Goal: Task Accomplishment & Management: Manage account settings

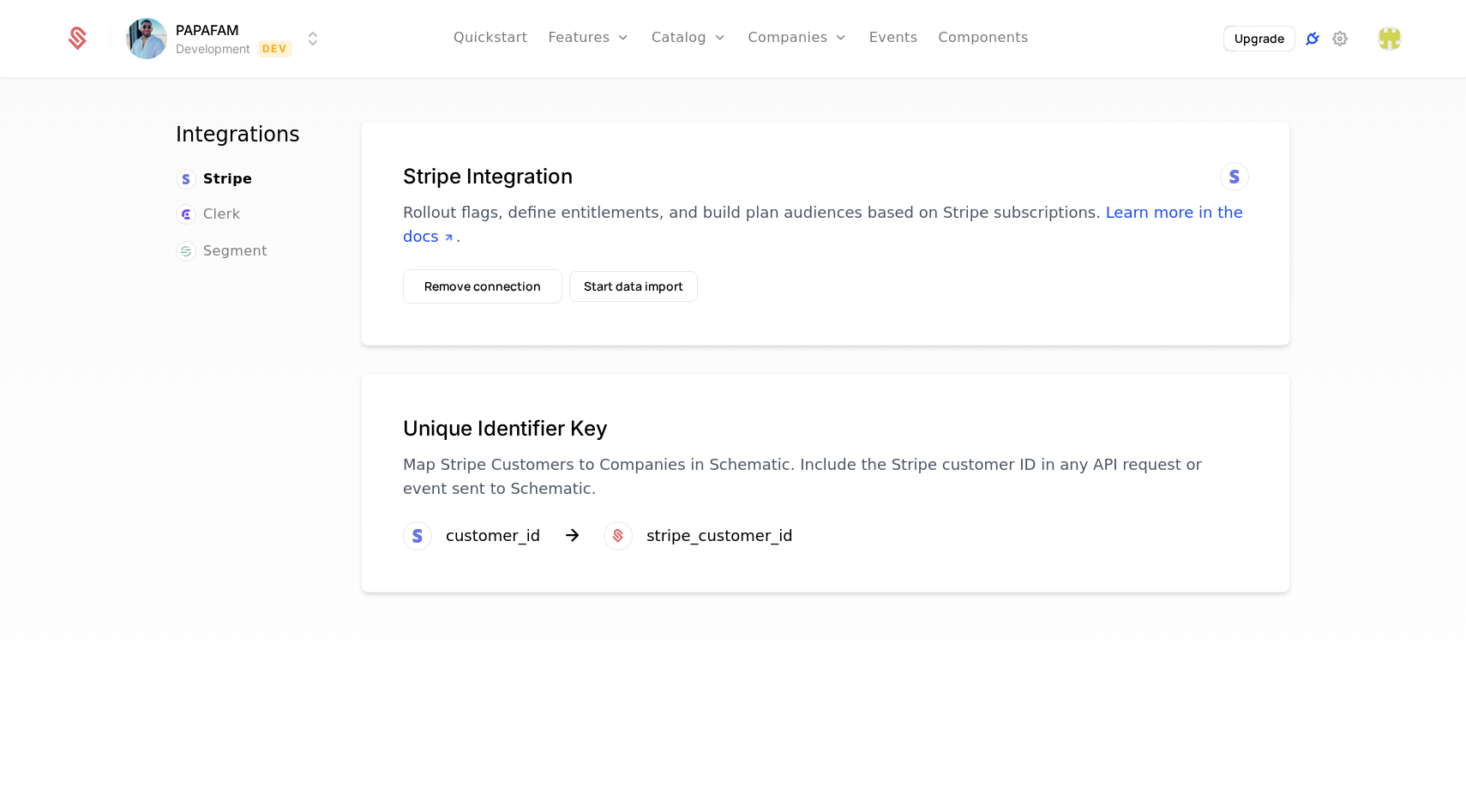
click at [1318, 38] on icon at bounding box center [1312, 38] width 20 height 20
click at [1334, 43] on icon at bounding box center [1340, 38] width 20 height 20
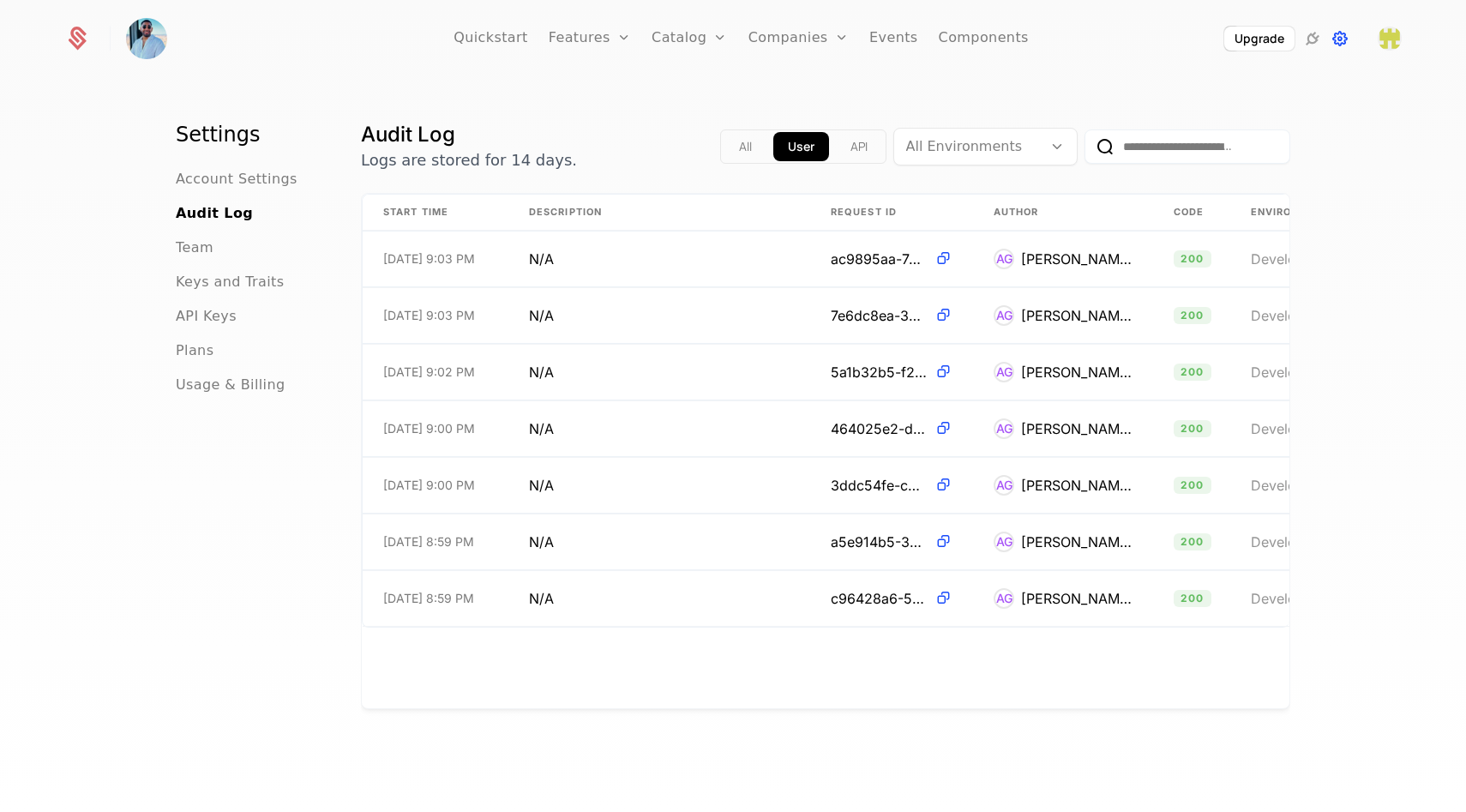
click at [1344, 38] on icon at bounding box center [1340, 38] width 20 height 20
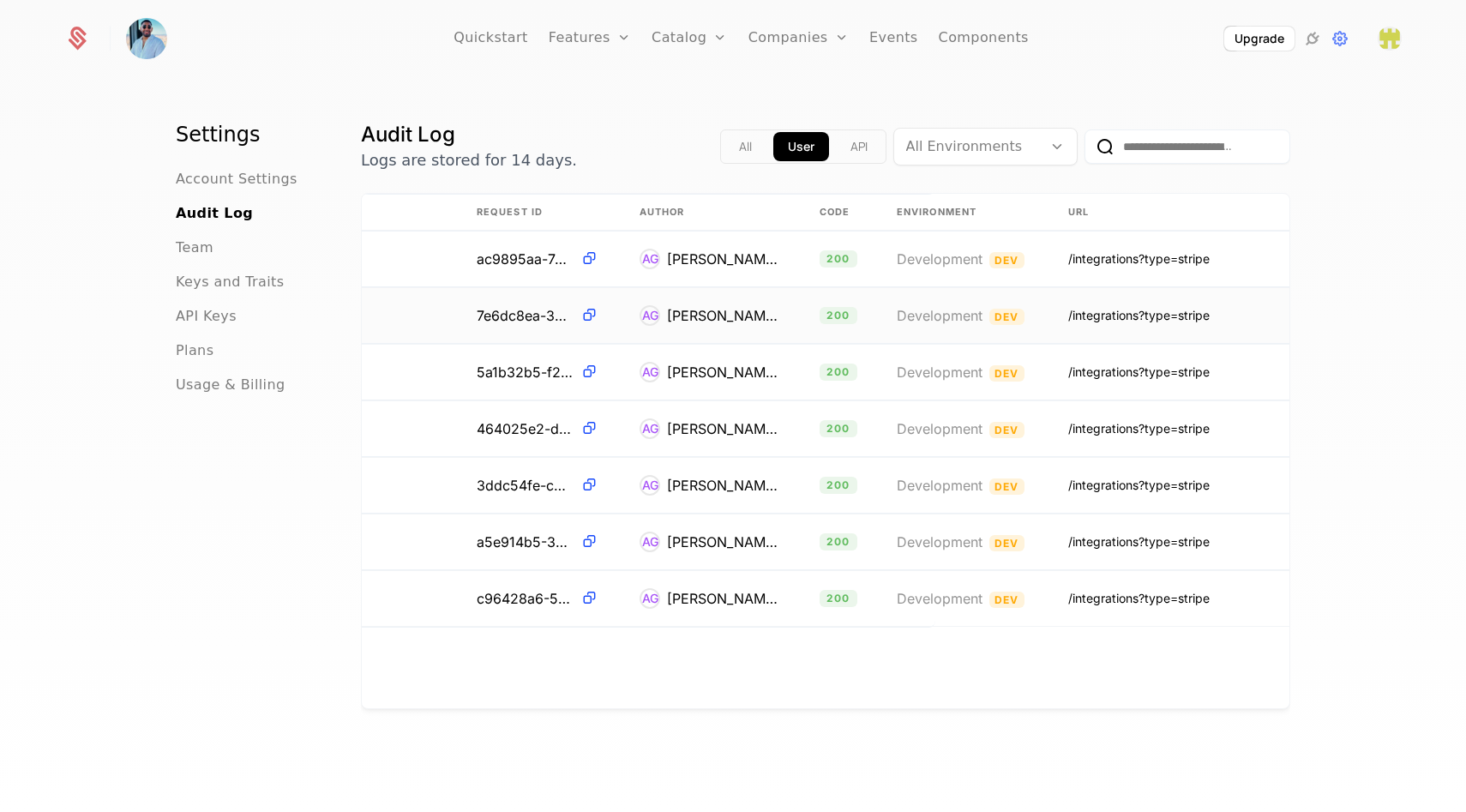
scroll to position [0, 355]
click at [1006, 264] on span "Dev" at bounding box center [1006, 260] width 35 height 16
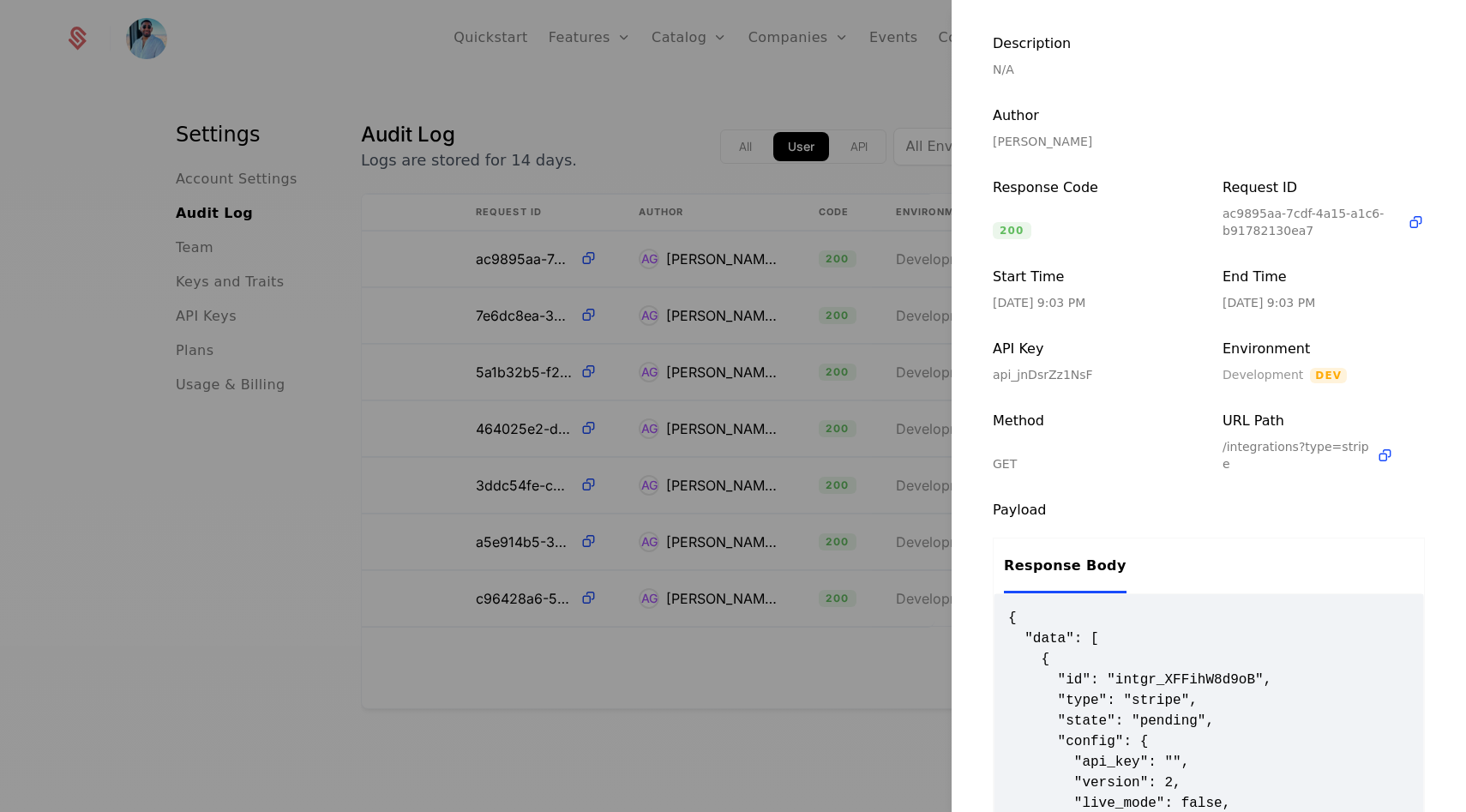
scroll to position [0, 0]
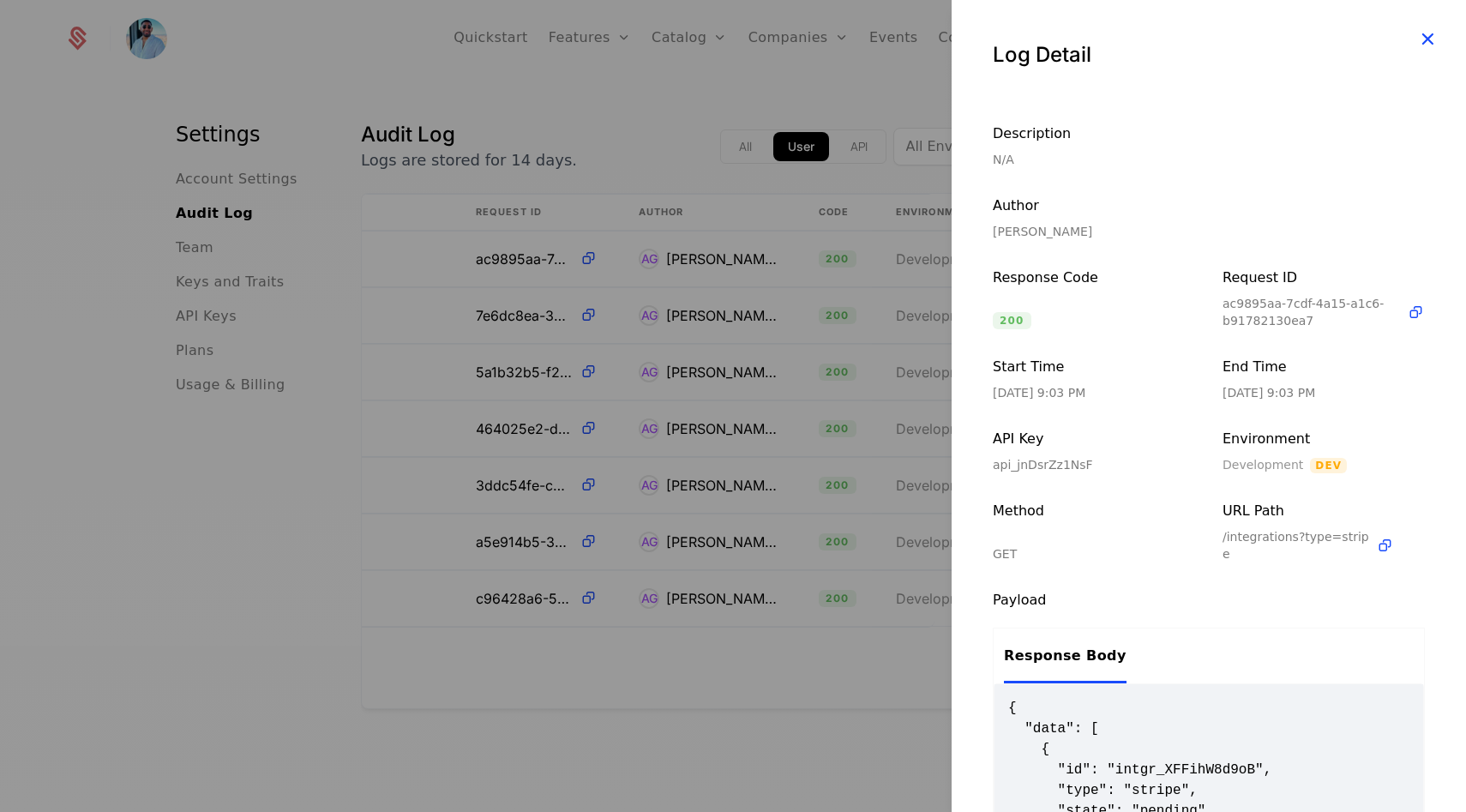
click at [1417, 38] on icon "button" at bounding box center [1428, 38] width 22 height 22
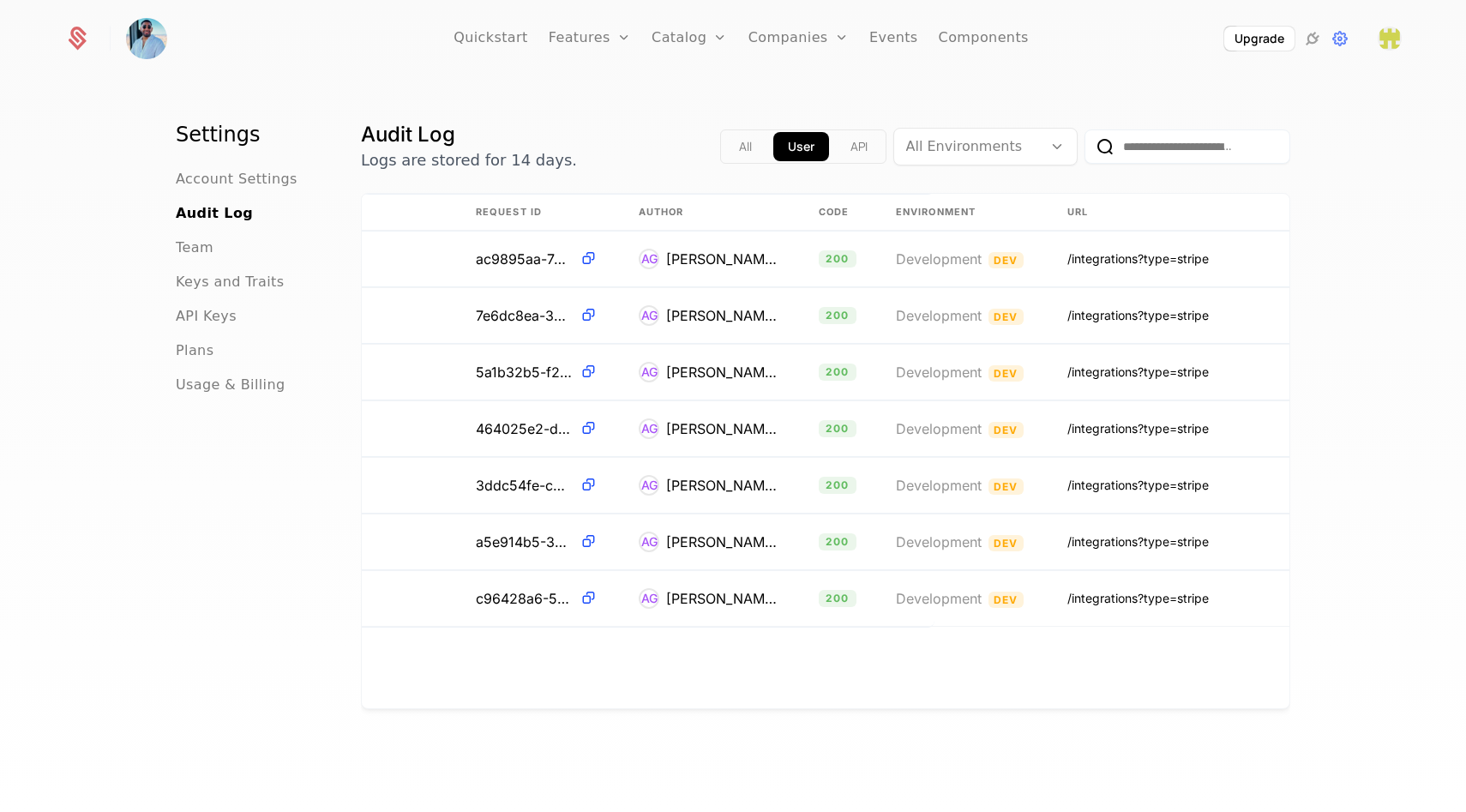
click at [138, 44] on img at bounding box center [146, 38] width 41 height 41
click at [70, 37] on icon at bounding box center [77, 39] width 24 height 24
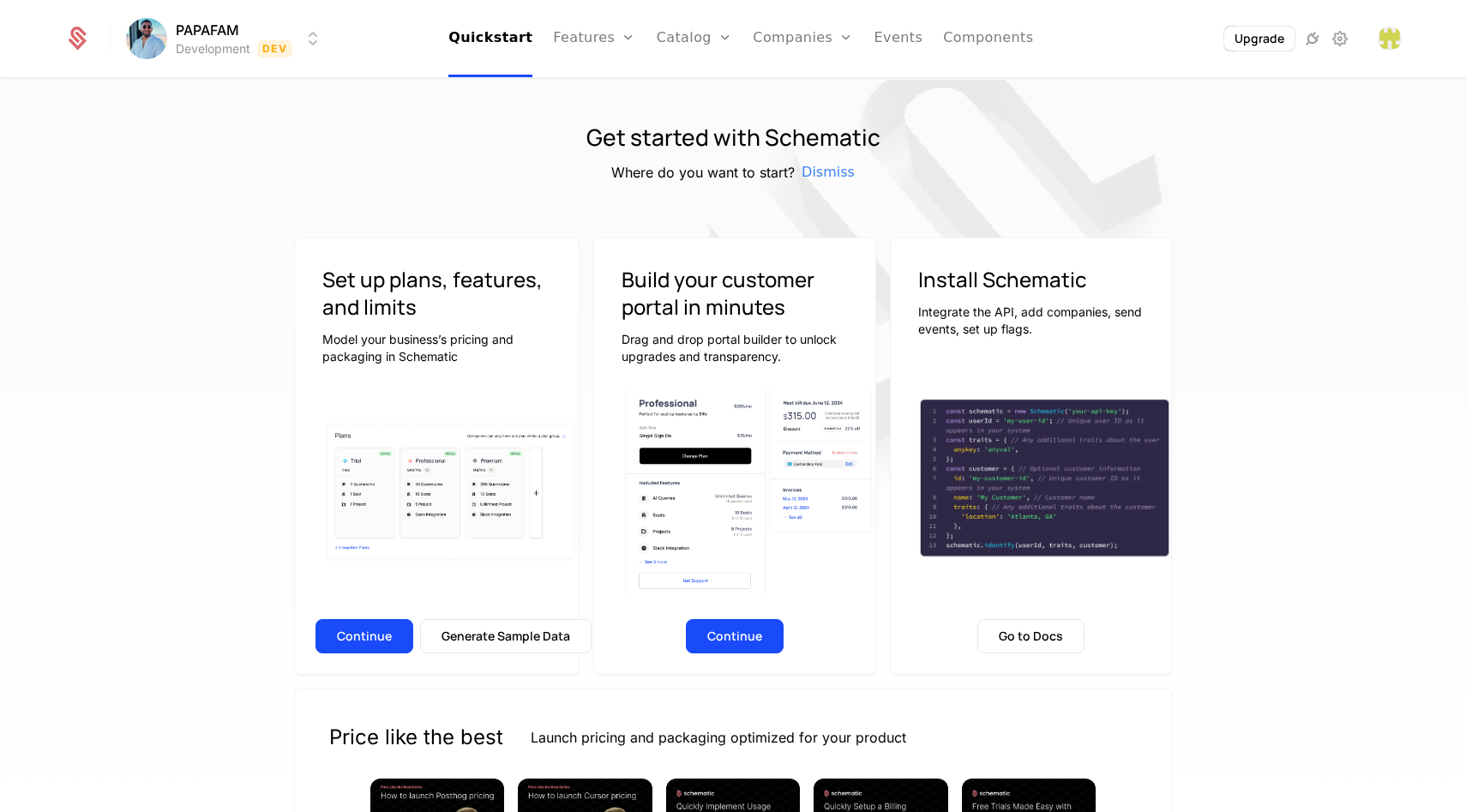
click at [271, 47] on html "PAPAFAM Development Dev Quickstart Features Features Flags Catalog Plans Add On…" at bounding box center [733, 406] width 1466 height 812
click at [343, 42] on html "PAPAFAM Development Dev Quickstart Features Features Flags Catalog Plans Add On…" at bounding box center [733, 406] width 1466 height 812
click at [1308, 40] on icon at bounding box center [1312, 38] width 20 height 20
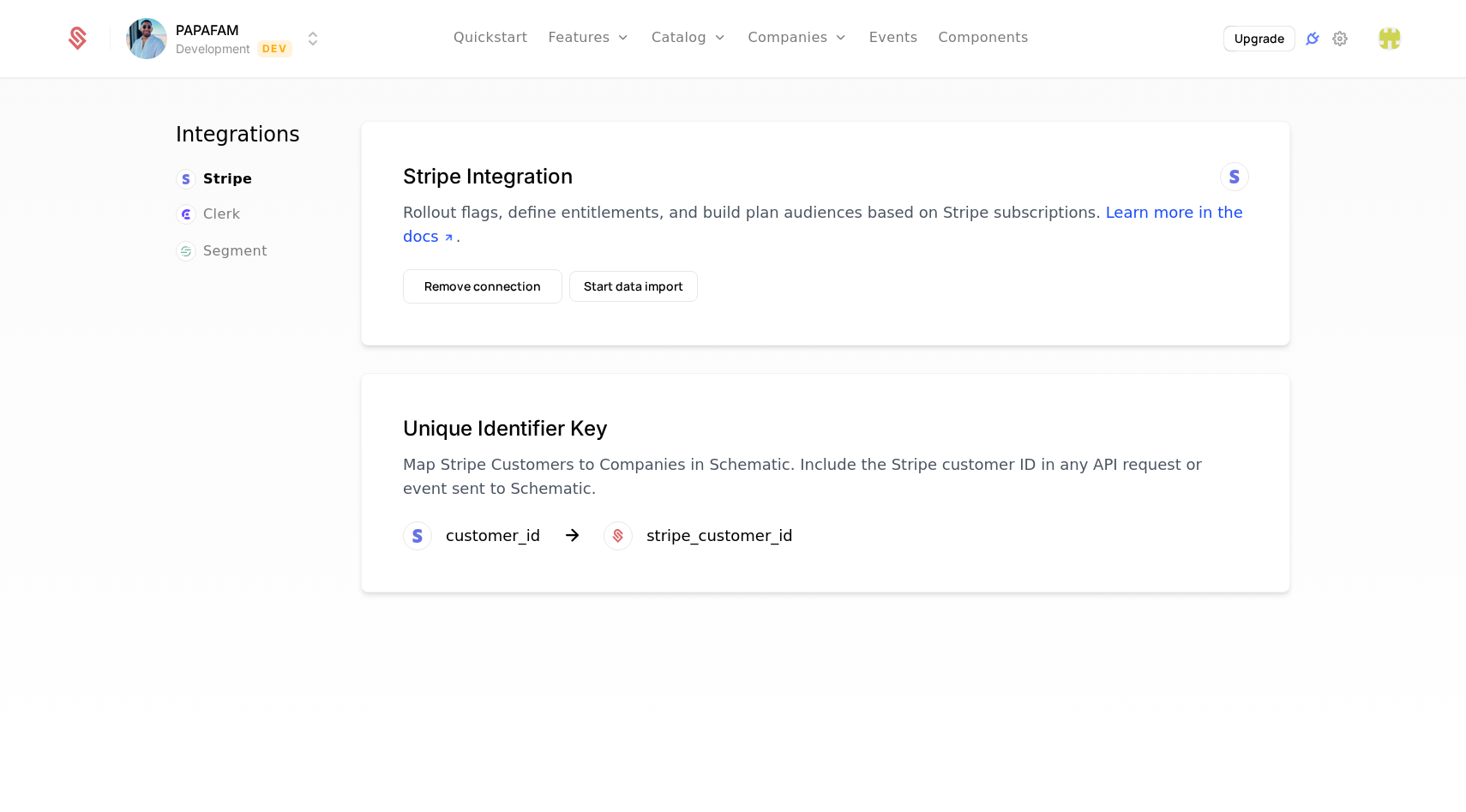
click at [316, 40] on html "PAPAFAM Development Dev Quickstart Features Features Flags Catalog Plans Add On…" at bounding box center [733, 406] width 1466 height 812
click at [216, 131] on button "Create" at bounding box center [207, 129] width 135 height 31
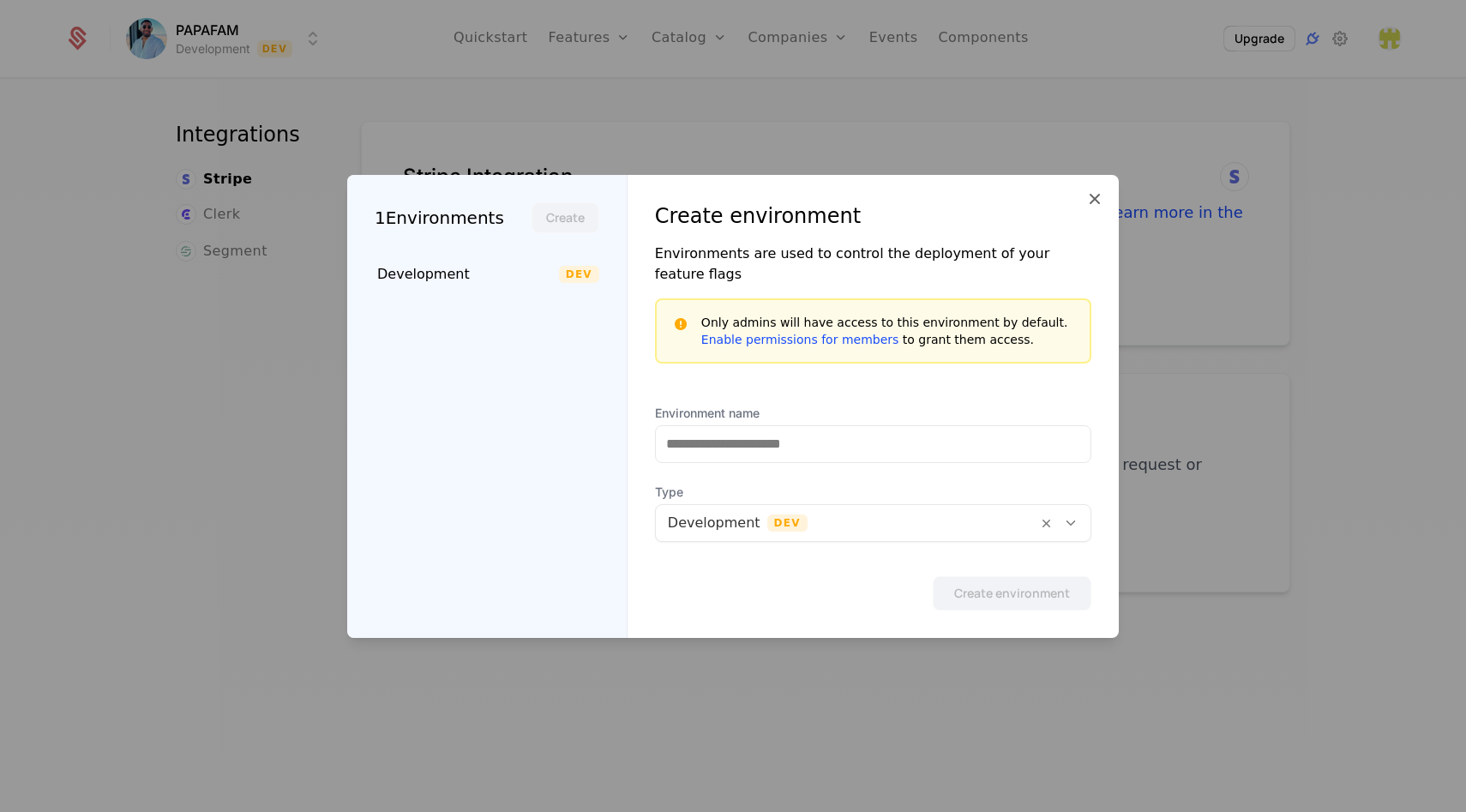
click at [977, 517] on div at bounding box center [847, 523] width 358 height 24
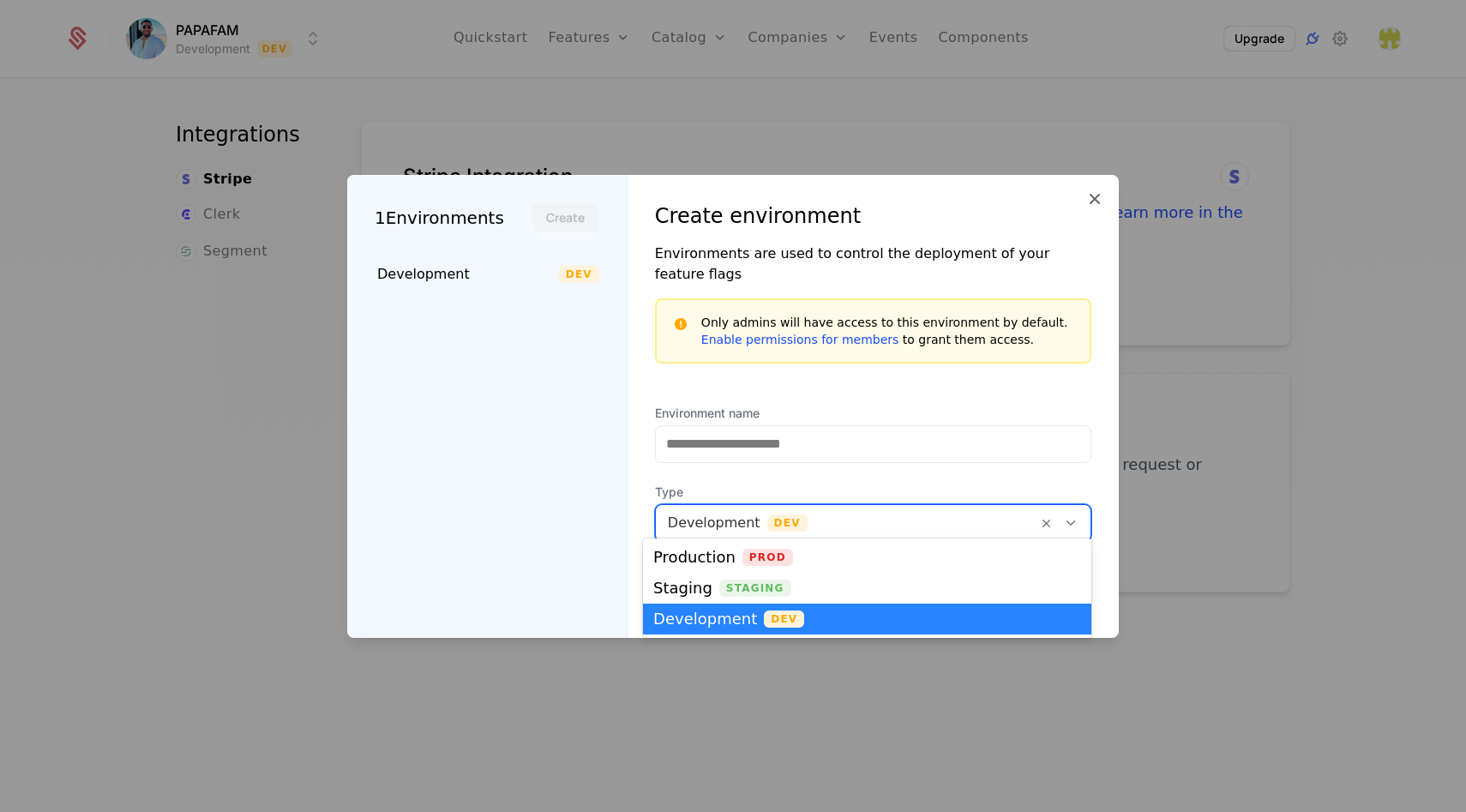
click at [961, 483] on span "Type" at bounding box center [873, 492] width 437 height 17
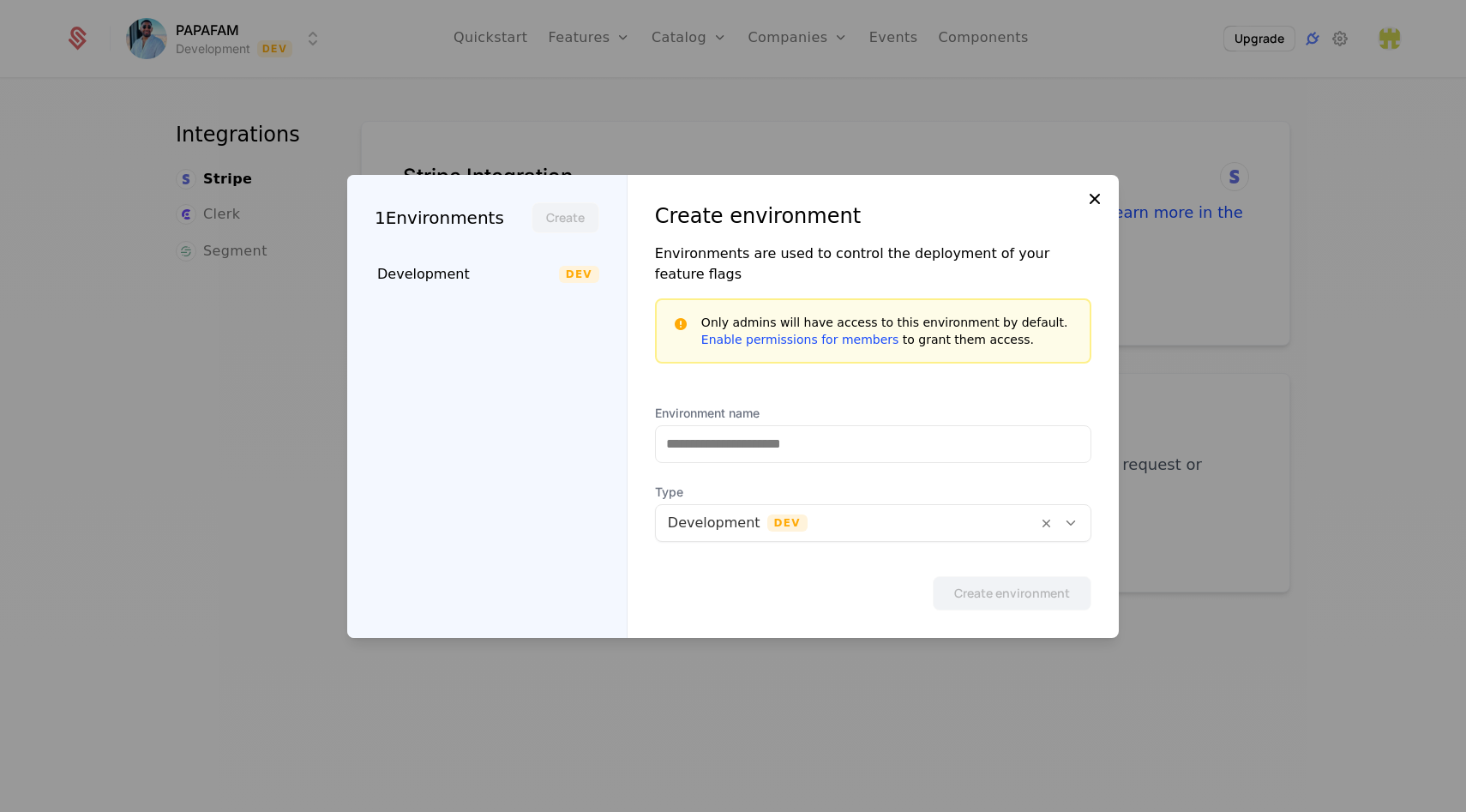
click at [1087, 210] on icon at bounding box center [1095, 199] width 20 height 20
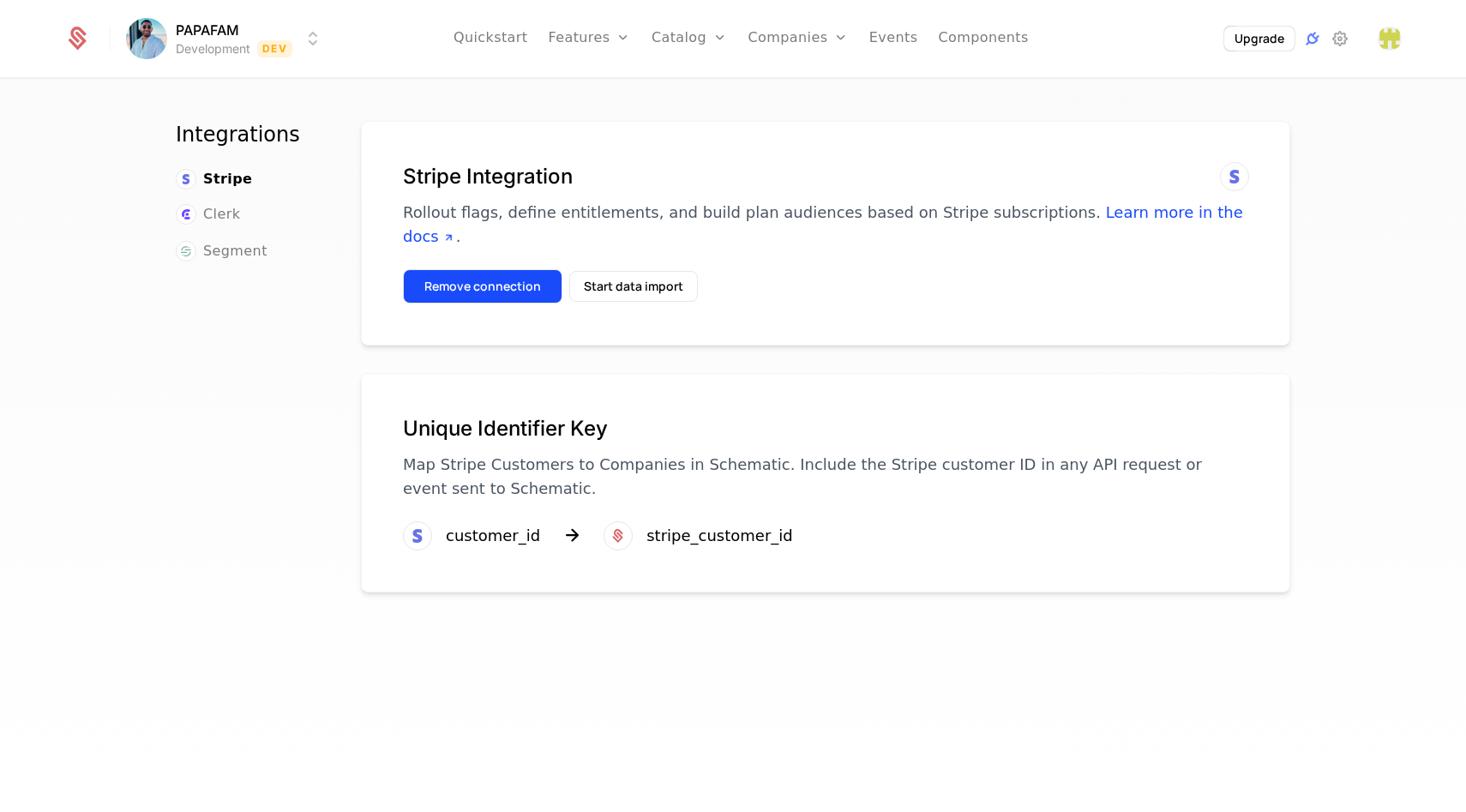
click at [496, 269] on button "Remove connection" at bounding box center [482, 286] width 159 height 34
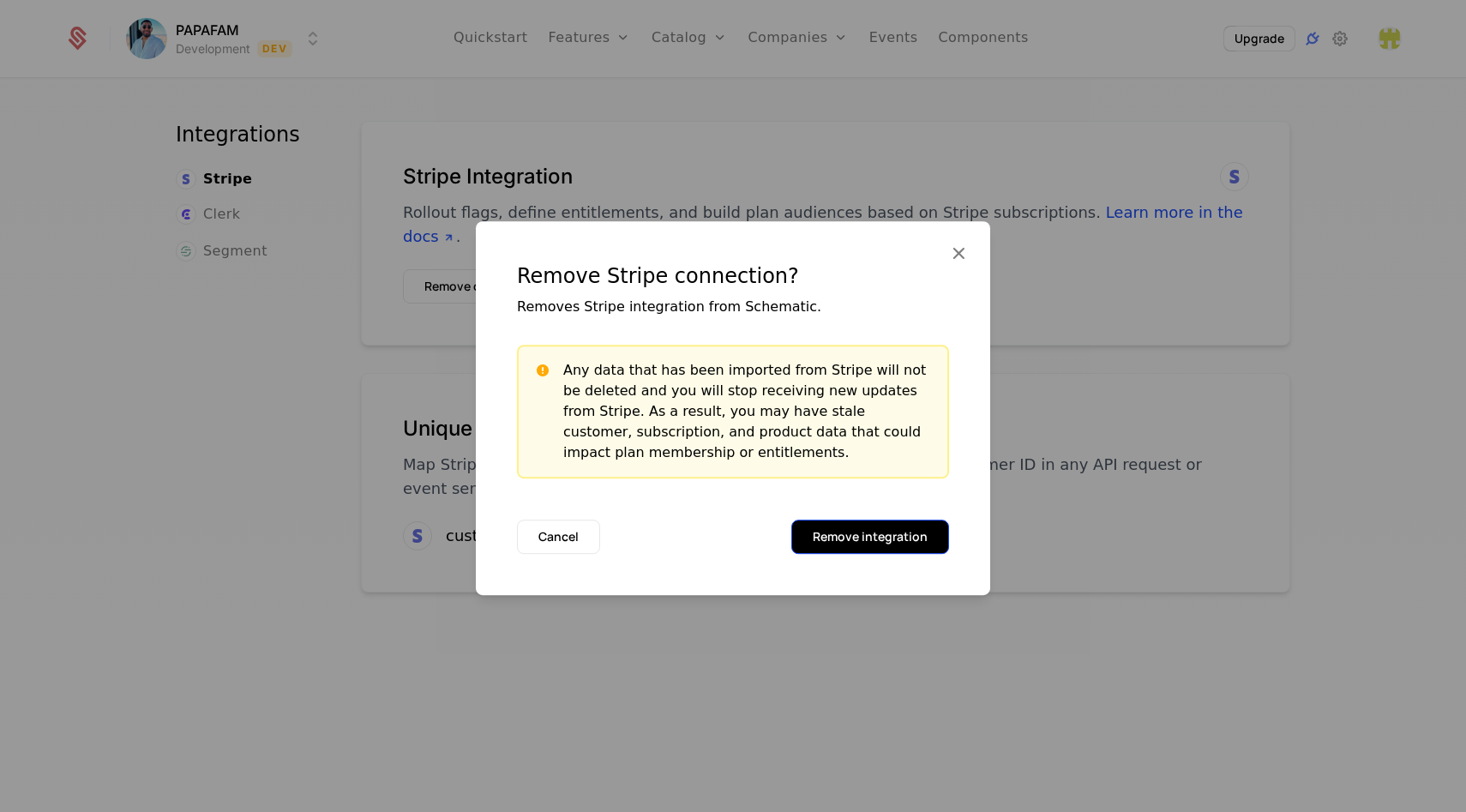
click at [852, 552] on button "Remove integration" at bounding box center [870, 536] width 157 height 34
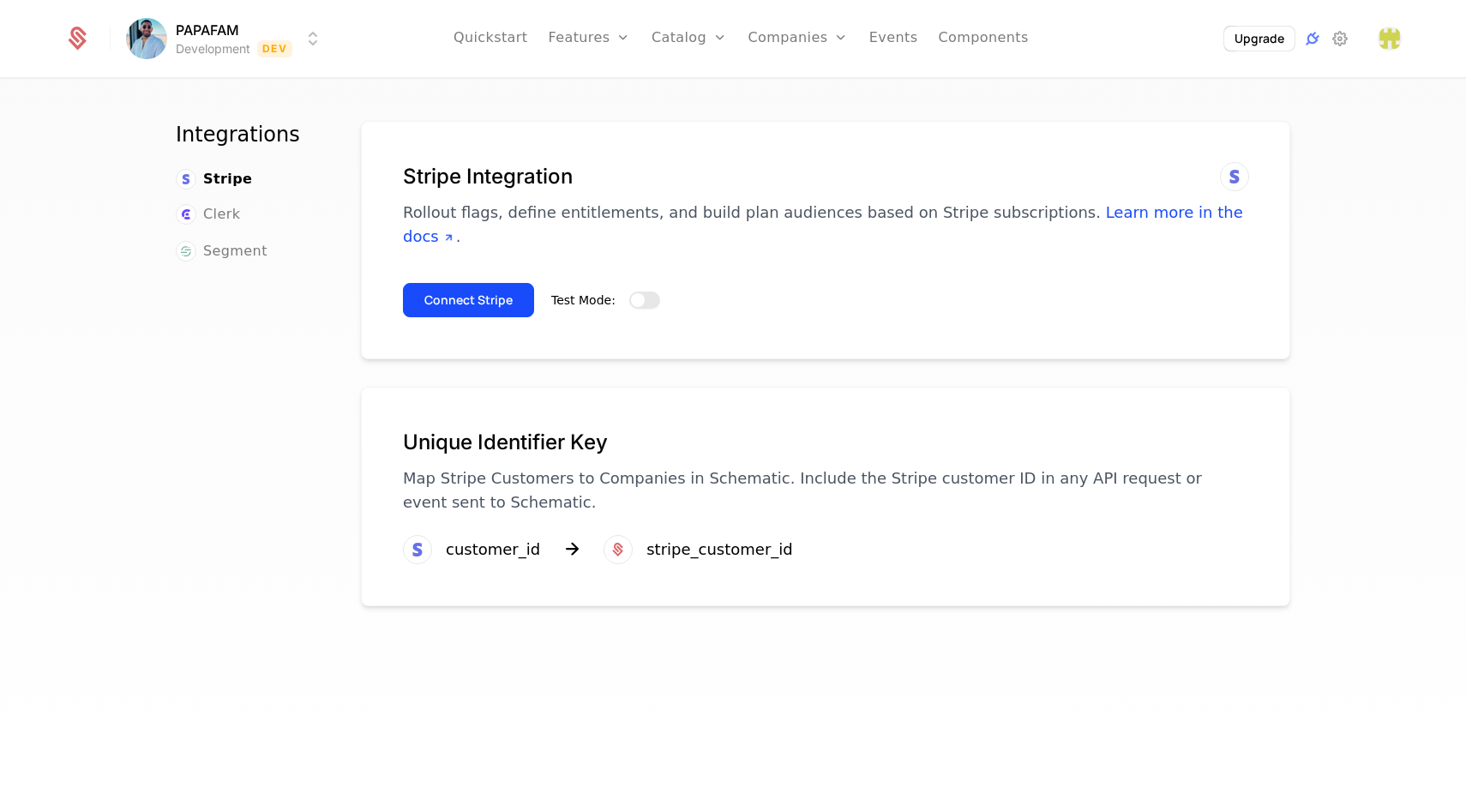
click at [634, 293] on span "button" at bounding box center [638, 300] width 14 height 14
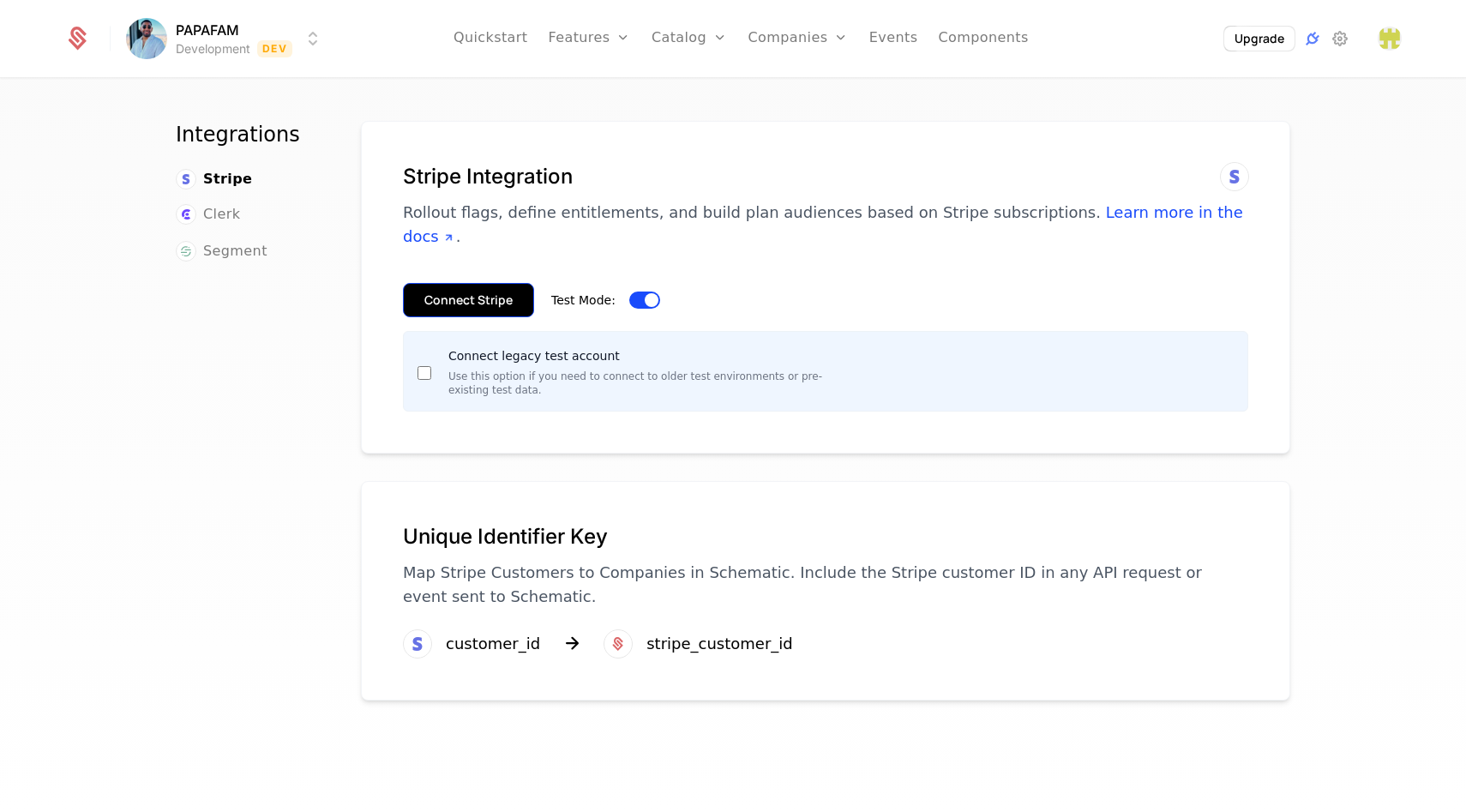
click at [504, 283] on button "Connect Stripe" at bounding box center [468, 300] width 131 height 34
click at [493, 283] on button "Connect Stripe" at bounding box center [468, 300] width 131 height 34
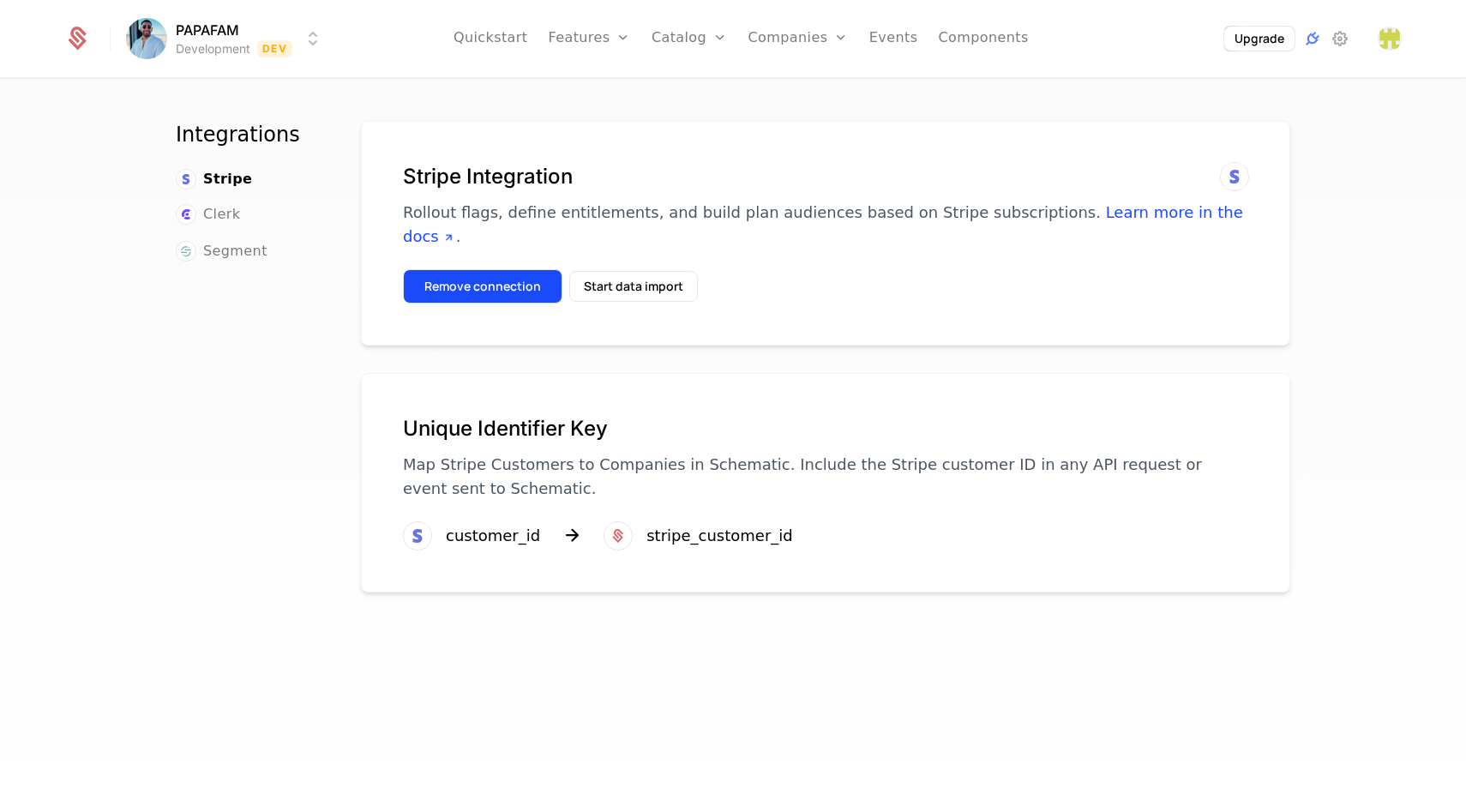
click at [512, 269] on button "Remove connection" at bounding box center [482, 286] width 159 height 34
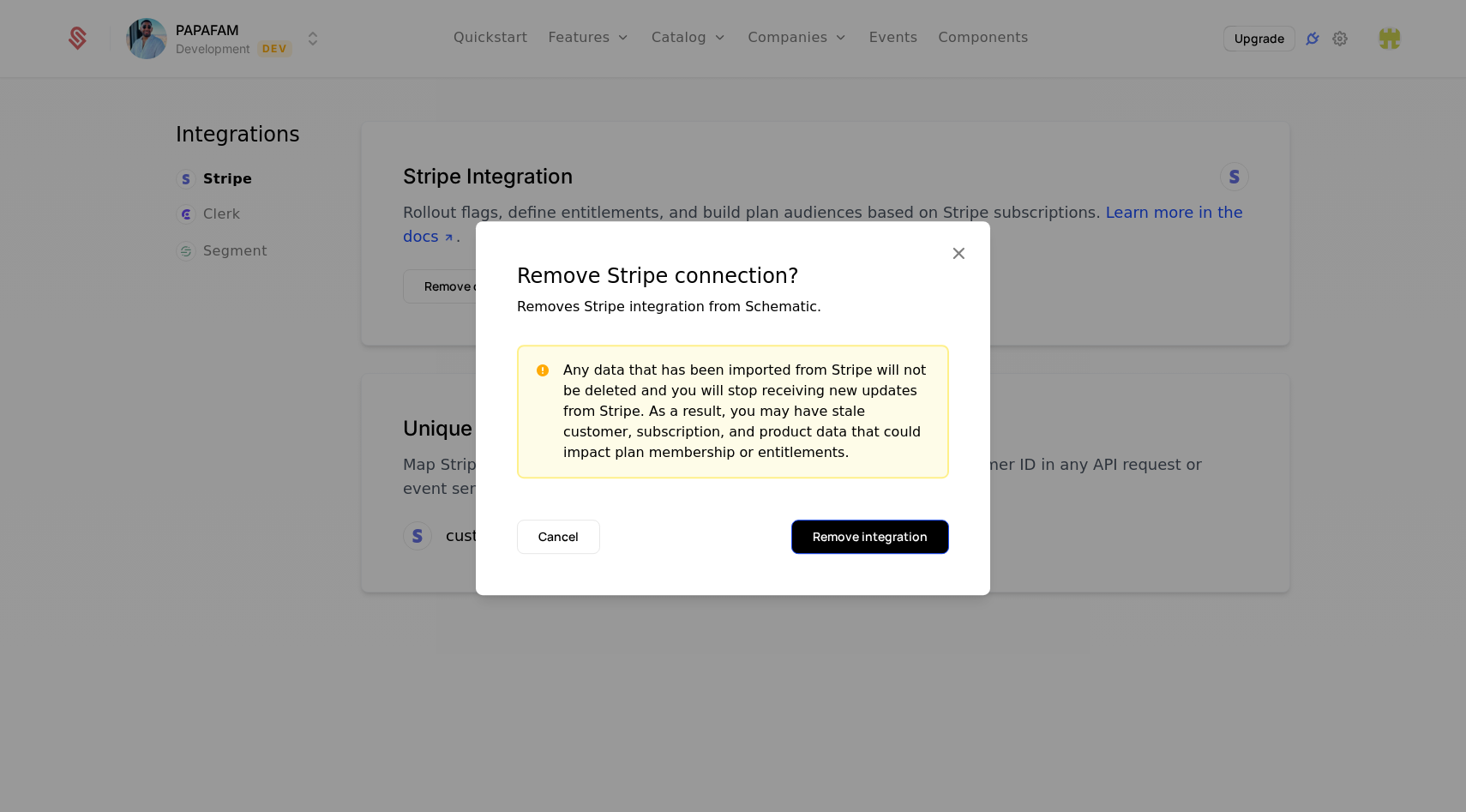
click at [837, 531] on button "Remove integration" at bounding box center [870, 536] width 157 height 34
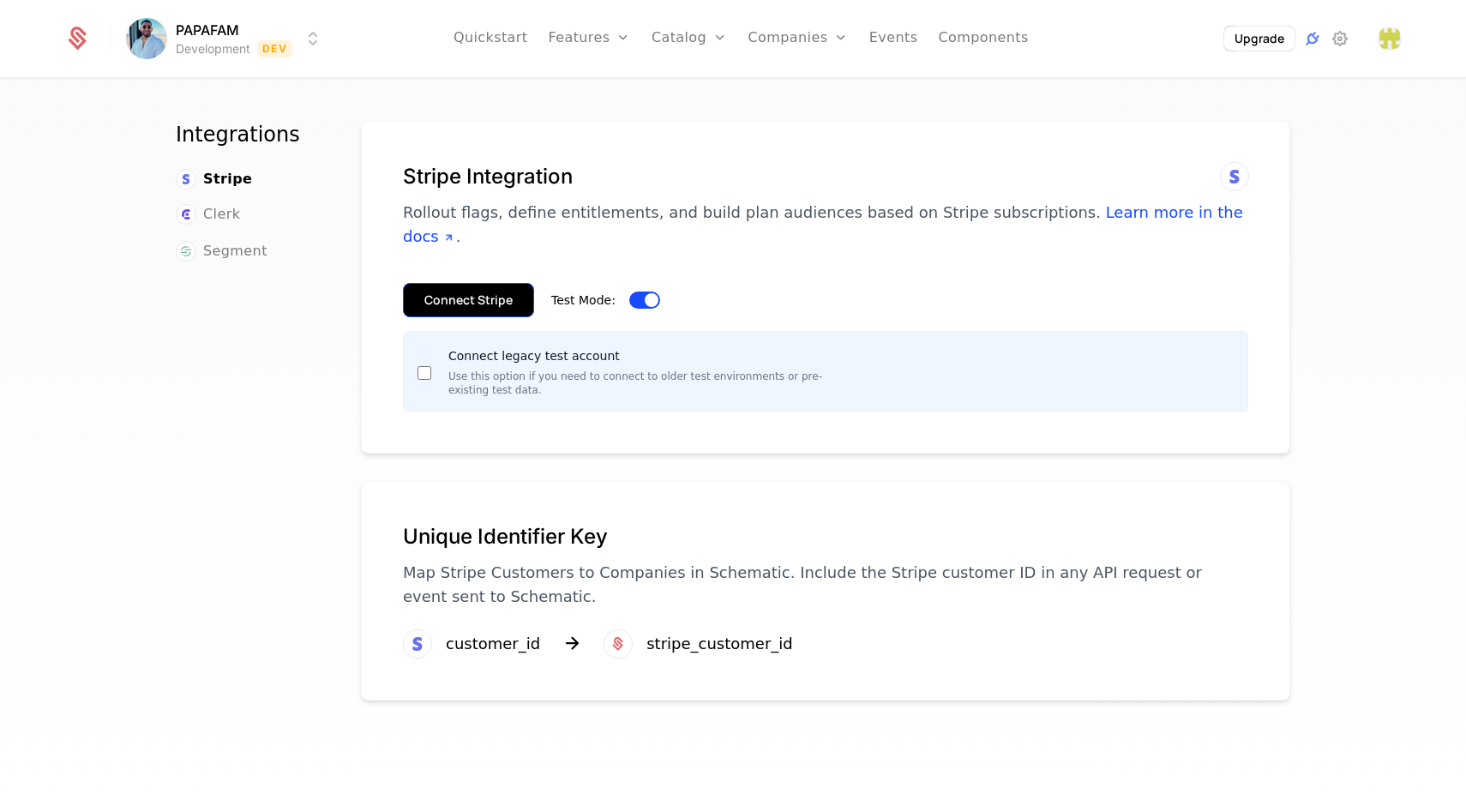
click at [495, 283] on button "Connect Stripe" at bounding box center [468, 300] width 131 height 34
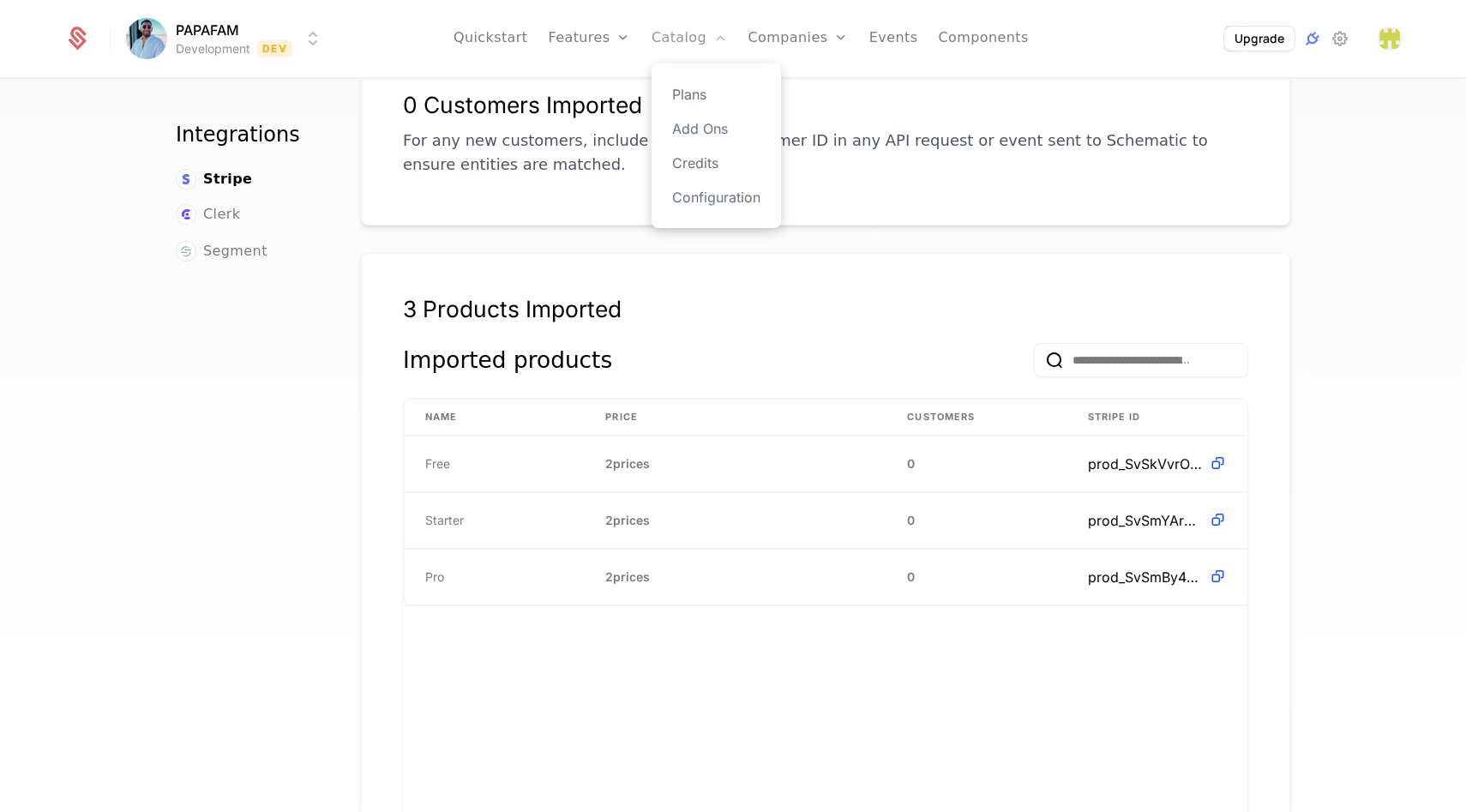
scroll to position [325, 0]
click at [670, 40] on link "Catalog" at bounding box center [690, 38] width 76 height 77
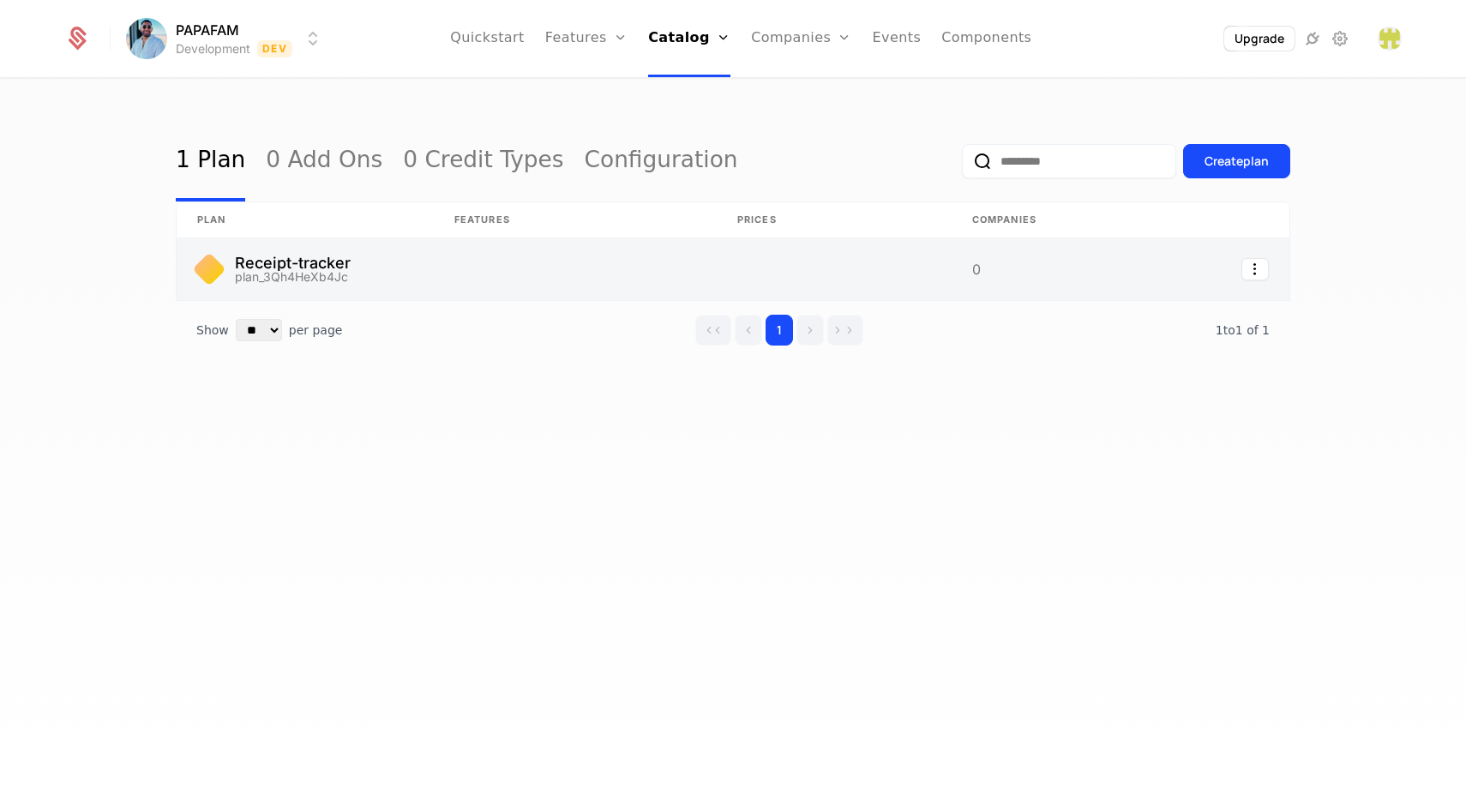
click at [531, 266] on link at bounding box center [576, 269] width 283 height 61
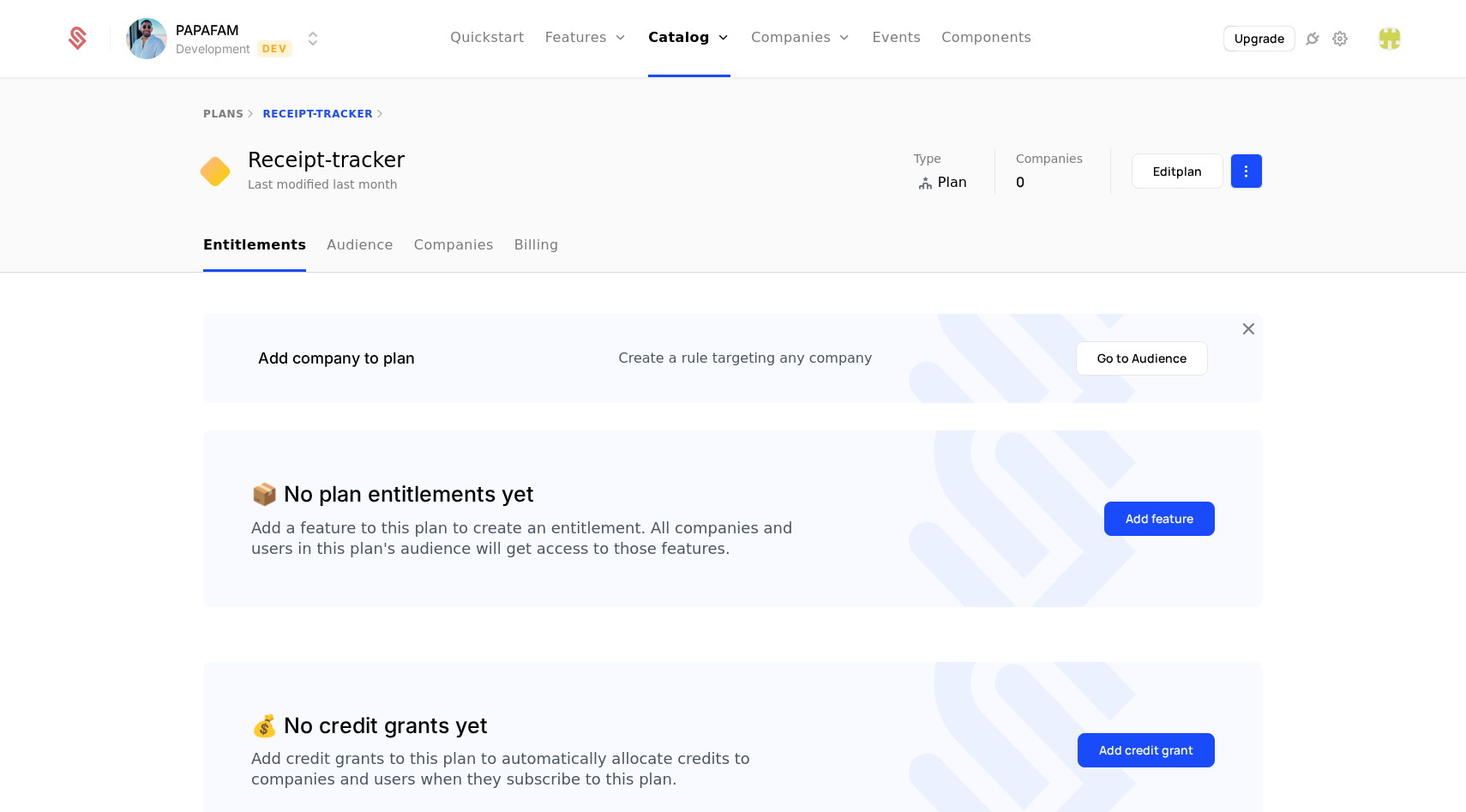
click at [1243, 178] on html "PAPAFAM Development Dev Quickstart Features Features Flags Catalog Plans Add On…" at bounding box center [733, 406] width 1466 height 812
click at [1167, 224] on div "Delete plan" at bounding box center [1151, 223] width 89 height 24
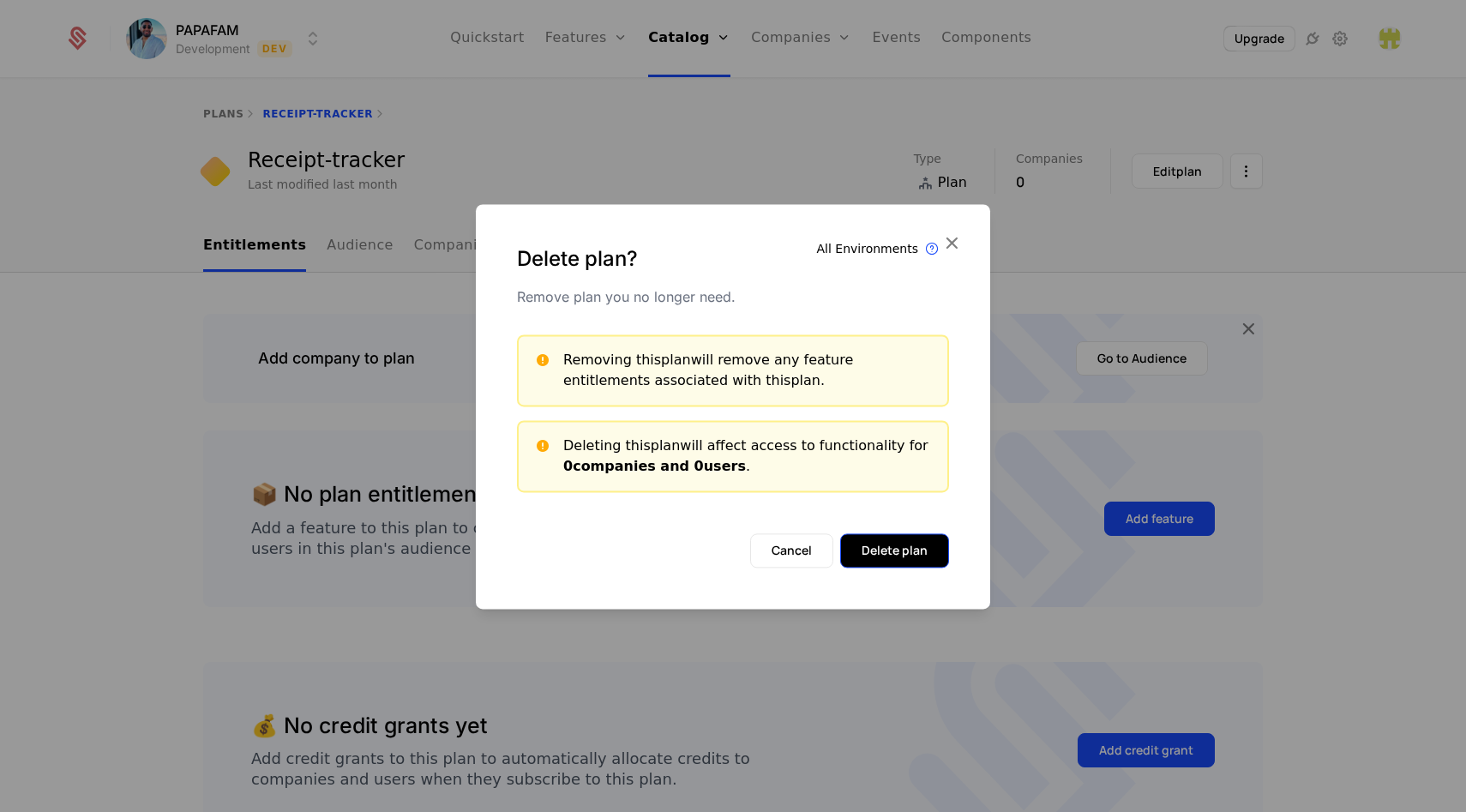
click at [876, 559] on button "Delete plan" at bounding box center [894, 550] width 109 height 34
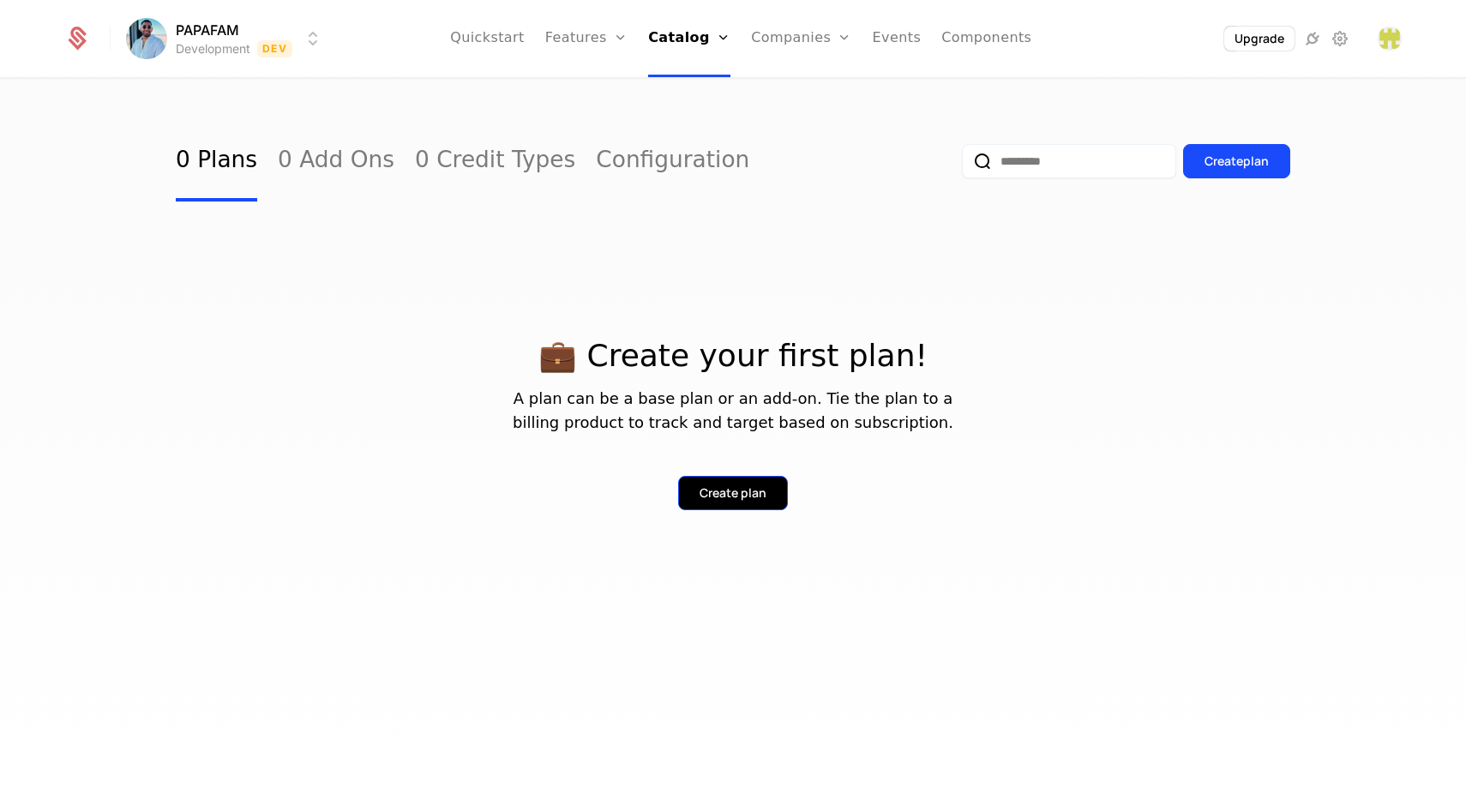
click at [727, 504] on button "Create plan" at bounding box center [733, 493] width 110 height 34
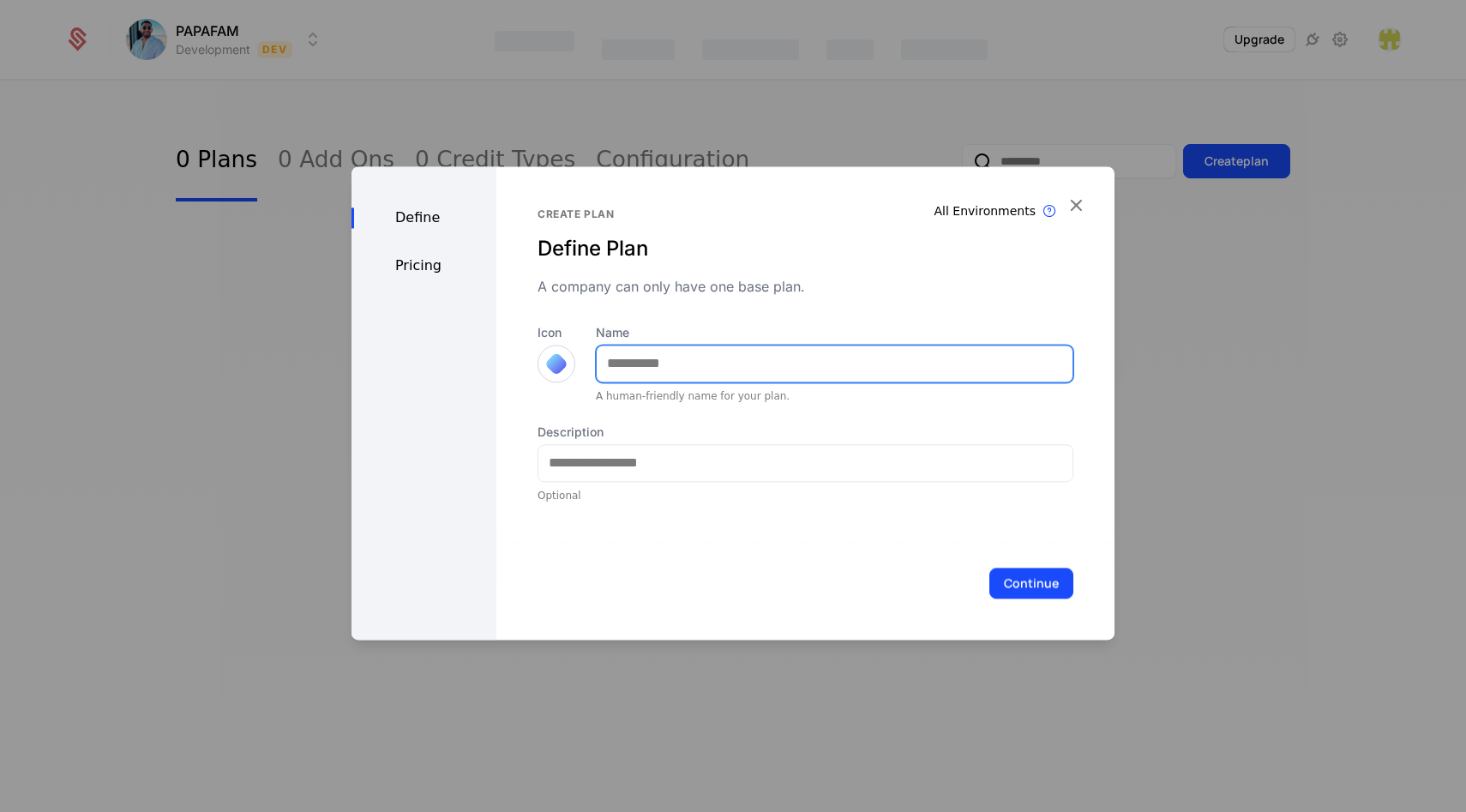
click at [643, 361] on input "Name" at bounding box center [835, 363] width 476 height 36
type input "****"
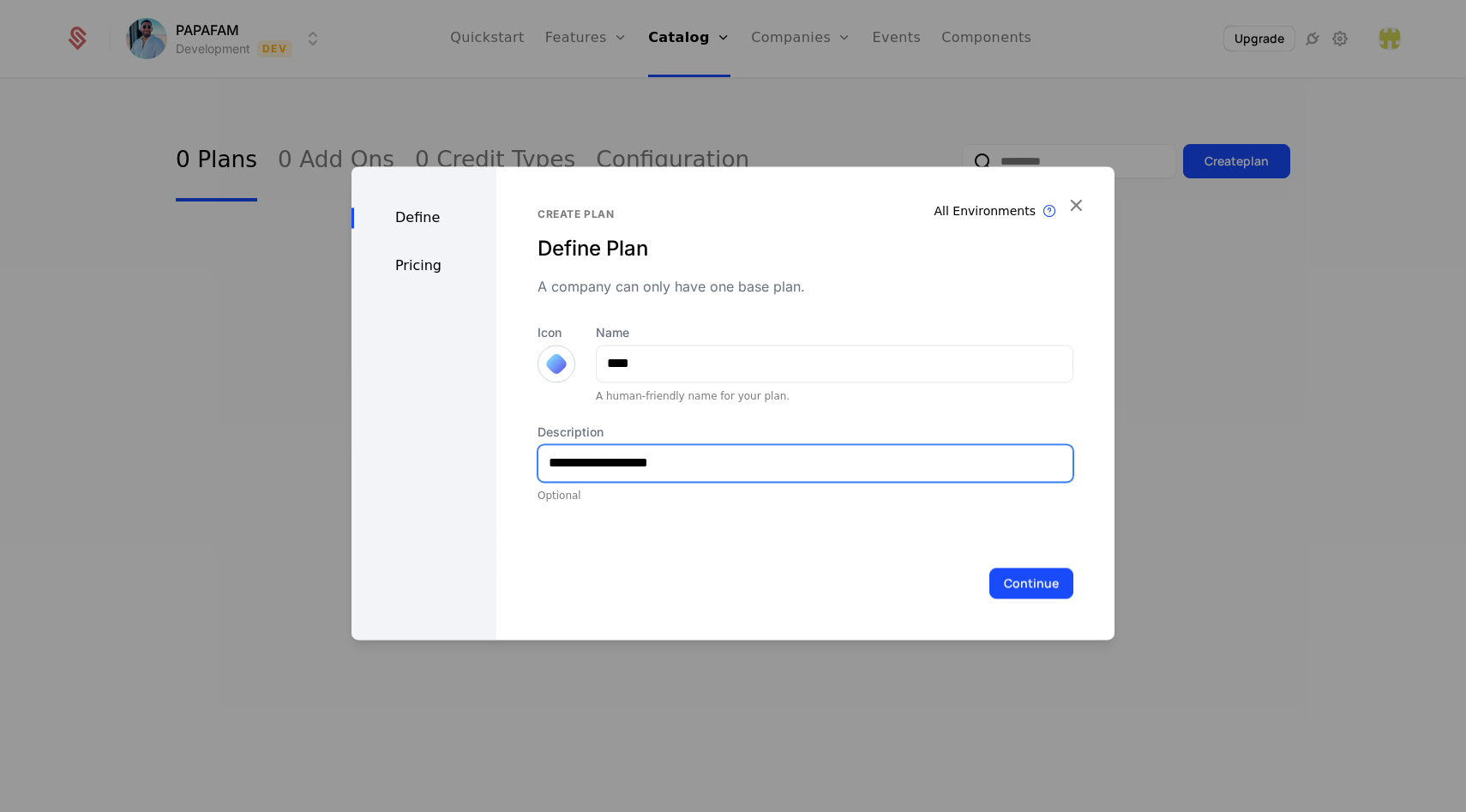
type input "**********"
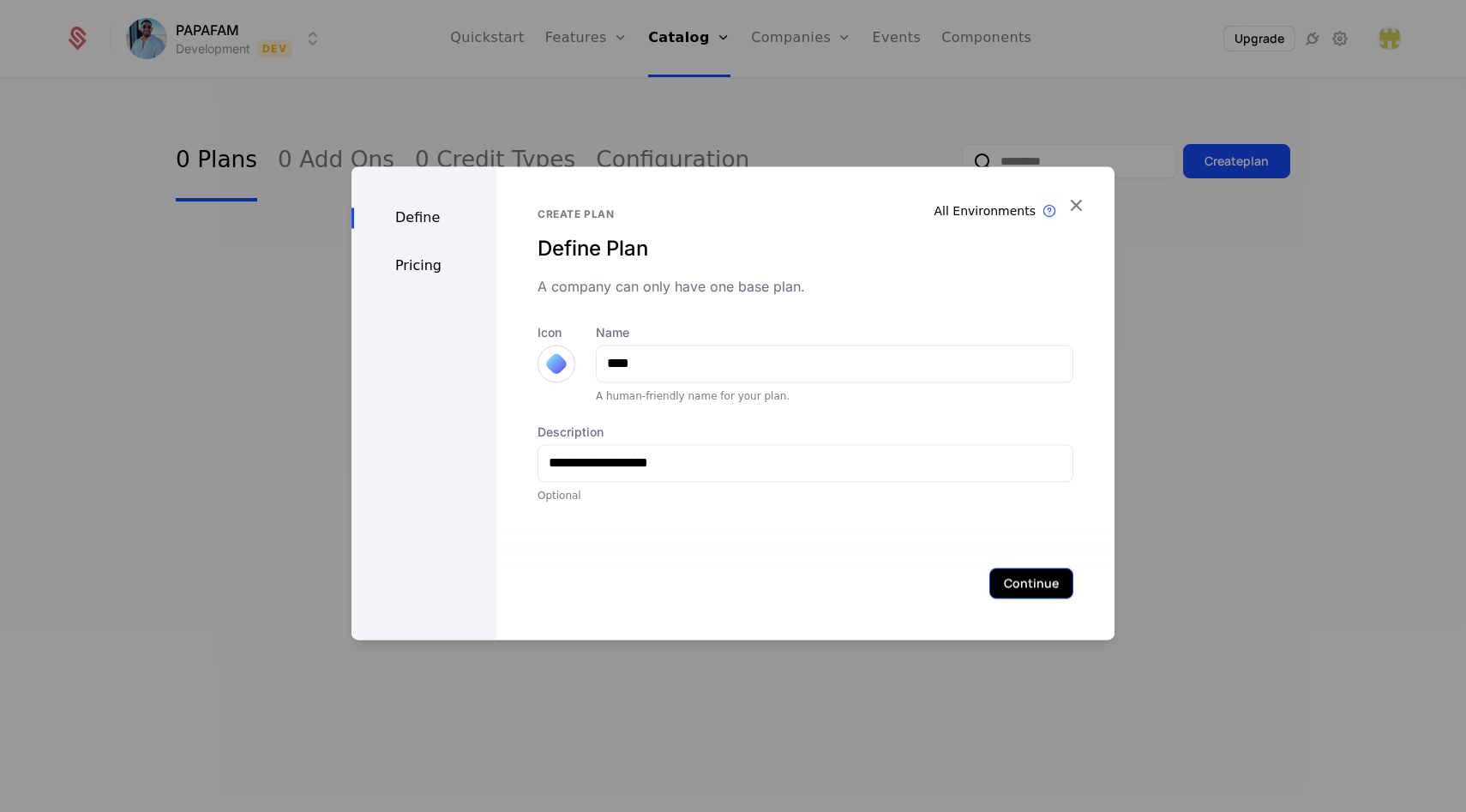
click at [996, 595] on button "Continue" at bounding box center [1031, 582] width 84 height 31
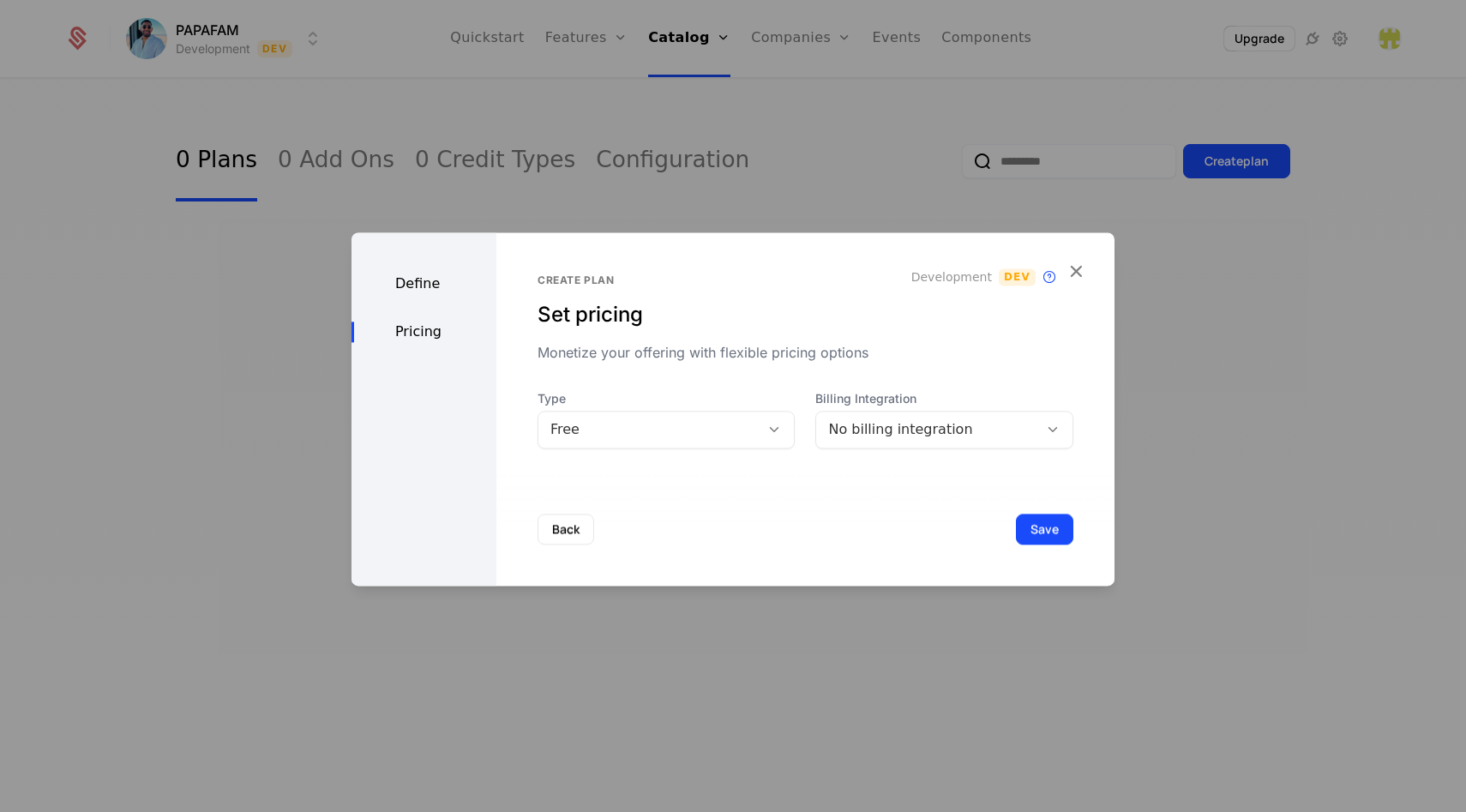
click at [770, 431] on icon at bounding box center [774, 429] width 16 height 16
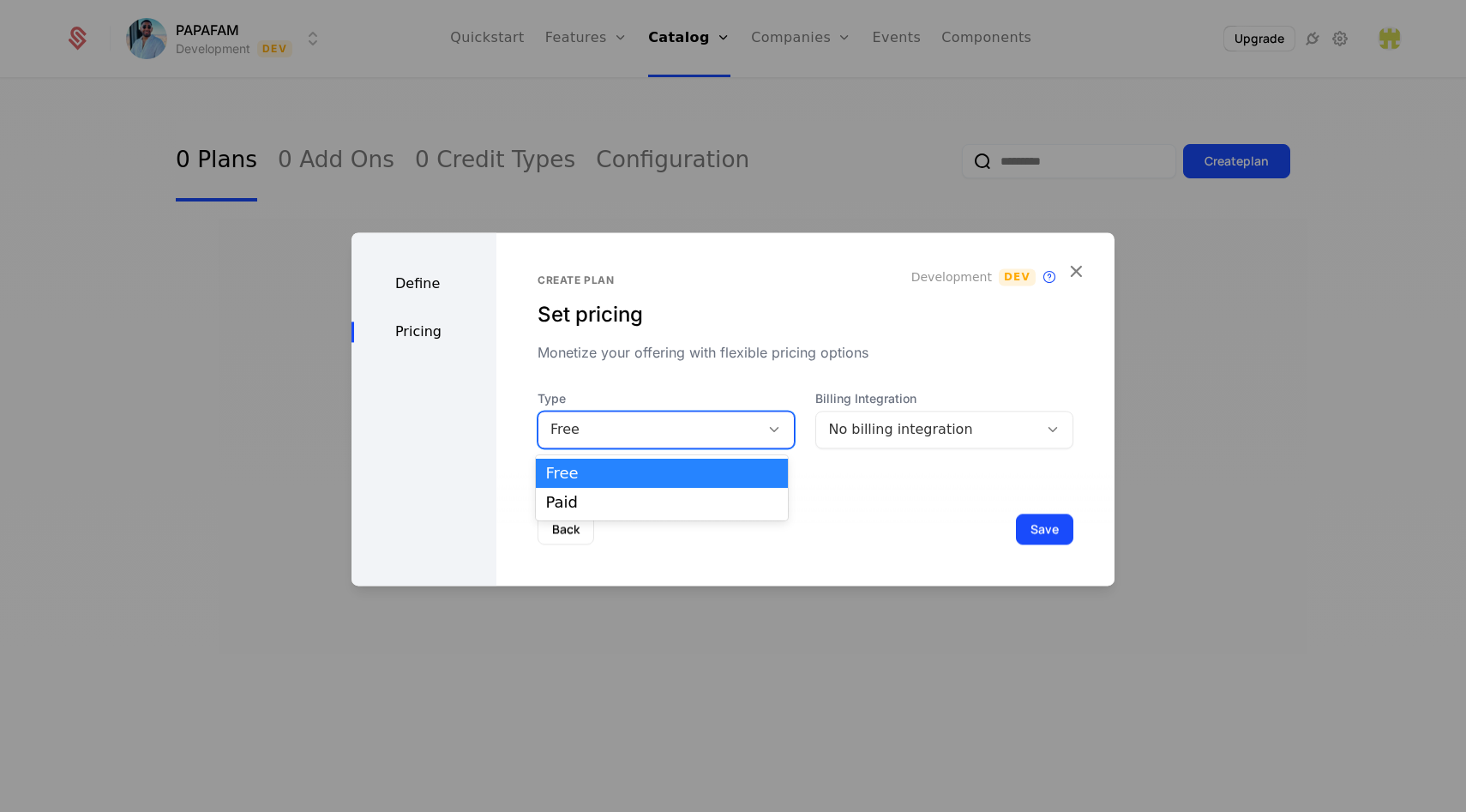
click at [770, 431] on icon at bounding box center [774, 429] width 16 height 16
click at [869, 438] on div "No billing integration" at bounding box center [927, 429] width 198 height 20
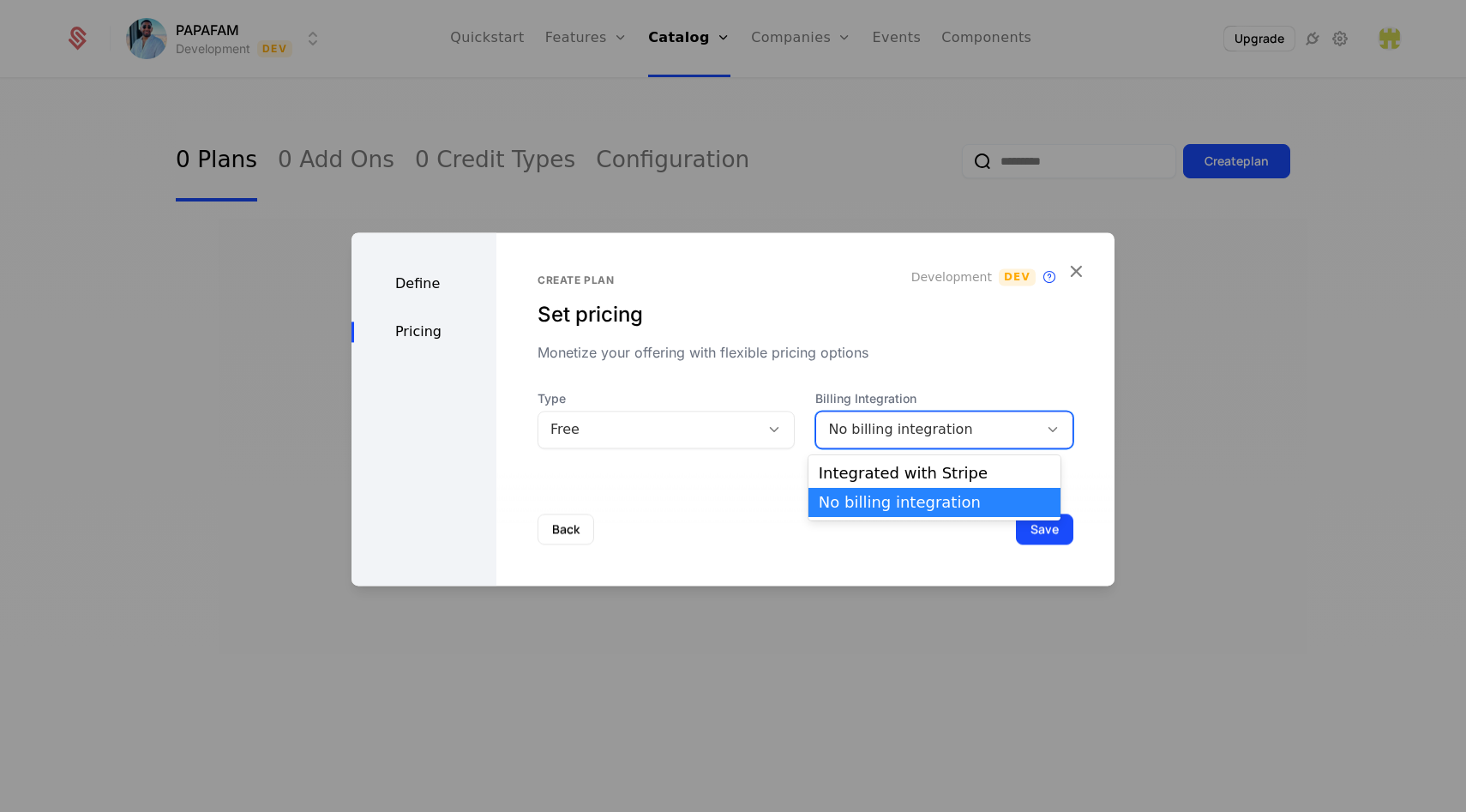
click at [838, 371] on div "Create plan Set pricing Monetize your offering with flexible pricing options De…" at bounding box center [805, 361] width 536 height 175
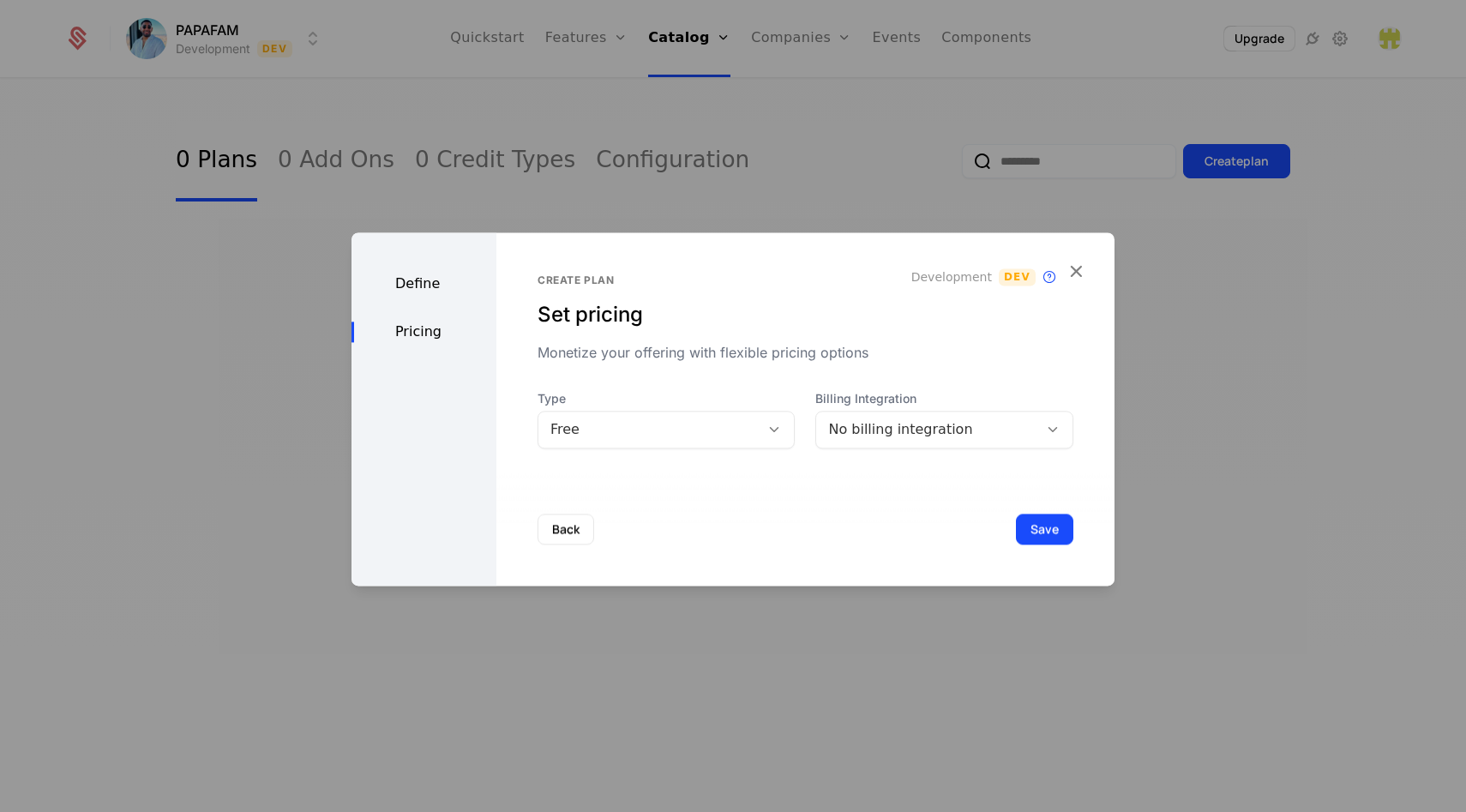
click at [923, 426] on div "No billing integration" at bounding box center [927, 429] width 198 height 20
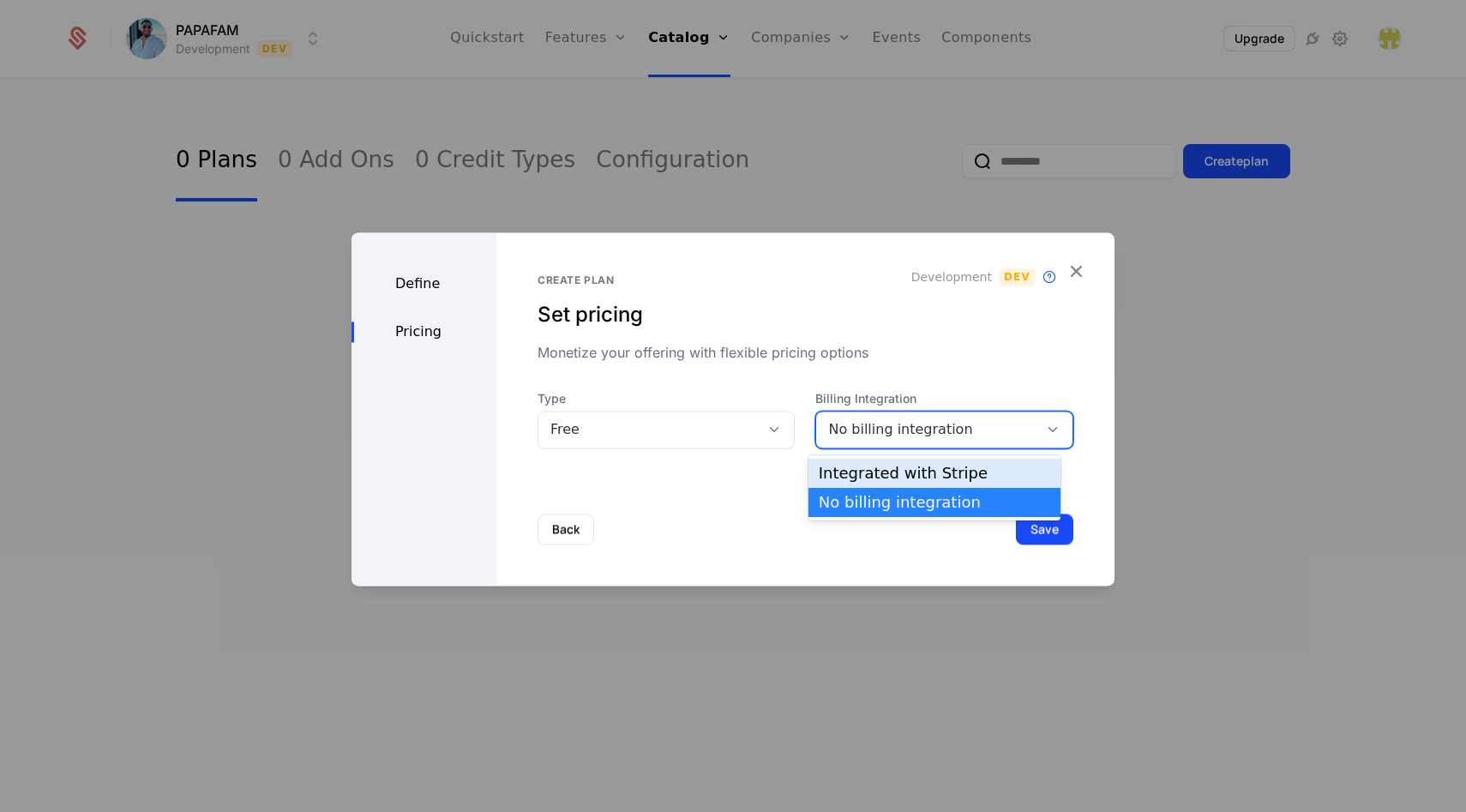
click at [901, 476] on div "Integrated with Stripe" at bounding box center [934, 473] width 232 height 16
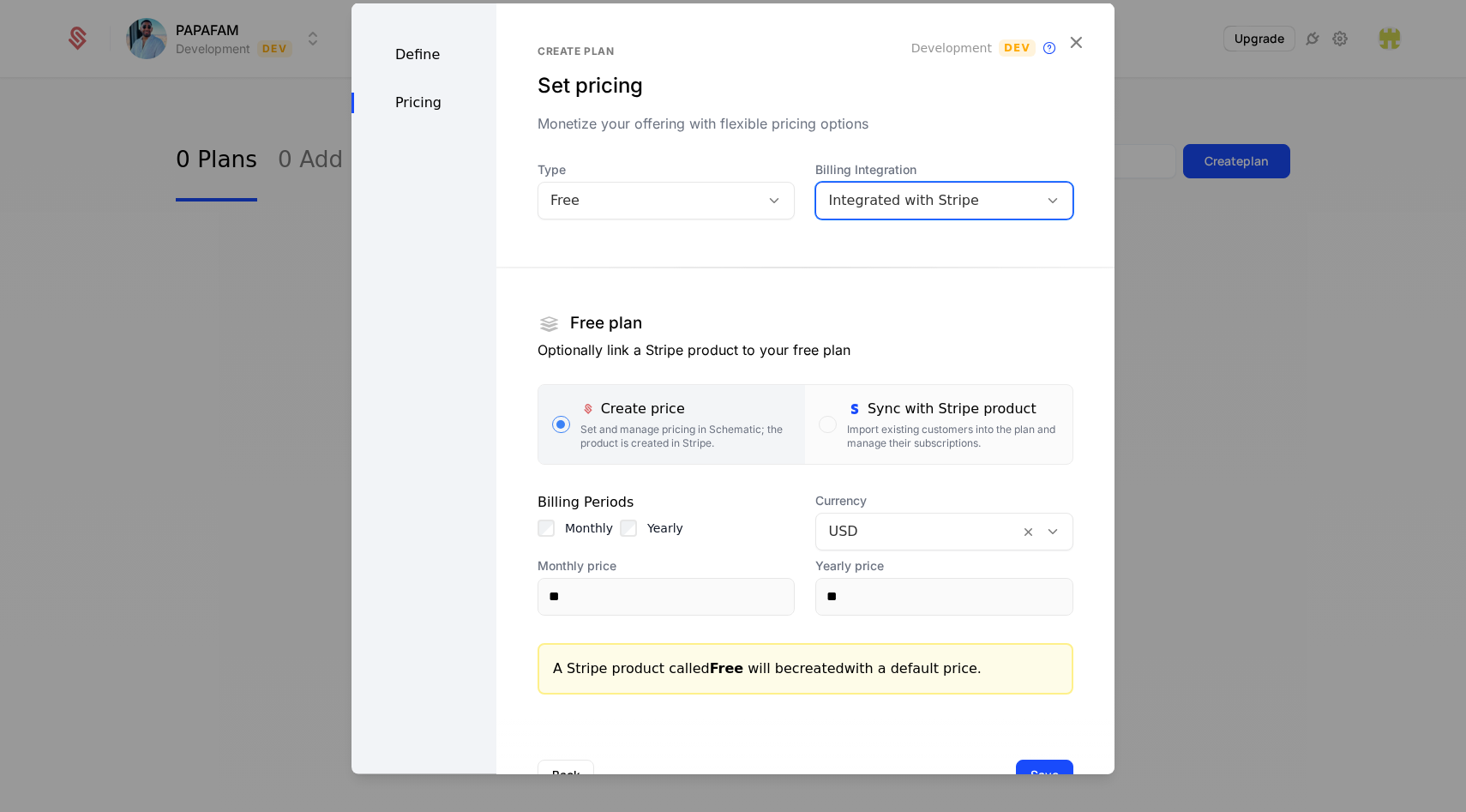
scroll to position [58, 0]
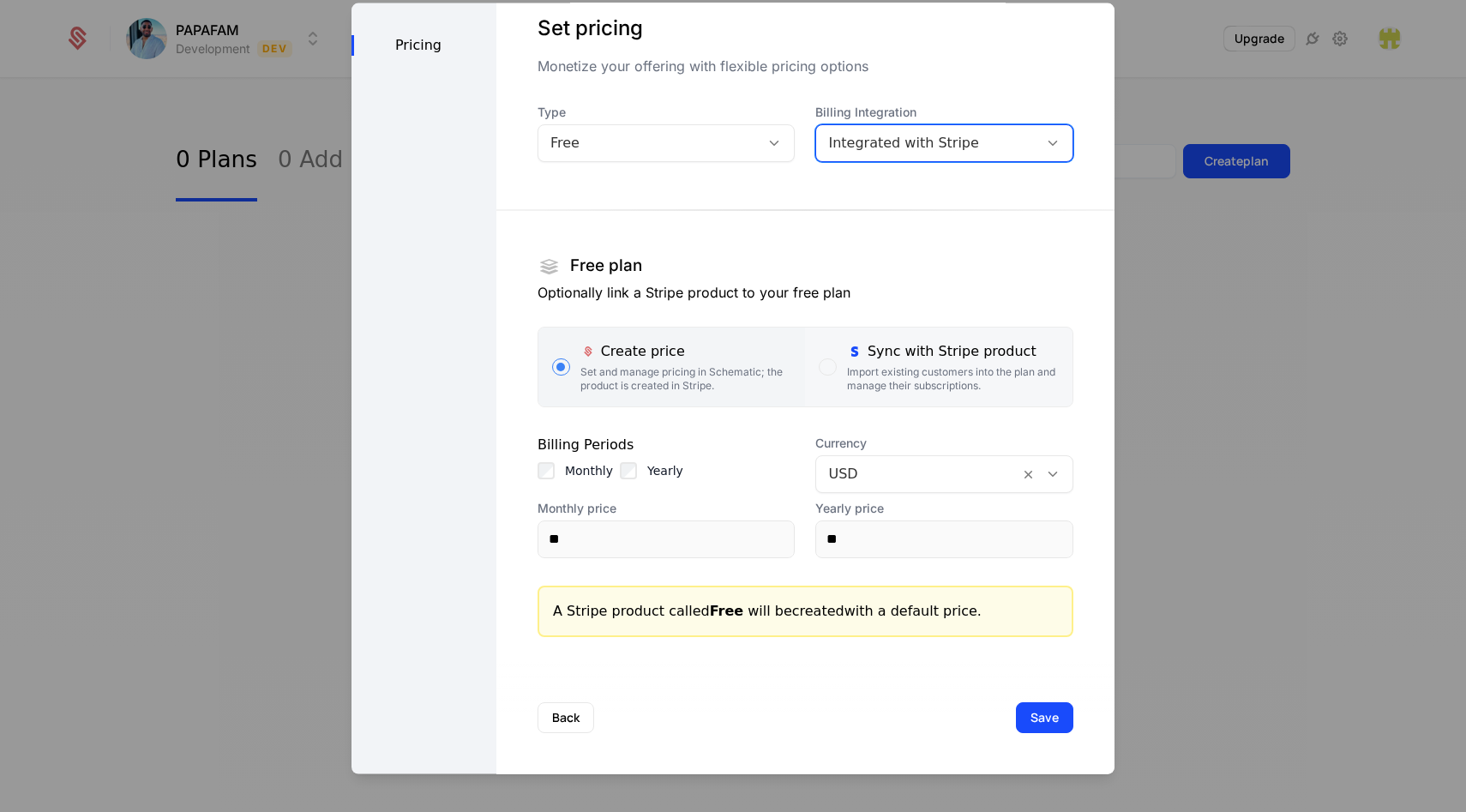
click at [810, 375] on label "Sync with Stripe product Import existing customers into the plan and manage the…" at bounding box center [938, 366] width 267 height 79
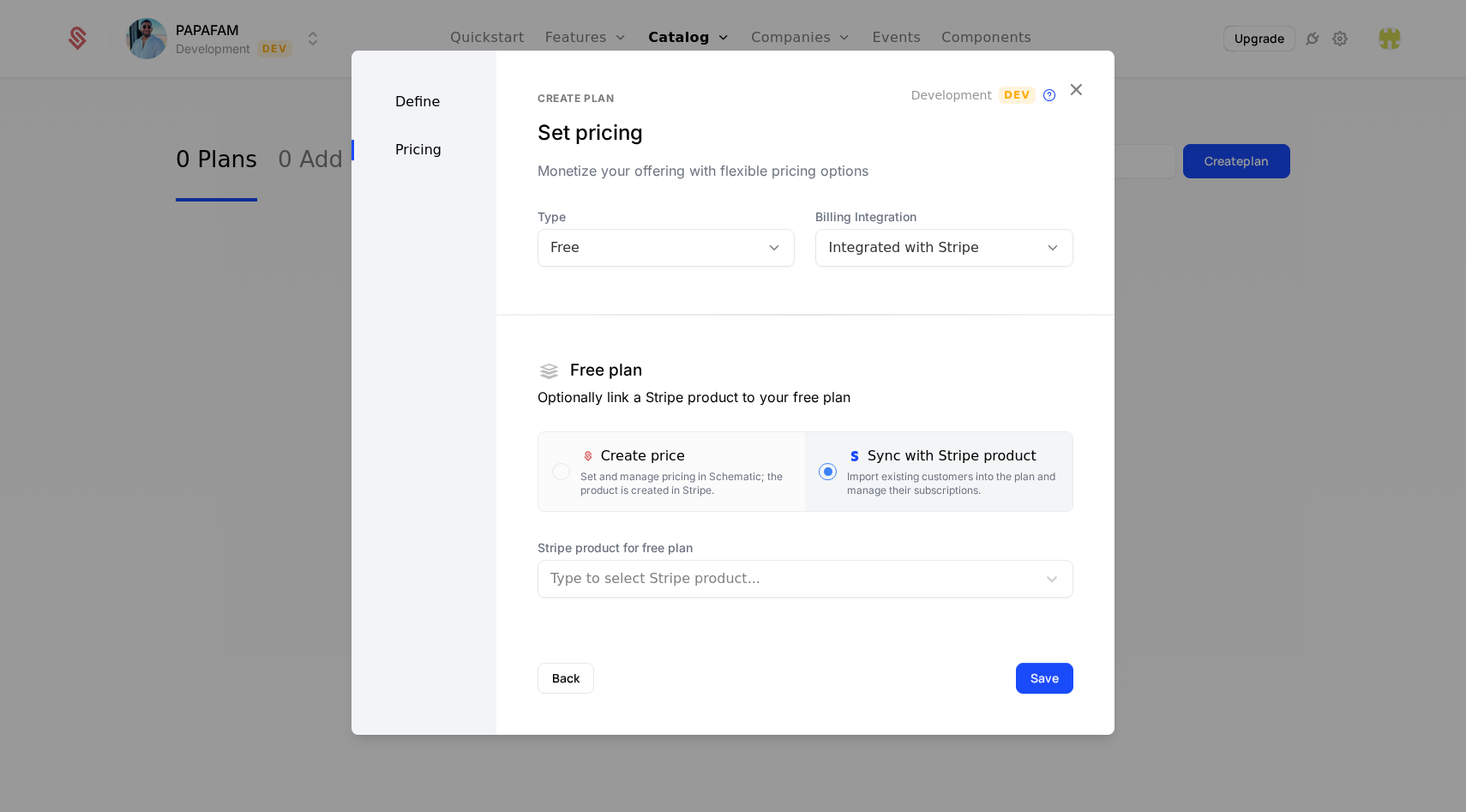
click at [669, 584] on div at bounding box center [787, 579] width 474 height 24
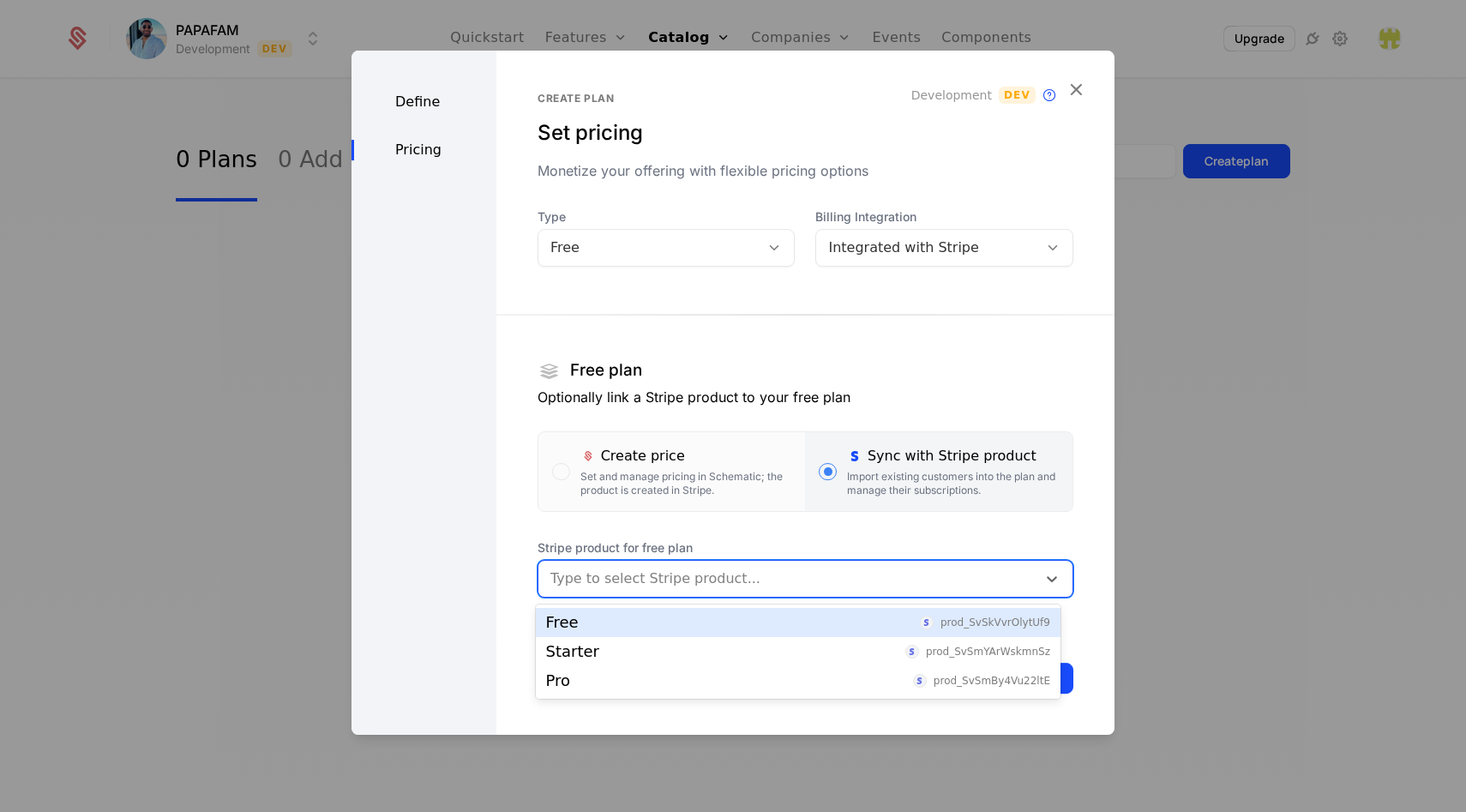
click at [641, 624] on div "Free prod_SvSkVvrOlytUf9" at bounding box center [797, 622] width 504 height 16
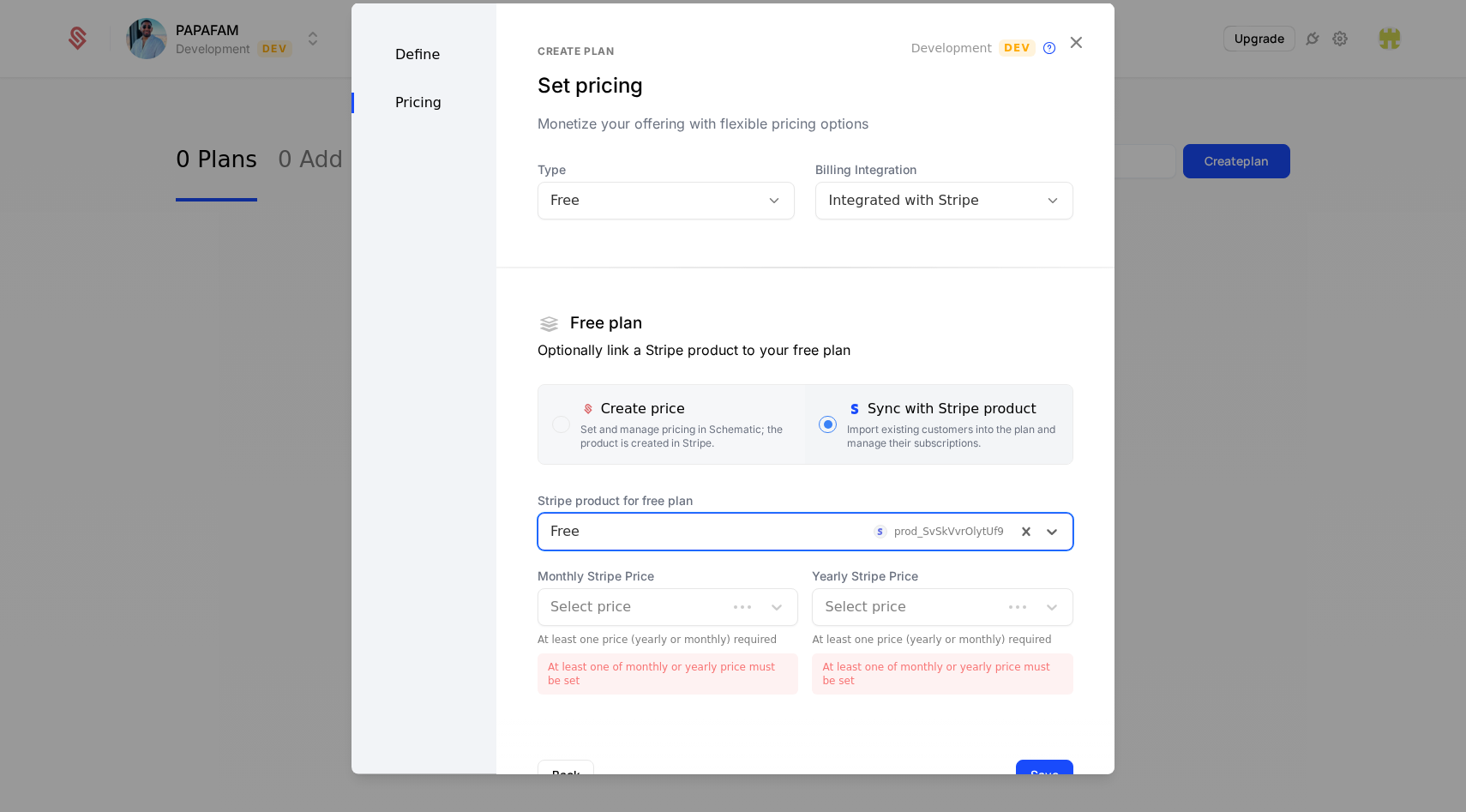
scroll to position [58, 0]
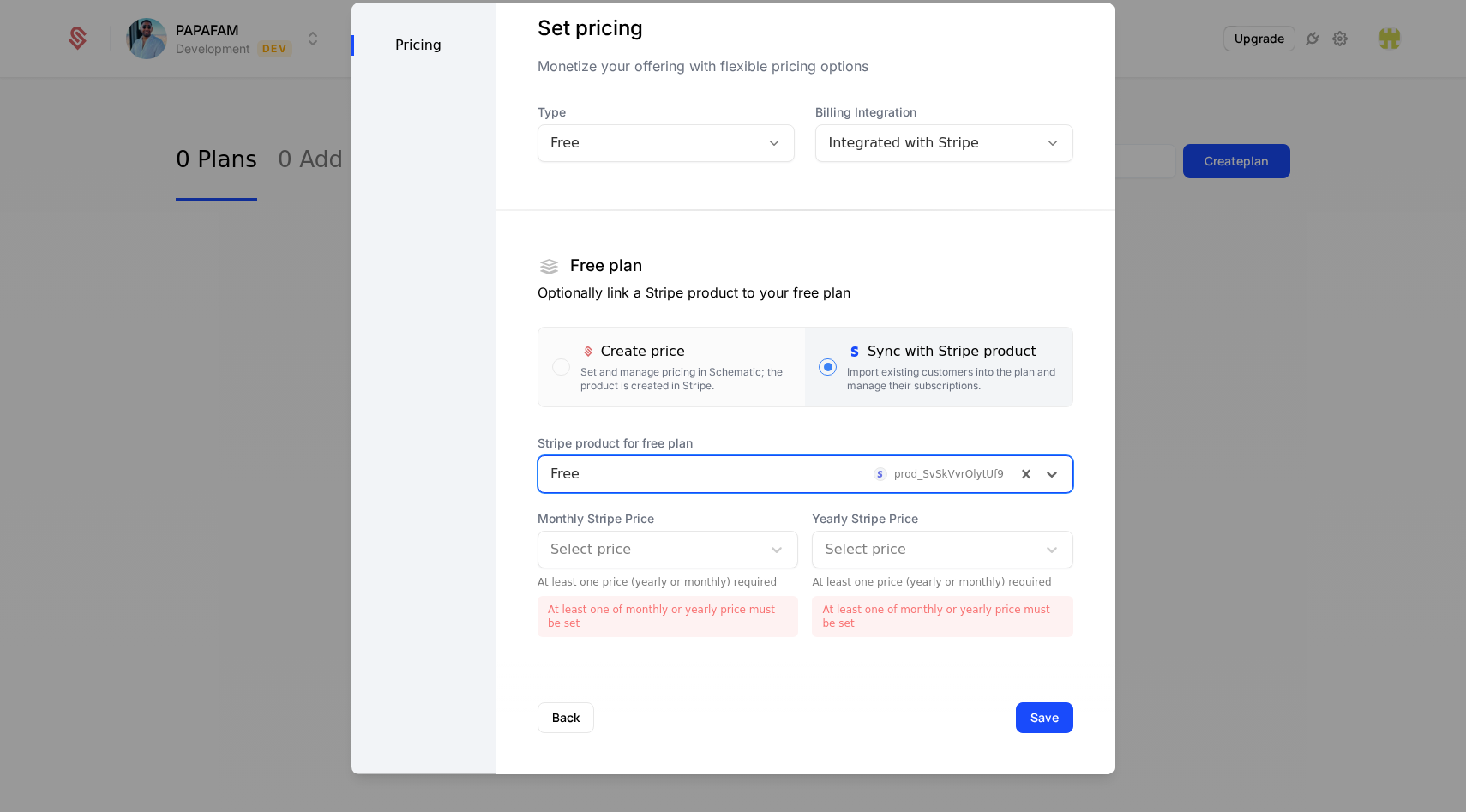
click at [649, 553] on div at bounding box center [650, 548] width 200 height 24
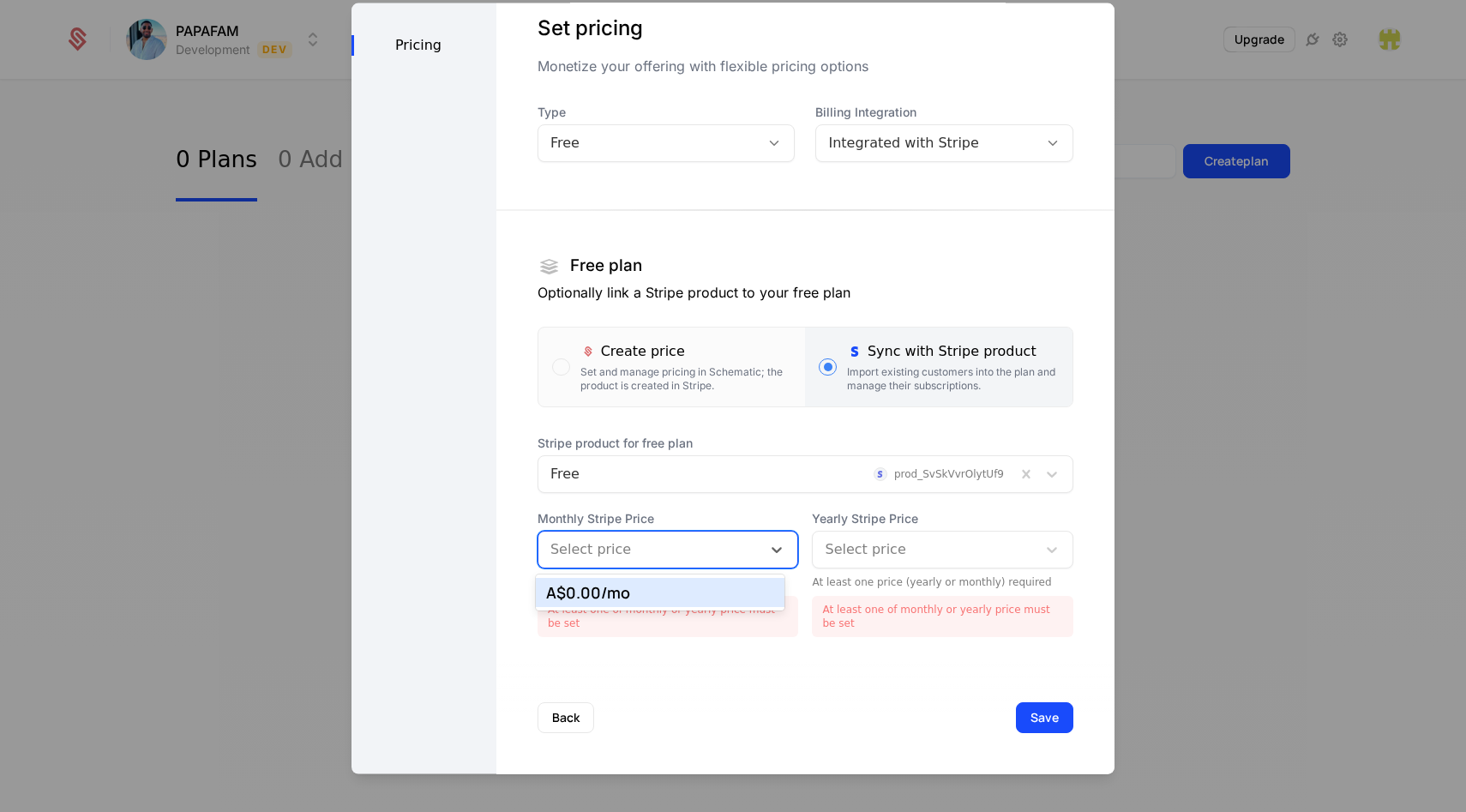
click at [642, 585] on div "A$0.00 /mo" at bounding box center [660, 592] width 229 height 16
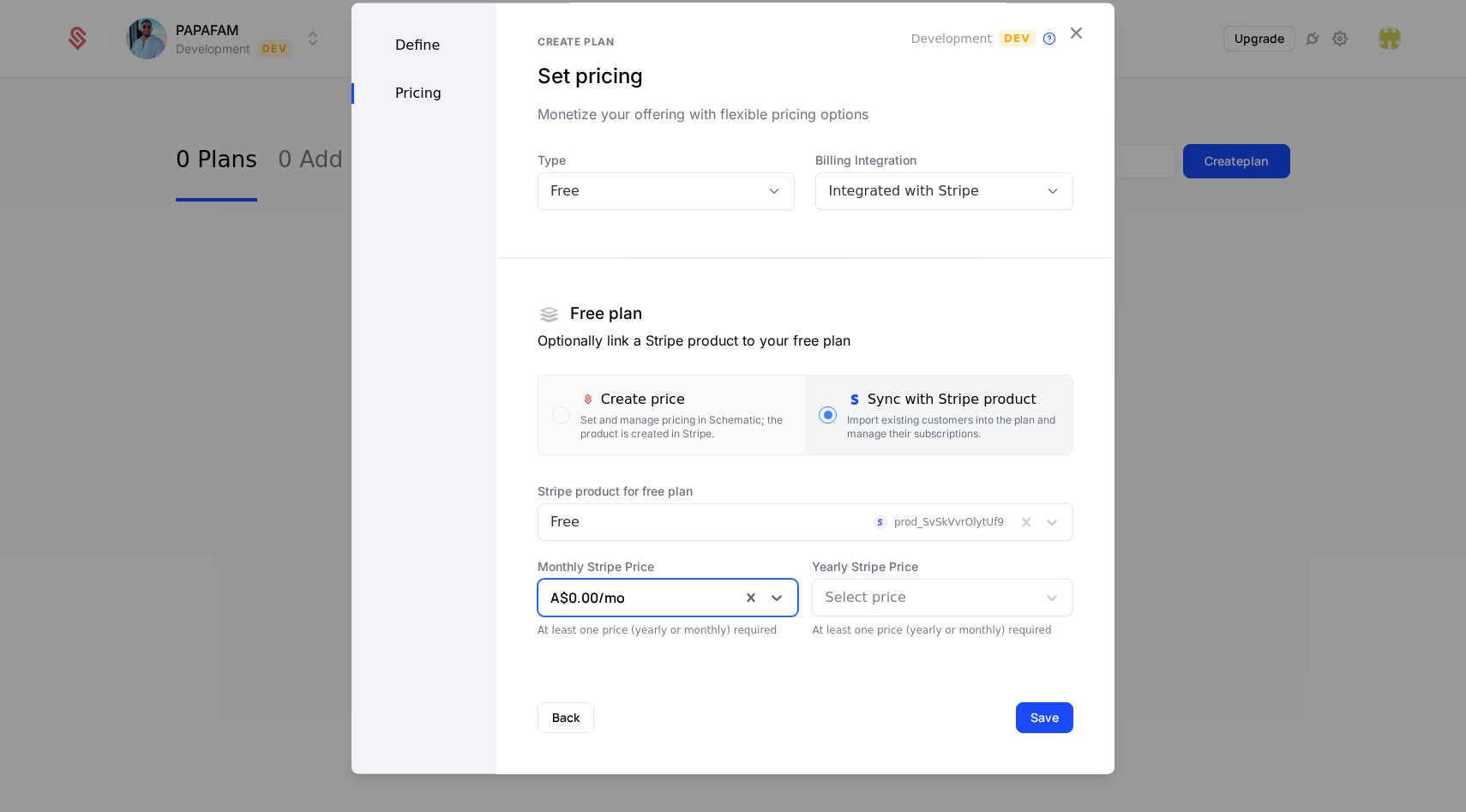
scroll to position [9, 0]
click at [874, 605] on div at bounding box center [925, 597] width 200 height 24
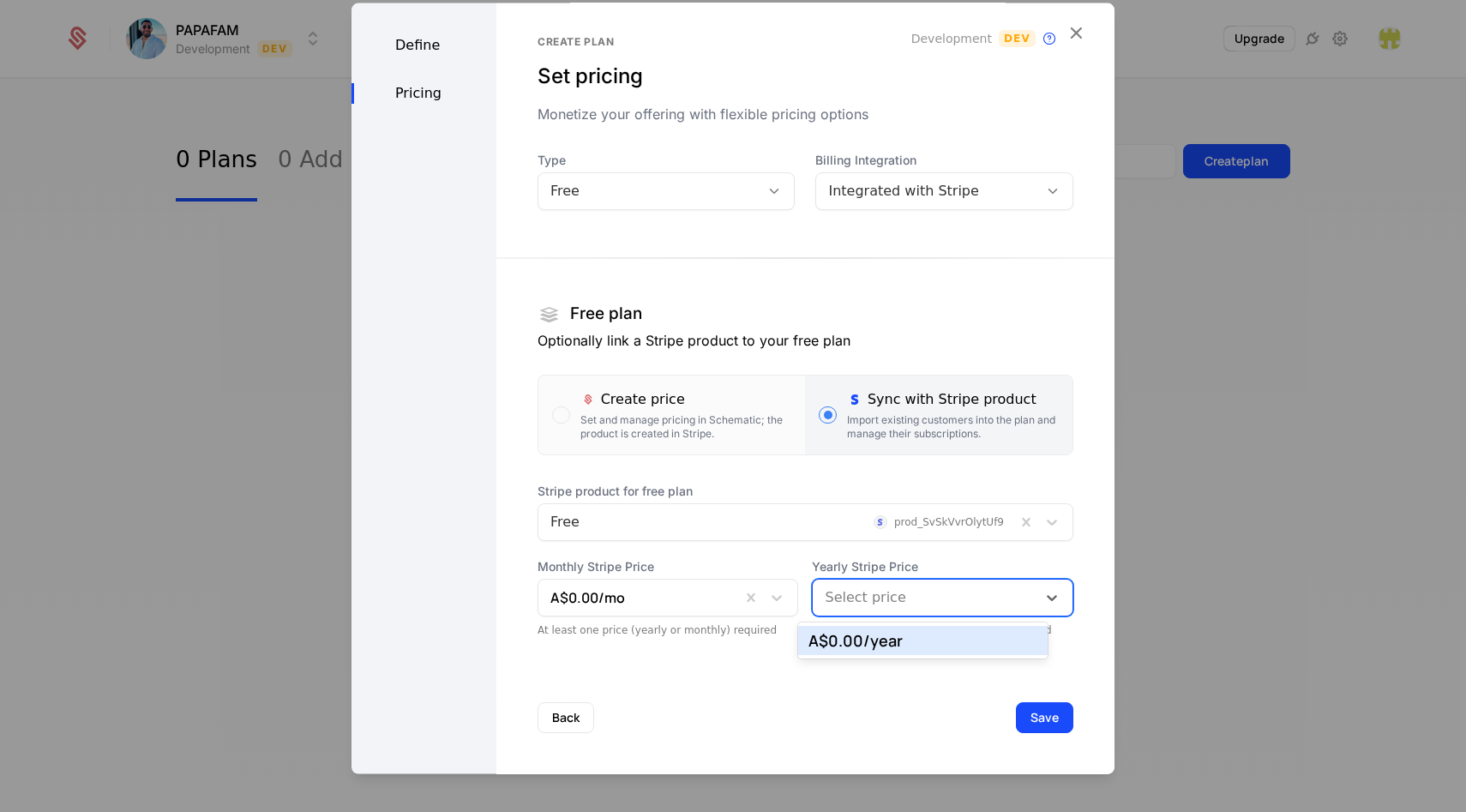
click at [872, 637] on div "A$0.00 /year" at bounding box center [923, 640] width 229 height 16
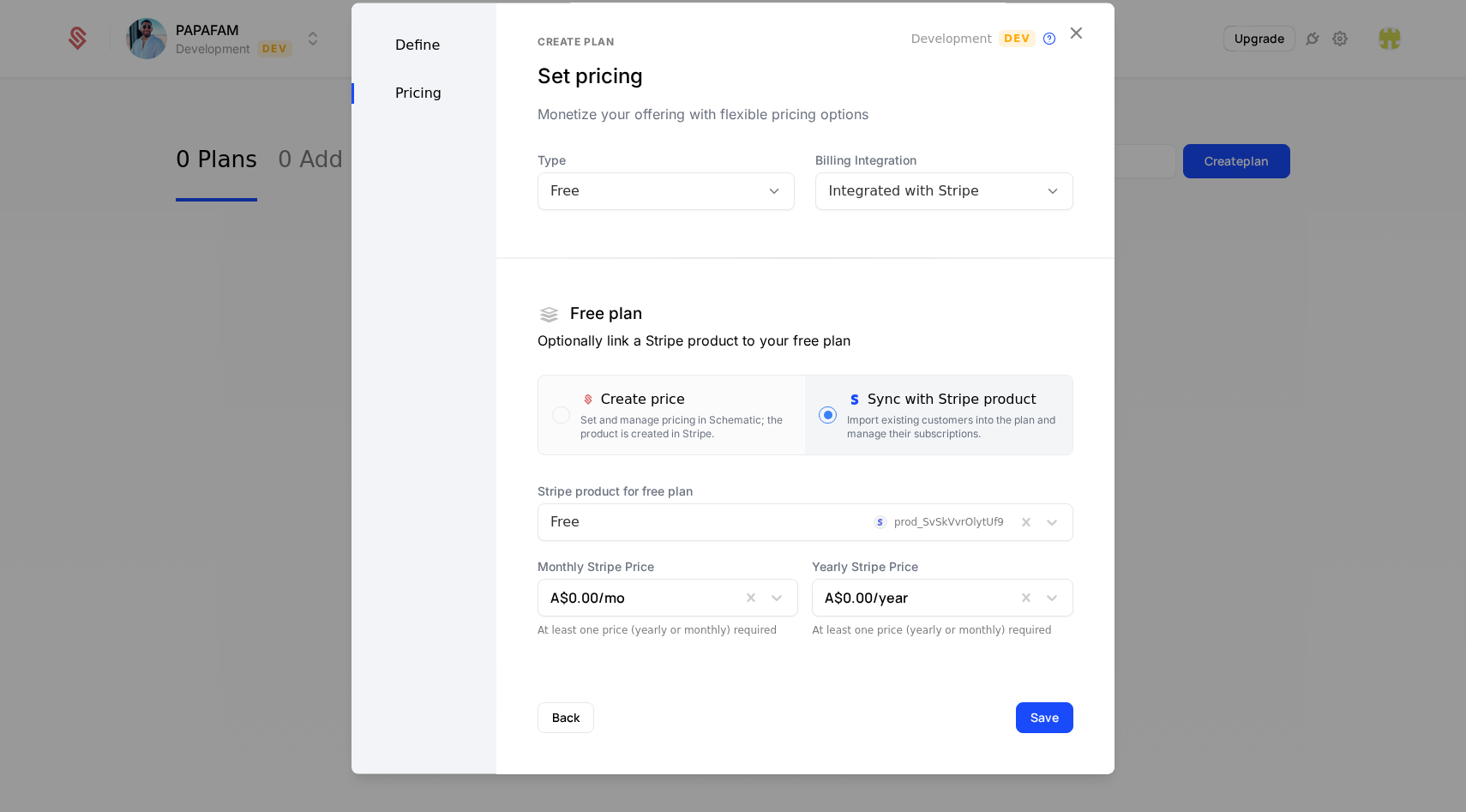
click at [784, 645] on div "Create plan Set pricing Monetize your offering with flexible pricing options De…" at bounding box center [806, 384] width 618 height 780
click at [1042, 722] on button "Save" at bounding box center [1045, 716] width 58 height 31
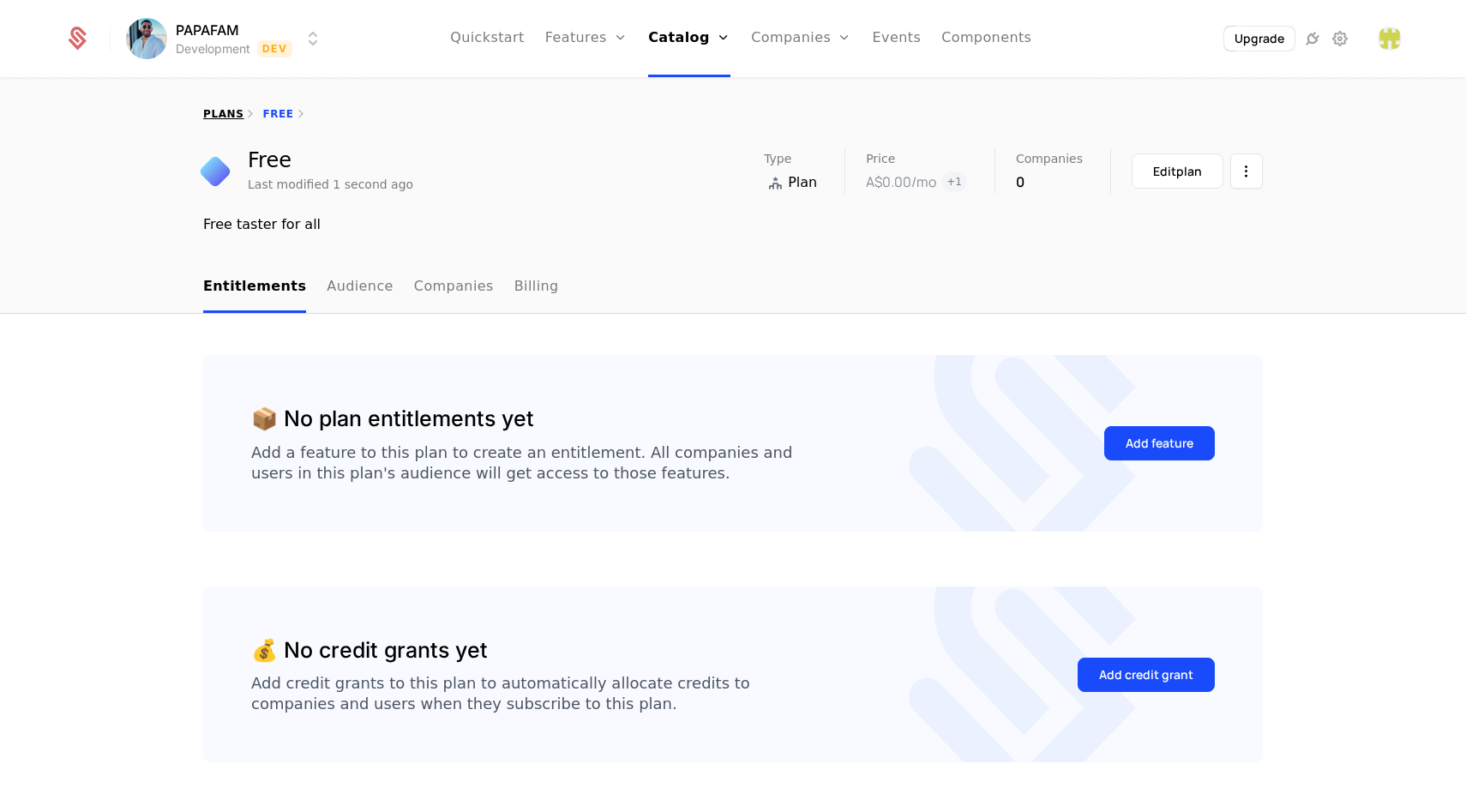
click at [222, 114] on link "plans" at bounding box center [223, 114] width 40 height 12
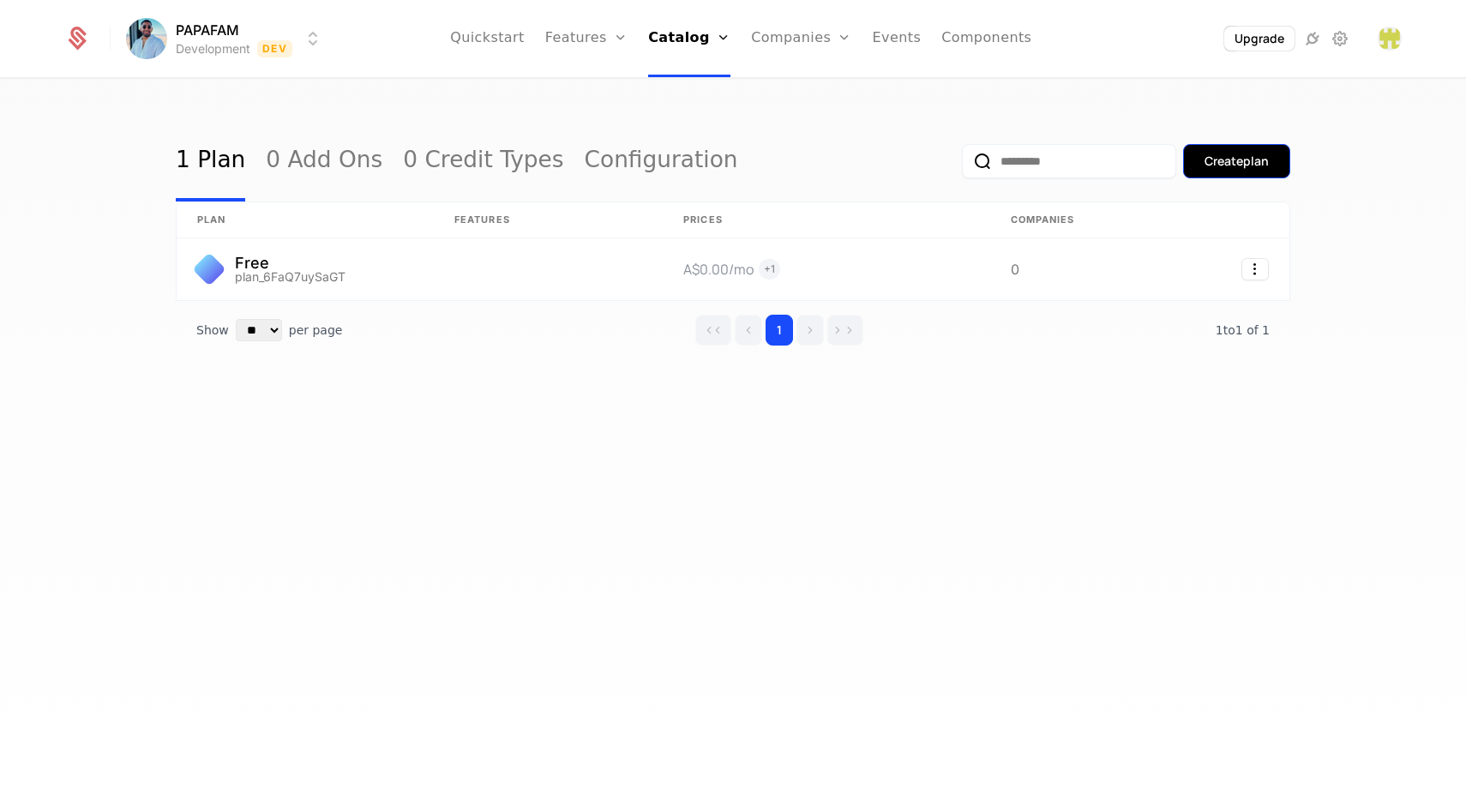
click at [1207, 156] on div "Create plan" at bounding box center [1236, 161] width 64 height 17
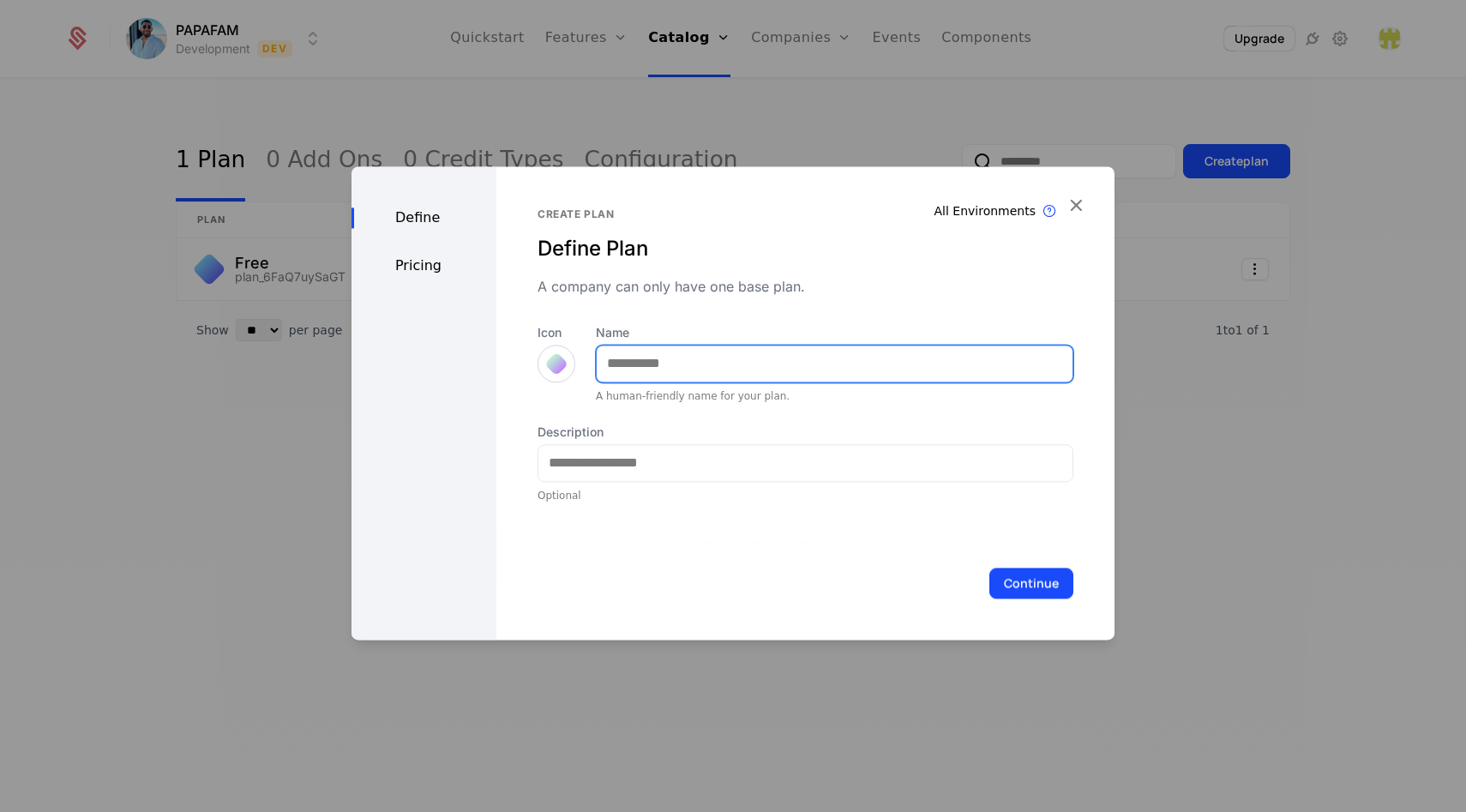
click at [877, 359] on input "Name" at bounding box center [835, 363] width 476 height 36
type input "*******"
click at [555, 363] on div at bounding box center [557, 363] width 24 height 24
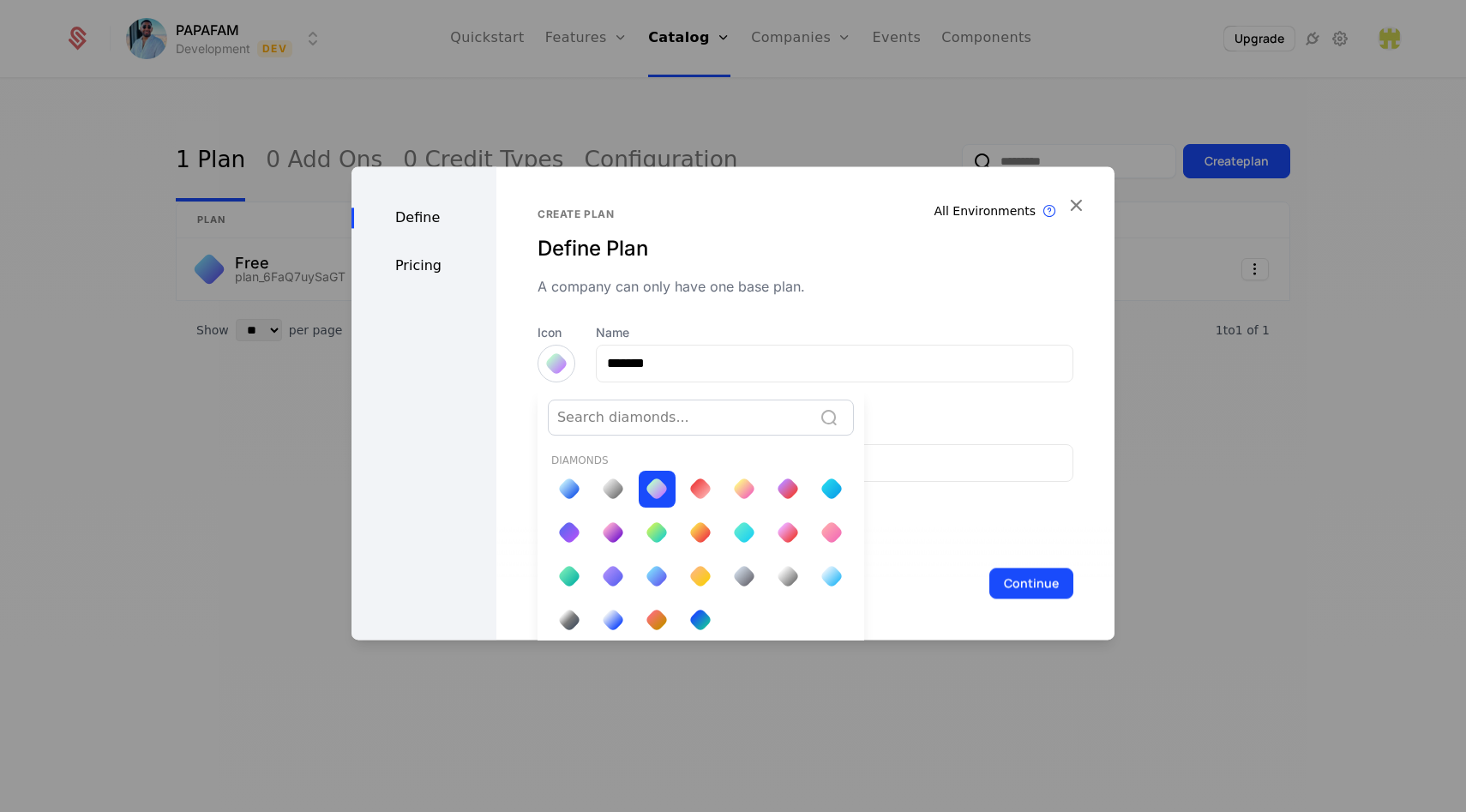
scroll to position [6, 0]
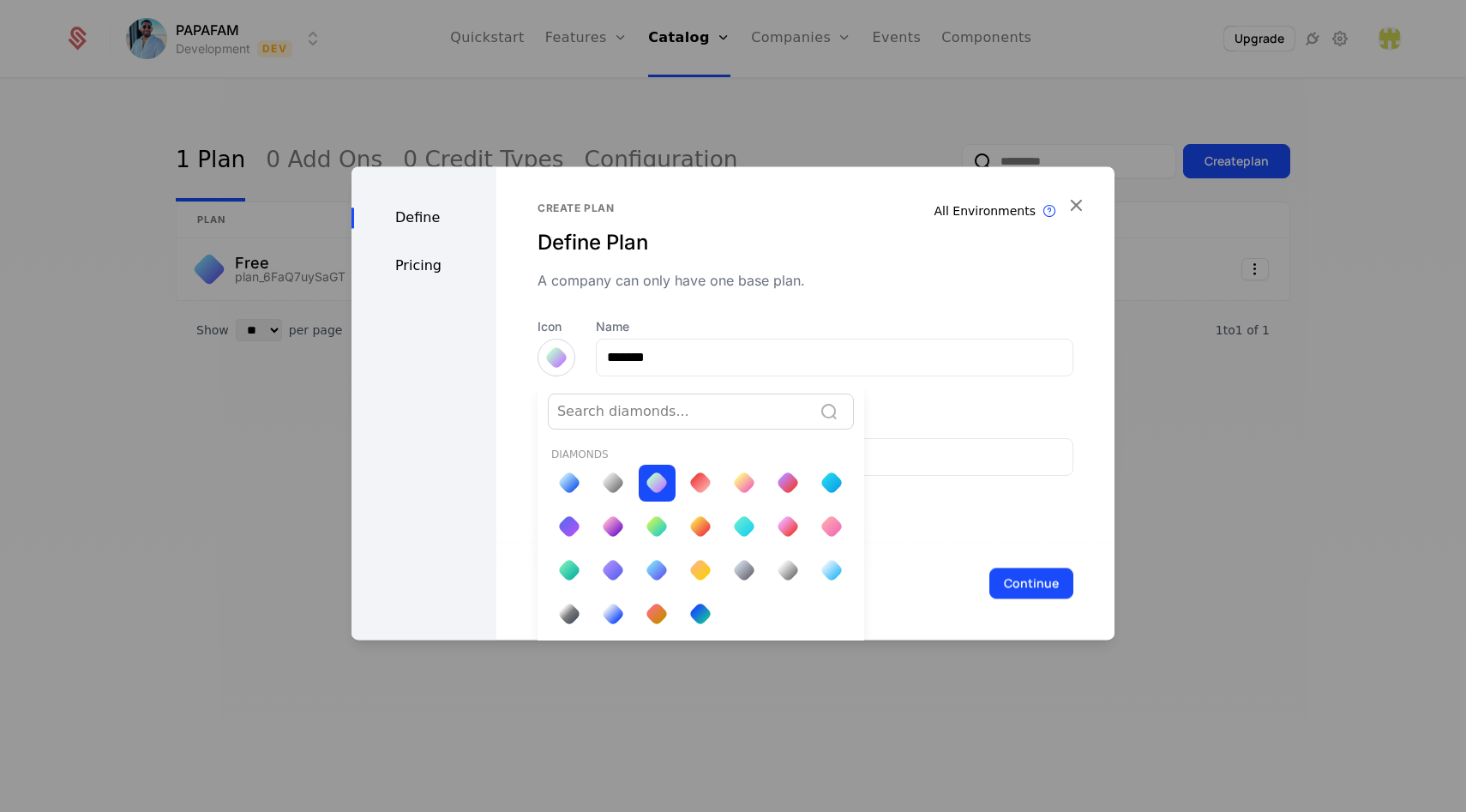
click at [908, 411] on div at bounding box center [732, 403] width 763 height 473
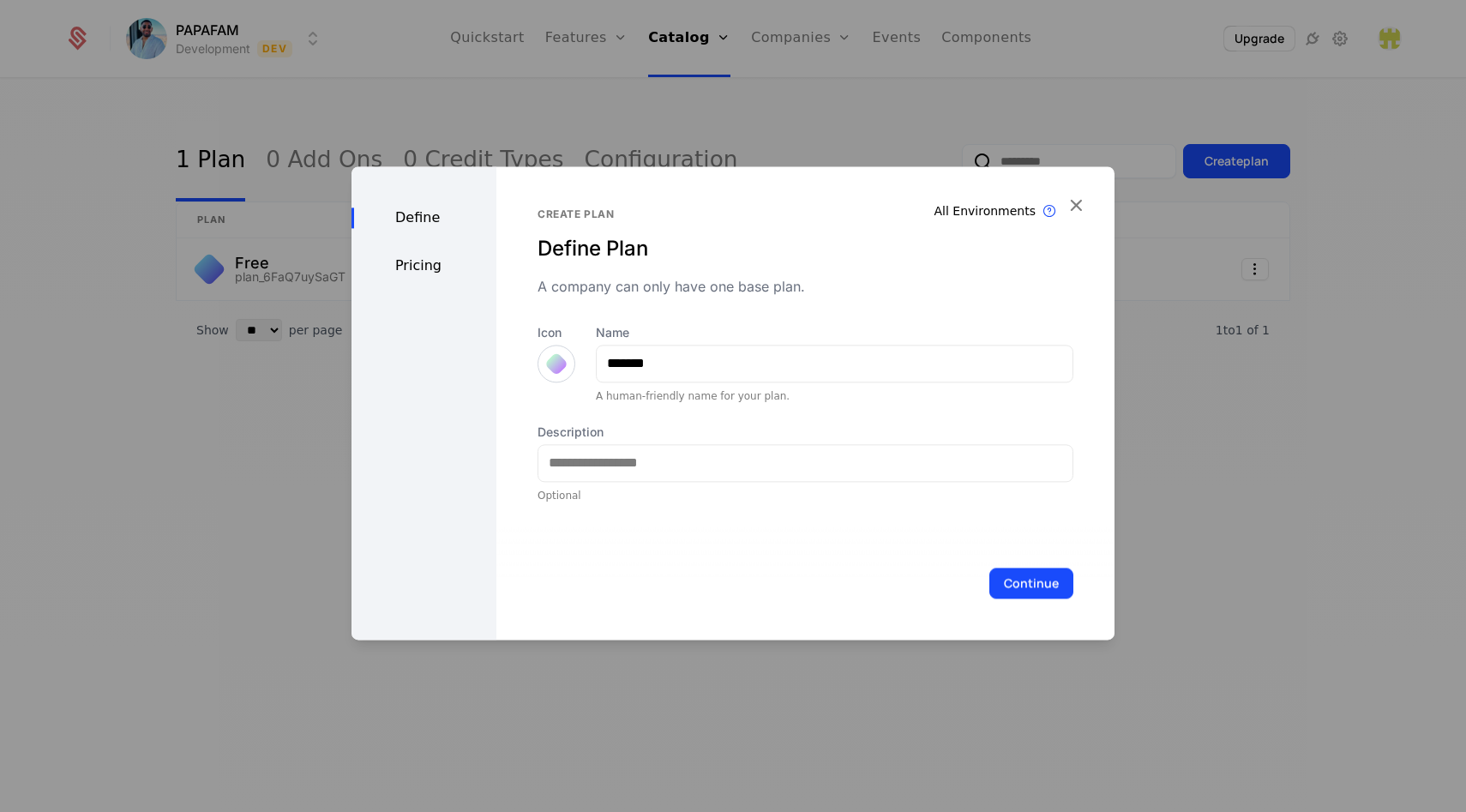
scroll to position [0, 0]
click at [539, 358] on div at bounding box center [556, 363] width 38 height 38
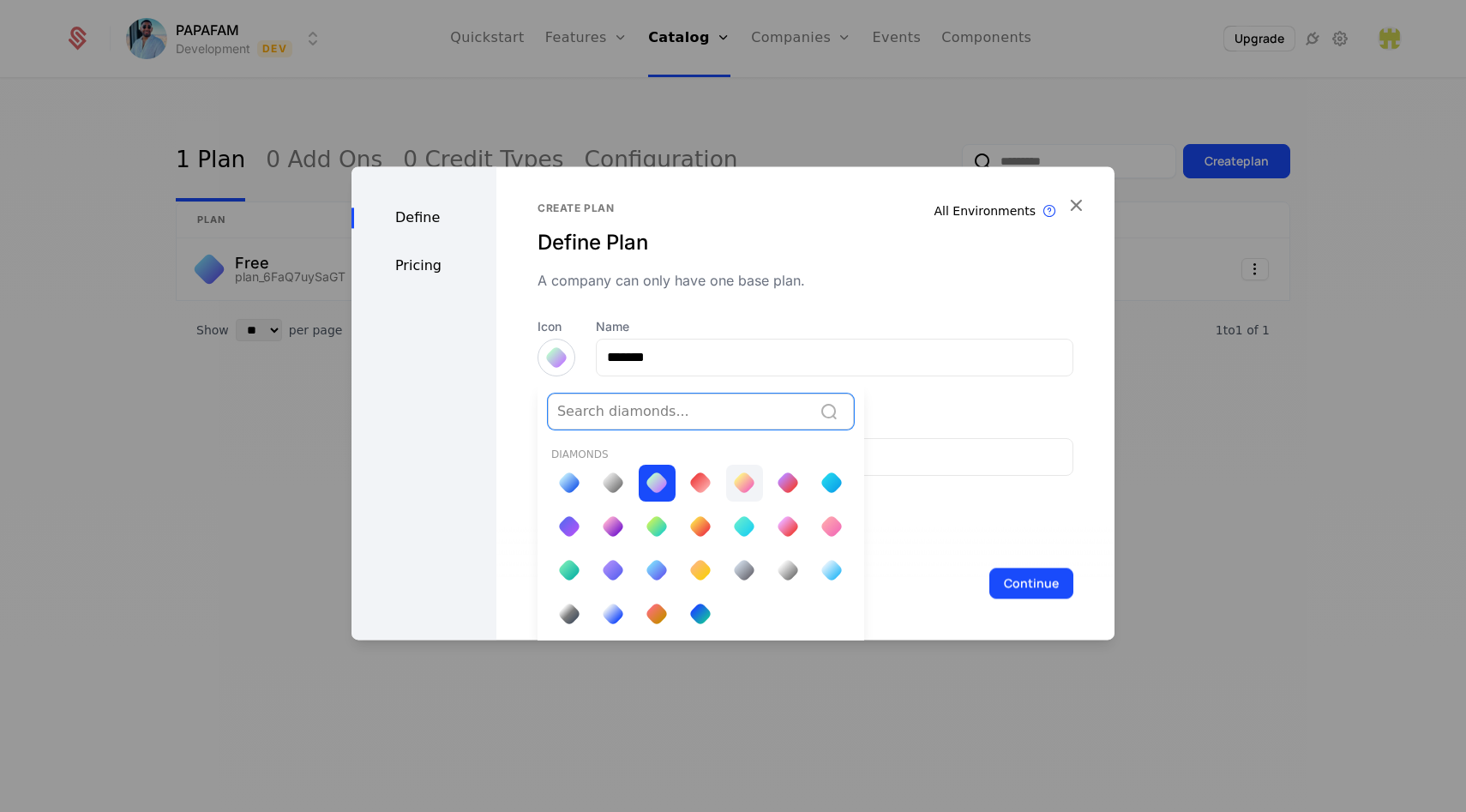
click at [738, 491] on div at bounding box center [744, 482] width 17 height 17
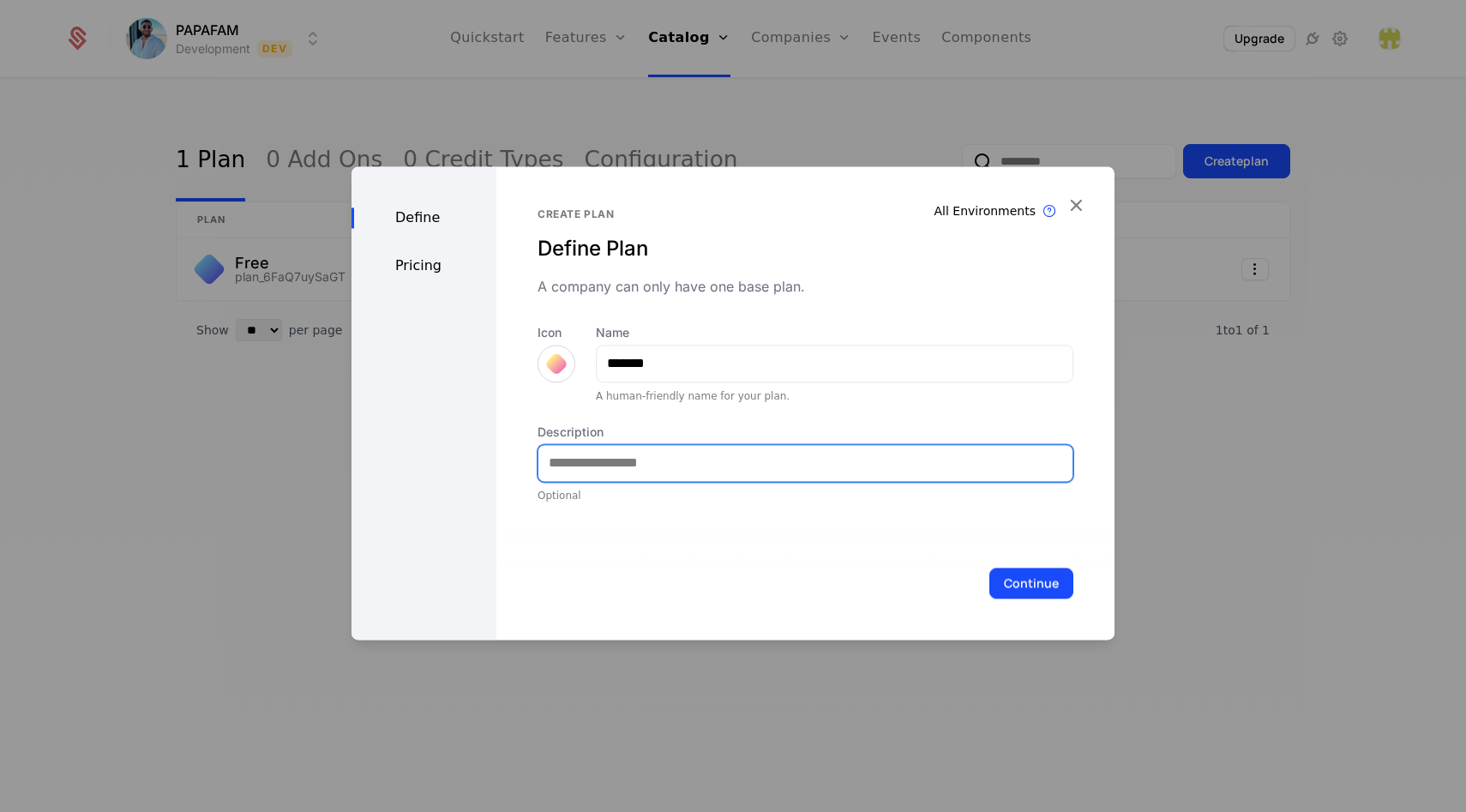
click at [700, 459] on input "Description" at bounding box center [806, 463] width 535 height 36
type input "**********"
click at [989, 567] on button "Continue" at bounding box center [1031, 582] width 84 height 31
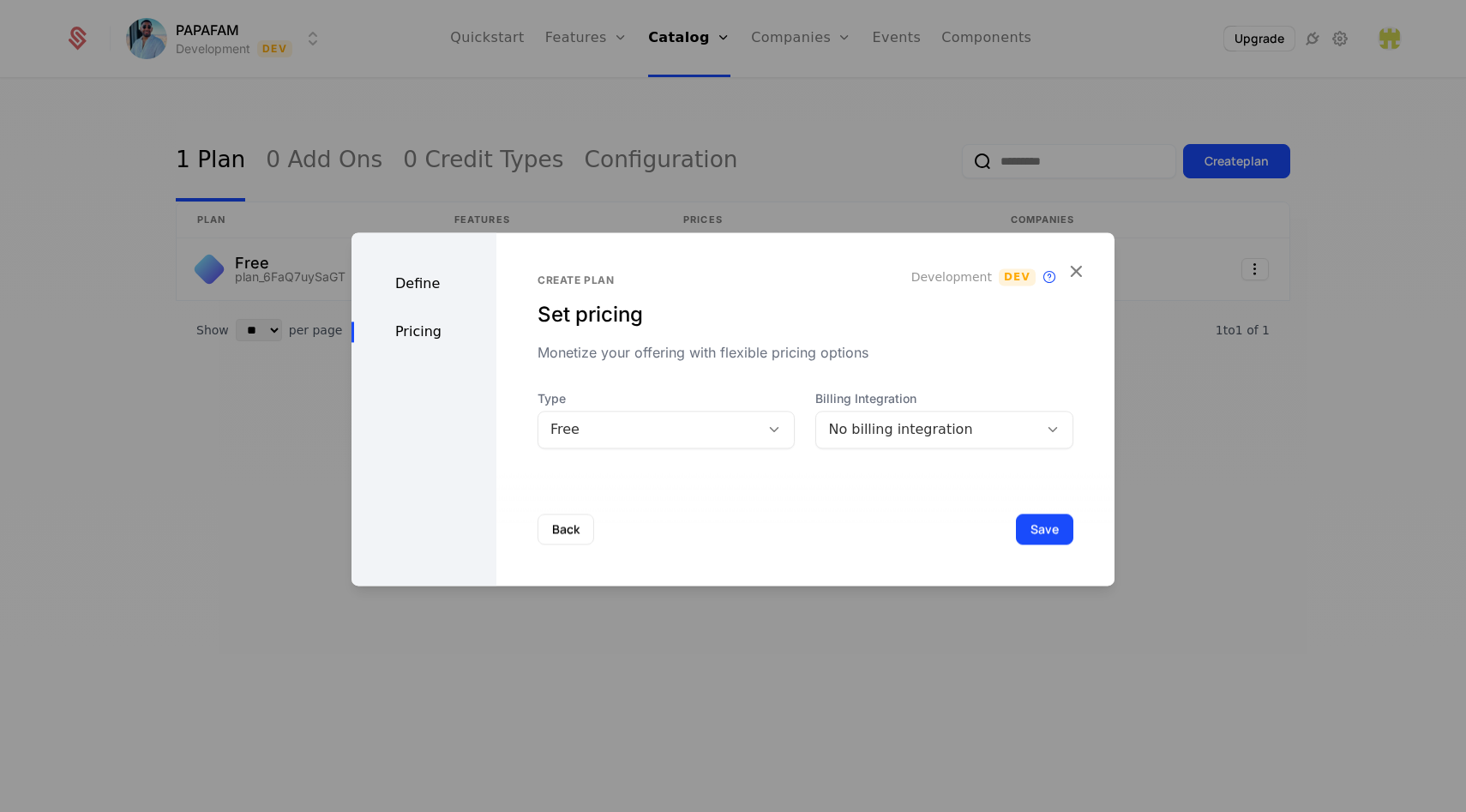
click at [913, 423] on div "No billing integration" at bounding box center [927, 429] width 198 height 20
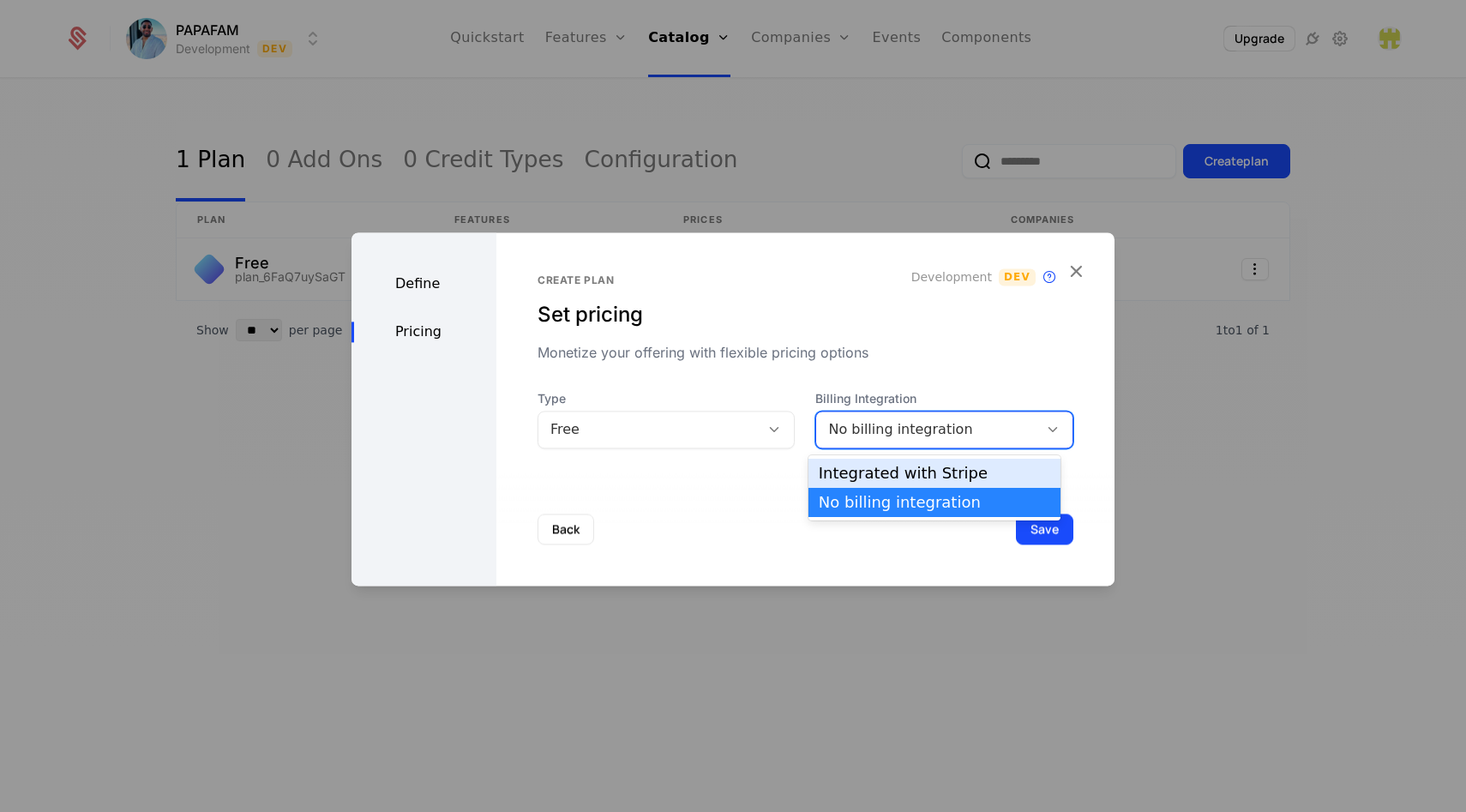
click at [862, 475] on div "Integrated with Stripe" at bounding box center [934, 473] width 232 height 16
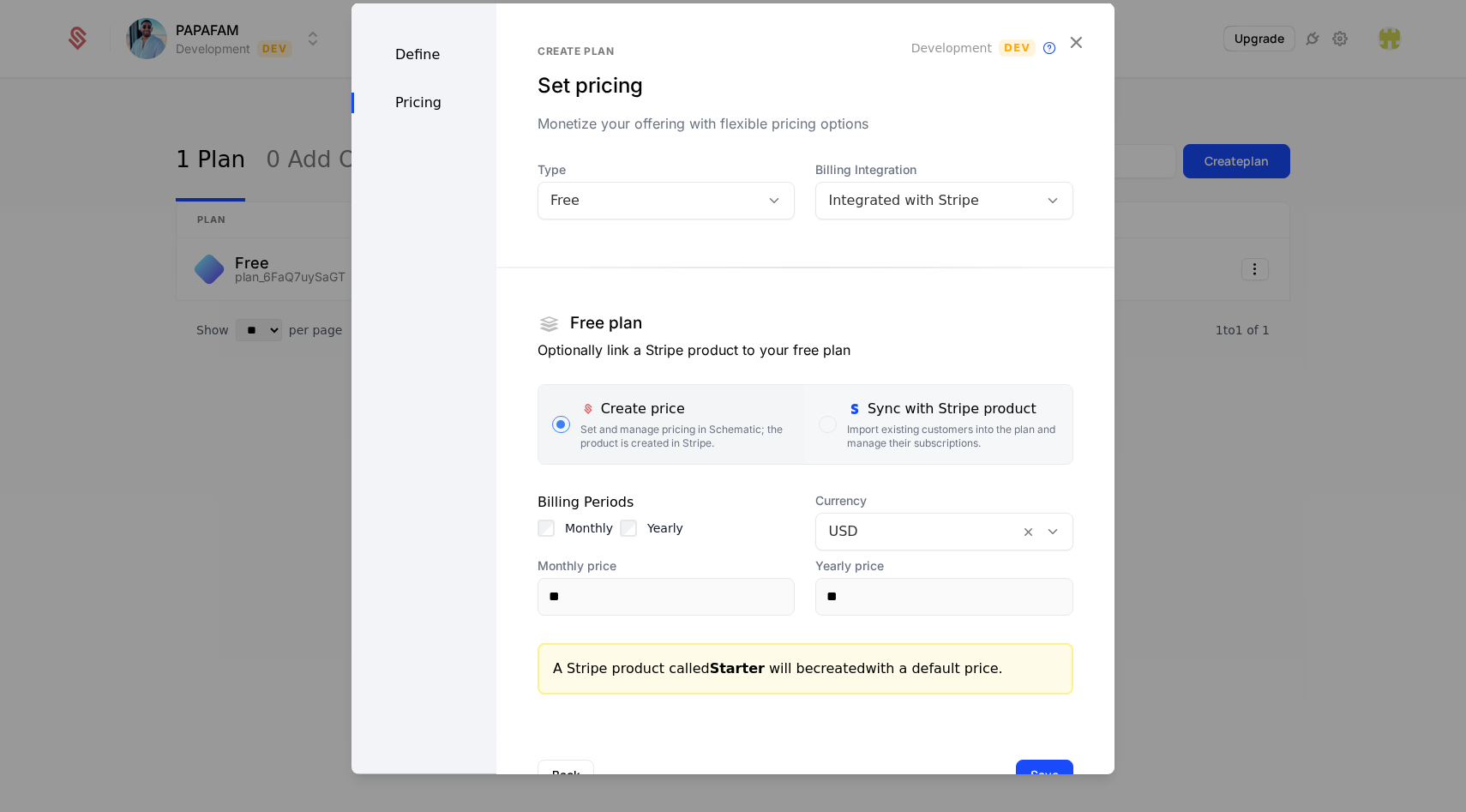
click at [819, 419] on div "button" at bounding box center [827, 424] width 17 height 17
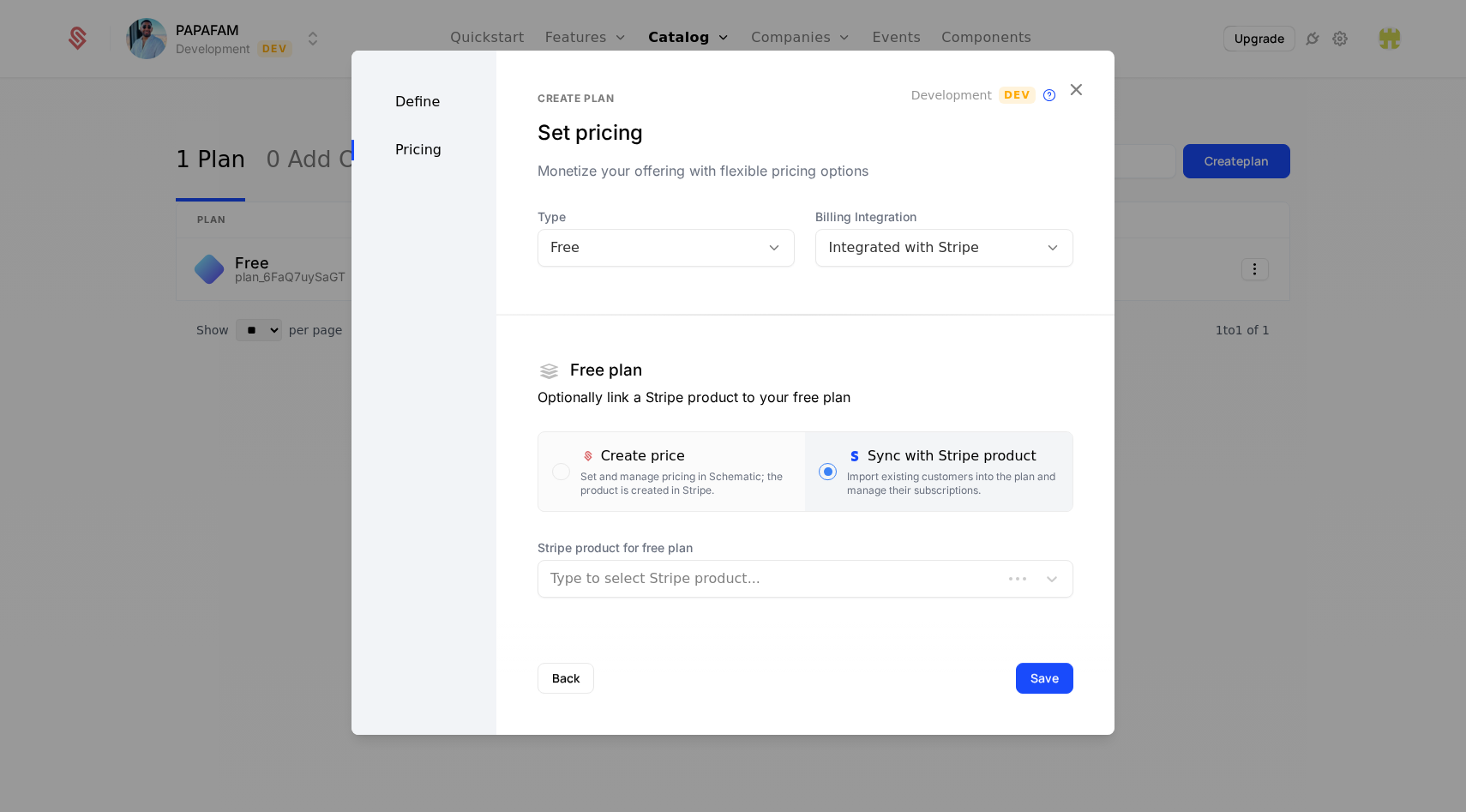
click at [653, 592] on div "Type to select Stripe product..." at bounding box center [770, 578] width 464 height 31
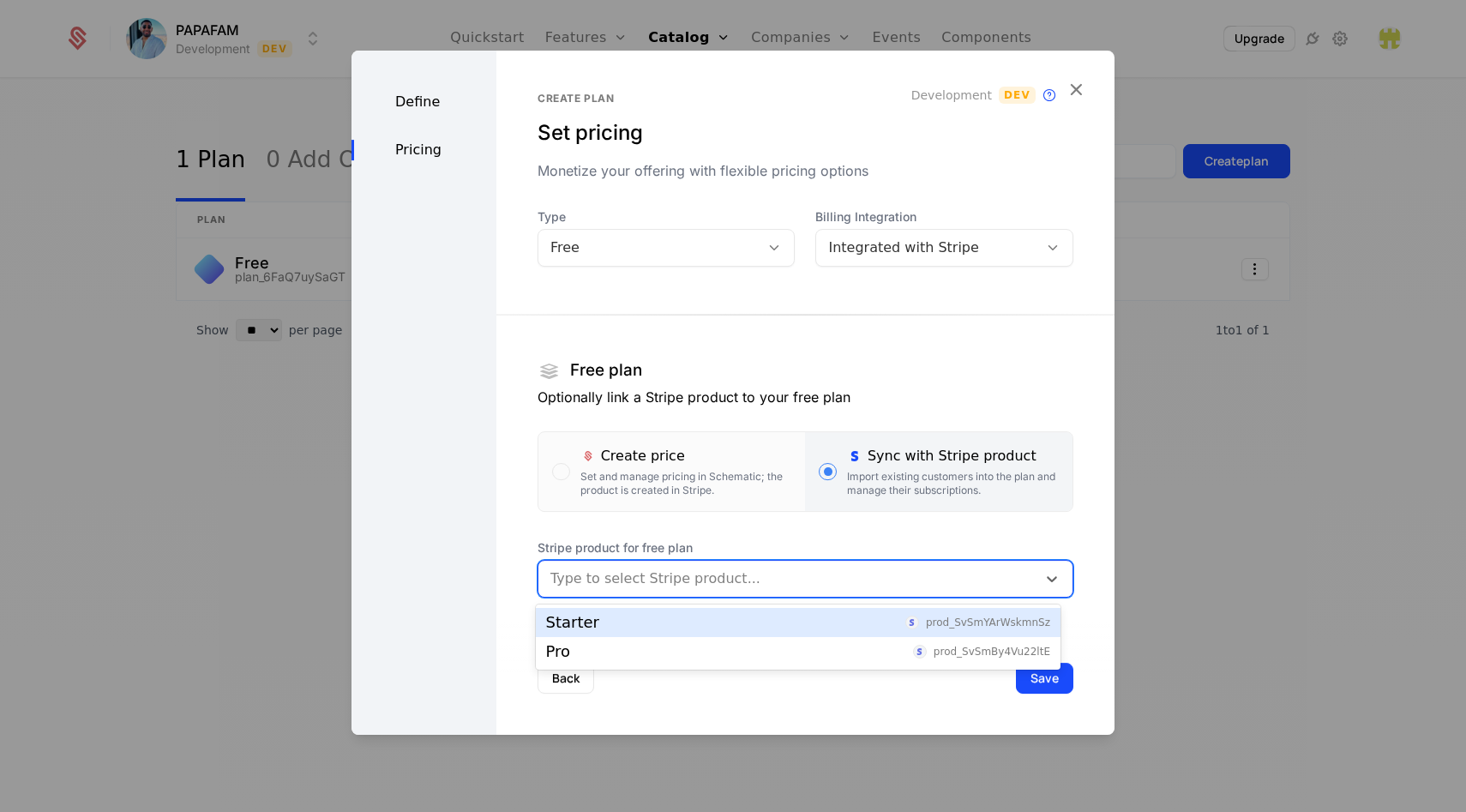
click at [584, 626] on div "Starter" at bounding box center [572, 622] width 53 height 16
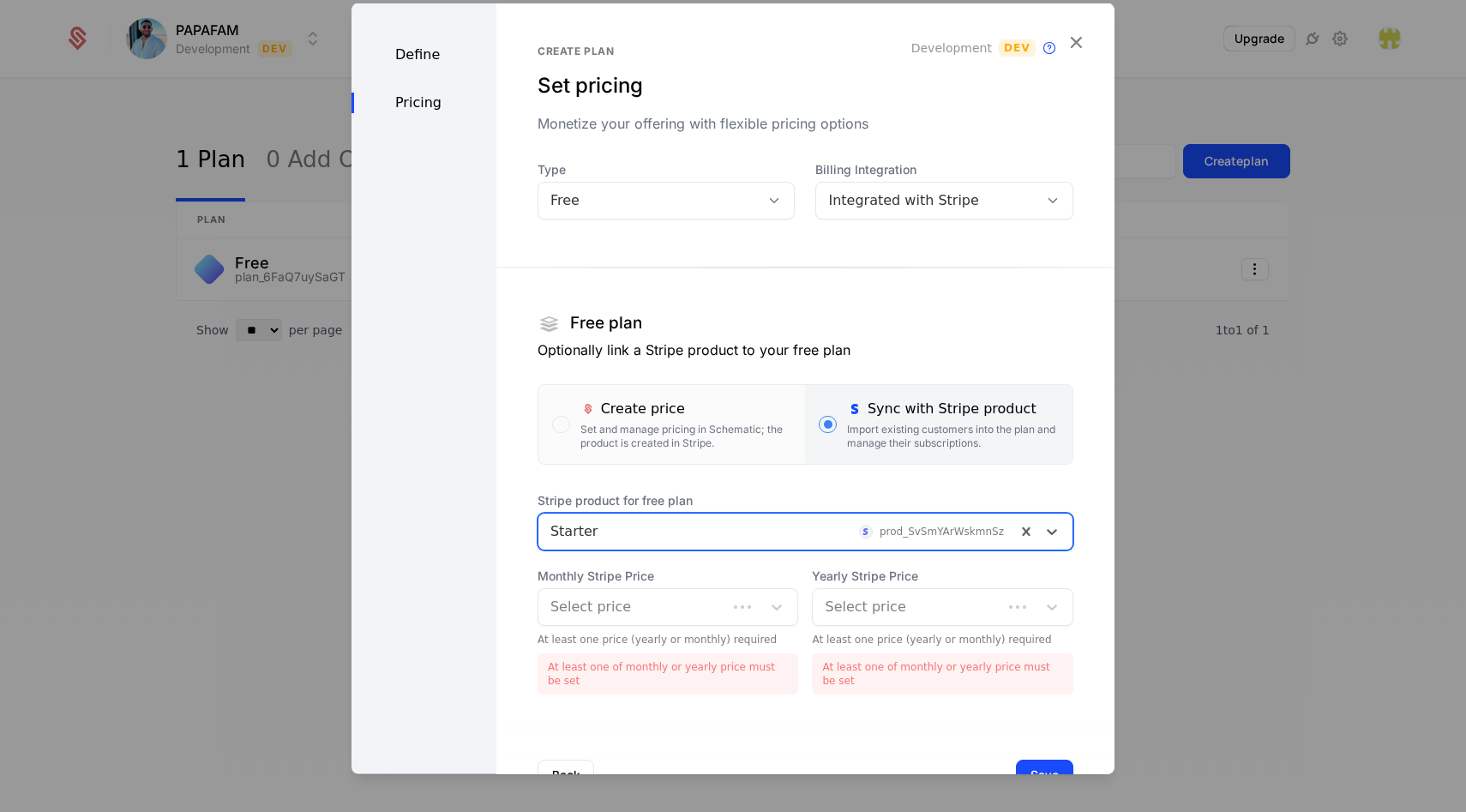
click at [645, 616] on div at bounding box center [633, 606] width 166 height 24
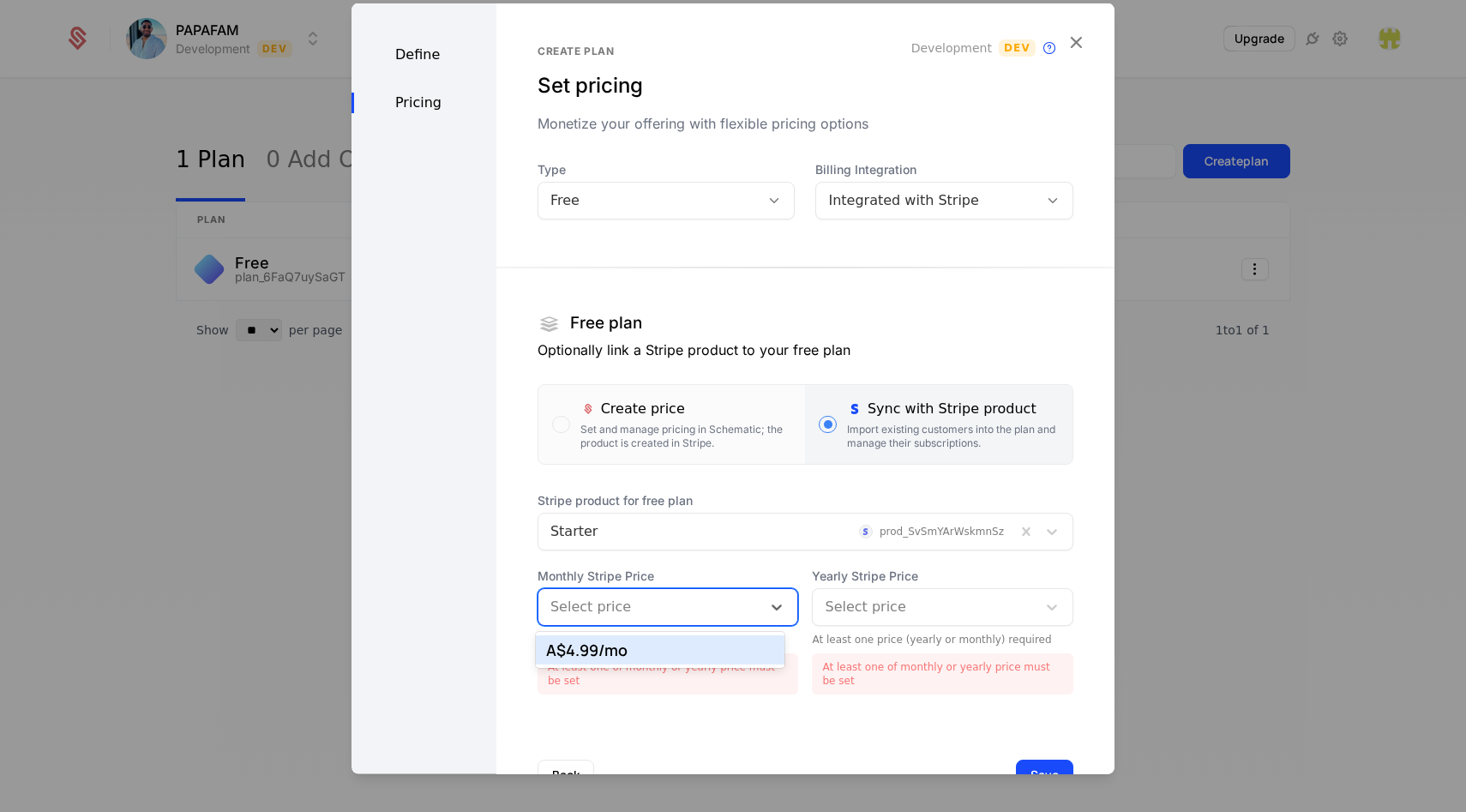
click at [651, 651] on div "A$4.99 /mo" at bounding box center [660, 650] width 229 height 16
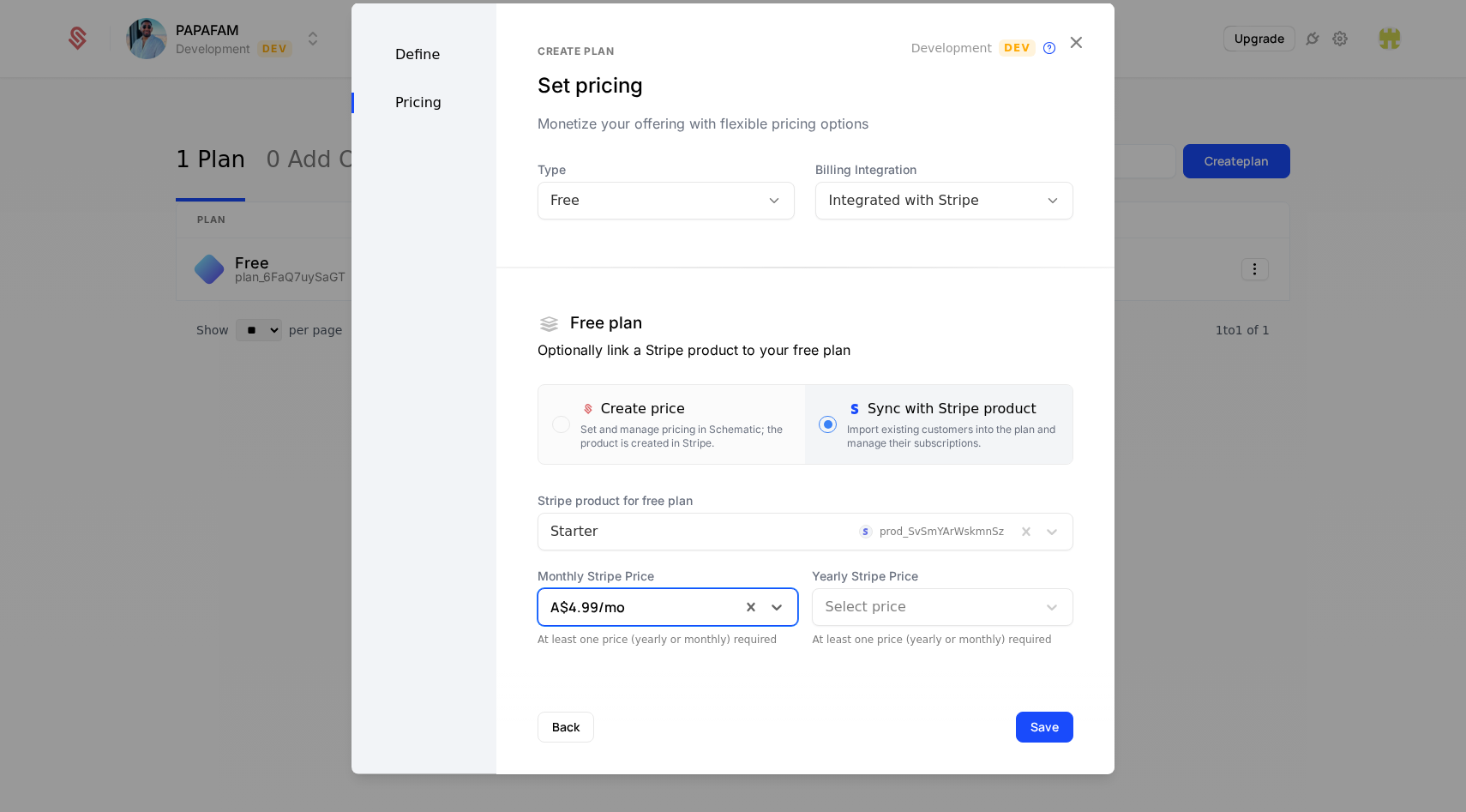
click at [851, 617] on div at bounding box center [925, 606] width 200 height 24
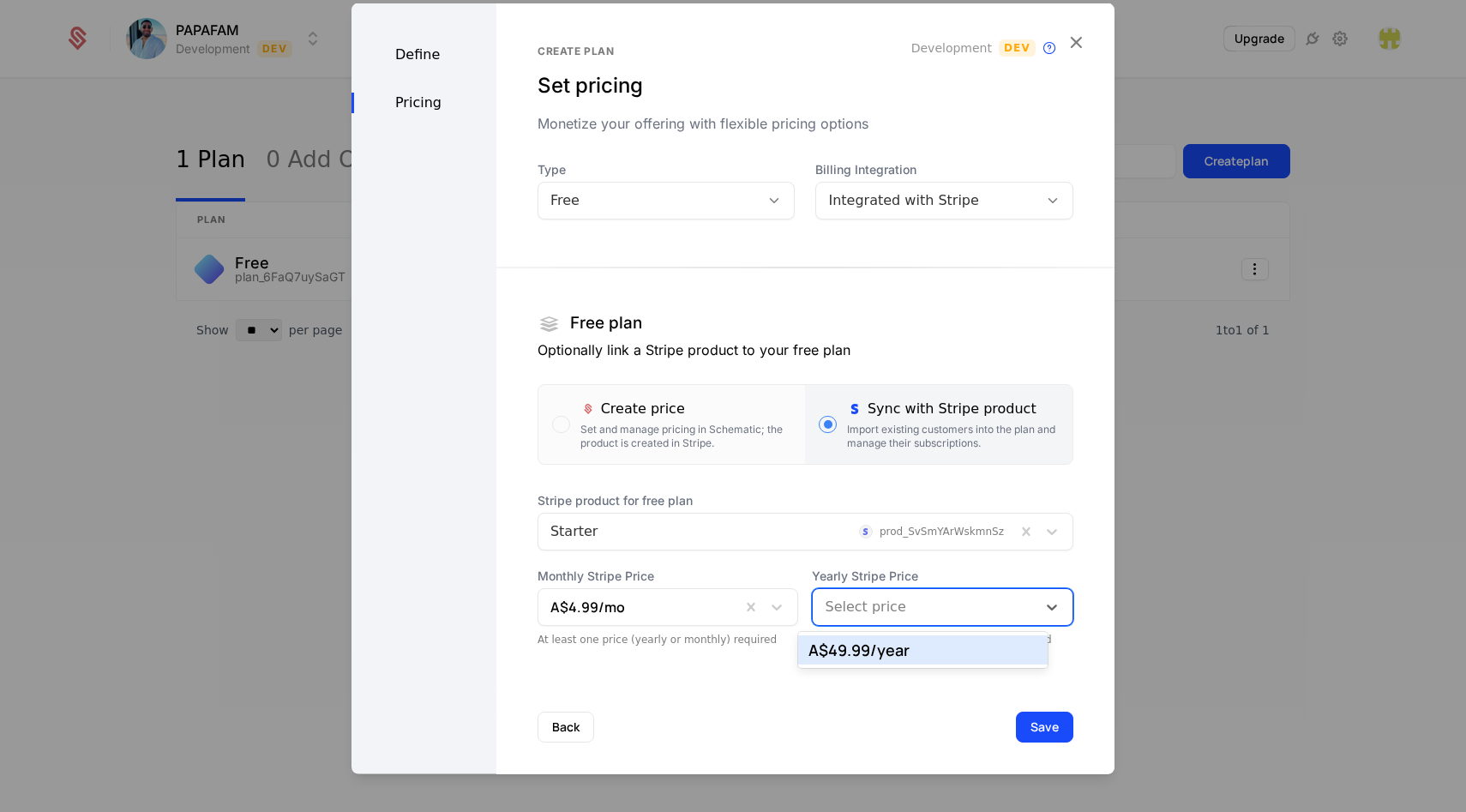
click at [850, 654] on div "A$49.99 /year" at bounding box center [923, 650] width 229 height 16
click at [787, 664] on div "Create plan Set pricing Monetize your offering with flexible pricing options De…" at bounding box center [806, 393] width 618 height 780
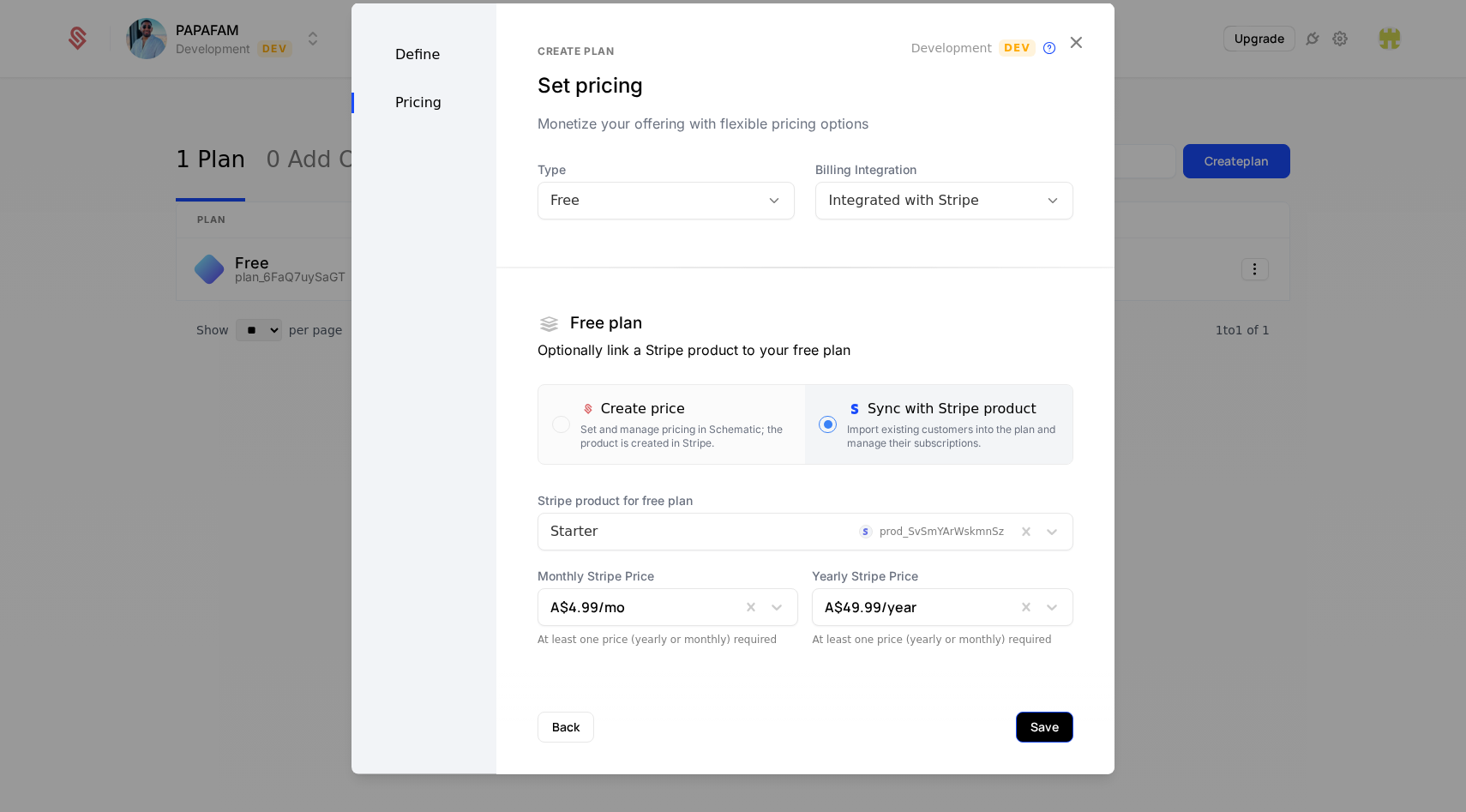
click at [1016, 728] on button "Save" at bounding box center [1045, 725] width 58 height 31
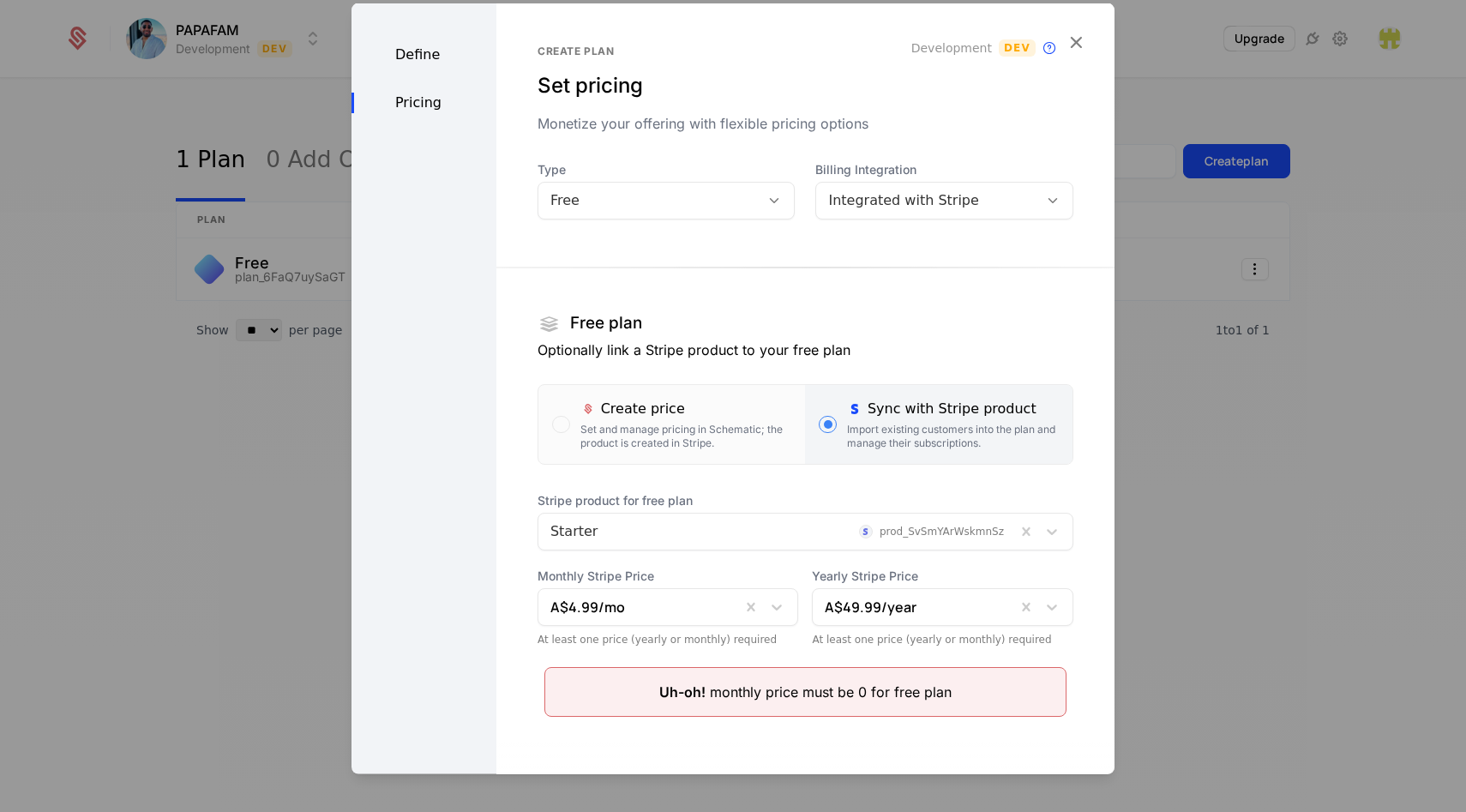
click at [719, 203] on div "Free" at bounding box center [649, 199] width 198 height 20
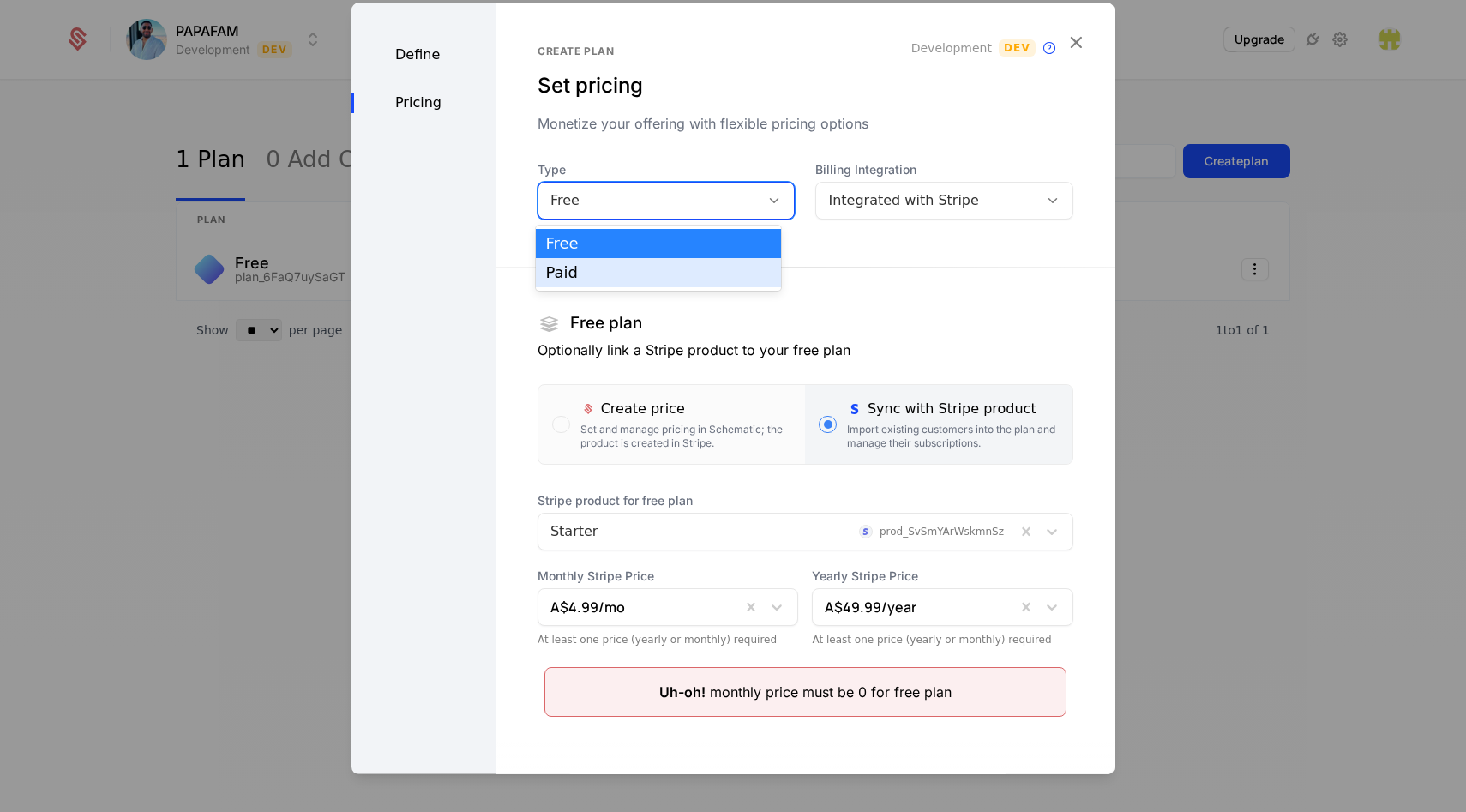
click at [713, 272] on div "Paid" at bounding box center [658, 272] width 225 height 16
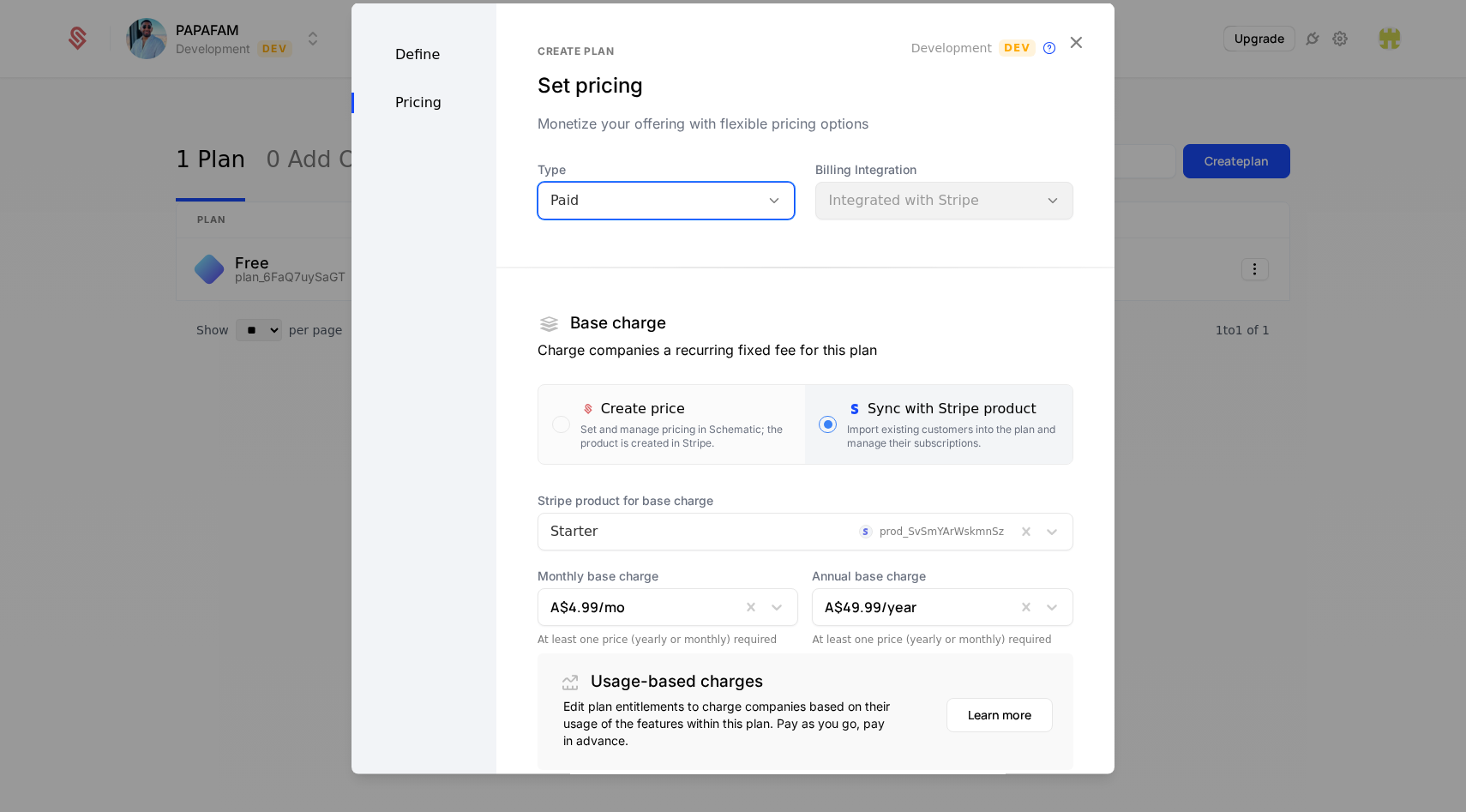
click at [821, 255] on section "Base charge Charge companies a recurring fixed fee for this plan Create price S…" at bounding box center [805, 504] width 536 height 530
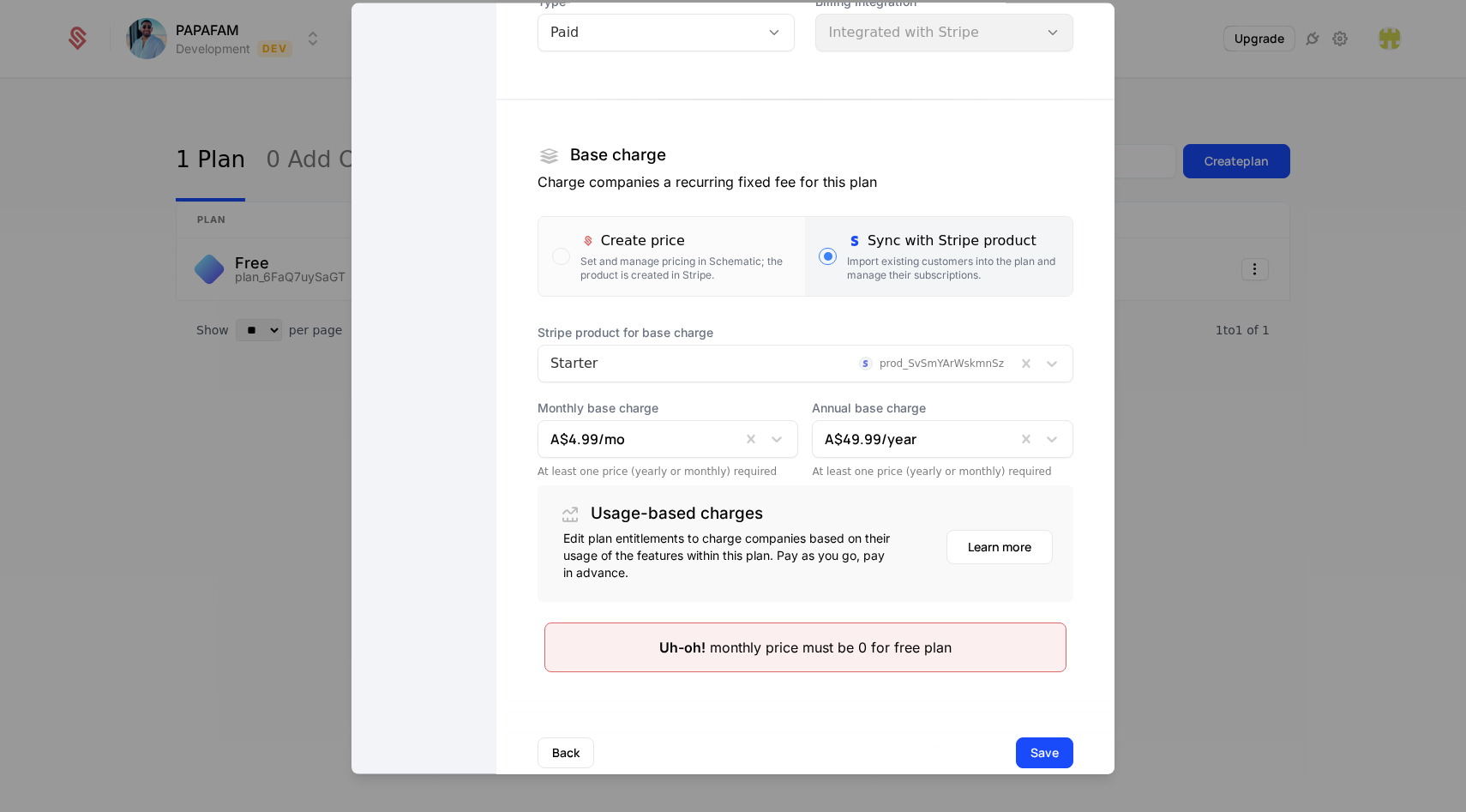
scroll to position [146, 0]
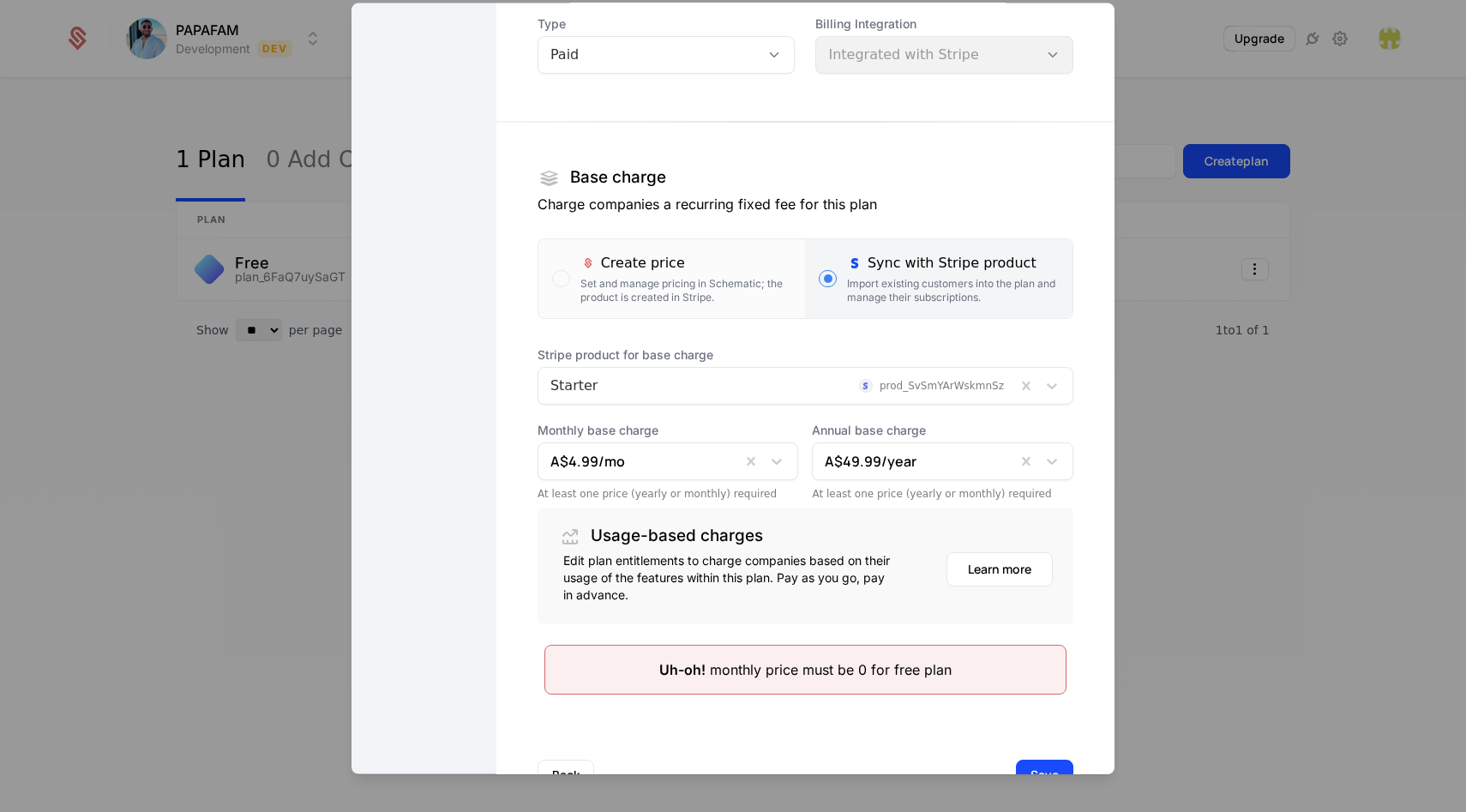
click at [752, 376] on div at bounding box center [777, 385] width 454 height 24
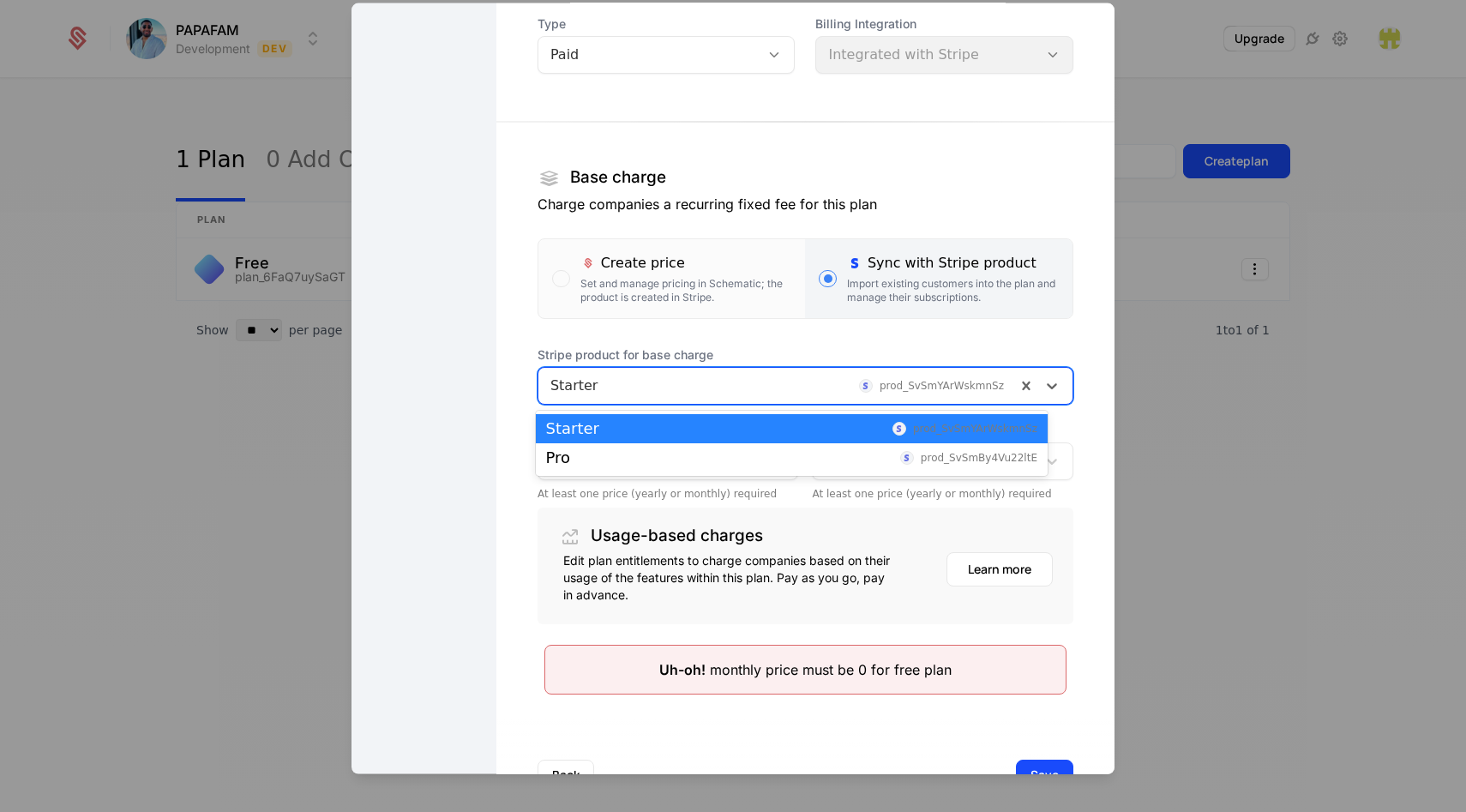
click at [740, 421] on div "Starter prod_SvSmYArWskmnSz" at bounding box center [792, 428] width 492 height 16
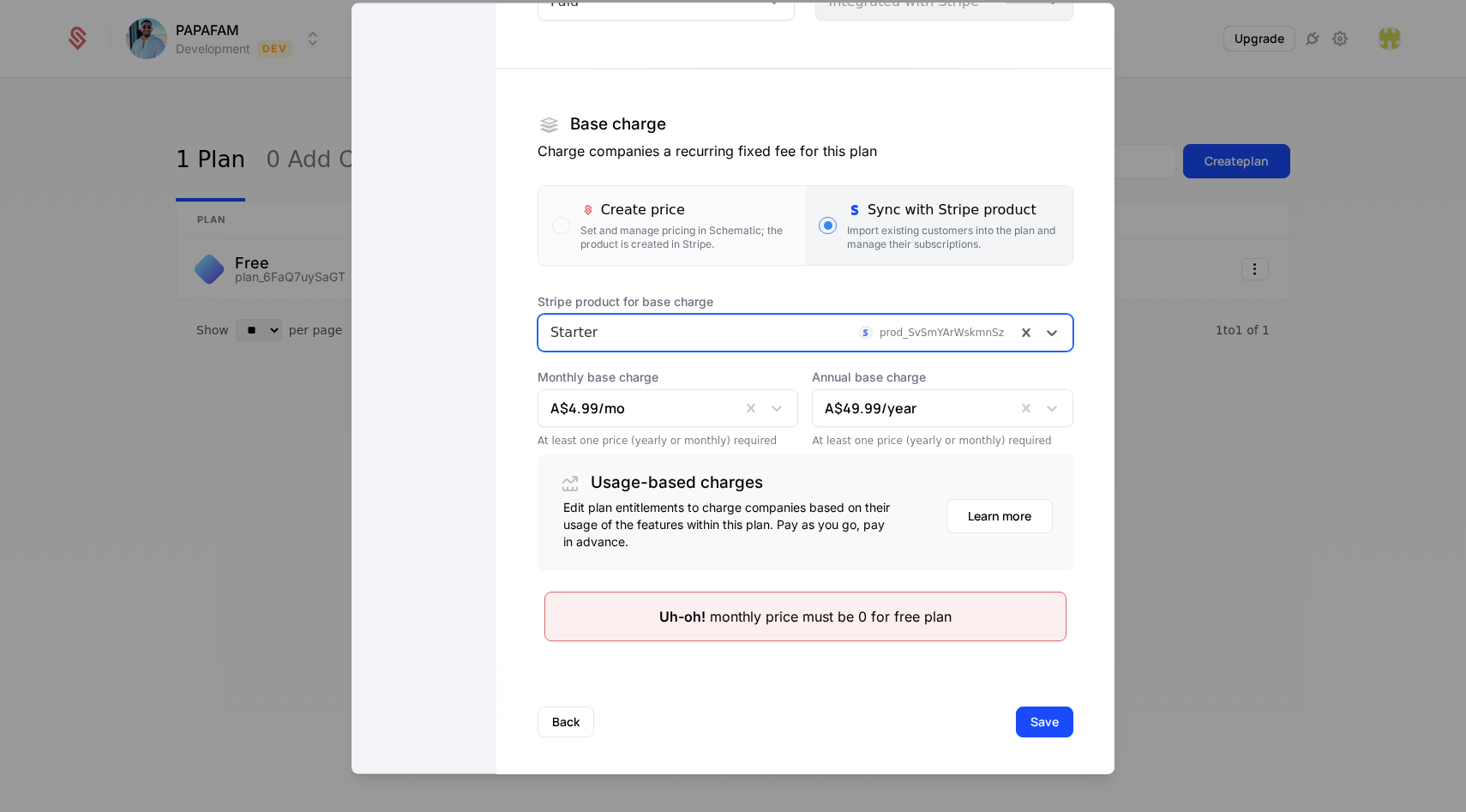
scroll to position [203, 0]
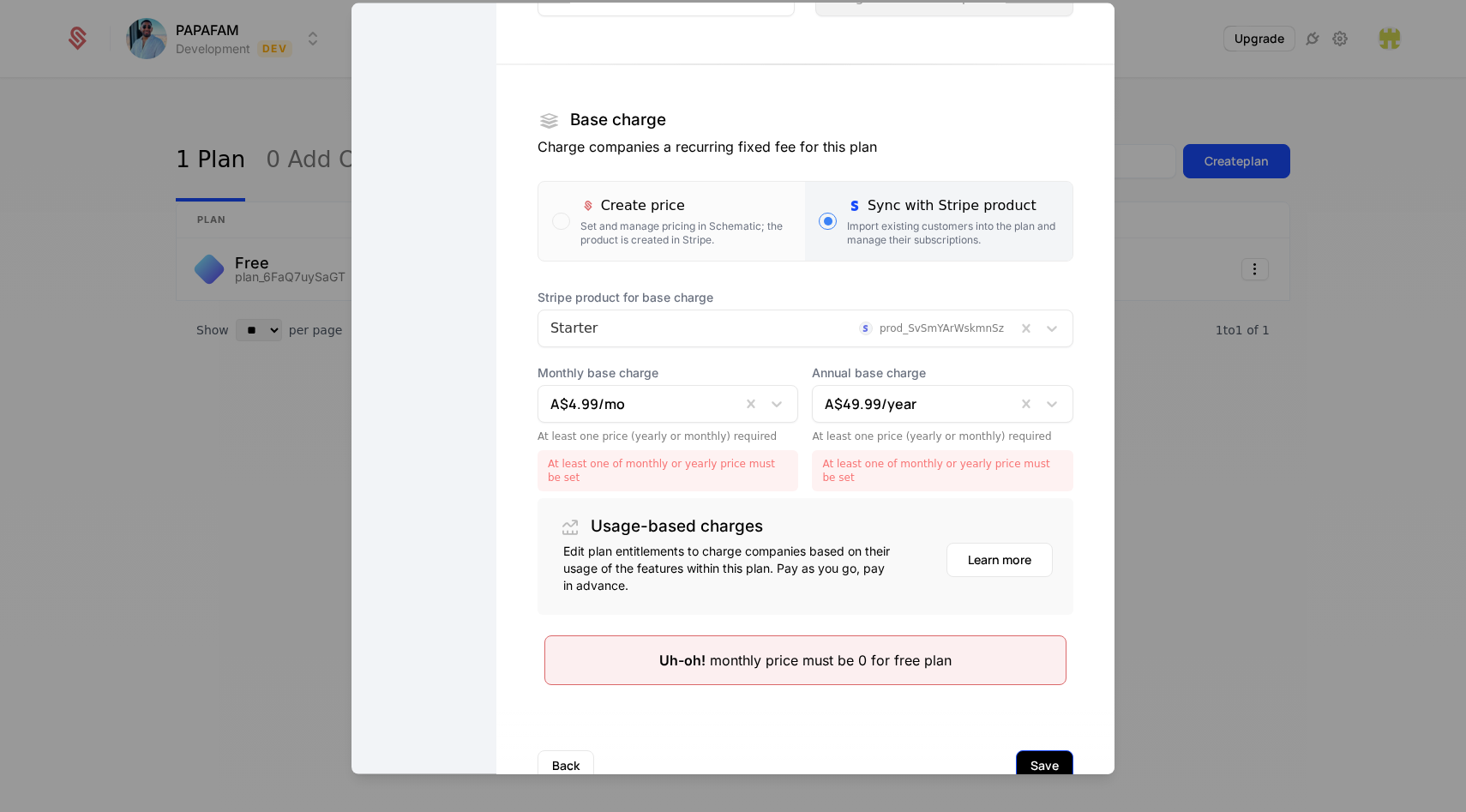
click at [1017, 717] on div "Back Save" at bounding box center [806, 765] width 618 height 114
click at [689, 396] on div at bounding box center [640, 403] width 179 height 24
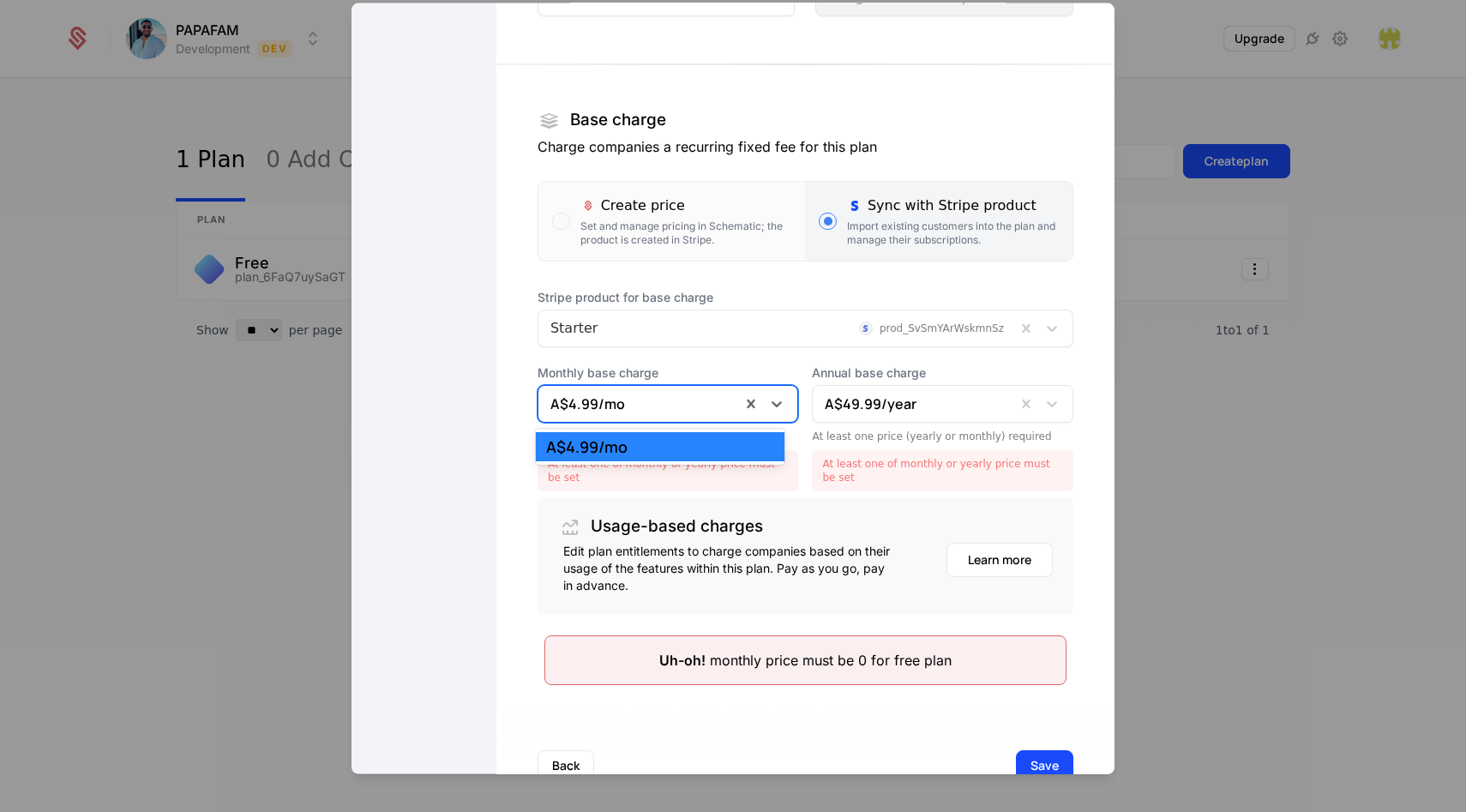
click at [684, 400] on div at bounding box center [640, 403] width 179 height 24
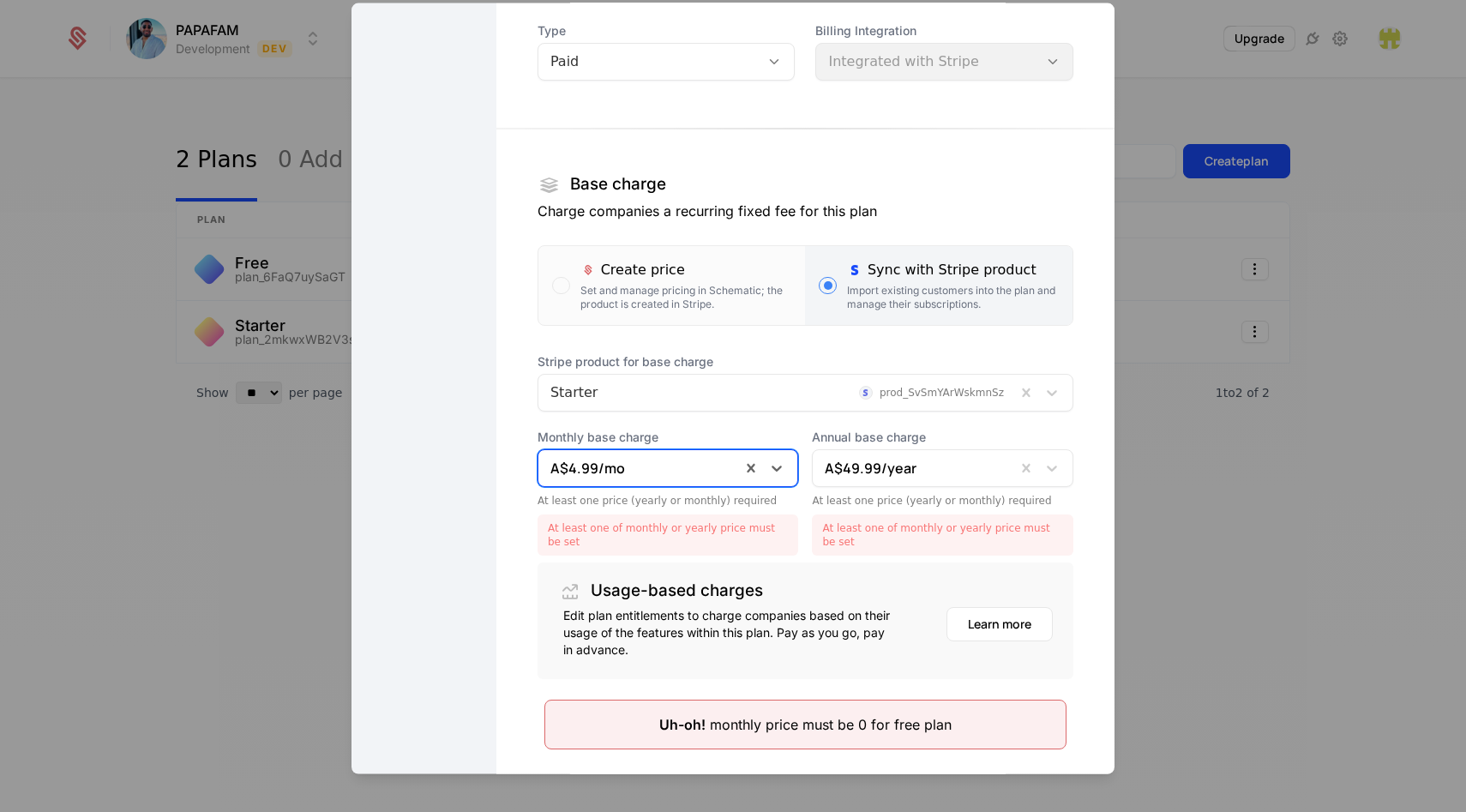
scroll to position [107, 0]
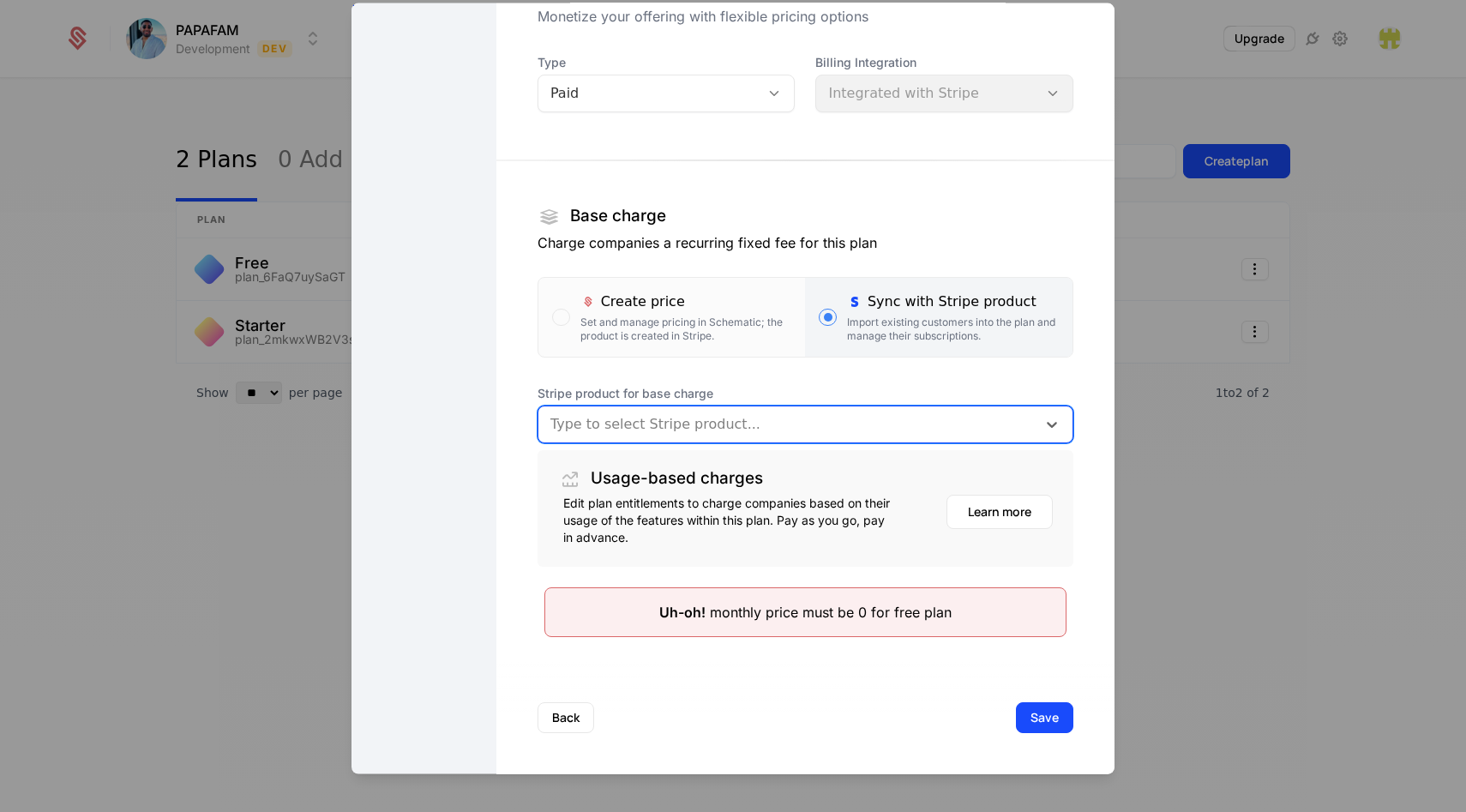
click at [930, 430] on div at bounding box center [787, 424] width 474 height 24
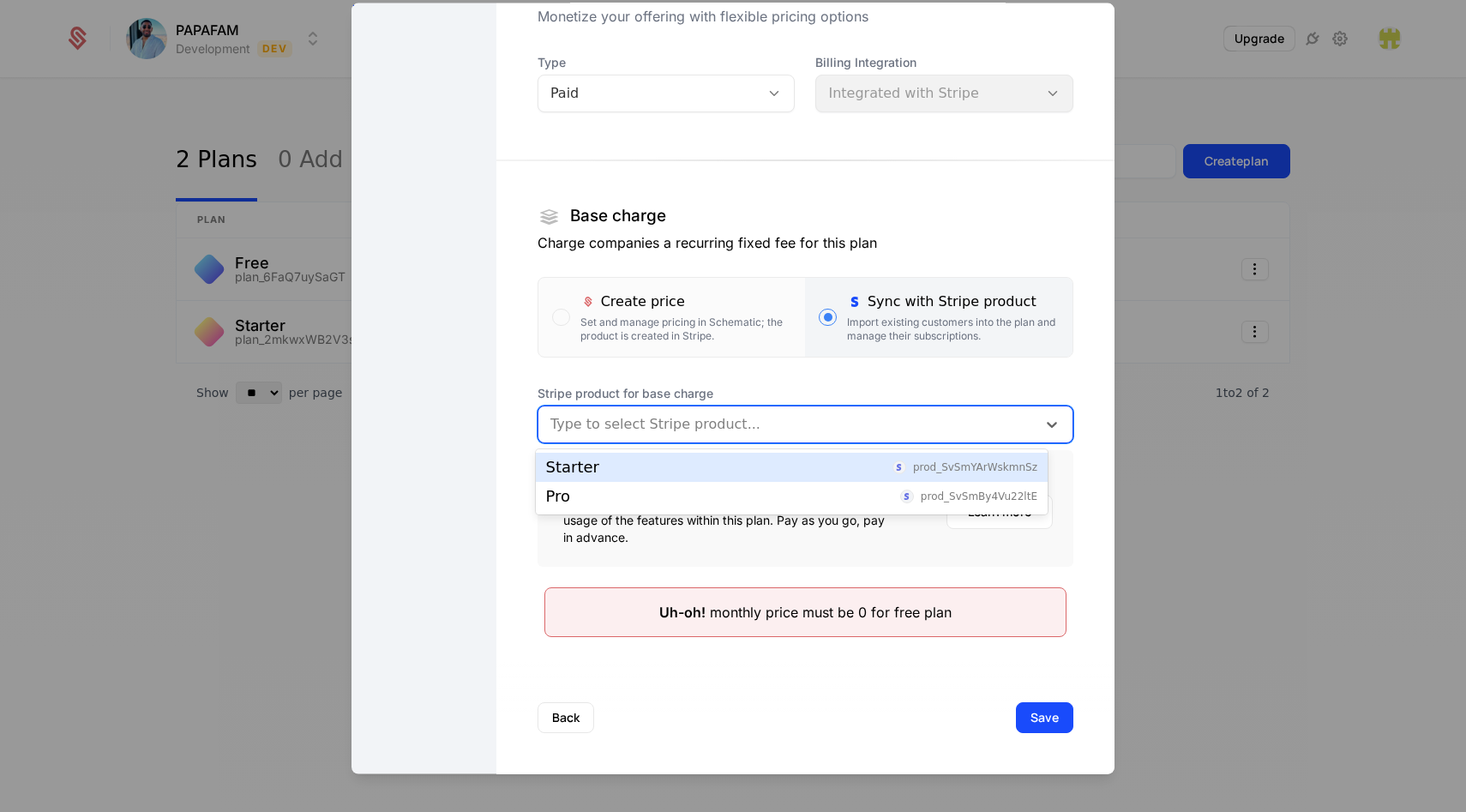
click at [822, 467] on div "Starter prod_SvSmYArWskmnSz" at bounding box center [792, 467] width 492 height 16
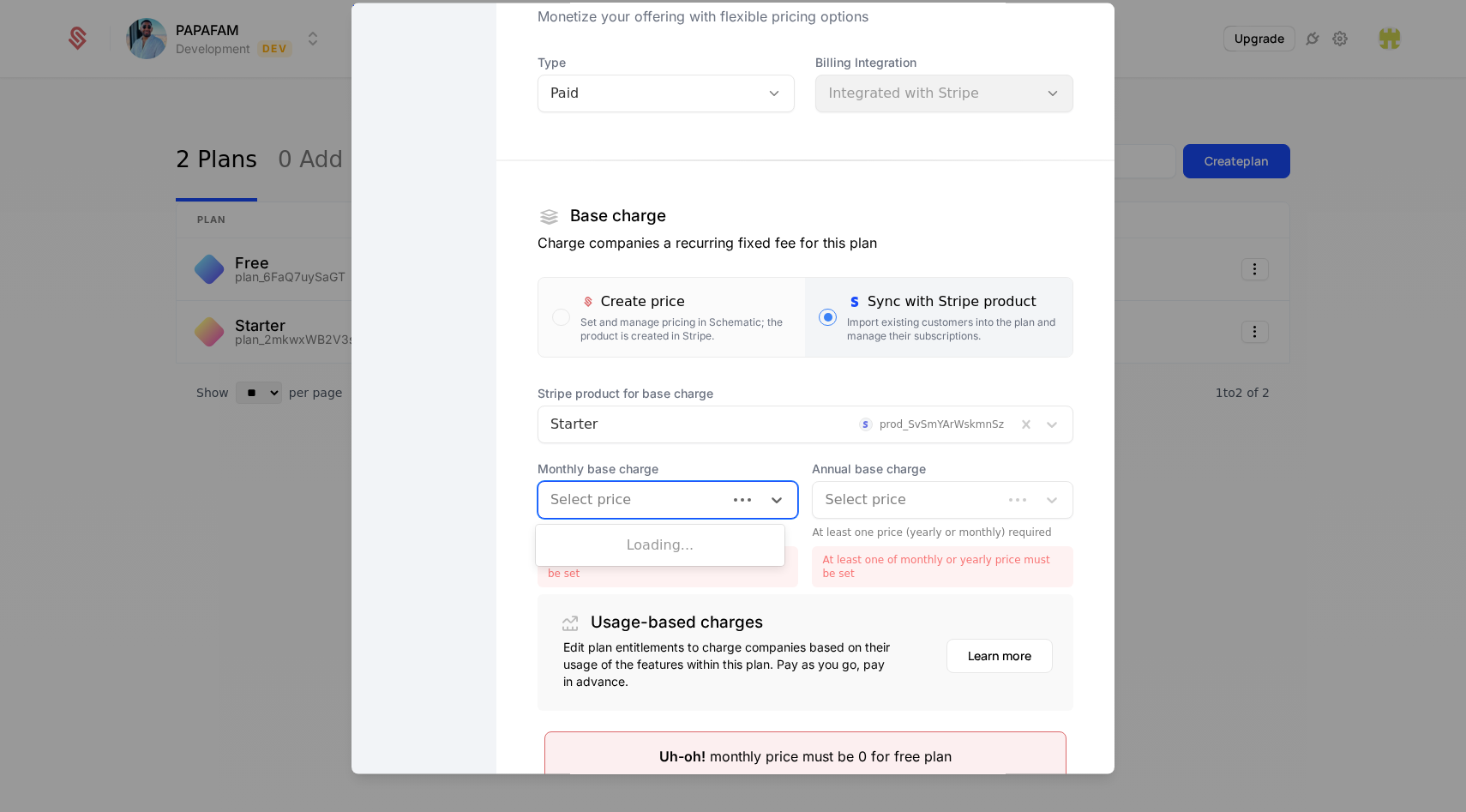
click at [696, 501] on div at bounding box center [633, 499] width 166 height 24
click at [672, 548] on div "A$4.99 /mo" at bounding box center [660, 542] width 229 height 16
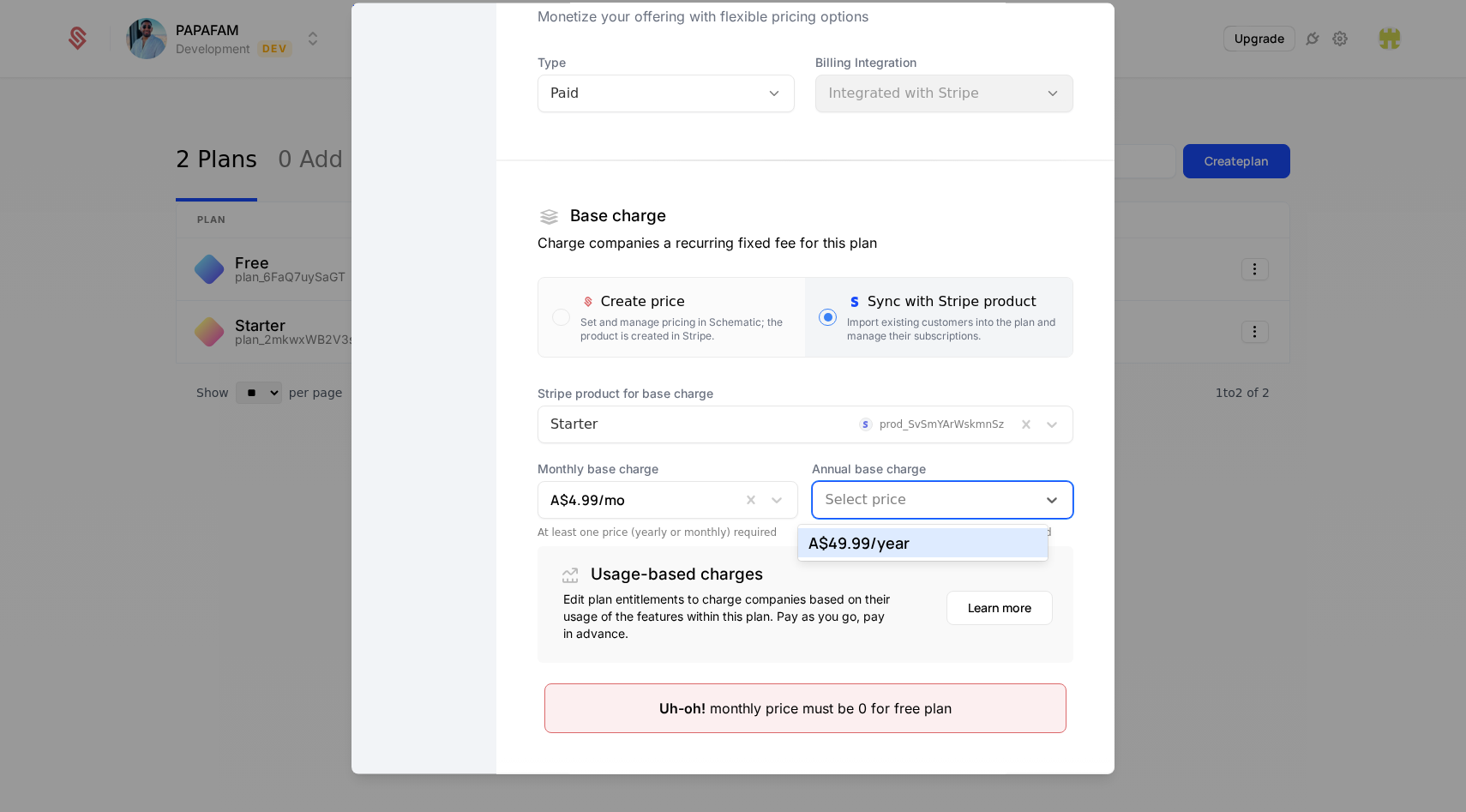
click at [897, 503] on div at bounding box center [925, 499] width 200 height 24
click at [908, 546] on div "A$49.99 /year" at bounding box center [923, 542] width 229 height 16
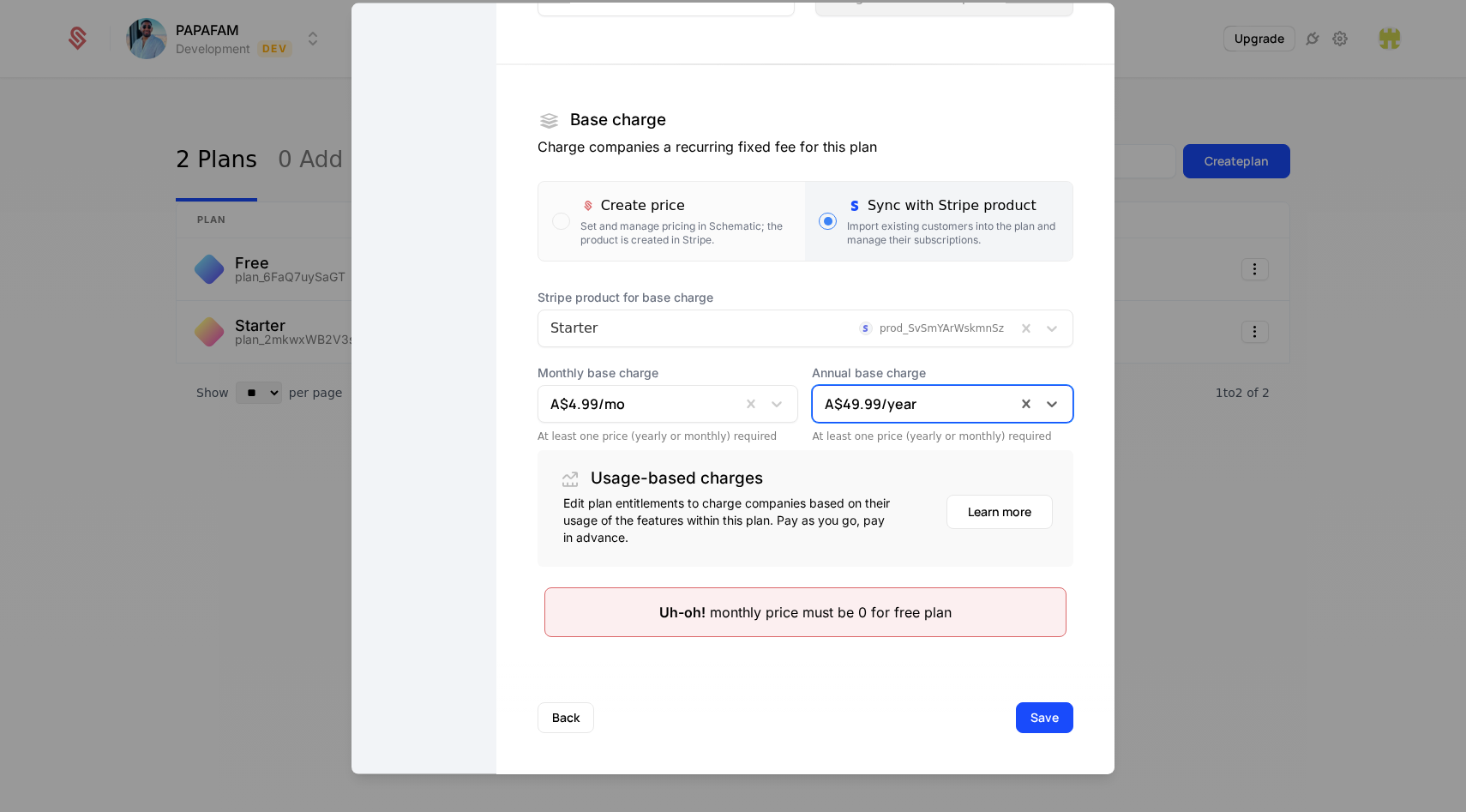
scroll to position [0, 0]
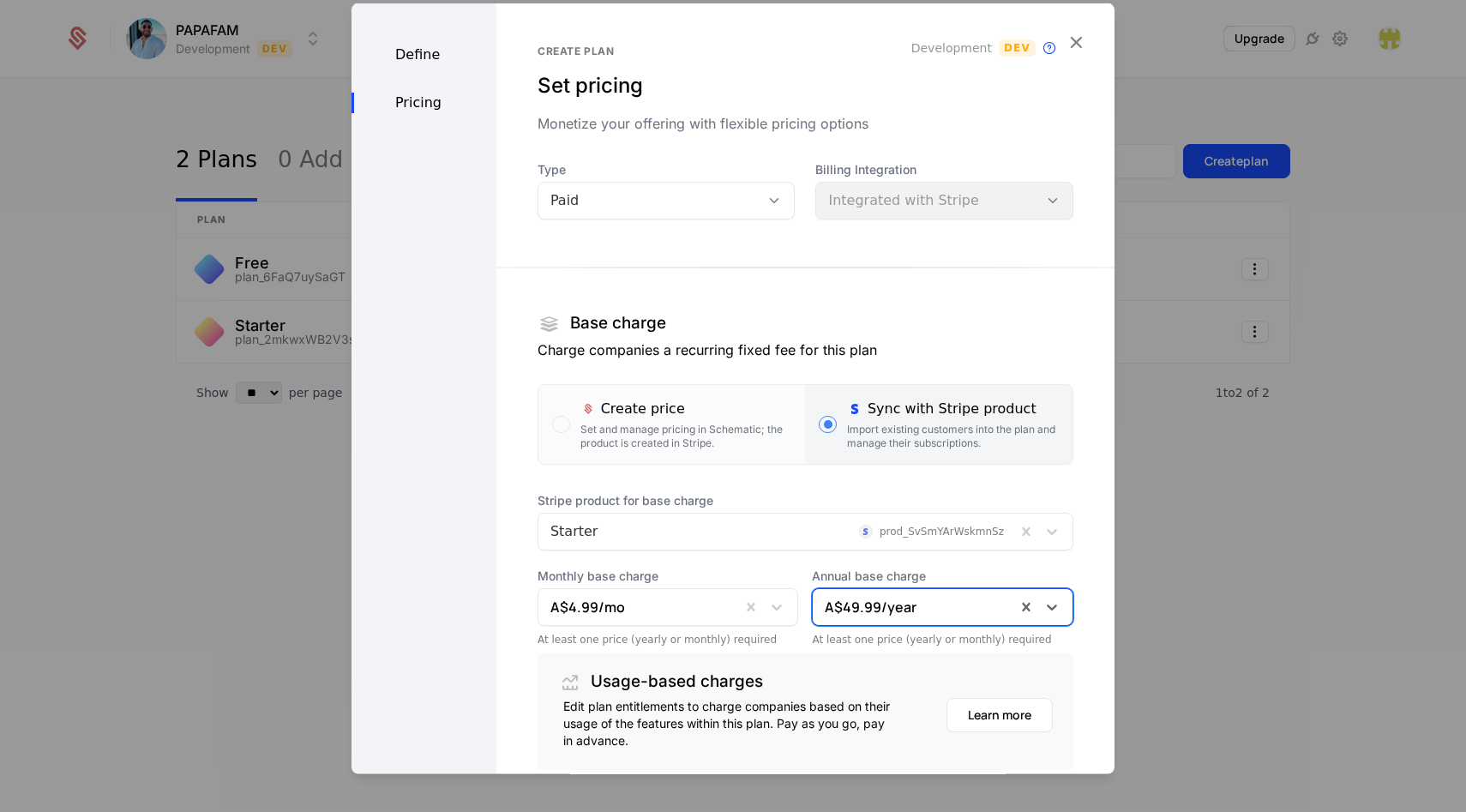
click at [723, 187] on div "Paid" at bounding box center [666, 199] width 258 height 38
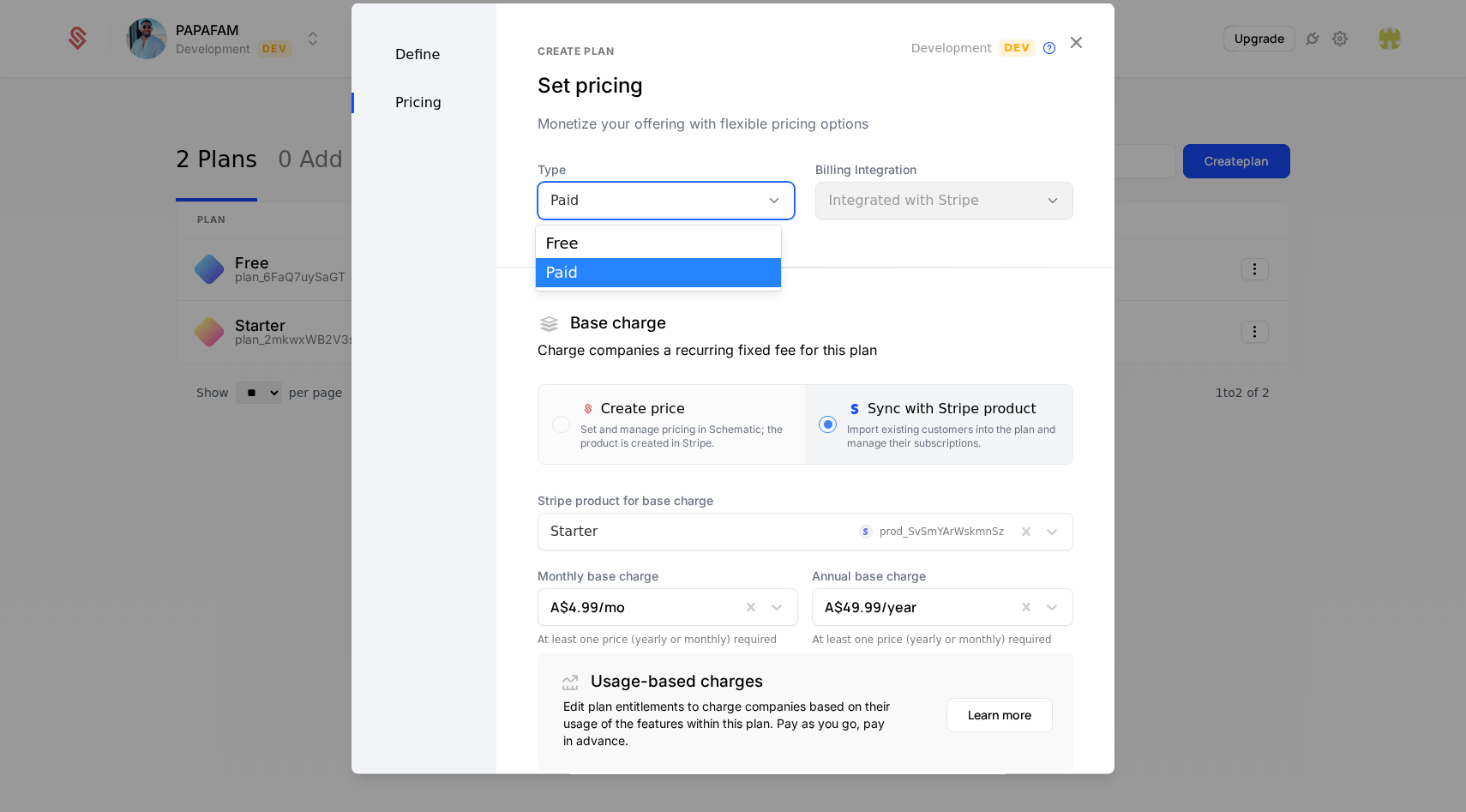
click at [653, 276] on div "Paid" at bounding box center [658, 272] width 225 height 16
click at [1065, 34] on icon "button" at bounding box center [1076, 41] width 22 height 22
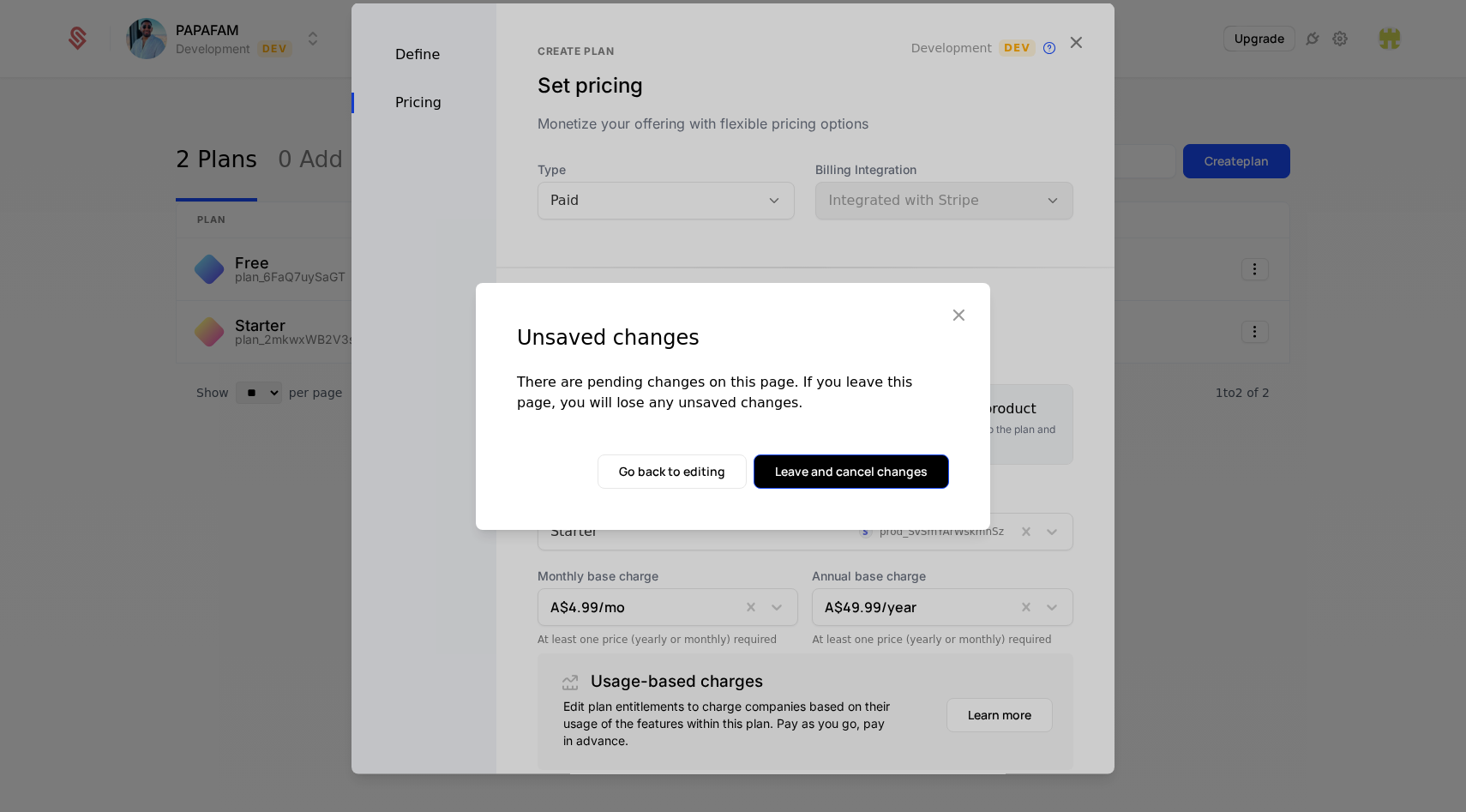
click at [870, 469] on button "Leave and cancel changes" at bounding box center [851, 471] width 196 height 34
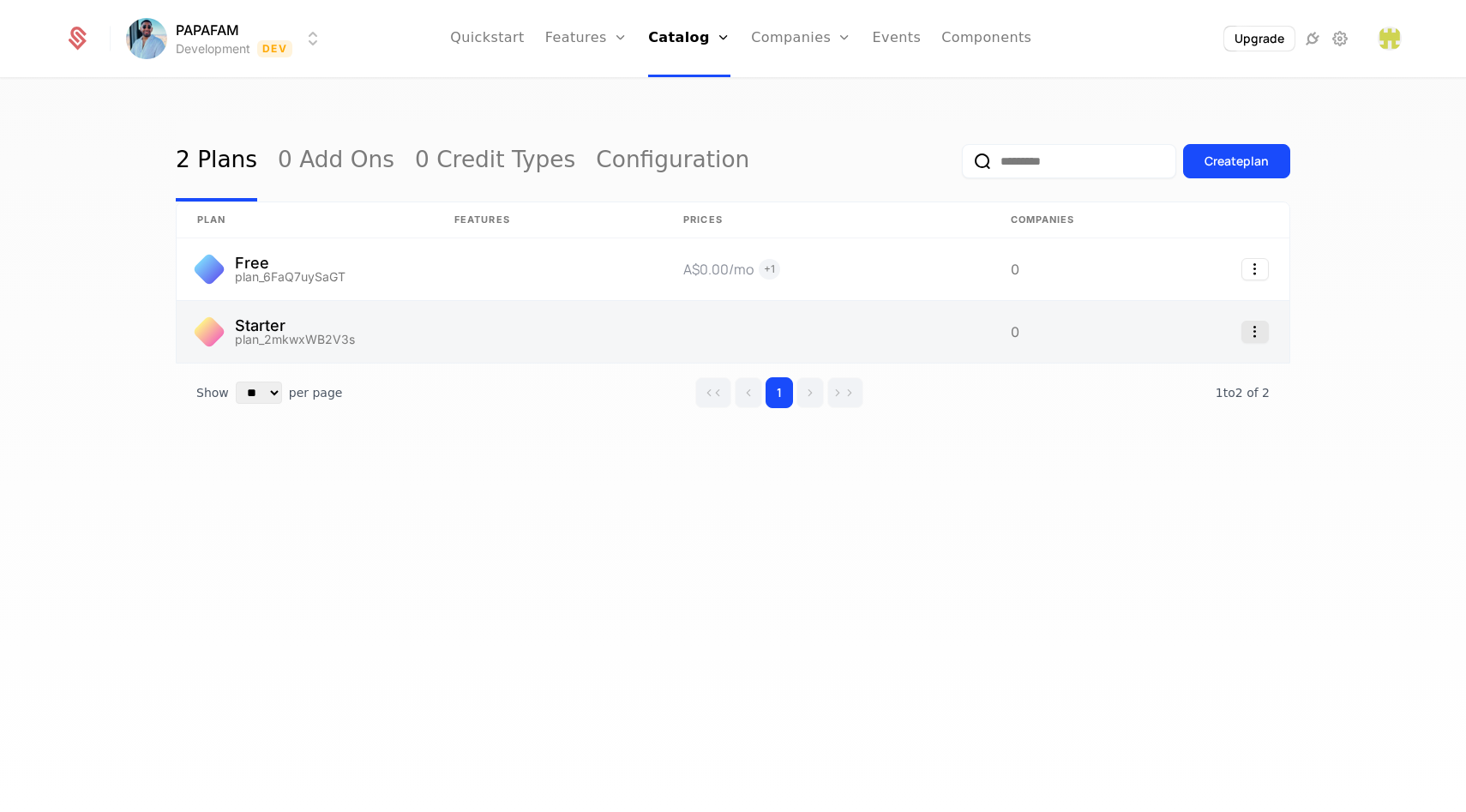
click at [1255, 332] on icon "Select action" at bounding box center [1255, 332] width 27 height 22
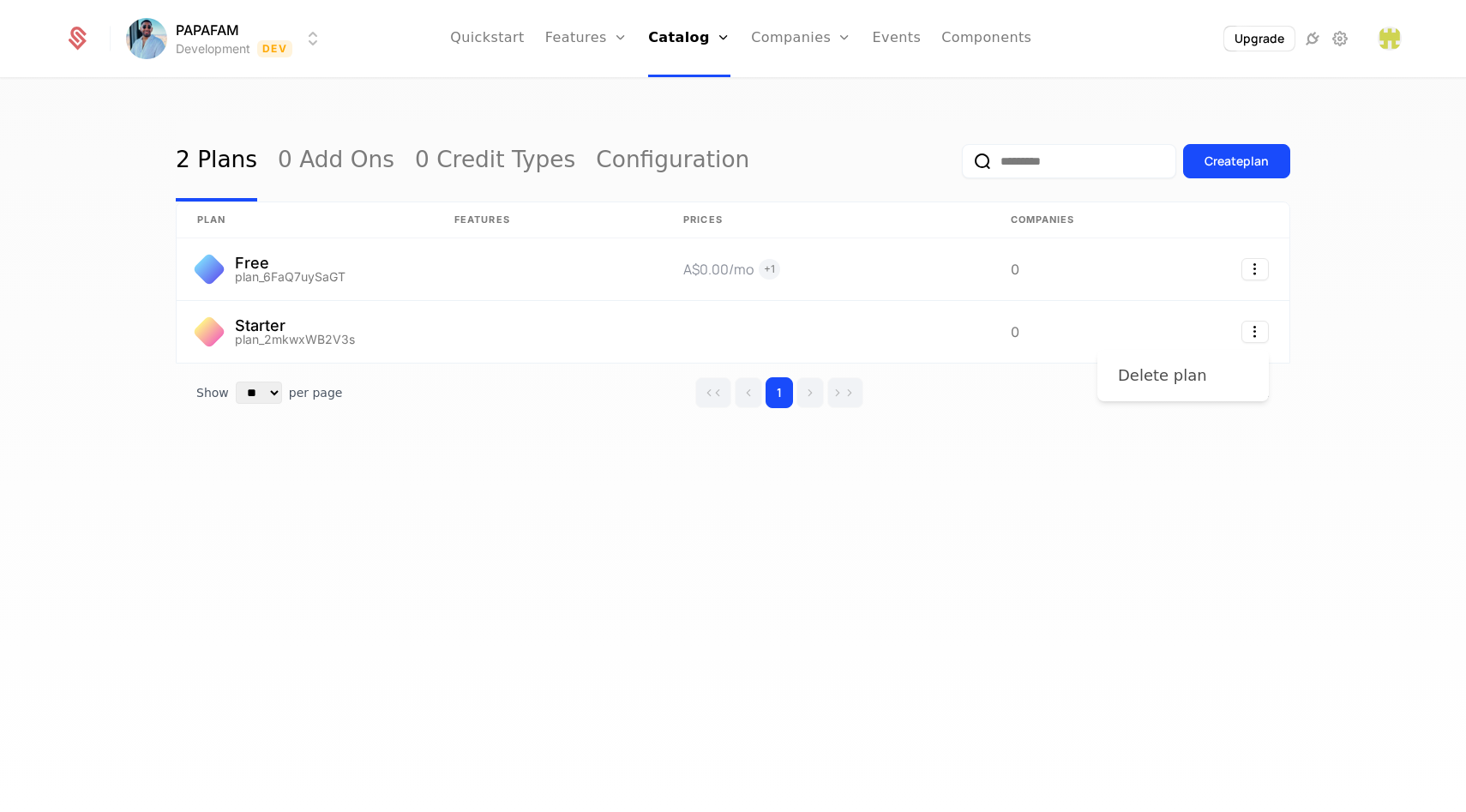
click at [1185, 373] on div "Delete plan" at bounding box center [1162, 375] width 89 height 24
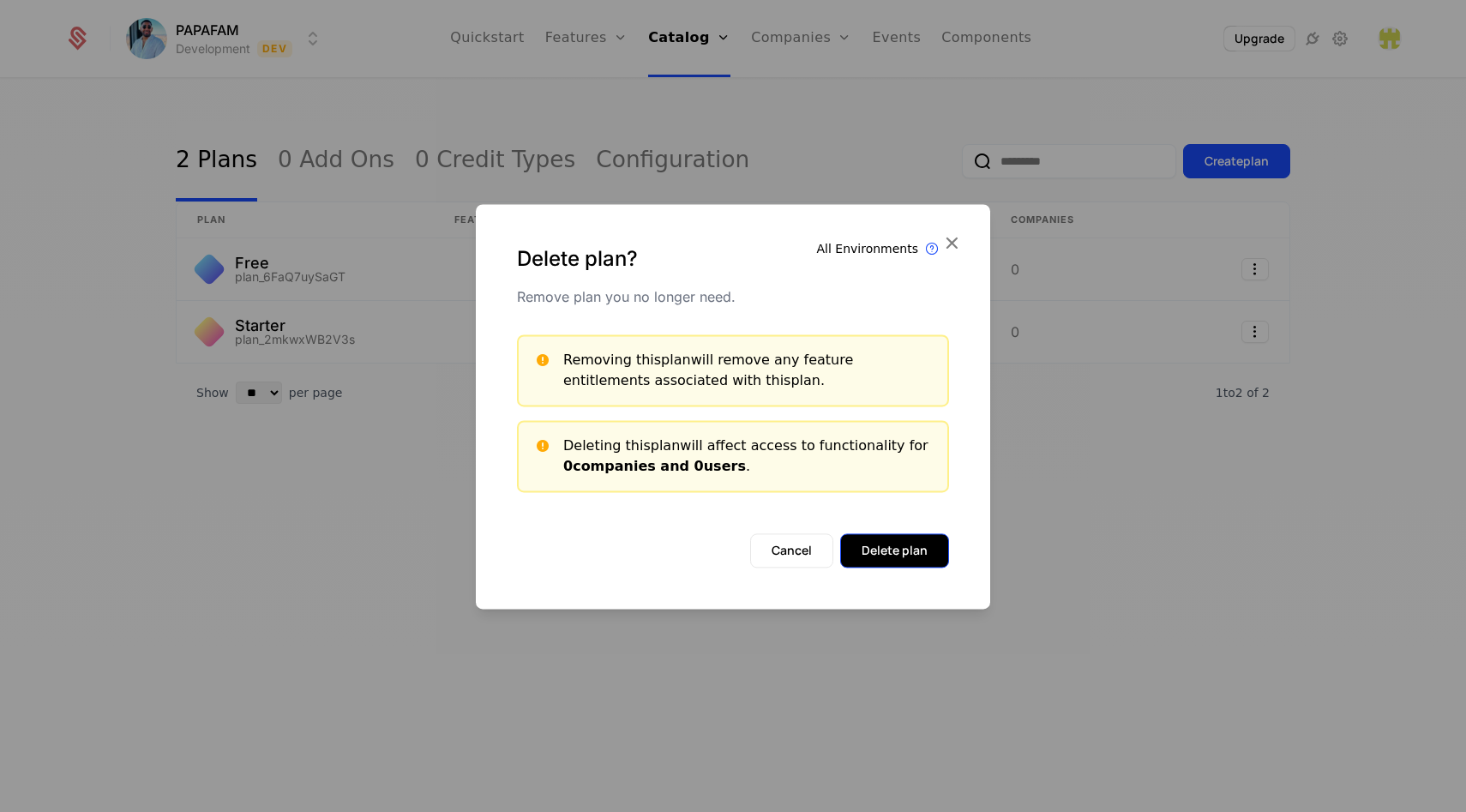
click at [906, 553] on button "Delete plan" at bounding box center [894, 550] width 109 height 34
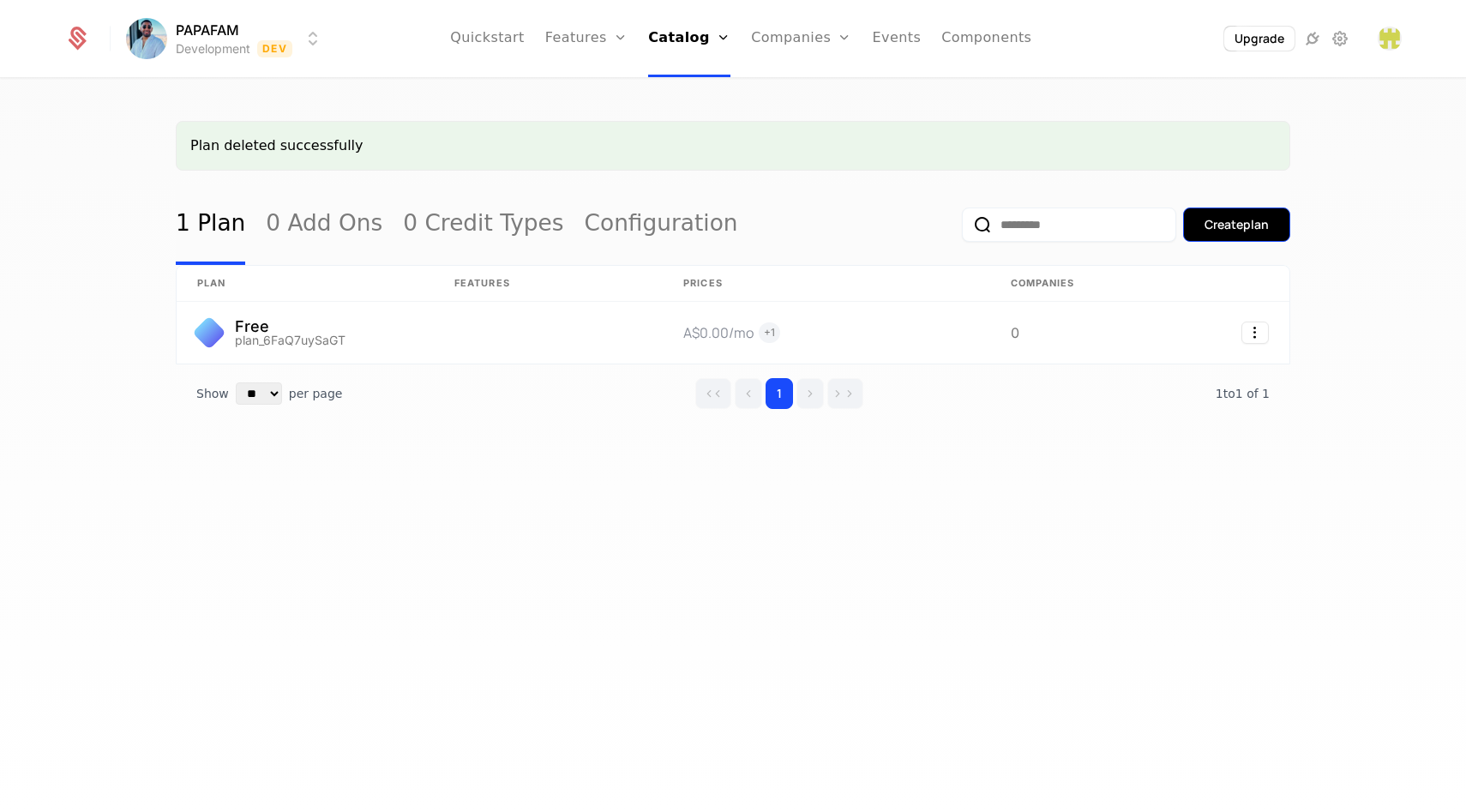
click at [1234, 226] on div "Create plan" at bounding box center [1236, 224] width 64 height 17
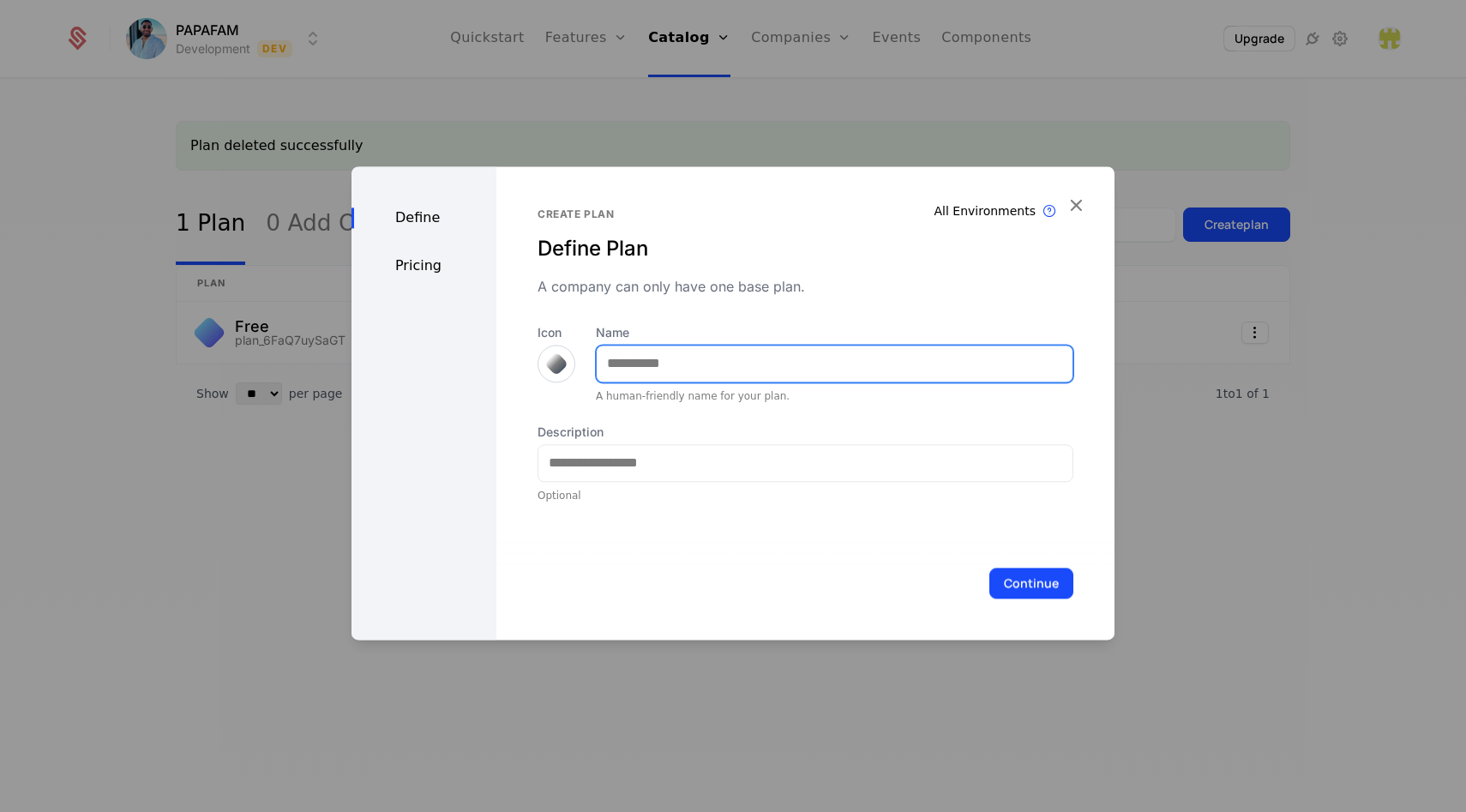
click at [758, 348] on input "Name" at bounding box center [835, 363] width 476 height 36
type input "*******"
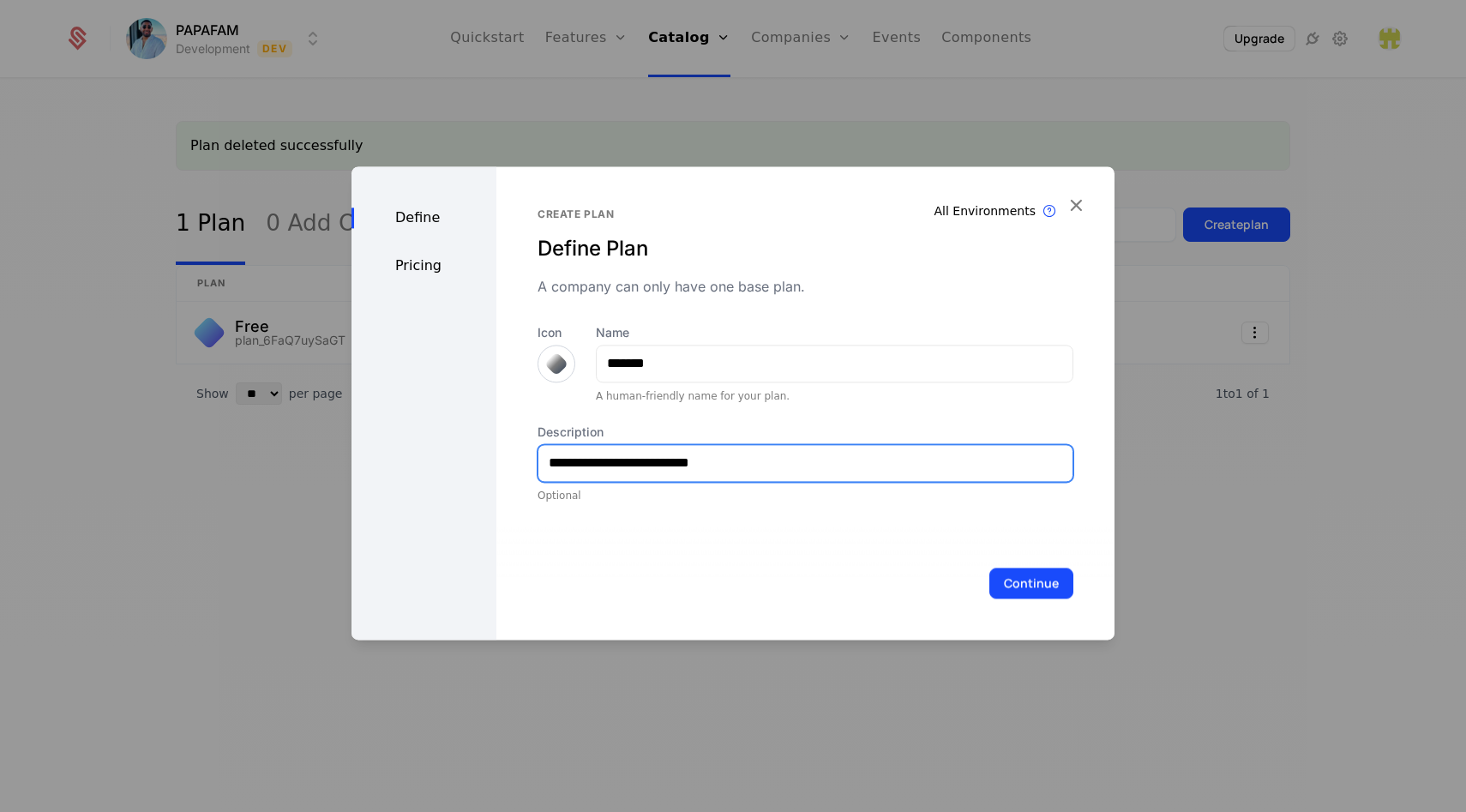
type input "**********"
click at [560, 369] on div at bounding box center [557, 363] width 24 height 24
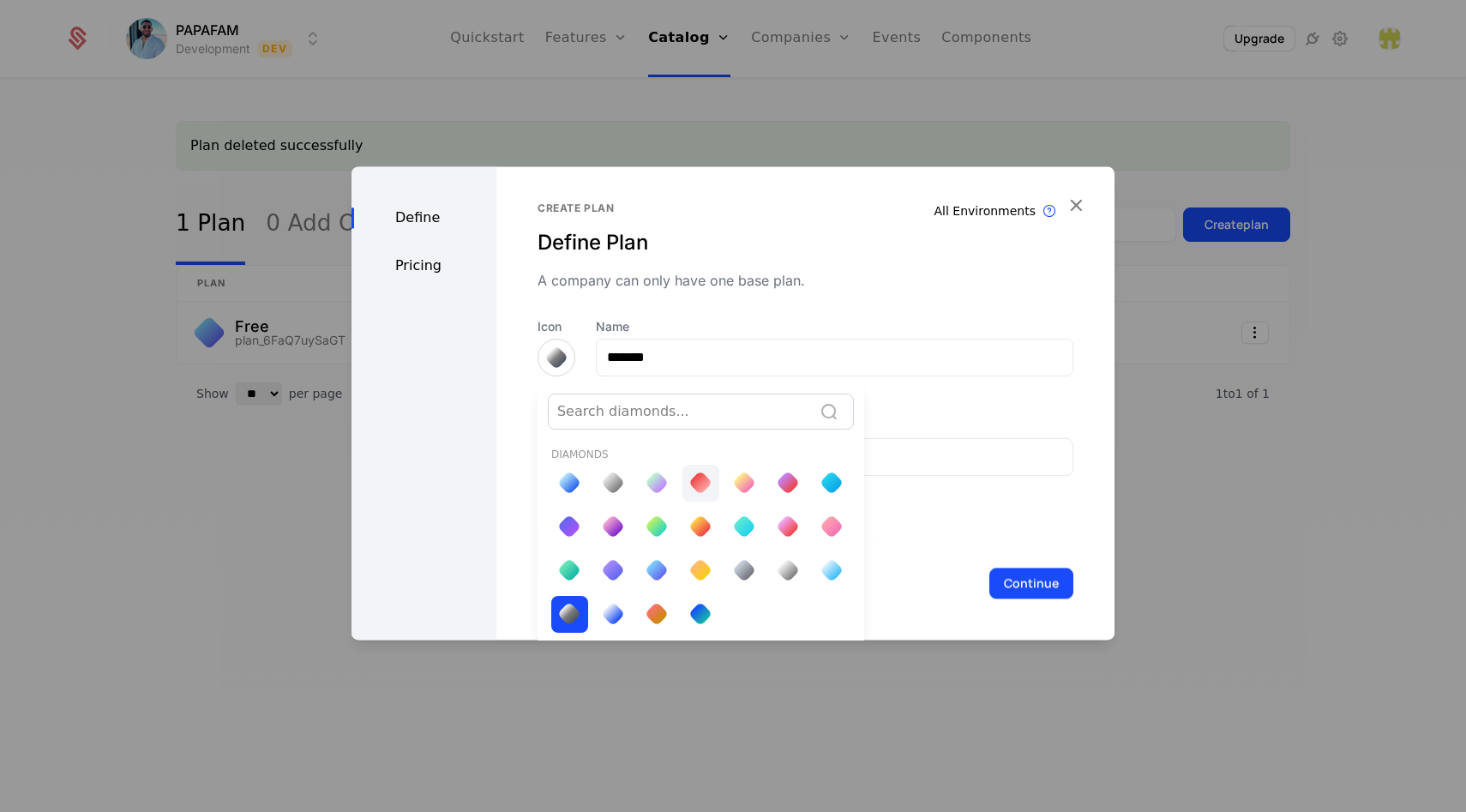
click at [701, 485] on div at bounding box center [700, 482] width 24 height 24
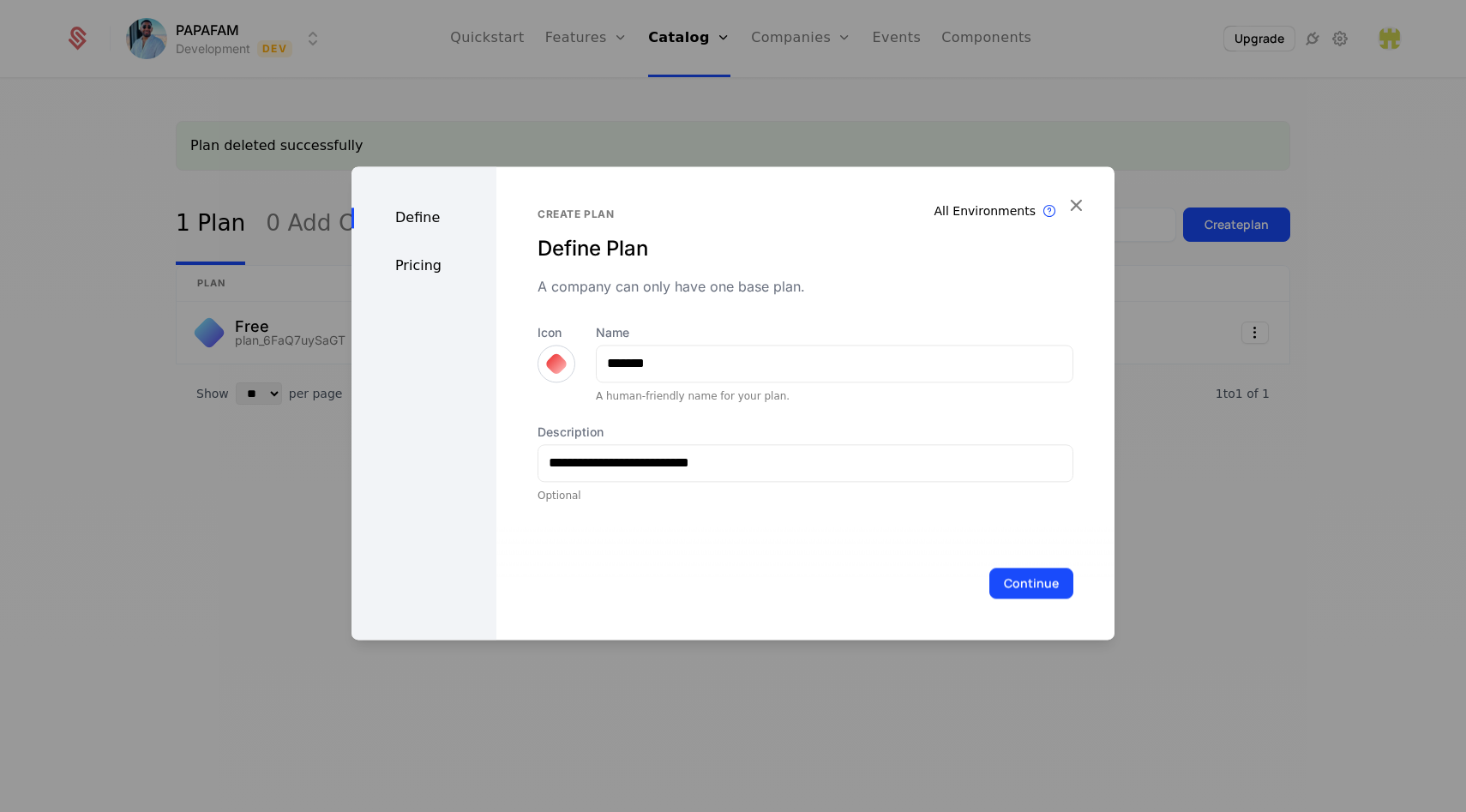
scroll to position [0, 0]
click at [842, 501] on div "Optional" at bounding box center [805, 495] width 536 height 14
click at [1006, 571] on button "Continue" at bounding box center [1031, 582] width 84 height 31
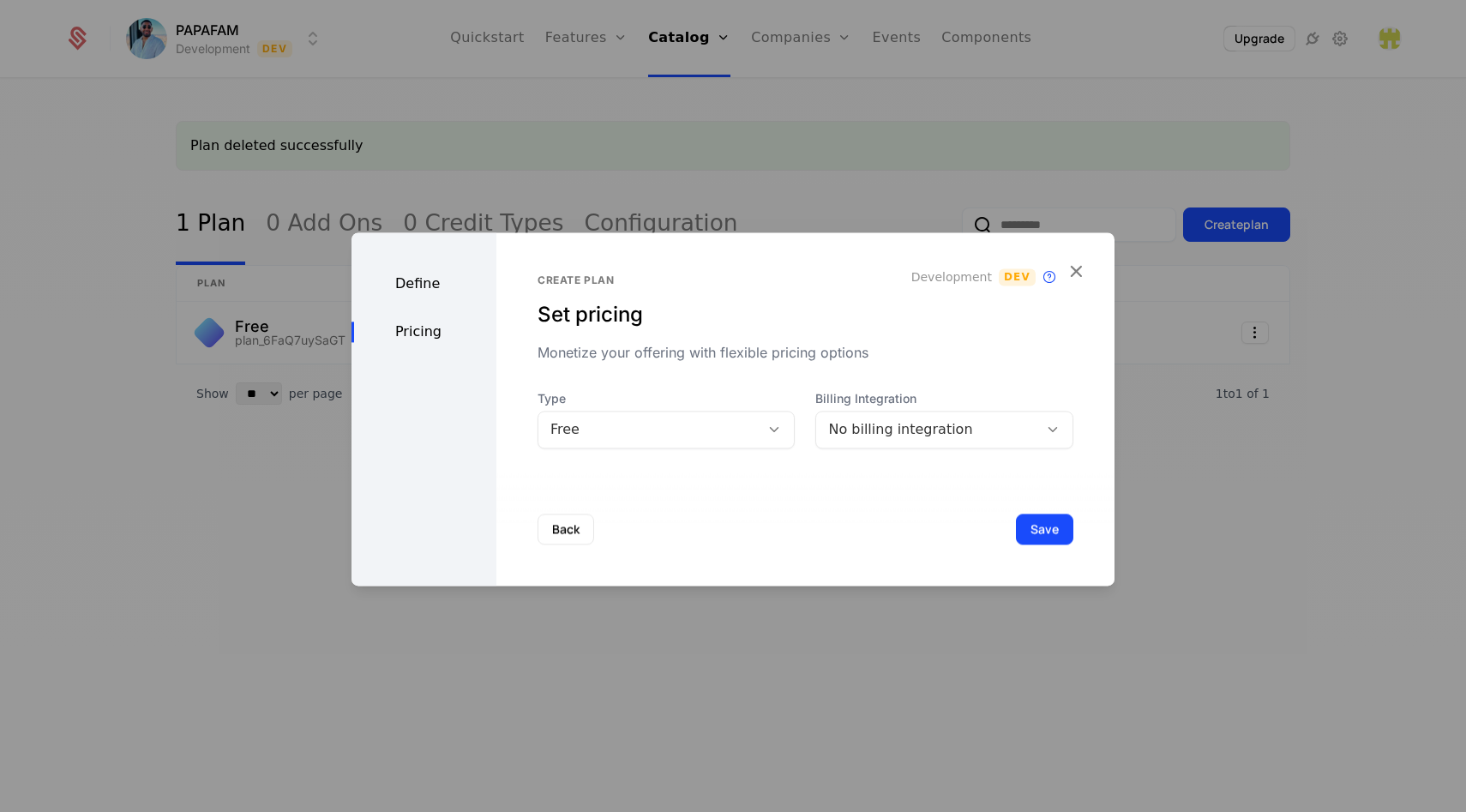
click at [707, 411] on div "Free" at bounding box center [666, 429] width 258 height 38
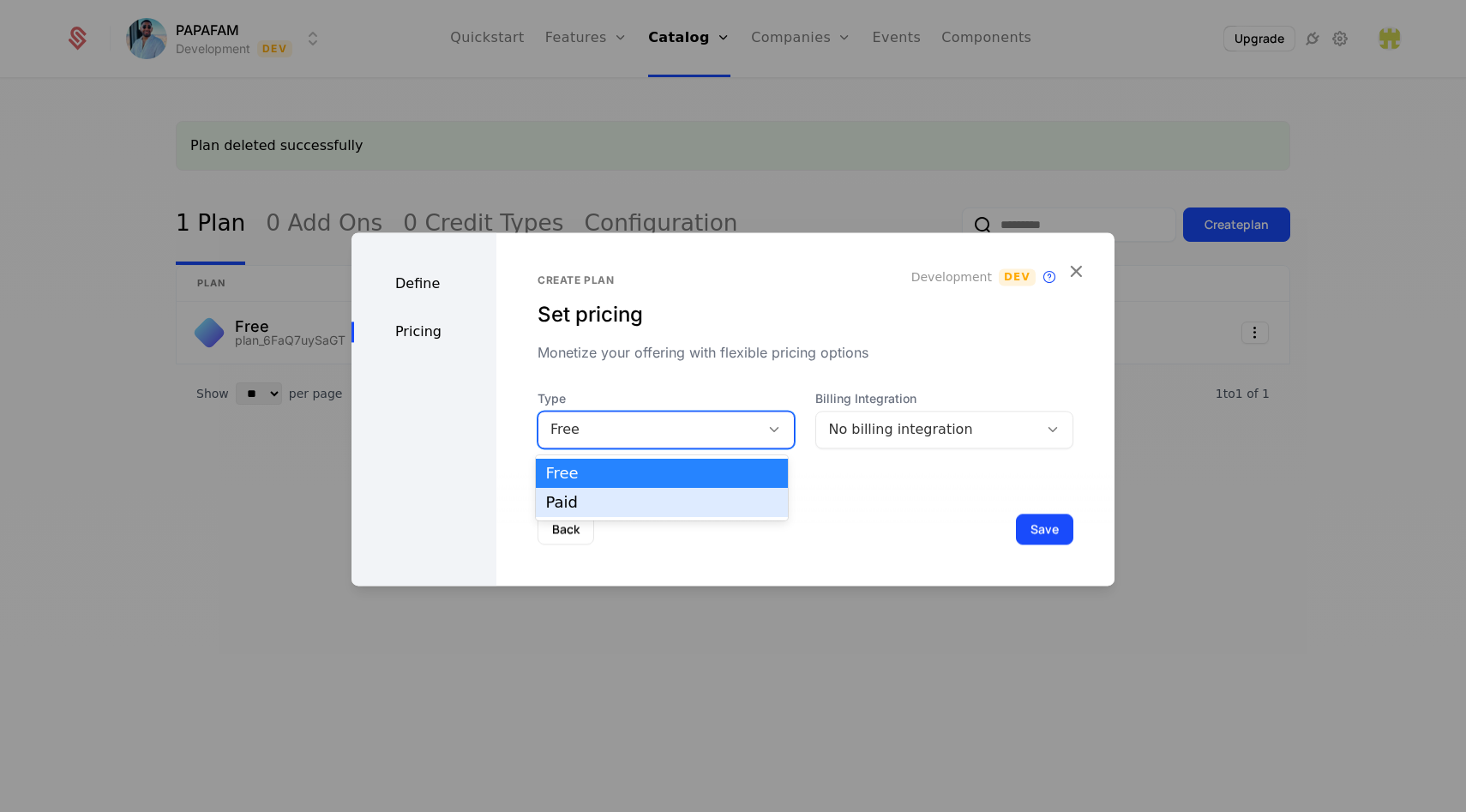
click at [617, 505] on div "Paid" at bounding box center [661, 502] width 232 height 16
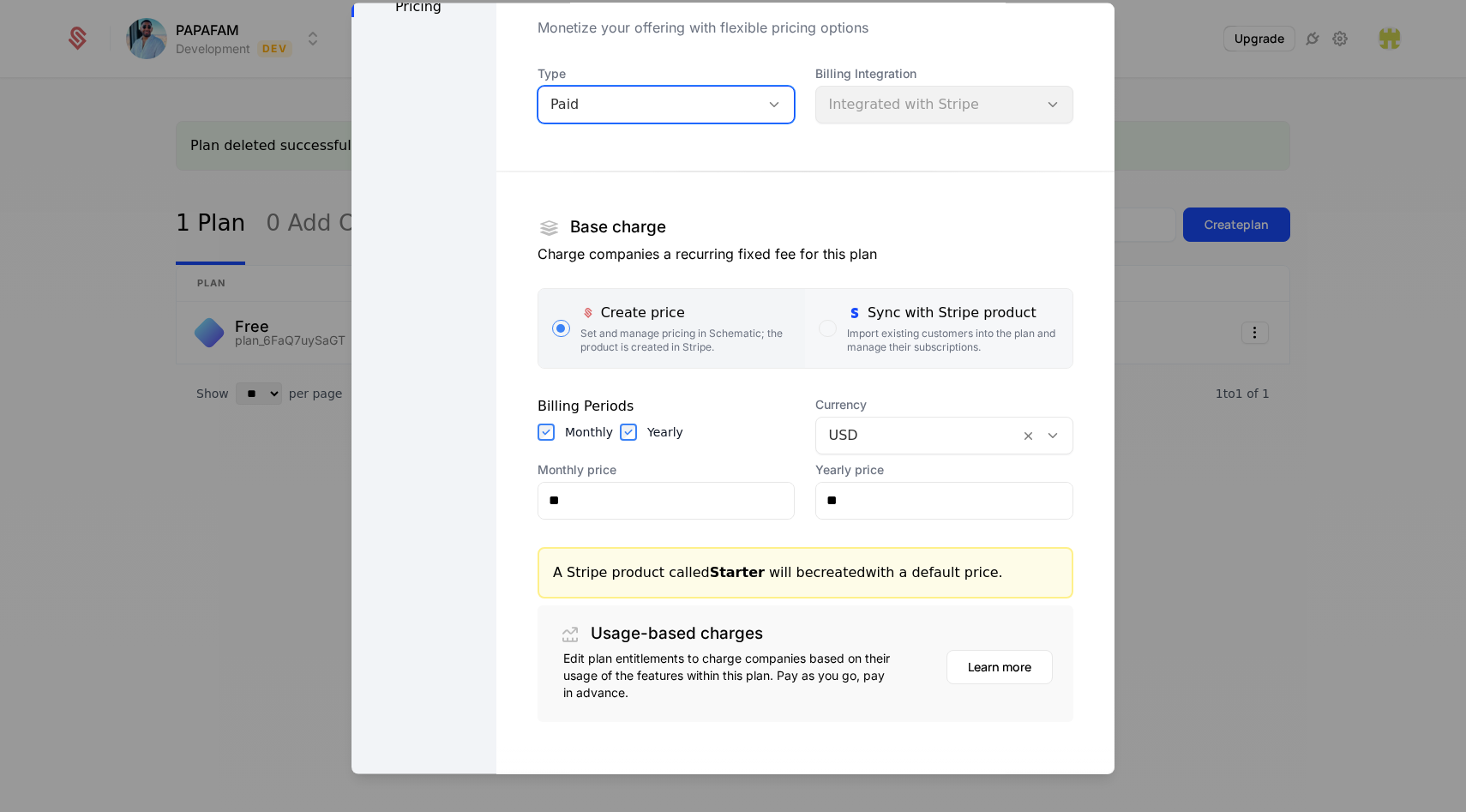
click at [819, 328] on div "button" at bounding box center [827, 327] width 17 height 17
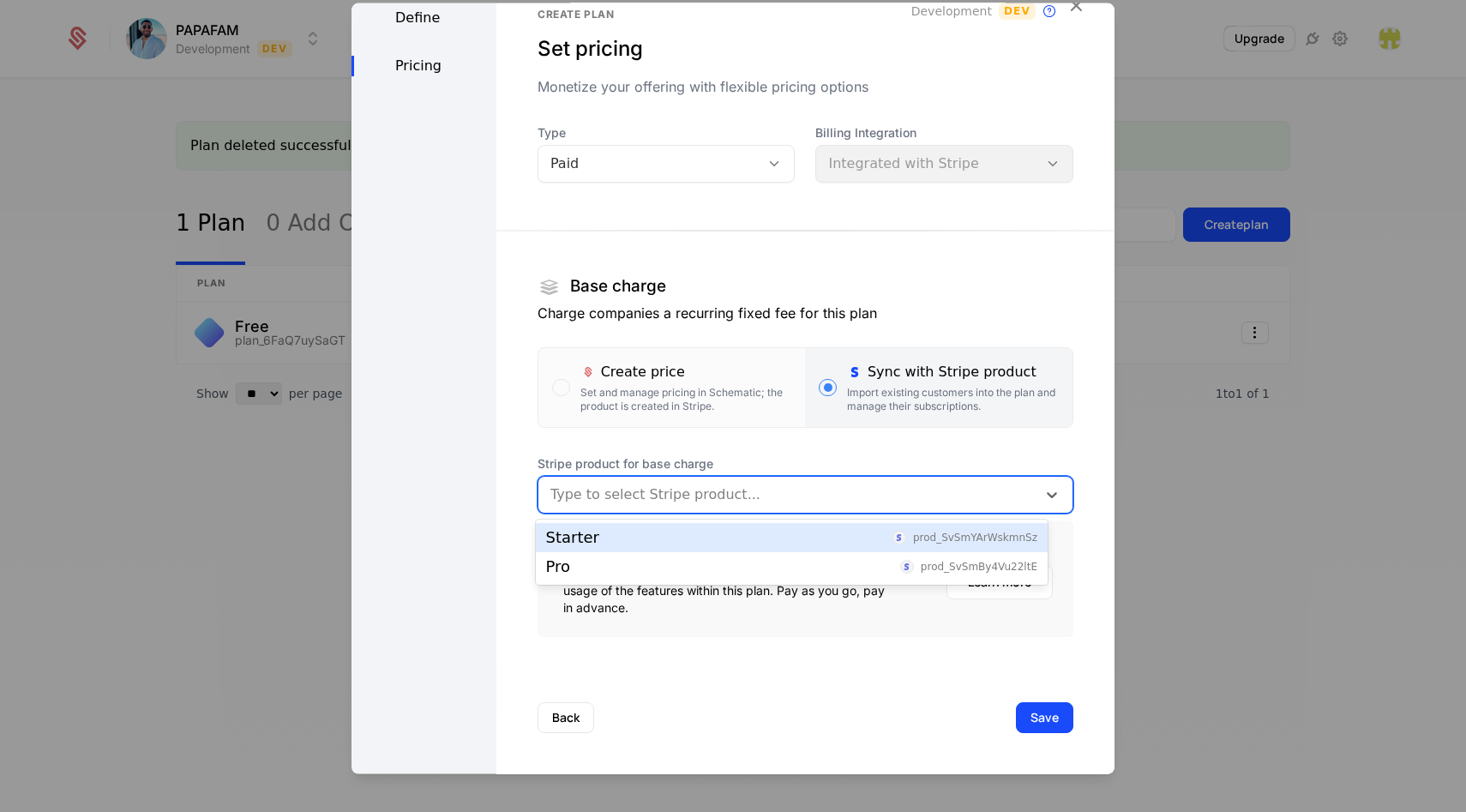
click at [645, 494] on div at bounding box center [787, 494] width 474 height 24
click at [626, 540] on div "Starter prod_SvSmYArWskmnSz" at bounding box center [792, 537] width 492 height 16
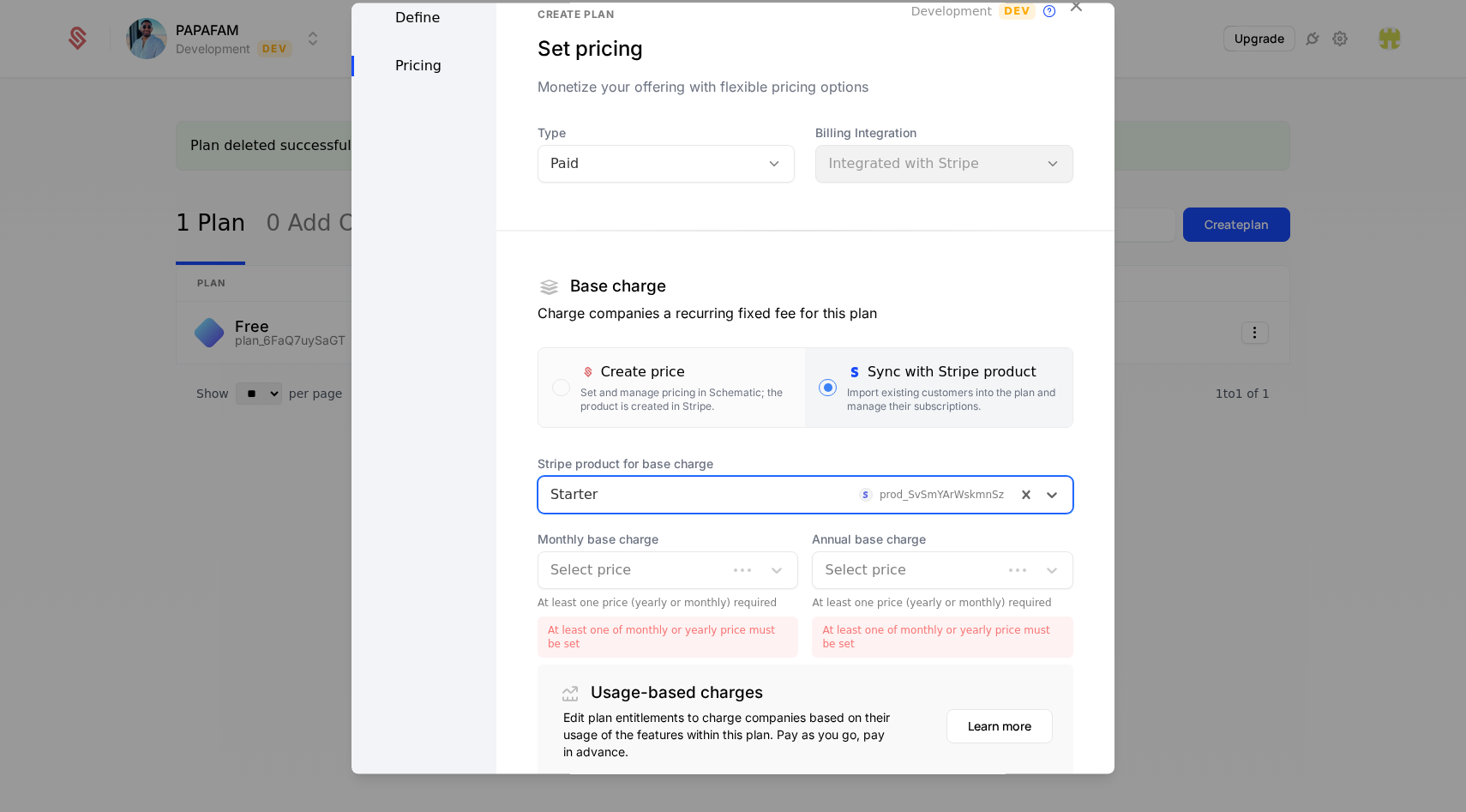
click at [639, 577] on div at bounding box center [633, 569] width 166 height 24
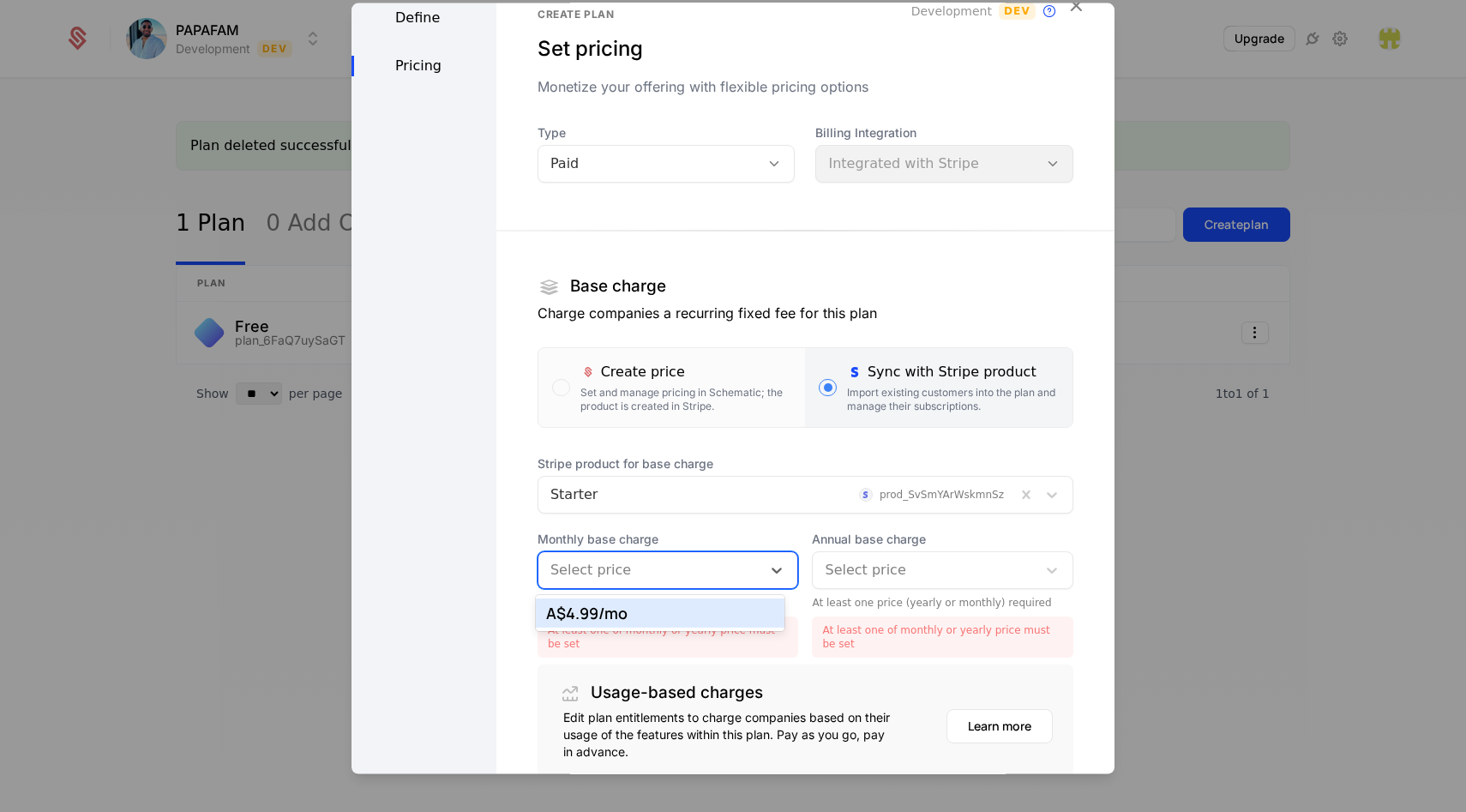
click at [635, 616] on div "A$4.99 /mo" at bounding box center [660, 613] width 229 height 16
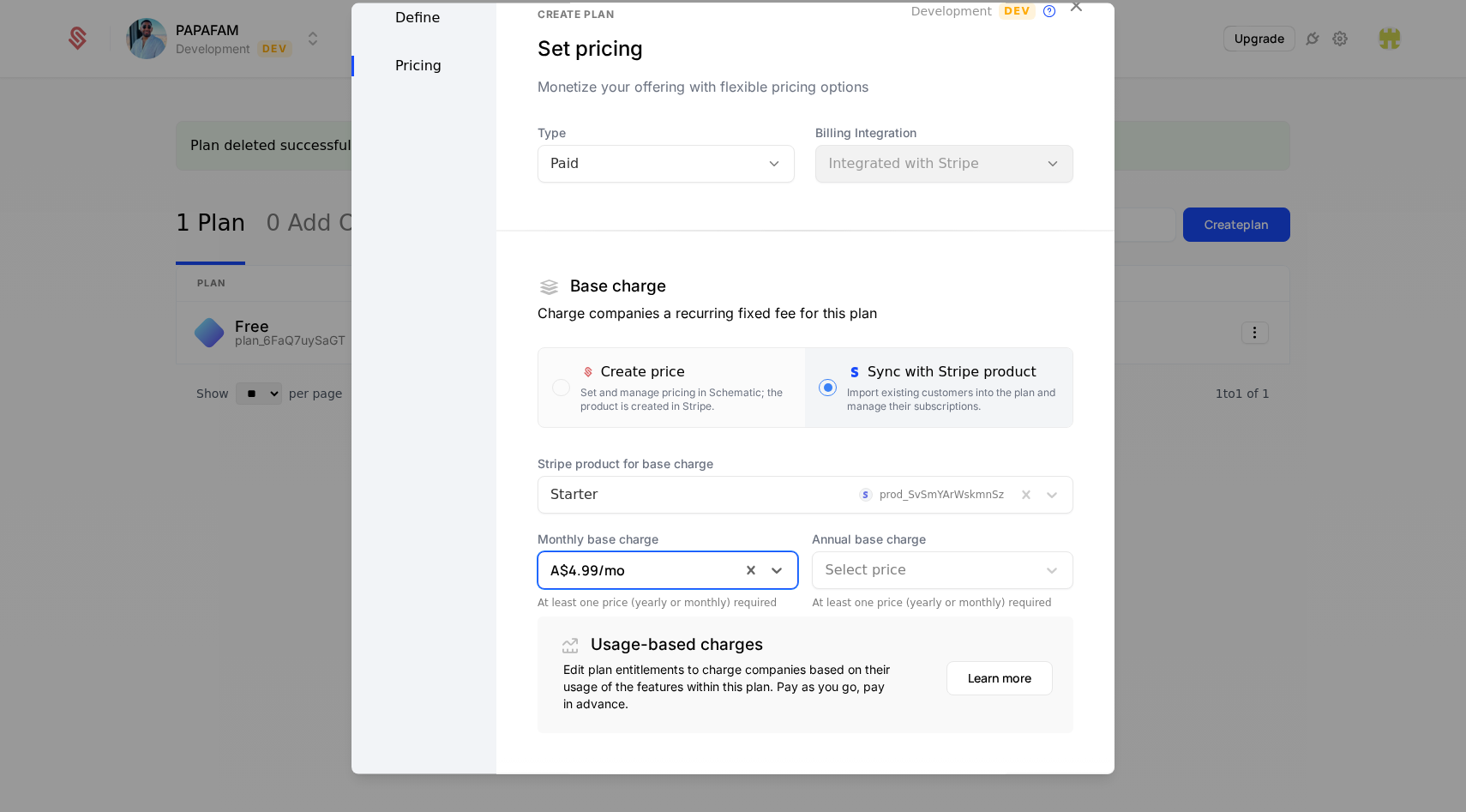
click at [837, 584] on div "Select price" at bounding box center [925, 569] width 224 height 31
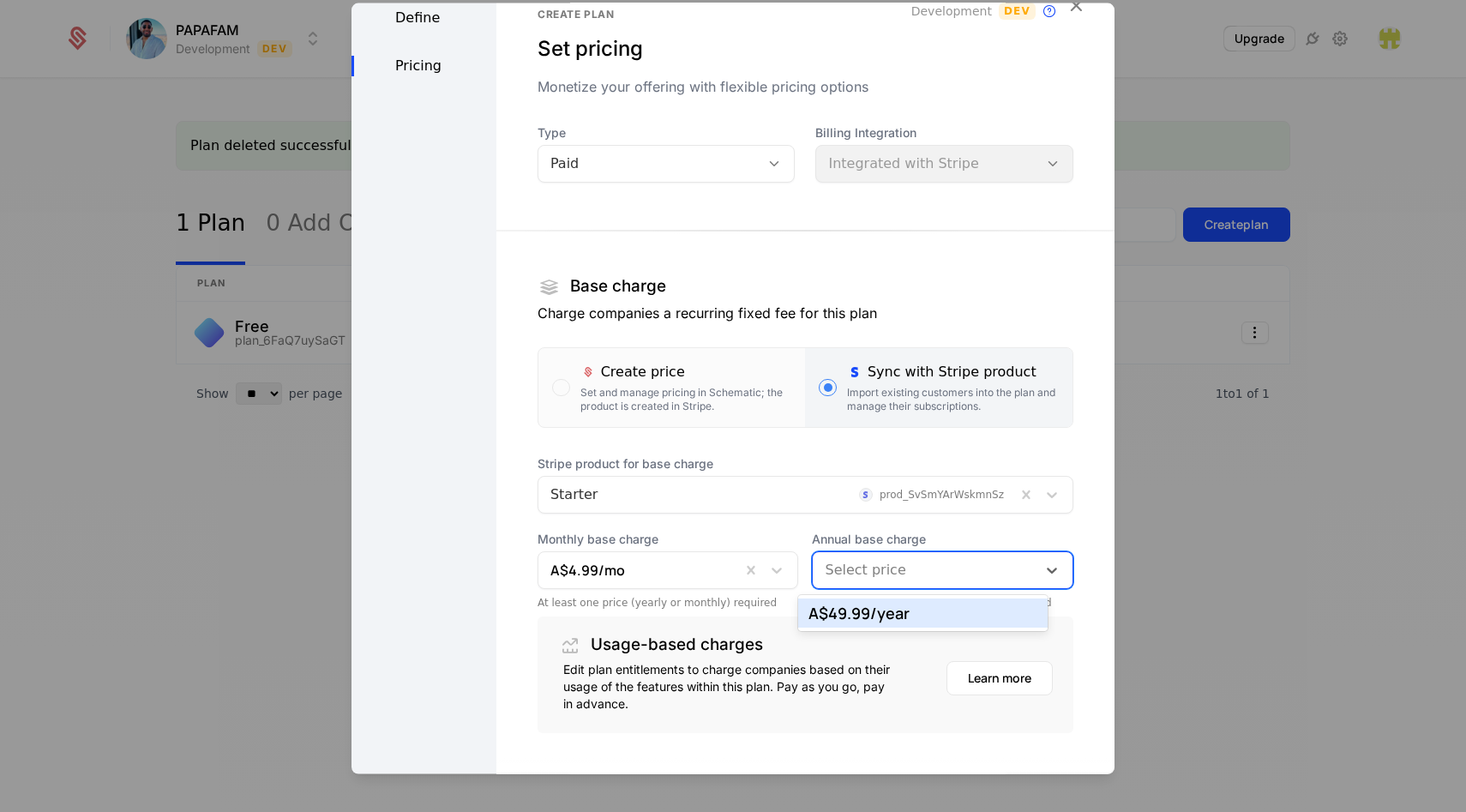
click at [837, 614] on div "A$49.99 /year" at bounding box center [923, 613] width 229 height 16
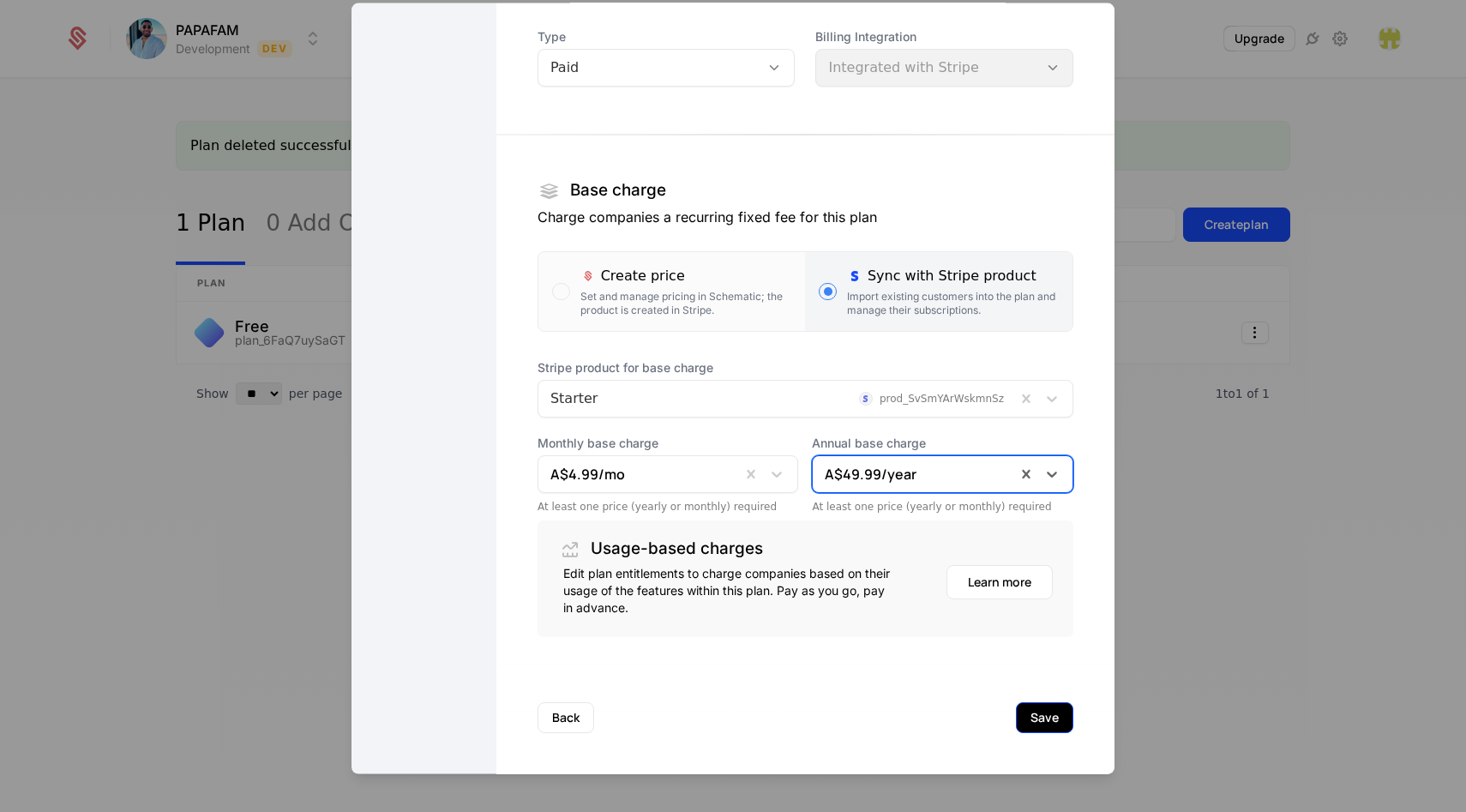
click at [1016, 712] on button "Save" at bounding box center [1045, 716] width 58 height 31
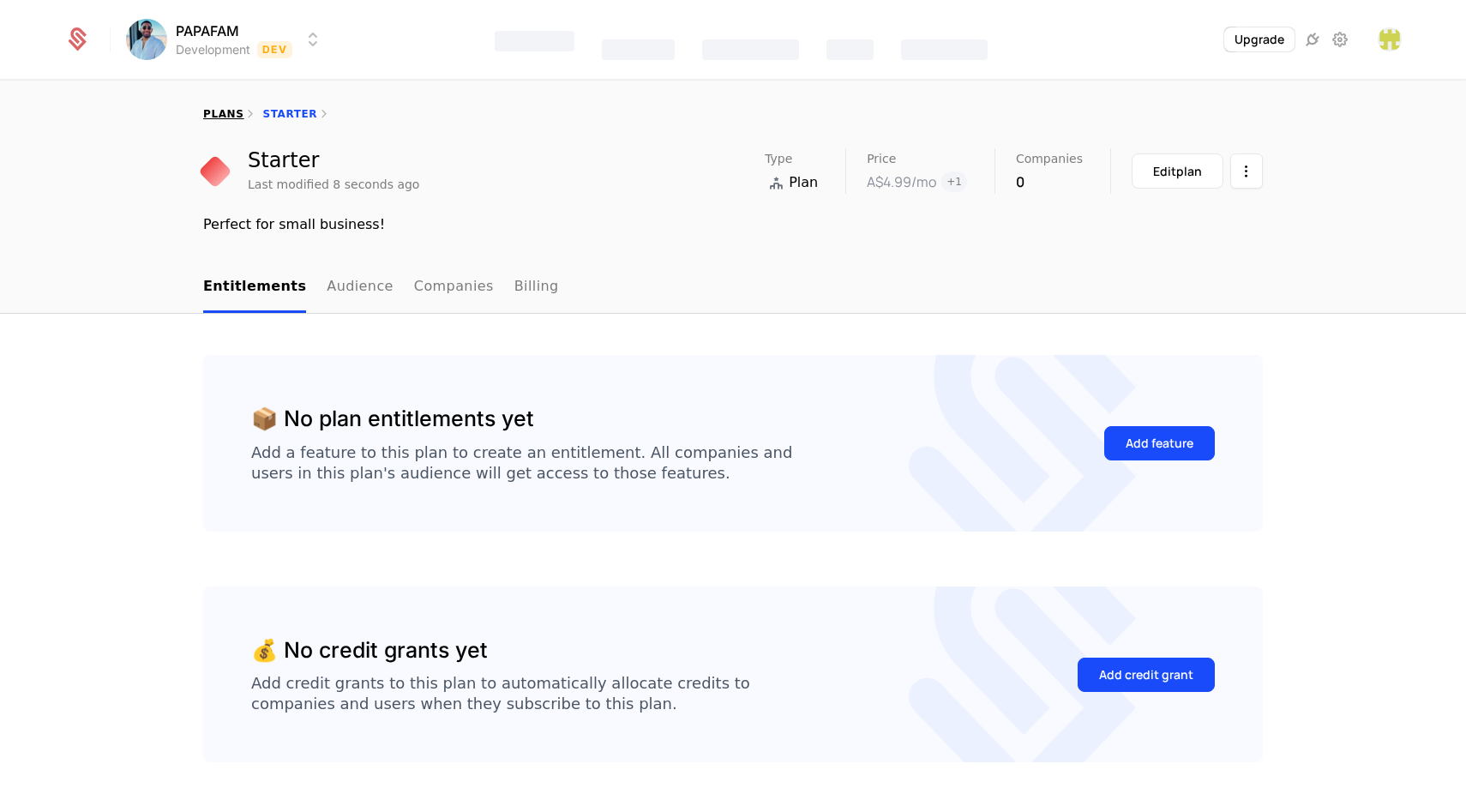
click at [225, 114] on link "plans" at bounding box center [223, 114] width 40 height 12
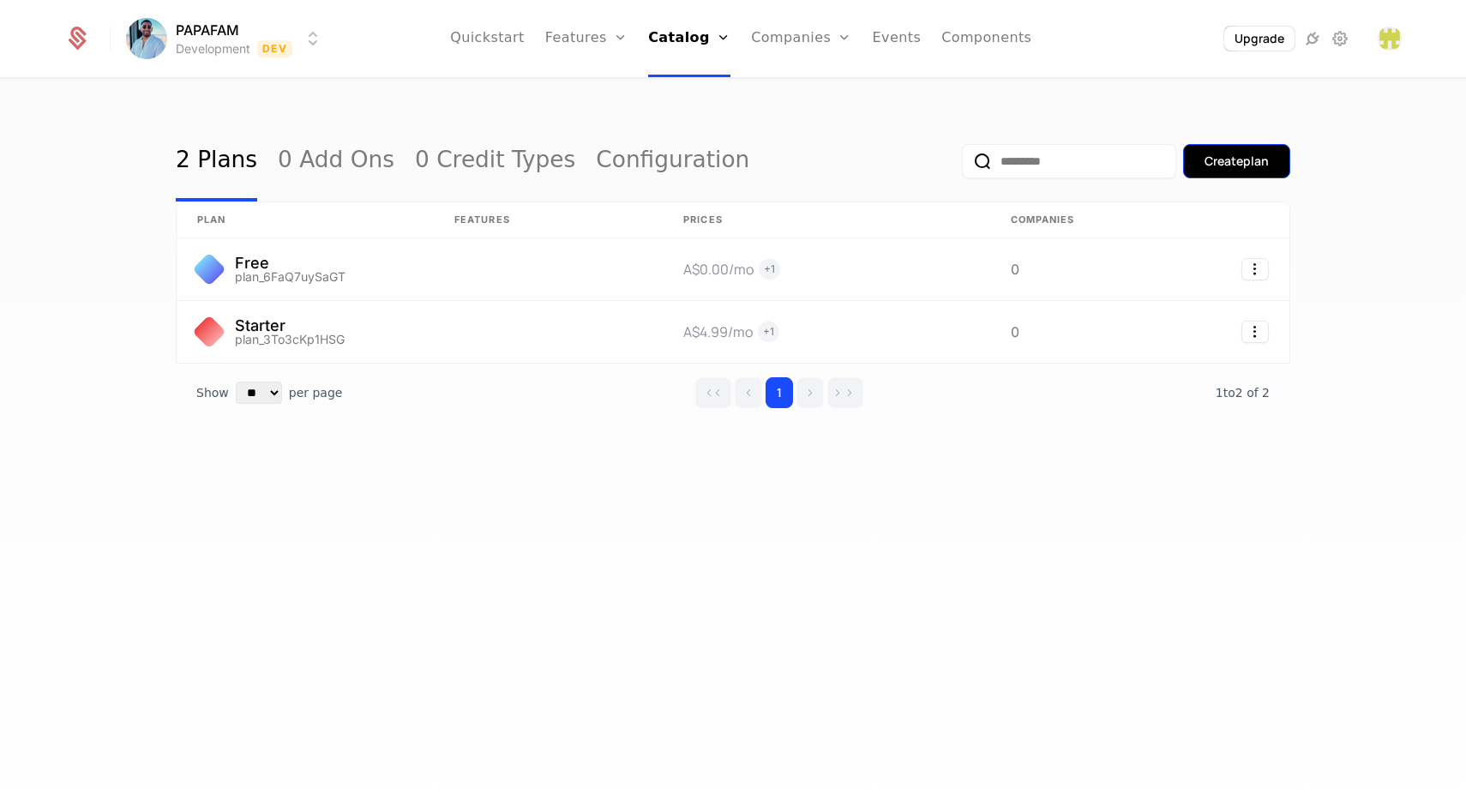
click at [1229, 165] on div "Create plan" at bounding box center [1236, 161] width 64 height 17
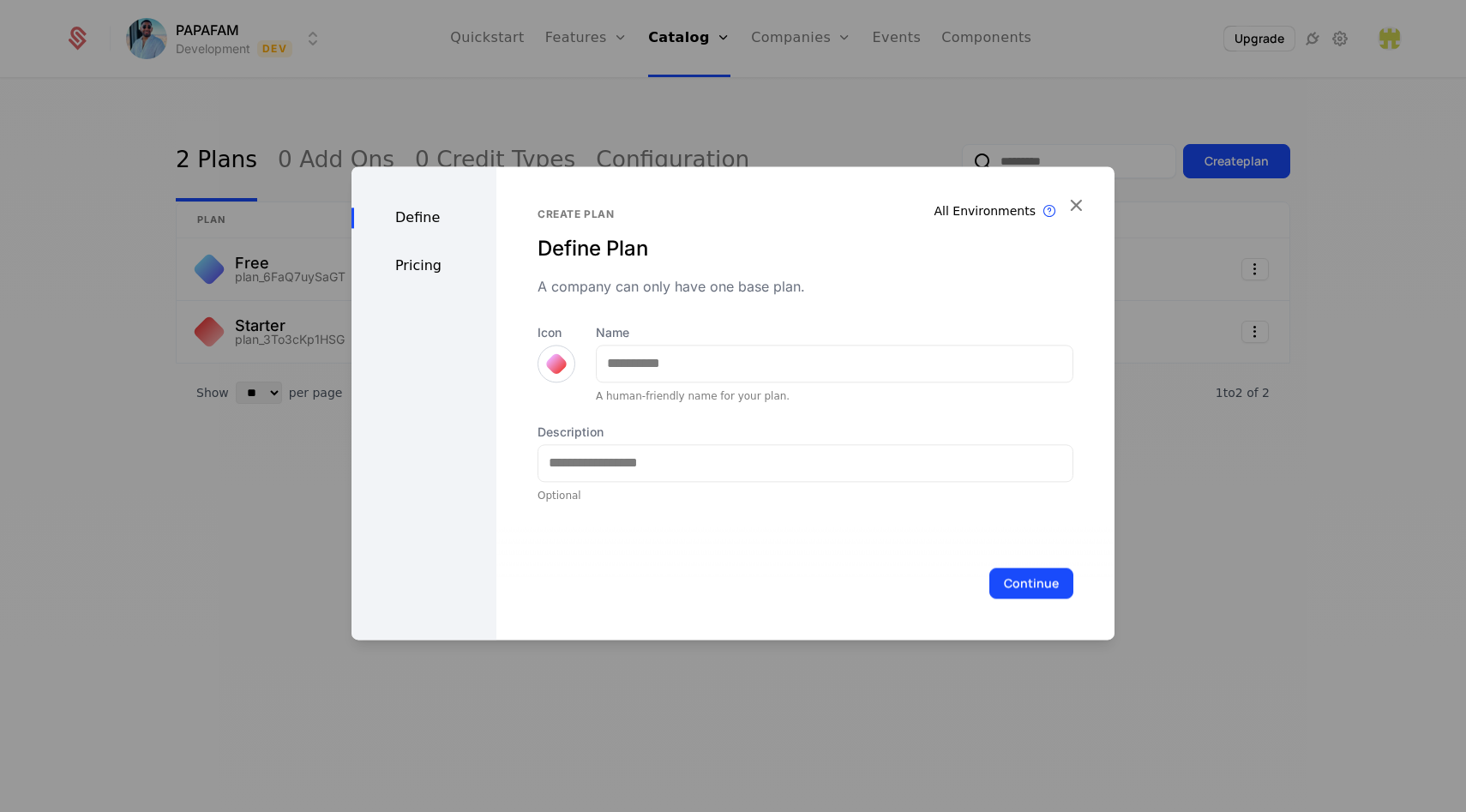
click at [551, 361] on div at bounding box center [557, 363] width 24 height 24
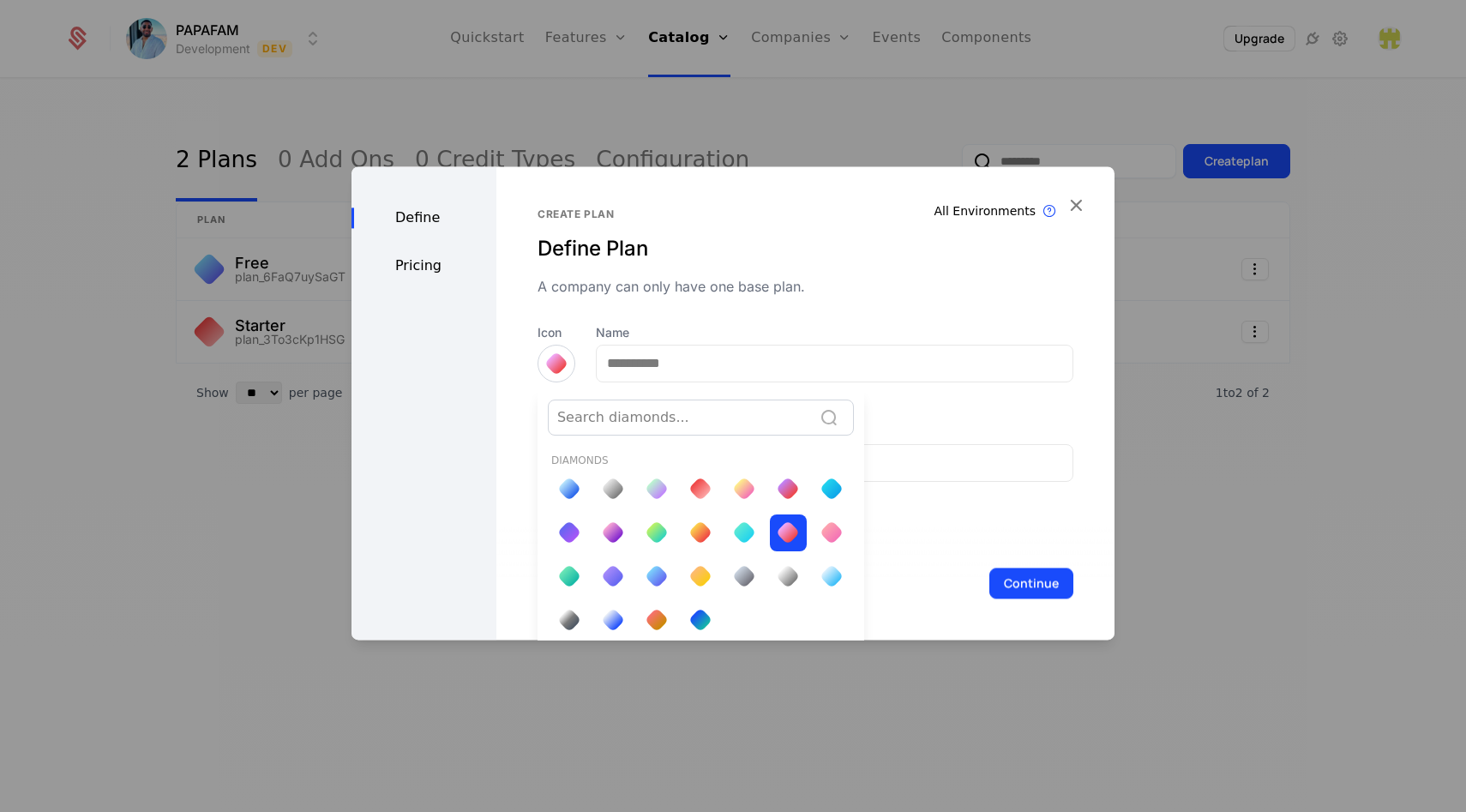
scroll to position [6, 0]
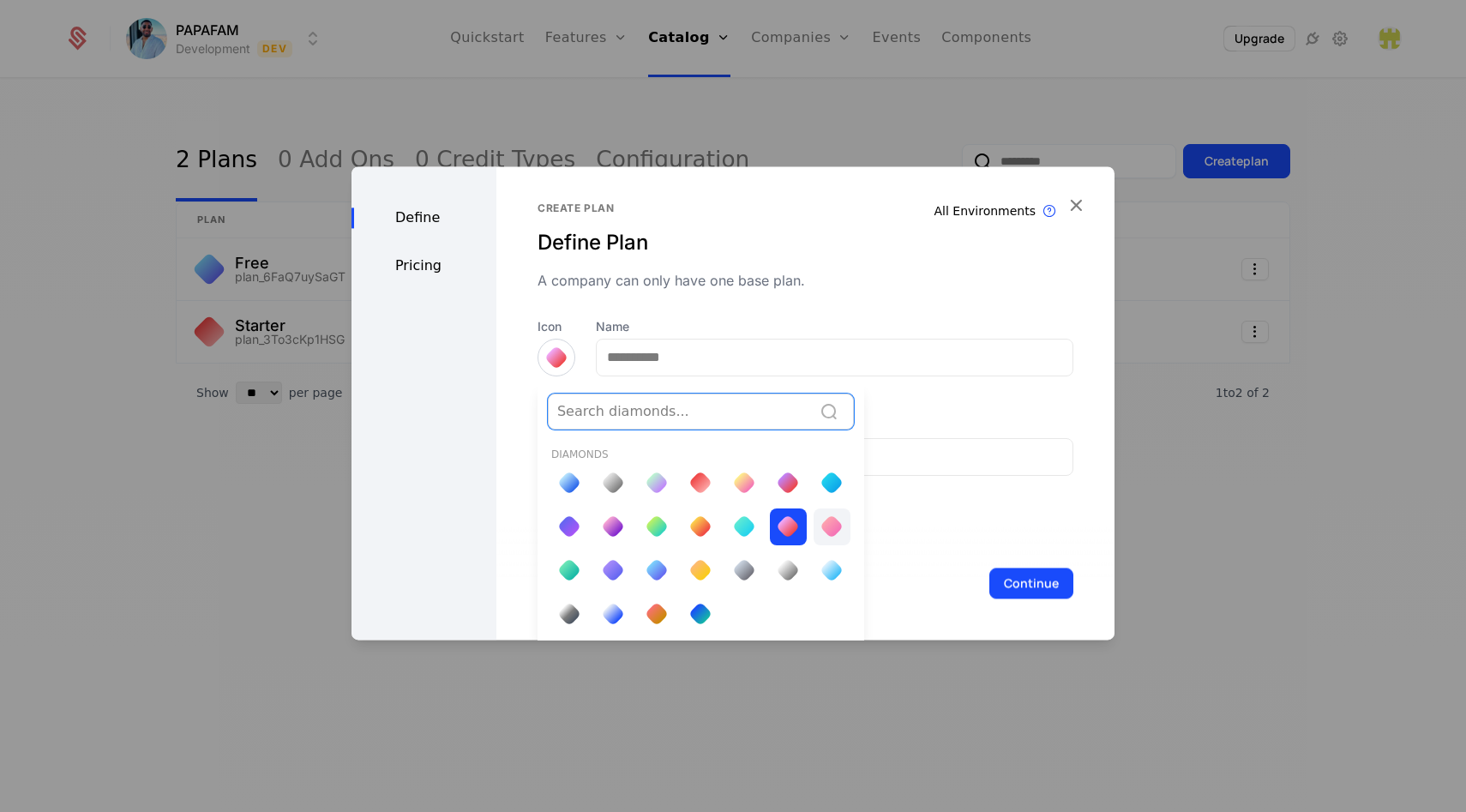
click at [836, 519] on div at bounding box center [832, 526] width 24 height 24
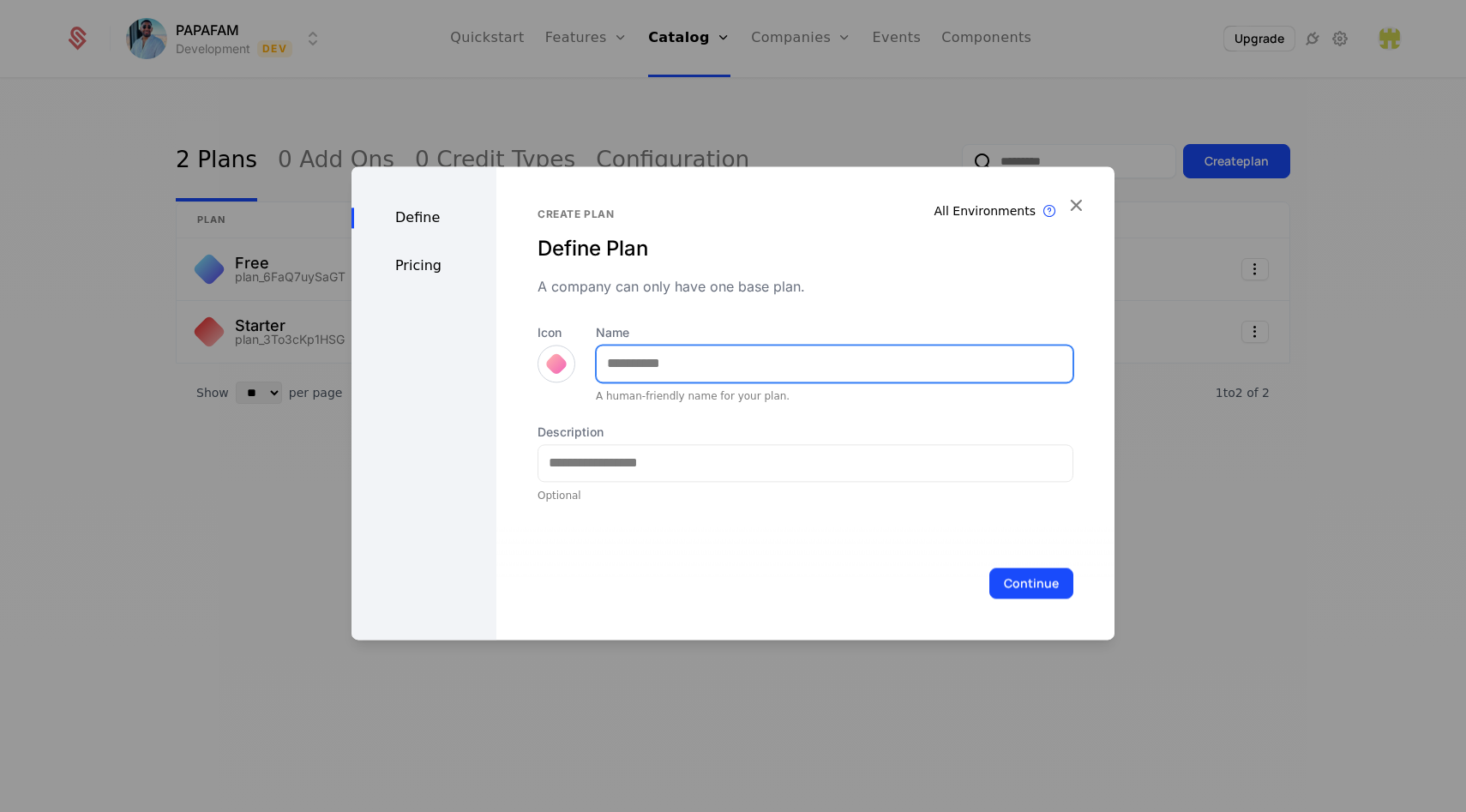
click at [753, 361] on input "Name" at bounding box center [835, 363] width 476 height 36
type input "***"
click at [543, 367] on div at bounding box center [556, 363] width 38 height 38
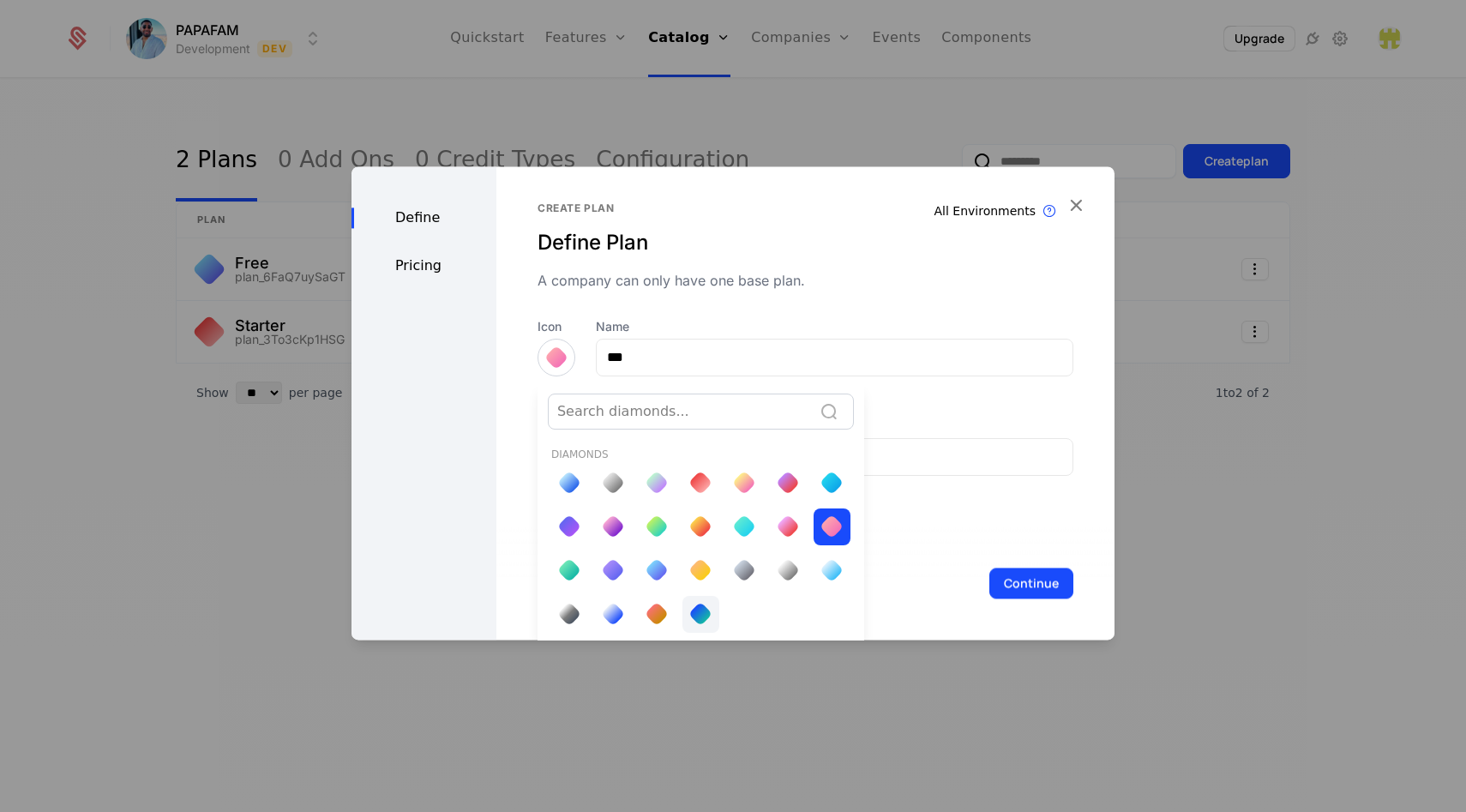
click at [690, 611] on div at bounding box center [700, 614] width 24 height 24
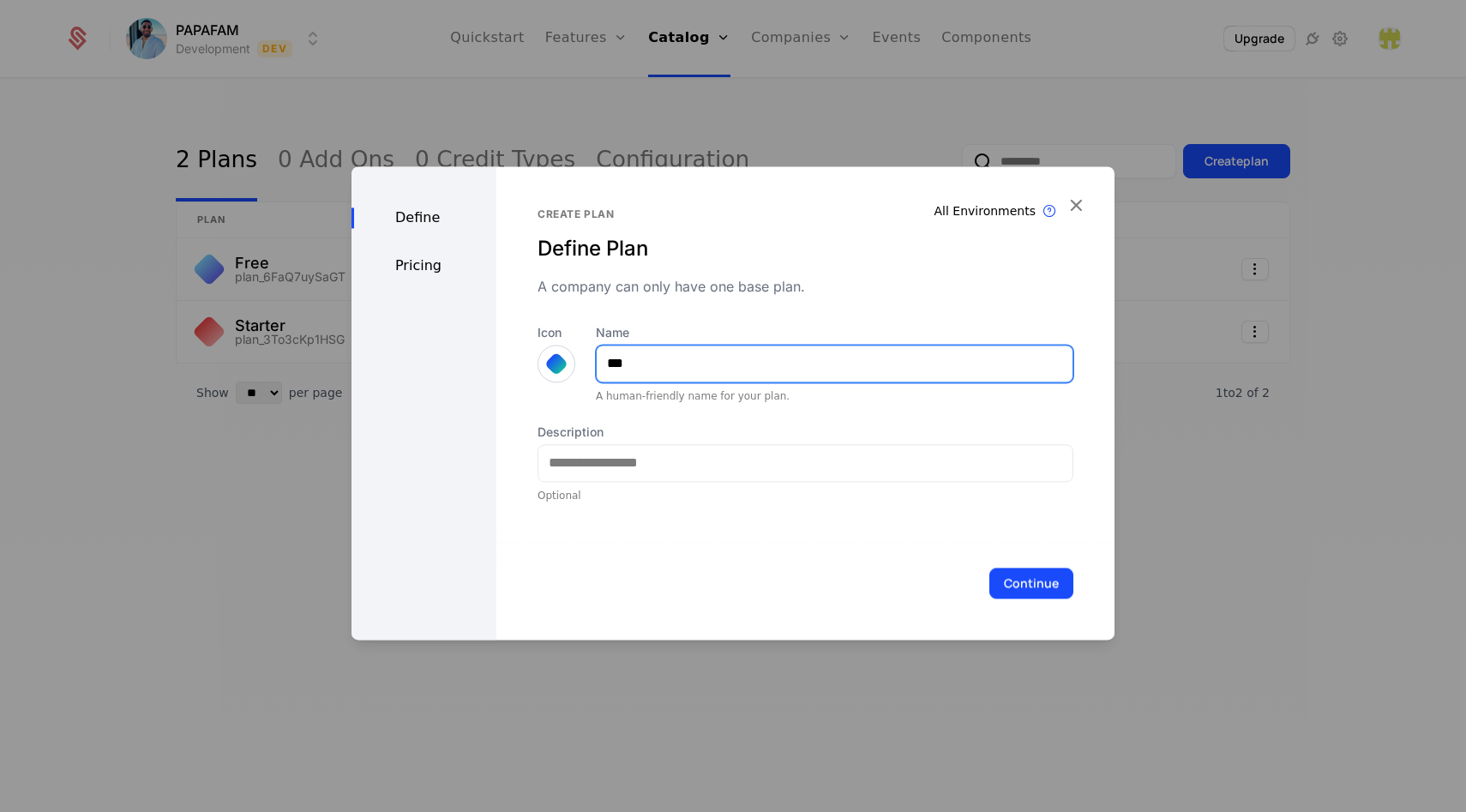
click at [687, 367] on input "***" at bounding box center [835, 363] width 476 height 36
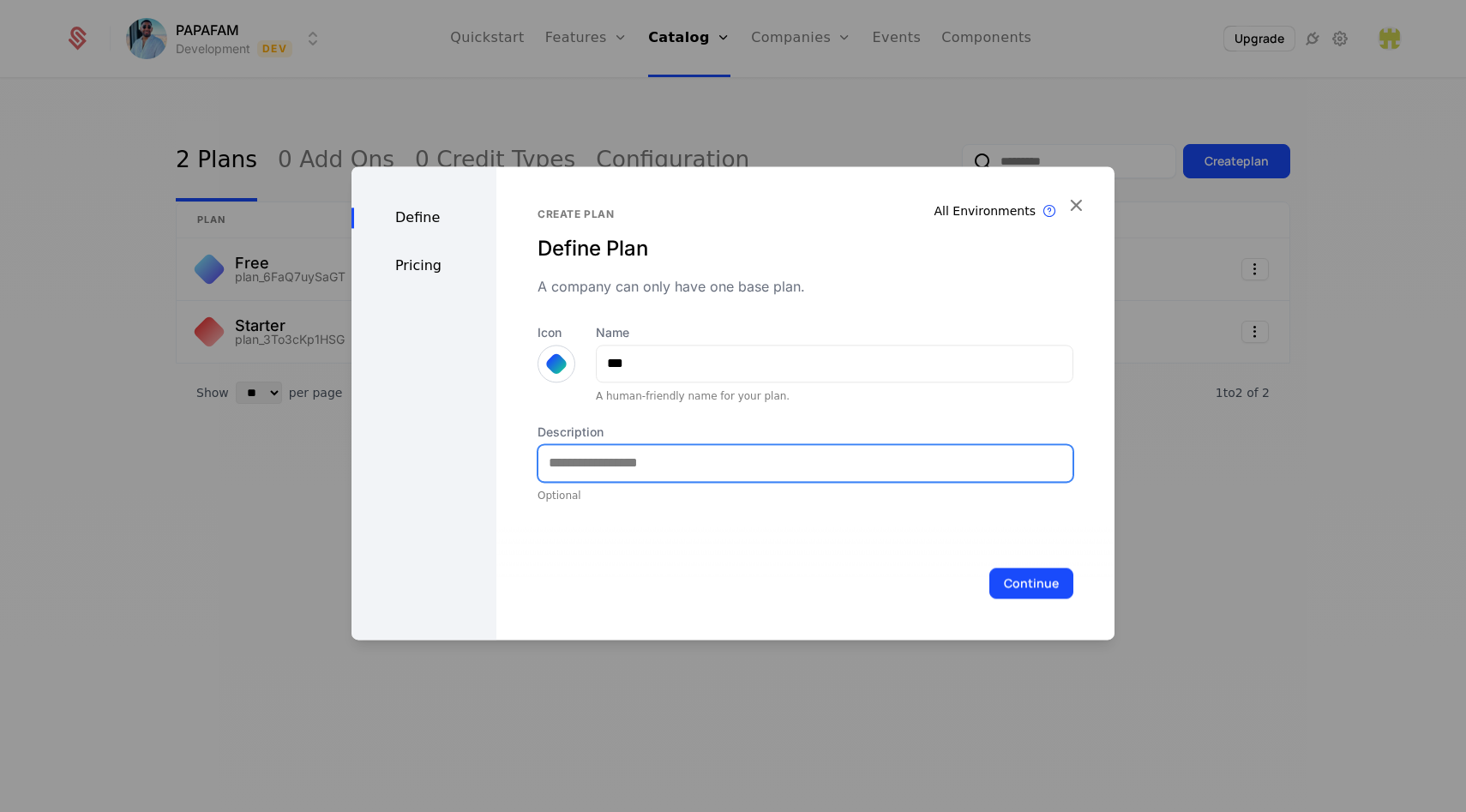
click at [671, 459] on input "Description" at bounding box center [806, 463] width 535 height 36
type input "**********"
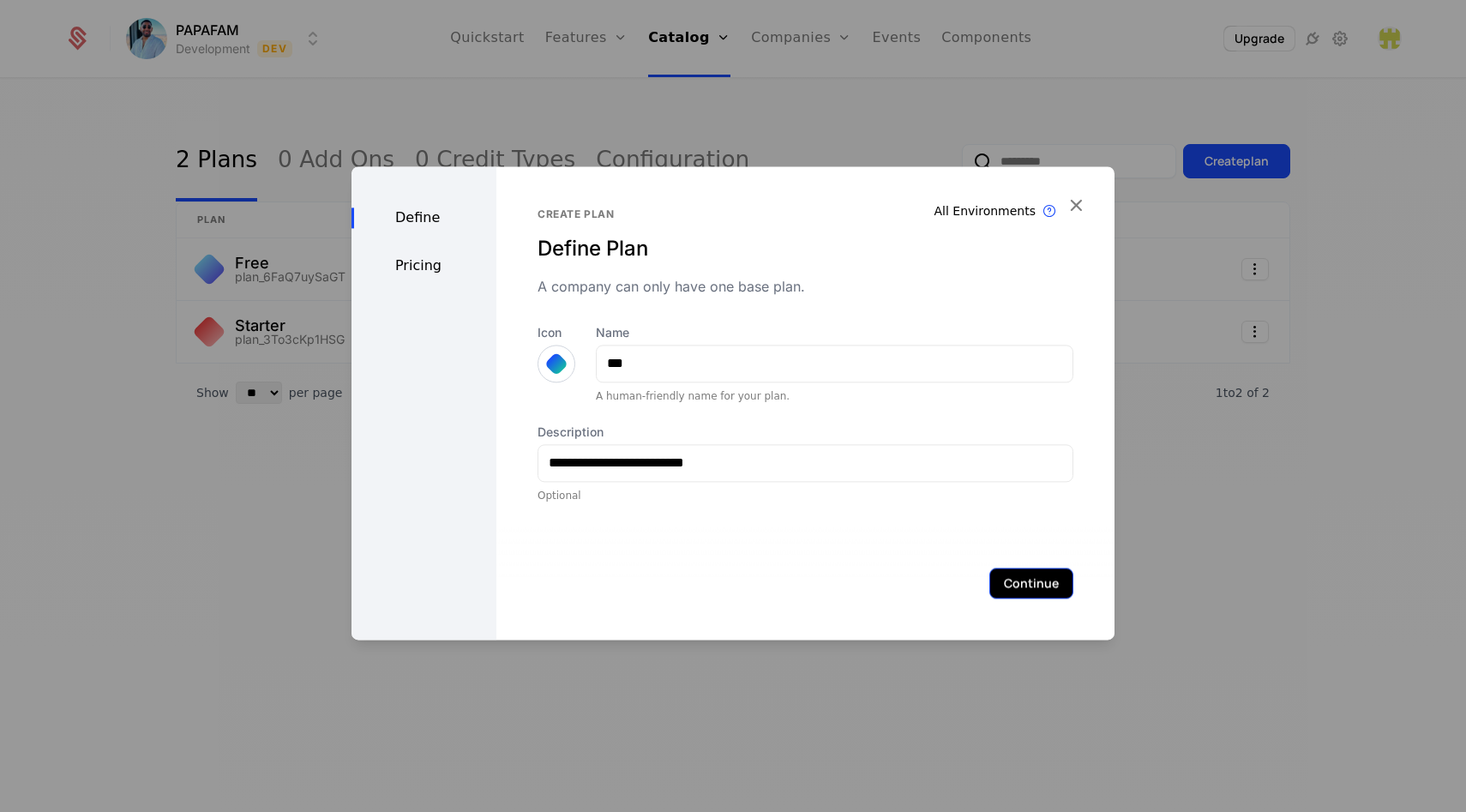
click at [989, 576] on button "Continue" at bounding box center [1031, 582] width 84 height 31
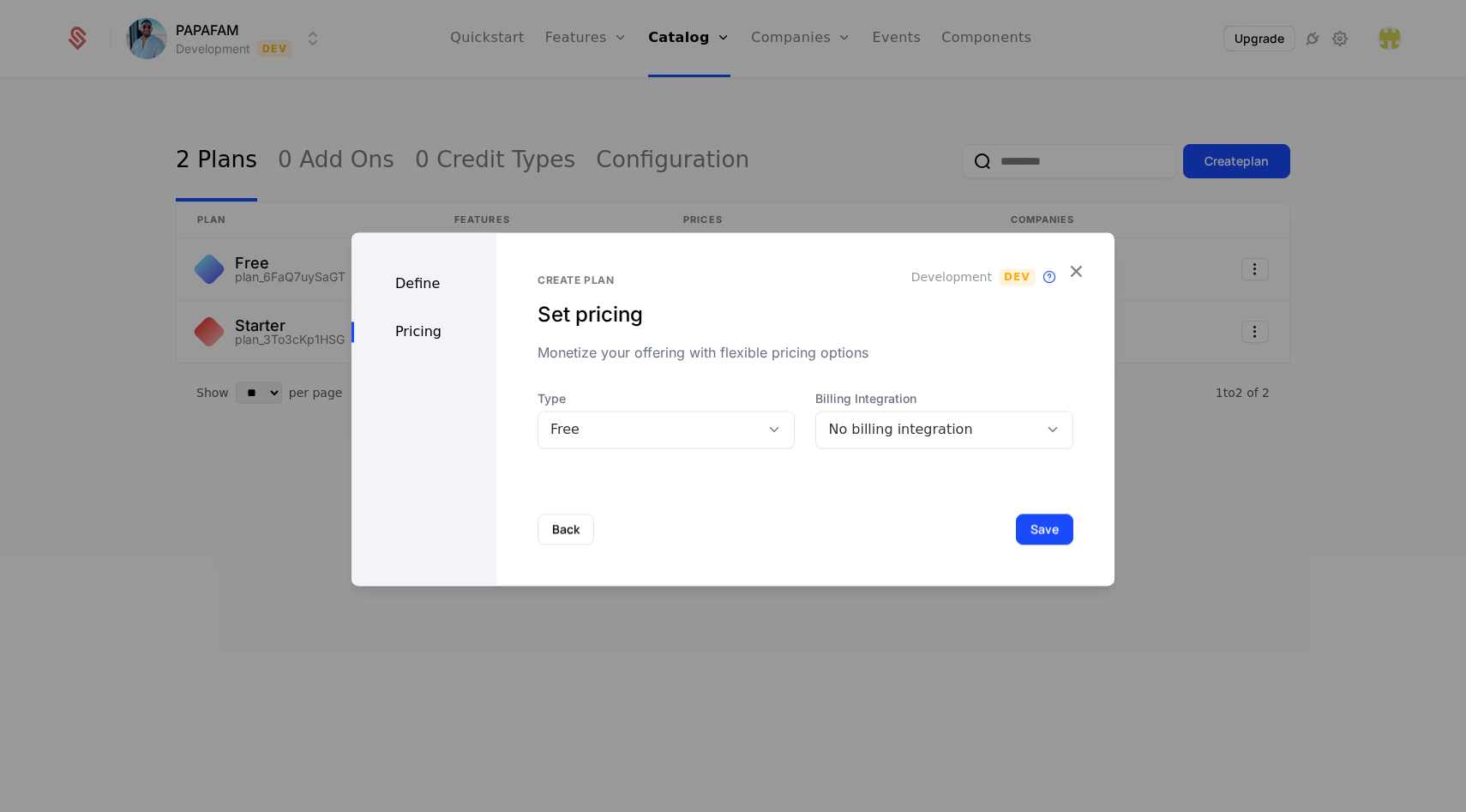
click at [772, 439] on div at bounding box center [777, 429] width 34 height 36
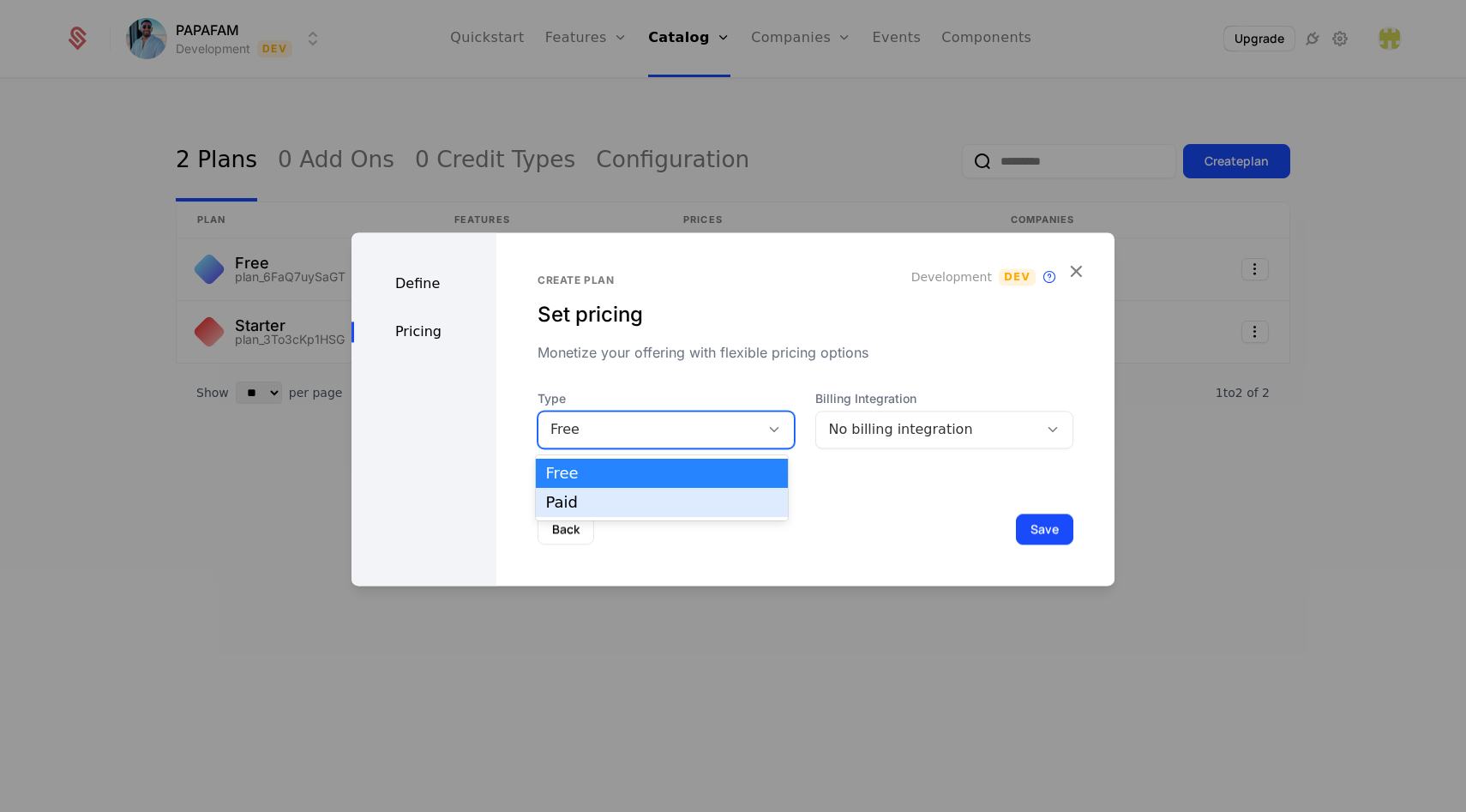
click at [696, 498] on div "Paid" at bounding box center [661, 502] width 232 height 16
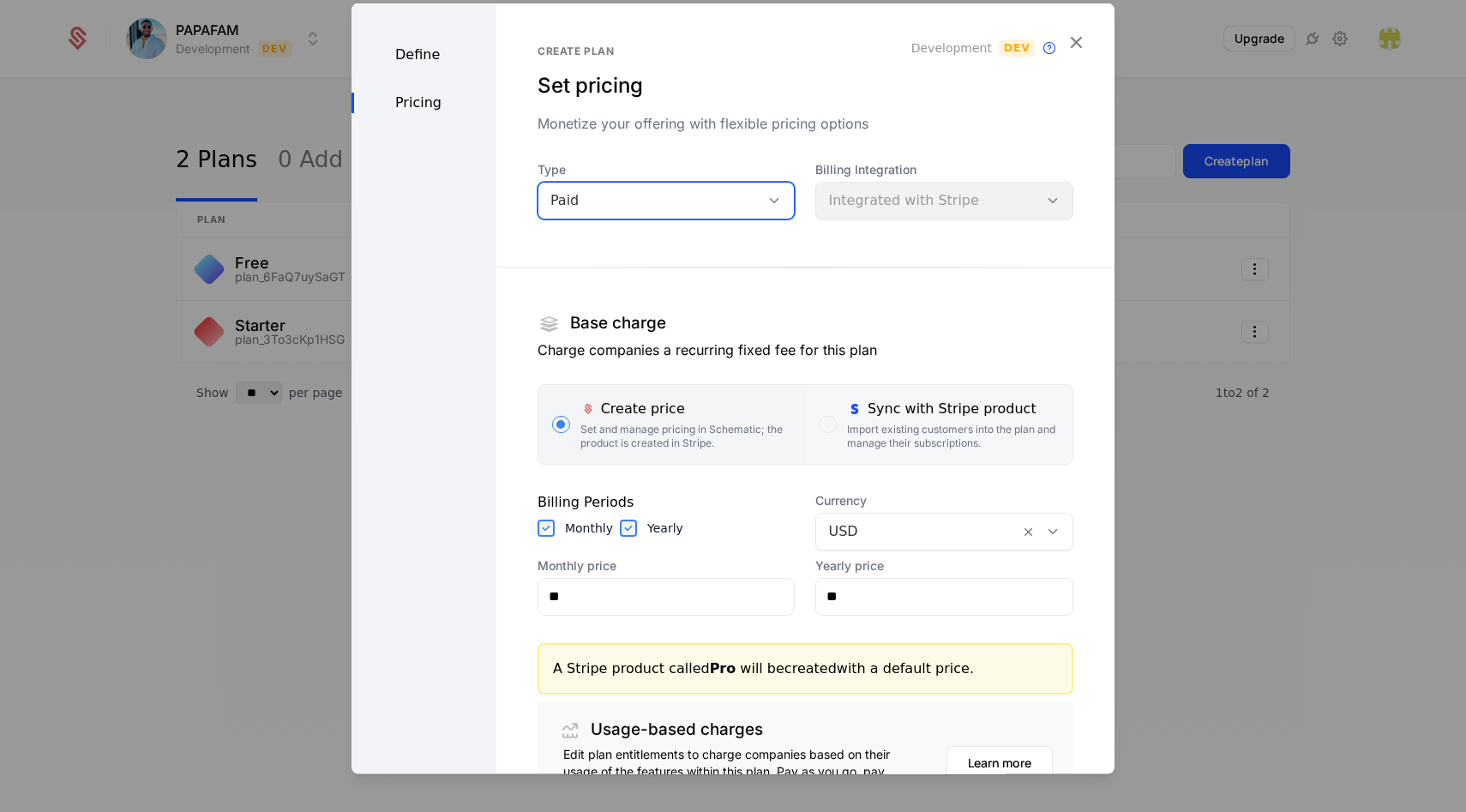
click at [819, 426] on div "button" at bounding box center [827, 424] width 17 height 17
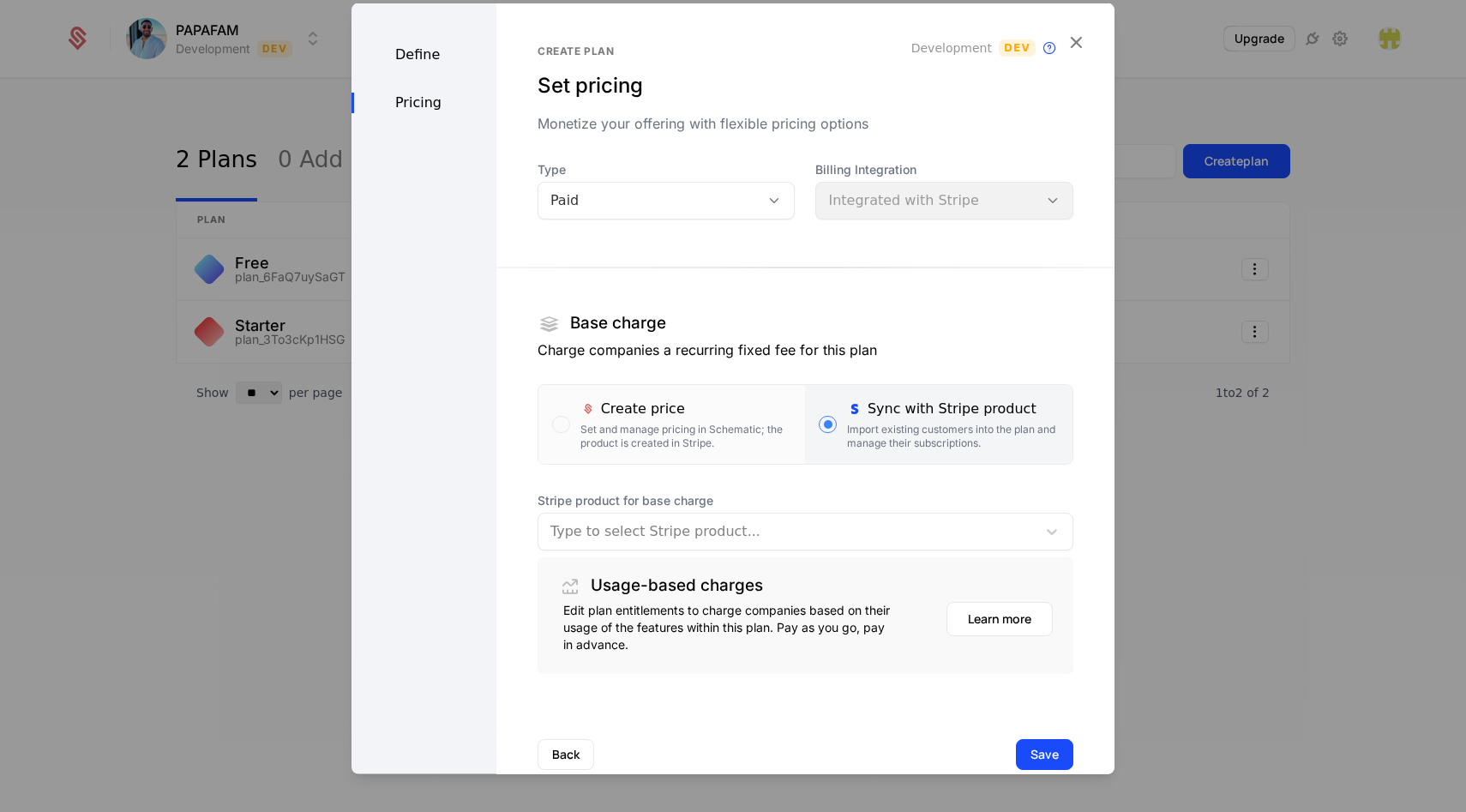
click at [685, 536] on div at bounding box center [787, 531] width 474 height 24
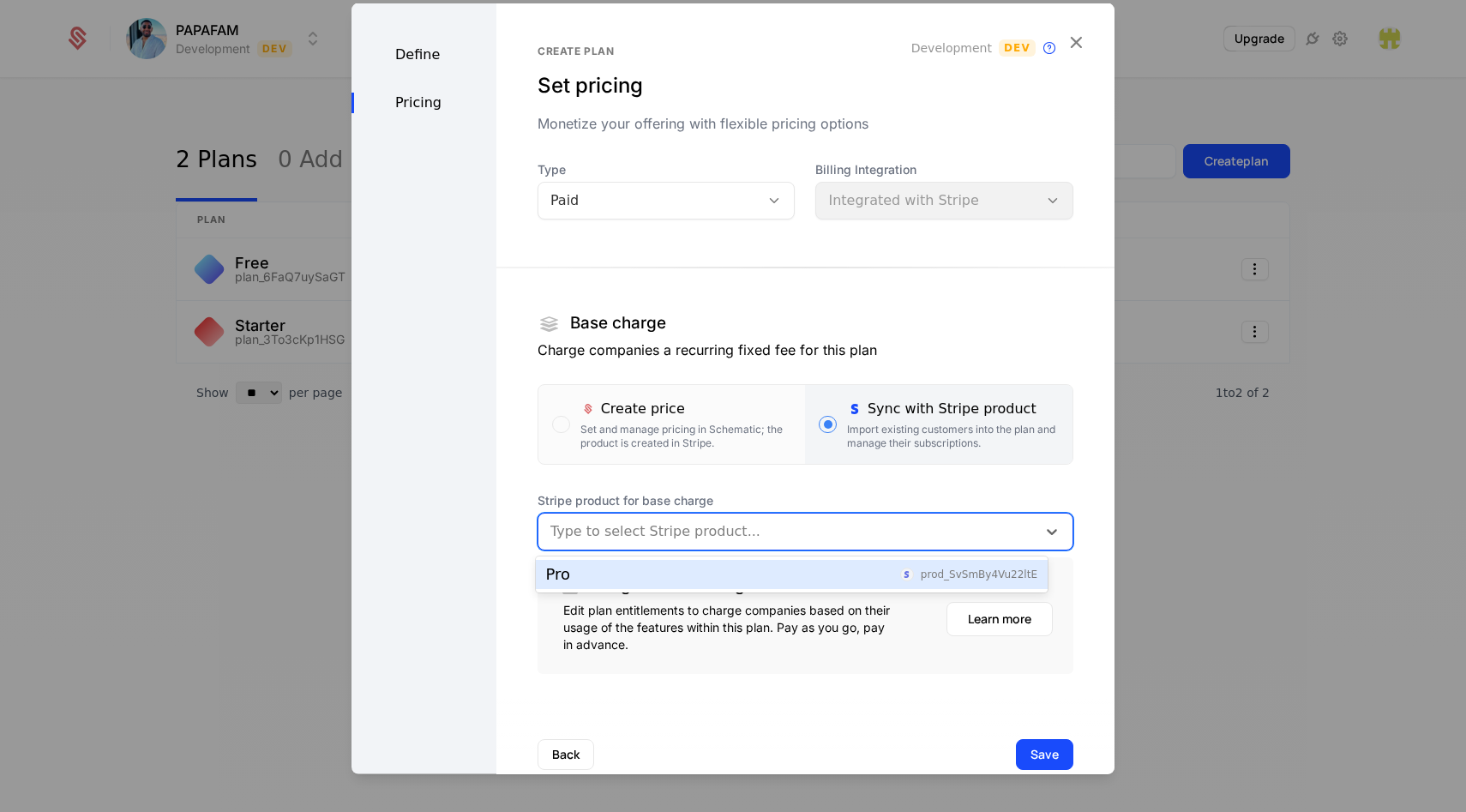
click at [672, 571] on div "Pro prod_SvSmBy4Vu22ltE" at bounding box center [792, 575] width 492 height 16
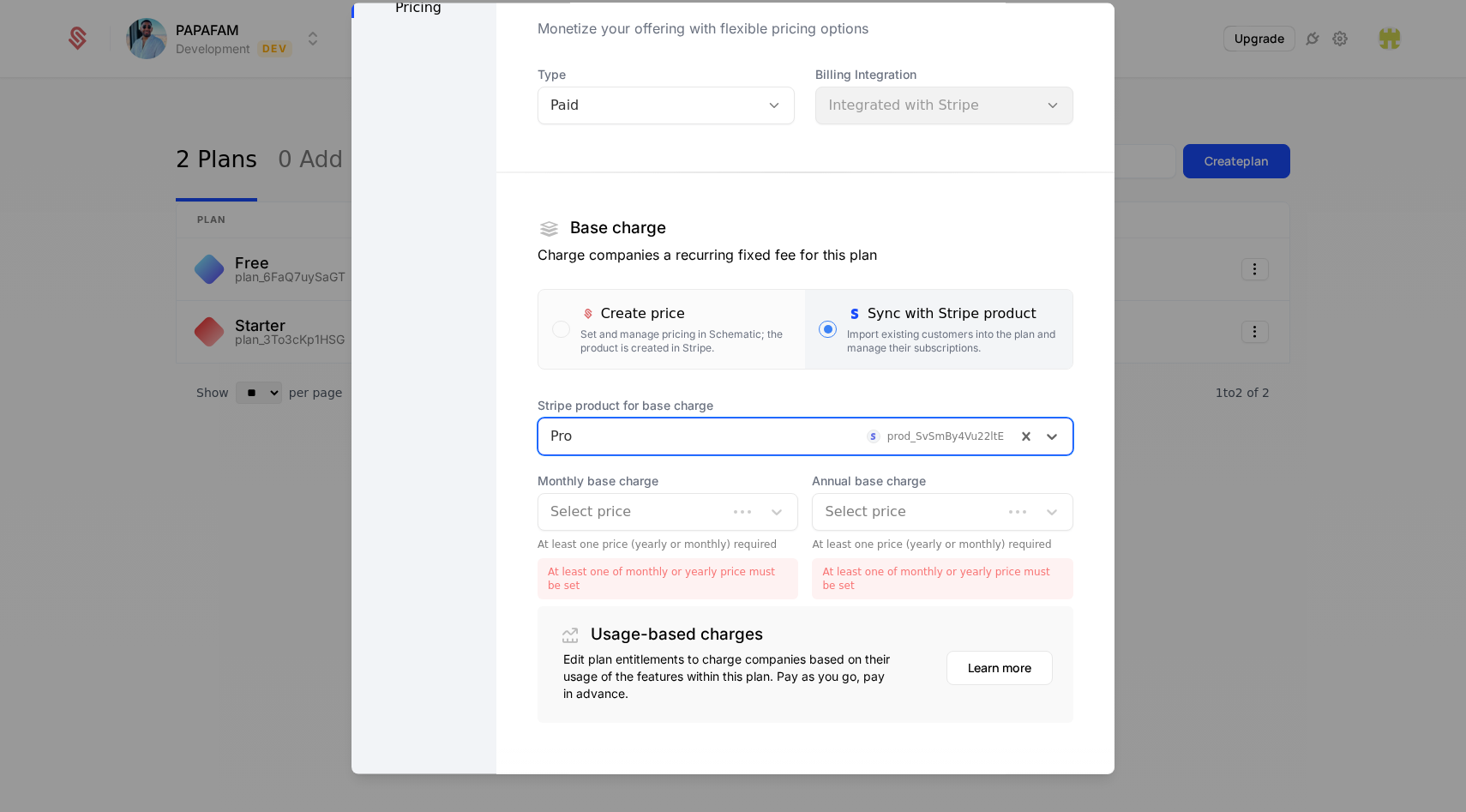
scroll to position [115, 0]
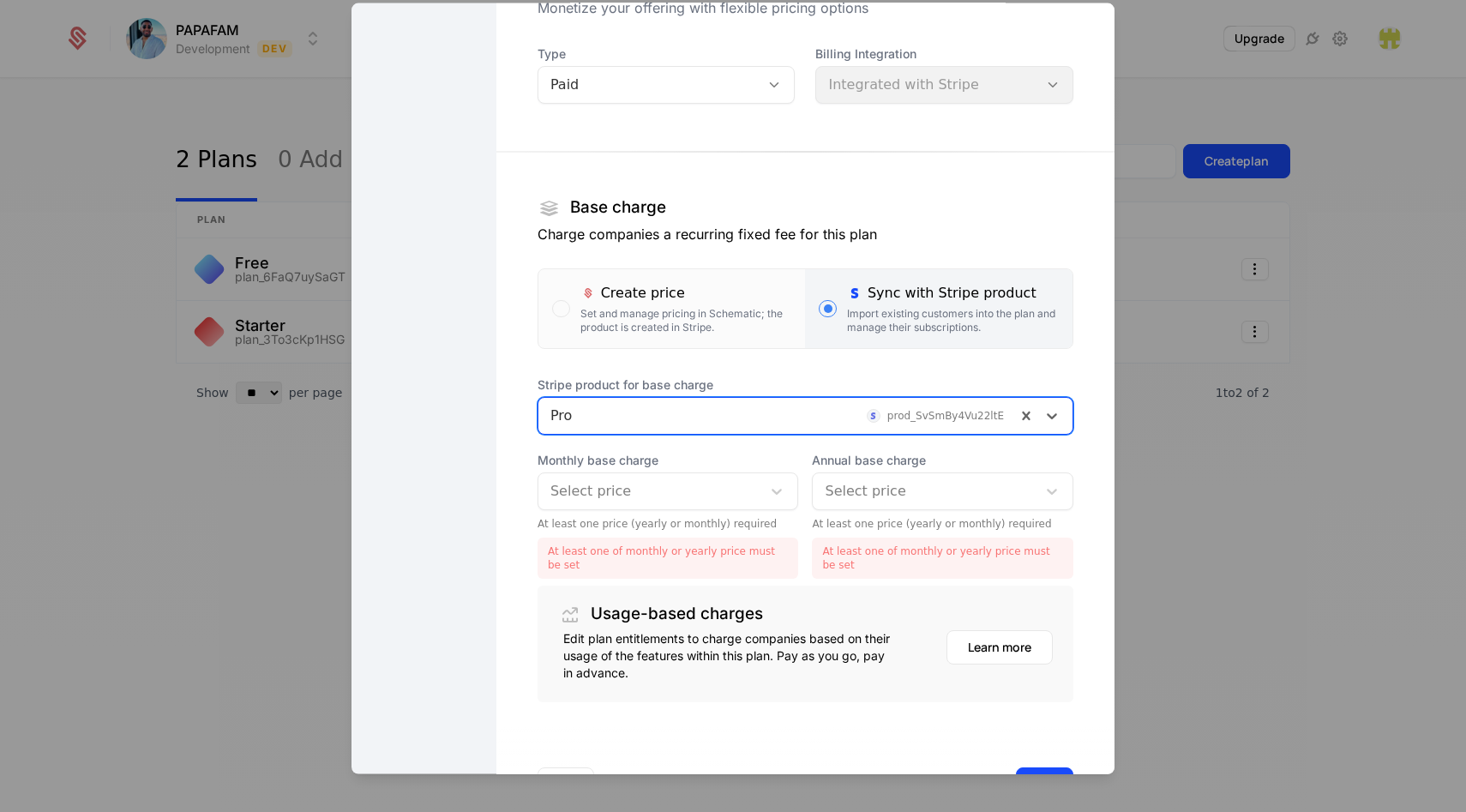
click at [687, 501] on div at bounding box center [650, 491] width 200 height 24
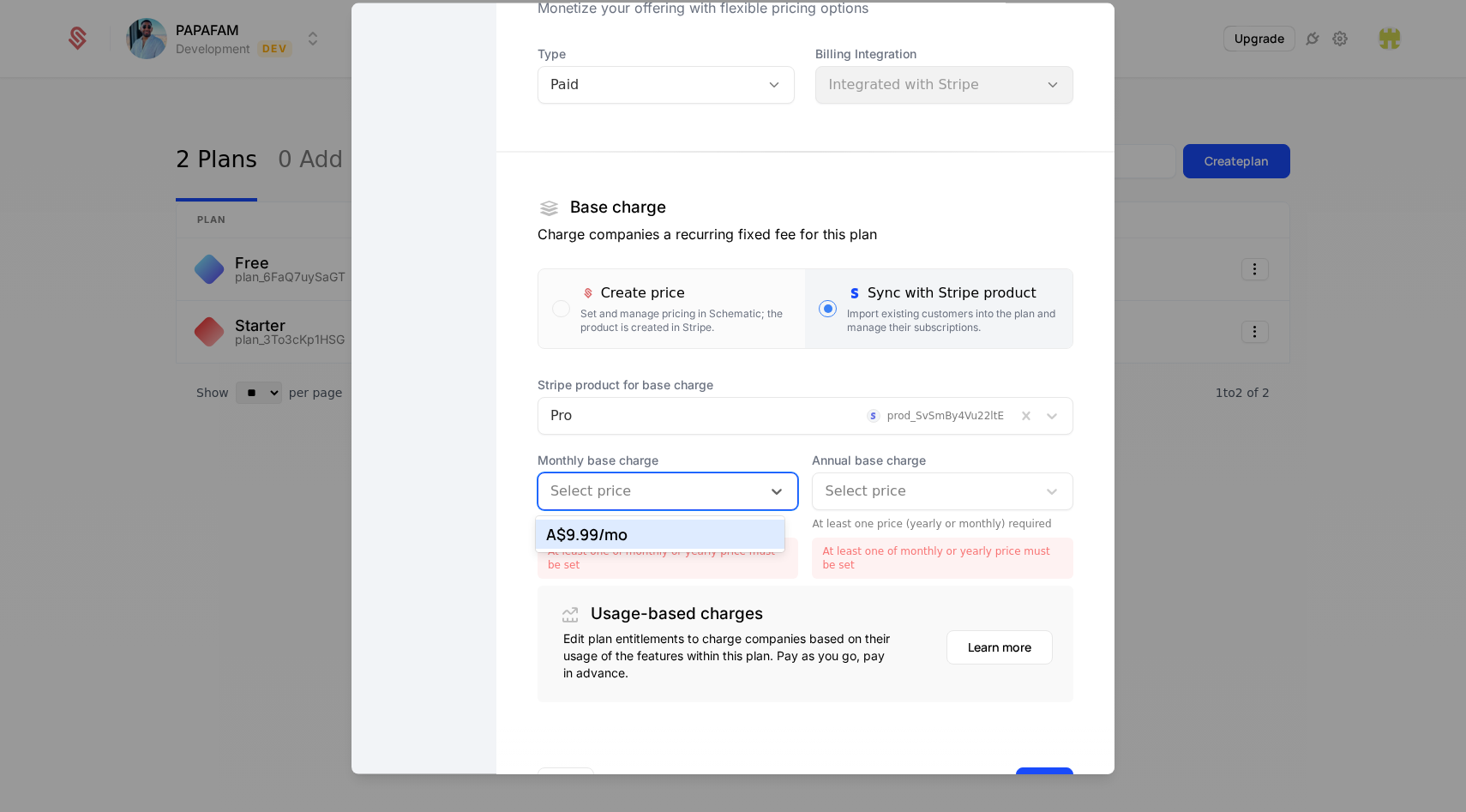
click at [629, 530] on div "A$9.99 /mo" at bounding box center [660, 534] width 229 height 16
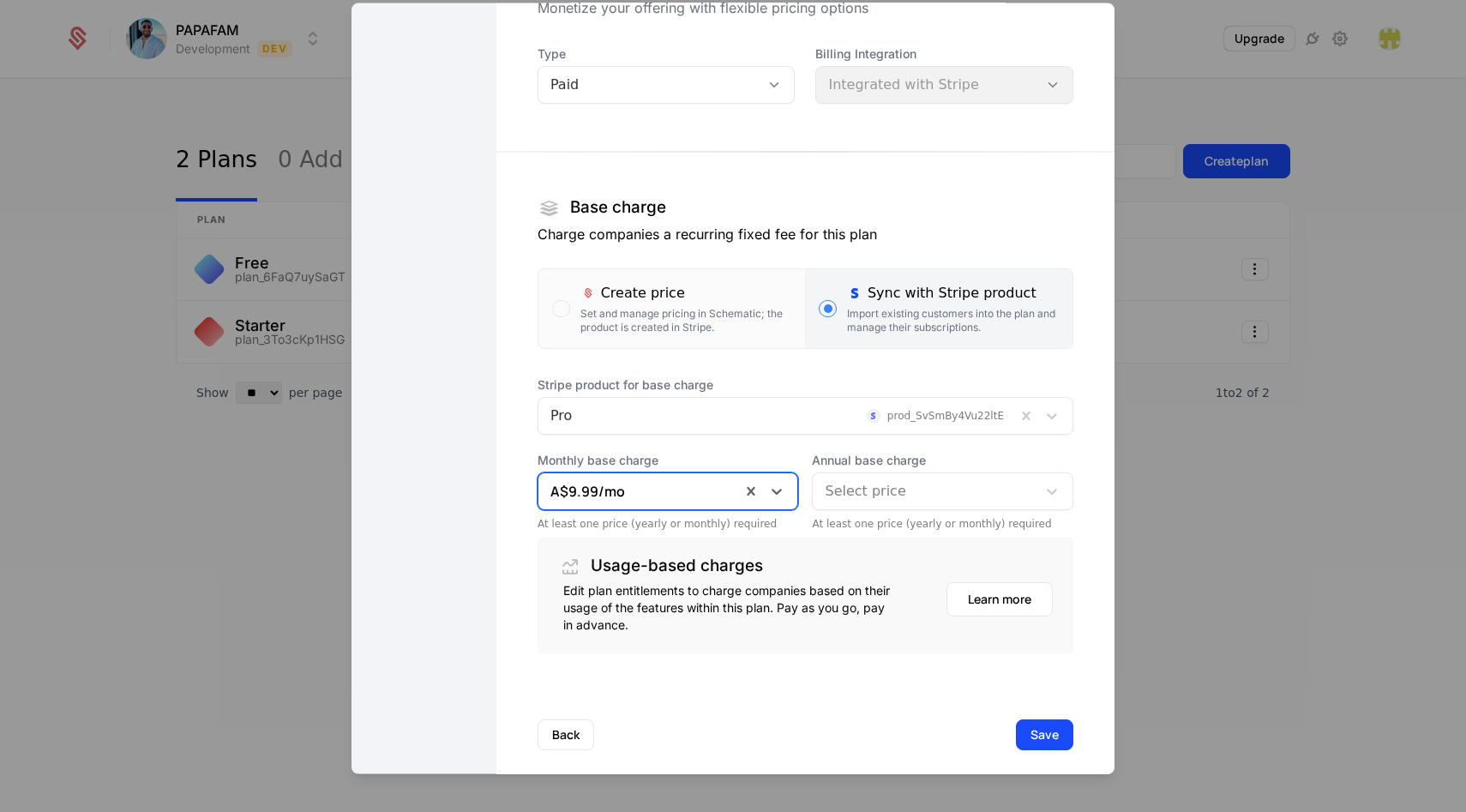
click at [876, 494] on div at bounding box center [925, 491] width 200 height 24
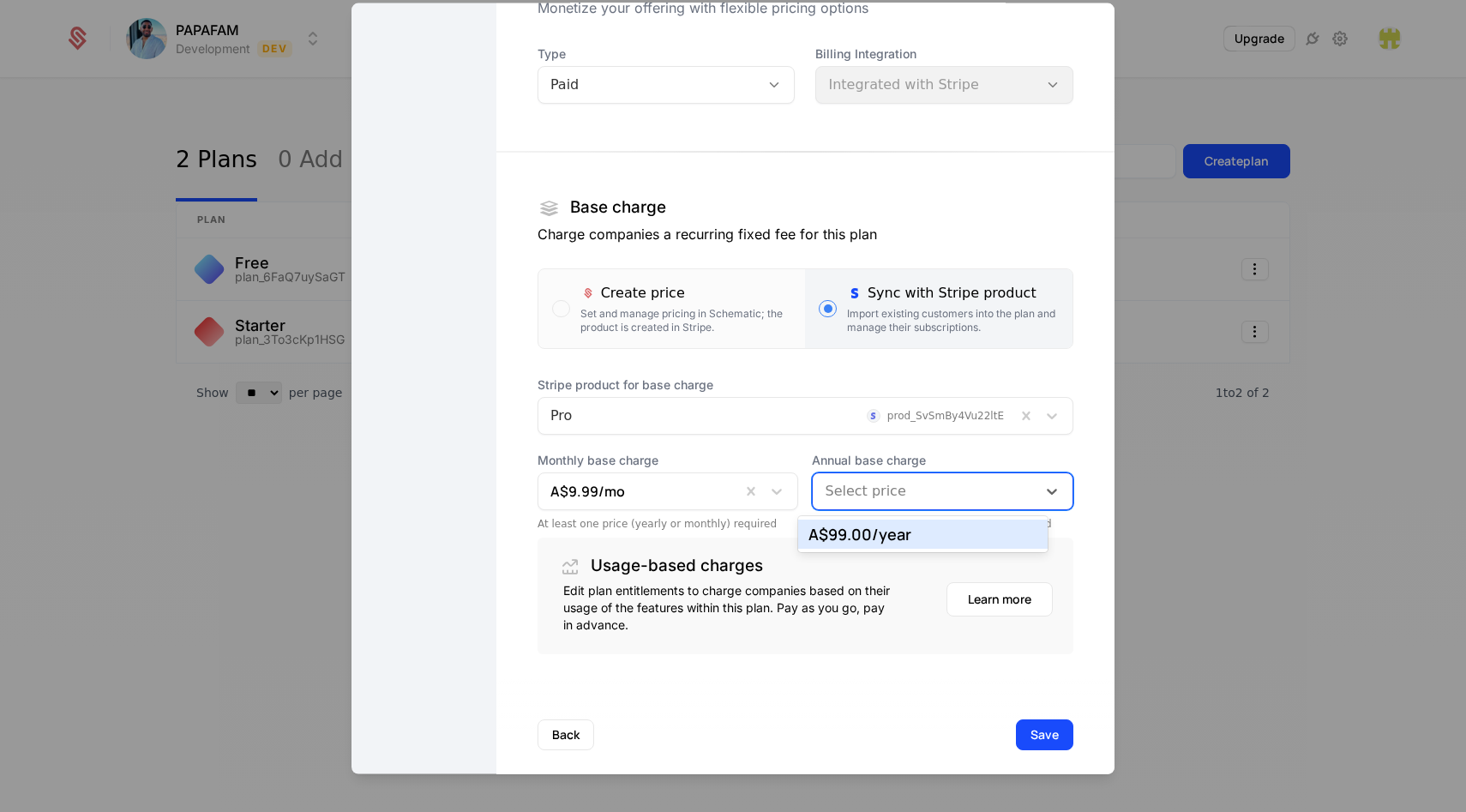
click at [852, 539] on div "A$99.00 /year" at bounding box center [923, 534] width 229 height 16
click at [848, 718] on div "Back Save" at bounding box center [806, 734] width 618 height 114
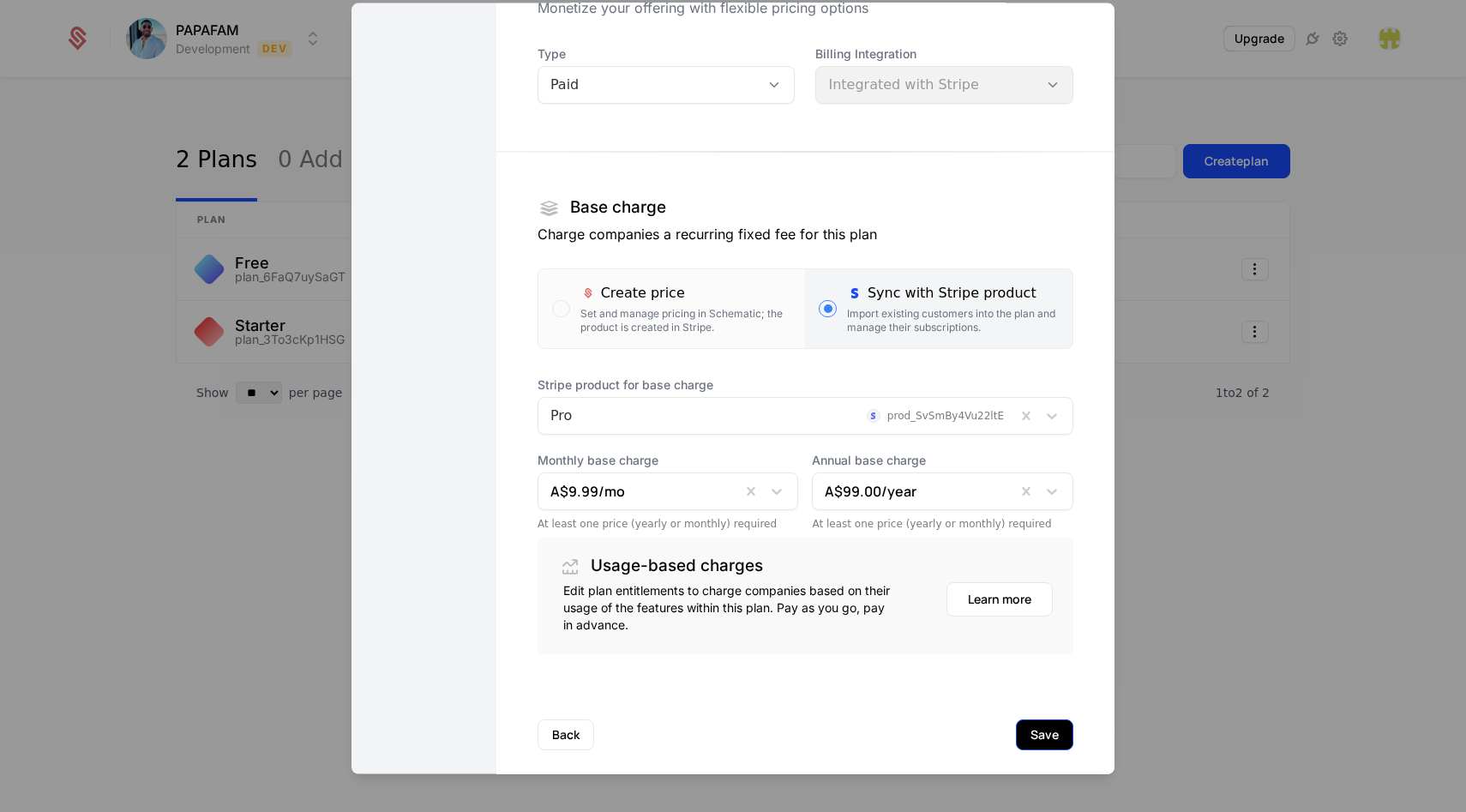
click at [1016, 732] on button "Save" at bounding box center [1045, 733] width 58 height 31
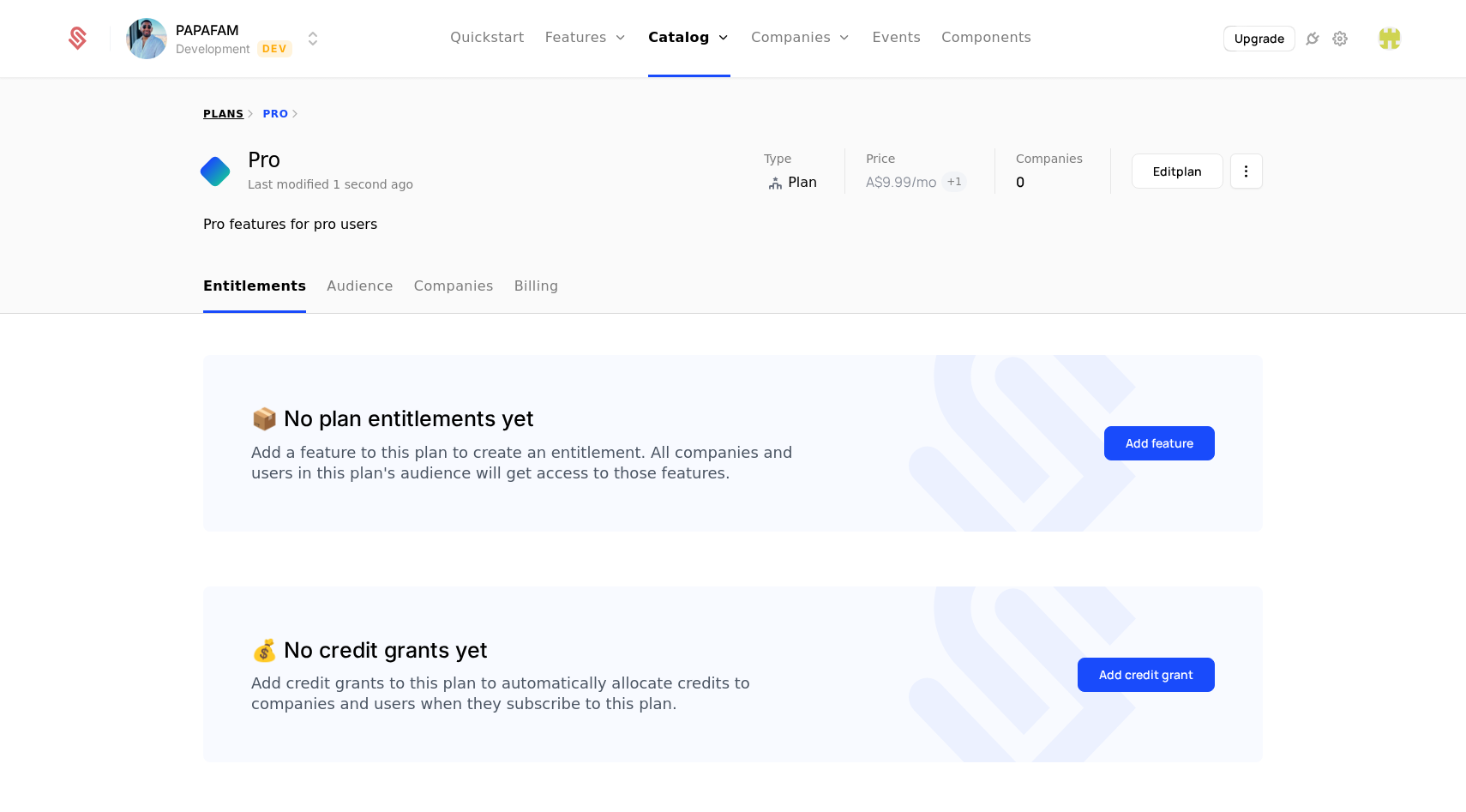
click at [212, 111] on link "plans" at bounding box center [223, 114] width 40 height 12
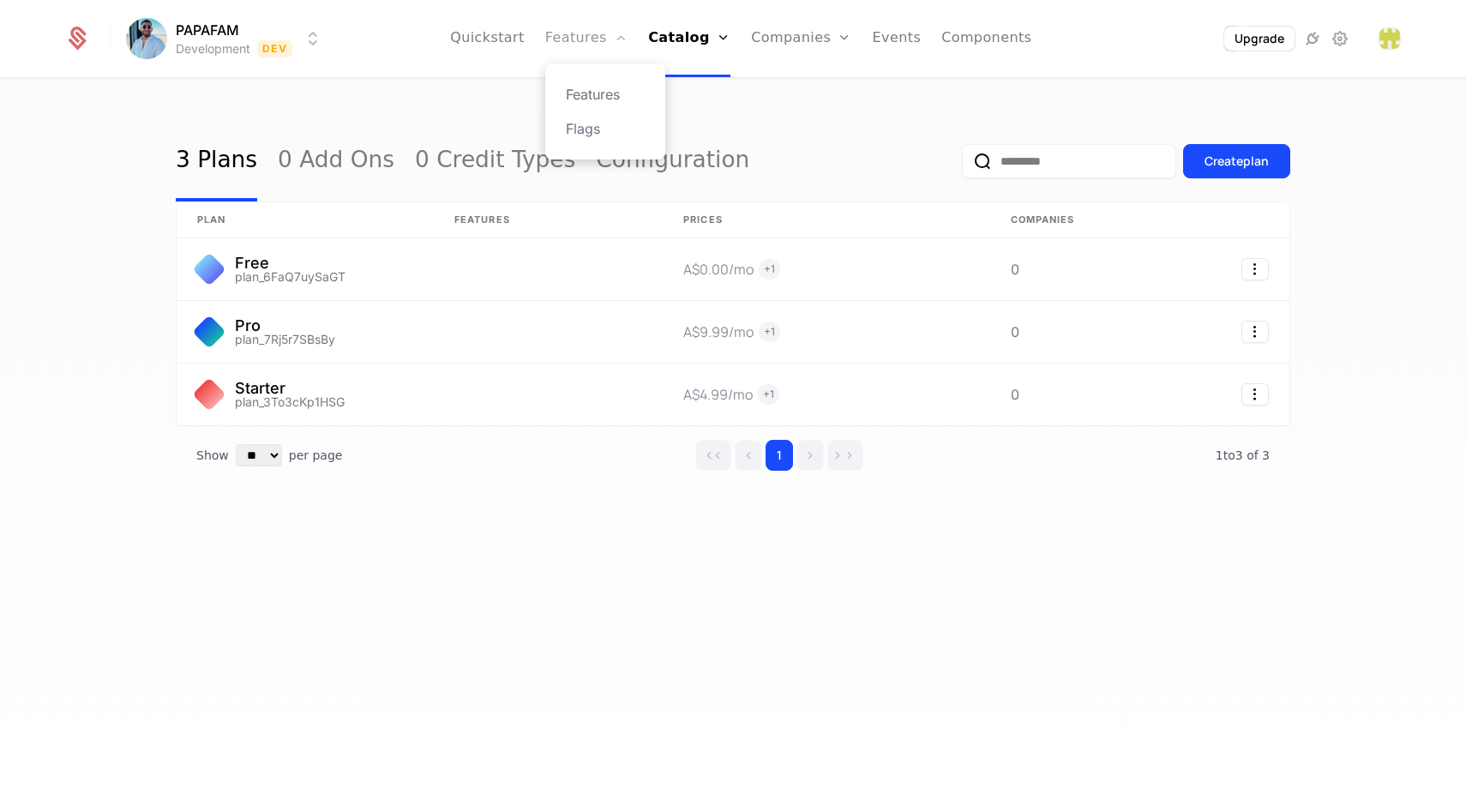
click at [582, 31] on link "Features" at bounding box center [587, 38] width 82 height 77
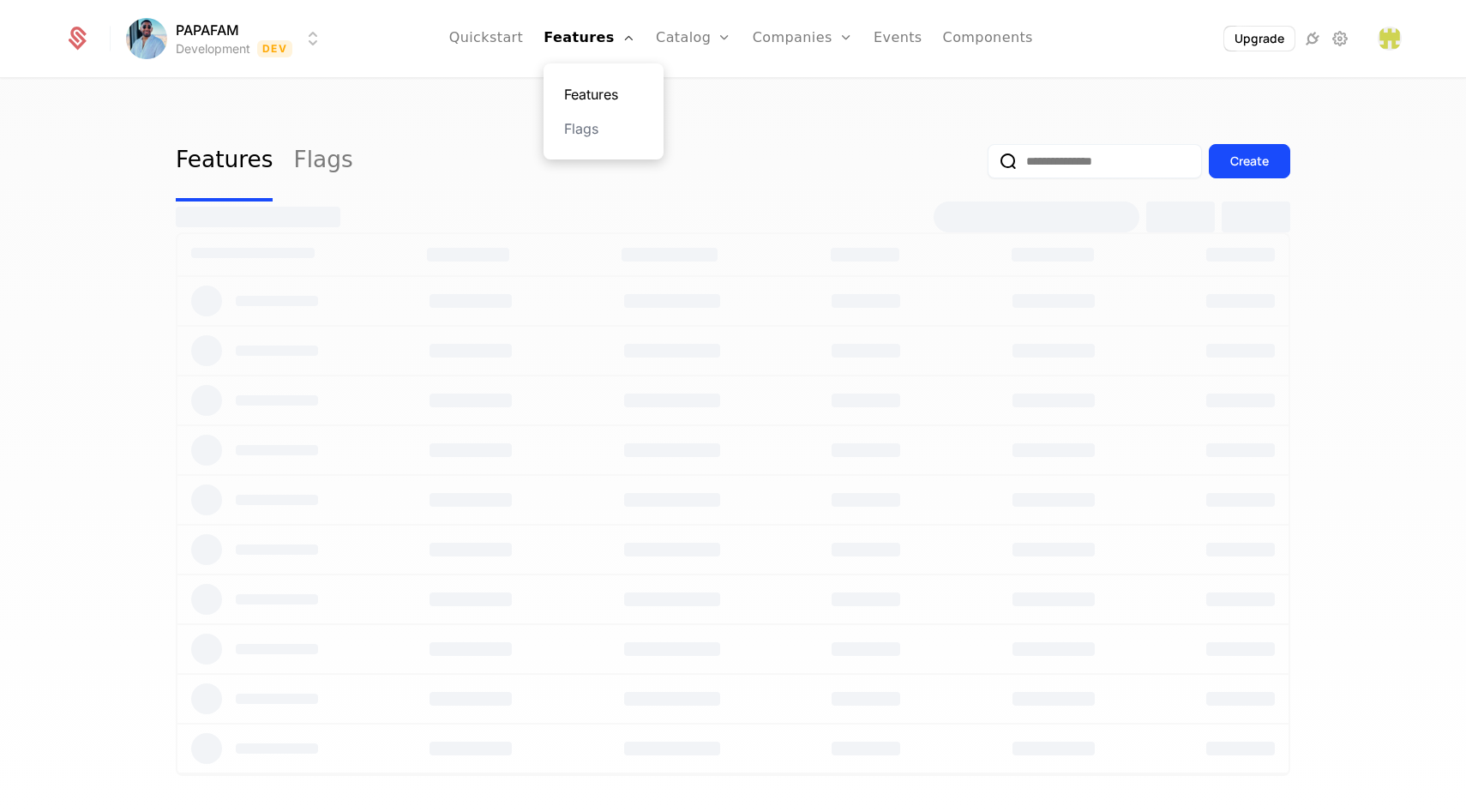
click at [607, 88] on link "Features" at bounding box center [604, 94] width 79 height 20
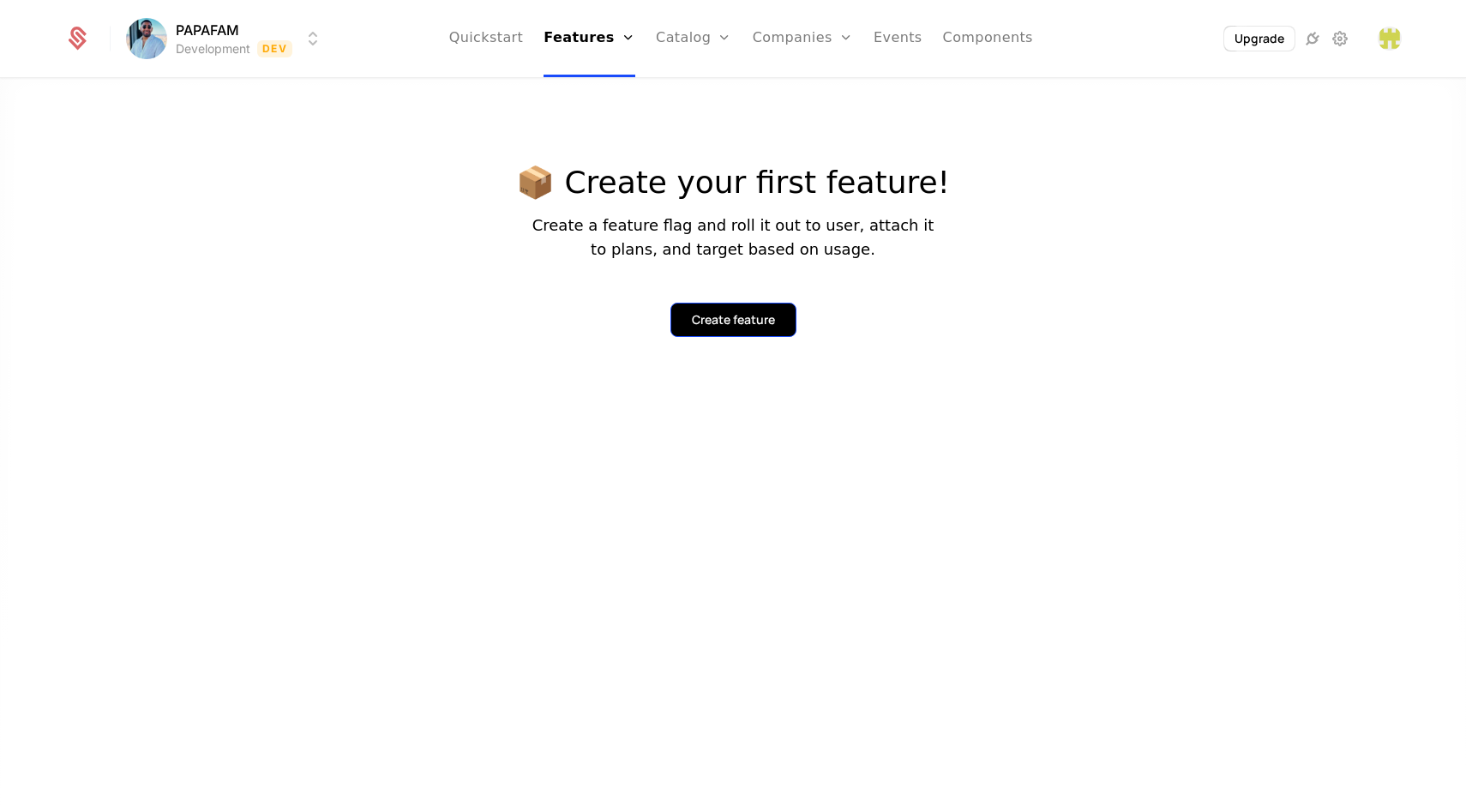
click at [751, 329] on button "Create feature" at bounding box center [733, 319] width 126 height 34
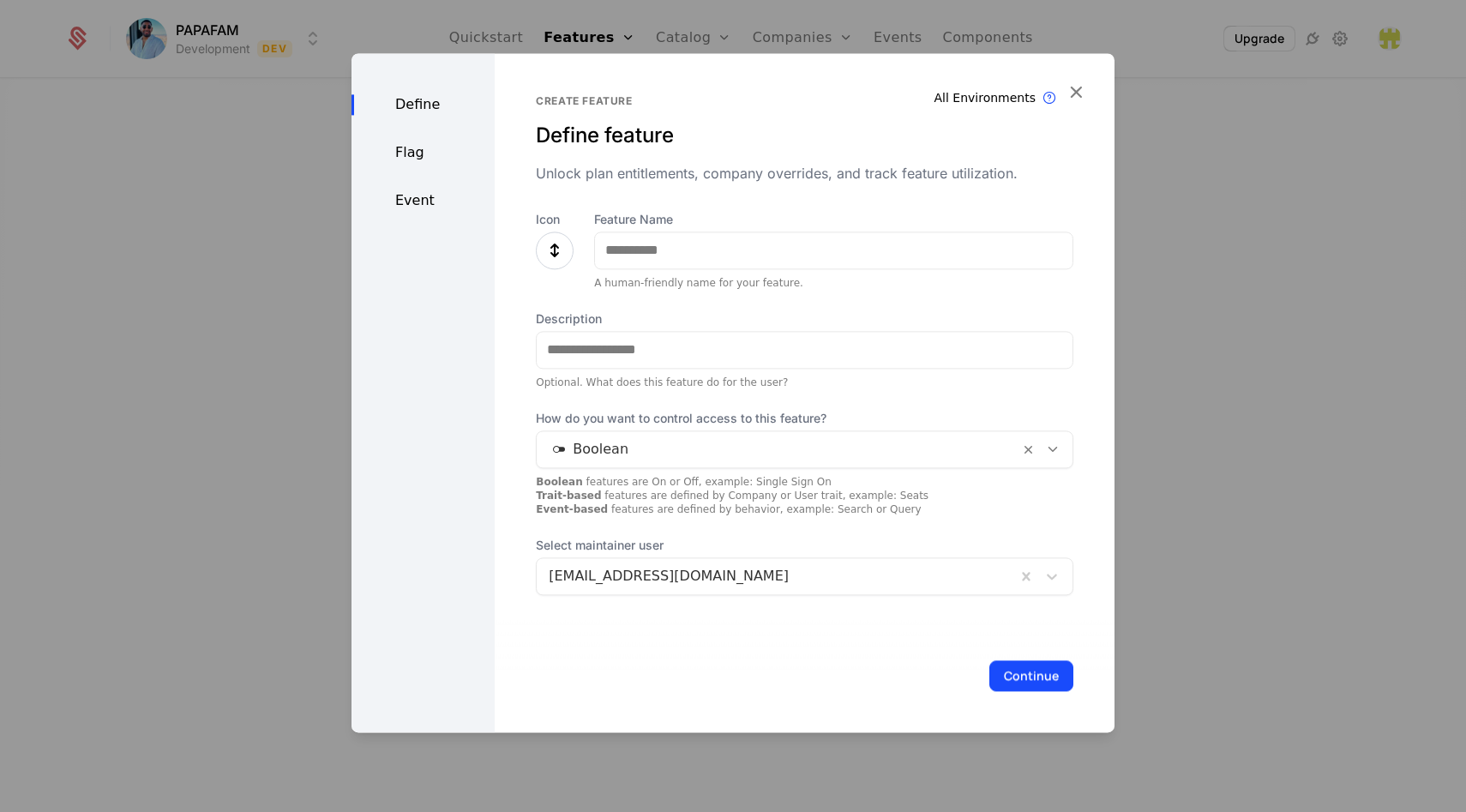
click at [558, 249] on icon at bounding box center [555, 250] width 20 height 20
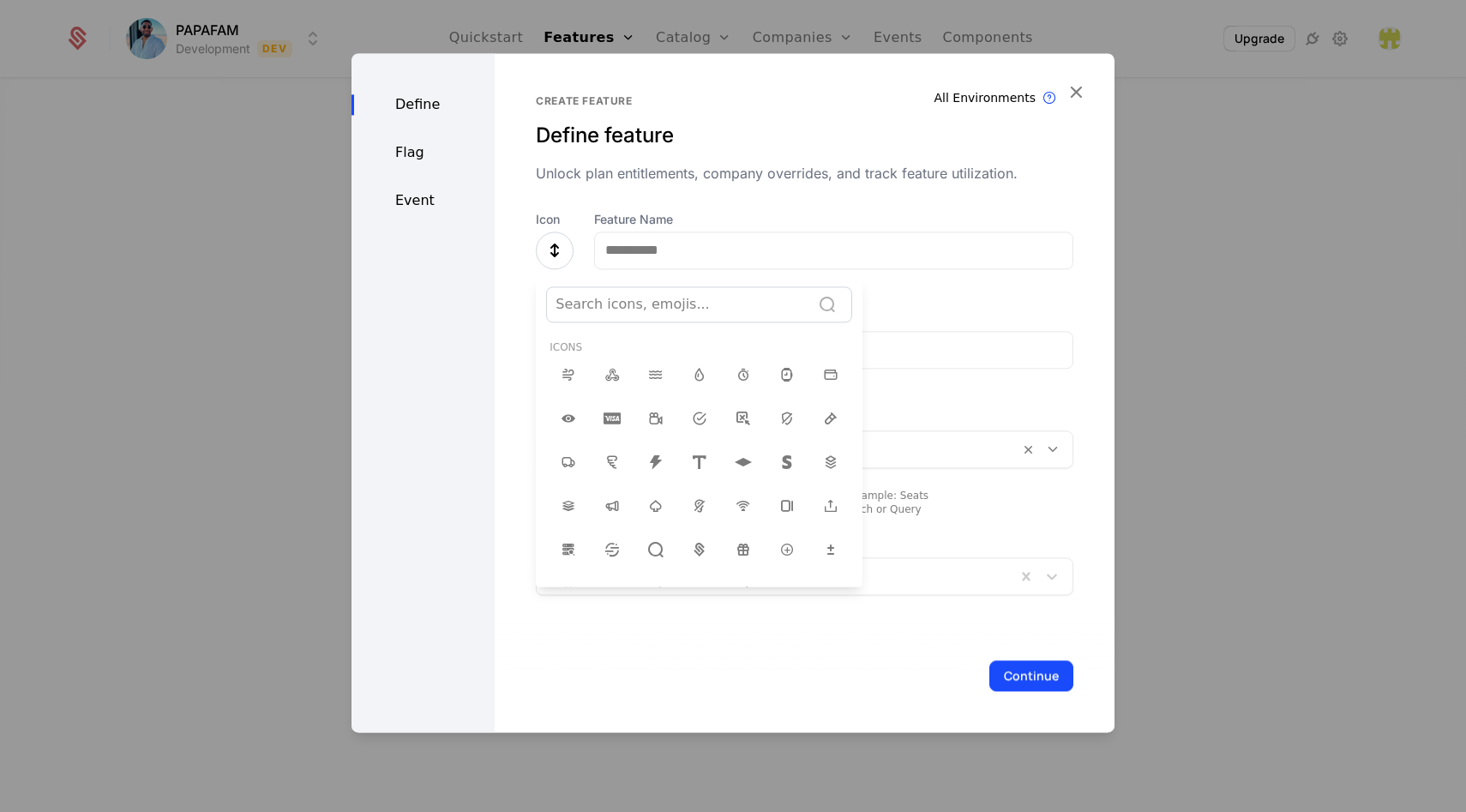
click at [663, 310] on div at bounding box center [679, 304] width 246 height 24
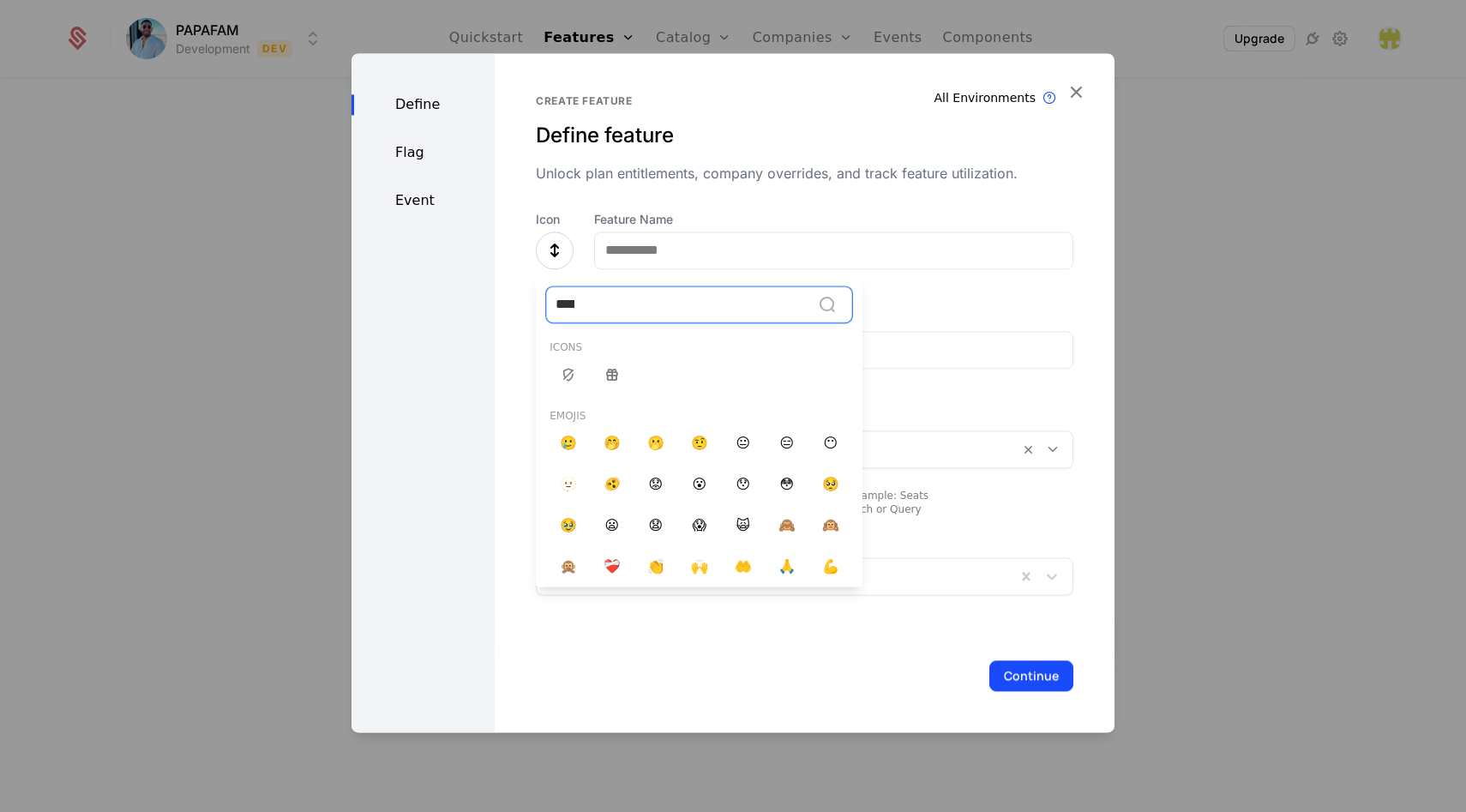
type input "*****"
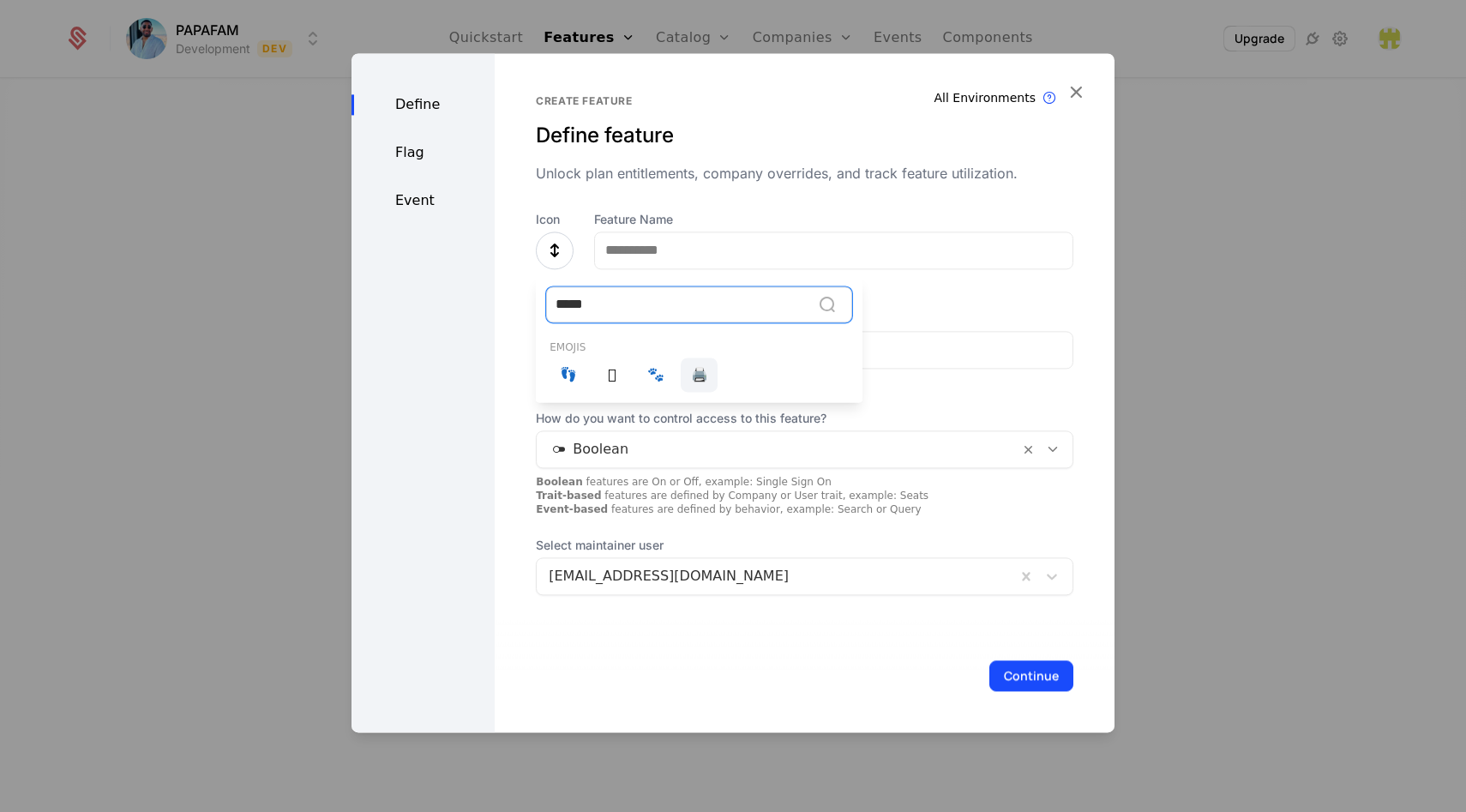
click at [697, 377] on span "🖨️" at bounding box center [699, 374] width 17 height 20
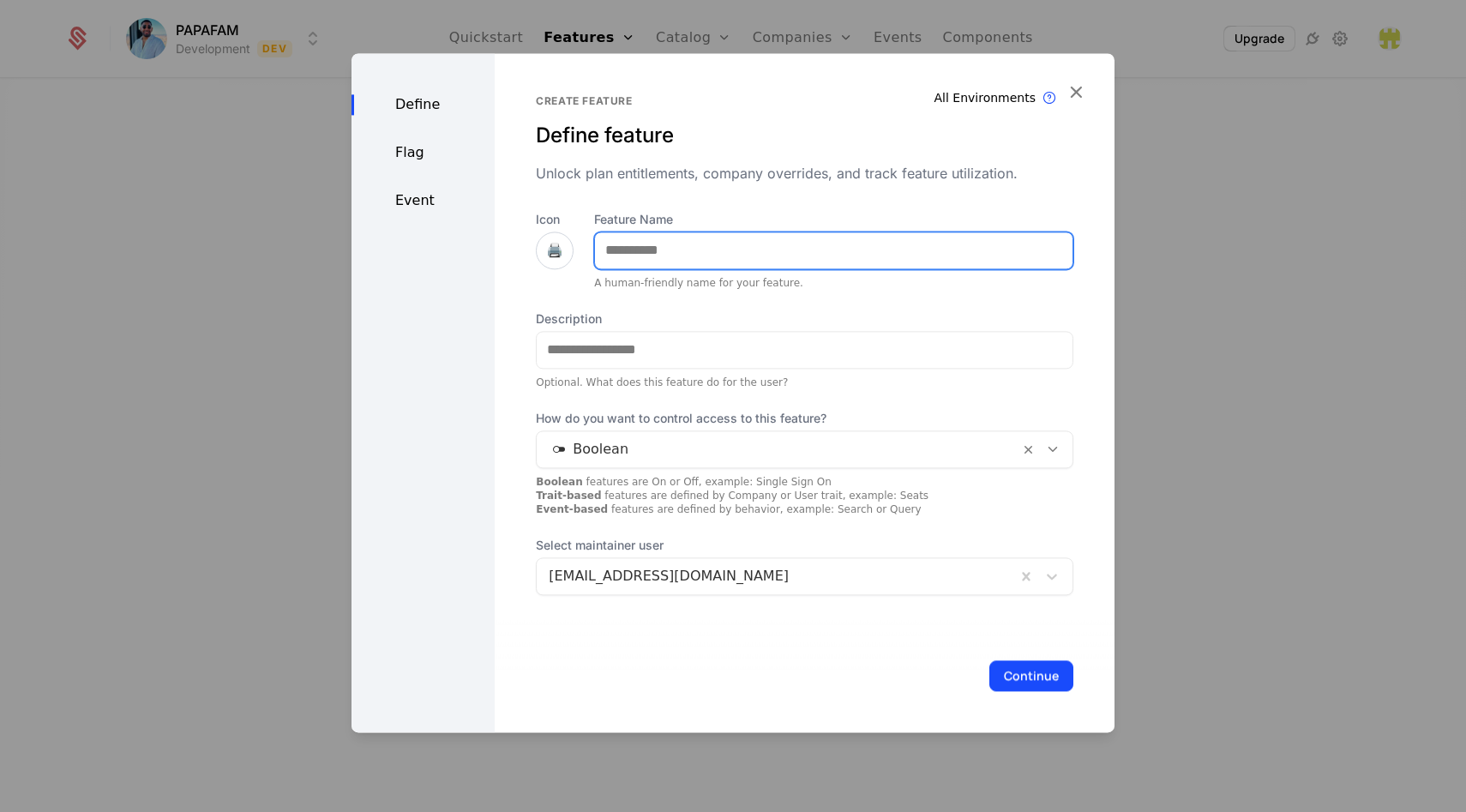
click at [648, 244] on input "Feature Name" at bounding box center [834, 250] width 478 height 36
click at [699, 255] on input "****" at bounding box center [834, 250] width 478 height 36
type input "*****"
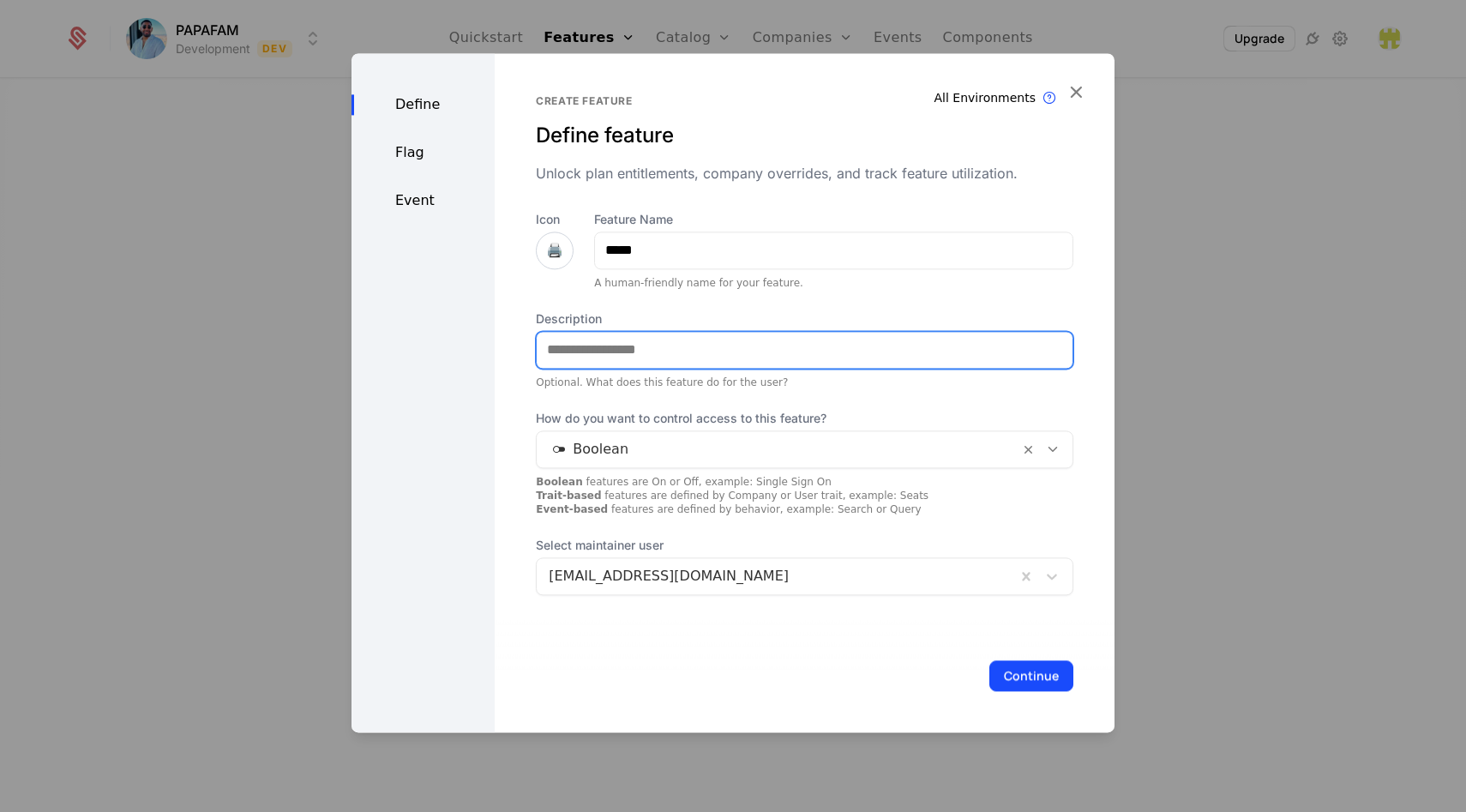
click at [626, 361] on input "Description" at bounding box center [804, 349] width 536 height 36
type input "*"
type input "**********"
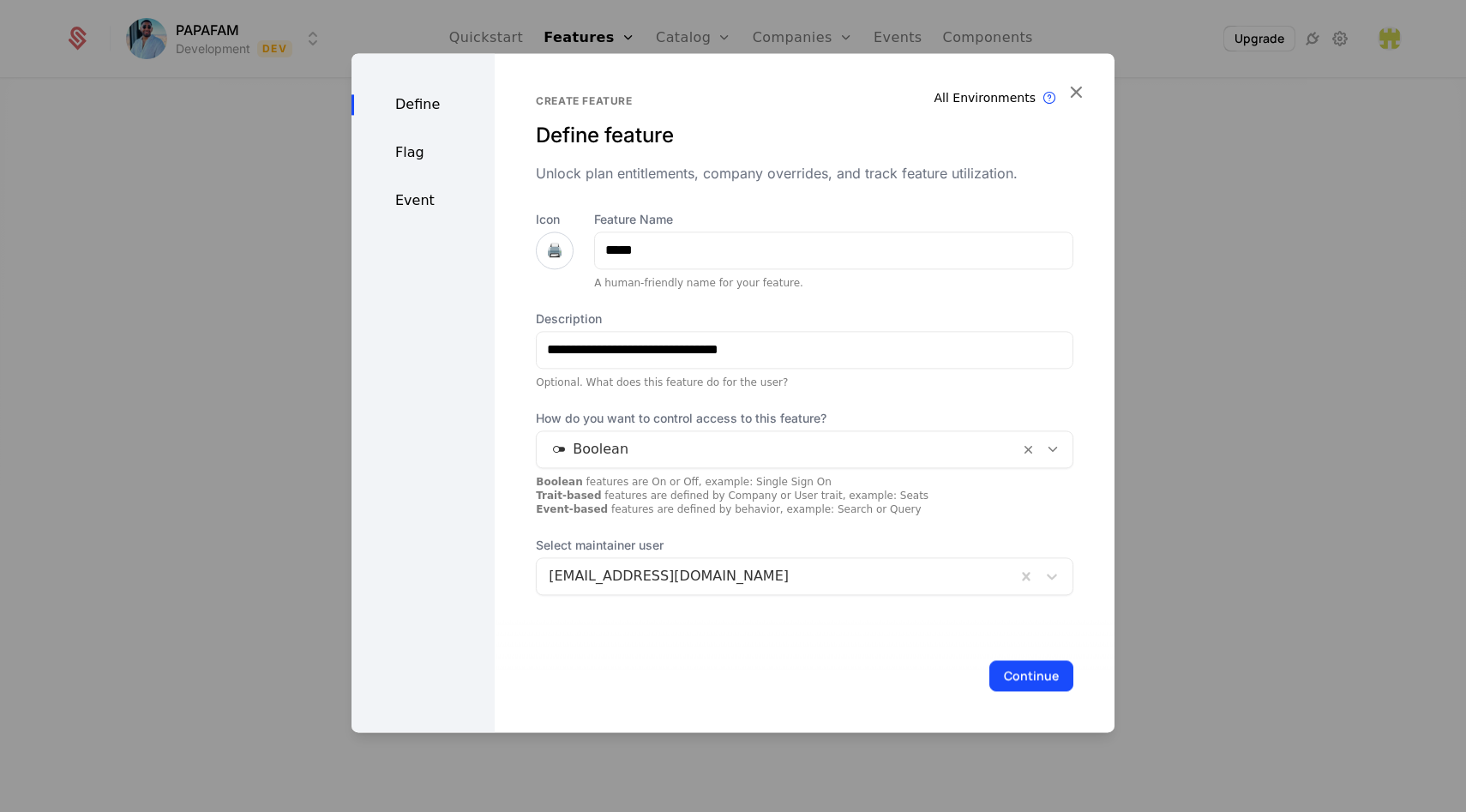
click at [612, 459] on div at bounding box center [778, 450] width 459 height 24
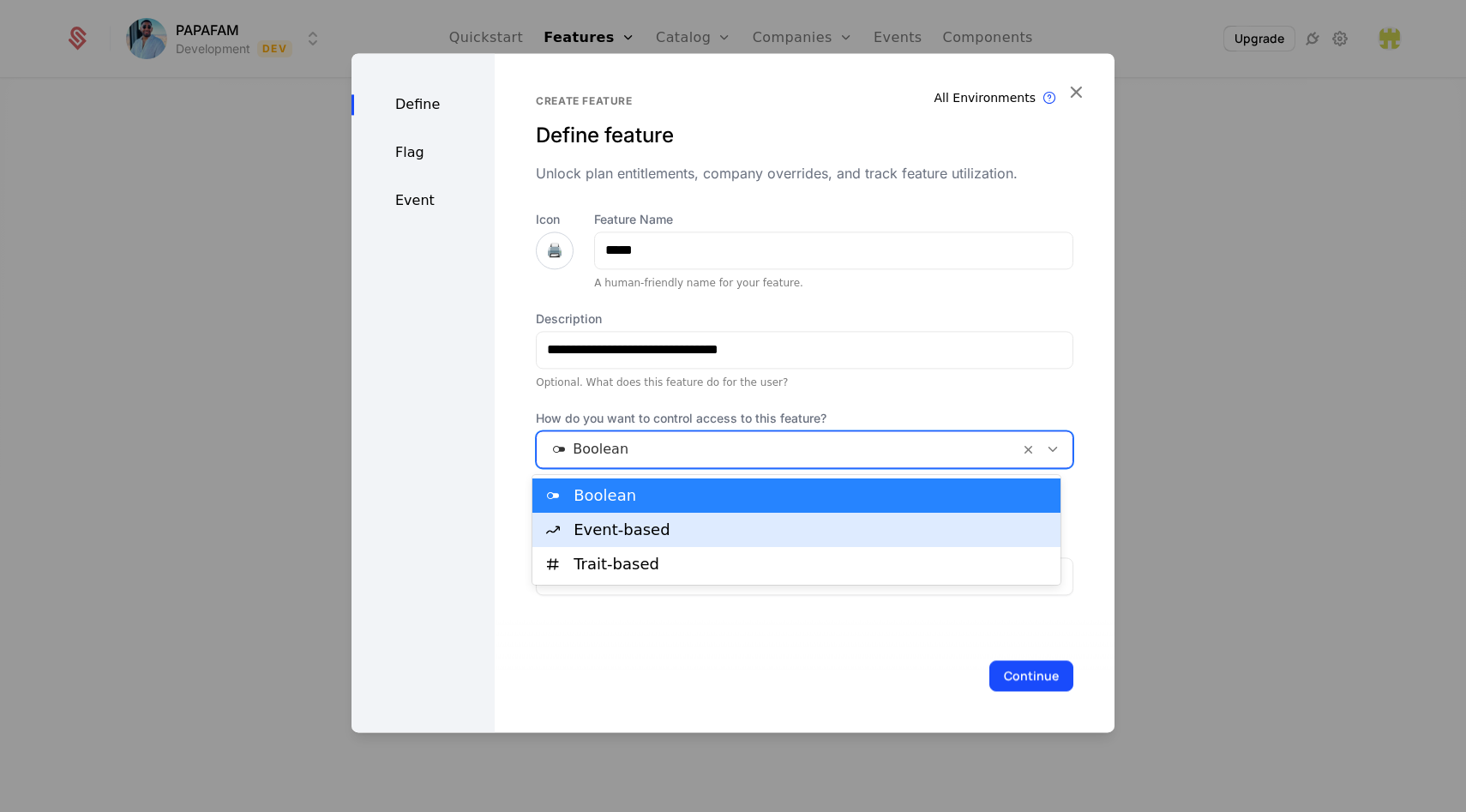
click at [619, 534] on div "Event-based" at bounding box center [812, 530] width 477 height 16
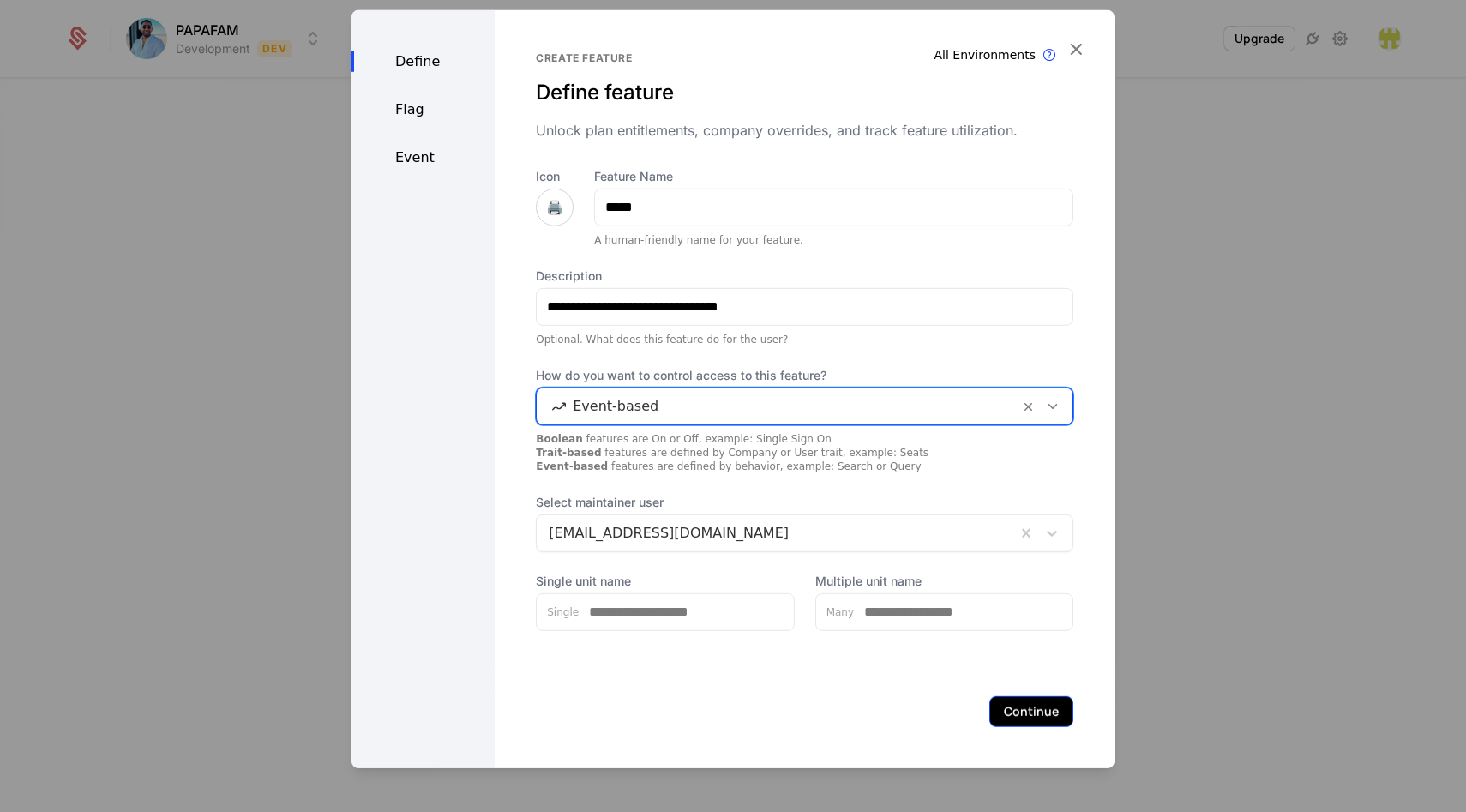
click at [1011, 721] on button "Continue" at bounding box center [1031, 710] width 84 height 31
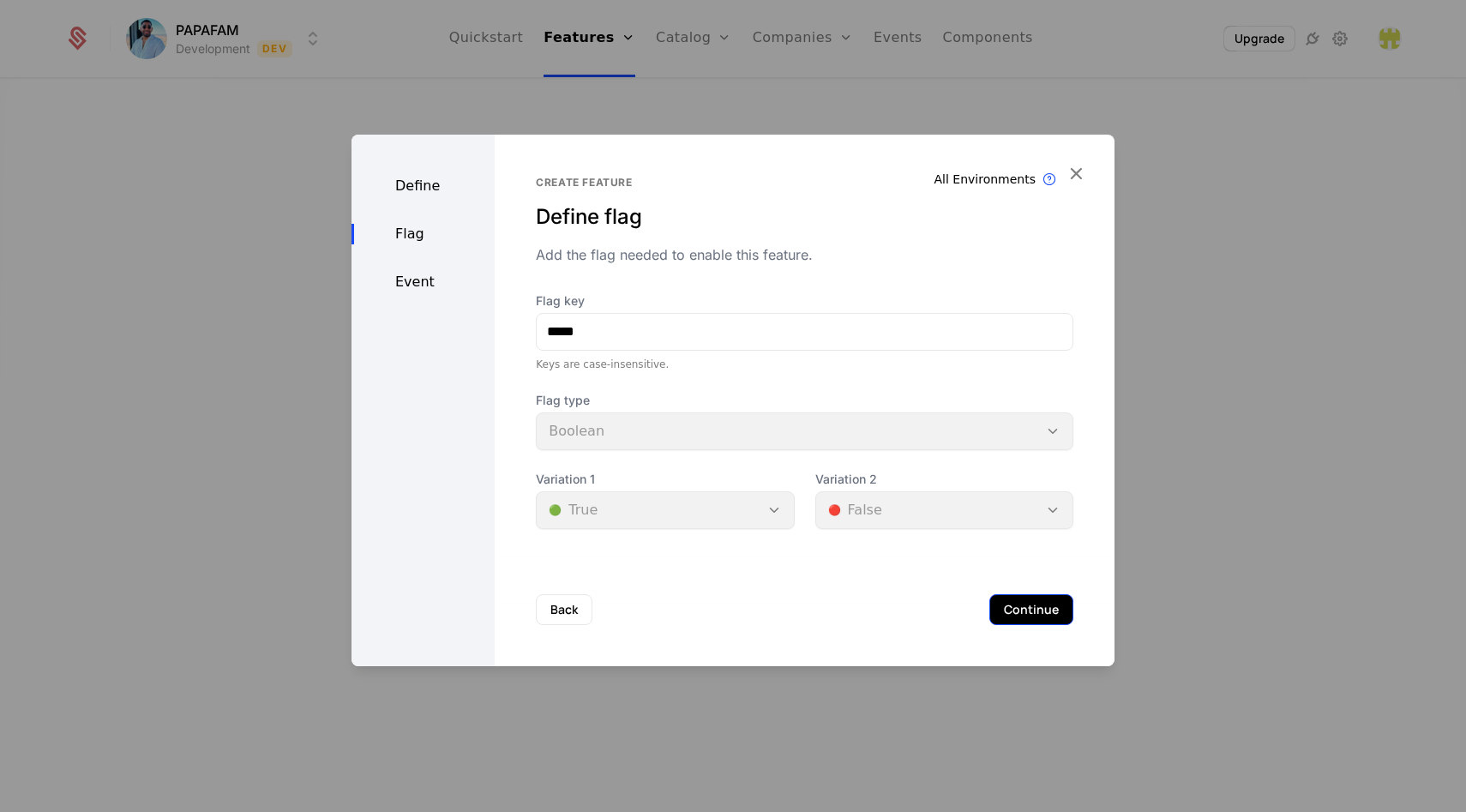
click at [1008, 602] on button "Continue" at bounding box center [1031, 609] width 84 height 31
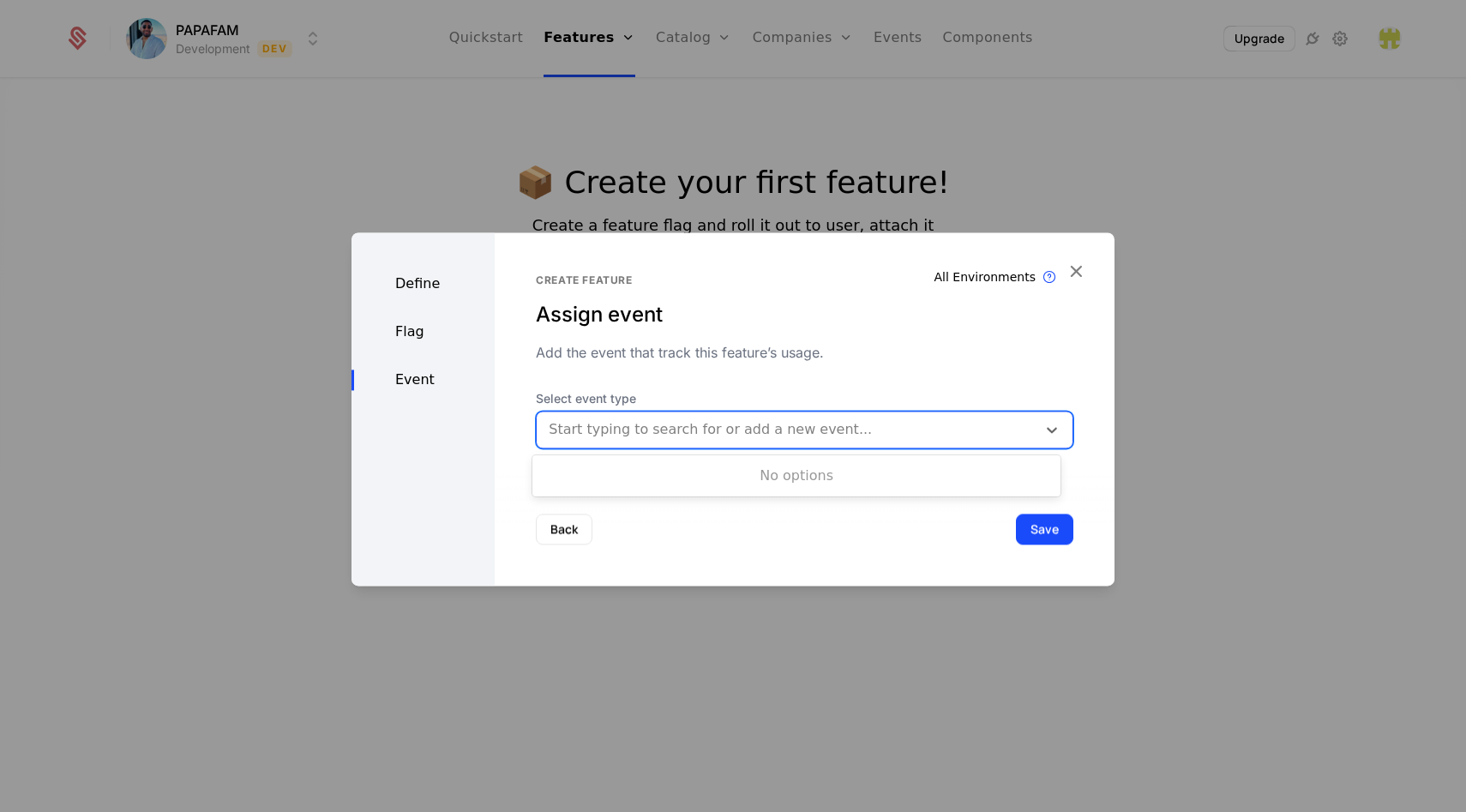
click at [777, 431] on div at bounding box center [786, 429] width 476 height 24
type input "****"
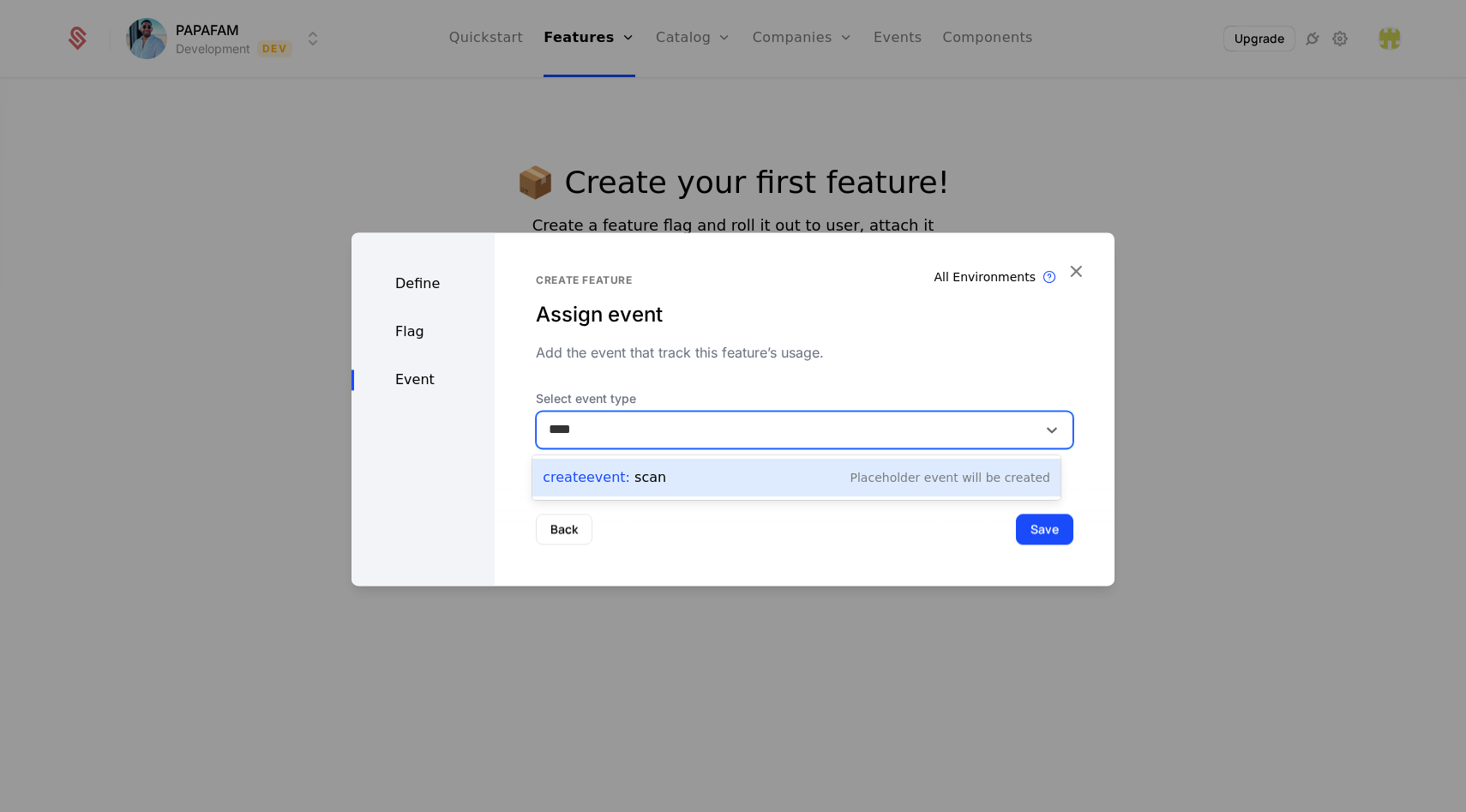
click at [753, 479] on div "Create Event : scan Placeholder Event will be created" at bounding box center [796, 478] width 508 height 24
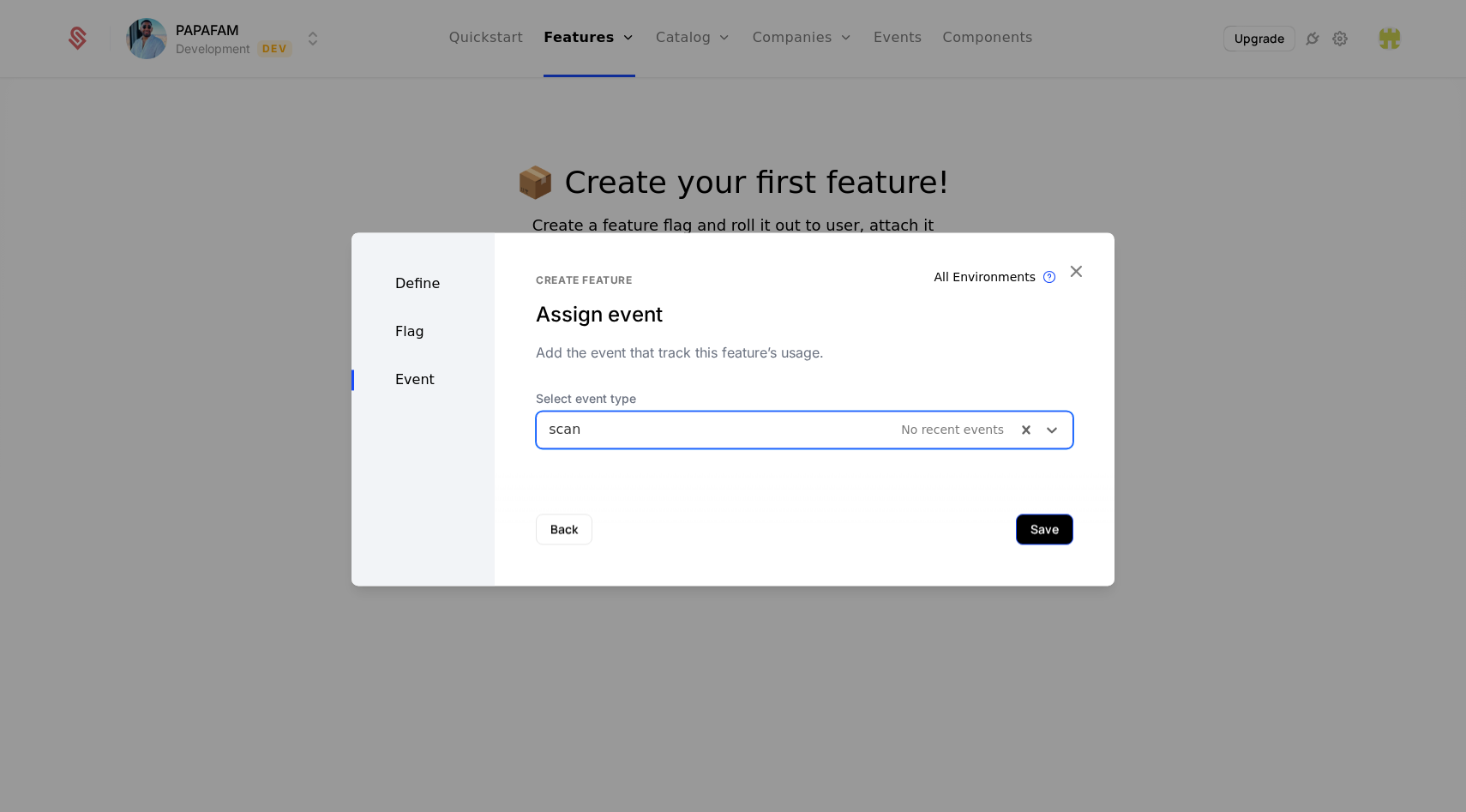
click at [1029, 521] on button "Save" at bounding box center [1045, 528] width 58 height 31
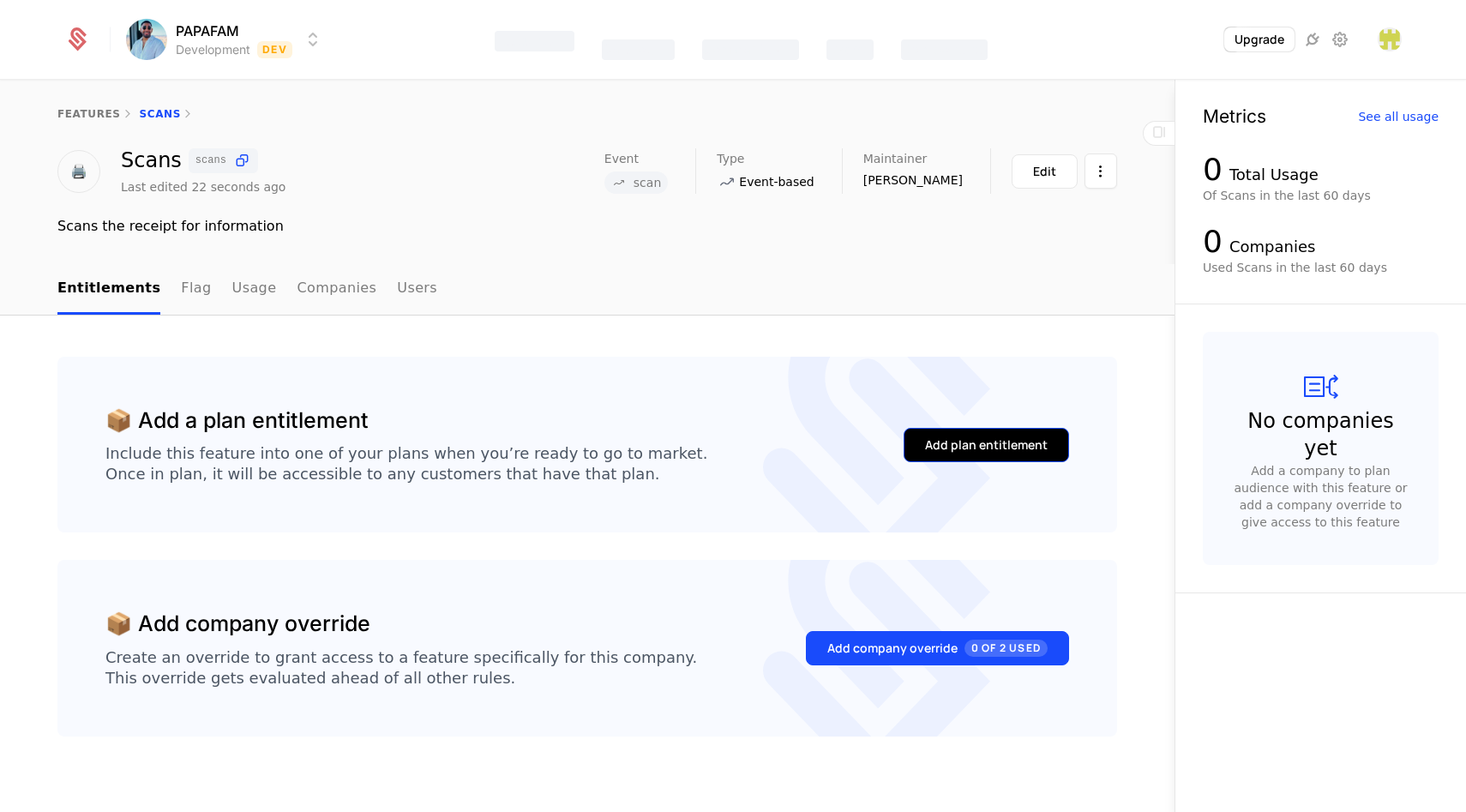
click at [964, 448] on div "Add plan entitlement" at bounding box center [986, 445] width 123 height 17
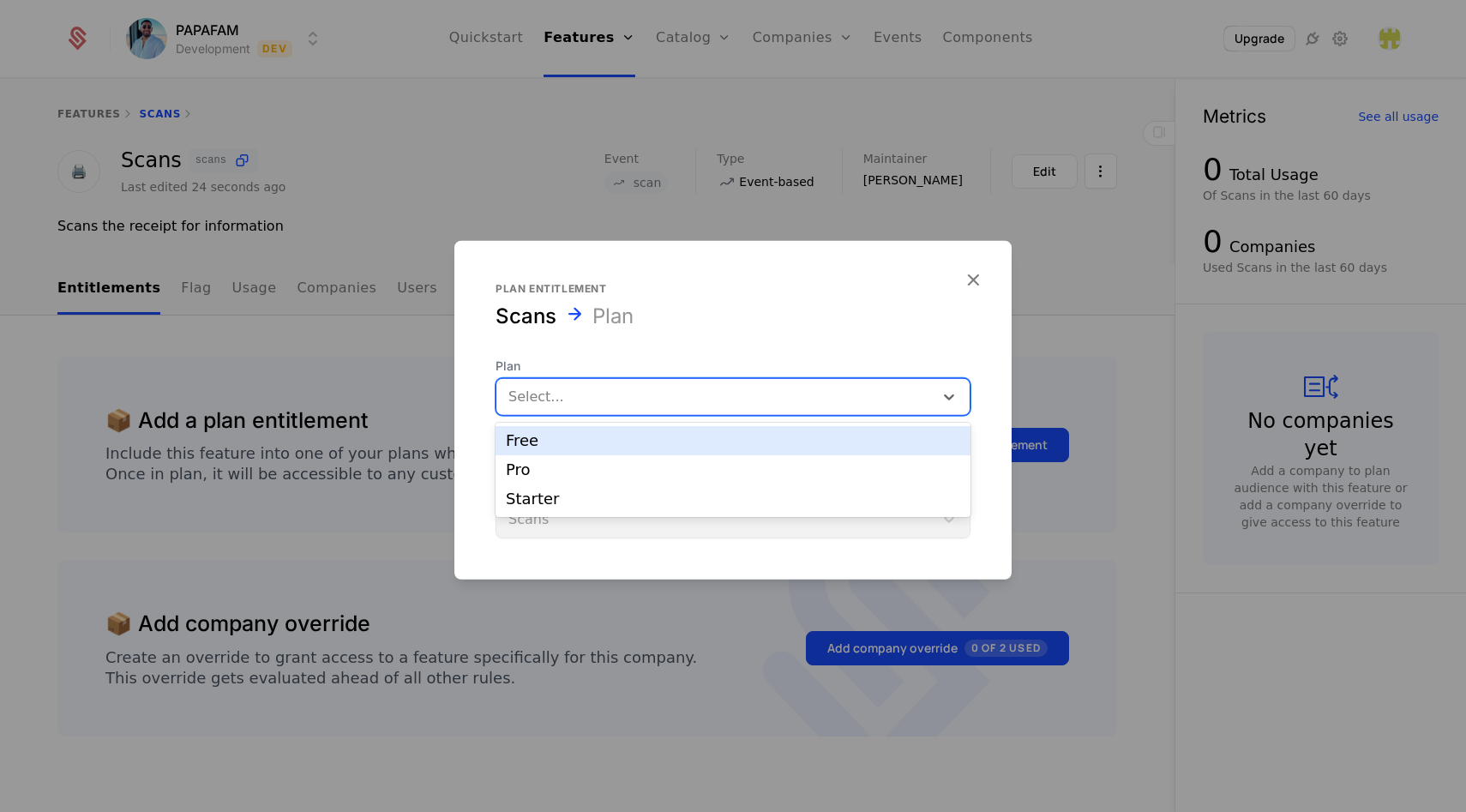
click at [707, 382] on div "Select..." at bounding box center [715, 396] width 438 height 31
click at [618, 442] on div "Free" at bounding box center [733, 440] width 455 height 16
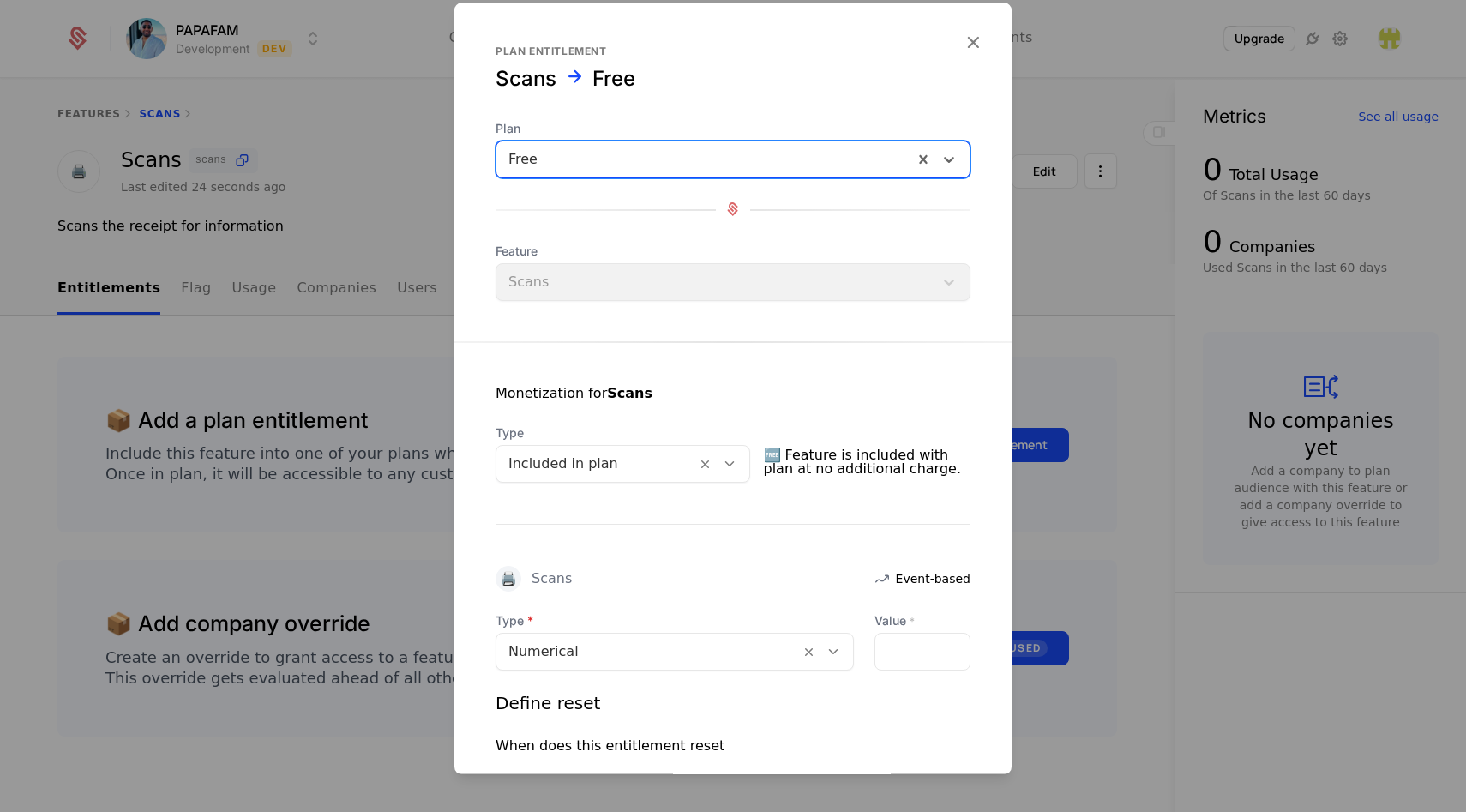
click at [621, 462] on div at bounding box center [596, 463] width 176 height 24
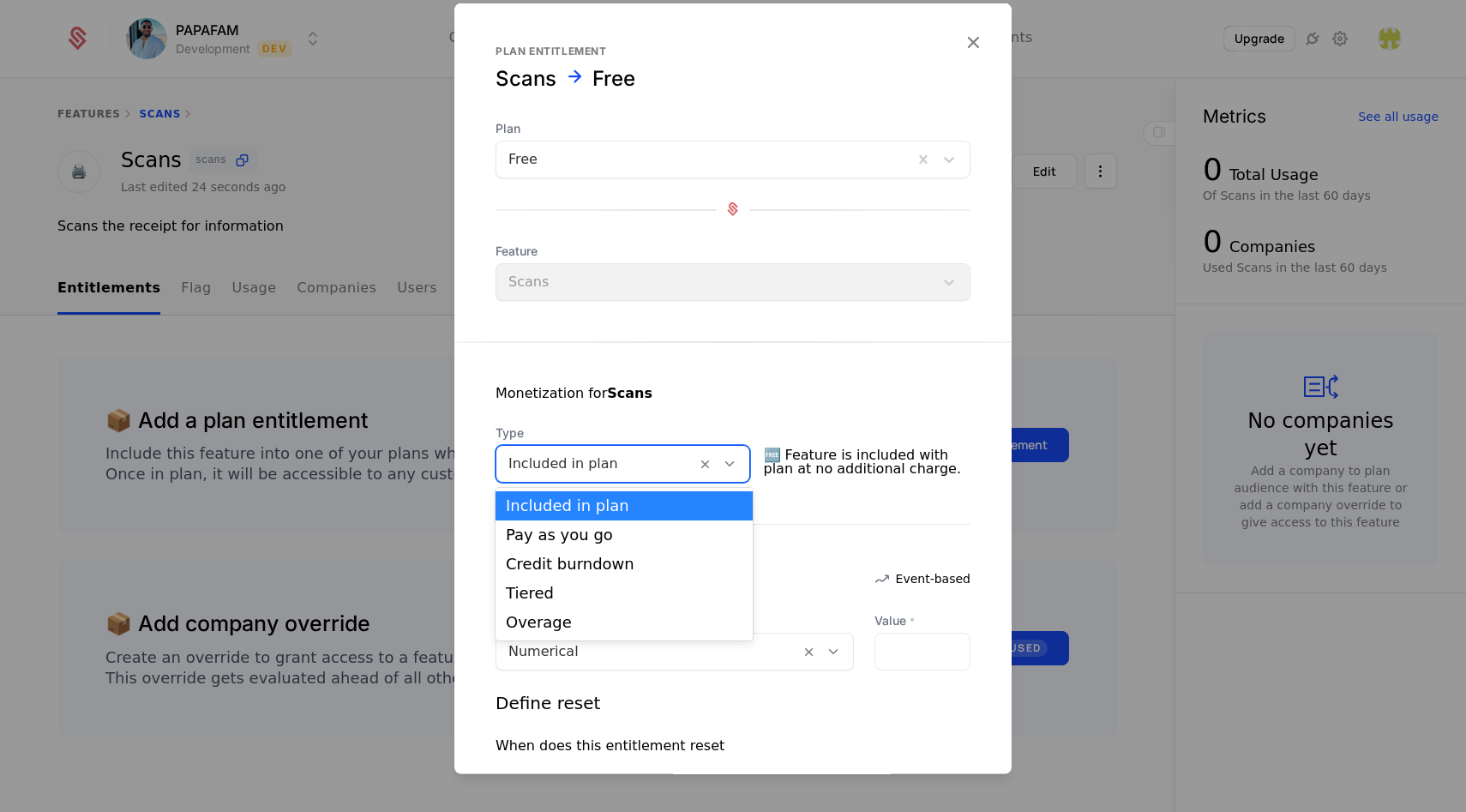
click at [672, 412] on div "Monetization for Scans" at bounding box center [733, 403] width 475 height 41
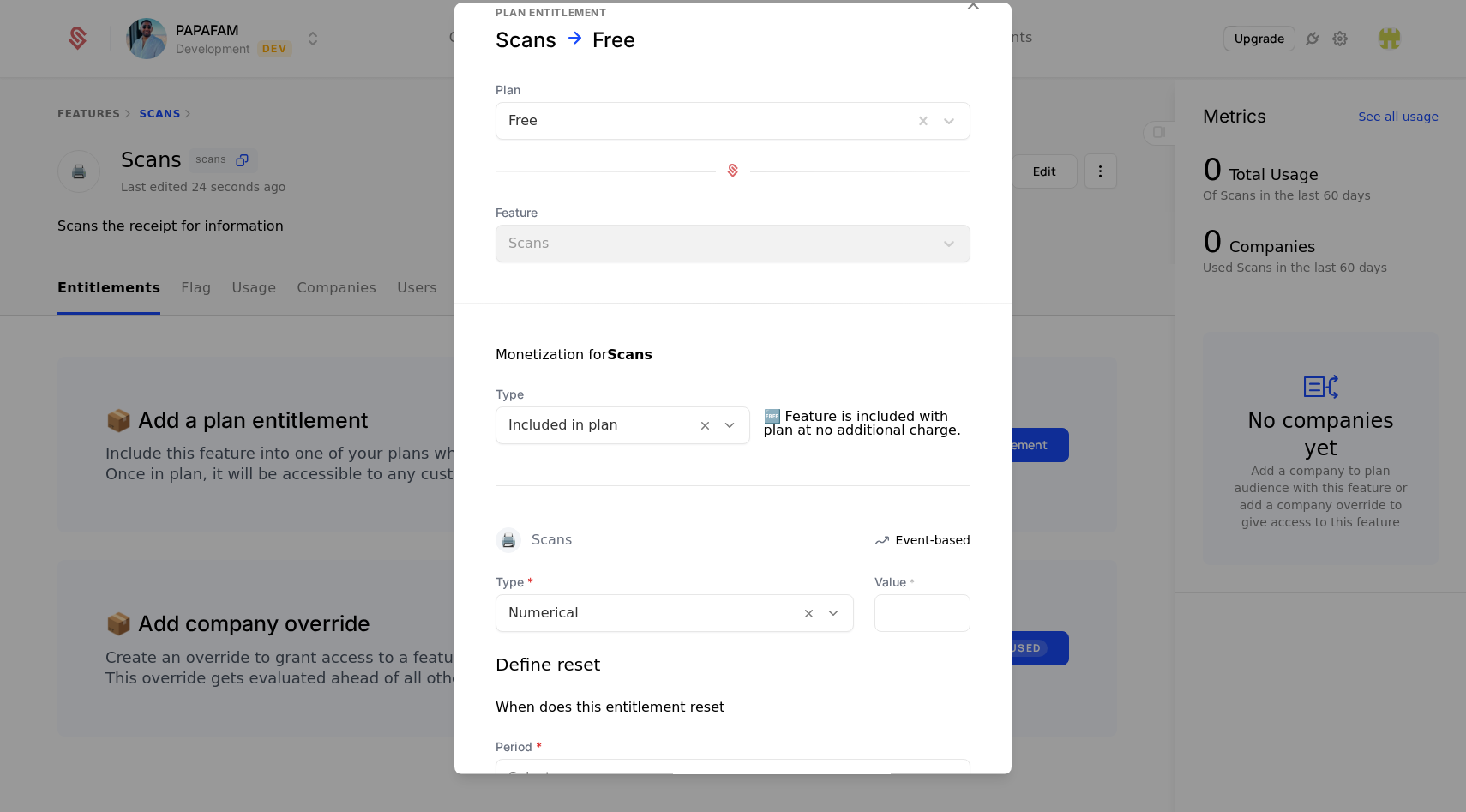
scroll to position [130, 0]
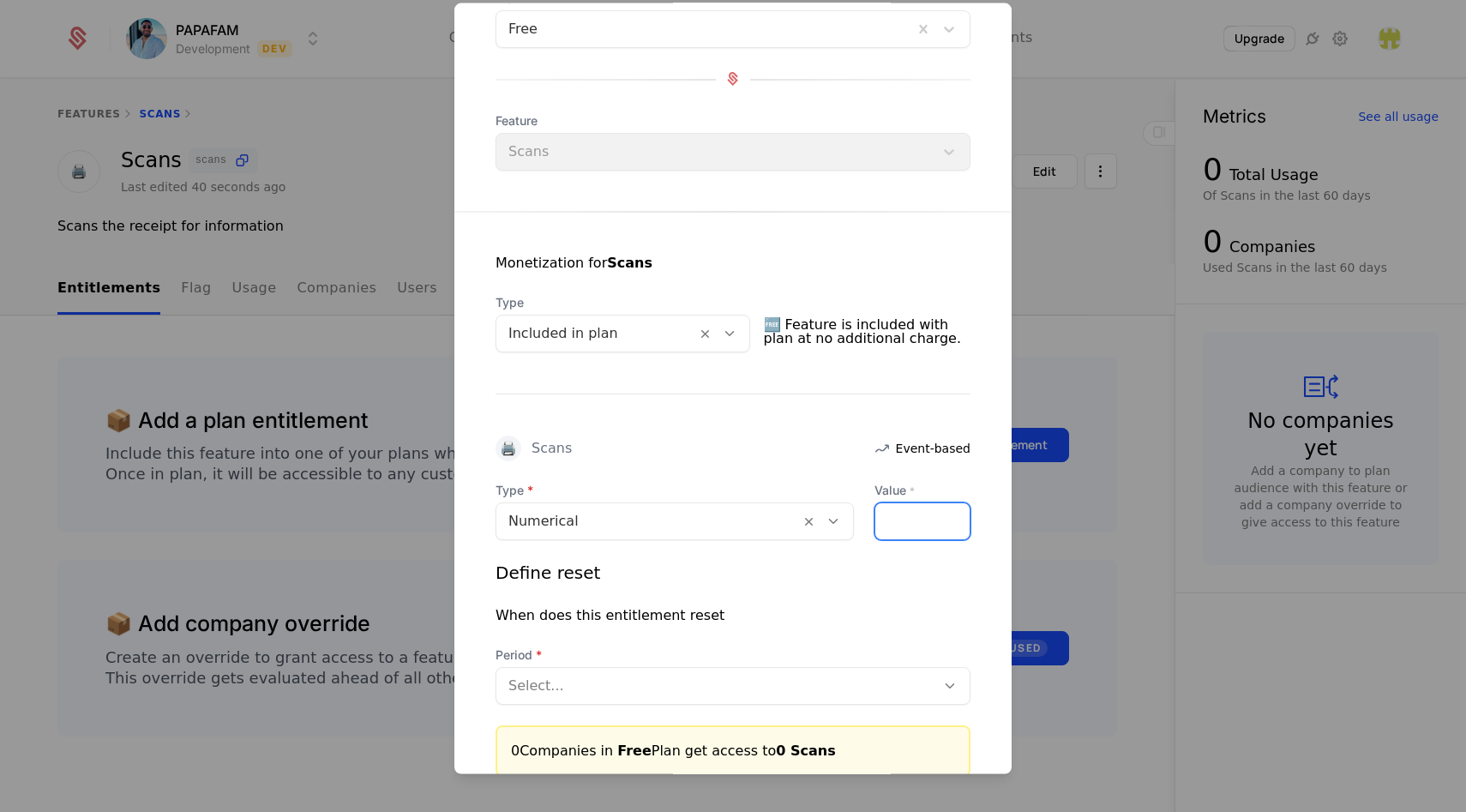
click at [897, 526] on input "Value *" at bounding box center [922, 520] width 94 height 36
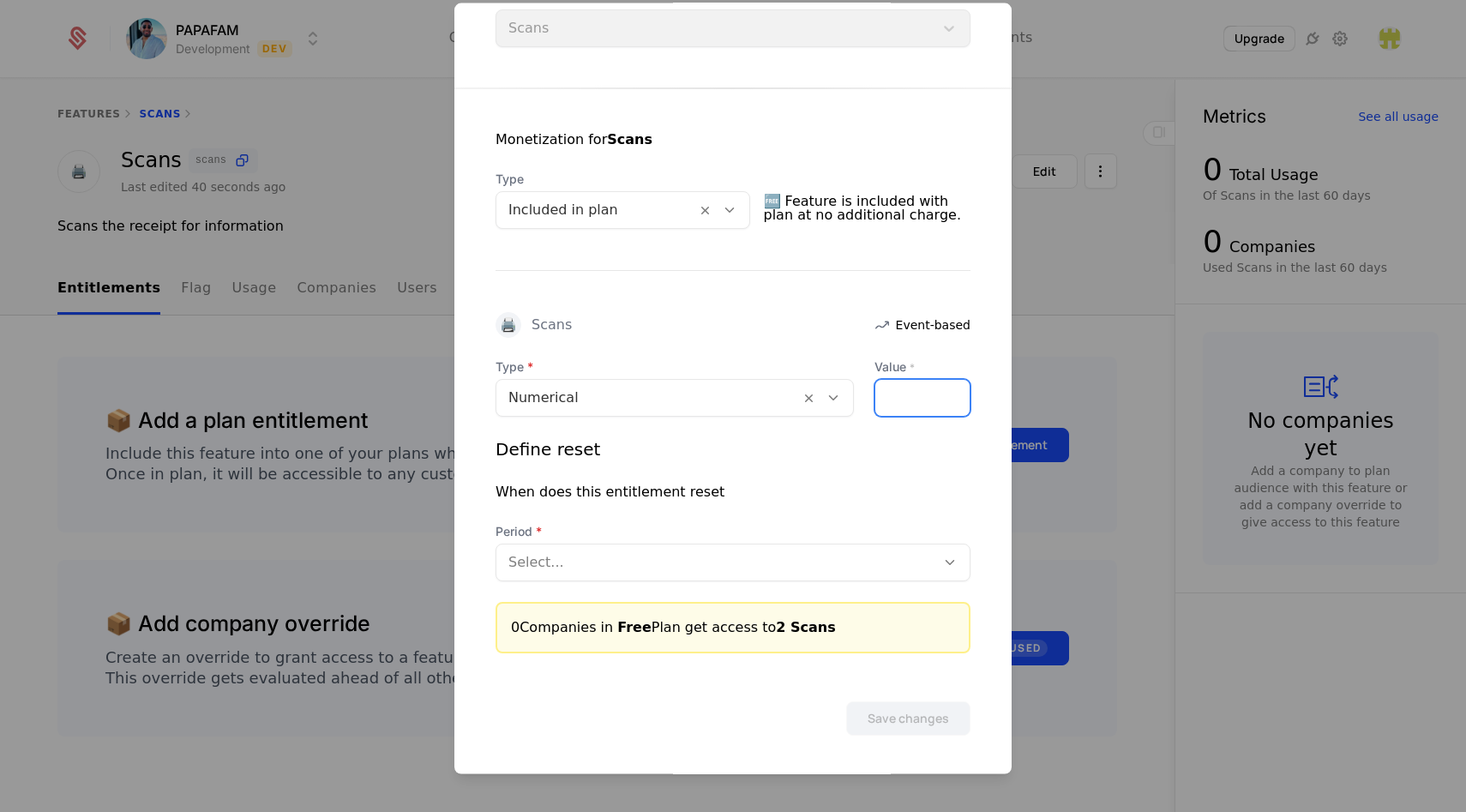
scroll to position [255, 0]
type input "*"
click at [760, 558] on div at bounding box center [716, 560] width 415 height 24
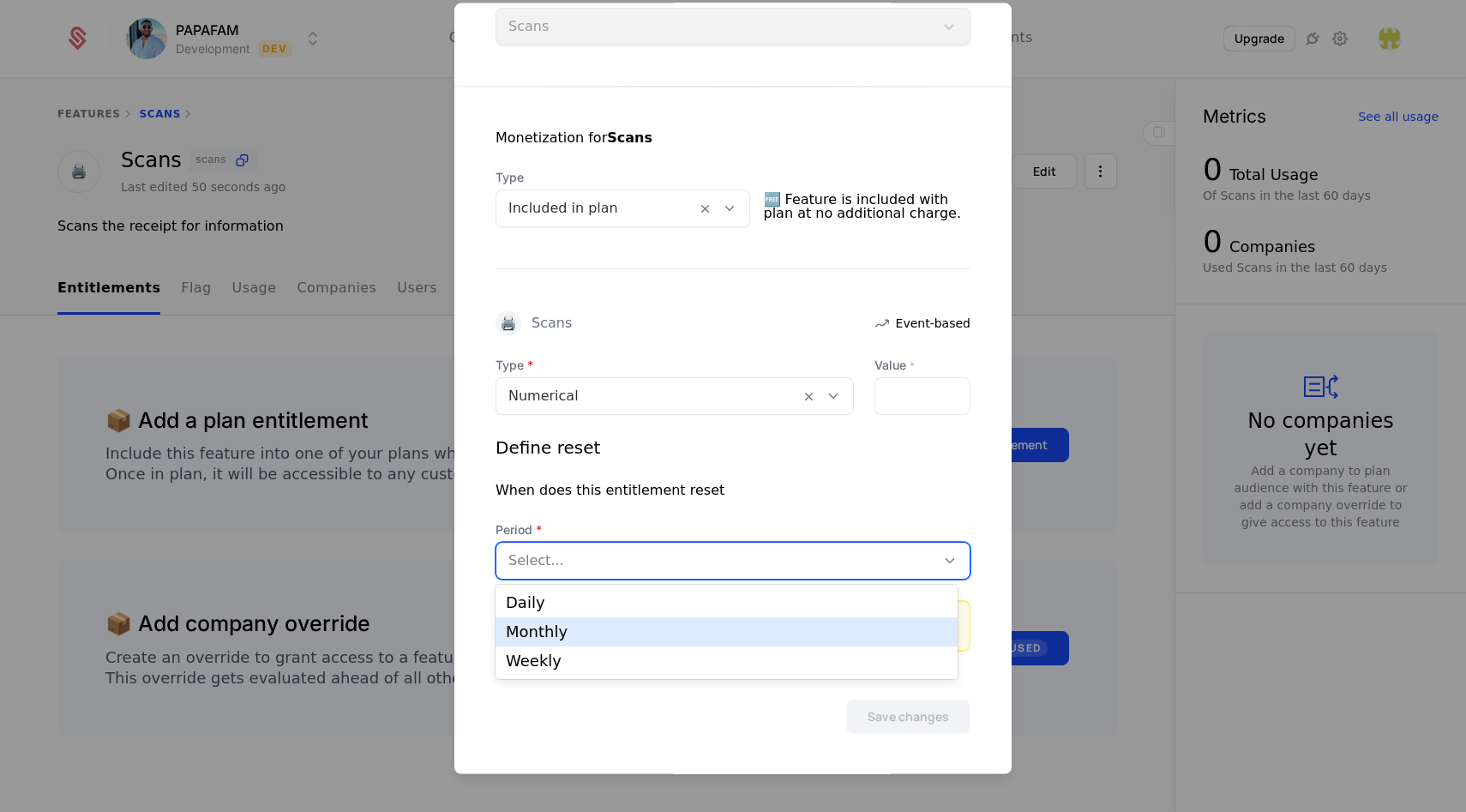
click at [633, 624] on div "Monthly" at bounding box center [726, 631] width 441 height 16
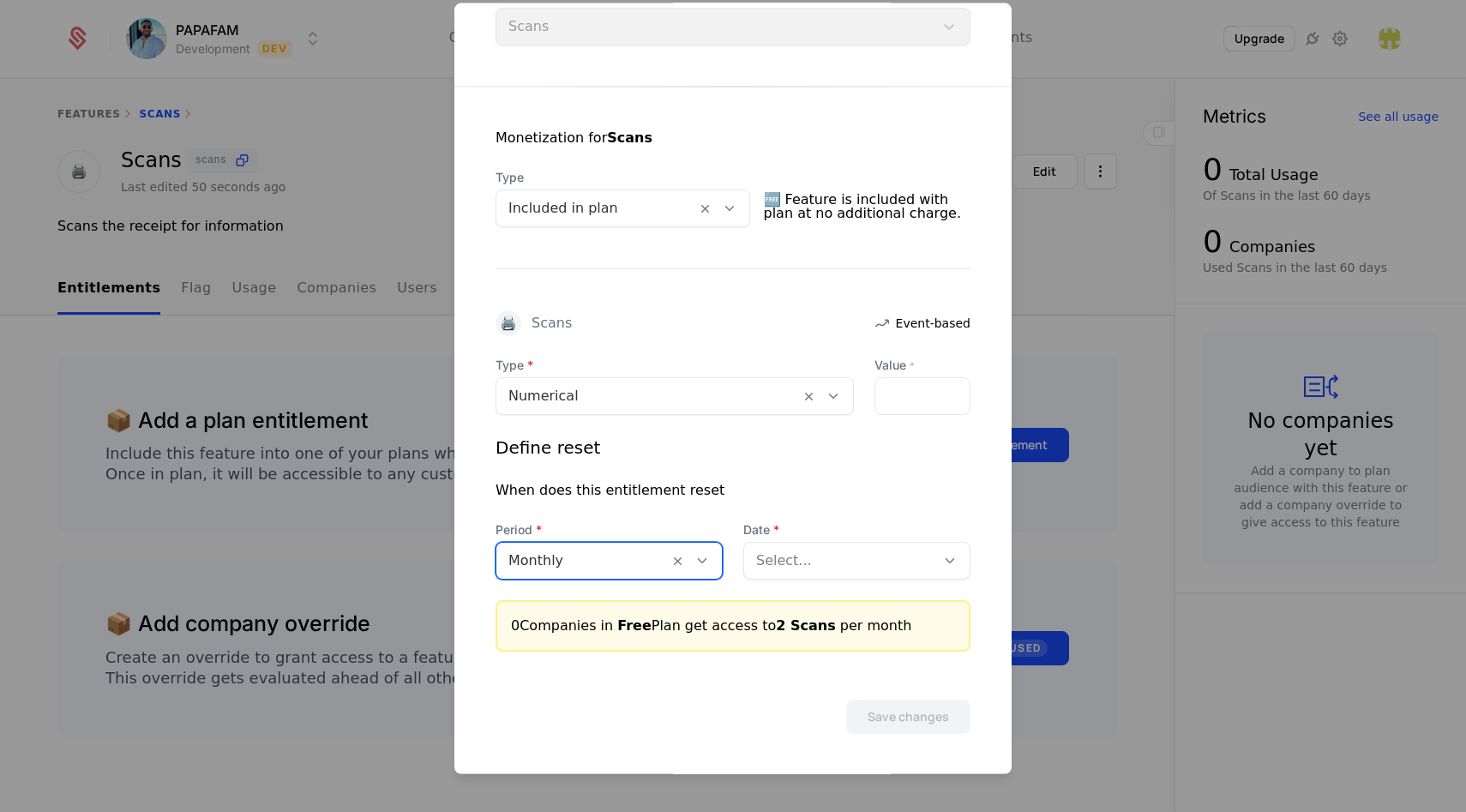
click at [777, 511] on div "Define reset When does this entitlement reset Period option Monthly, selected. …" at bounding box center [733, 507] width 475 height 144
click at [799, 561] on div at bounding box center [840, 560] width 168 height 24
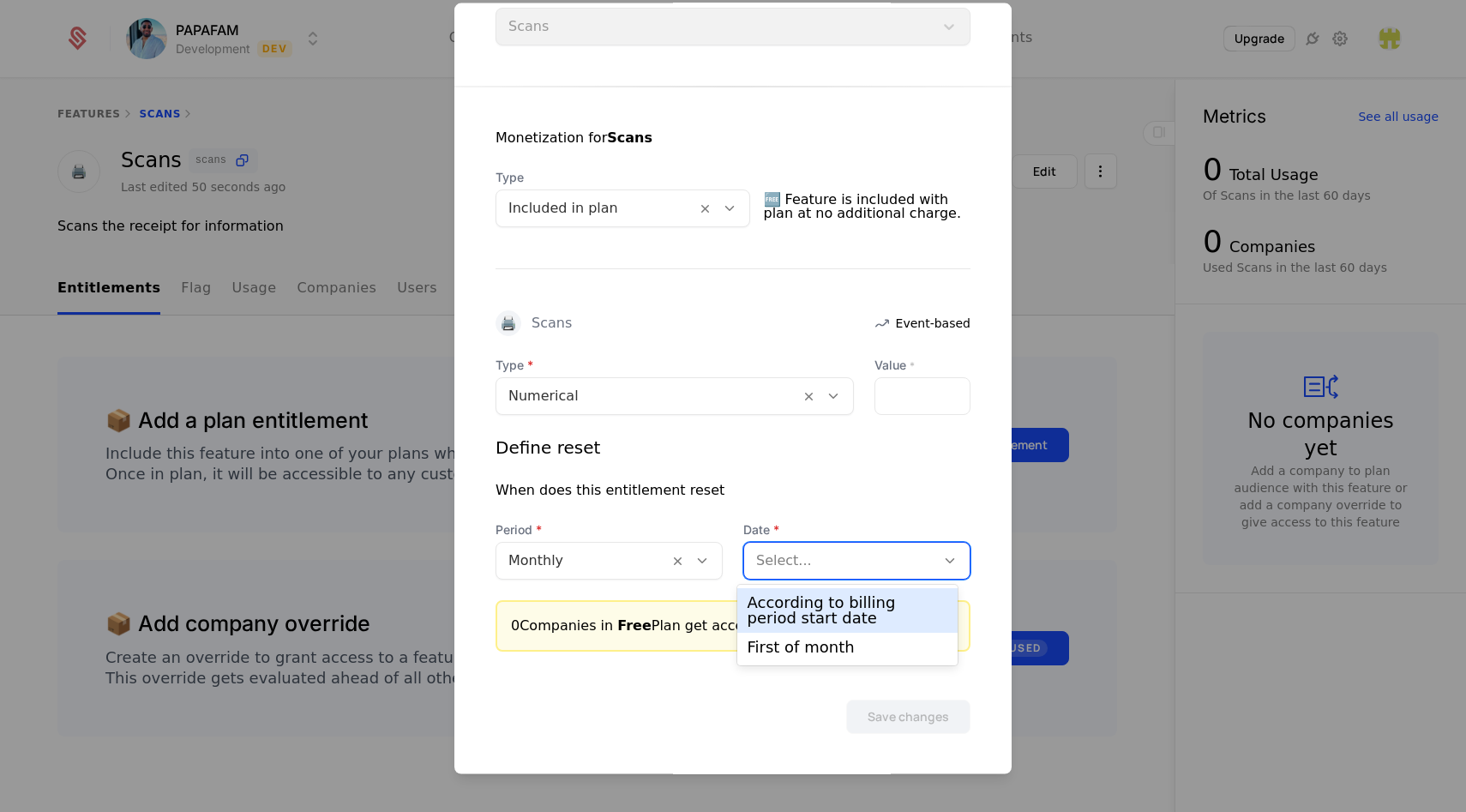
click at [869, 619] on div "According to billing period start date" at bounding box center [848, 610] width 200 height 31
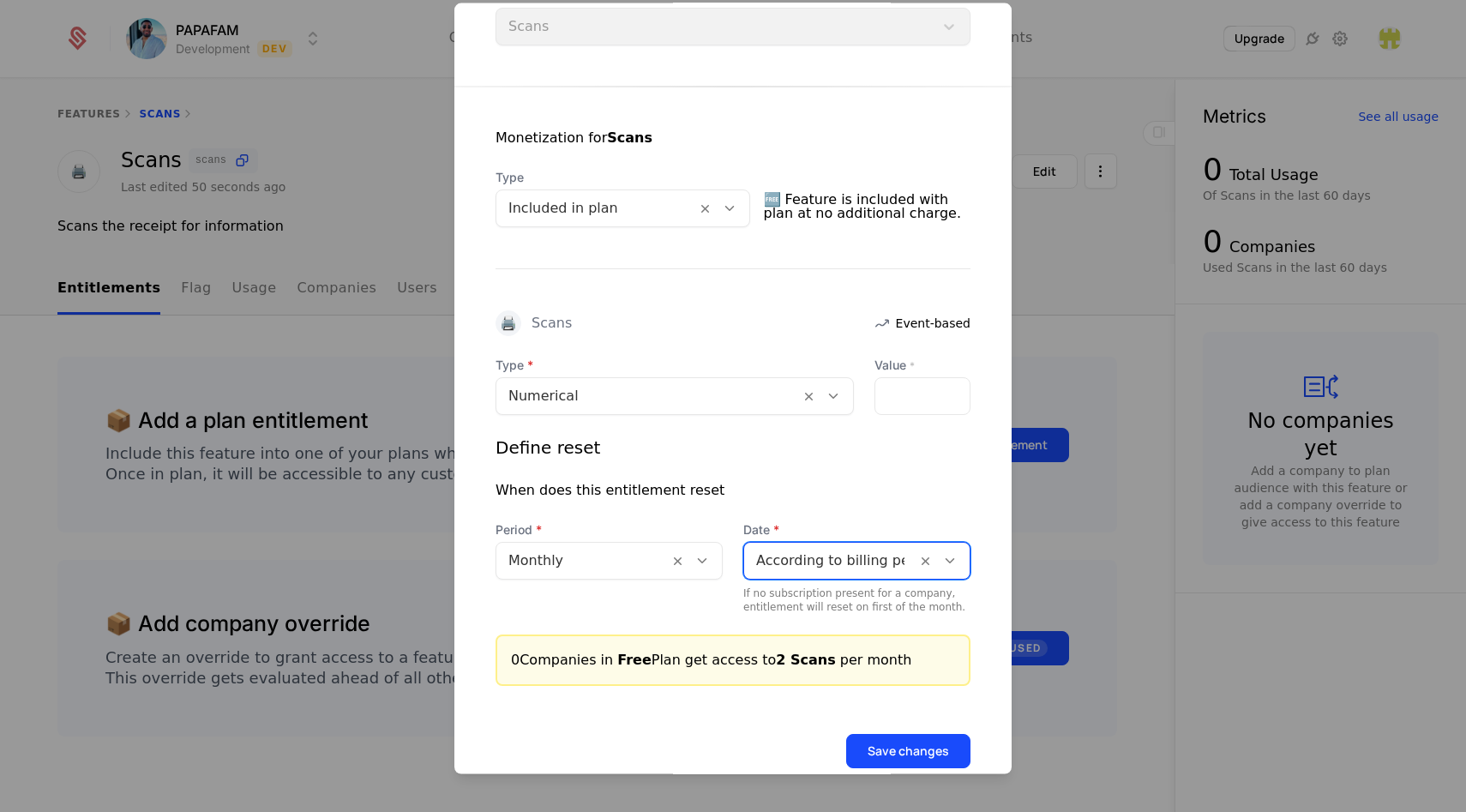
click at [815, 489] on div "When does this entitlement reset" at bounding box center [733, 490] width 475 height 20
click at [926, 747] on button "Save changes" at bounding box center [908, 750] width 124 height 34
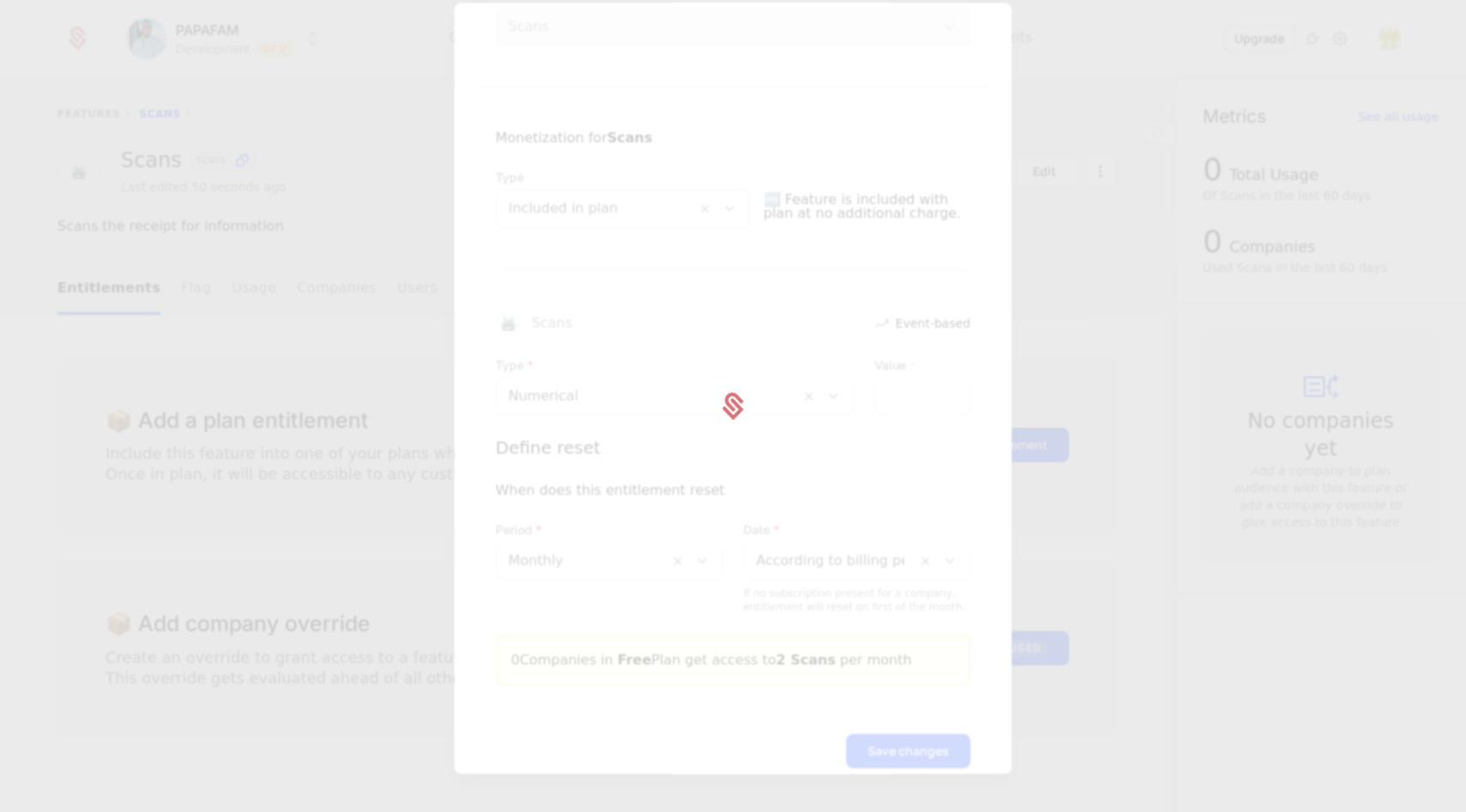
scroll to position [0, 0]
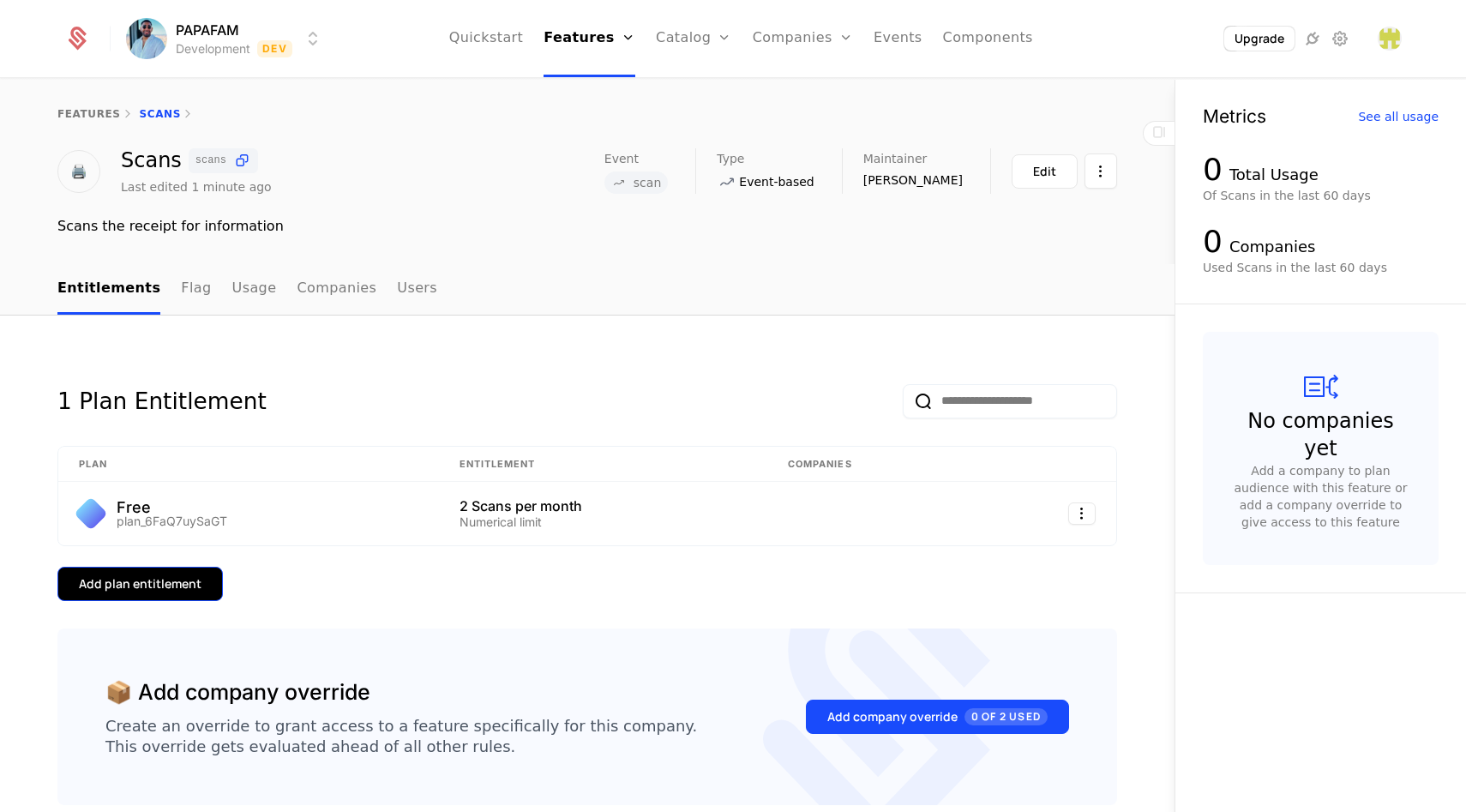
click at [145, 582] on div "Add plan entitlement" at bounding box center [141, 584] width 123 height 17
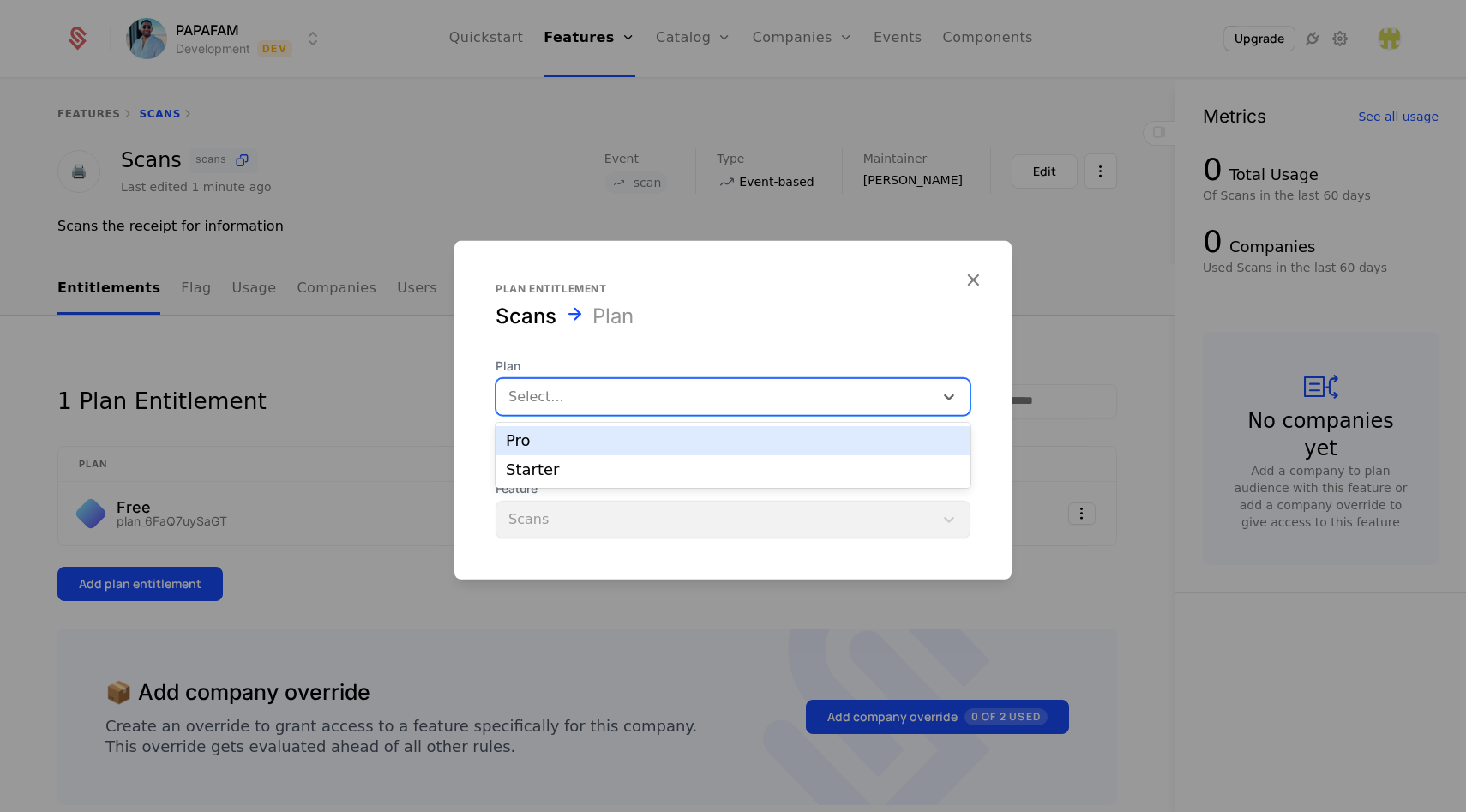
click at [558, 394] on div at bounding box center [715, 396] width 414 height 24
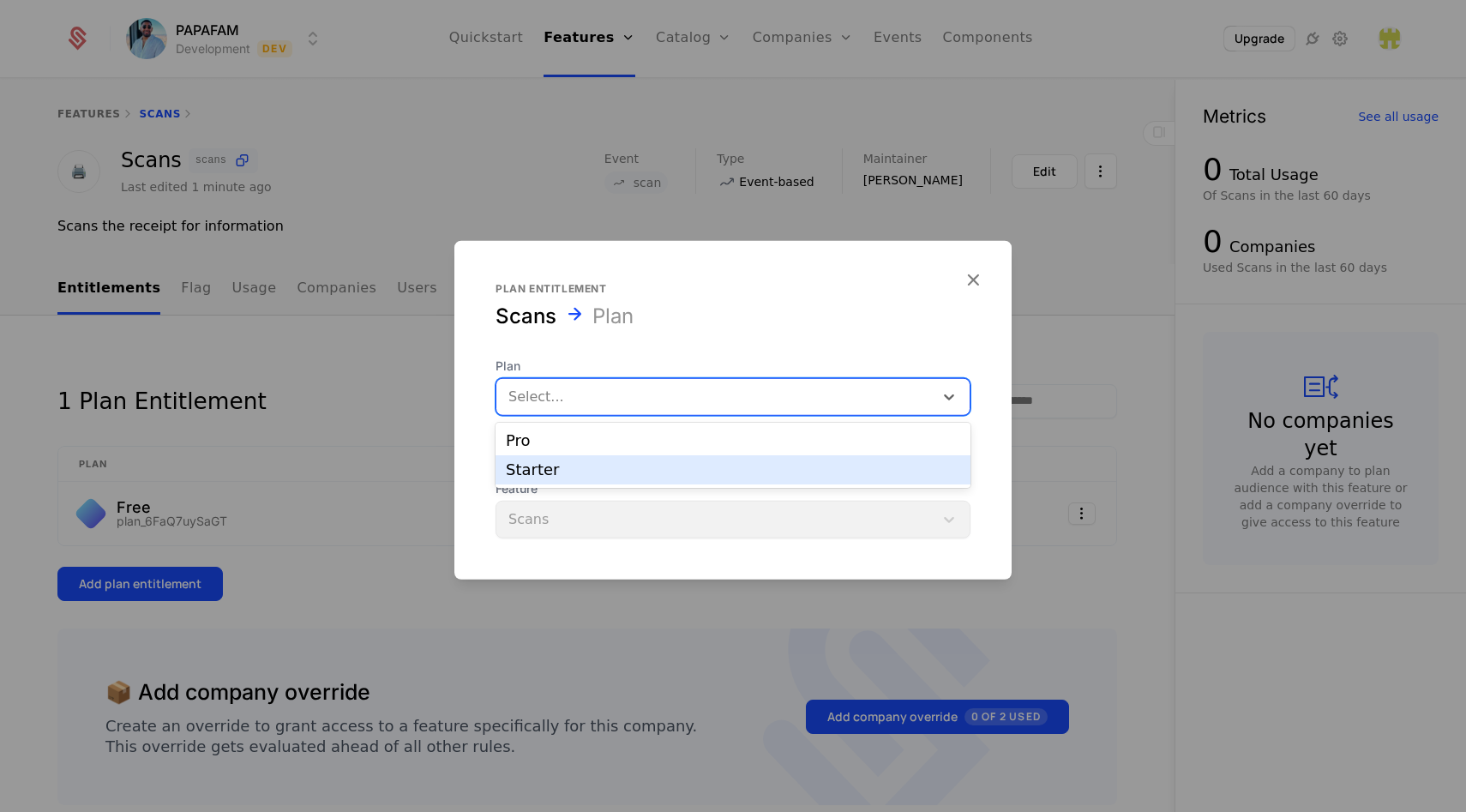
click at [578, 457] on div "Starter" at bounding box center [733, 469] width 475 height 29
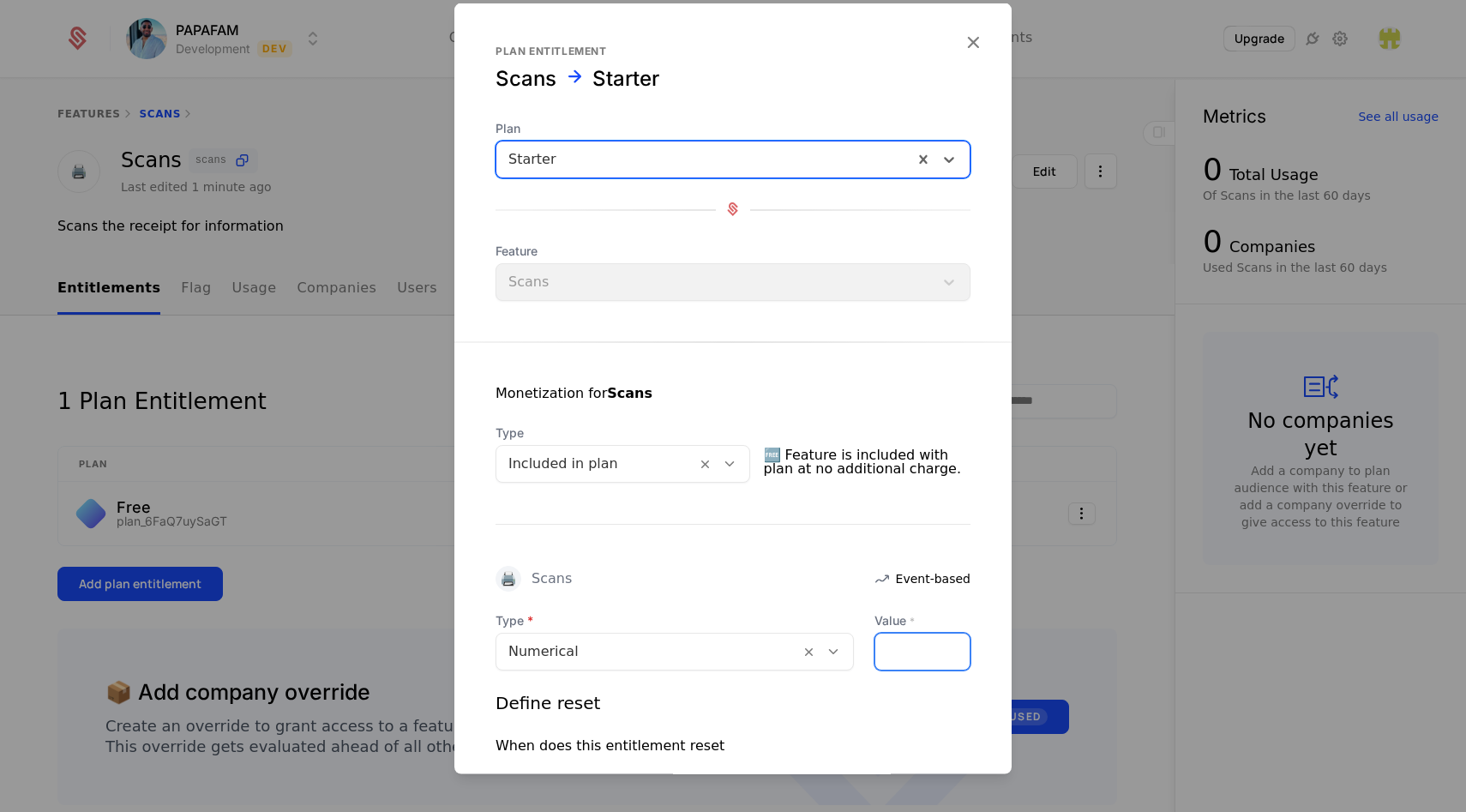
click at [910, 652] on input "Value *" at bounding box center [922, 650] width 94 height 36
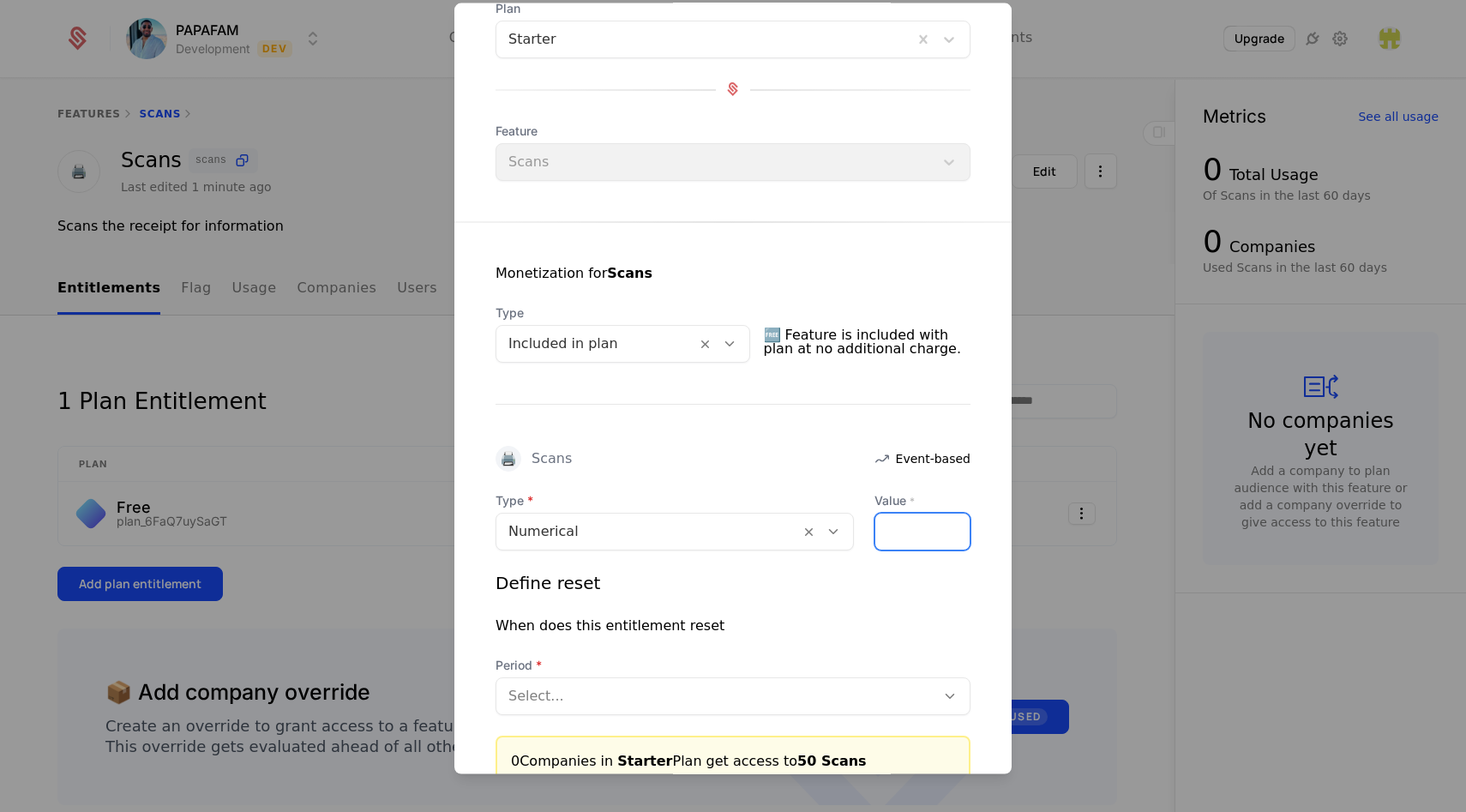
scroll to position [196, 0]
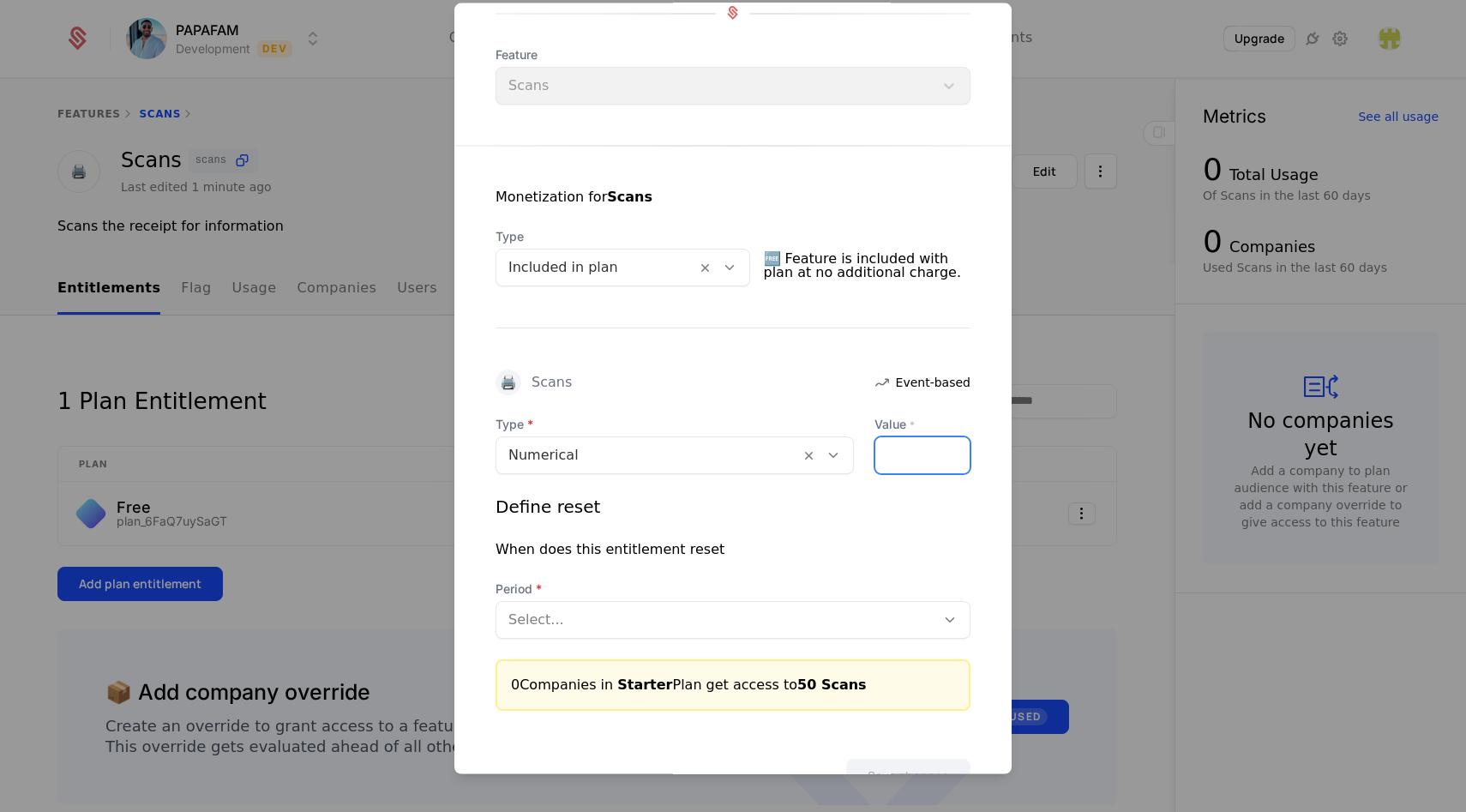
type input "**"
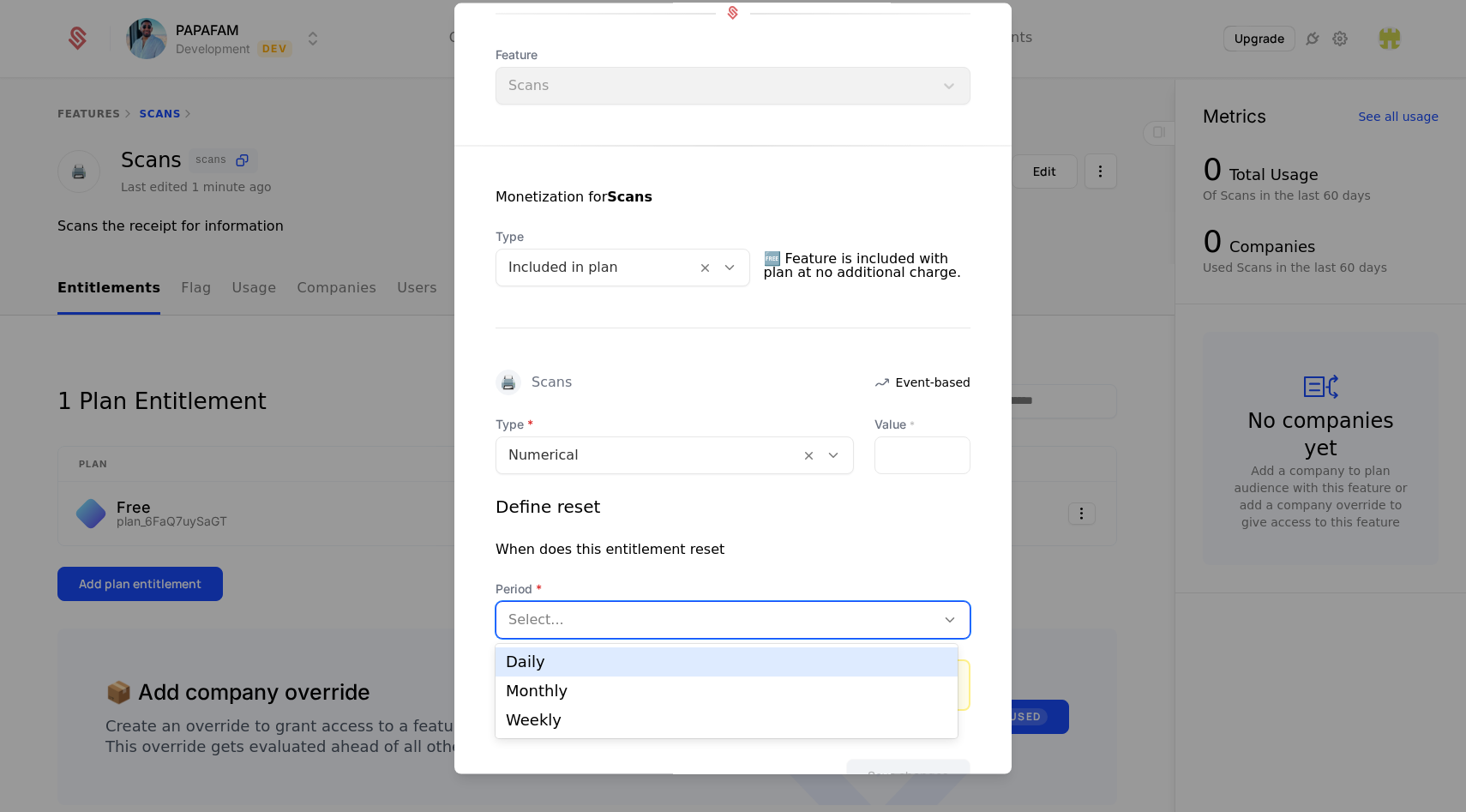
click at [710, 627] on div at bounding box center [716, 619] width 415 height 24
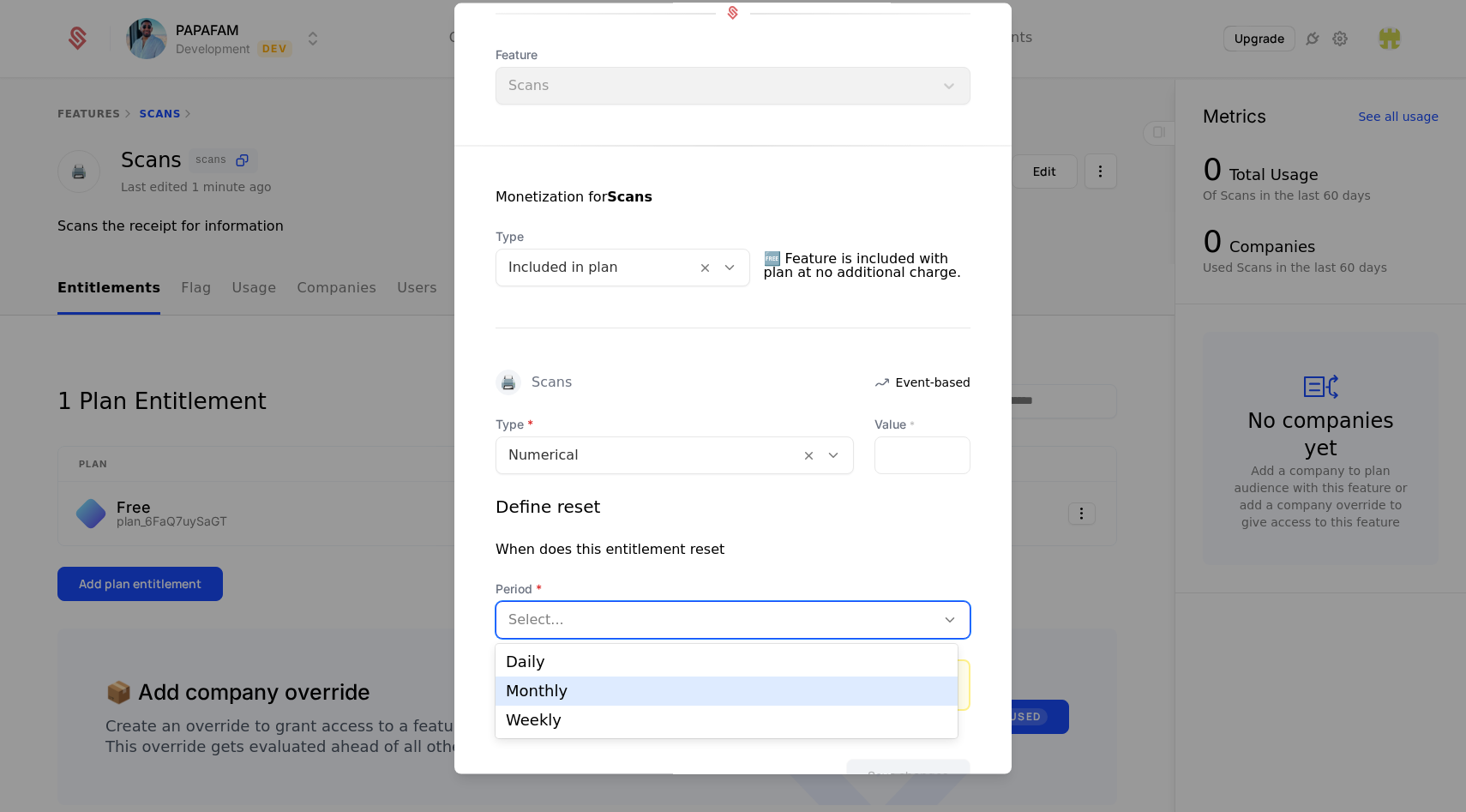
click at [666, 685] on div "Monthly" at bounding box center [726, 691] width 441 height 16
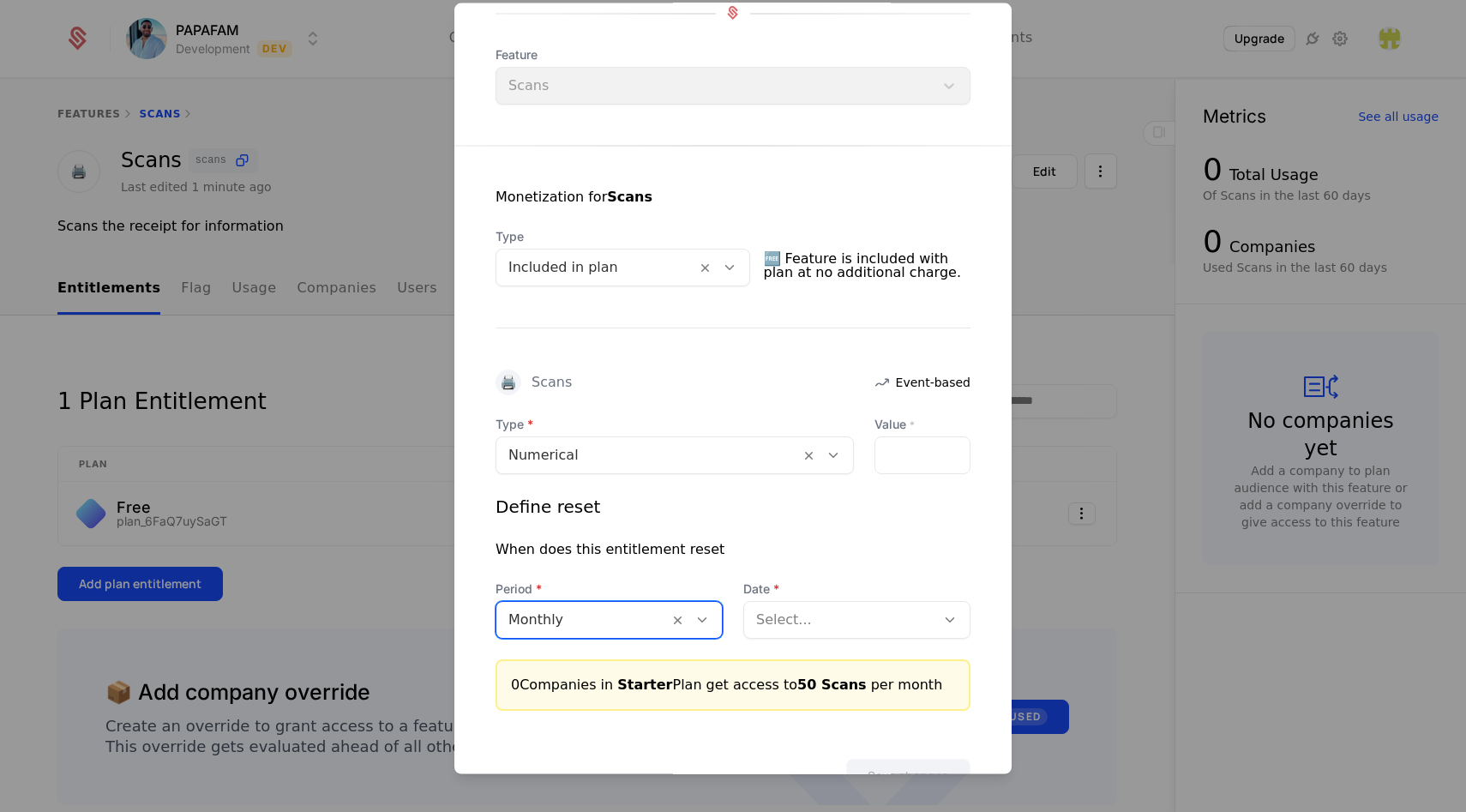
click at [789, 621] on div at bounding box center [840, 619] width 168 height 24
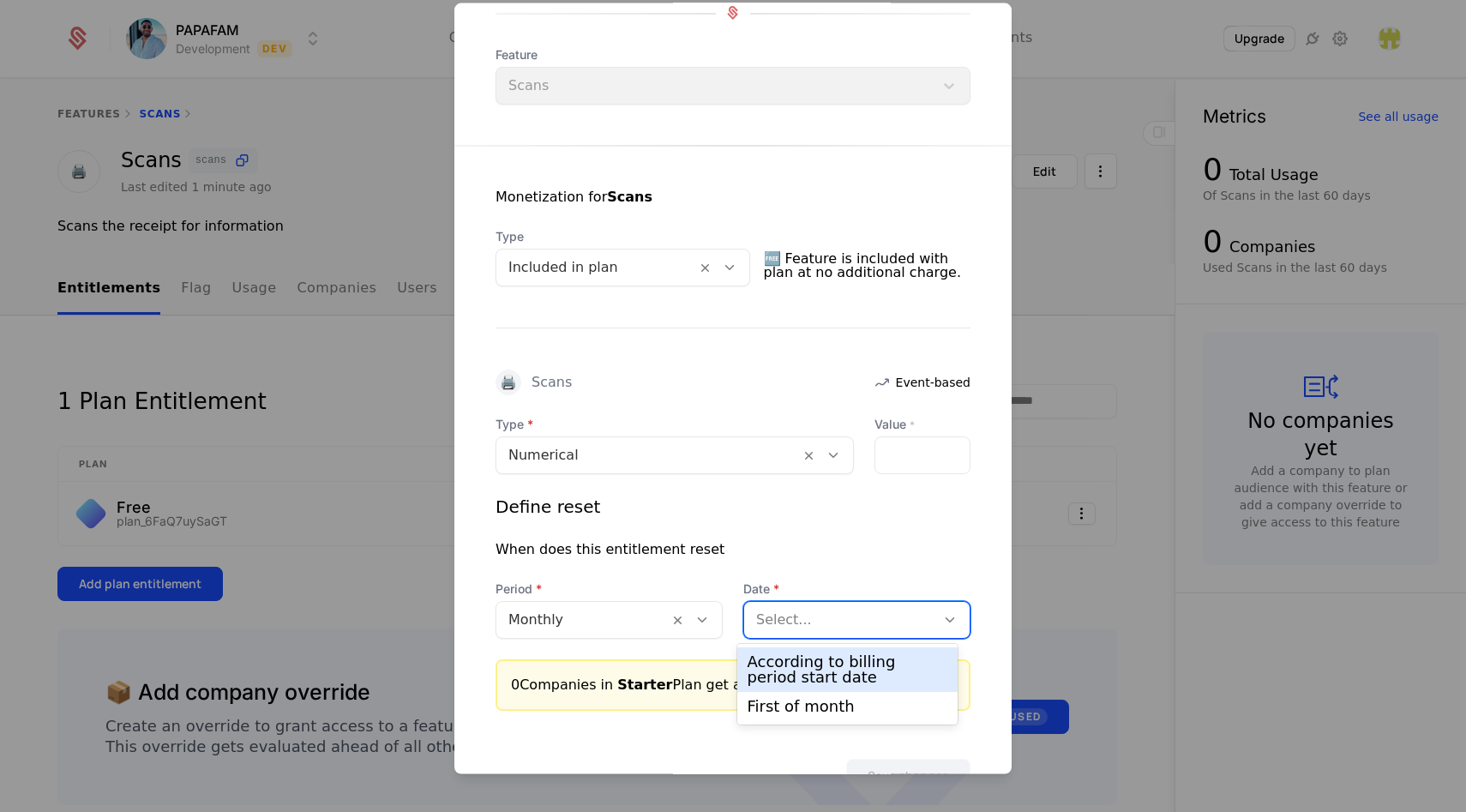
click at [815, 665] on div "According to billing period start date" at bounding box center [848, 669] width 200 height 31
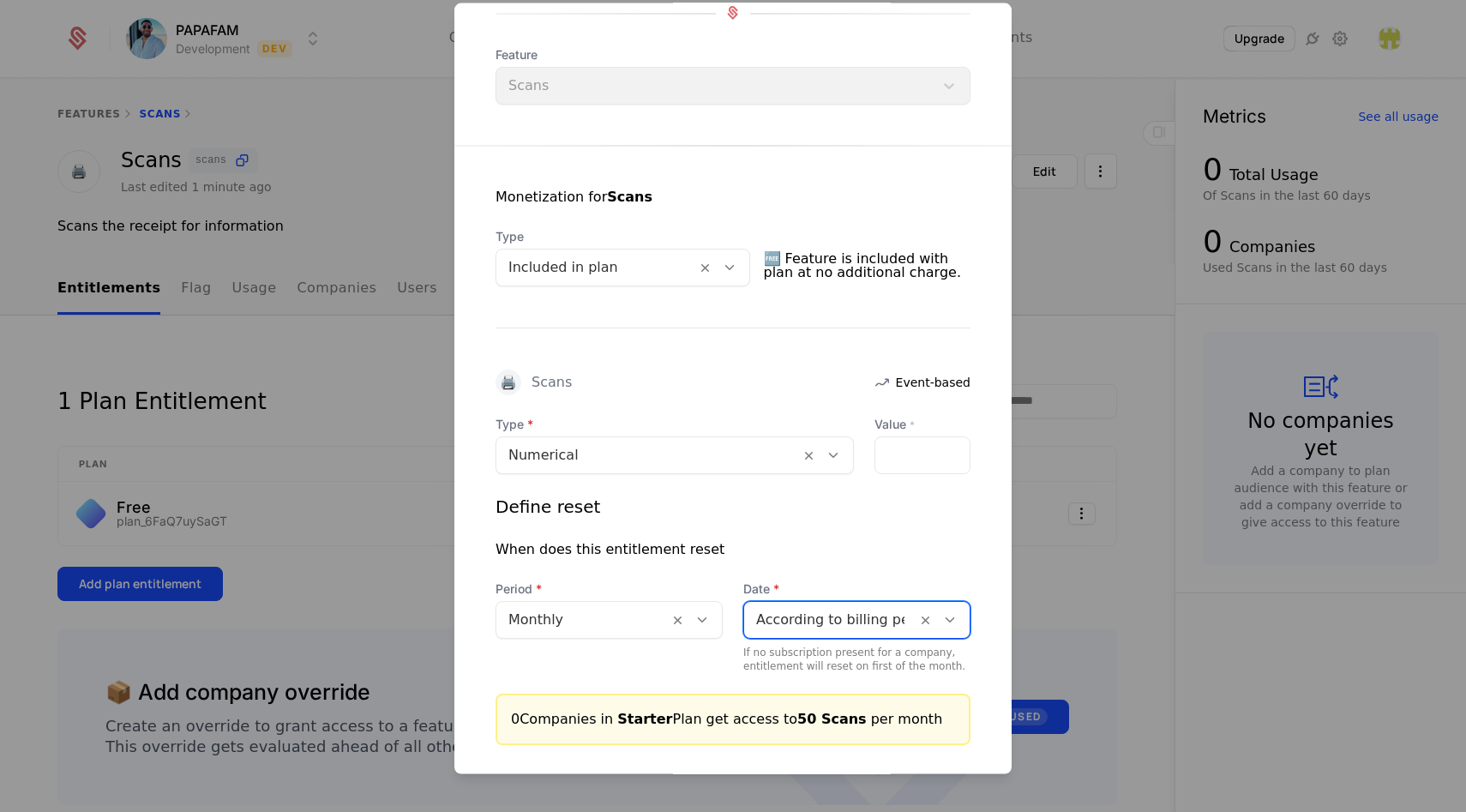
click at [799, 560] on div "Define reset When does this entitlement reset Period Monthly Date option Accord…" at bounding box center [733, 582] width 475 height 178
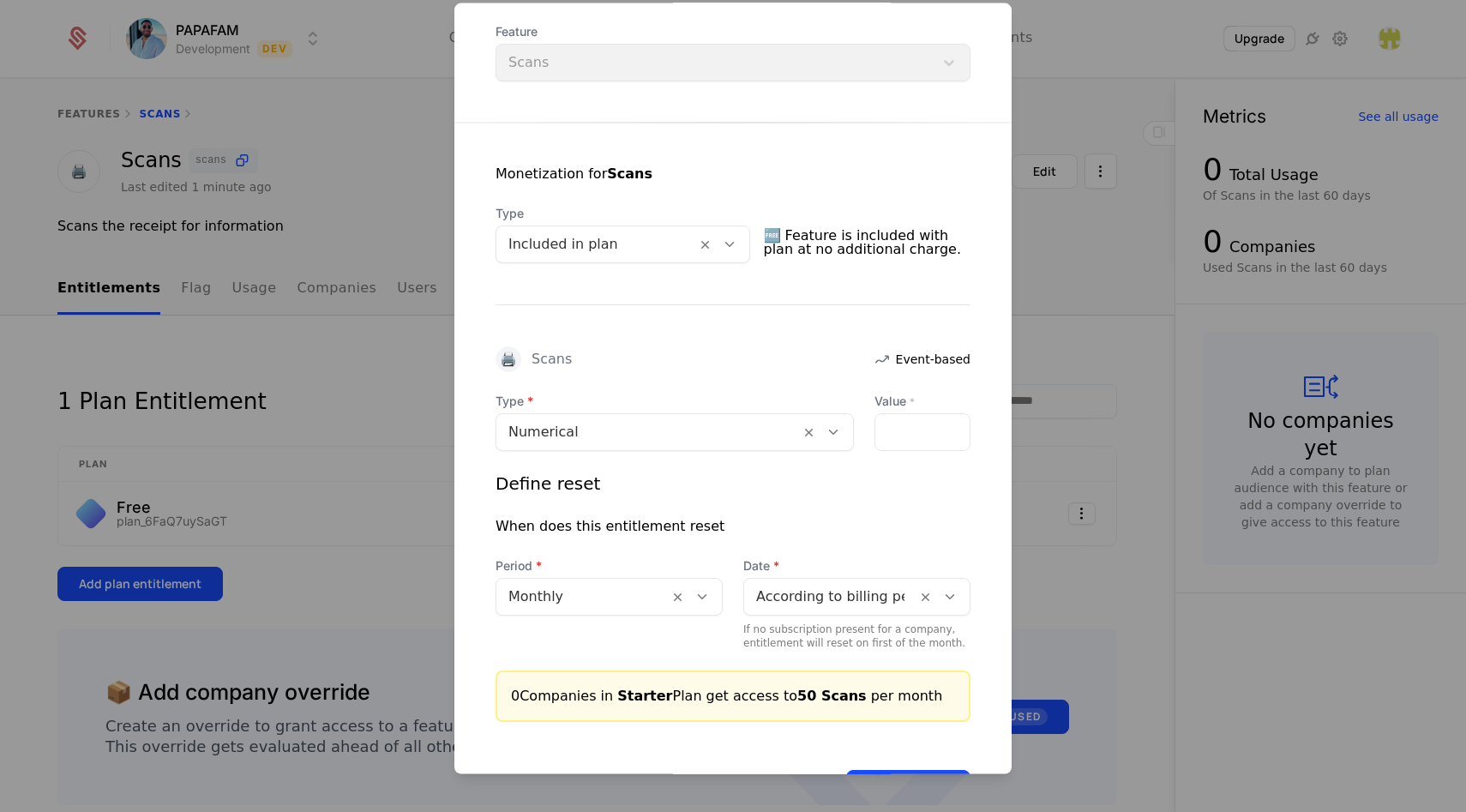
scroll to position [290, 0]
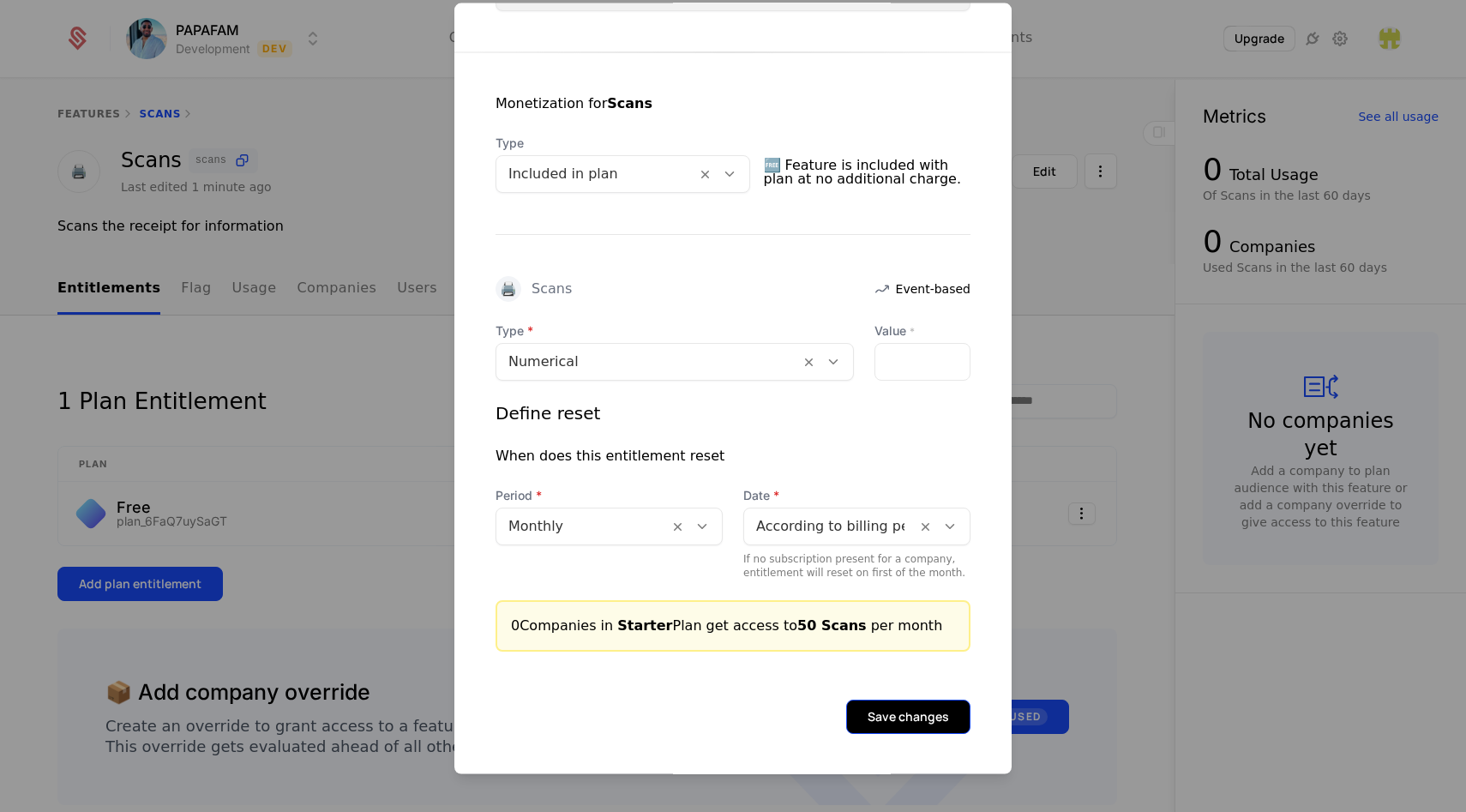
click at [908, 707] on button "Save changes" at bounding box center [908, 715] width 124 height 34
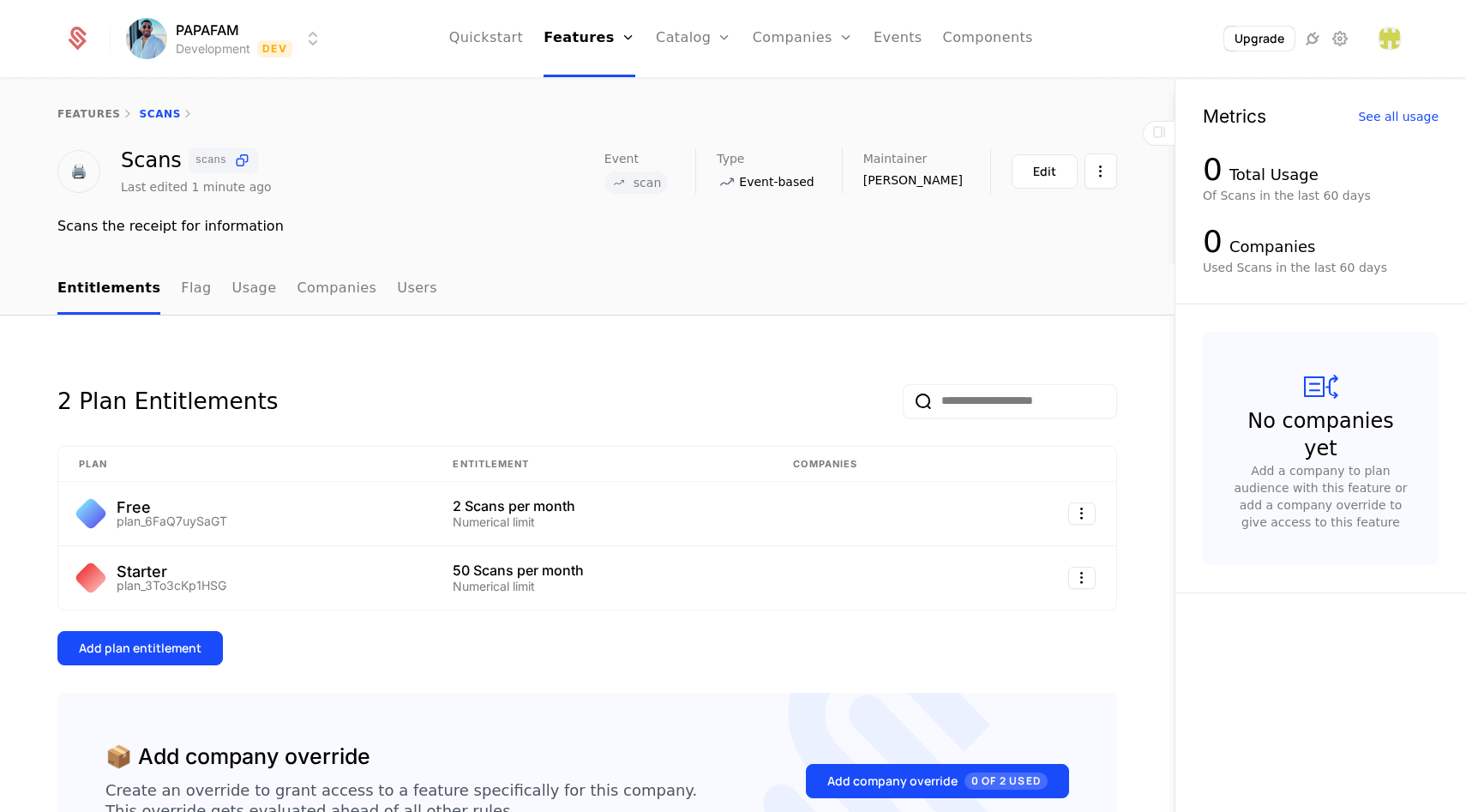
click at [105, 666] on div "2 Plan Entitlements Plan Entitlement Companies Free plan_6FaQ7uySaGT 2 Scans pe…" at bounding box center [588, 640] width 1060 height 567
click at [157, 649] on div "Add plan entitlement" at bounding box center [141, 648] width 123 height 17
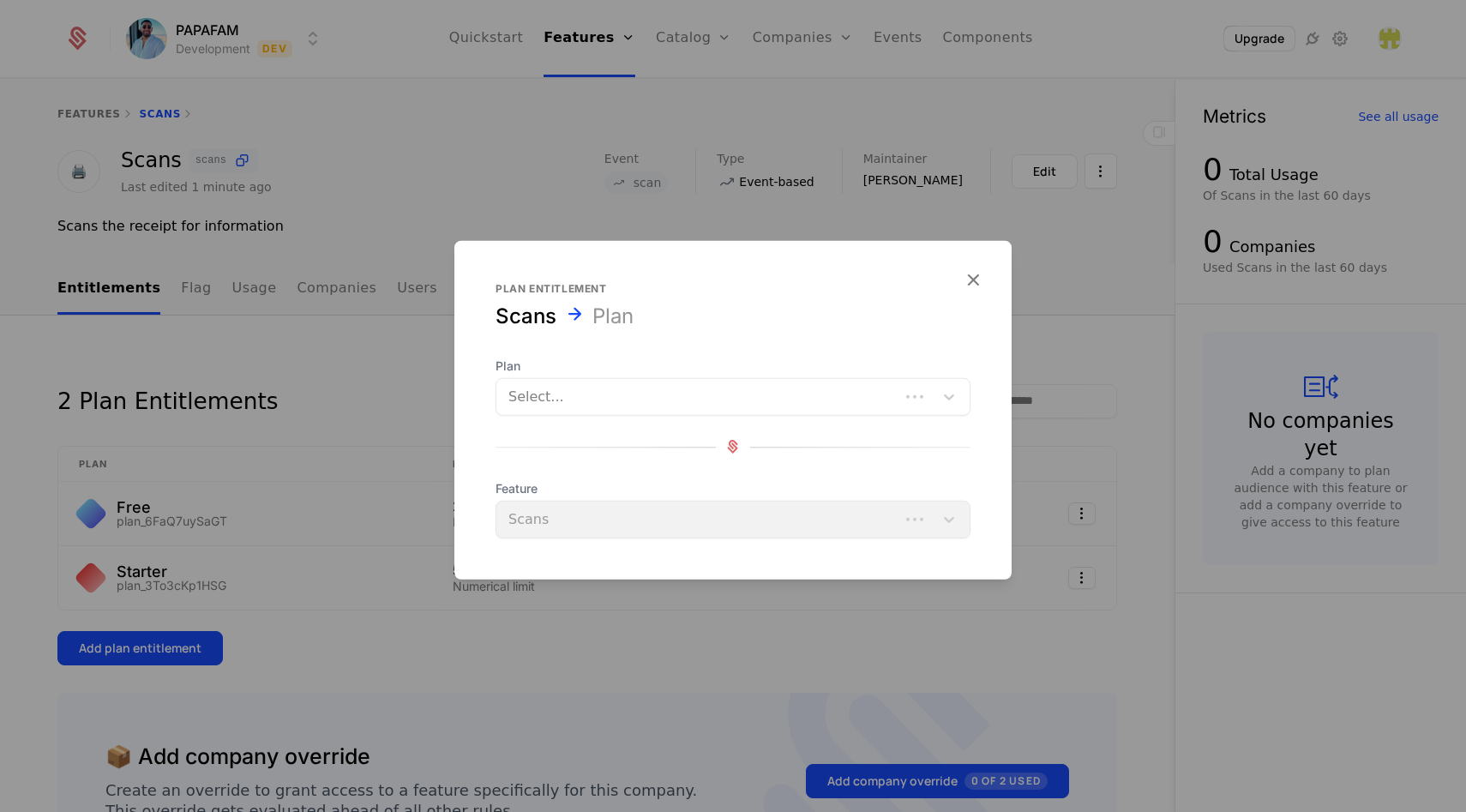
click at [609, 384] on div at bounding box center [698, 396] width 379 height 24
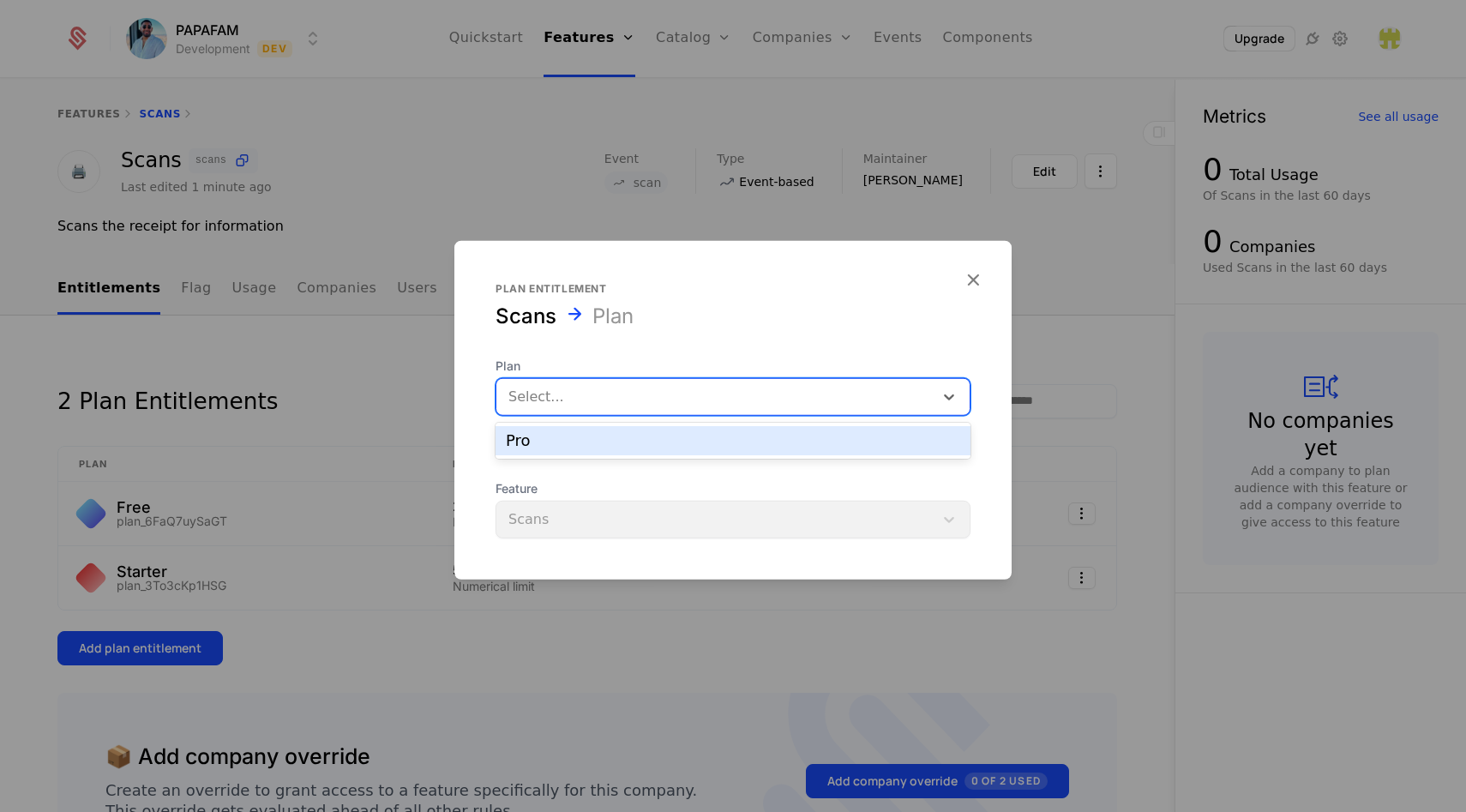
click at [561, 442] on div "Pro" at bounding box center [733, 440] width 455 height 16
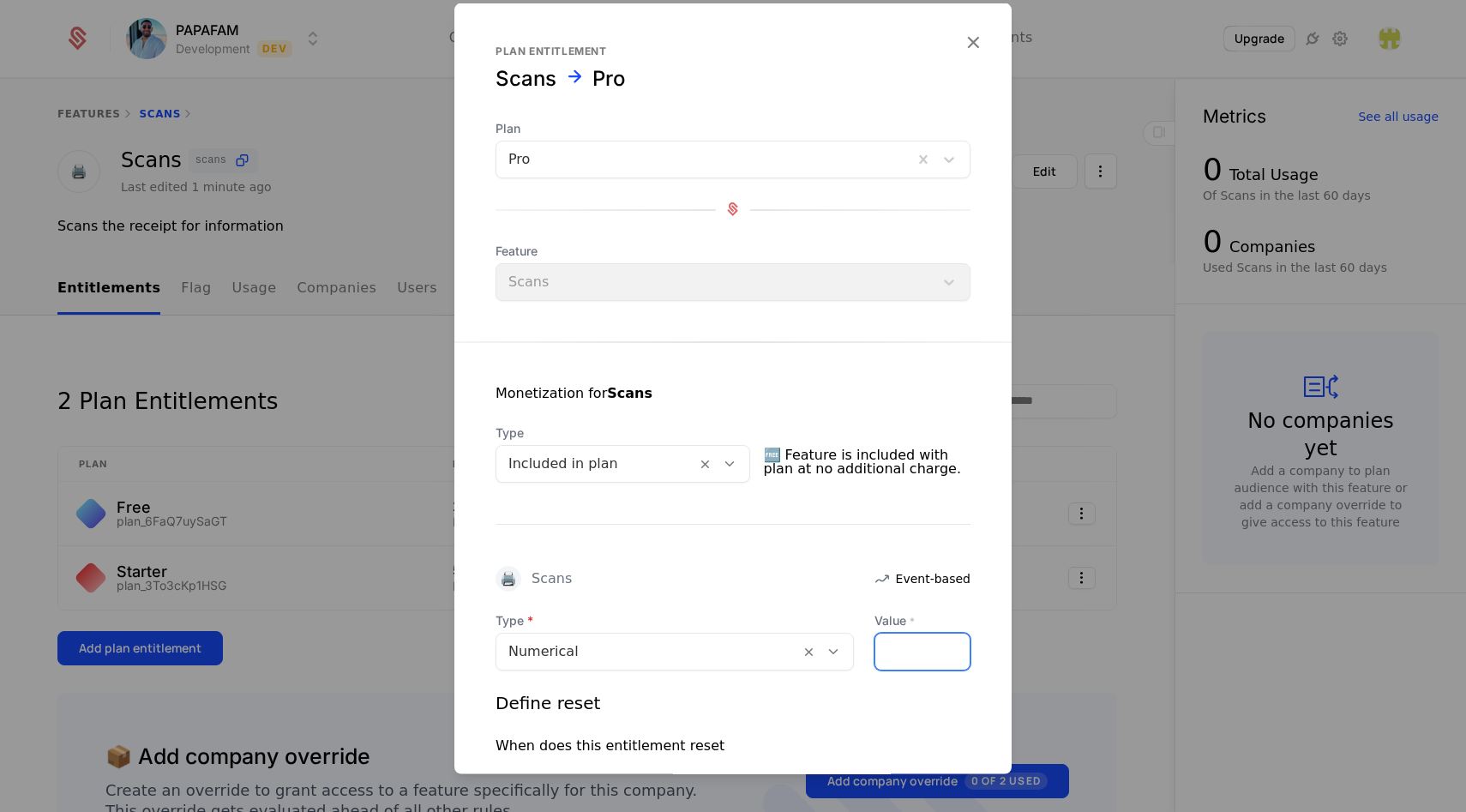
click at [891, 649] on input "Value *" at bounding box center [922, 650] width 94 height 36
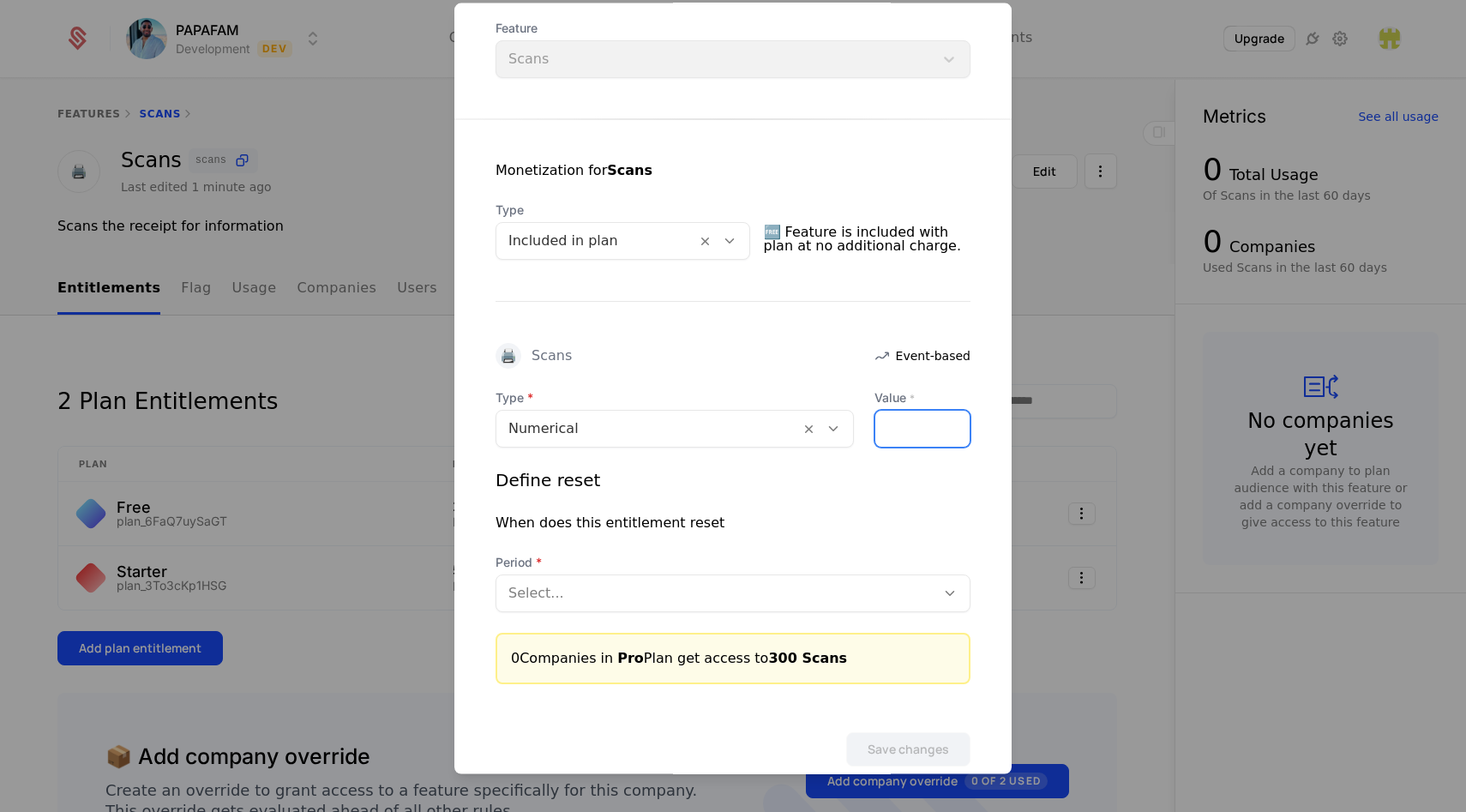
scroll to position [255, 0]
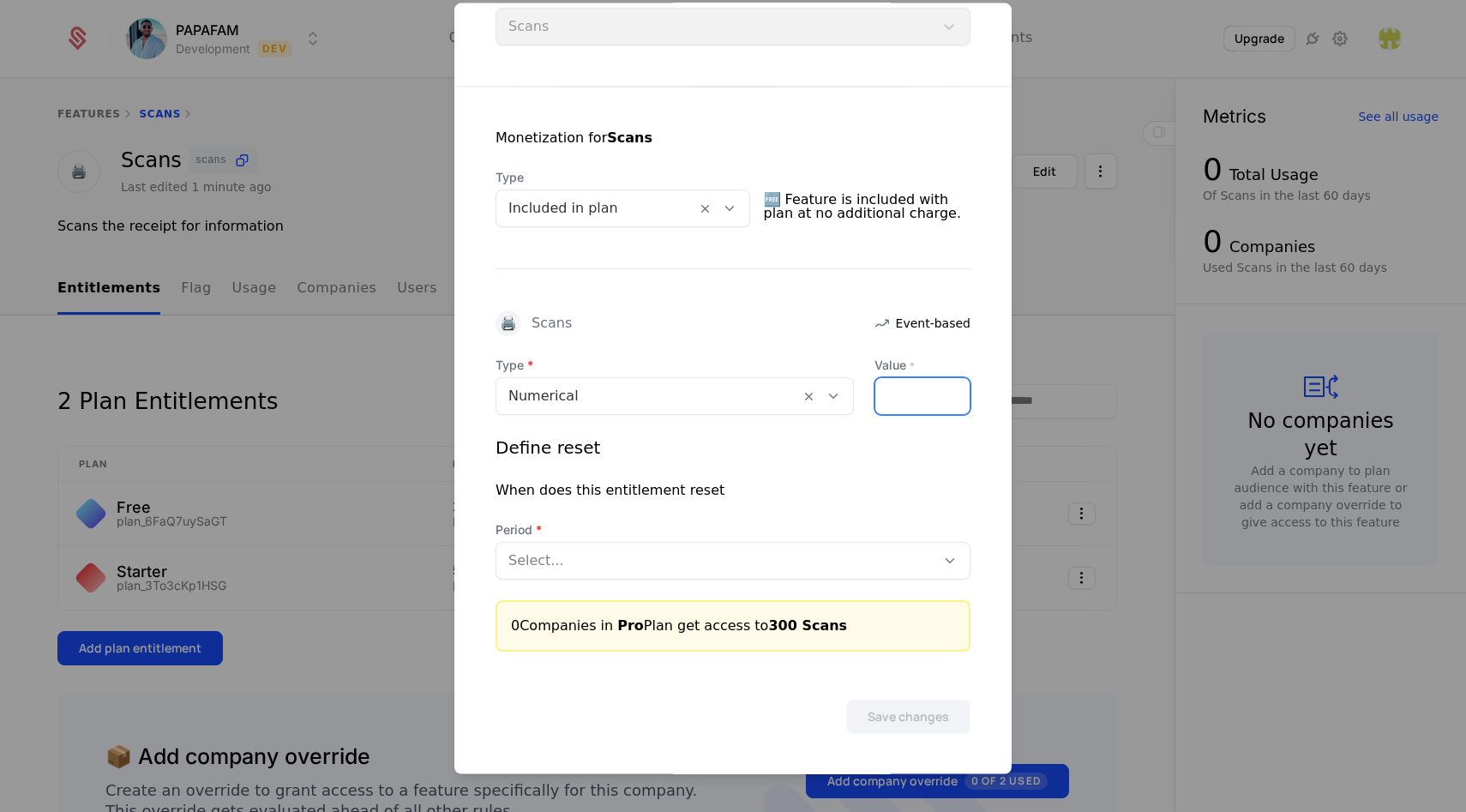
type input "***"
click at [770, 563] on div at bounding box center [716, 560] width 415 height 24
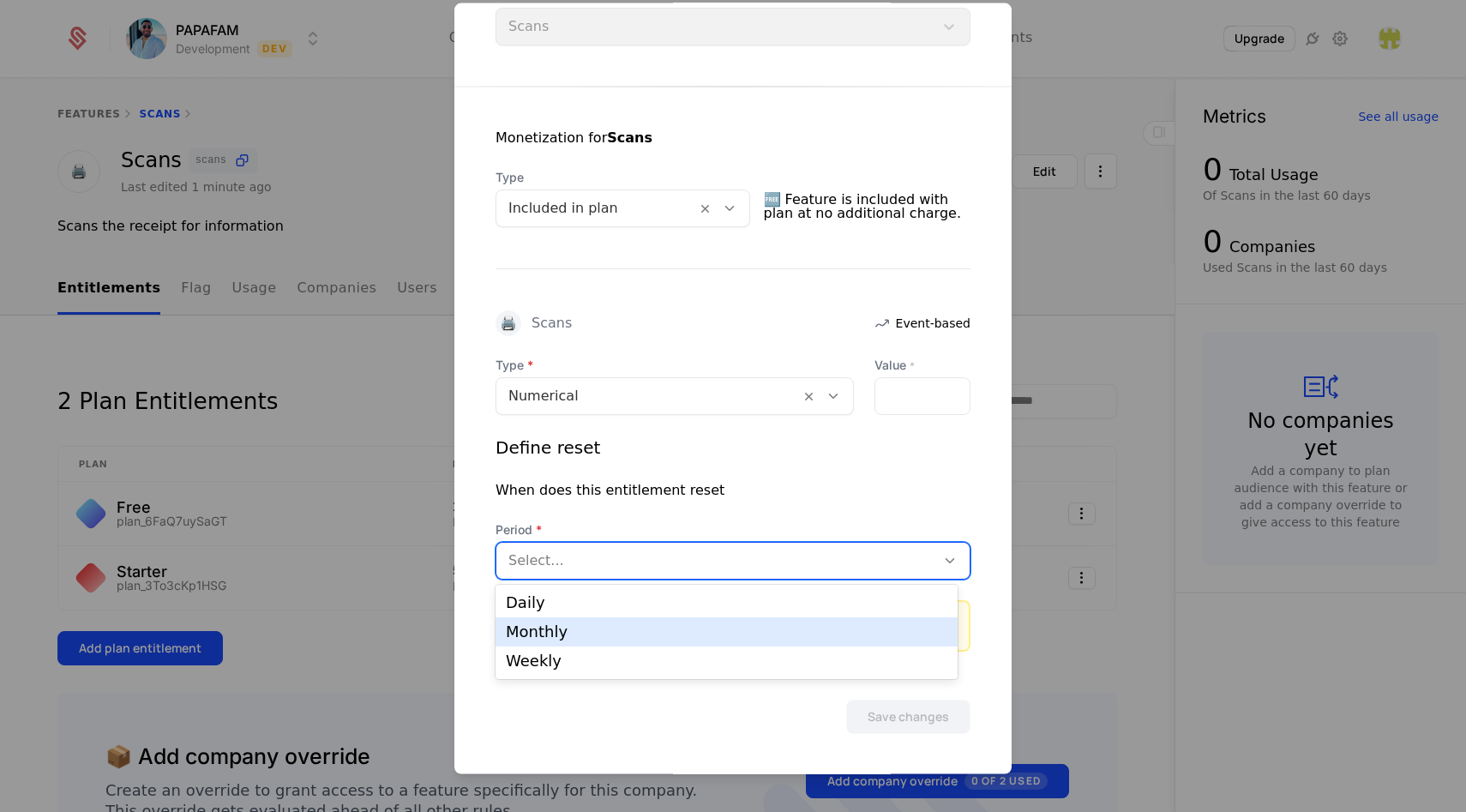
click at [625, 637] on div "Monthly" at bounding box center [726, 631] width 441 height 16
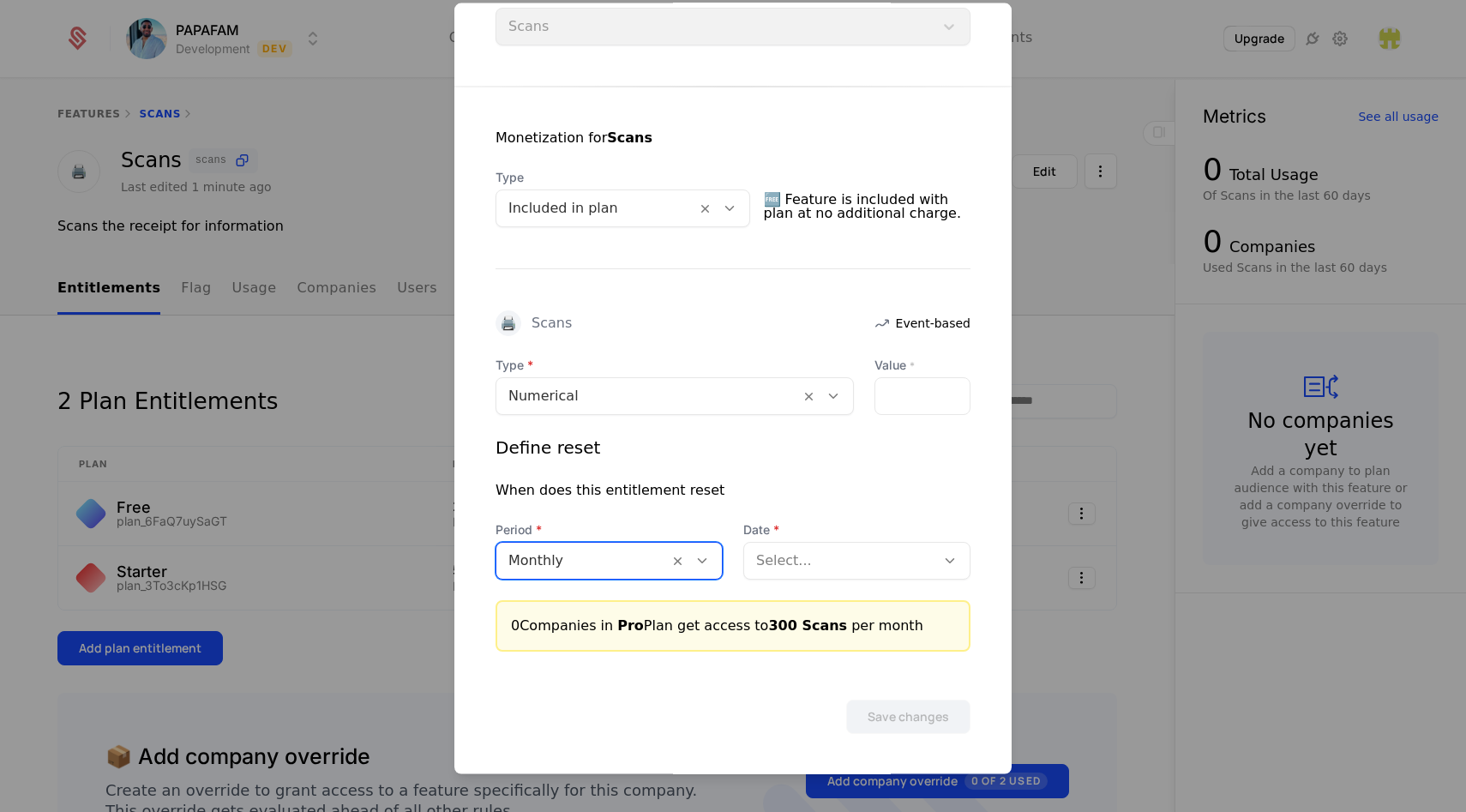
click at [823, 563] on div at bounding box center [840, 560] width 168 height 24
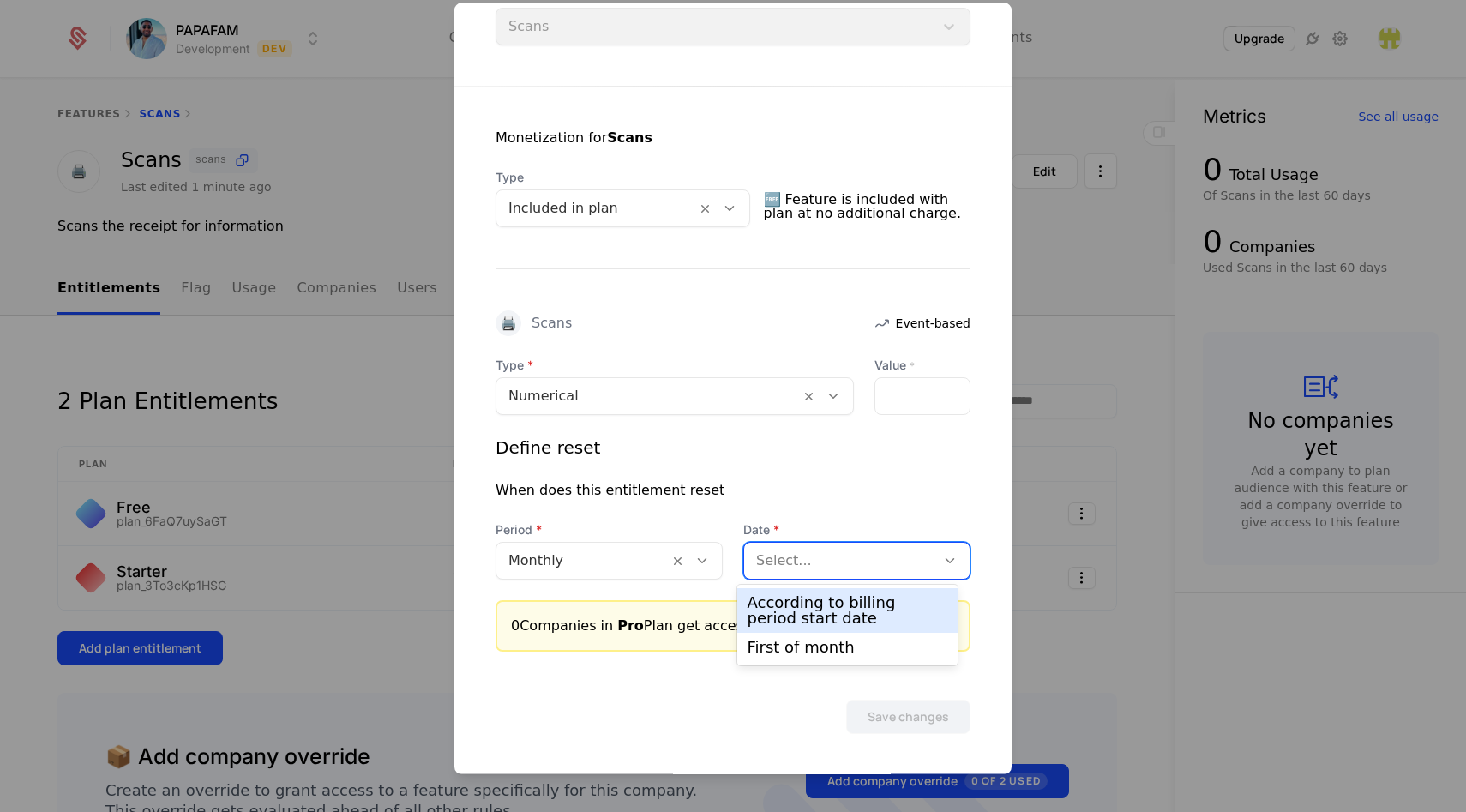
click at [826, 603] on div "According to billing period start date" at bounding box center [848, 610] width 200 height 31
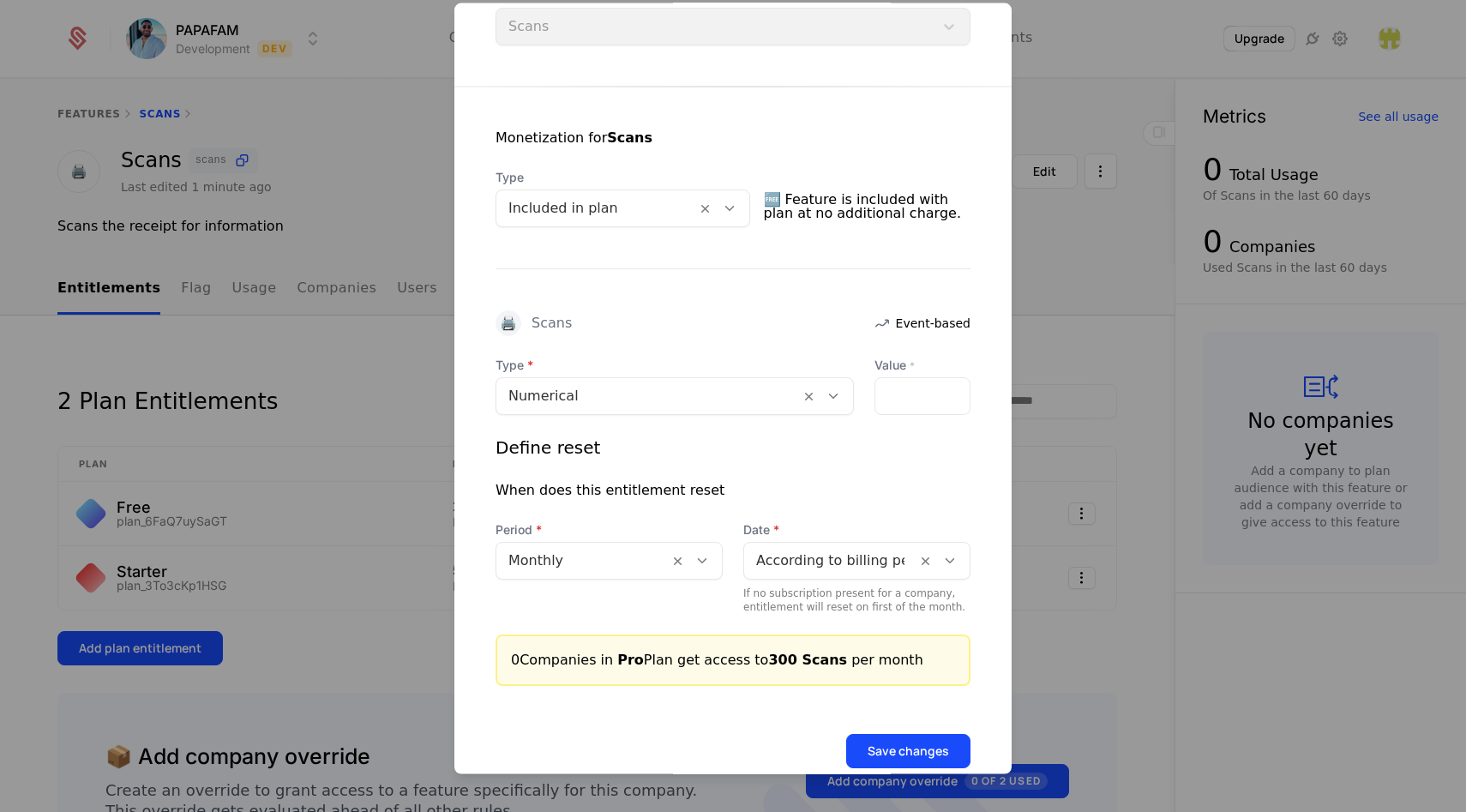
click at [793, 506] on div "Define reset When does this entitlement reset Period Monthly Date According to …" at bounding box center [733, 523] width 475 height 178
click at [921, 754] on button "Save changes" at bounding box center [908, 750] width 124 height 34
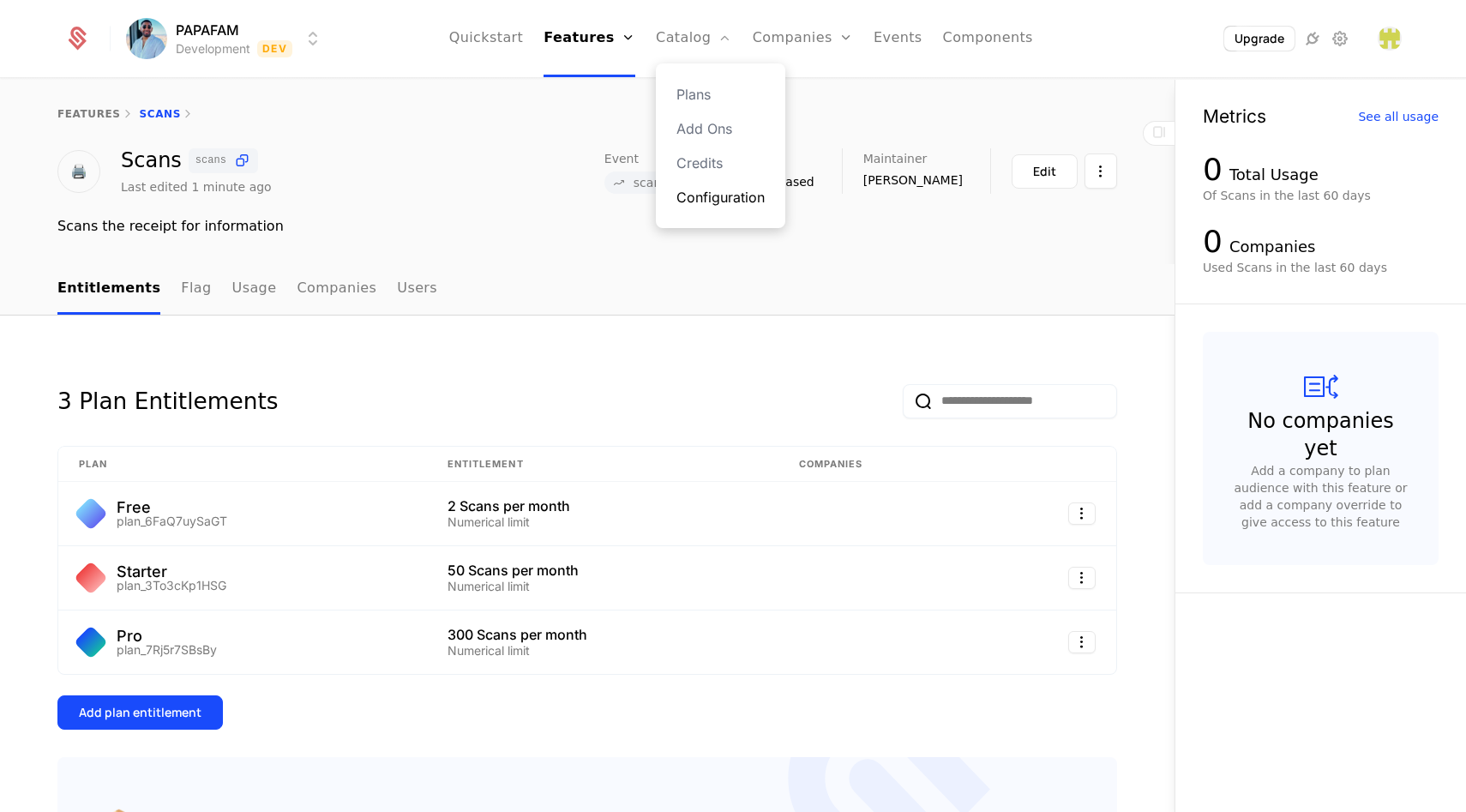
click at [740, 204] on link "Configuration" at bounding box center [720, 197] width 88 height 20
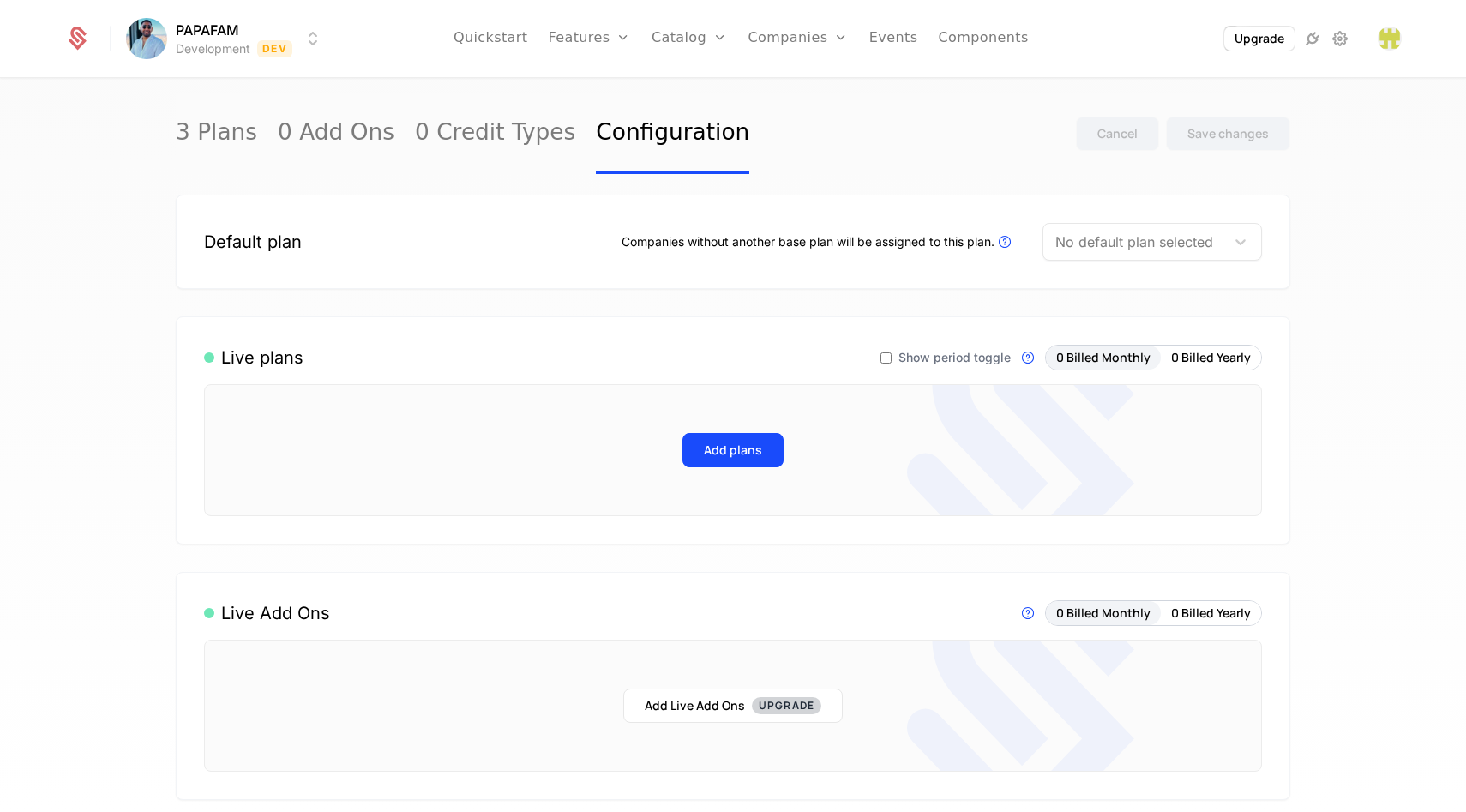
click at [1087, 250] on div at bounding box center [1133, 242] width 157 height 24
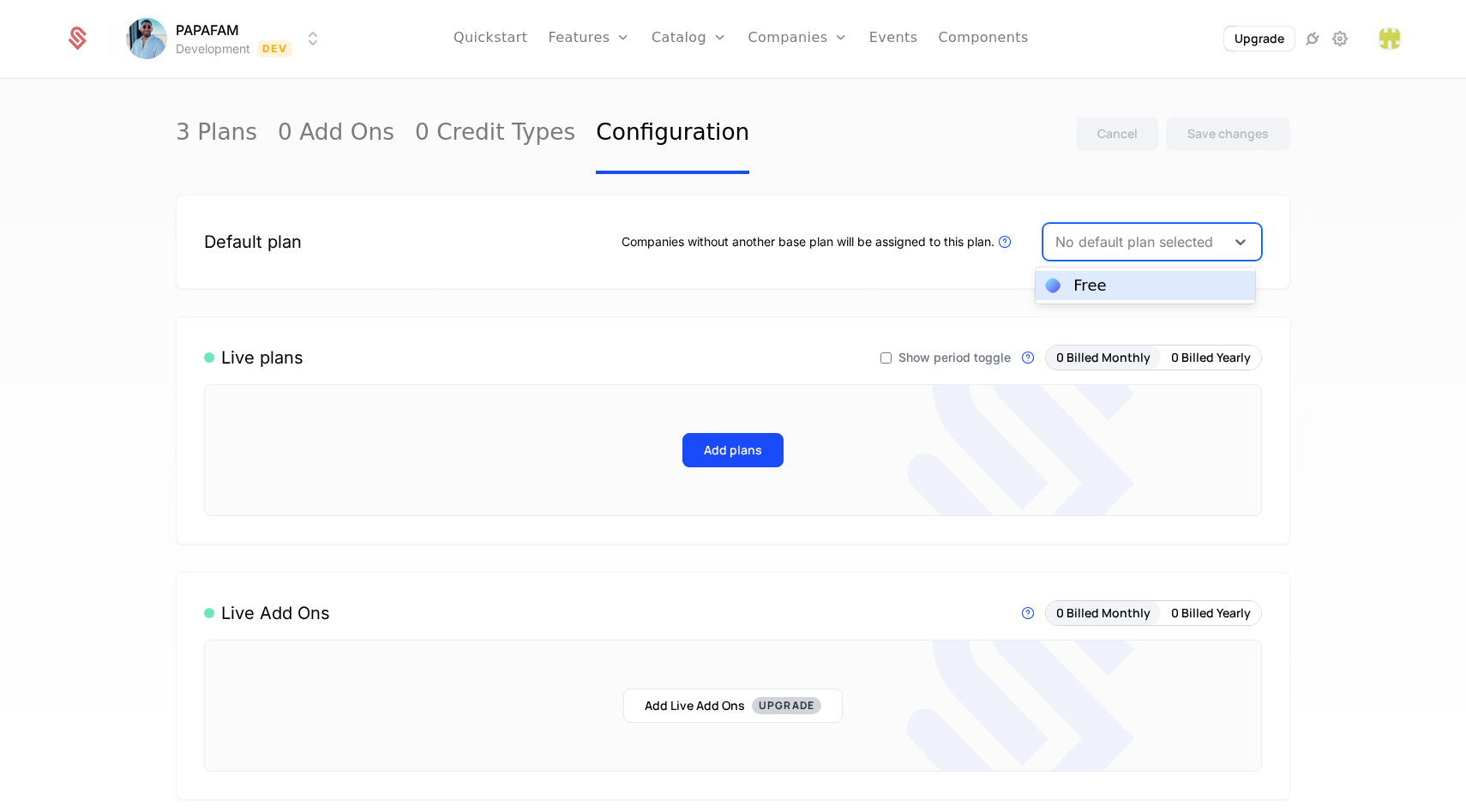
click at [1094, 278] on div "Free" at bounding box center [1090, 285] width 33 height 16
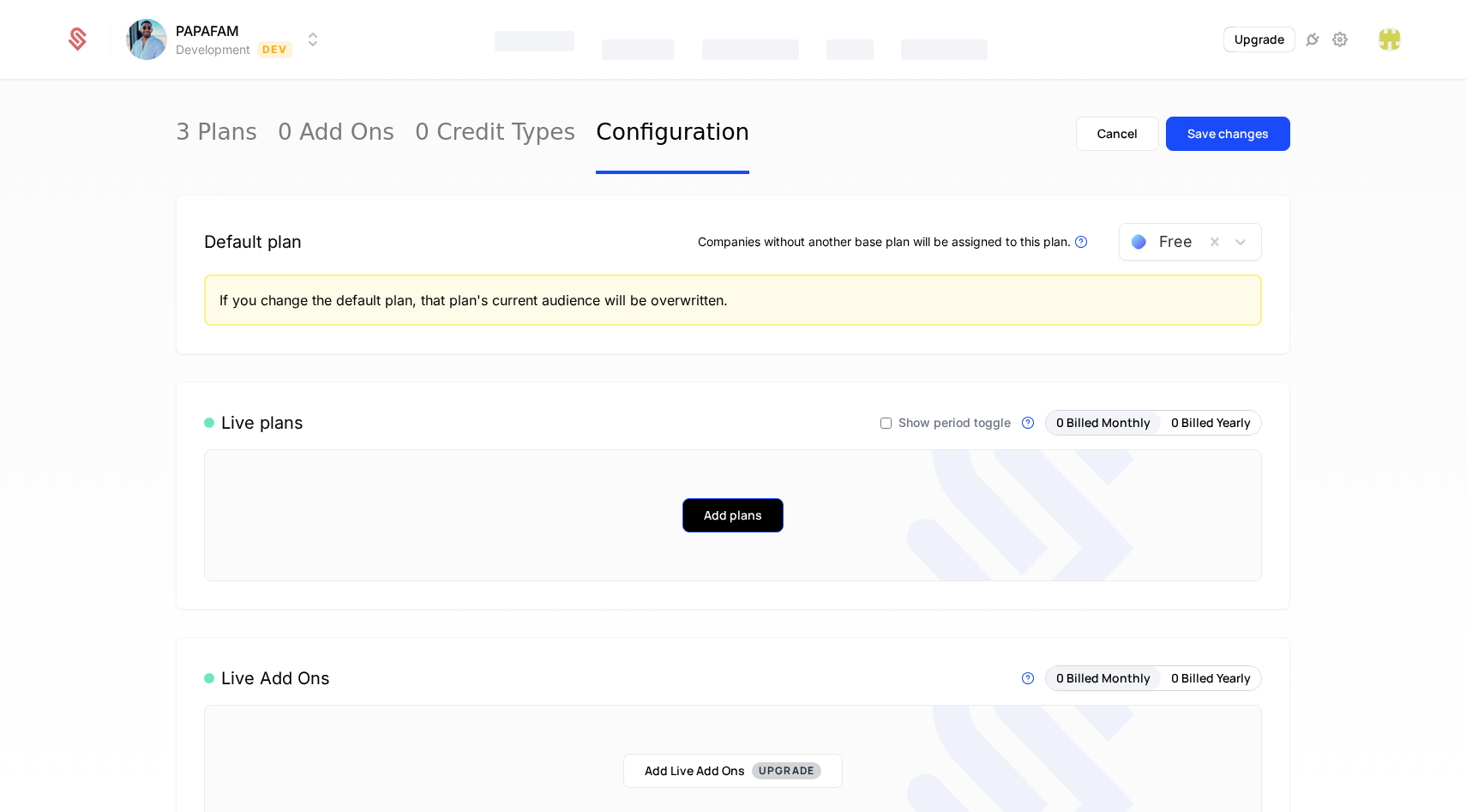
click at [743, 516] on button "Add plans" at bounding box center [733, 515] width 102 height 34
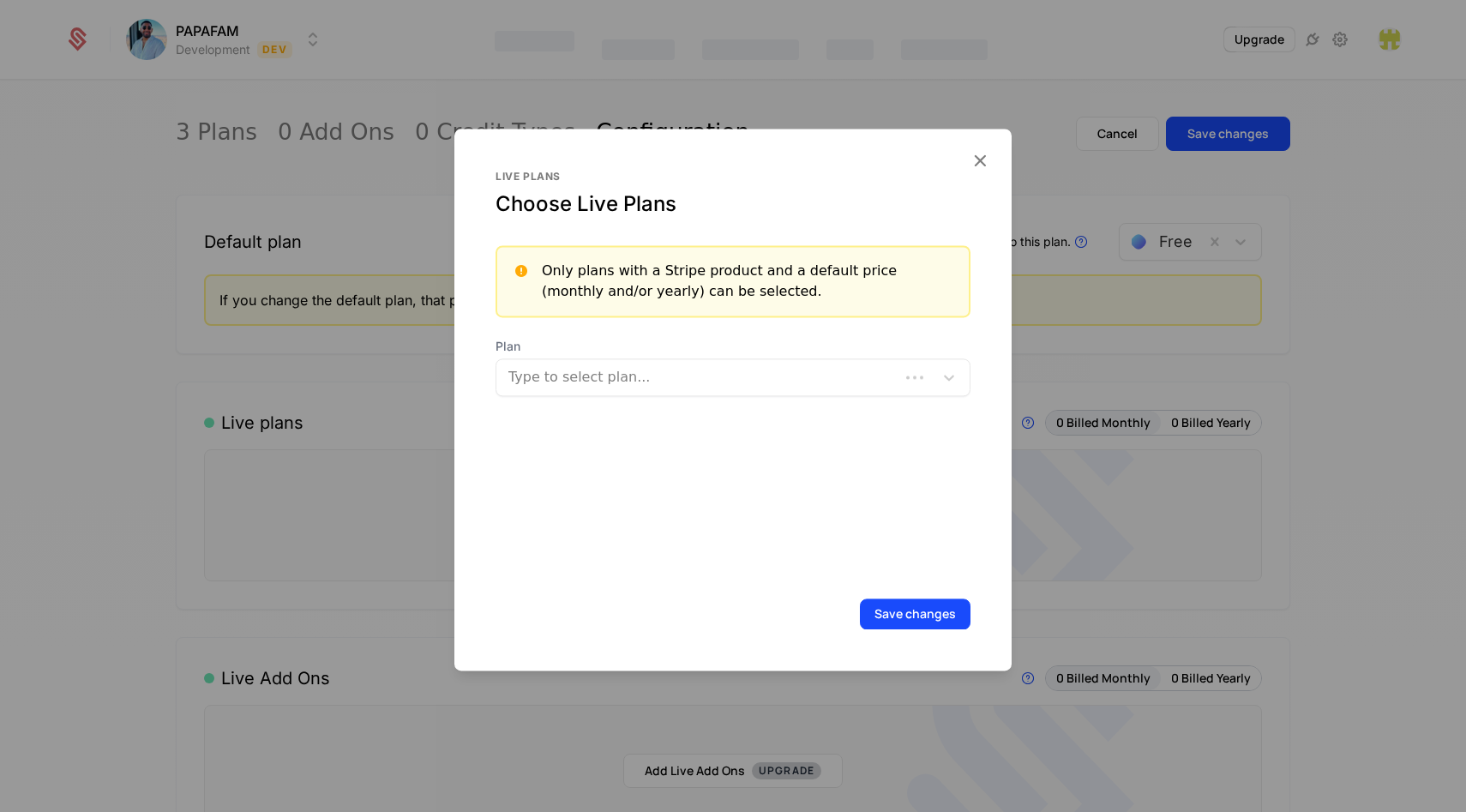
drag, startPoint x: 645, startPoint y: 346, endPoint x: 645, endPoint y: 358, distance: 12.0
click at [645, 347] on span "Plan" at bounding box center [733, 346] width 475 height 17
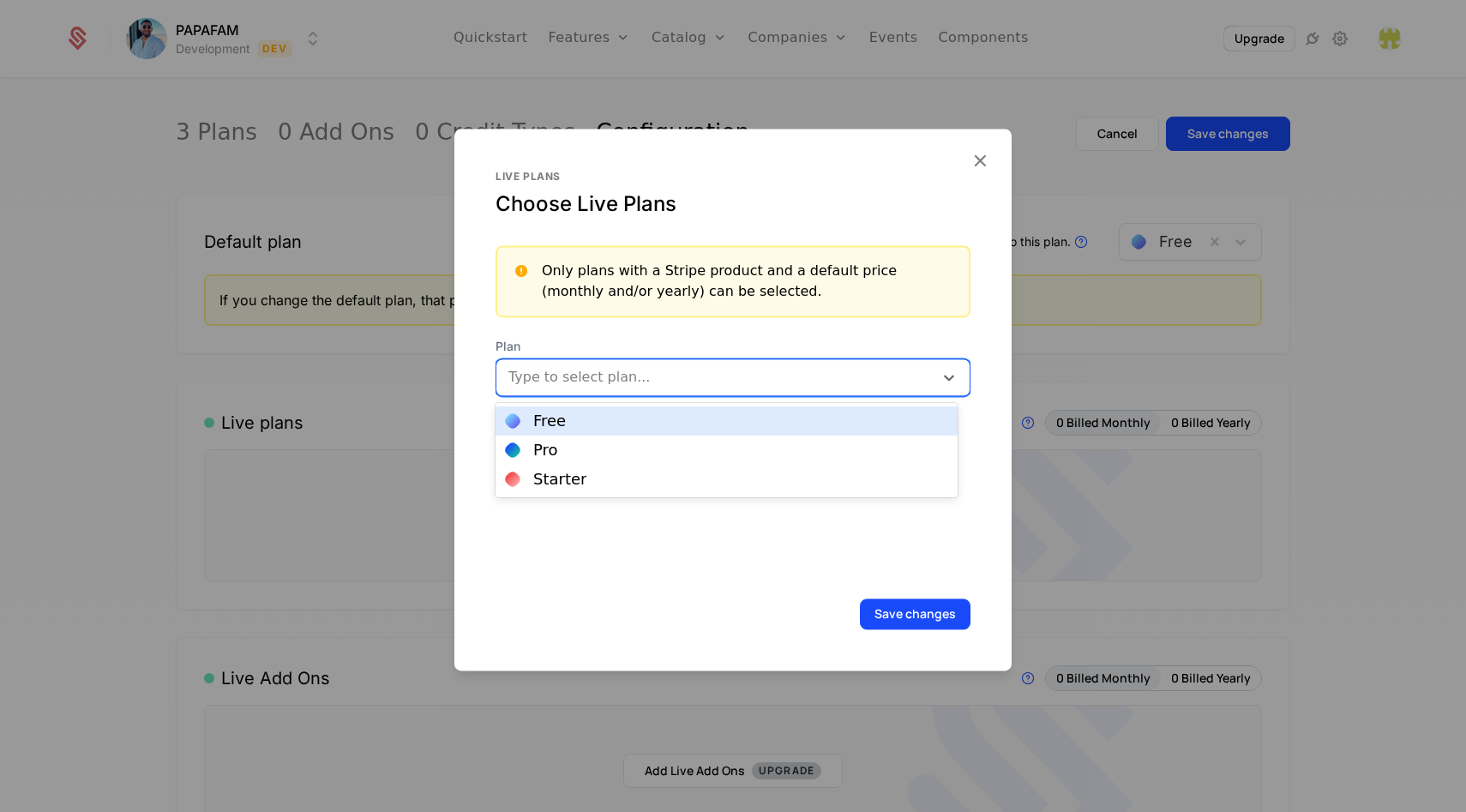
click at [640, 375] on div at bounding box center [717, 377] width 414 height 24
click at [579, 433] on div "Free" at bounding box center [726, 420] width 462 height 29
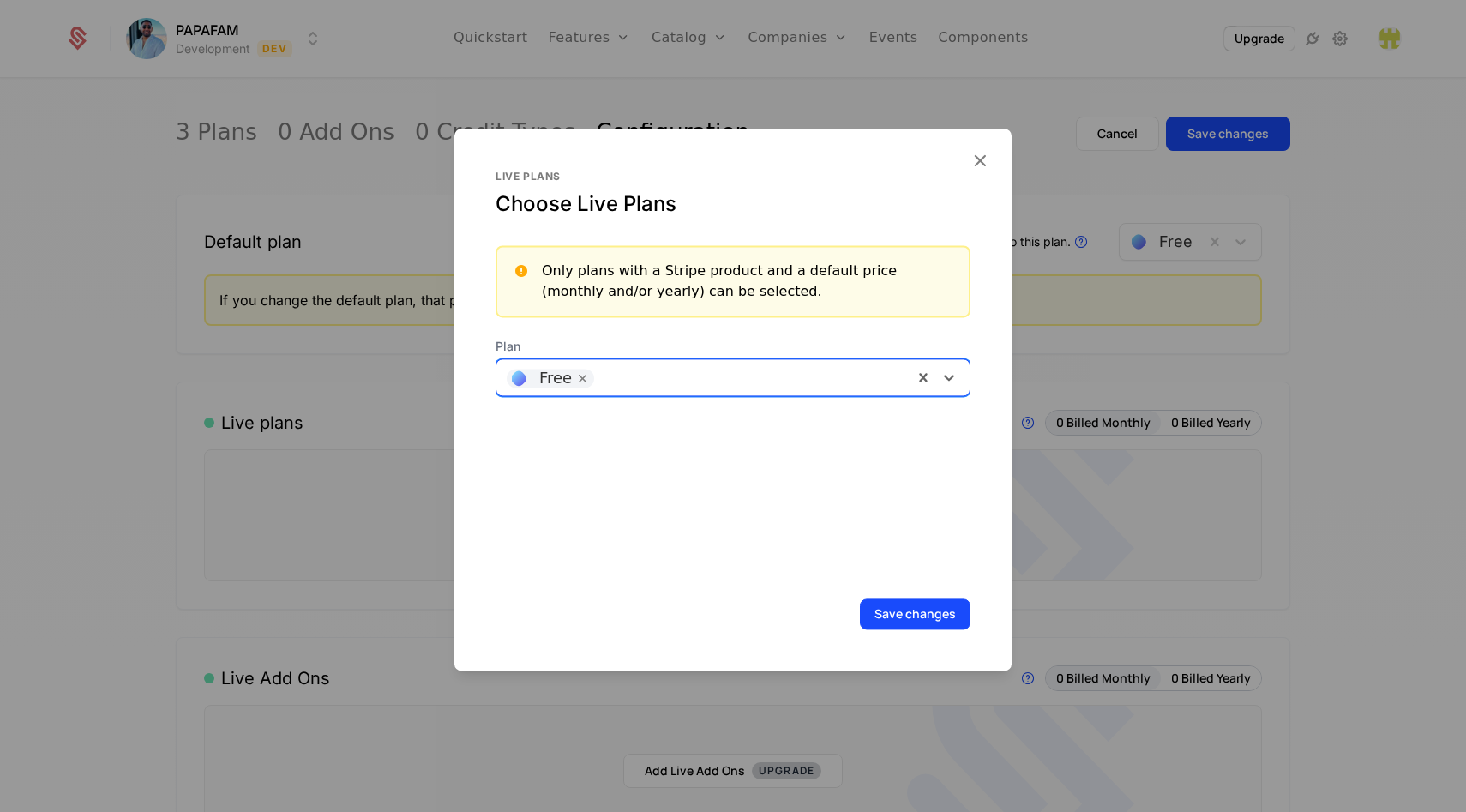
click at [628, 388] on div "Free" at bounding box center [704, 377] width 416 height 34
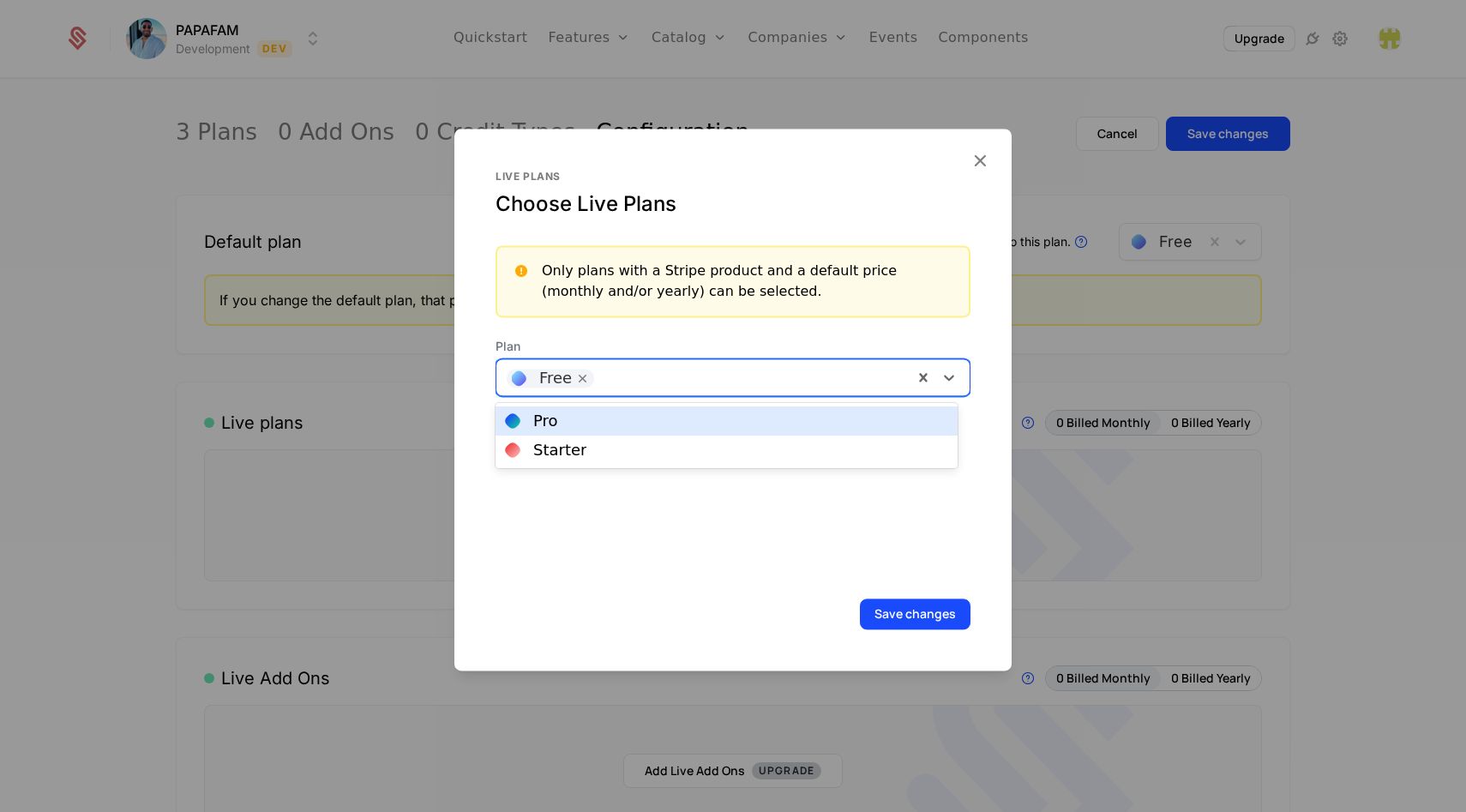
click at [590, 423] on div "Pro" at bounding box center [726, 421] width 441 height 16
click at [722, 382] on div at bounding box center [794, 375] width 215 height 24
click at [614, 426] on div "Starter" at bounding box center [726, 421] width 441 height 16
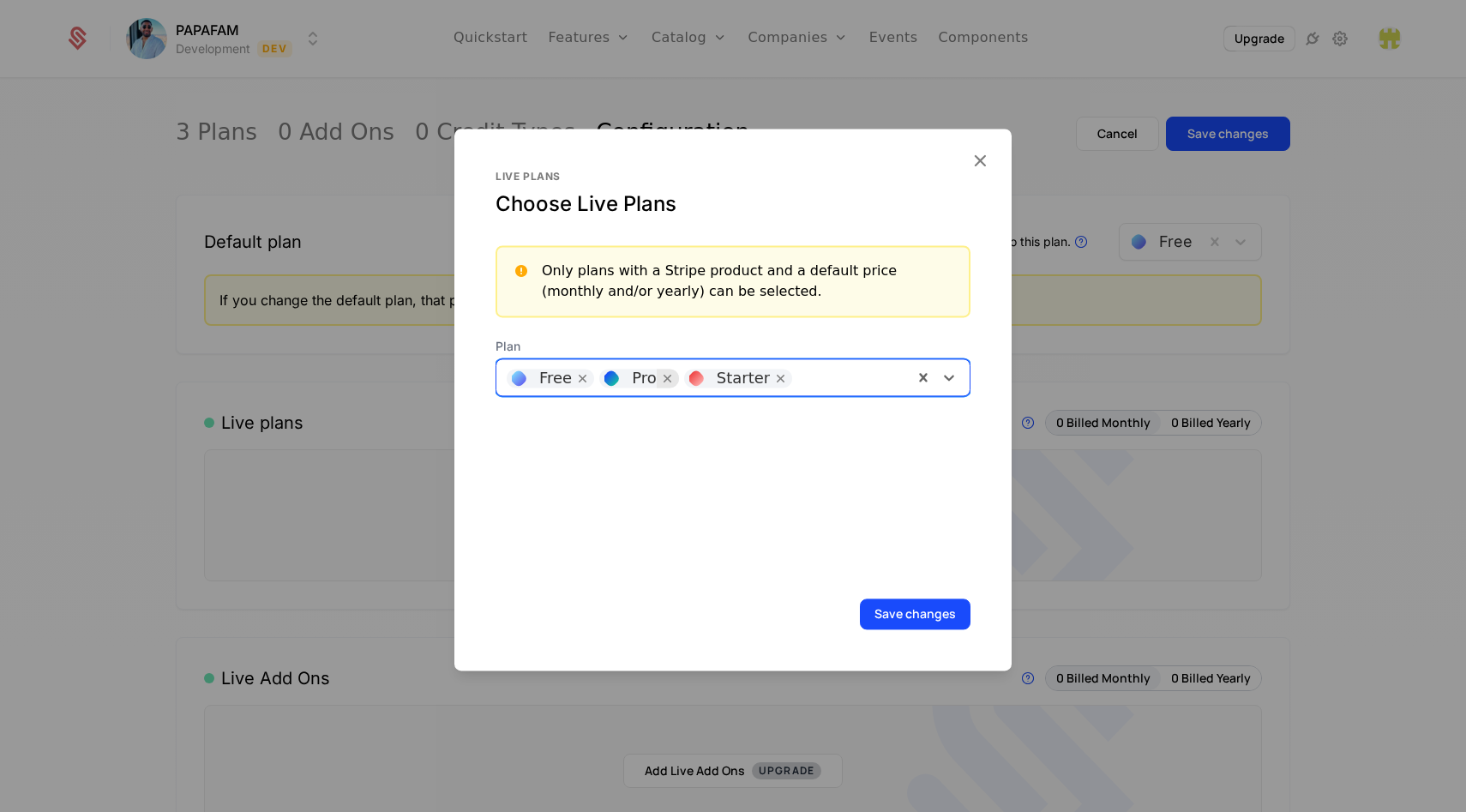
click at [668, 379] on icon "Remove [object Object]" at bounding box center [668, 378] width 16 height 16
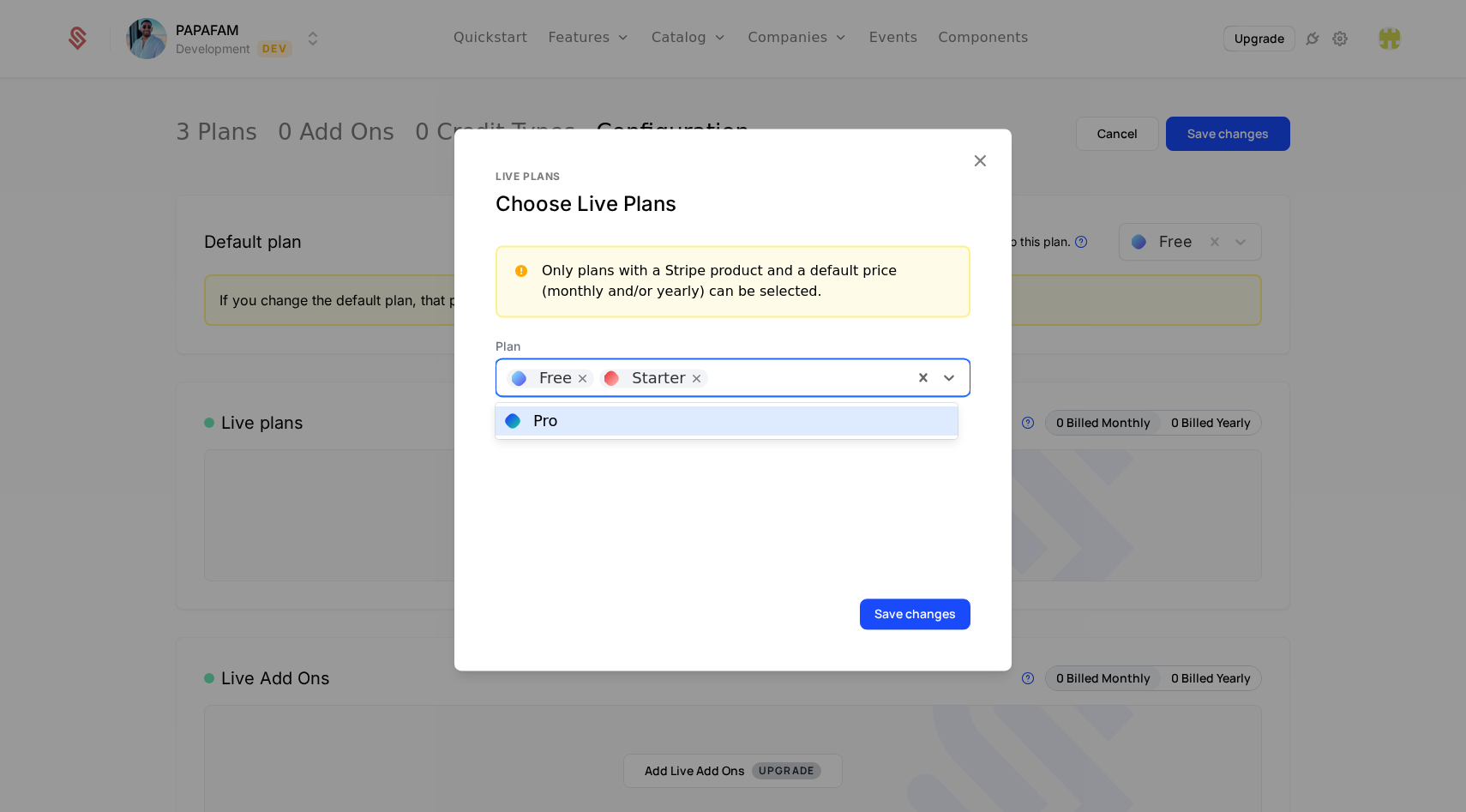
click at [743, 379] on div at bounding box center [810, 375] width 186 height 24
click at [678, 420] on div "Pro" at bounding box center [726, 421] width 441 height 16
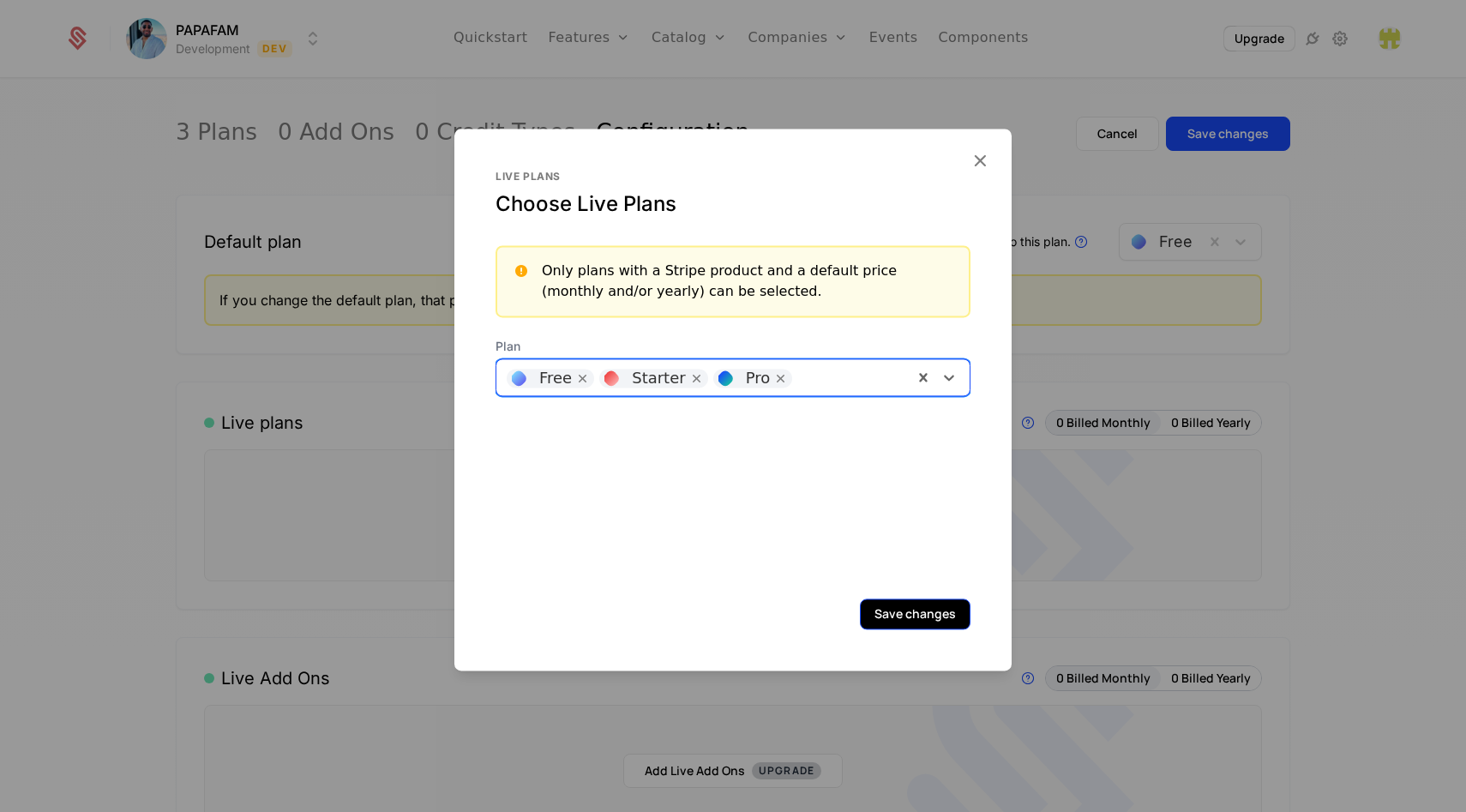
click at [900, 618] on button "Save changes" at bounding box center [915, 614] width 111 height 31
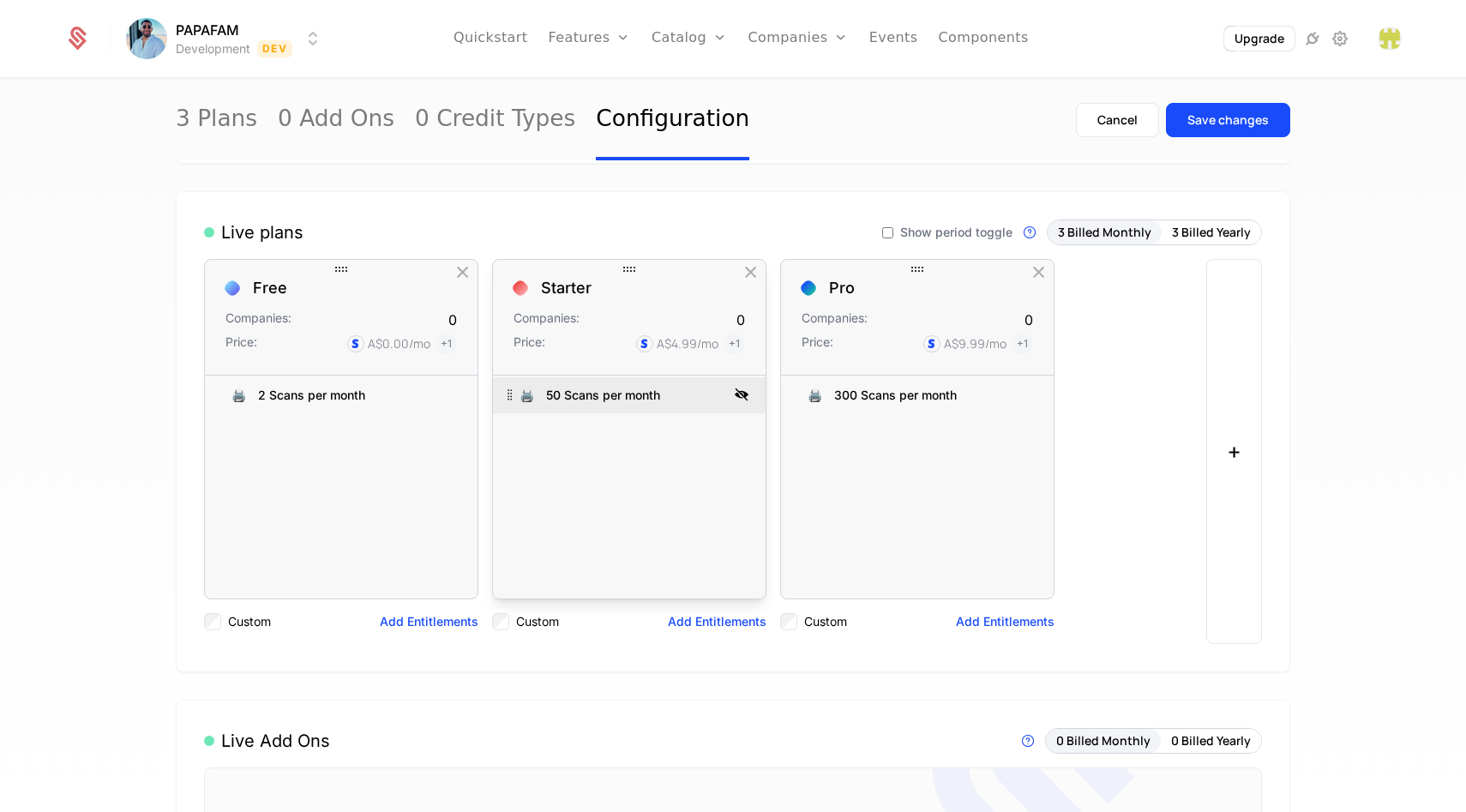
scroll to position [190, 0]
click at [1178, 232] on button "3 Billed Yearly" at bounding box center [1211, 233] width 100 height 24
click at [1119, 234] on button "3 Billed Monthly" at bounding box center [1105, 233] width 114 height 24
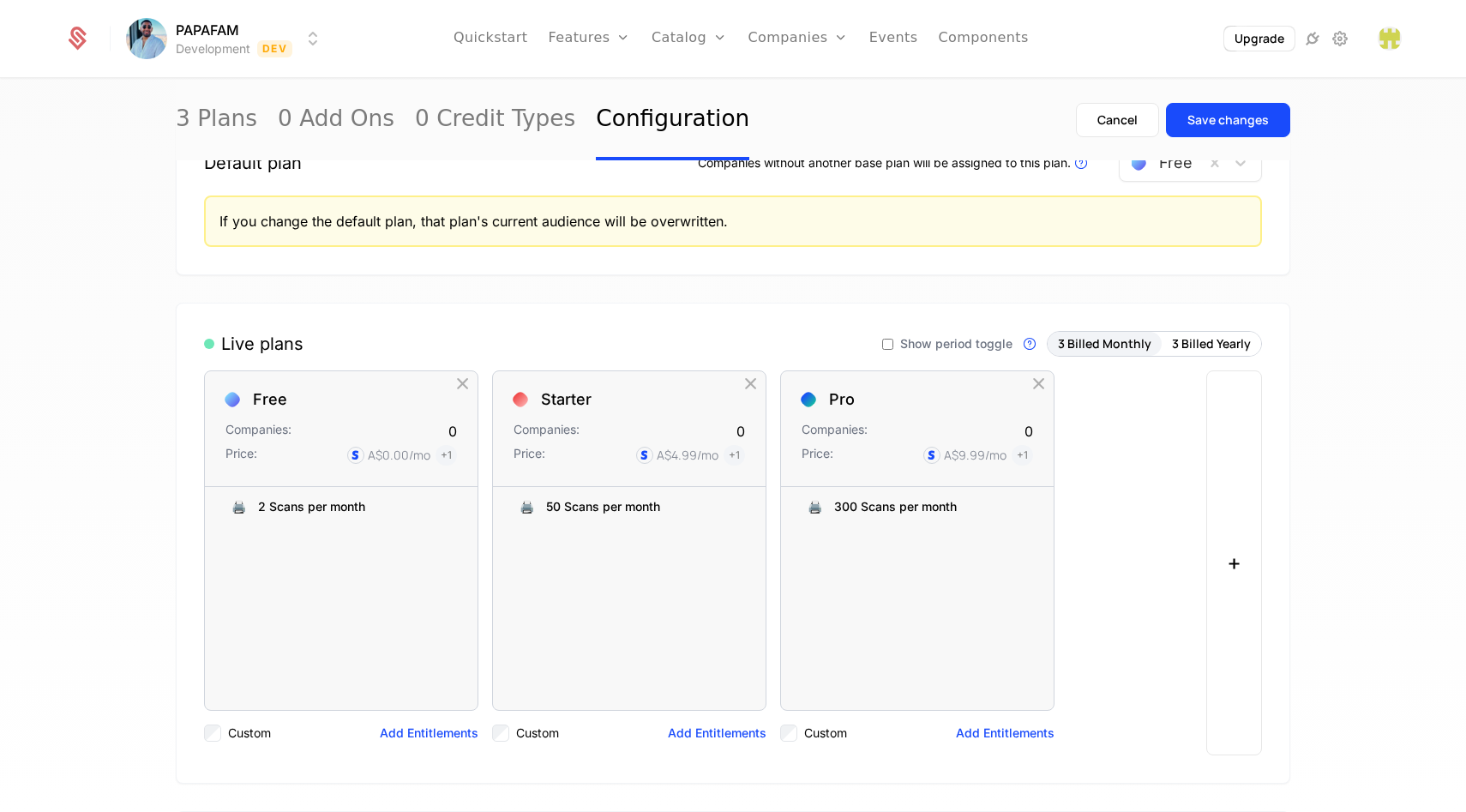
scroll to position [0, 0]
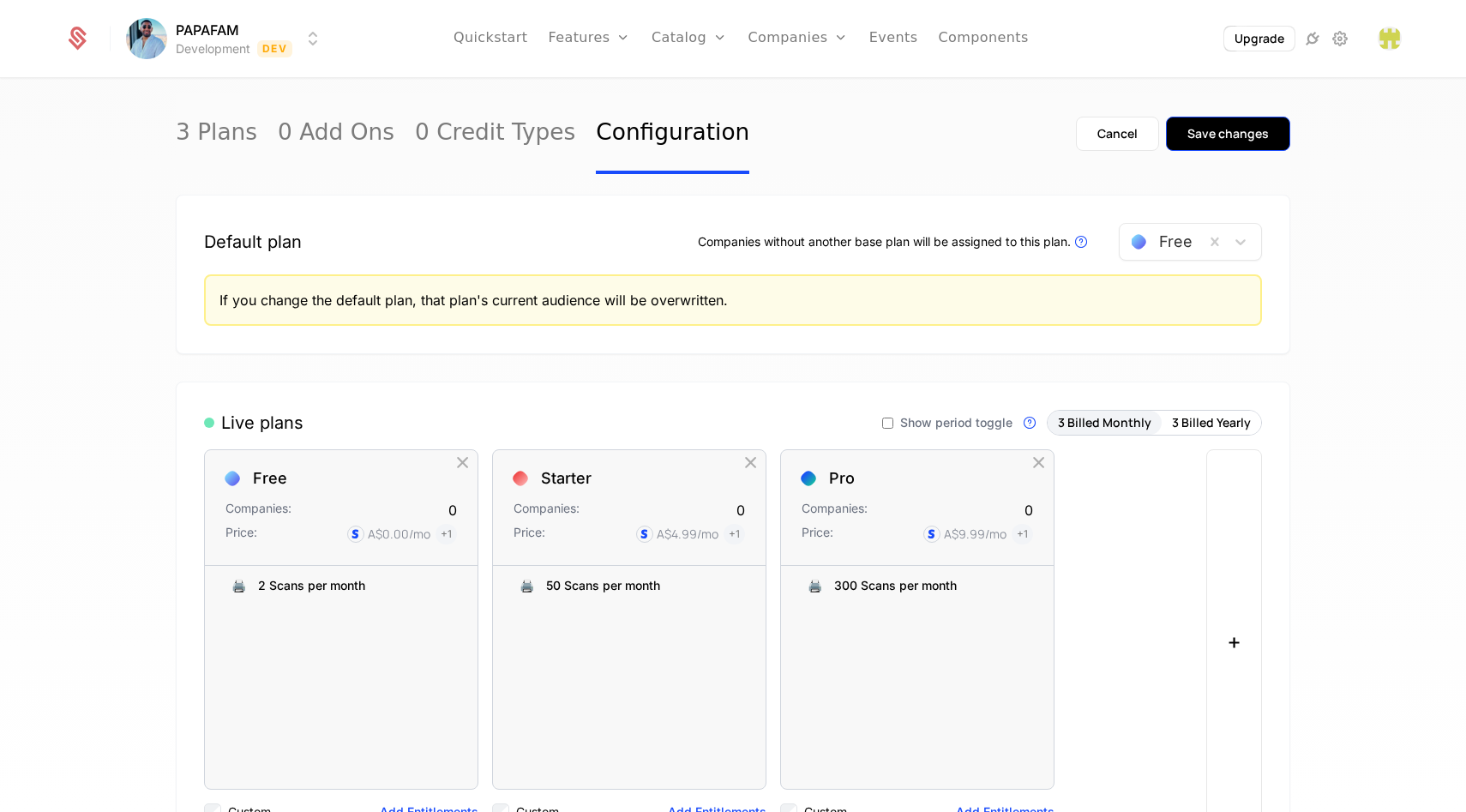
click at [1231, 135] on div "Save changes" at bounding box center [1228, 133] width 81 height 17
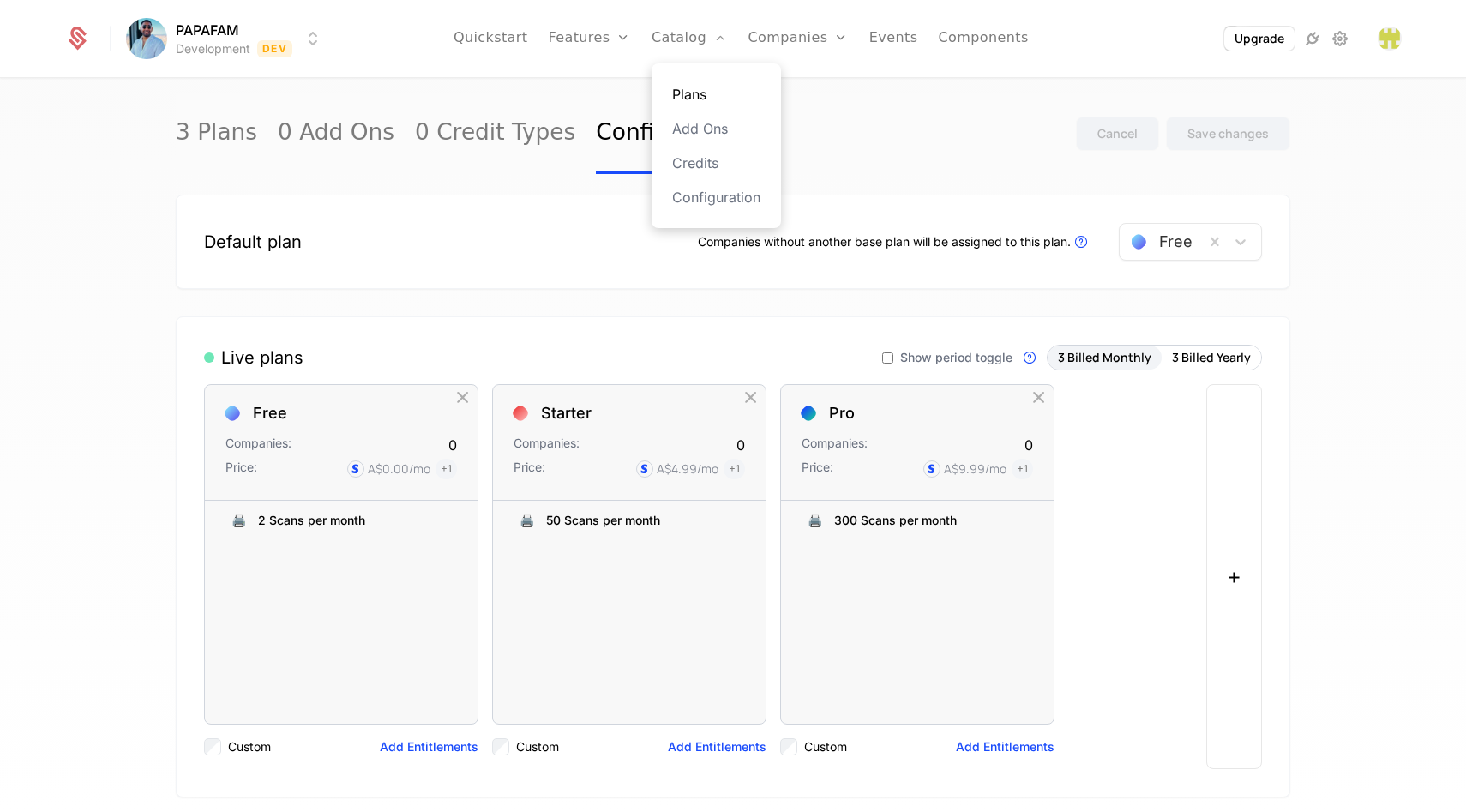
click at [691, 87] on link "Plans" at bounding box center [716, 94] width 88 height 20
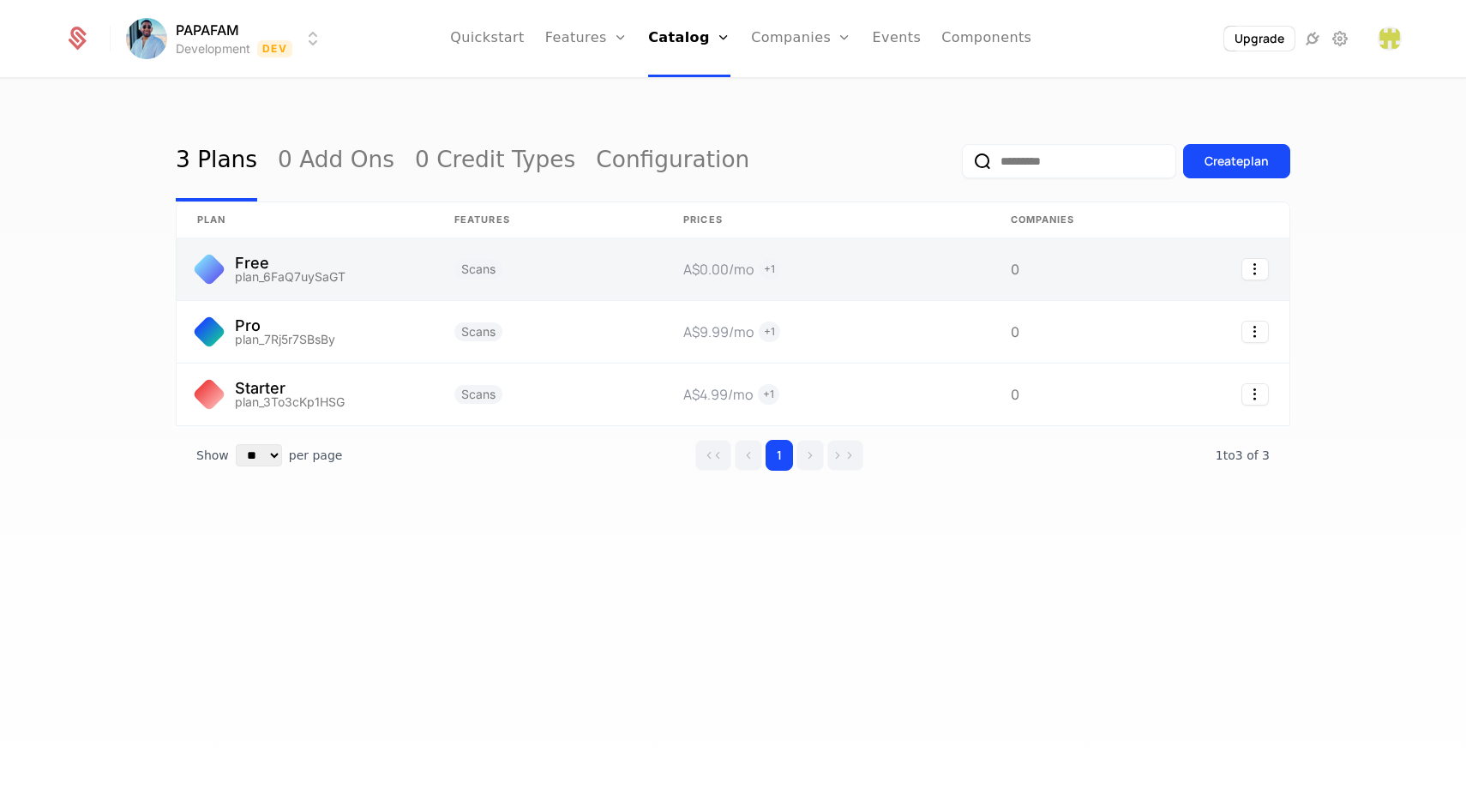
click at [567, 272] on link at bounding box center [549, 269] width 229 height 61
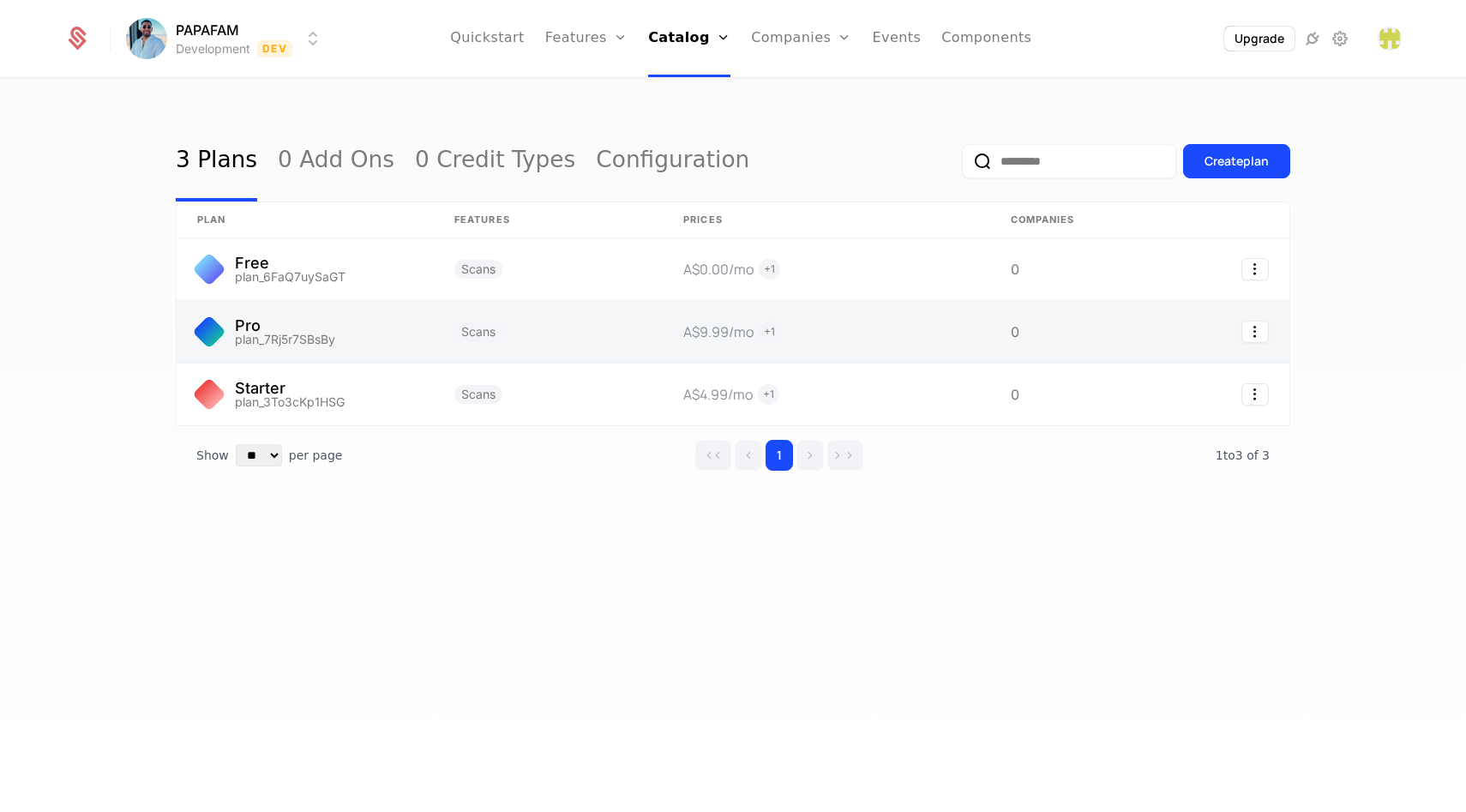
click at [521, 342] on link at bounding box center [549, 332] width 229 height 61
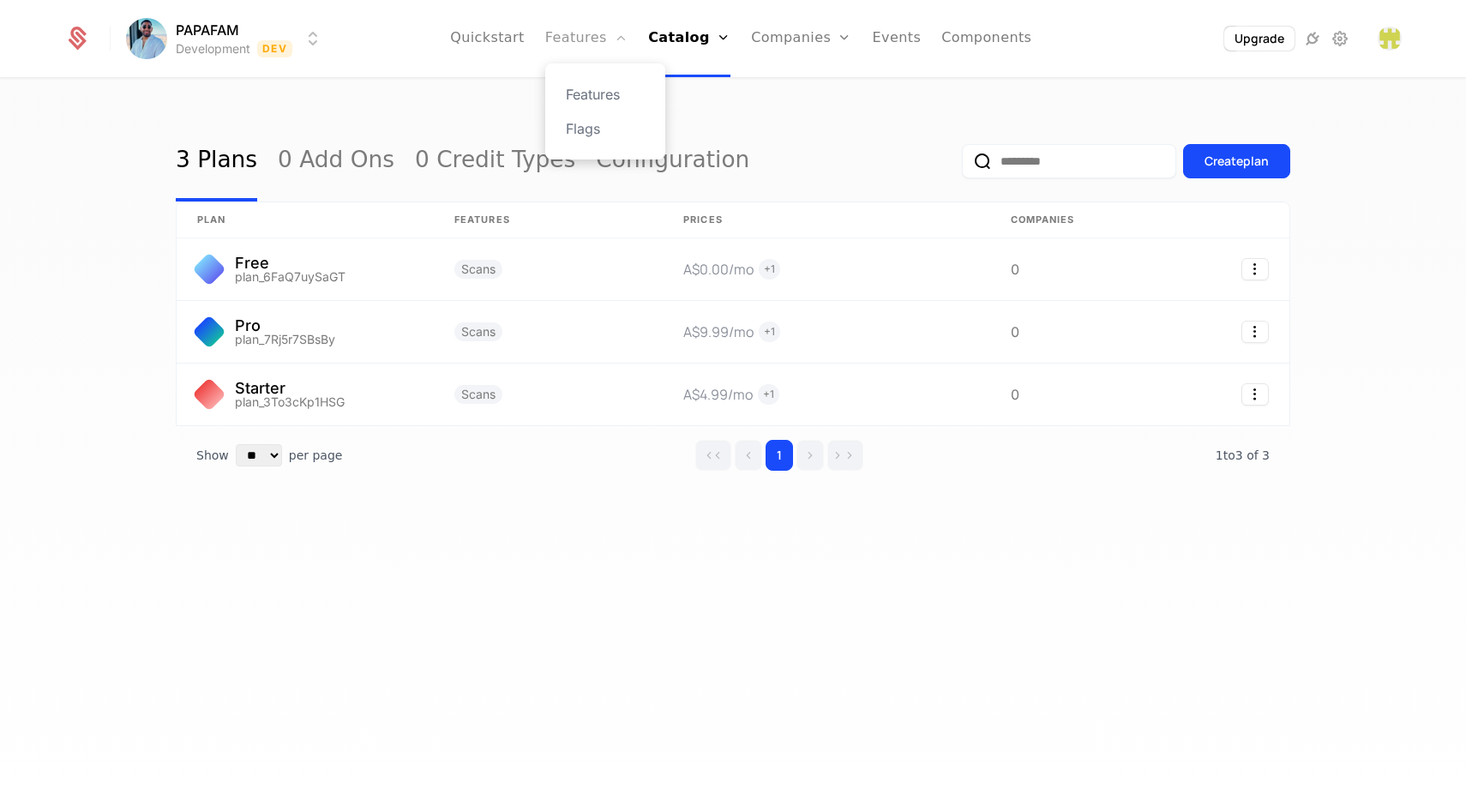
click at [590, 39] on link "Features" at bounding box center [587, 38] width 82 height 77
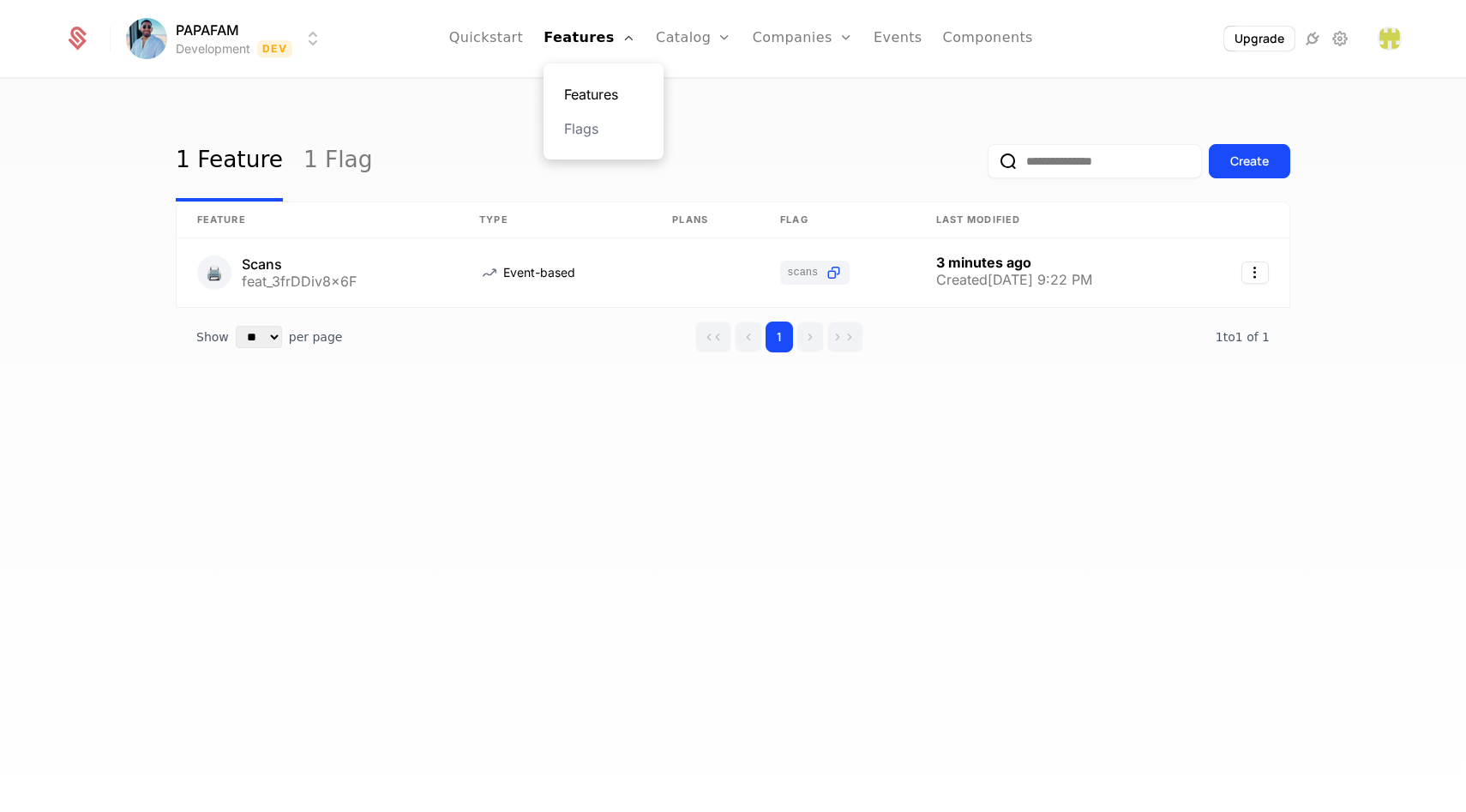
click at [609, 89] on link "Features" at bounding box center [604, 94] width 79 height 20
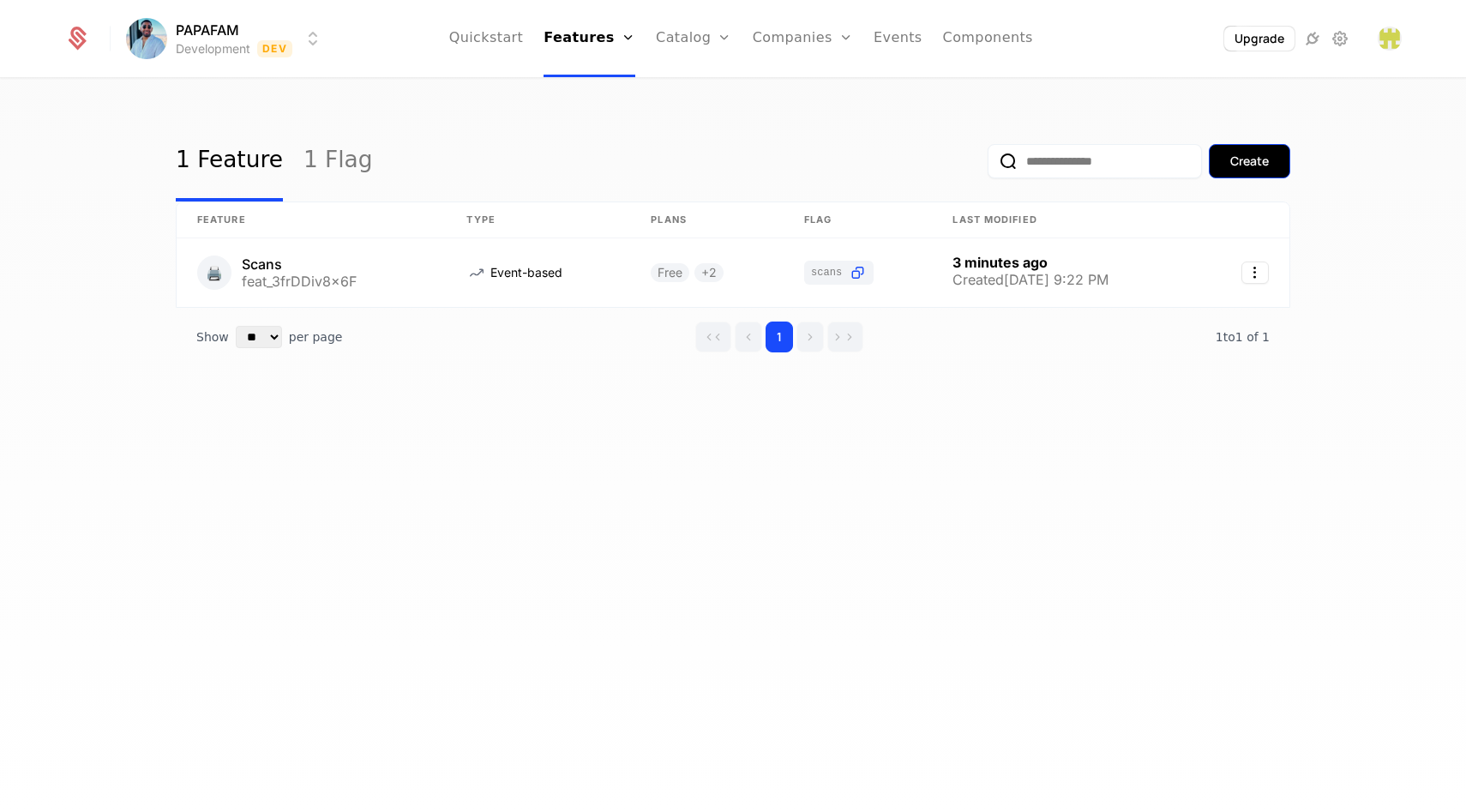
click at [1268, 151] on button "Create" at bounding box center [1249, 161] width 81 height 34
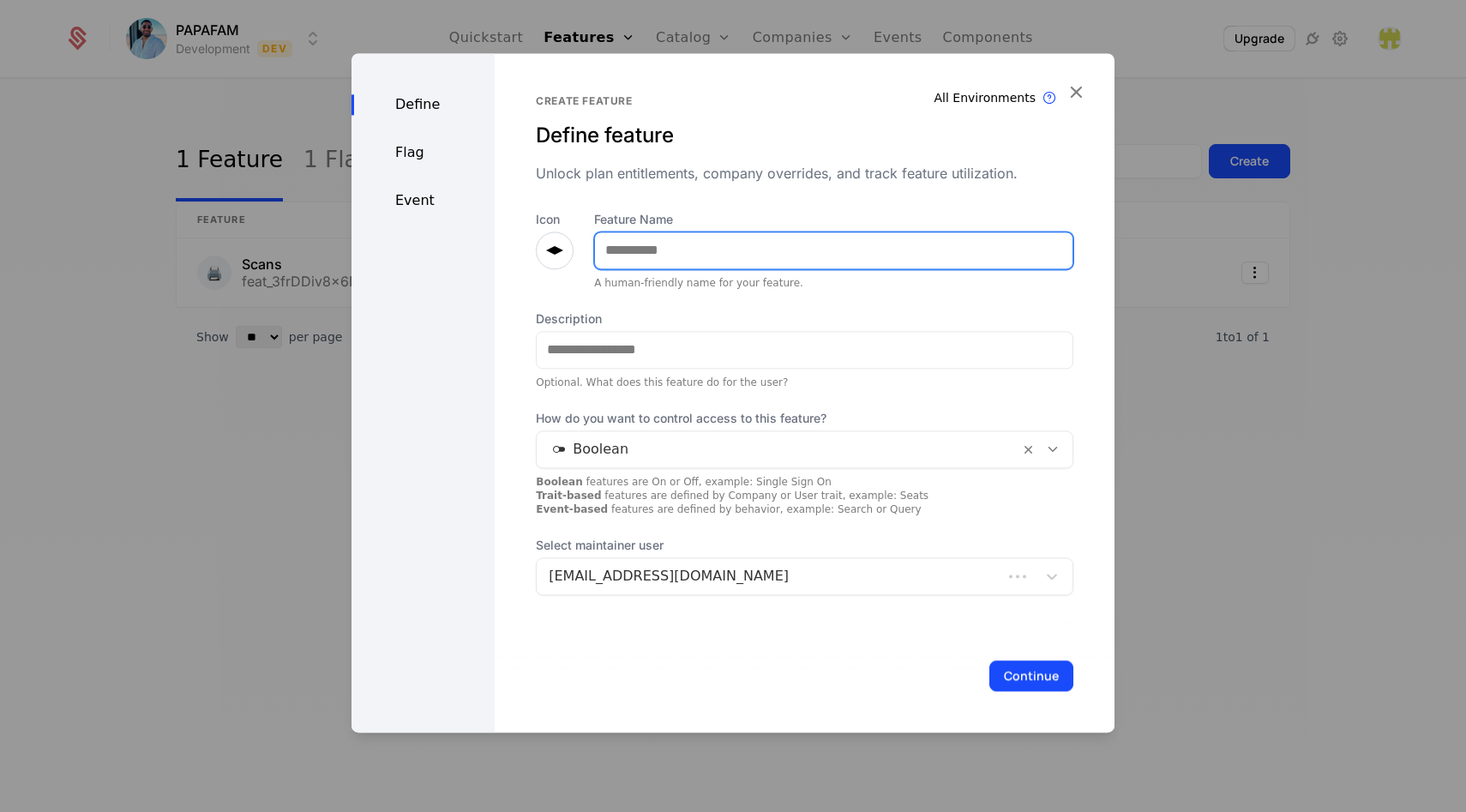
click at [854, 262] on input "Feature Name" at bounding box center [834, 250] width 478 height 36
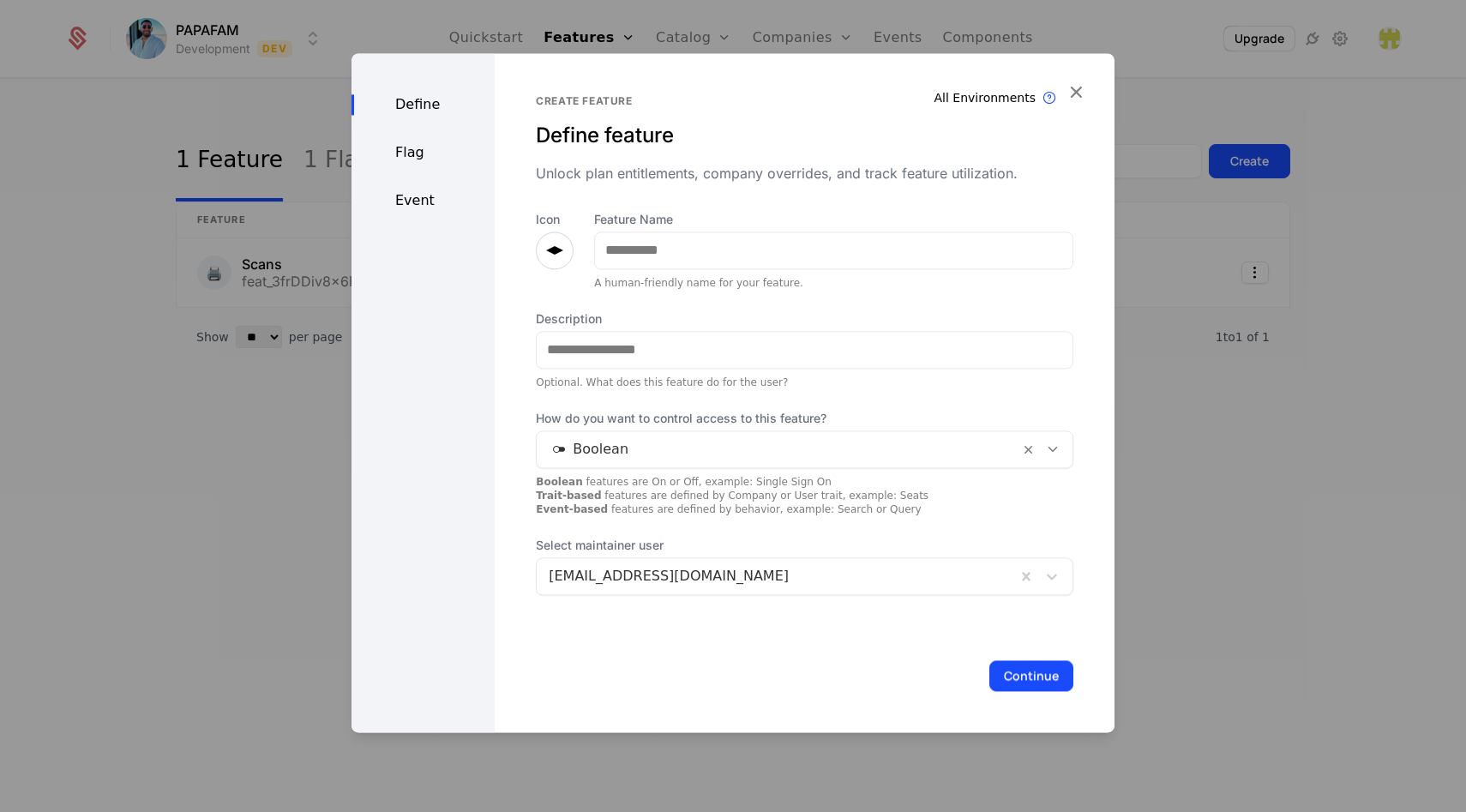
click at [557, 247] on div at bounding box center [554, 250] width 38 height 38
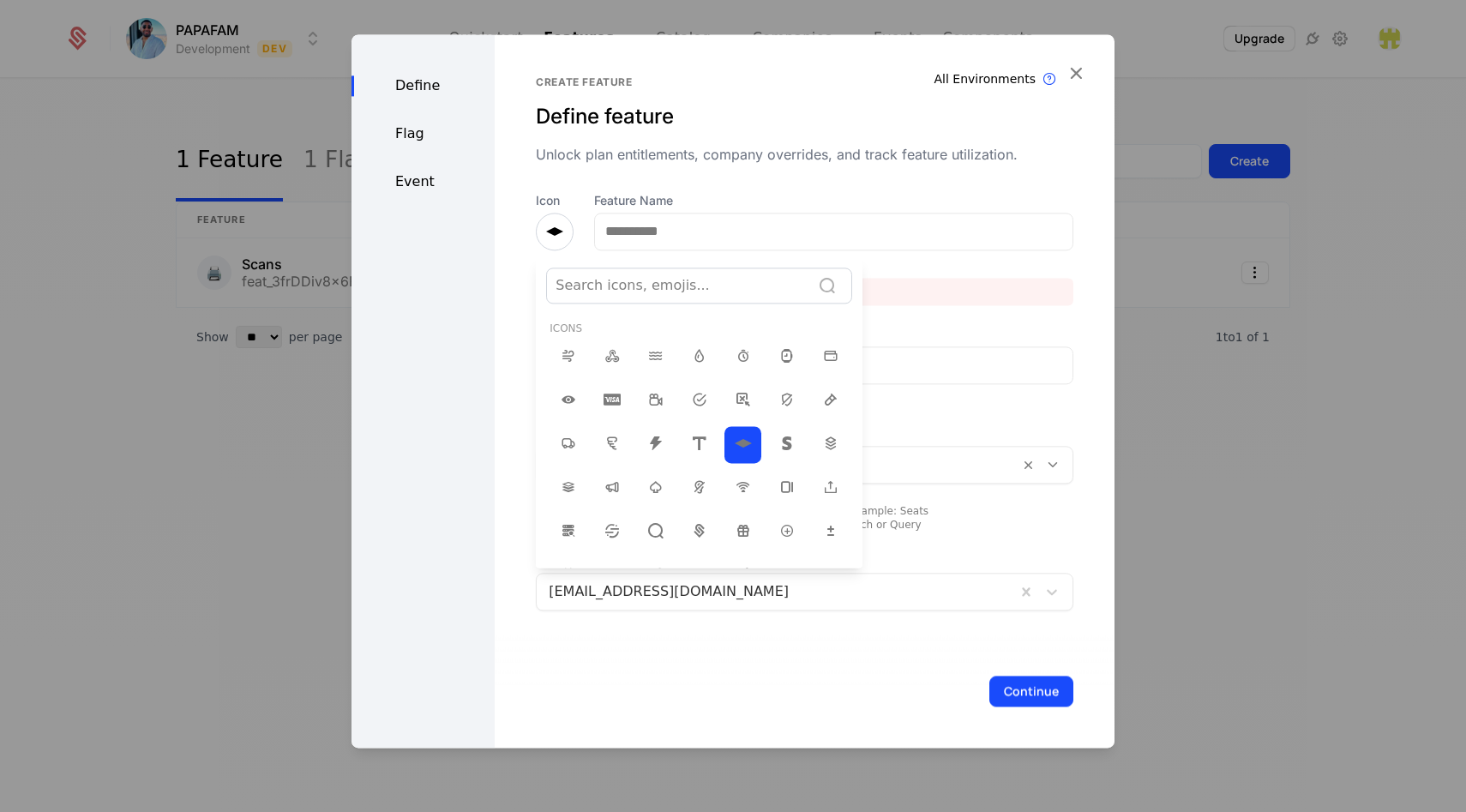
click at [613, 293] on div at bounding box center [679, 286] width 246 height 24
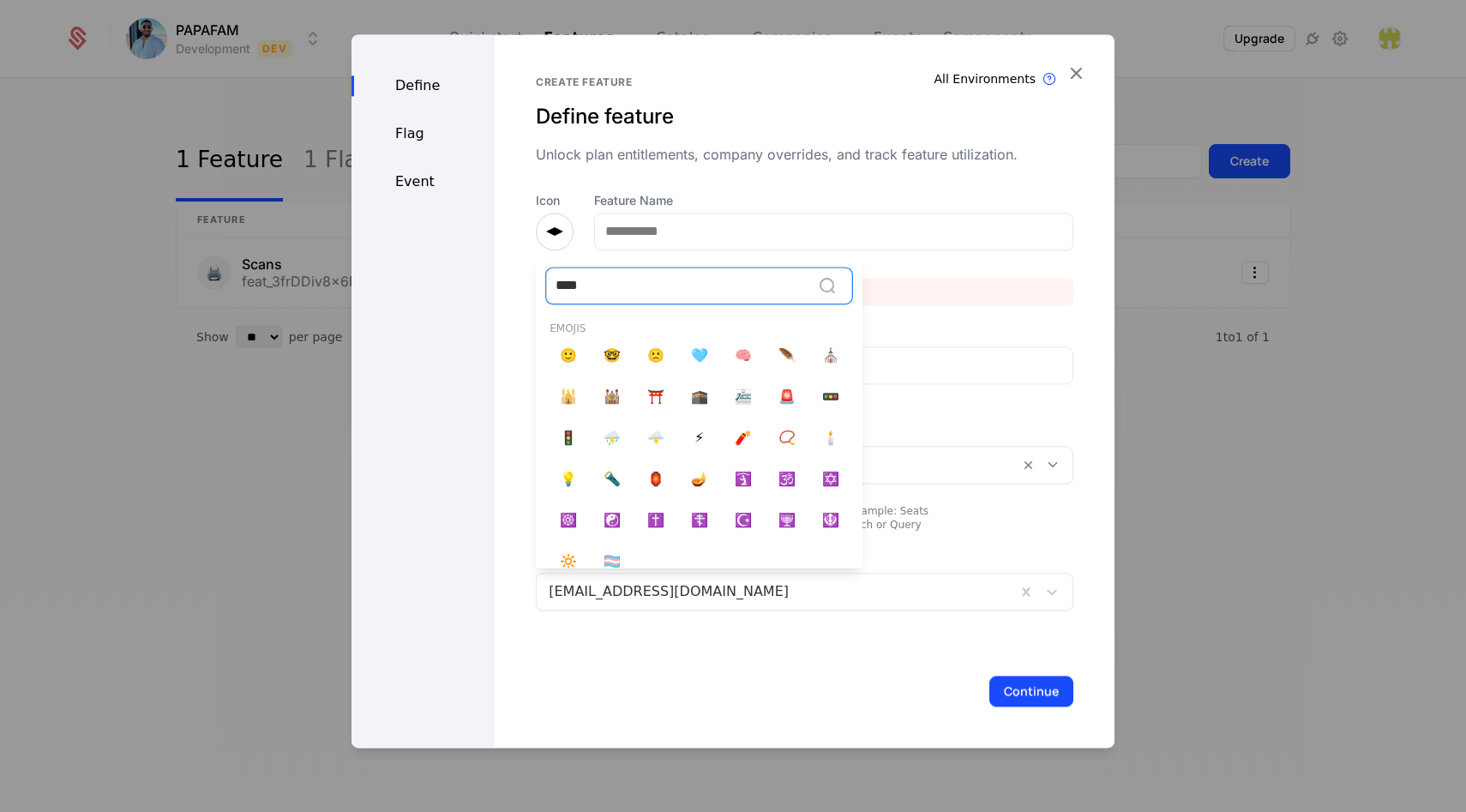
type input "*****"
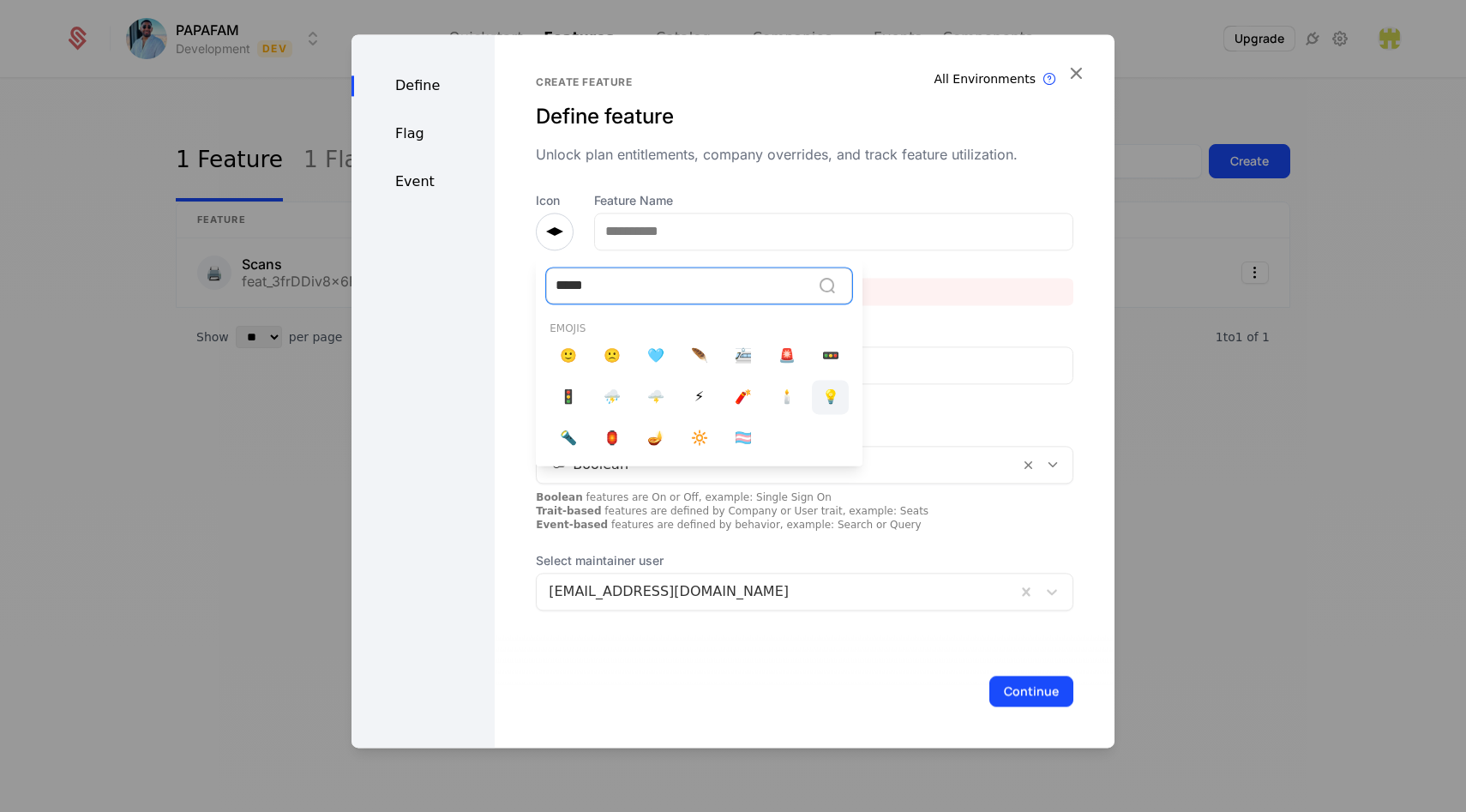
click at [824, 399] on span "💡" at bounding box center [831, 397] width 17 height 20
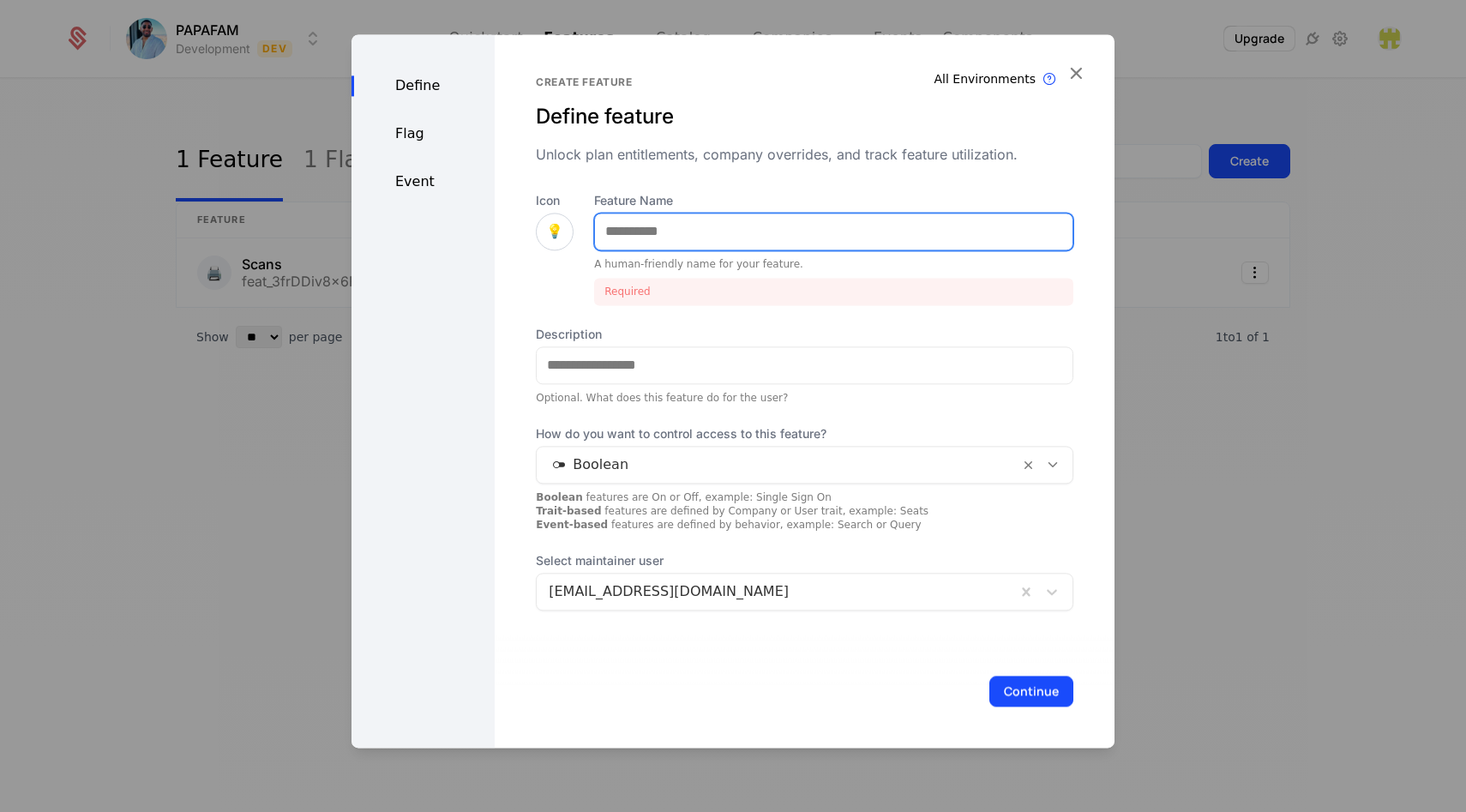
click at [667, 227] on input "Feature Name" at bounding box center [834, 231] width 478 height 36
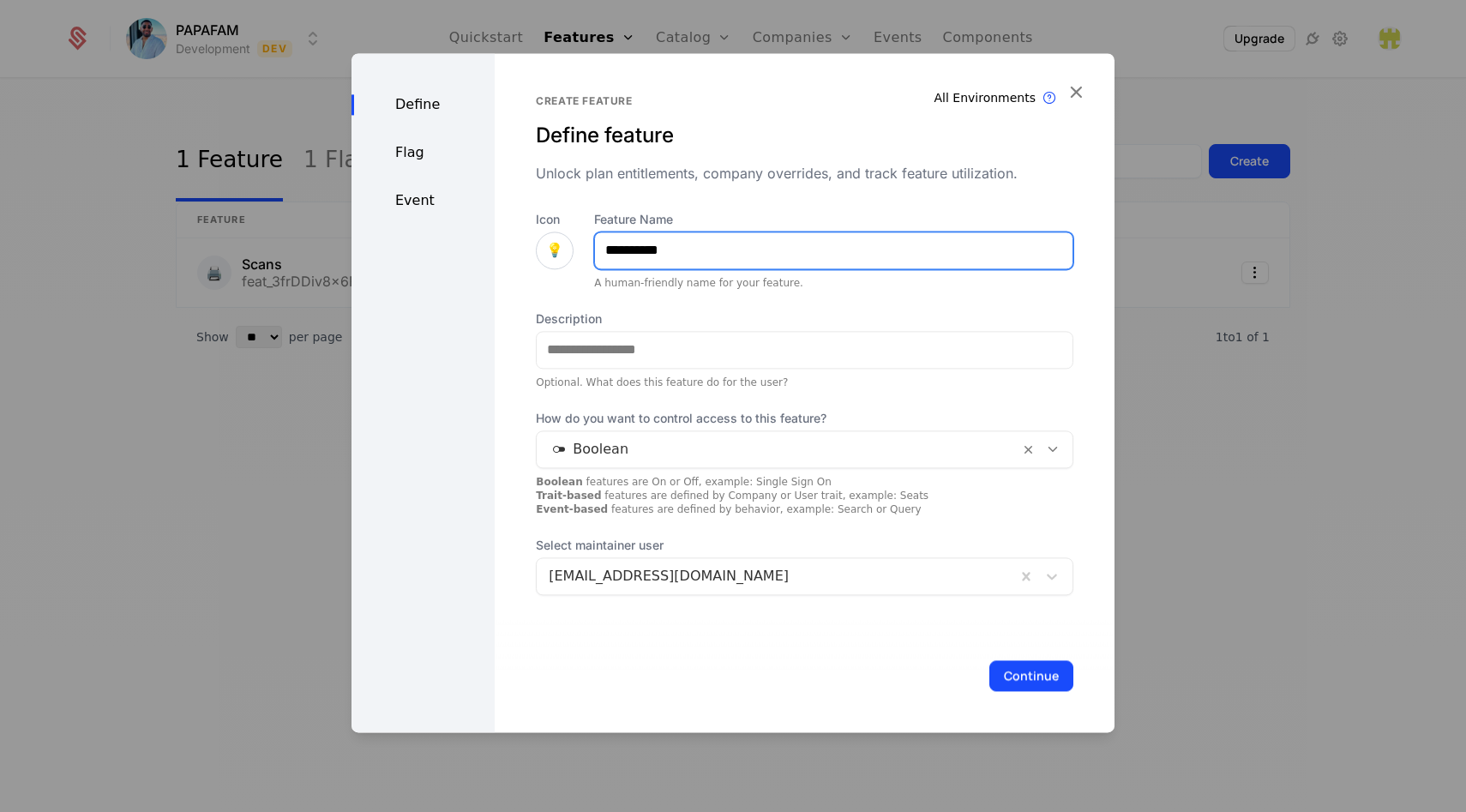
type input "**********"
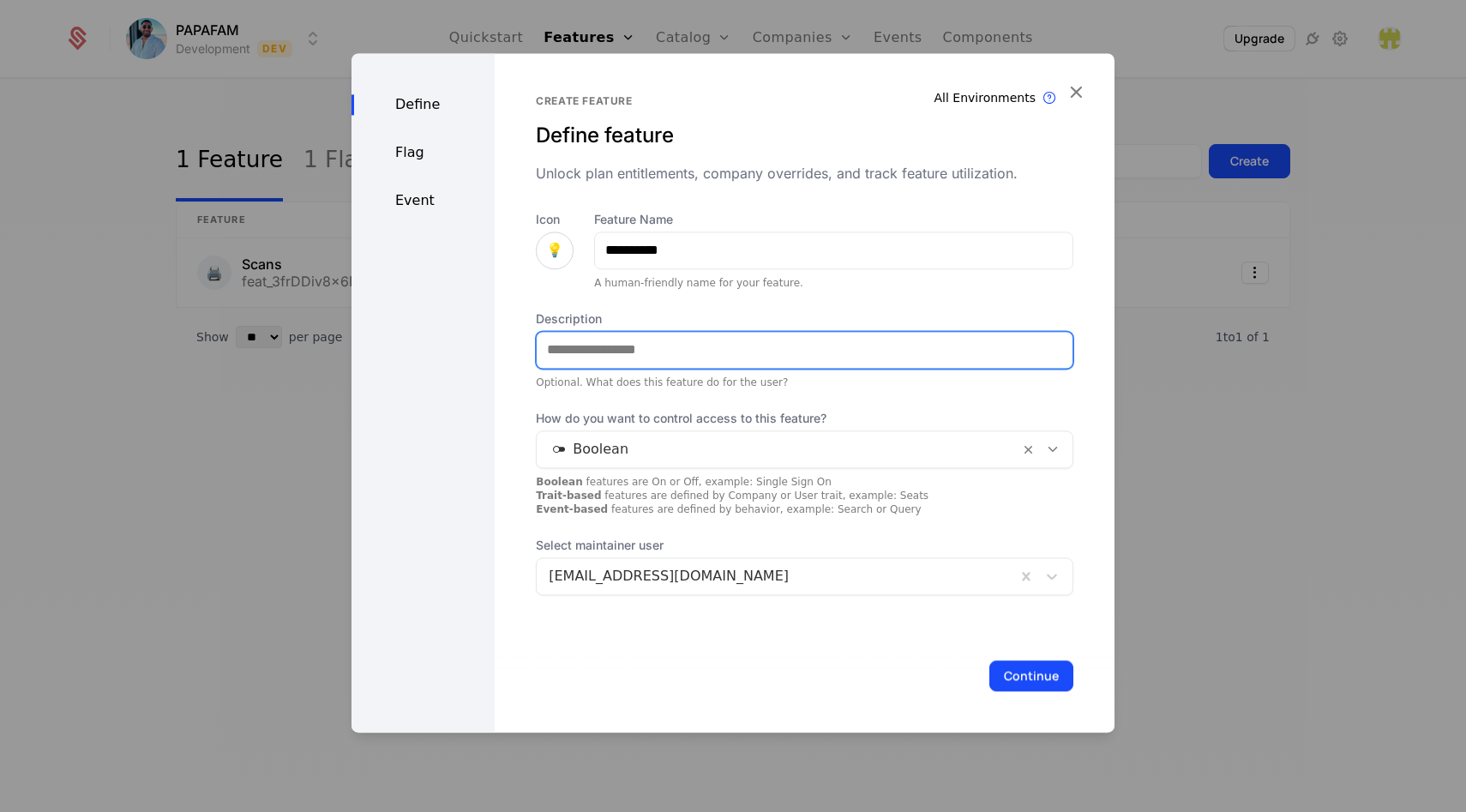
click at [645, 345] on input "Description" at bounding box center [804, 349] width 536 height 36
type input "**********"
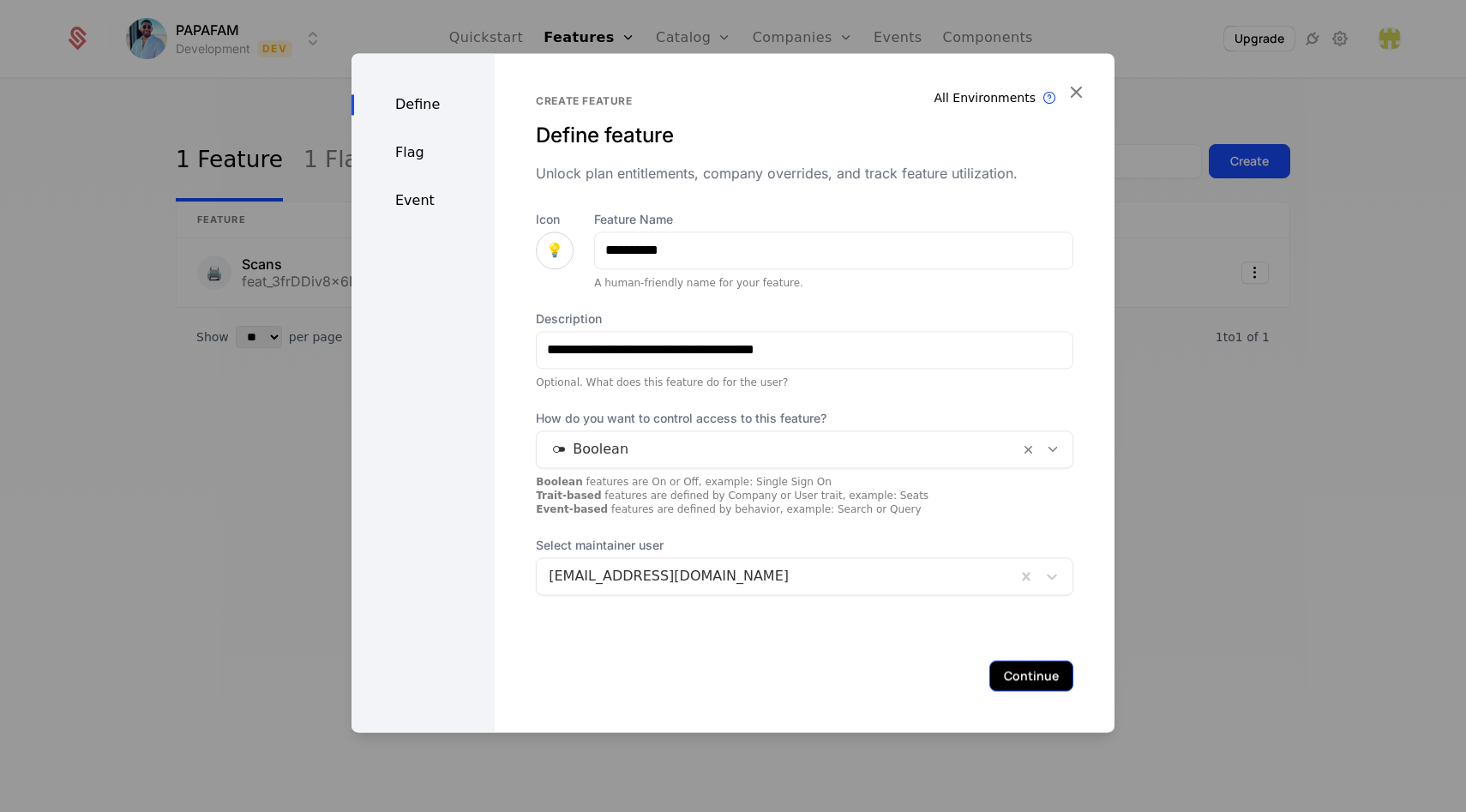
click at [1001, 670] on button "Continue" at bounding box center [1031, 675] width 84 height 31
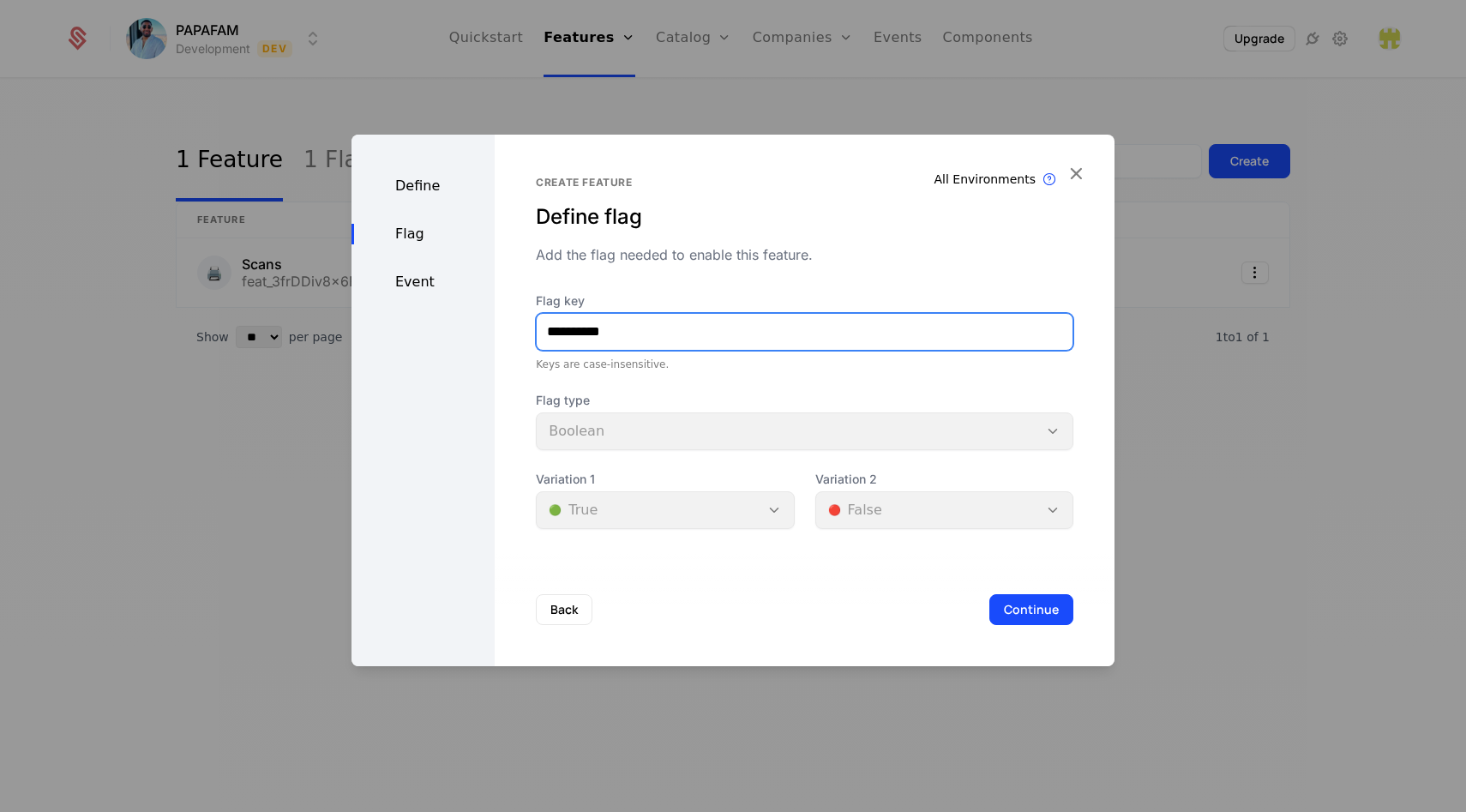
click at [672, 339] on input "**********" at bounding box center [804, 332] width 536 height 36
type input "*"
type input "*******"
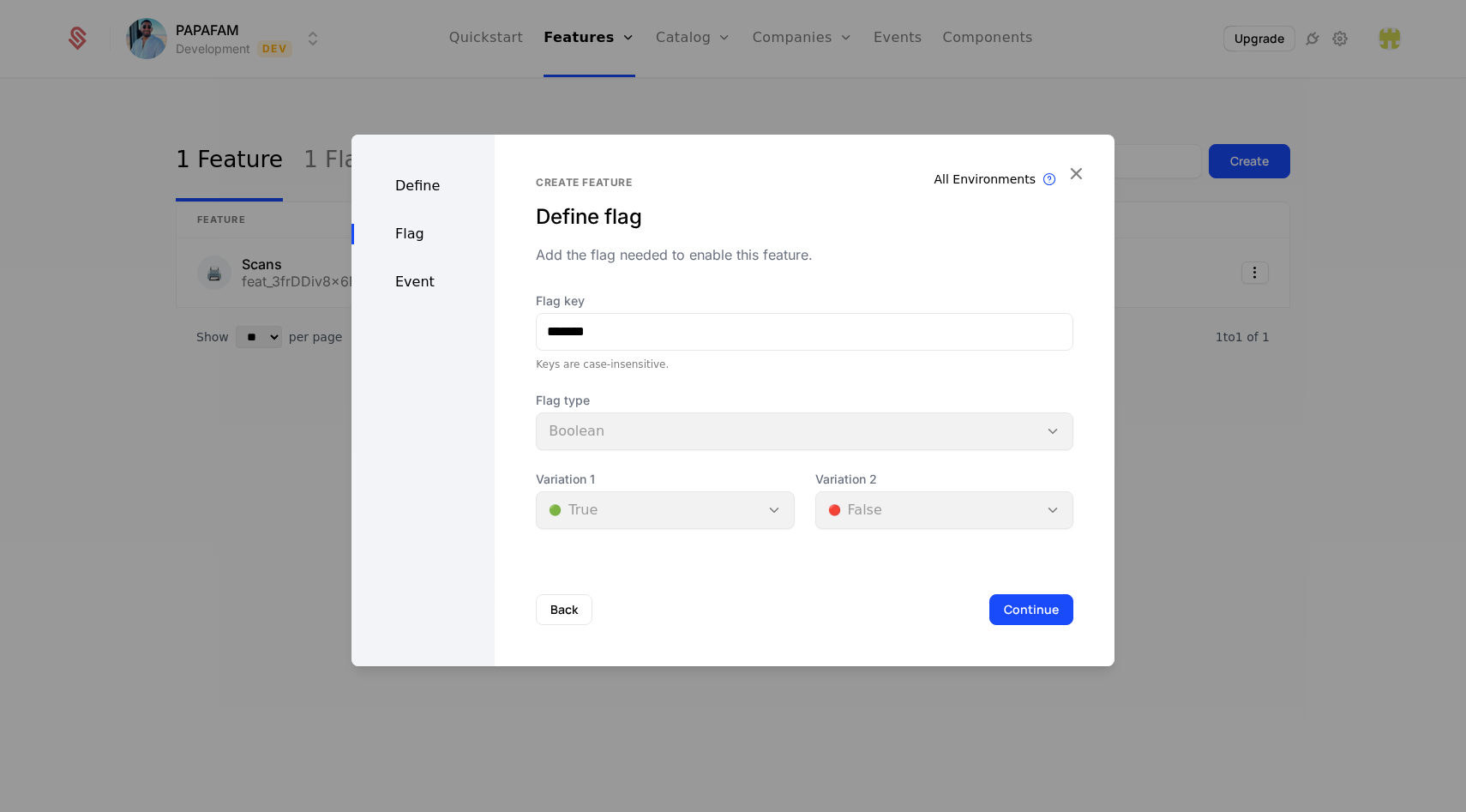
click at [726, 372] on div "Flag key ******* Keys are case-insensitive. Flag type Boolean Variation 1 🟢 Tru…" at bounding box center [804, 411] width 537 height 237
click at [1007, 610] on button "Continue" at bounding box center [1031, 609] width 84 height 31
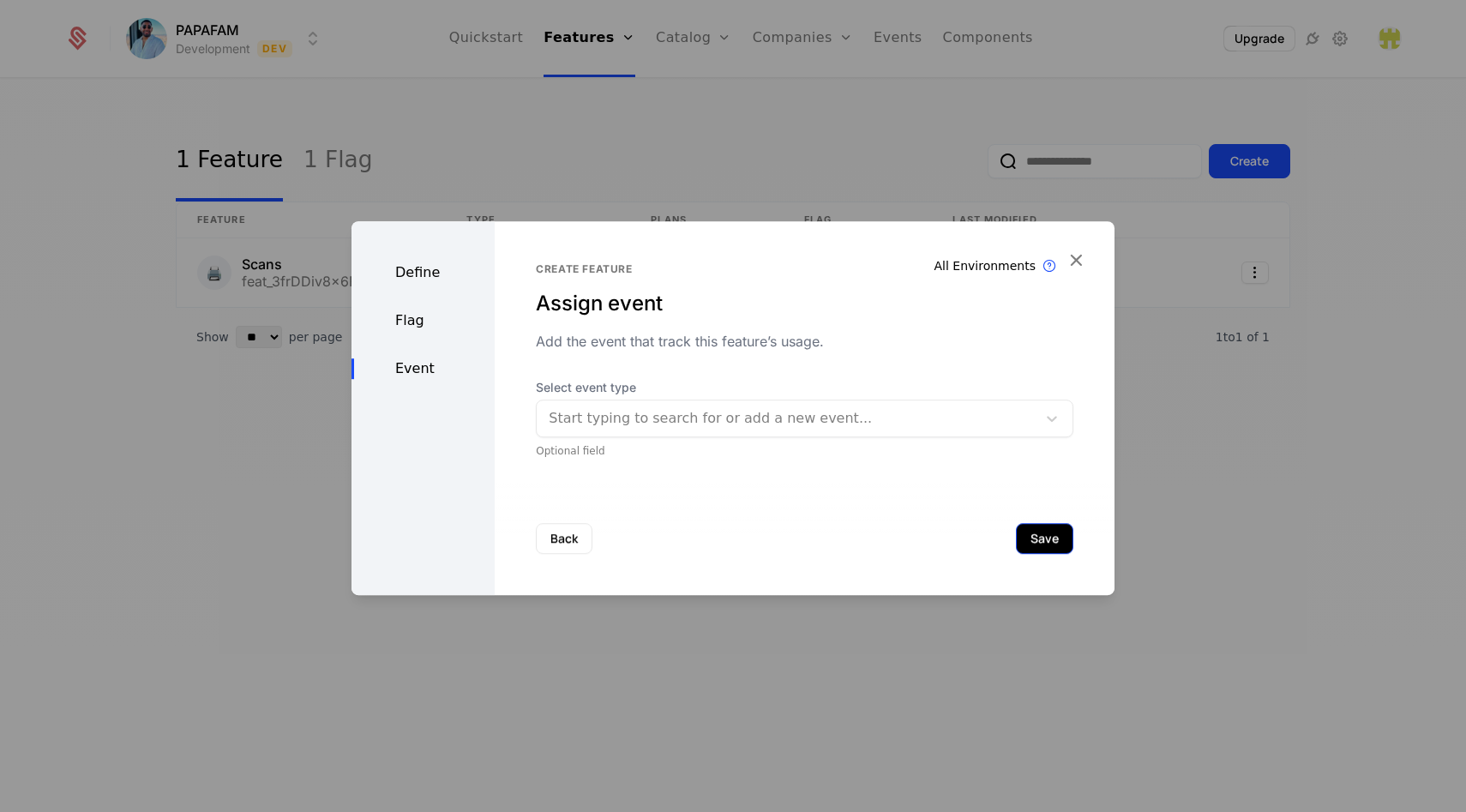
click at [1041, 538] on button "Save" at bounding box center [1045, 538] width 58 height 31
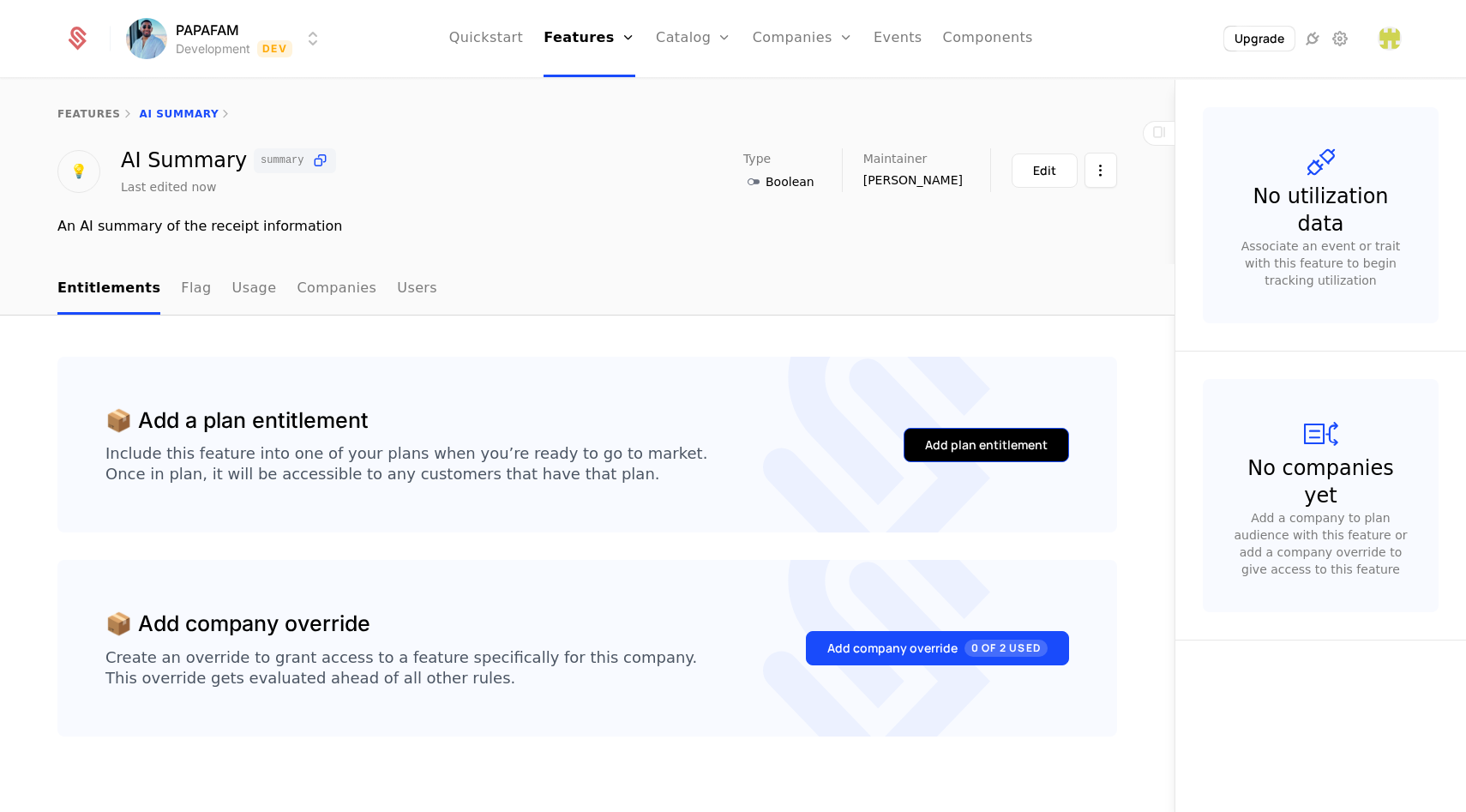
click at [975, 445] on div "Add plan entitlement" at bounding box center [986, 445] width 123 height 17
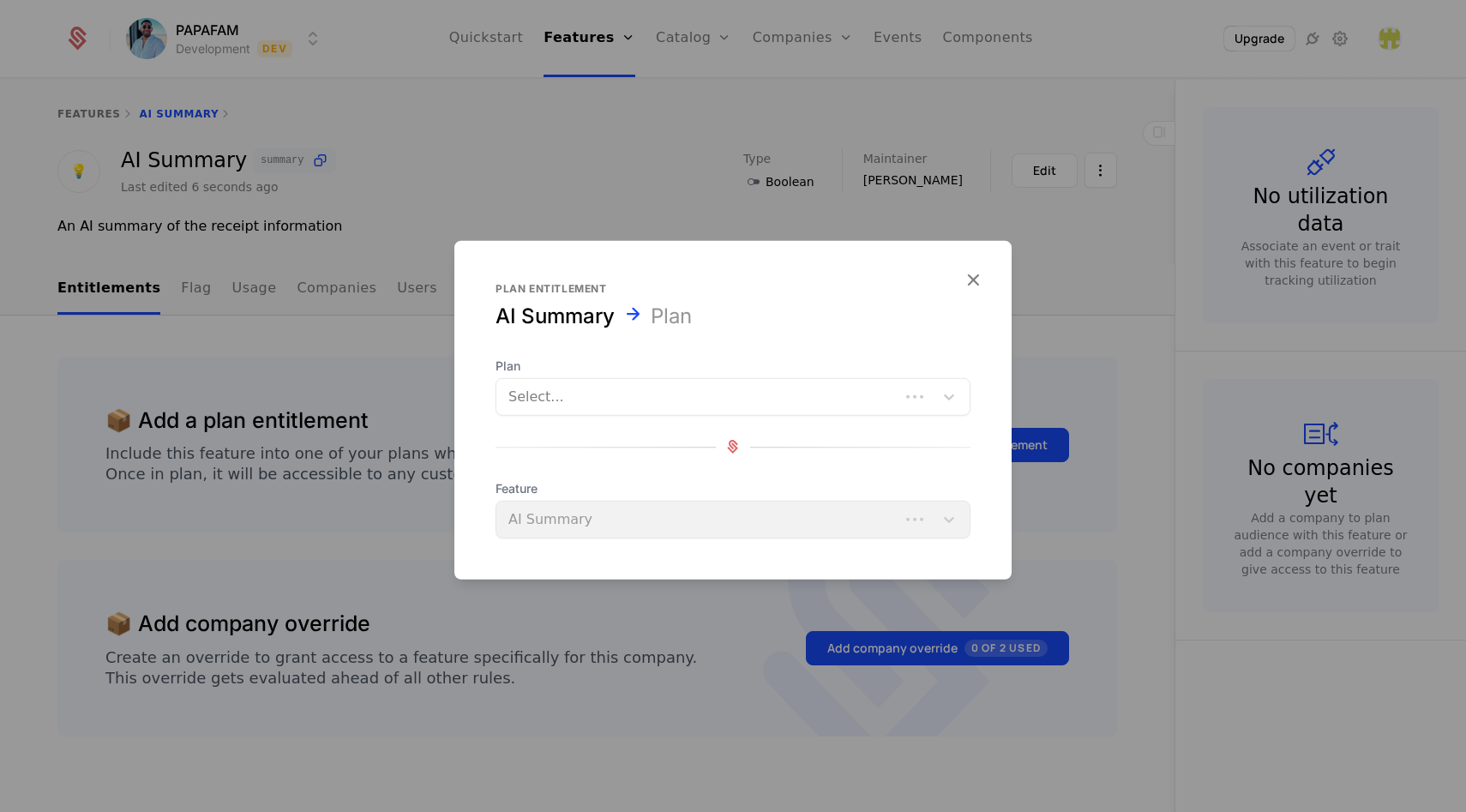
click at [660, 410] on div "Select..." at bounding box center [698, 396] width 403 height 31
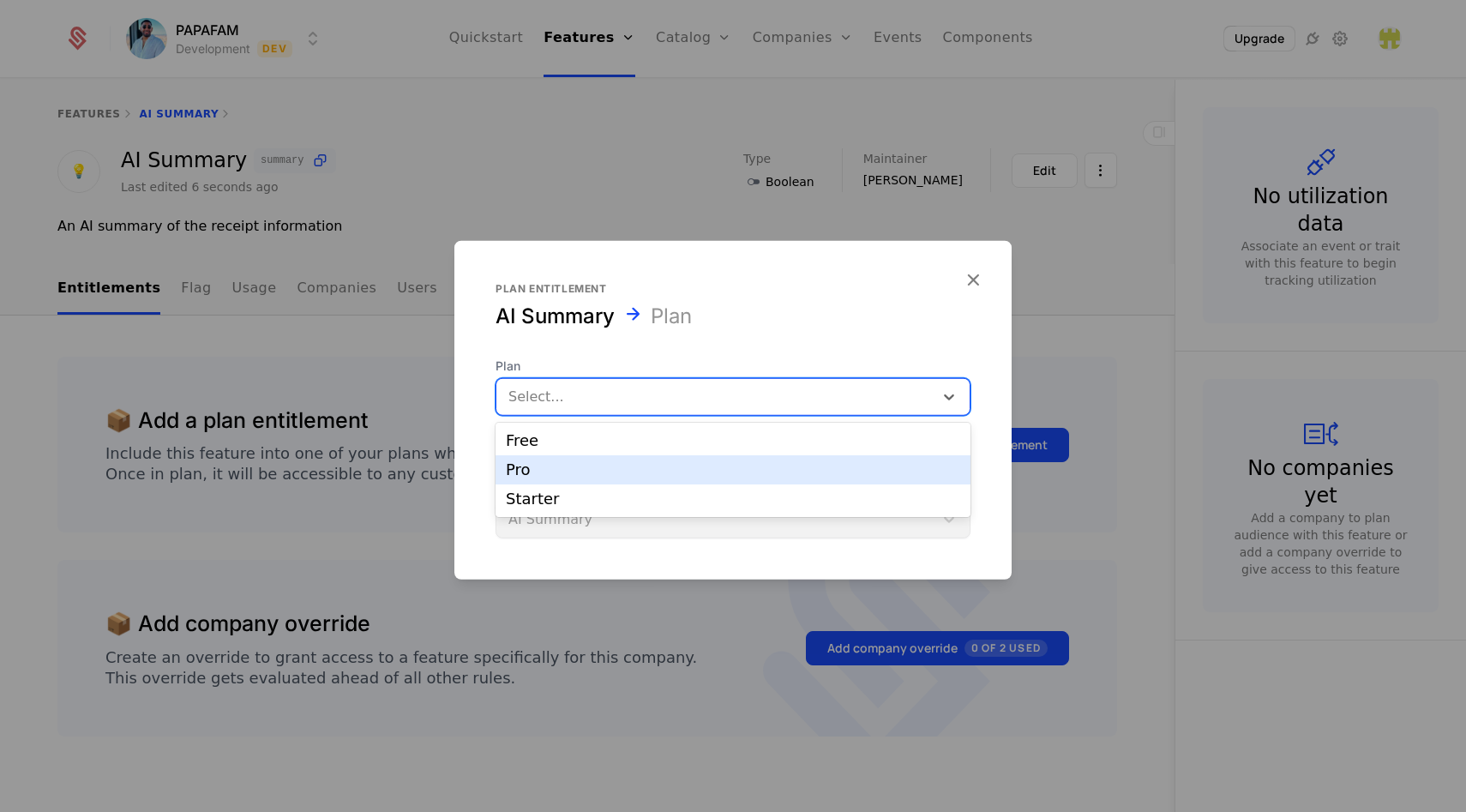
click at [643, 482] on div "Pro" at bounding box center [733, 469] width 475 height 29
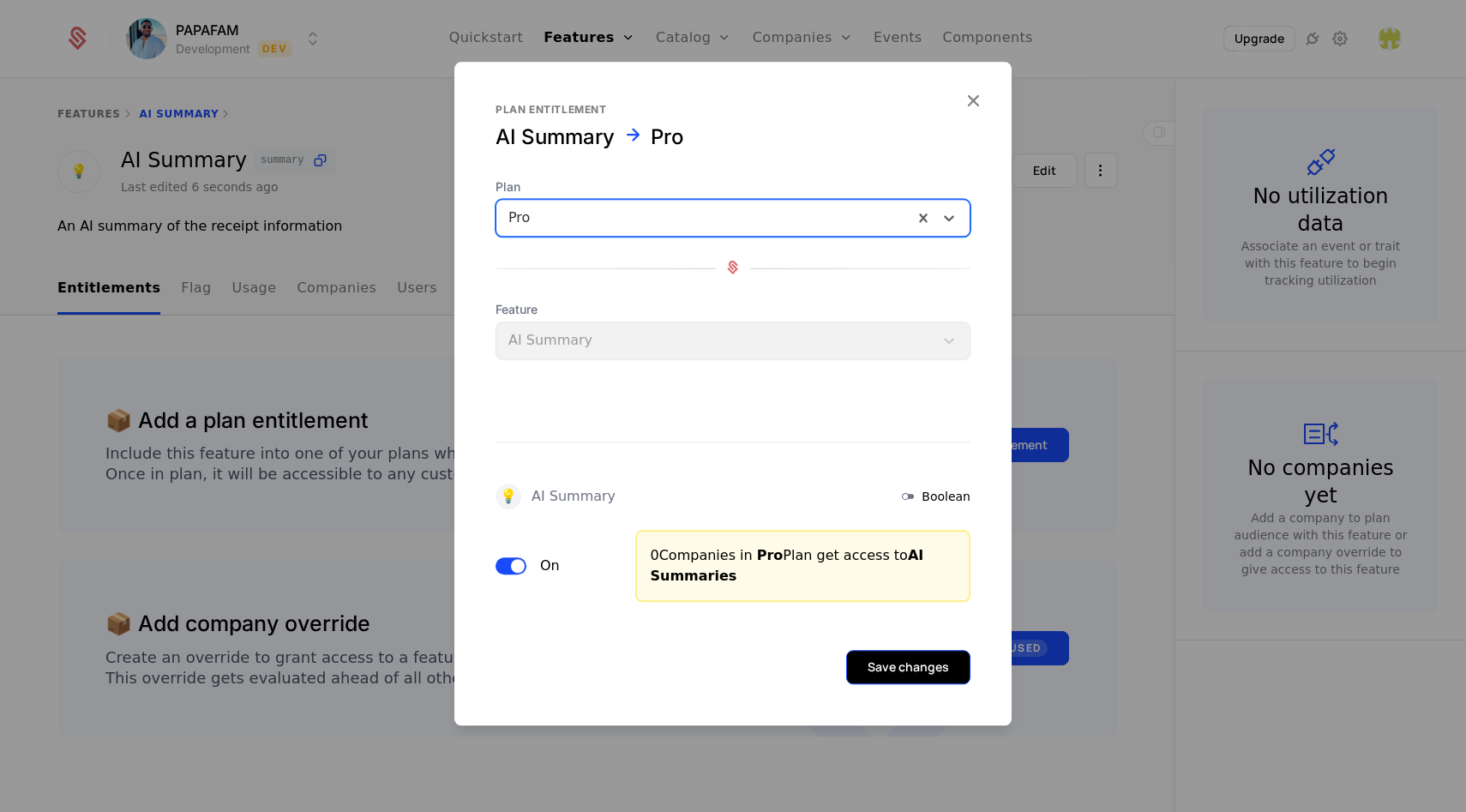
click at [945, 668] on button "Save changes" at bounding box center [908, 667] width 124 height 34
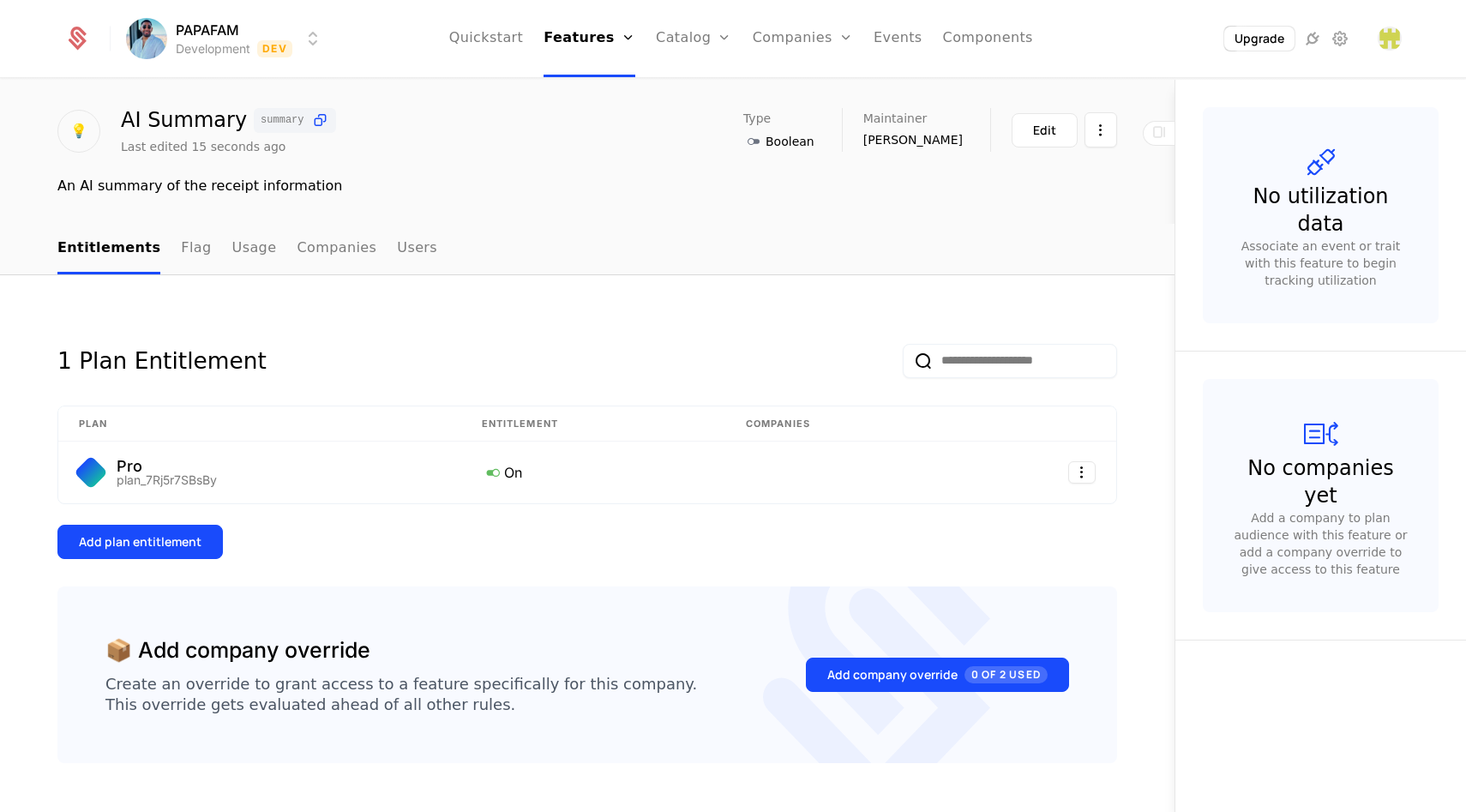
scroll to position [67, 0]
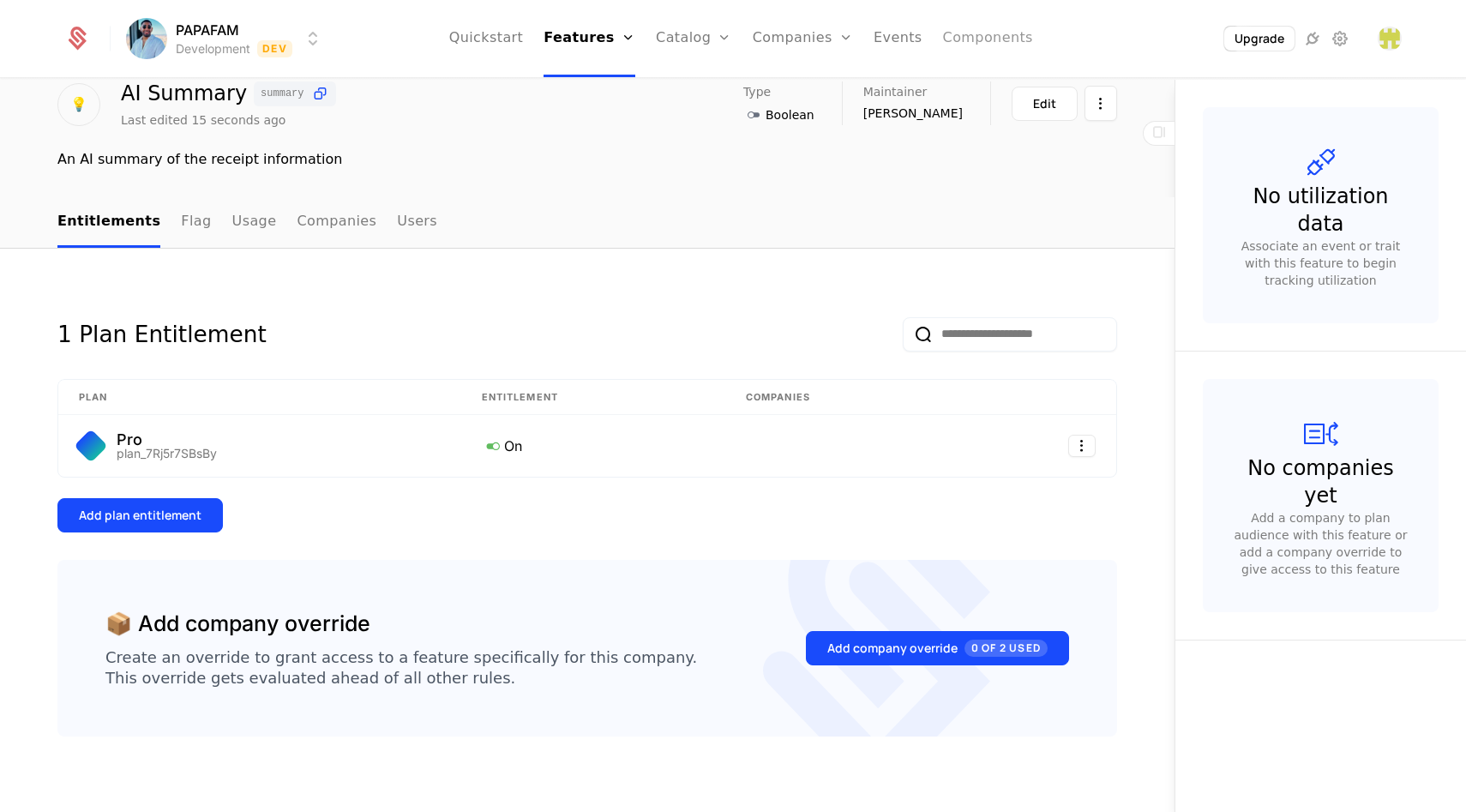
click at [988, 38] on link "Components" at bounding box center [988, 38] width 90 height 77
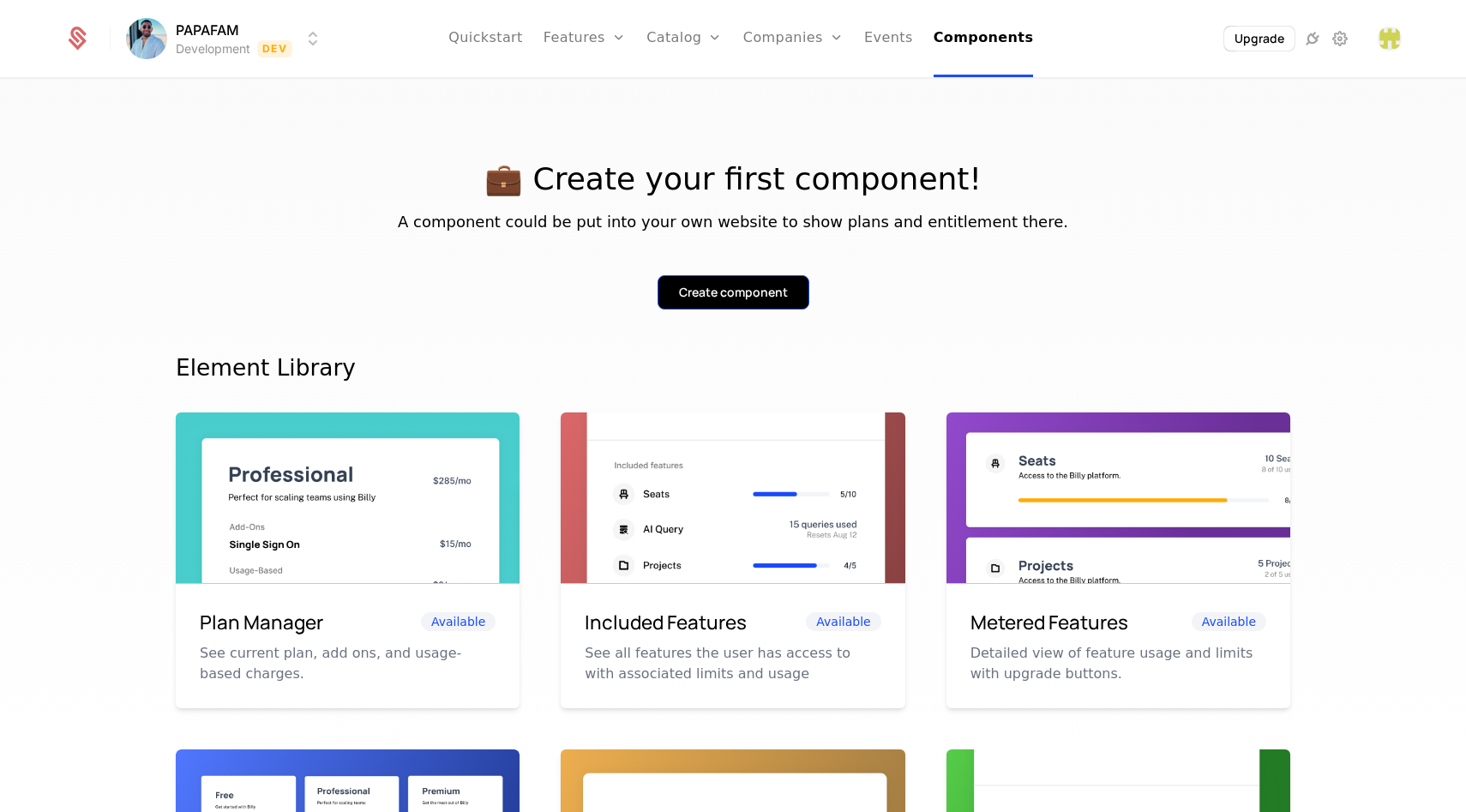
click at [750, 296] on div "Create component" at bounding box center [733, 292] width 109 height 17
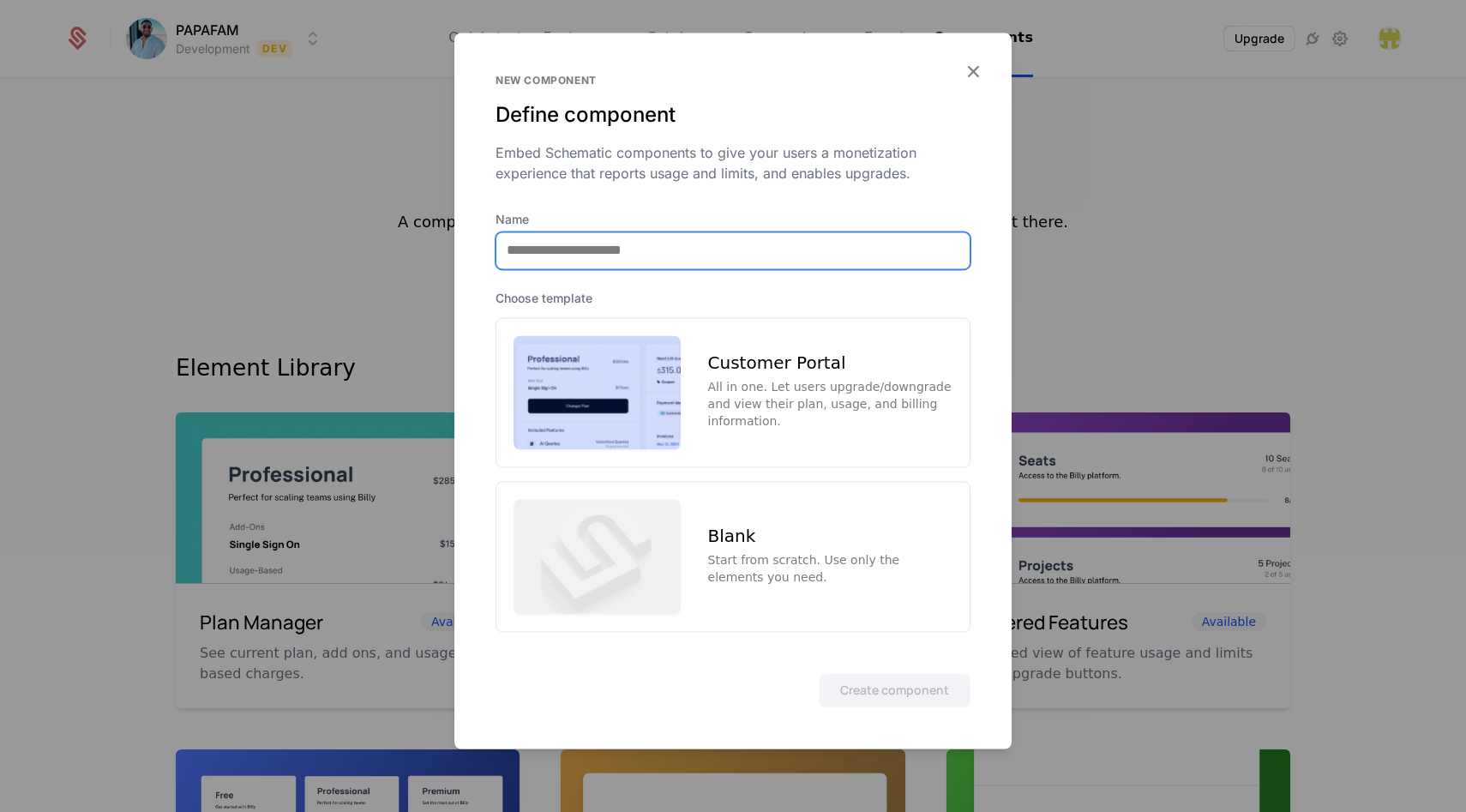
click at [686, 257] on input "Name" at bounding box center [733, 250] width 473 height 36
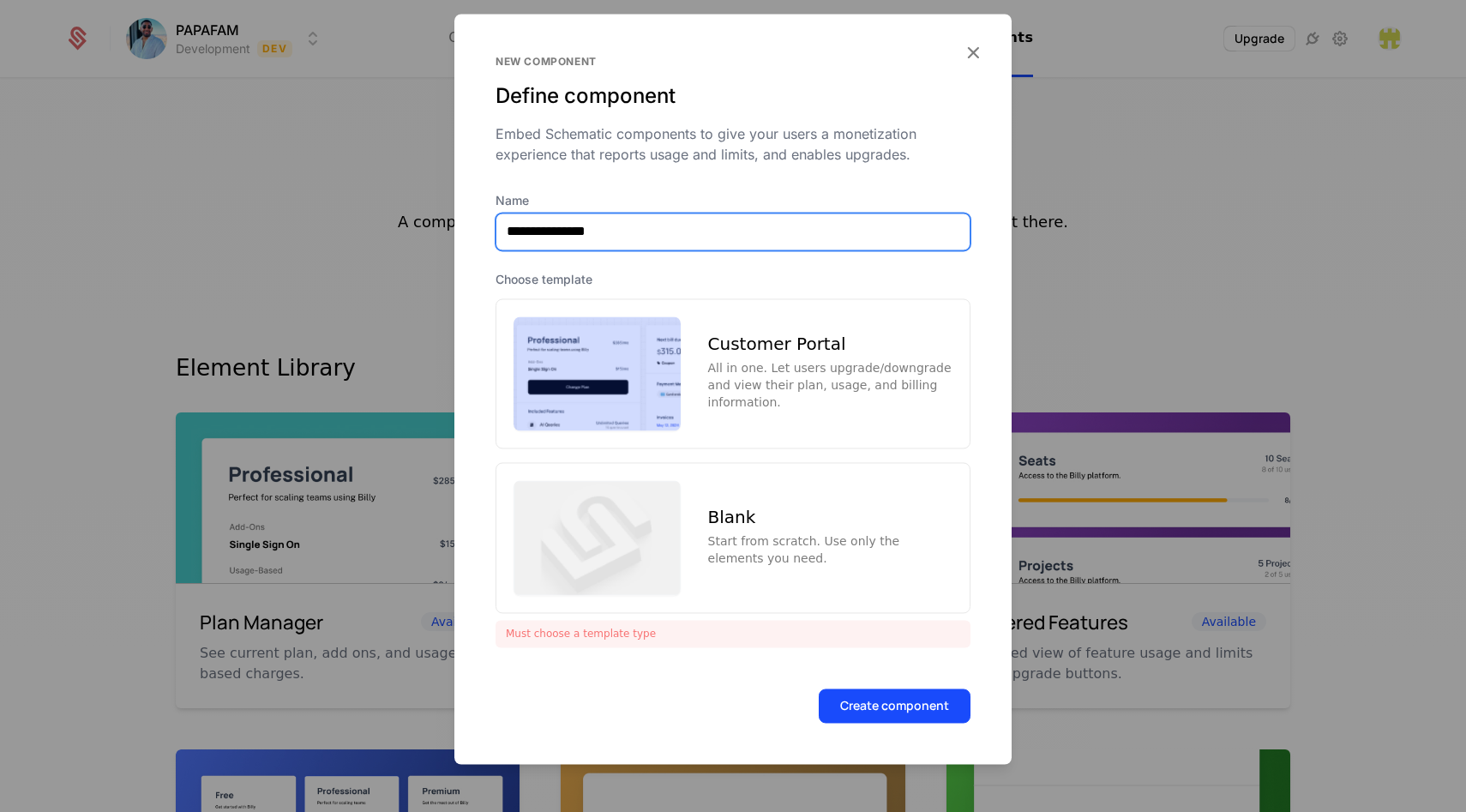
type input "**********"
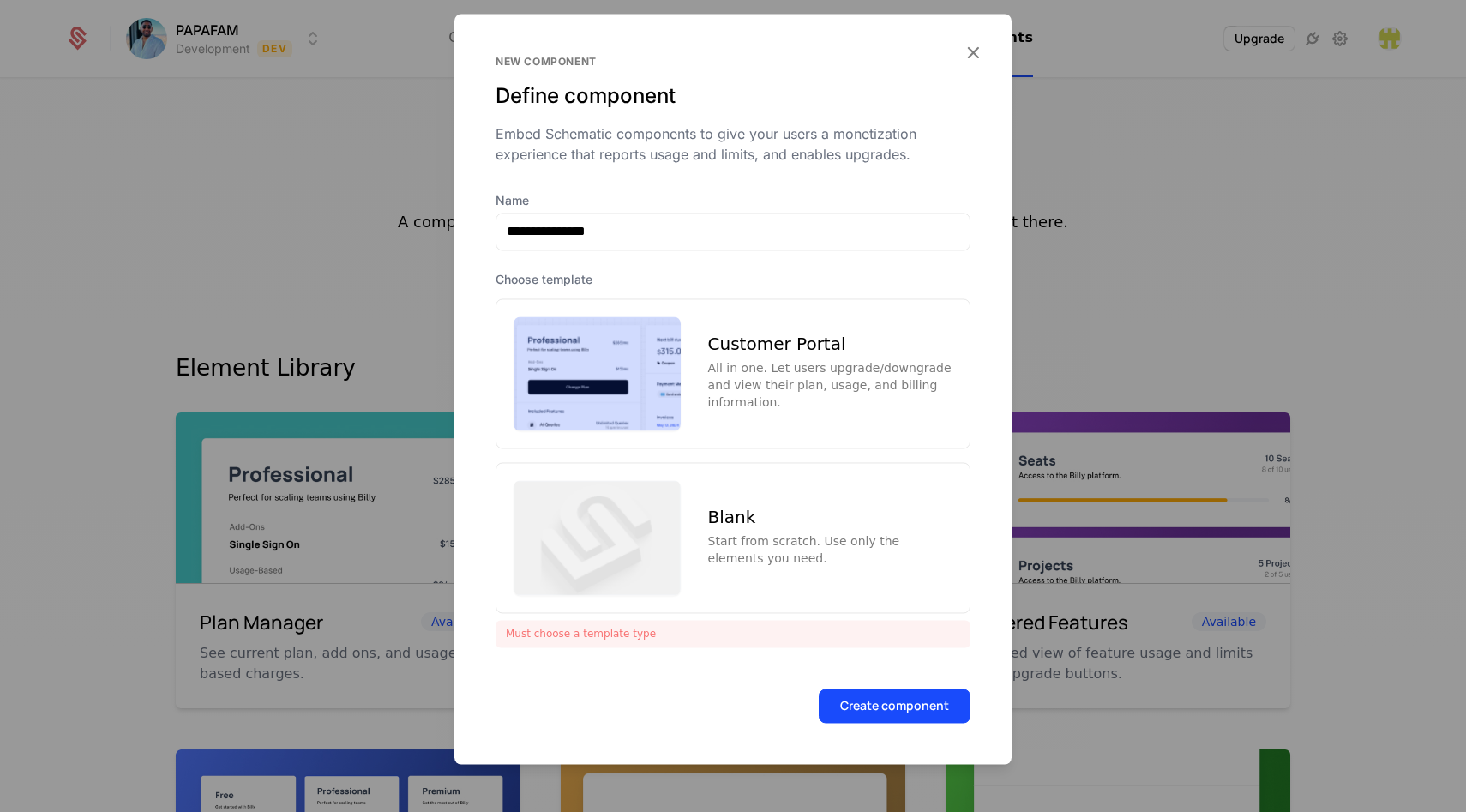
click at [849, 374] on div "All in one. Let users upgrade/downgrade and view their plan, usage, and billing…" at bounding box center [830, 386] width 244 height 51
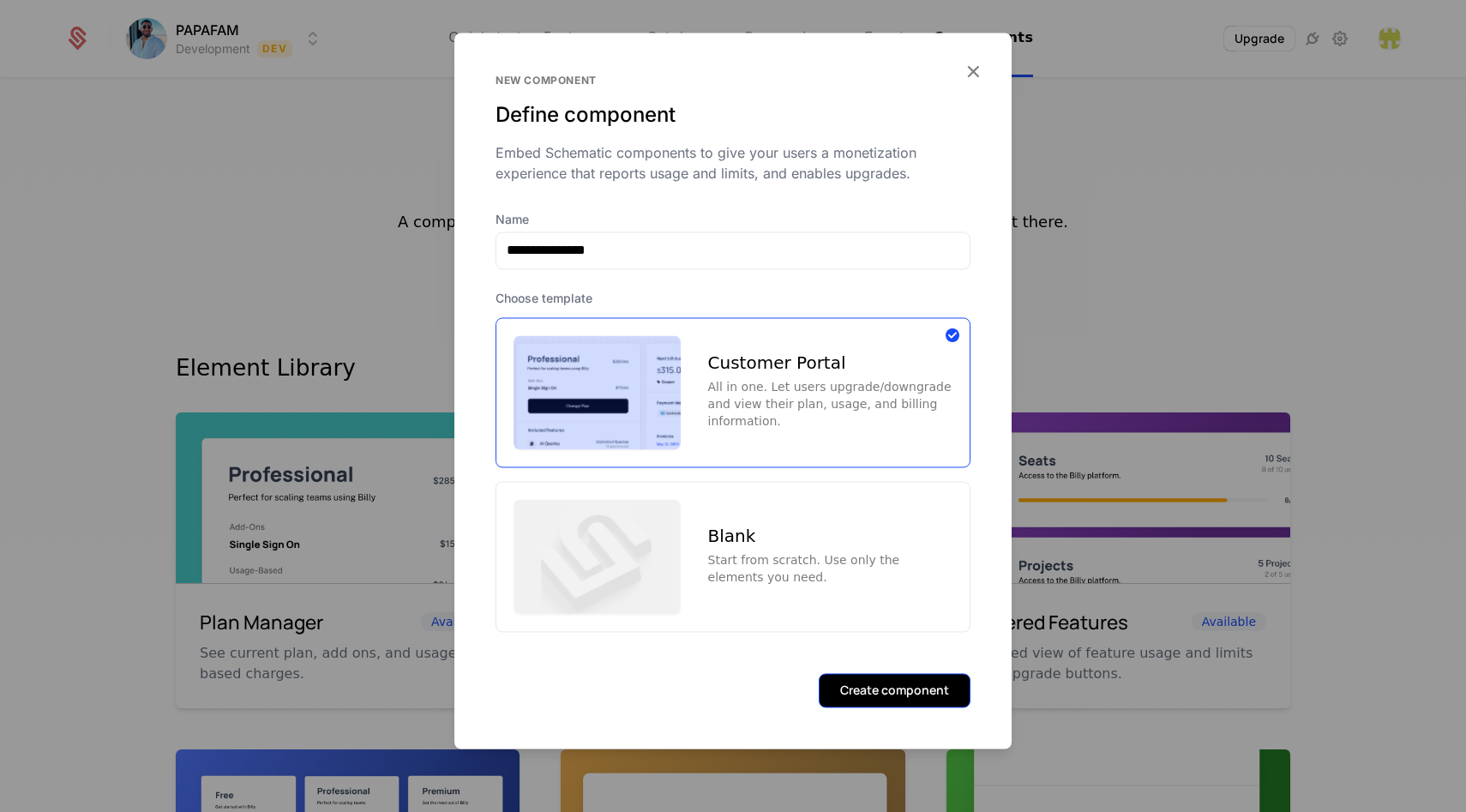
click at [869, 700] on button "Create component" at bounding box center [894, 690] width 152 height 34
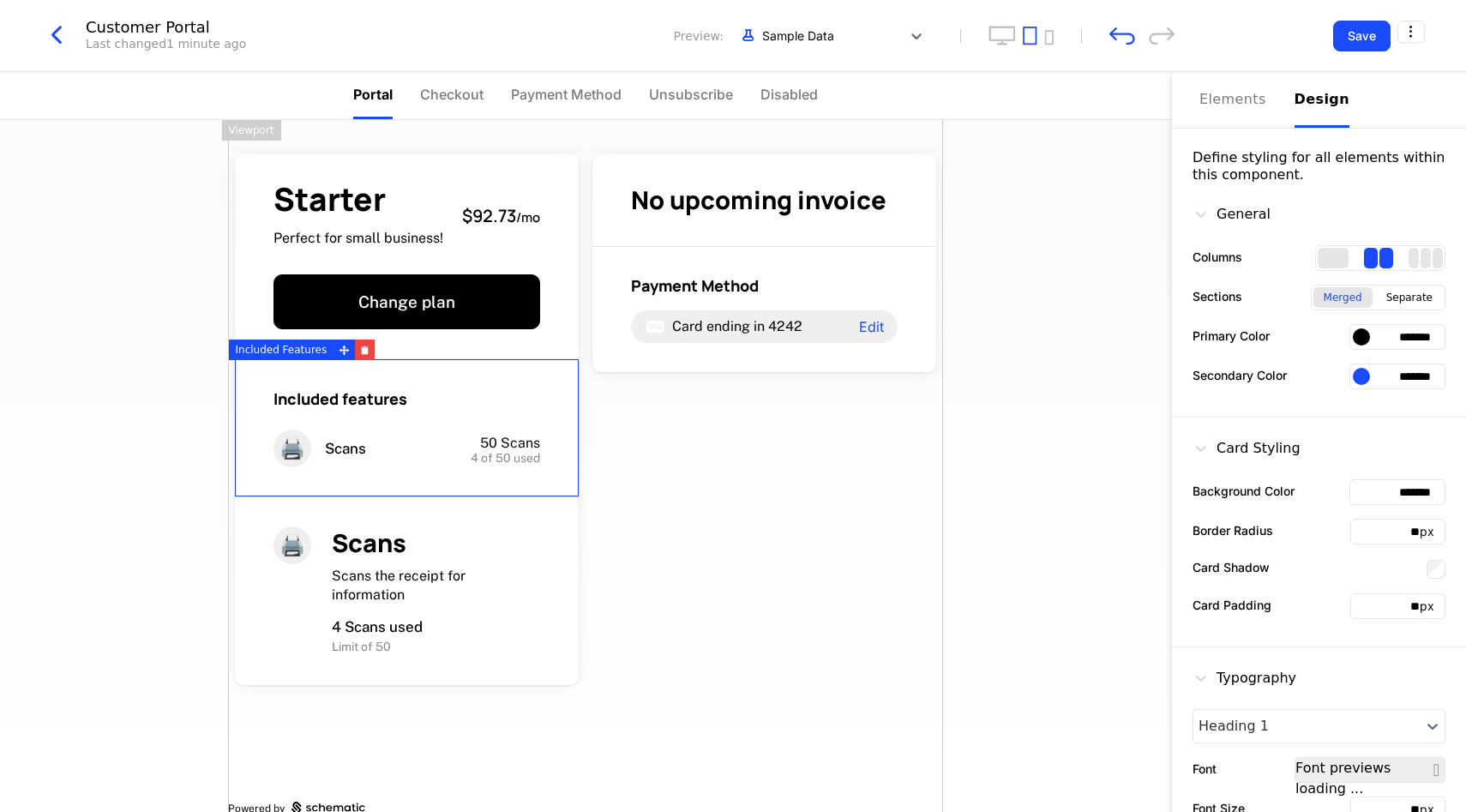
click at [1304, 100] on div "Design" at bounding box center [1322, 100] width 55 height 20
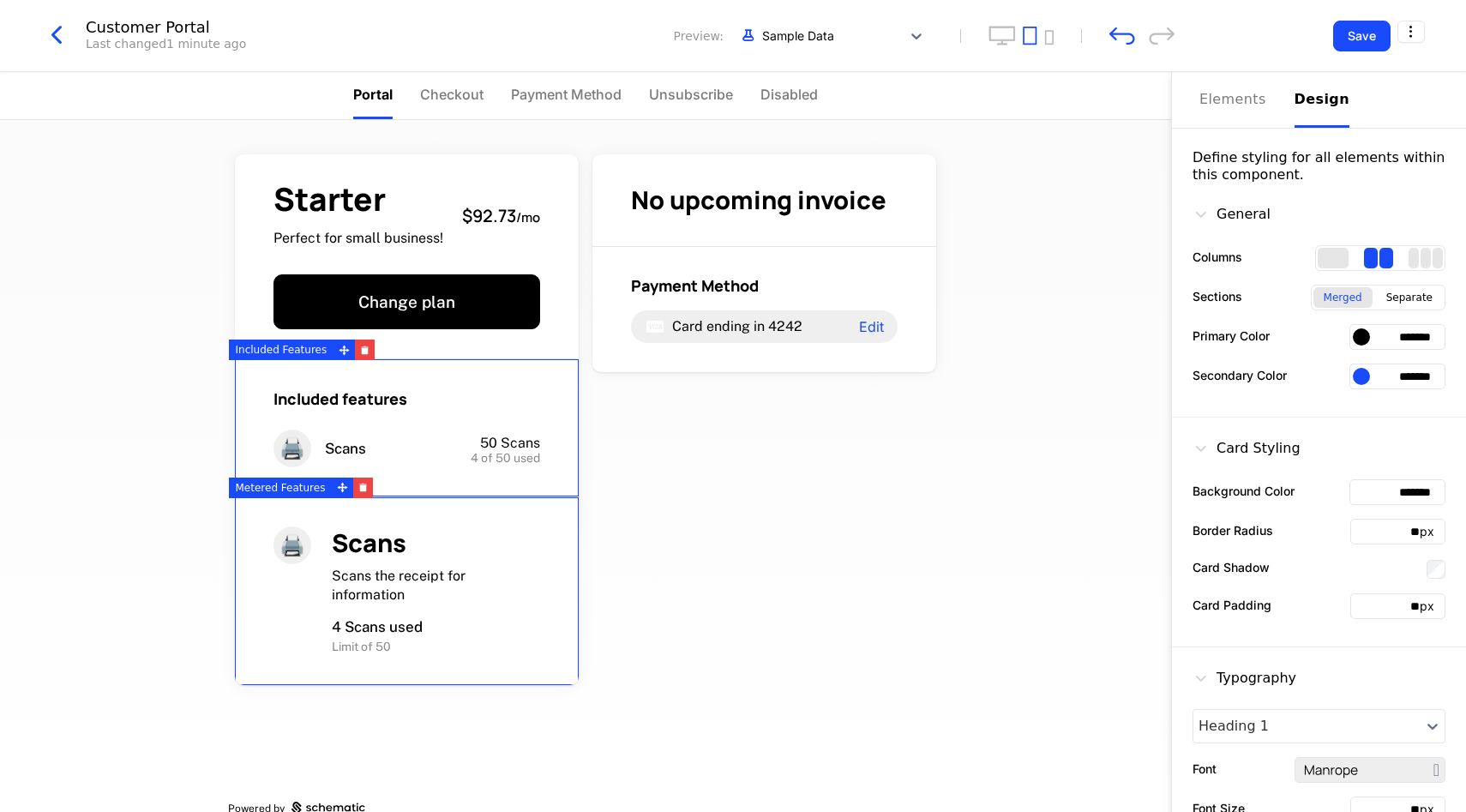
click at [456, 532] on div "Scans" at bounding box center [436, 543] width 209 height 34
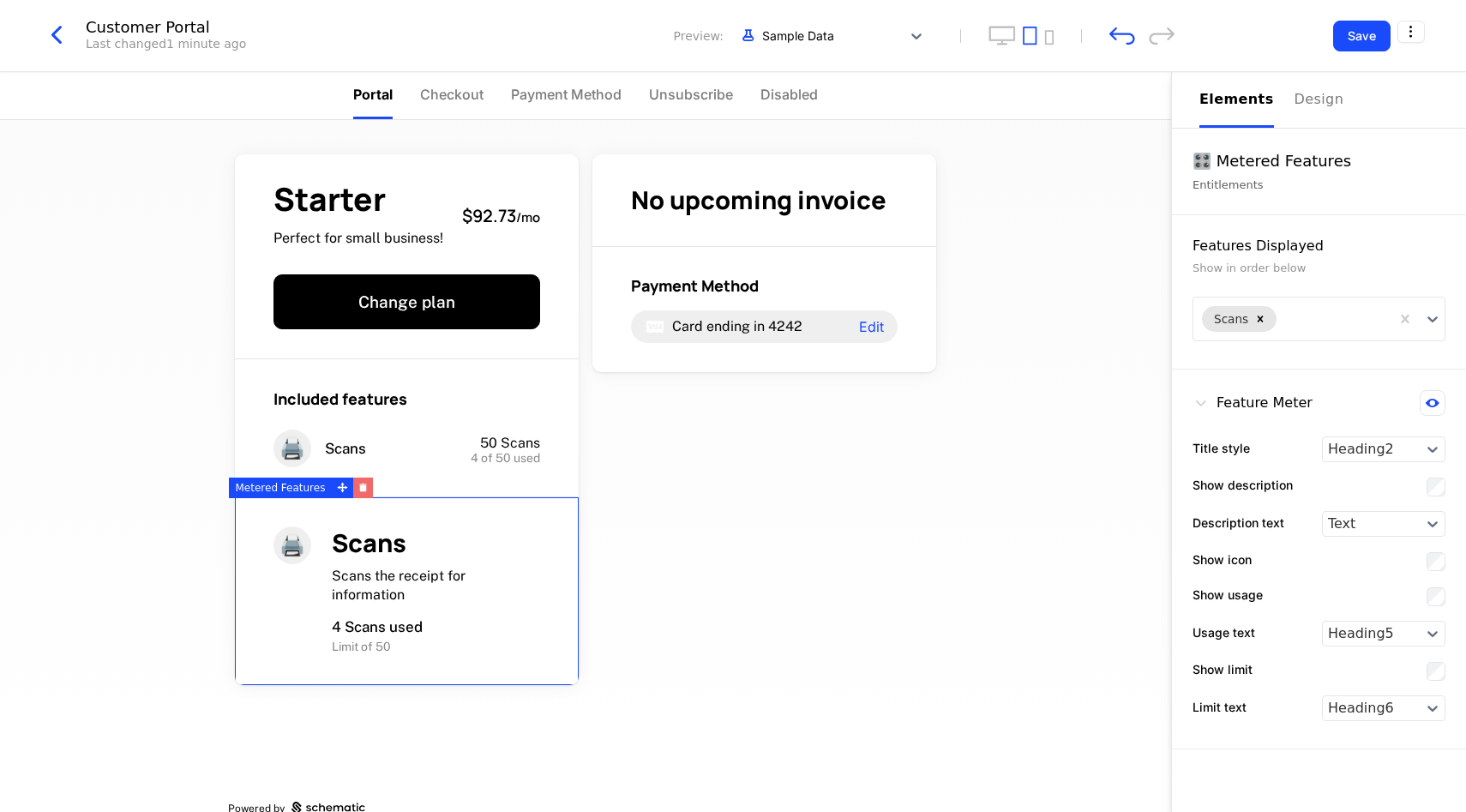
click at [360, 488] on icon "button" at bounding box center [363, 488] width 7 height 6
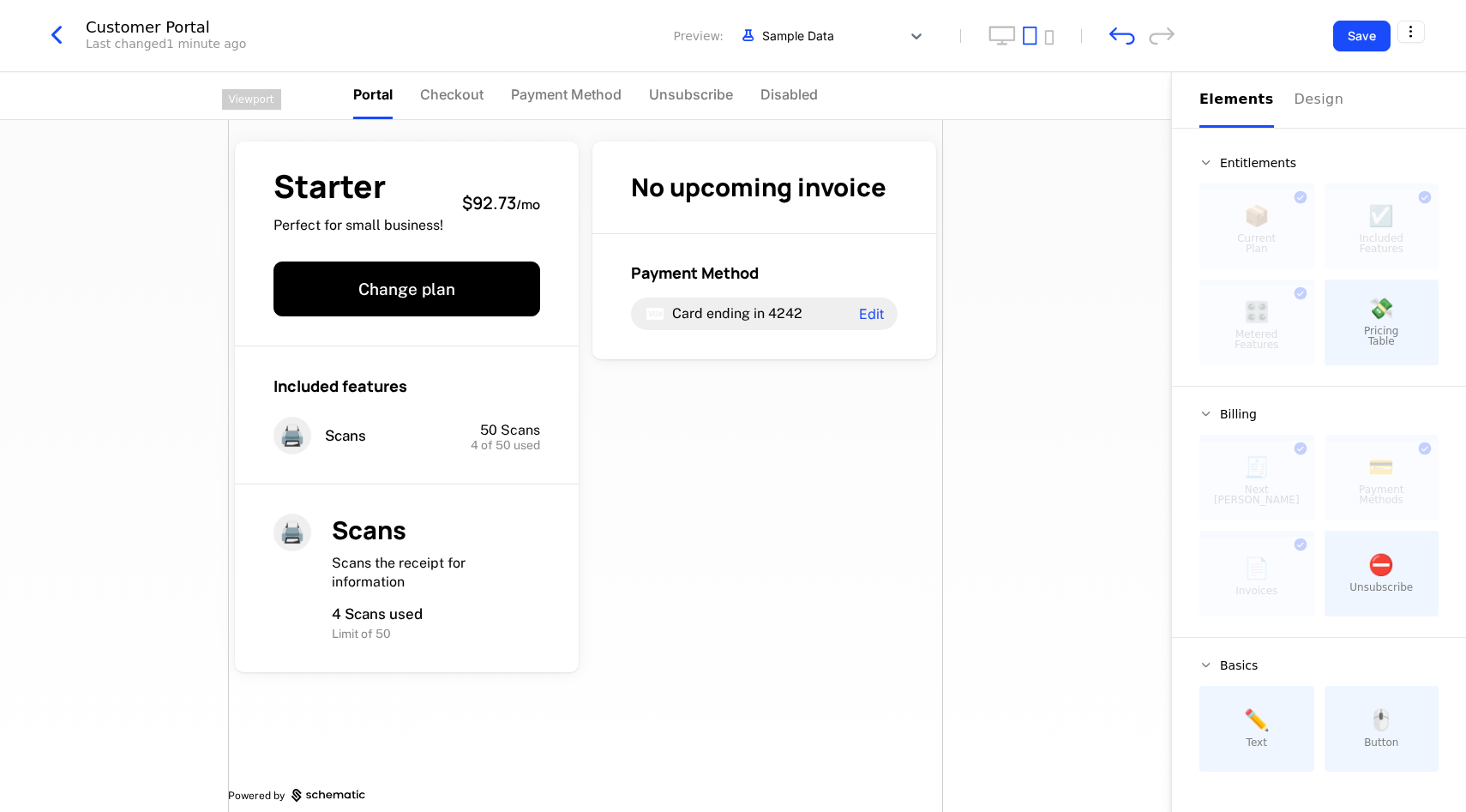
scroll to position [31, 0]
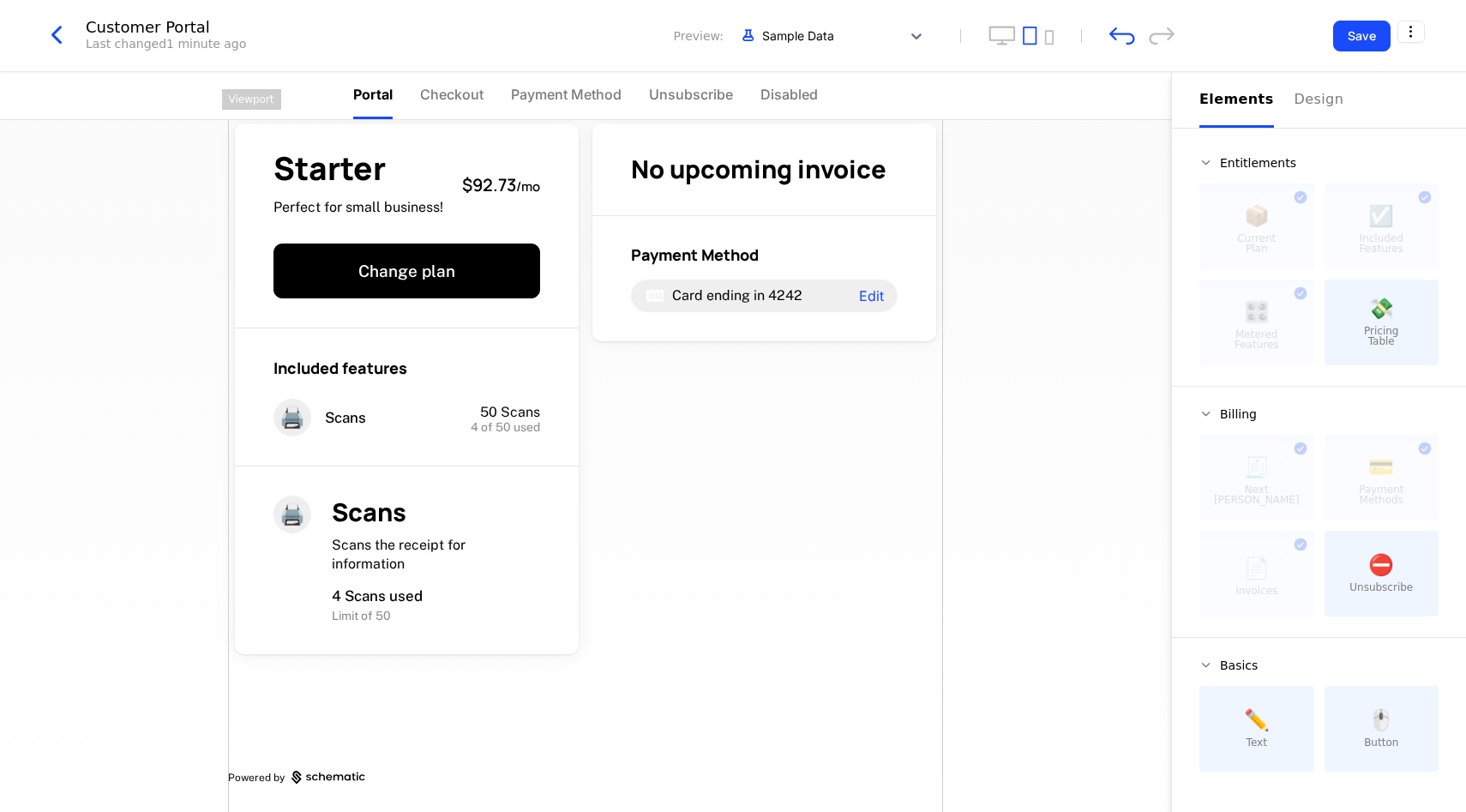
click at [1025, 420] on div "Starter Perfect for small business! $92.73 / mo Change plan Included features 🖨…" at bounding box center [586, 466] width 1172 height 692
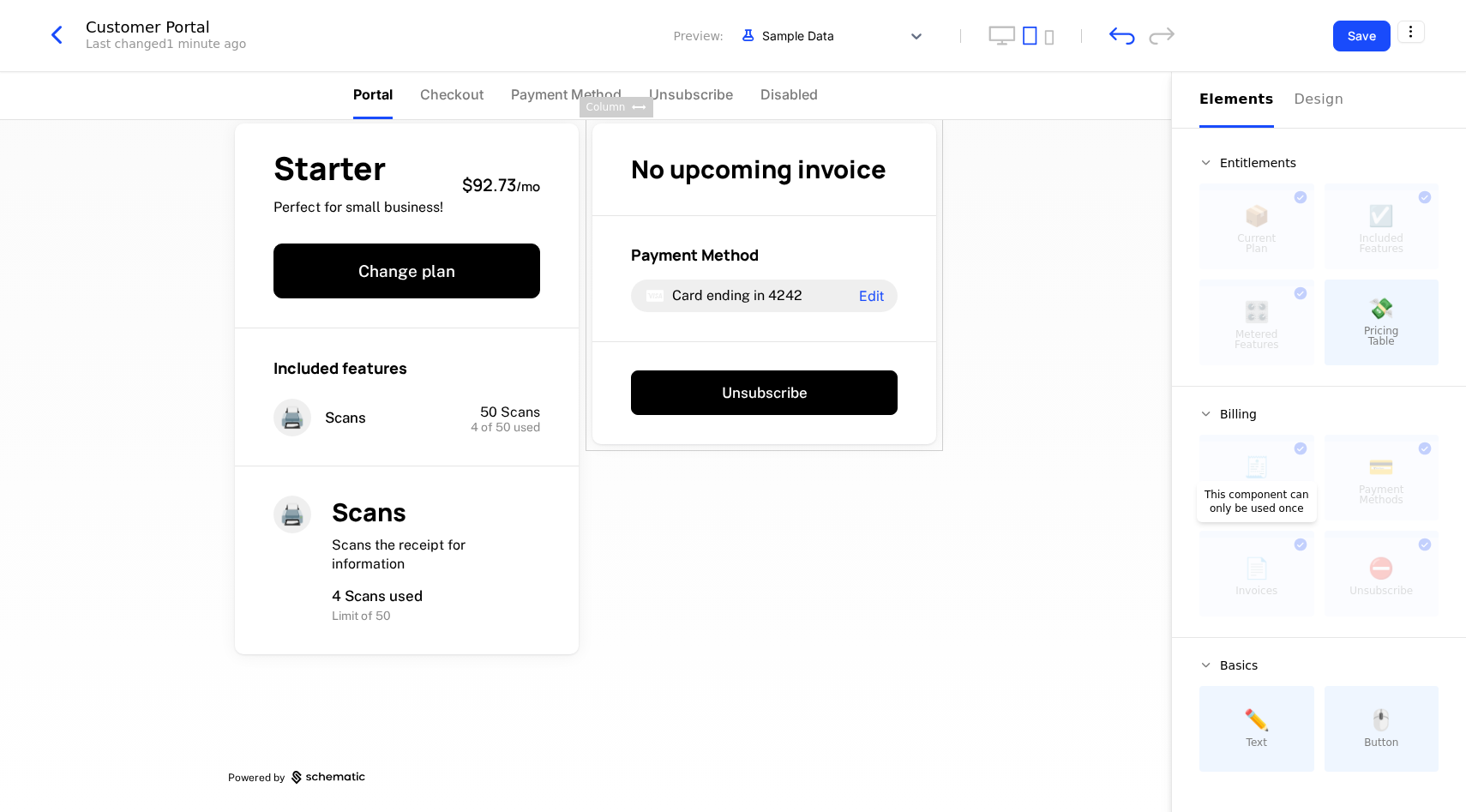
click at [1294, 575] on div at bounding box center [1256, 576] width 115 height 79
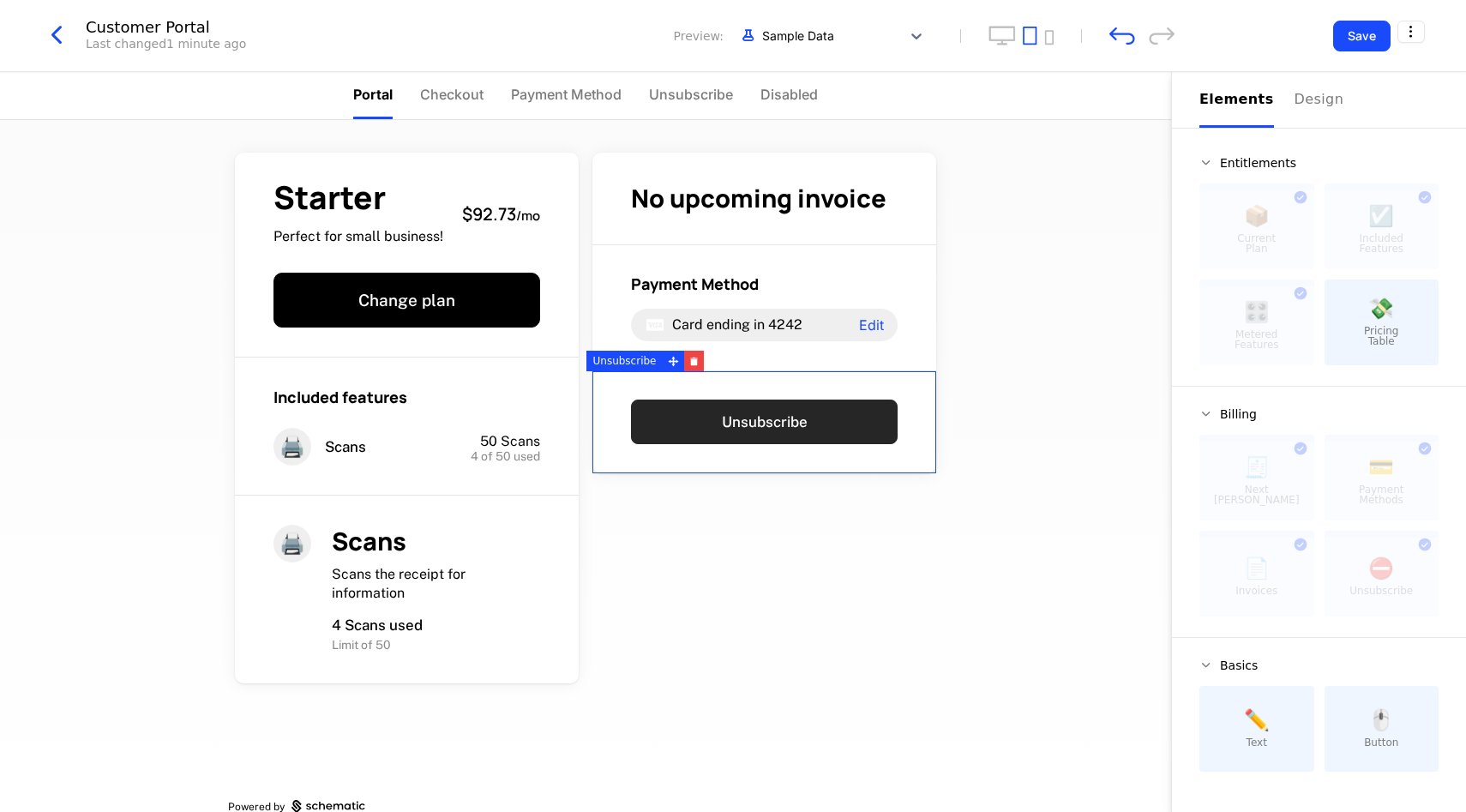
scroll to position [0, 0]
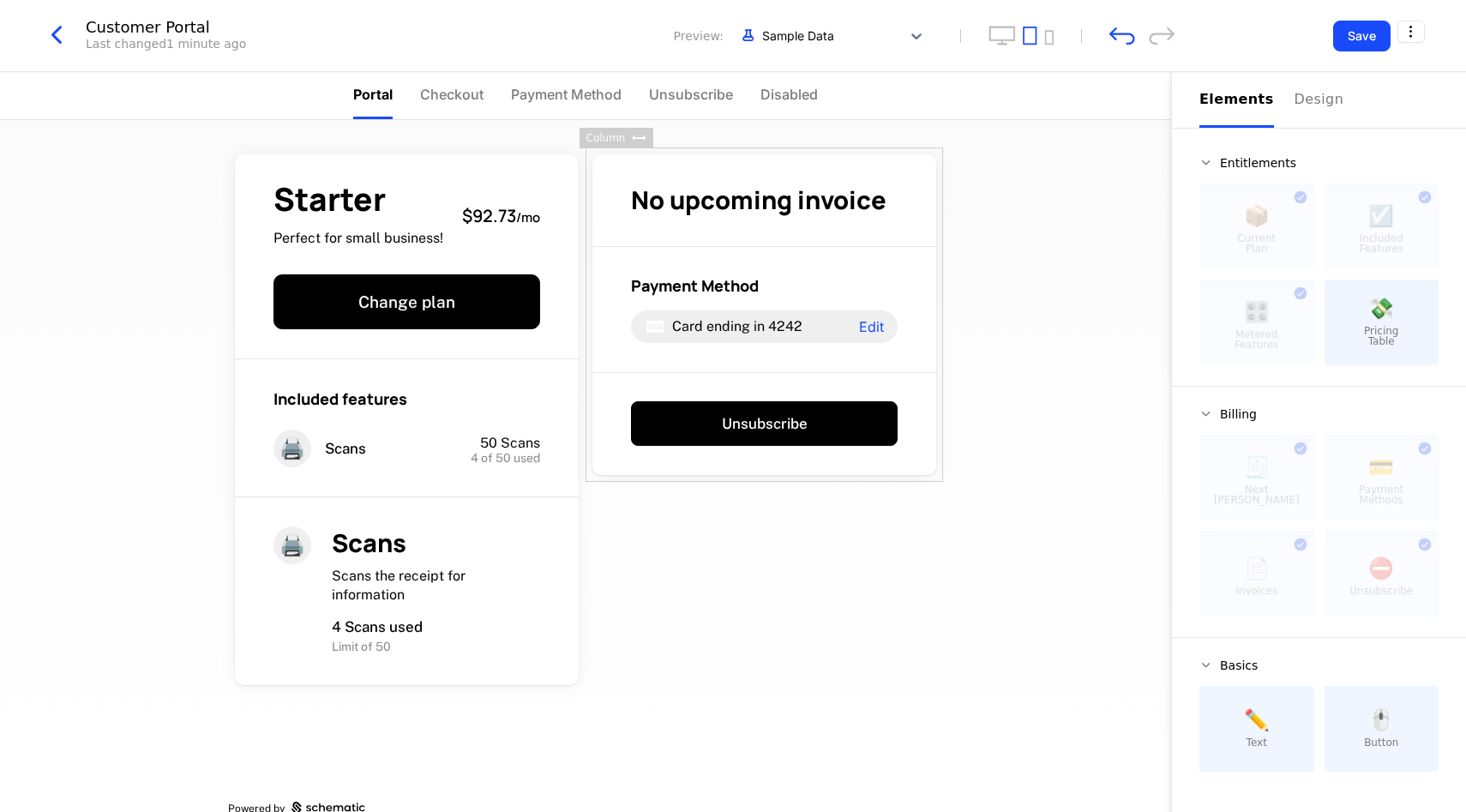
click at [1035, 496] on div "Starter Perfect for small business! $92.73 / mo Change plan Included features 🖨…" at bounding box center [586, 466] width 1172 height 692
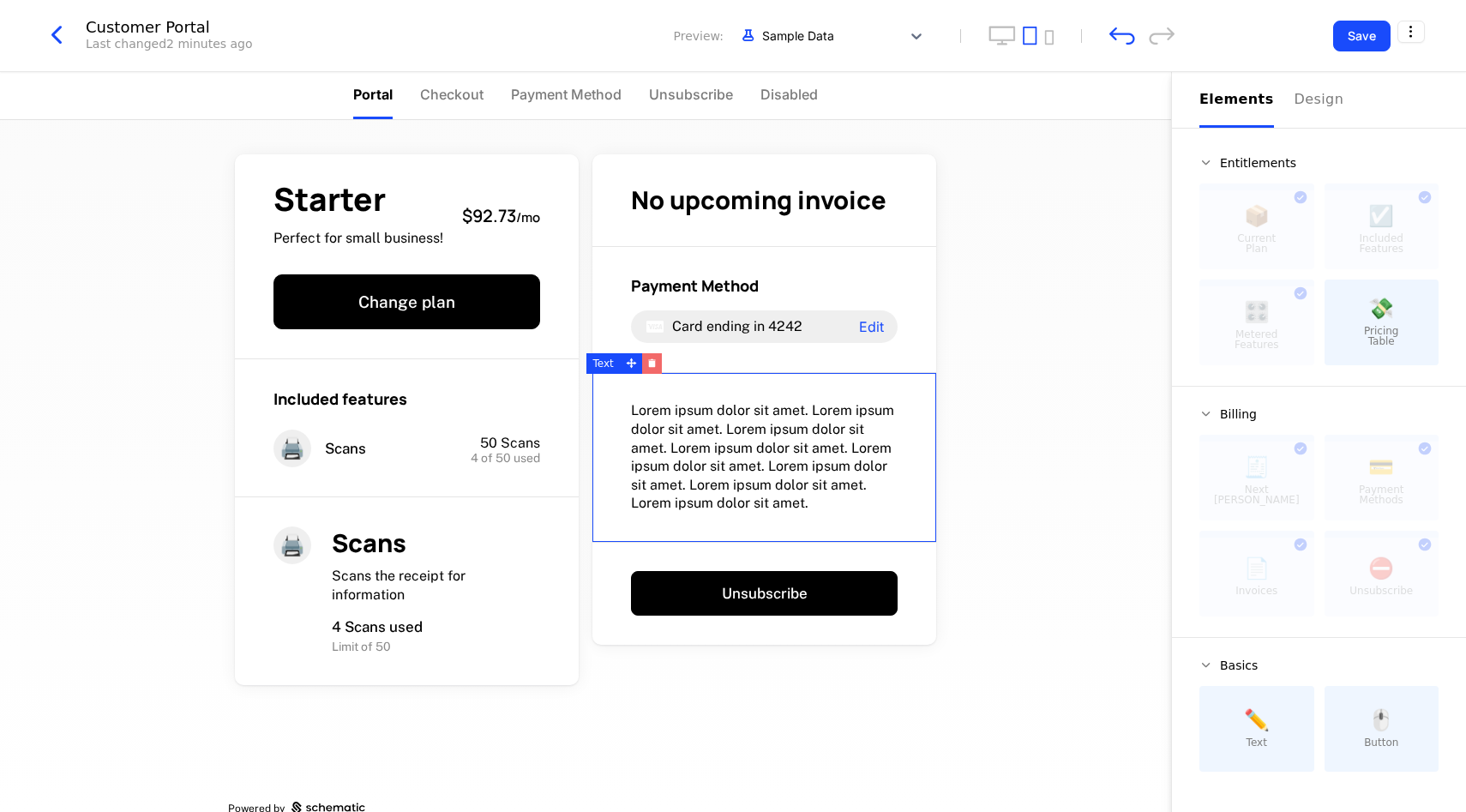
click at [658, 362] on button "button" at bounding box center [652, 363] width 20 height 20
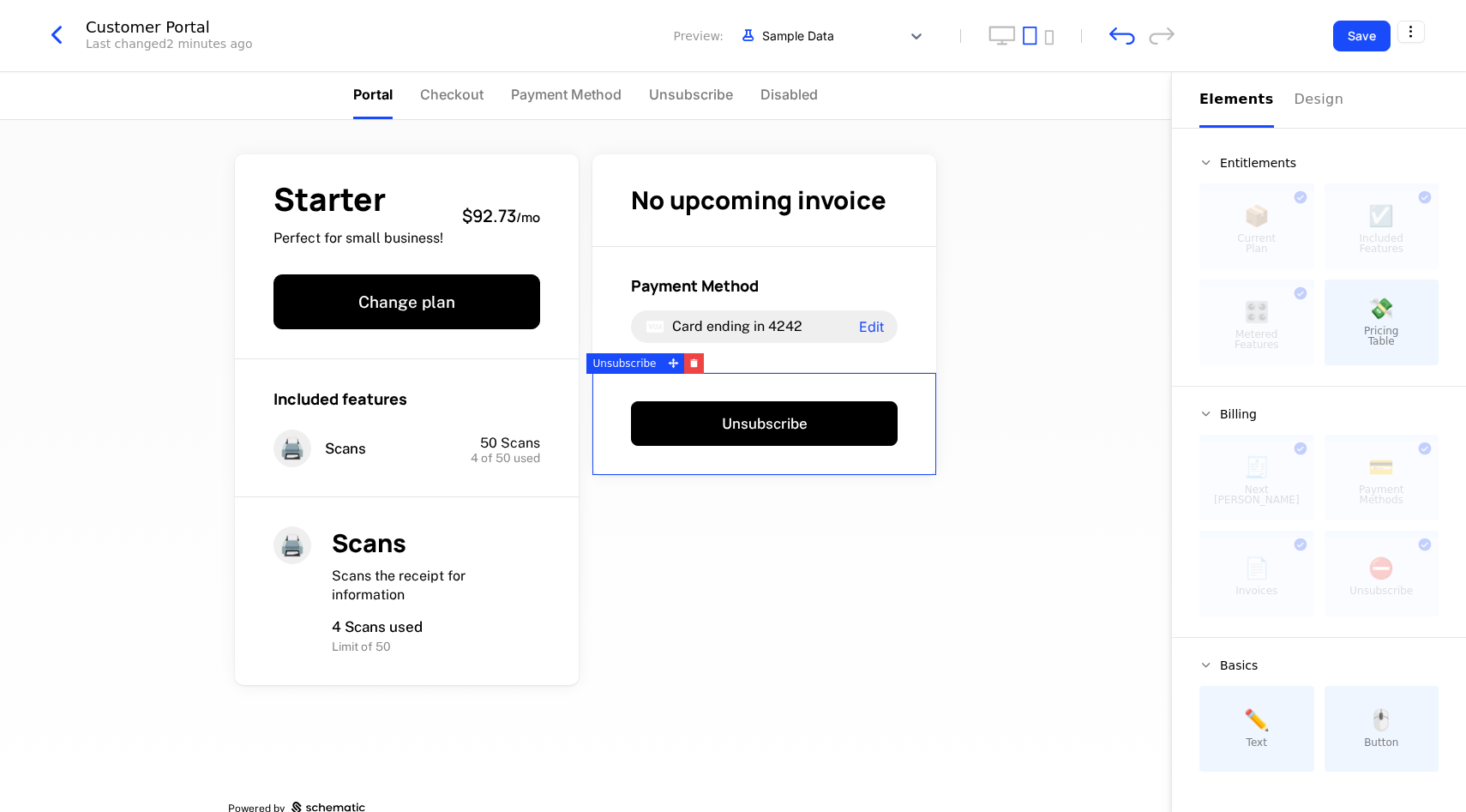
click at [1419, 425] on div "Billing 🧾 Next Bill Due This component can only be used once 💳 Payment Methods …" at bounding box center [1319, 511] width 239 height 210
click at [1021, 351] on div "Starter Perfect for small business! $92.73 / mo Change plan Included features 🖨…" at bounding box center [586, 466] width 1172 height 692
click at [1006, 382] on div "Starter Perfect for small business! $92.73 / mo Change plan Included features 🖨…" at bounding box center [586, 466] width 1172 height 692
click at [793, 313] on div "Card ending in 4242 Edit" at bounding box center [765, 326] width 266 height 33
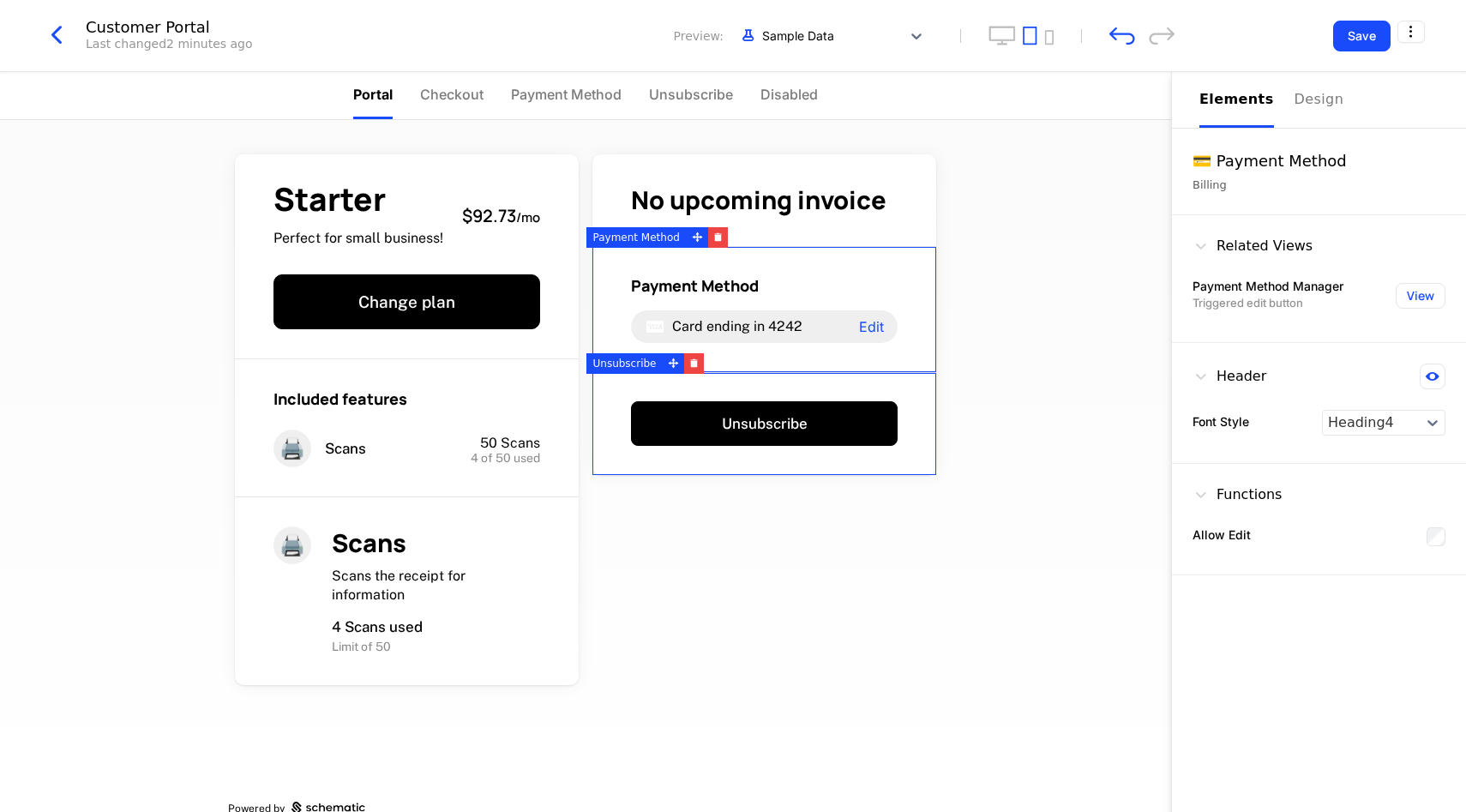
click at [861, 372] on div "No upcoming invoice Payment Method Card ending in 4242 Edit Unsubscribe" at bounding box center [764, 315] width 344 height 320
click at [1006, 320] on div "Starter Perfect for small business! $92.73 / mo Change plan Included features 🖨…" at bounding box center [586, 466] width 1172 height 692
click at [999, 239] on div "Starter Perfect for small business! $92.73 / mo Change plan Included features 🖨…" at bounding box center [586, 466] width 1172 height 692
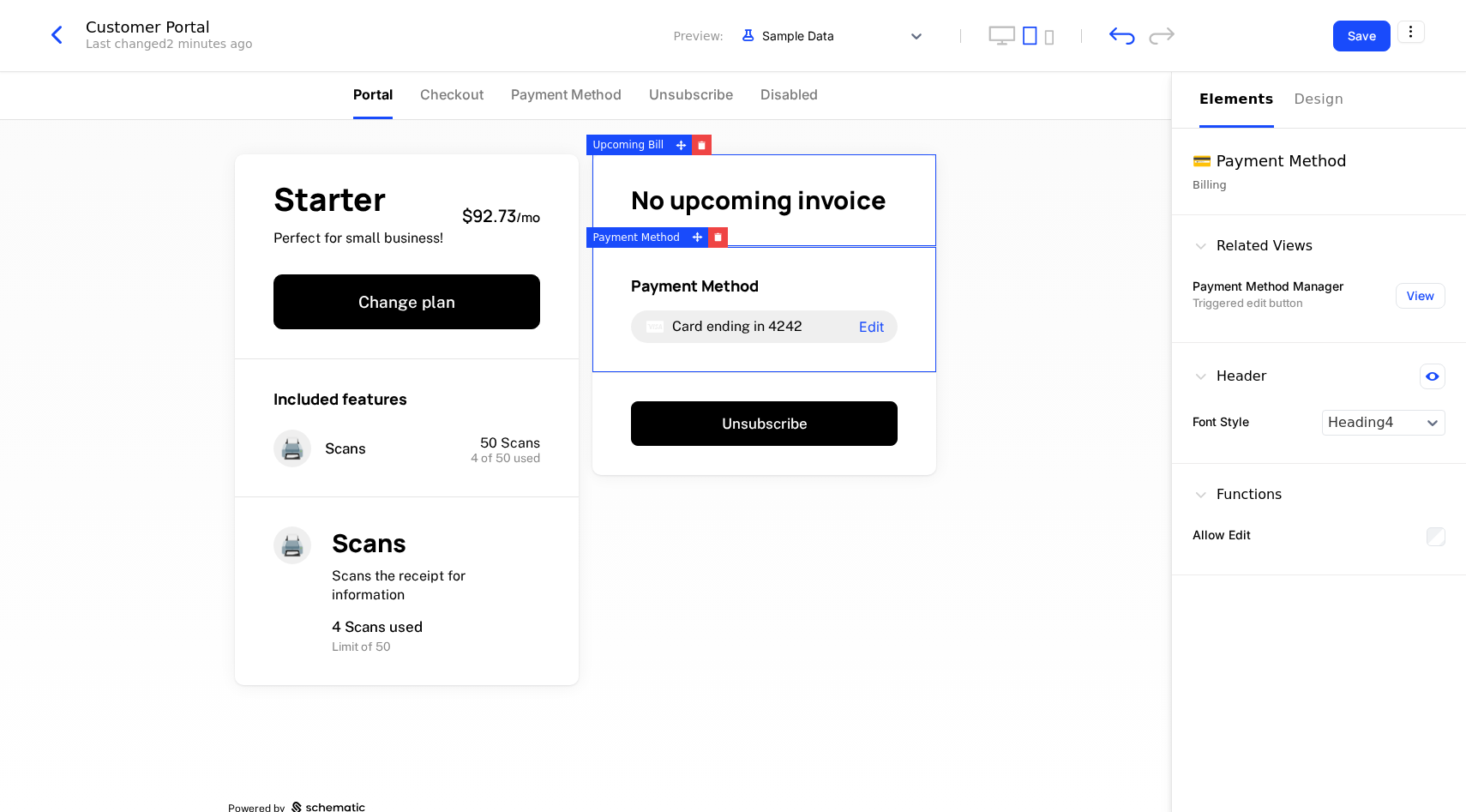
click at [860, 216] on span "No upcoming invoice" at bounding box center [759, 199] width 255 height 34
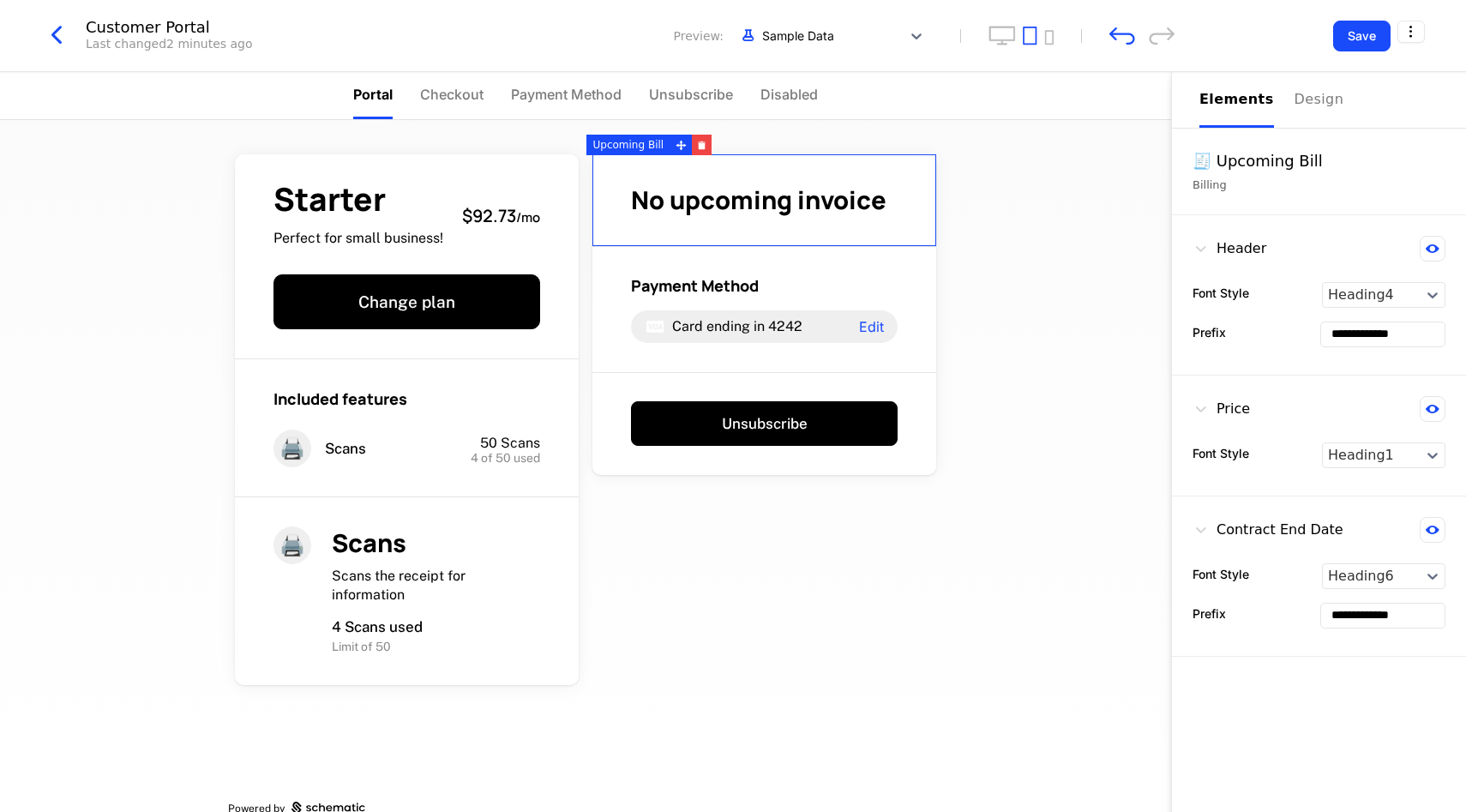
click at [1019, 220] on div "Starter Perfect for small business! $92.73 / mo Change plan Included features 🖨…" at bounding box center [586, 466] width 1172 height 692
click at [1015, 318] on div "Starter Perfect for small business! $92.73 / mo Change plan Included features 🖨…" at bounding box center [586, 466] width 1172 height 692
click at [1326, 104] on div "Design" at bounding box center [1322, 100] width 55 height 20
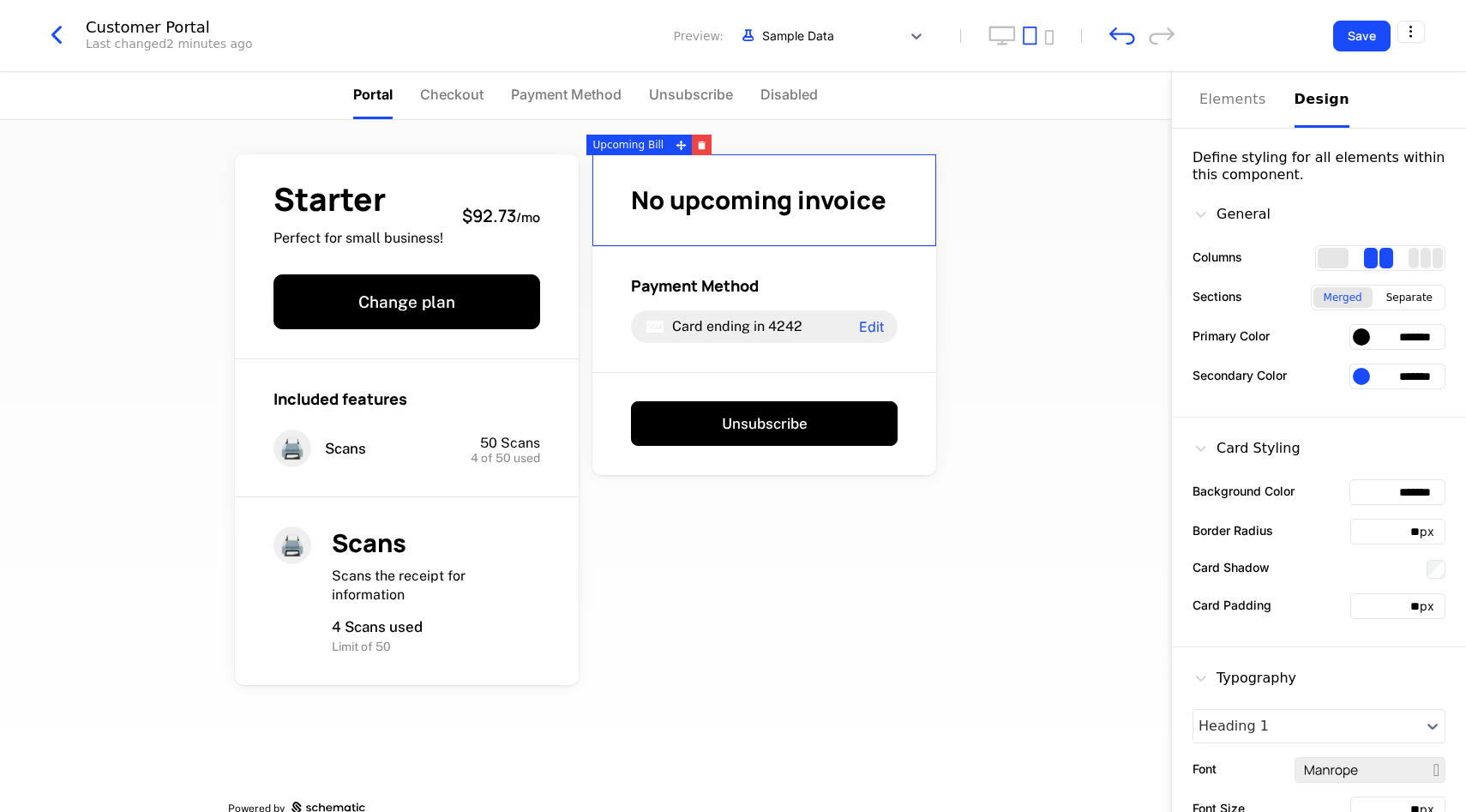
click at [1401, 339] on input "*******" at bounding box center [1397, 337] width 96 height 26
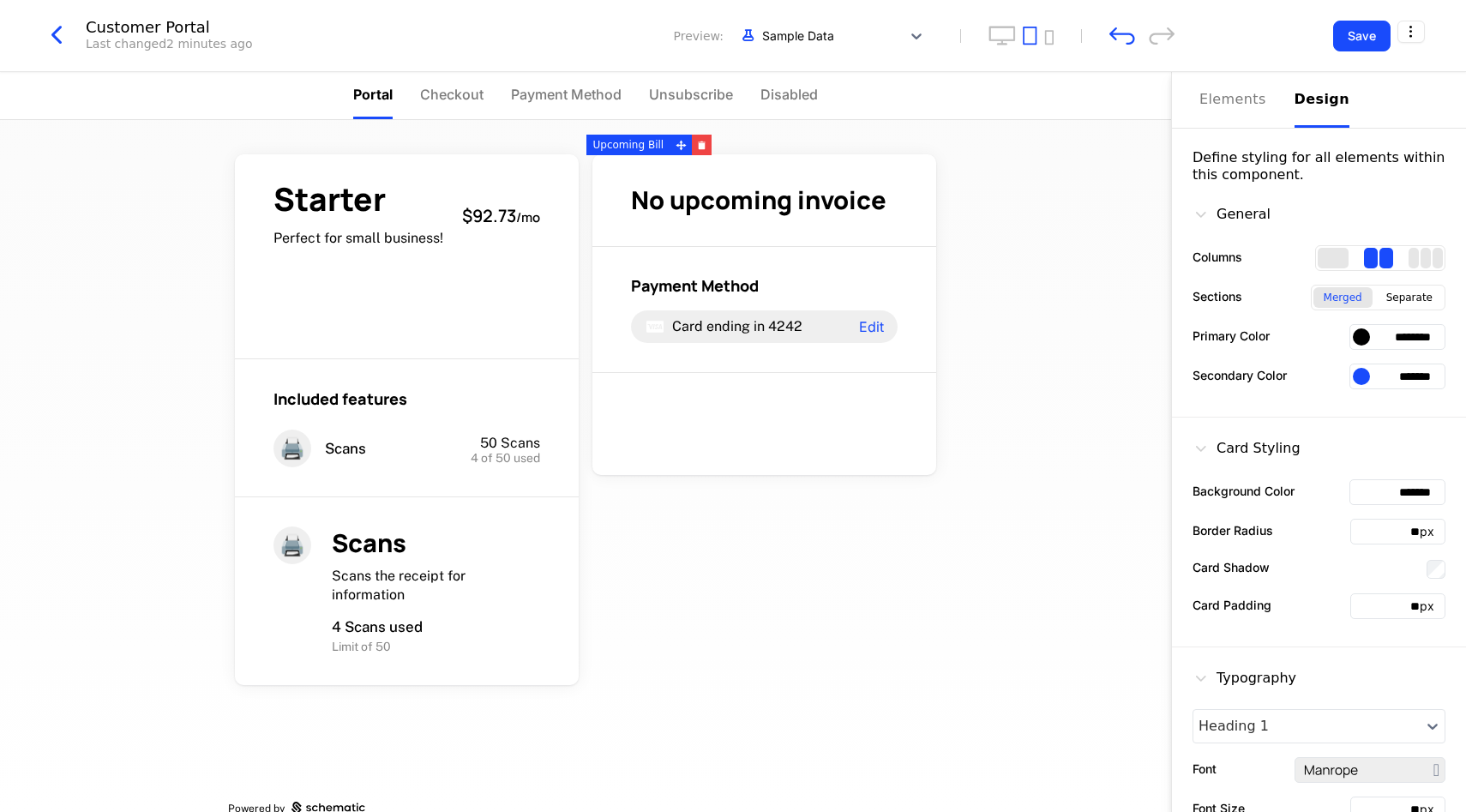
click at [1368, 340] on input "********" at bounding box center [1397, 337] width 96 height 26
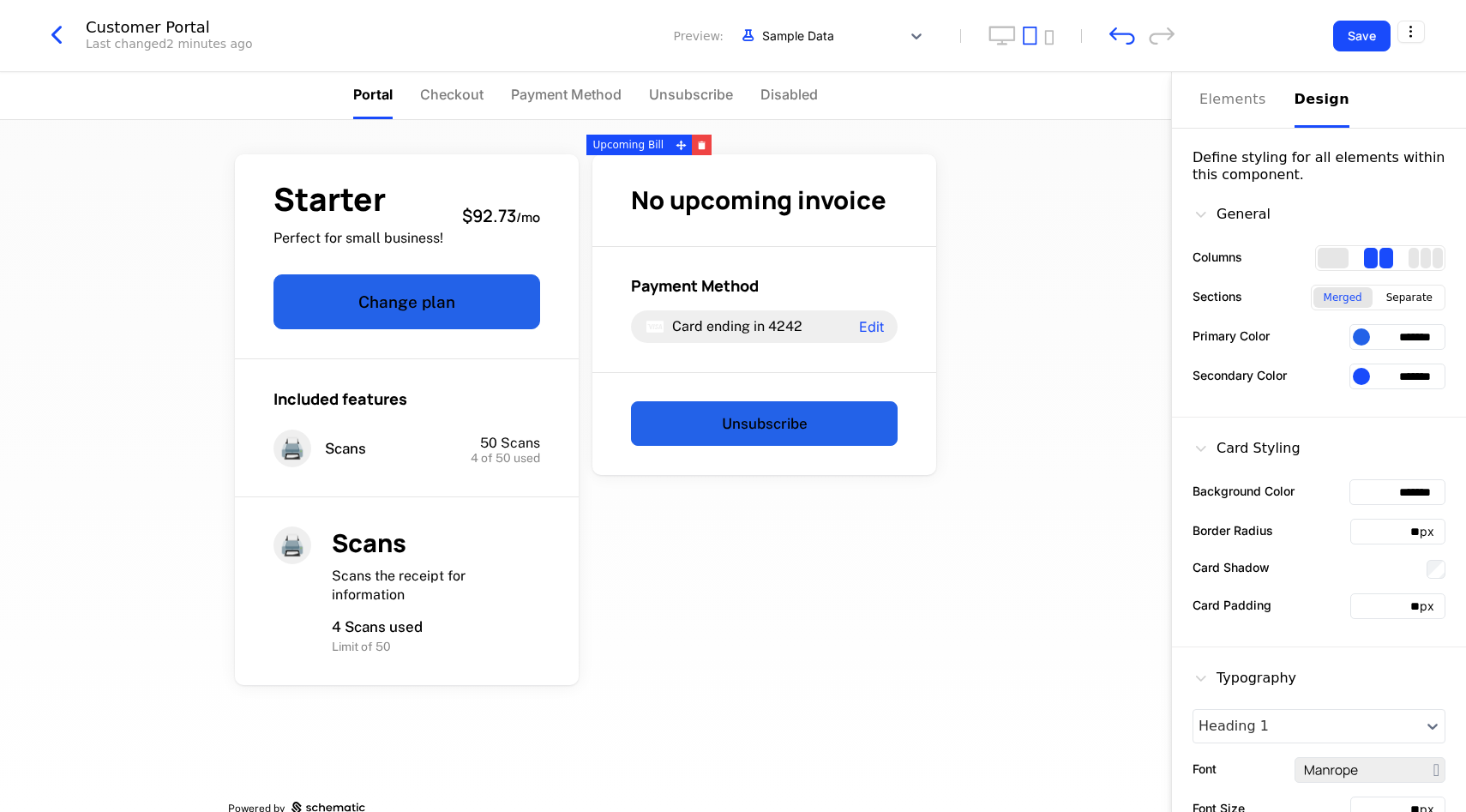
drag, startPoint x: 1420, startPoint y: 336, endPoint x: 1383, endPoint y: 342, distance: 37.5
click at [1383, 342] on input "*******" at bounding box center [1397, 337] width 96 height 26
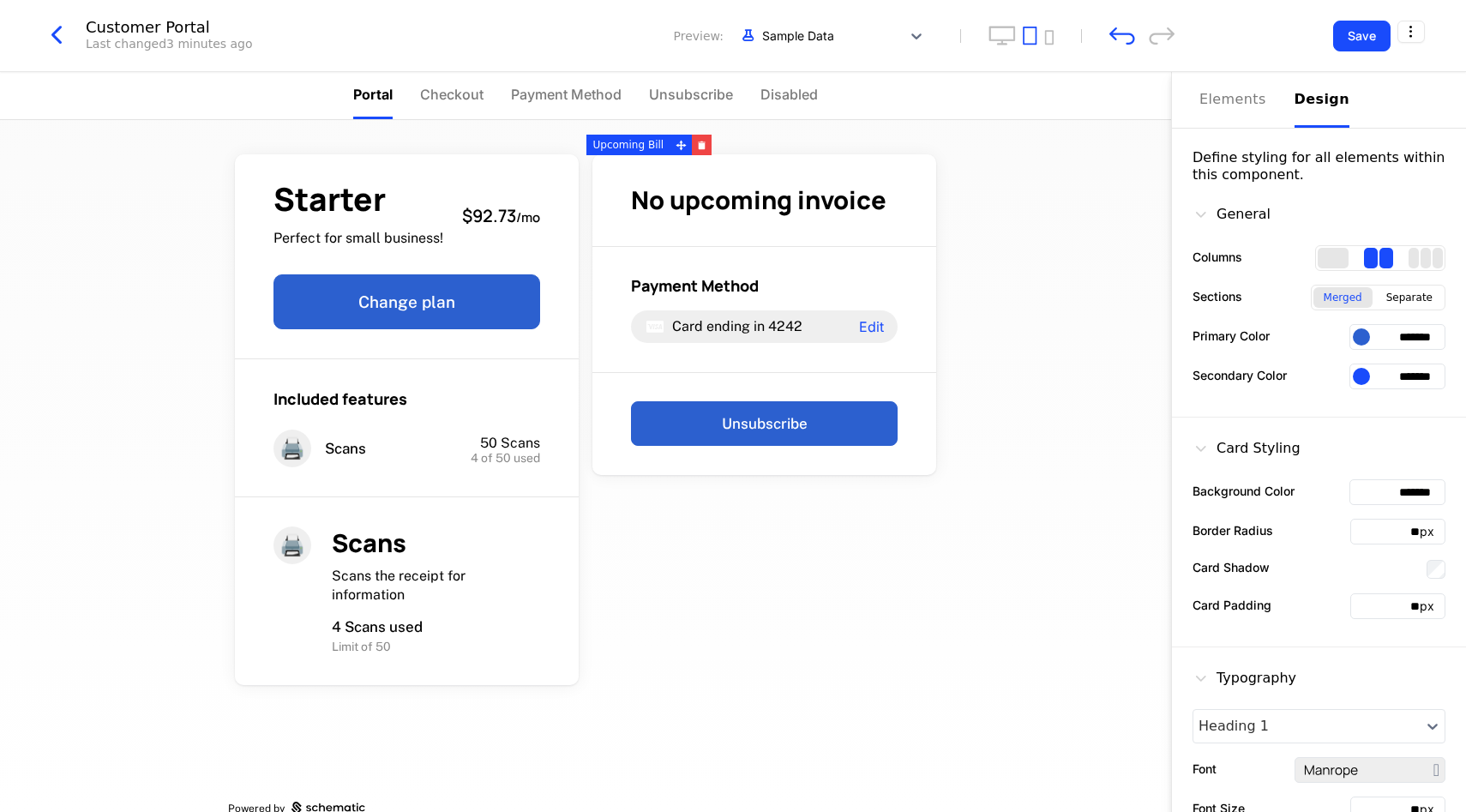
type input "*******"
click at [1390, 293] on div "Separate" at bounding box center [1410, 297] width 67 height 20
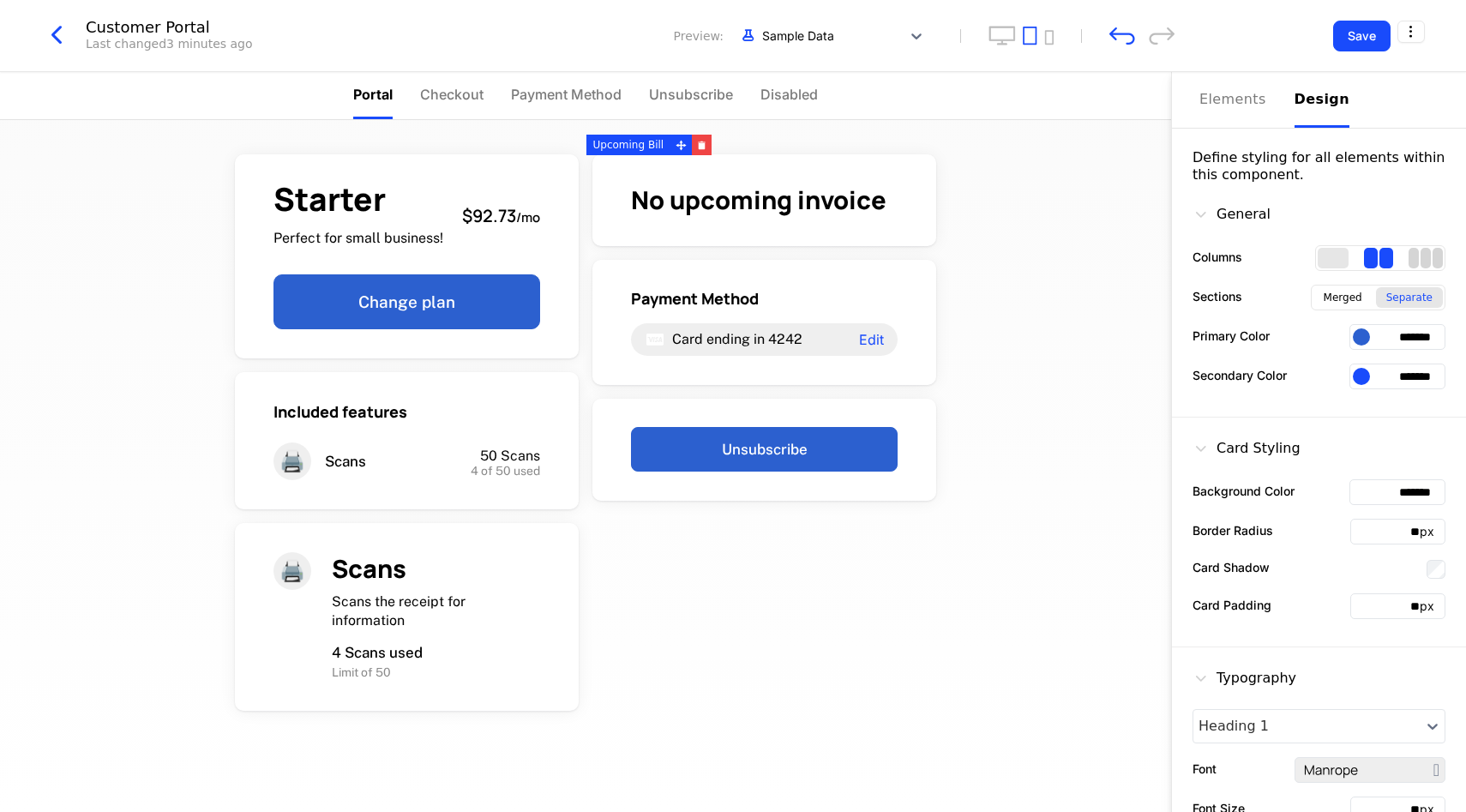
click at [1409, 258] on div "3 columns" at bounding box center [1414, 258] width 10 height 20
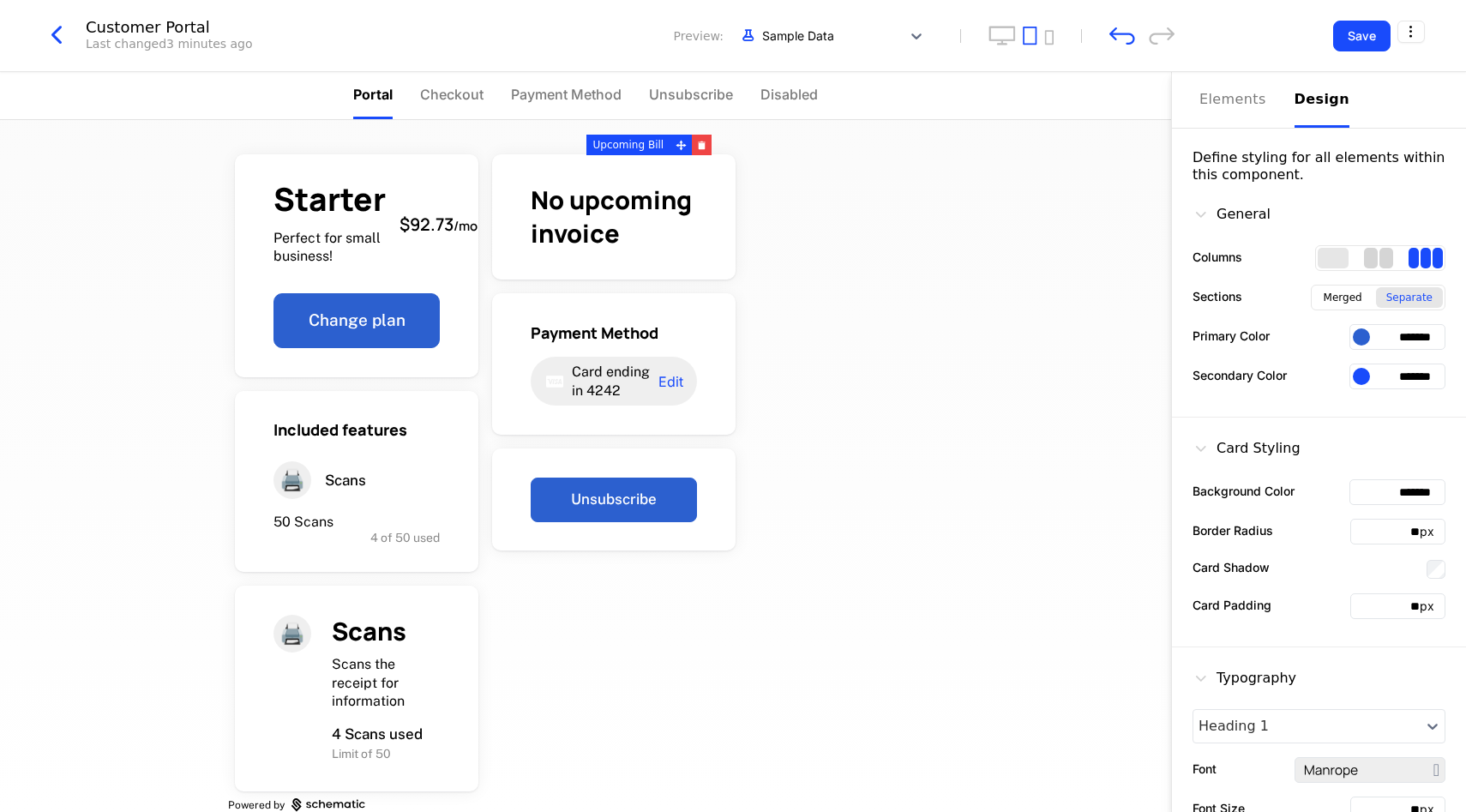
click at [1379, 259] on div "2 columns" at bounding box center [1386, 258] width 14 height 20
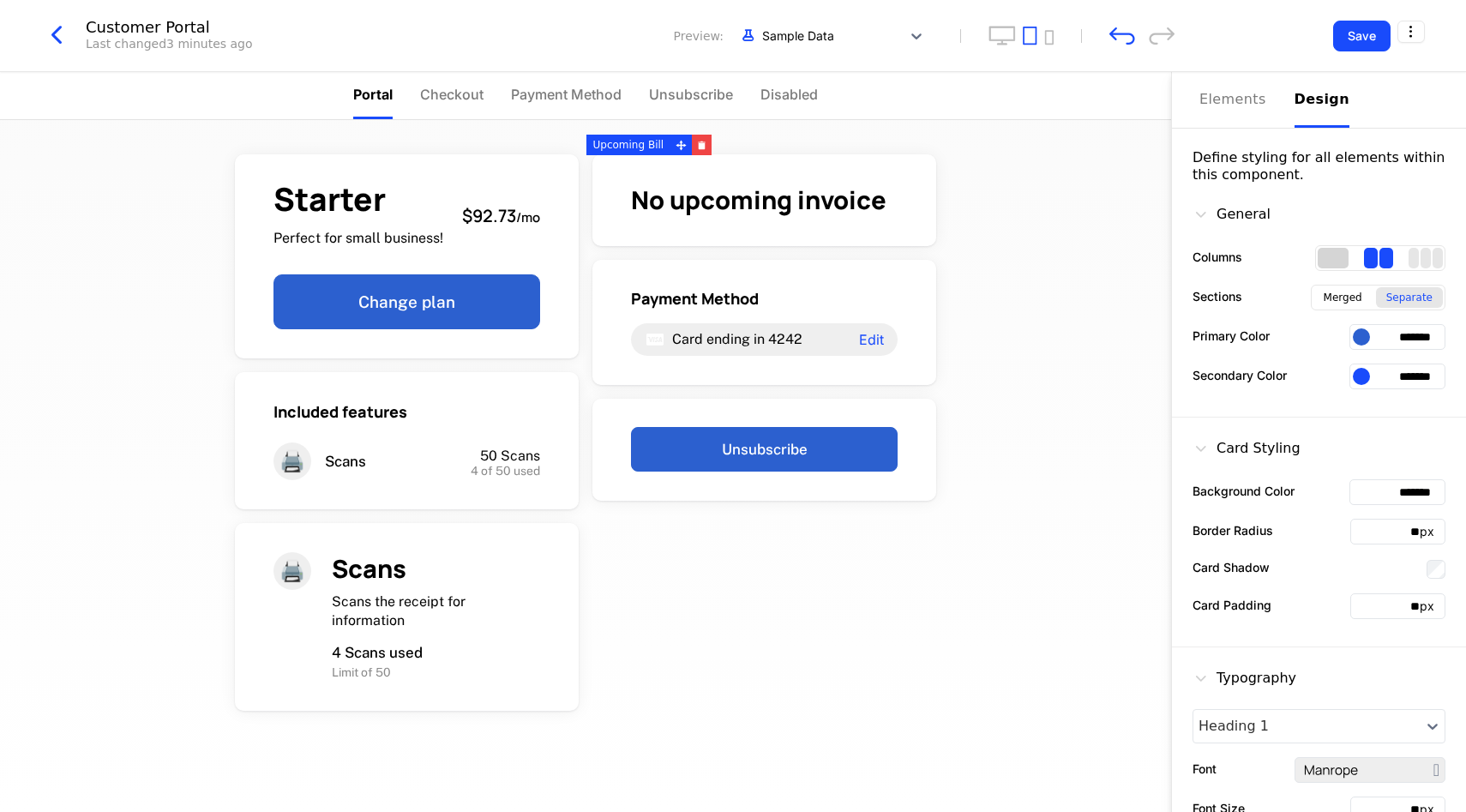
click at [1328, 262] on div "1 columns" at bounding box center [1333, 258] width 31 height 20
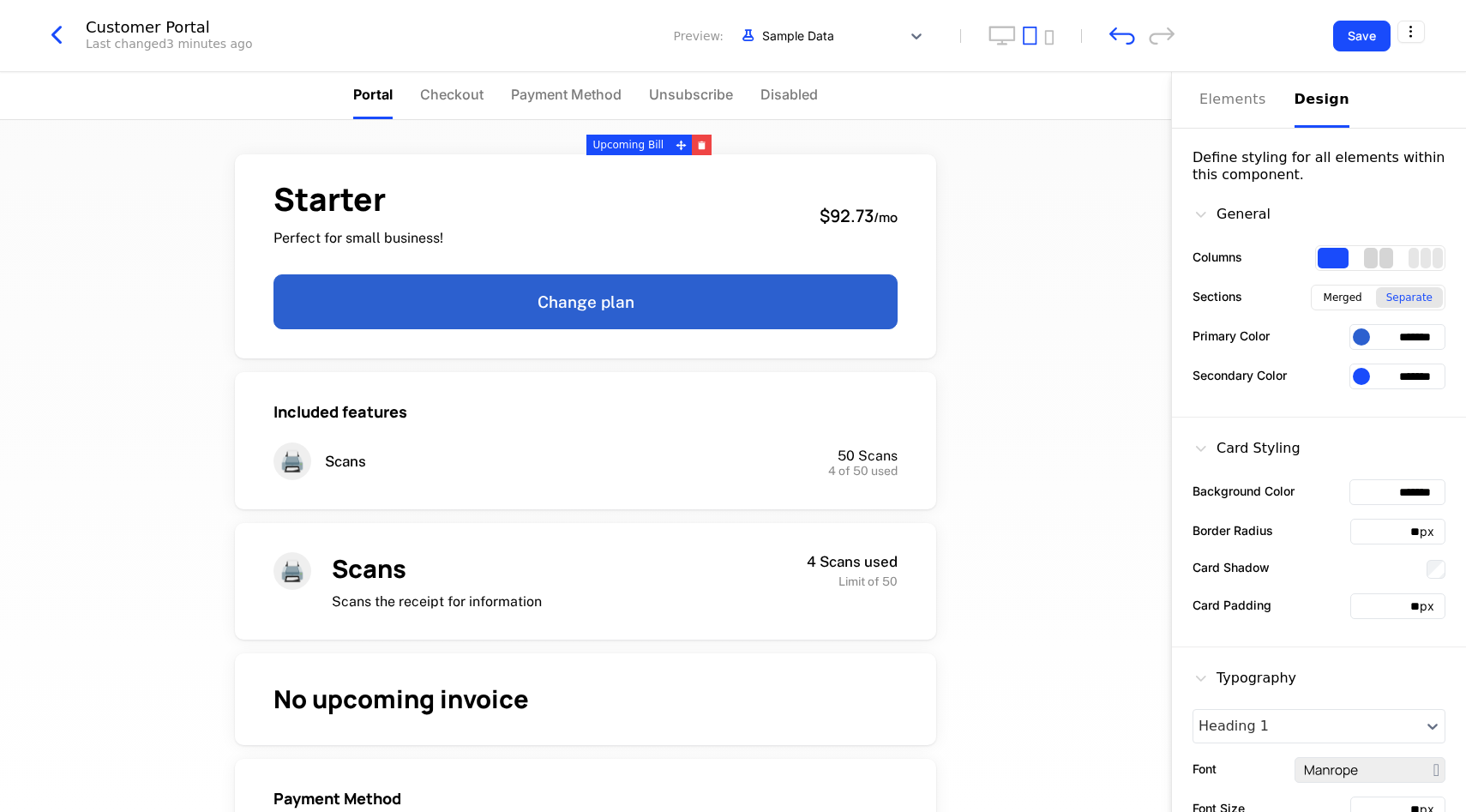
click at [1364, 258] on div "2 columns" at bounding box center [1371, 258] width 14 height 20
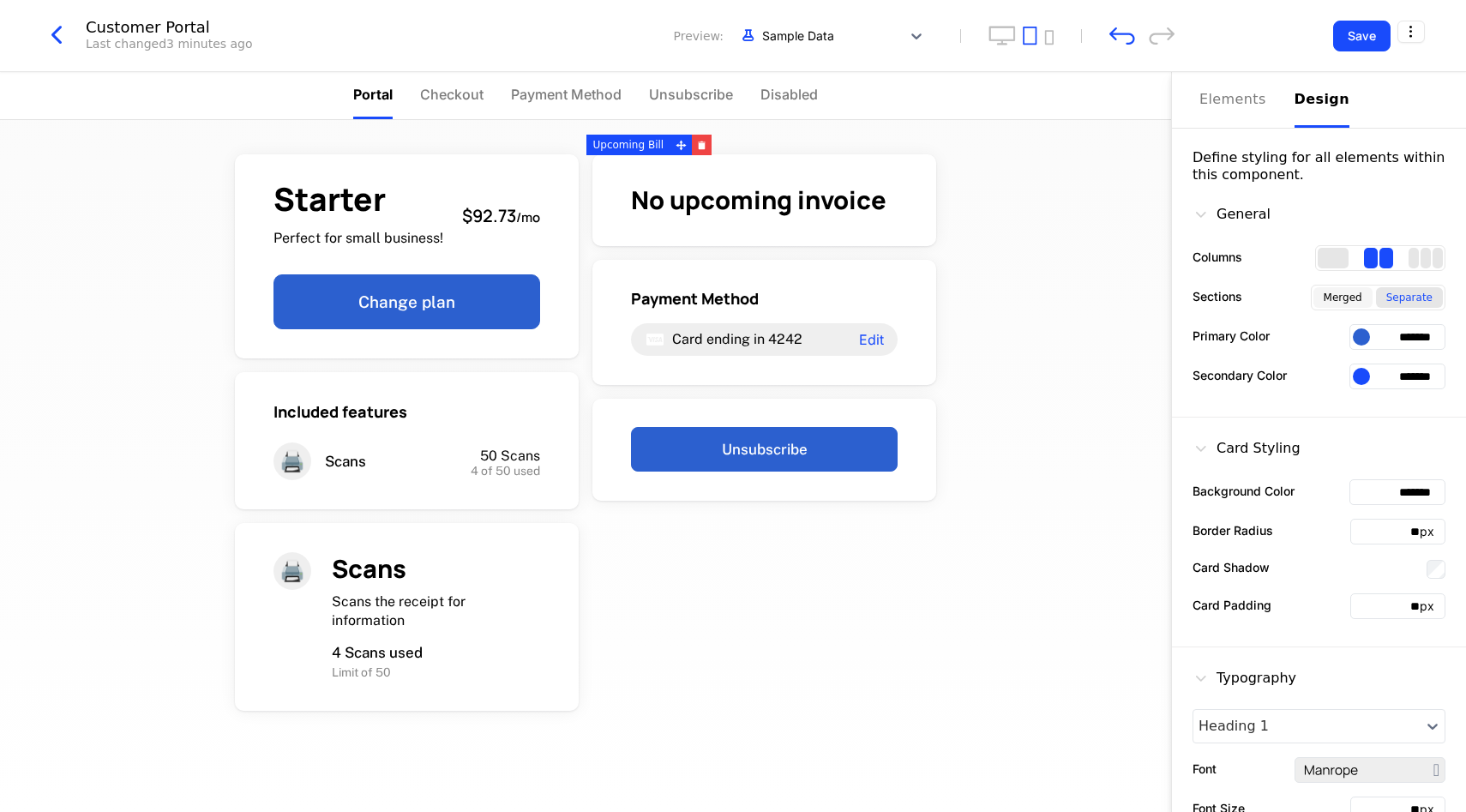
click at [1338, 292] on div "Merged" at bounding box center [1343, 297] width 60 height 20
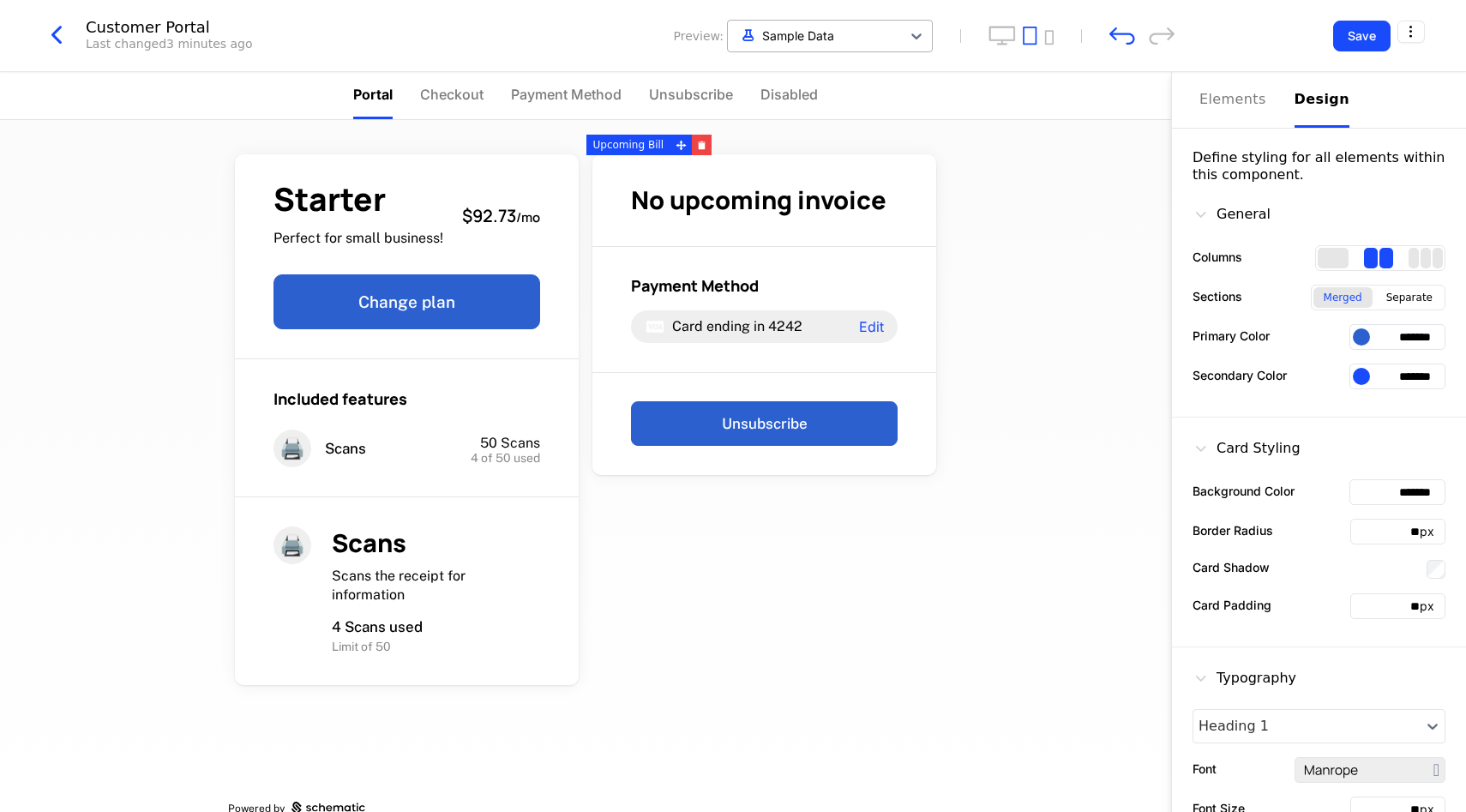
click at [848, 38] on div at bounding box center [815, 35] width 156 height 21
click at [999, 306] on div "Starter Perfect for small business! $92.73 / mo Change plan Included features 🖨…" at bounding box center [586, 466] width 1172 height 692
click at [459, 79] on li "Checkout" at bounding box center [452, 95] width 63 height 47
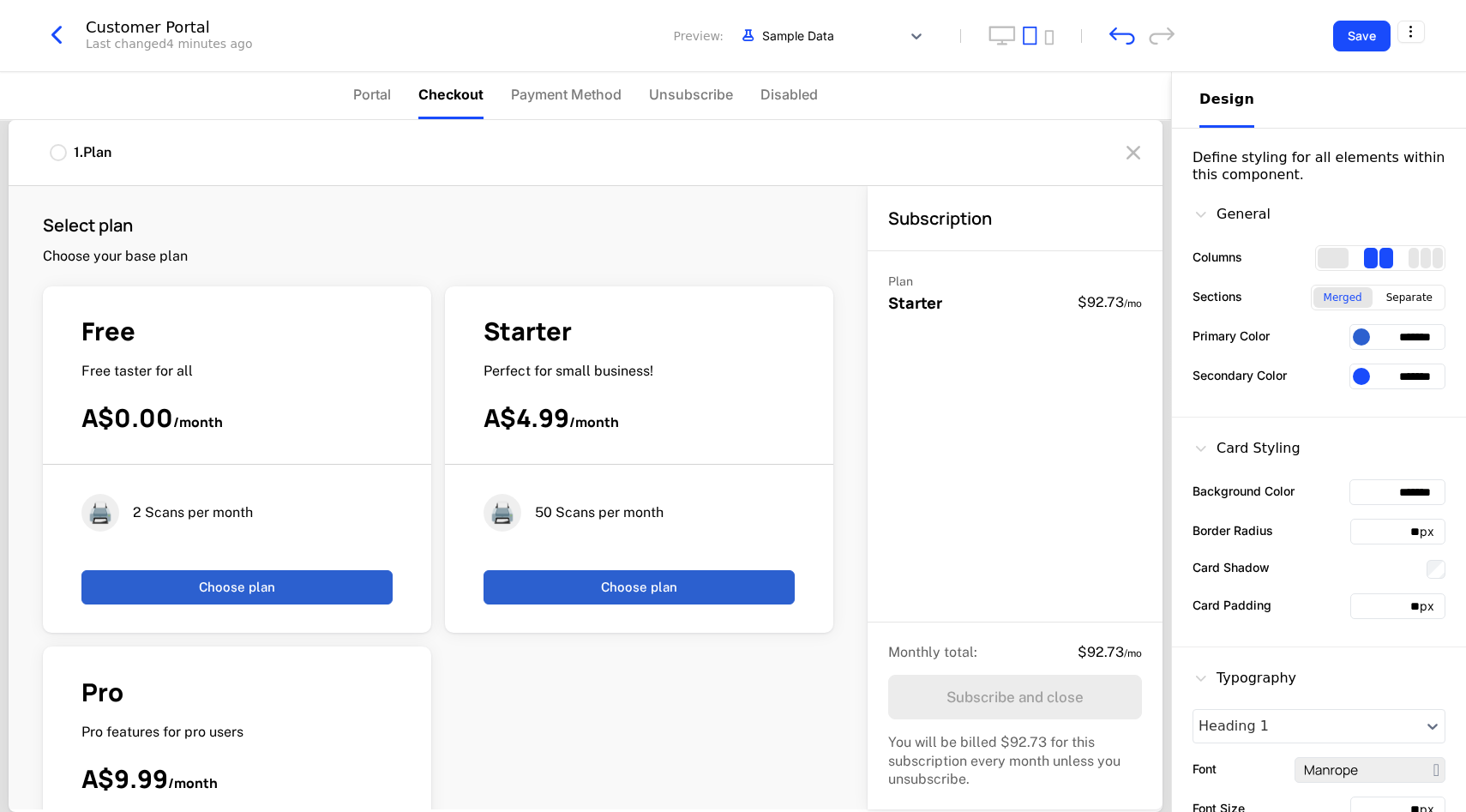
click at [397, 95] on ul "Portal Checkout Payment Method Unsubscribe Disabled" at bounding box center [585, 95] width 465 height 47
click at [1370, 32] on button "Save" at bounding box center [1363, 35] width 58 height 31
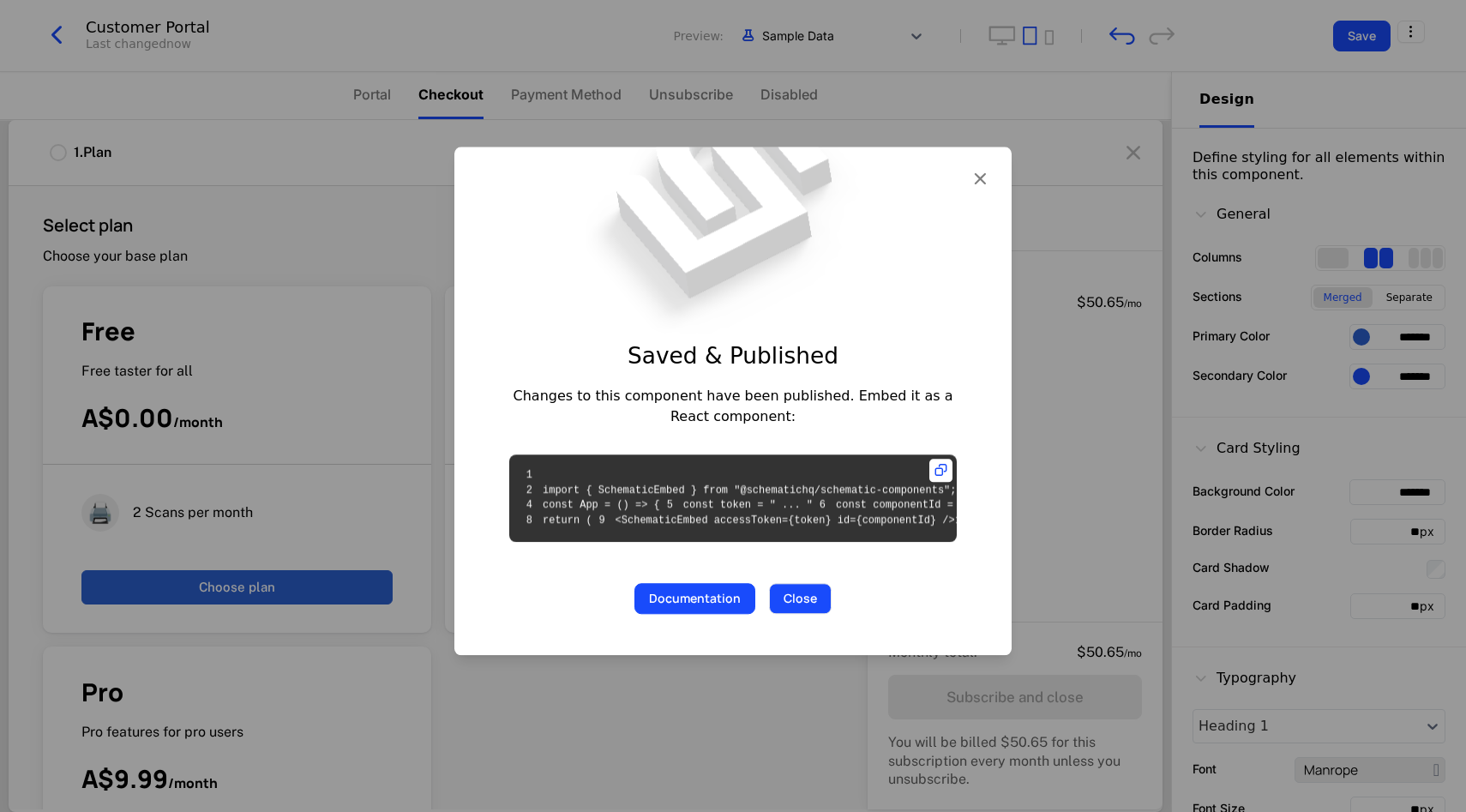
click at [821, 615] on button "Close" at bounding box center [800, 599] width 62 height 31
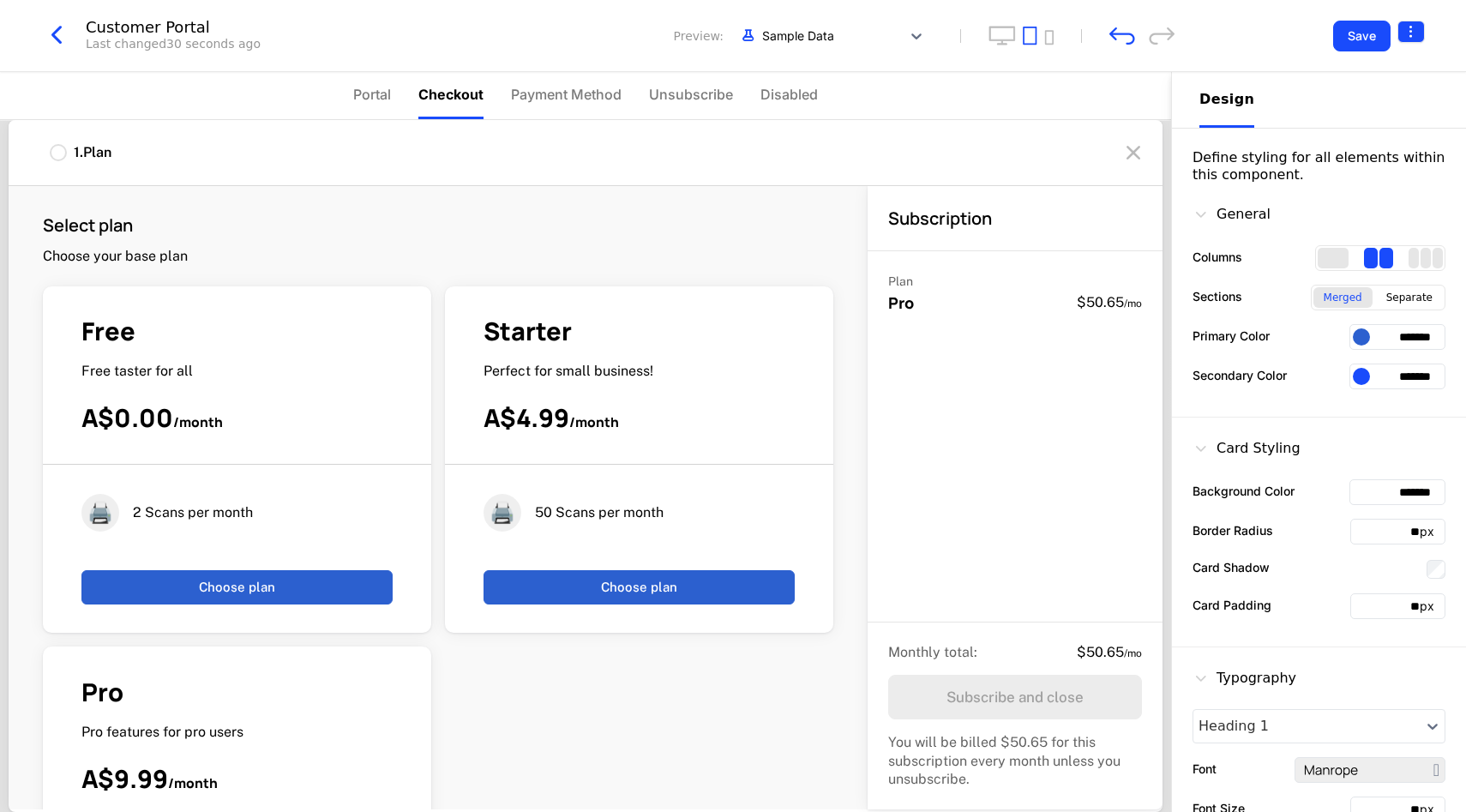
click at [1405, 28] on html "PAPAFAM Development Dev Quickstart Features Features Flags Catalog Plans Add On…" at bounding box center [733, 406] width 1466 height 812
click at [1324, 107] on div "How to install" at bounding box center [1299, 102] width 93 height 17
click at [1370, 31] on button "Save" at bounding box center [1363, 35] width 58 height 31
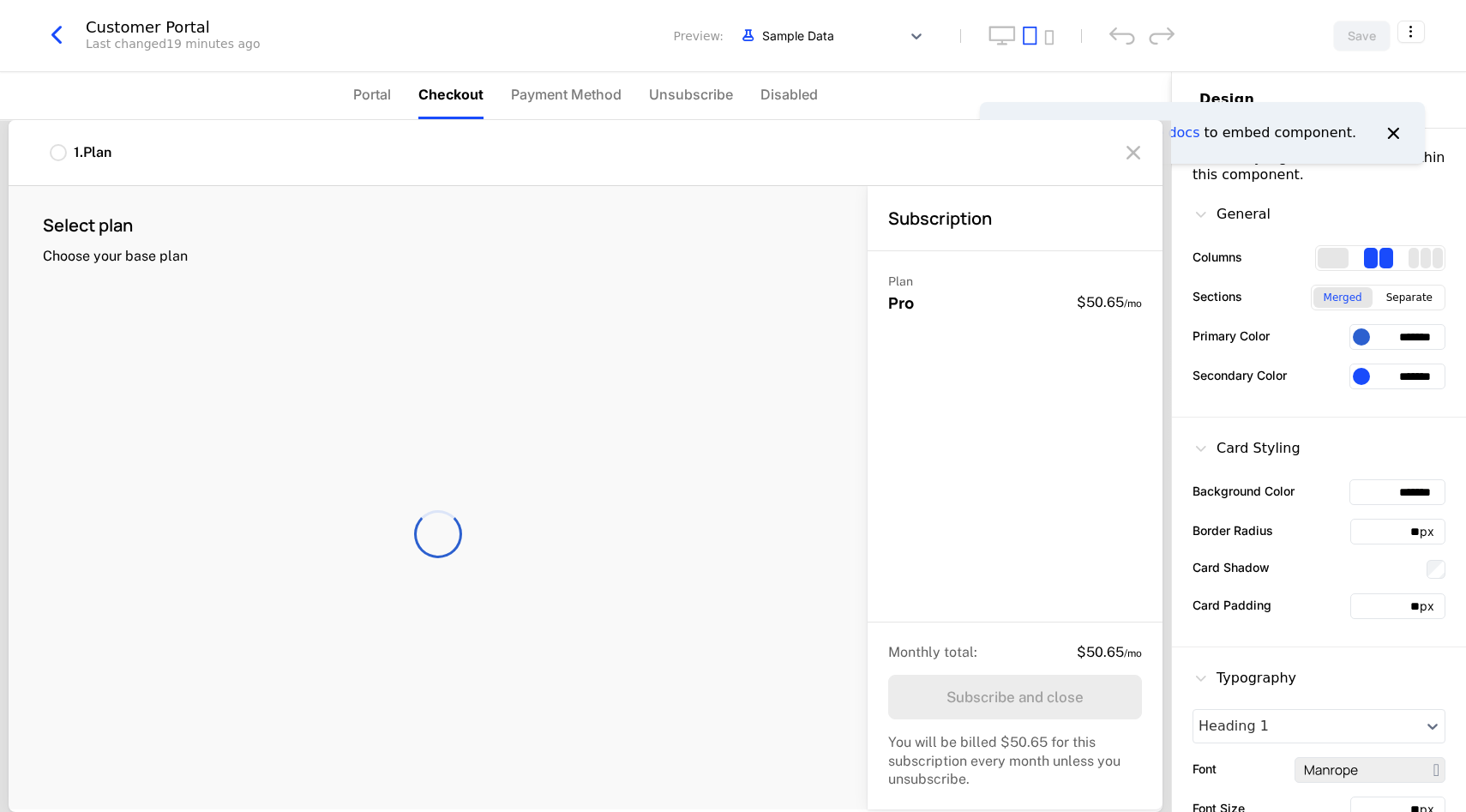
click at [1270, 74] on div "Design" at bounding box center [1319, 100] width 239 height 56
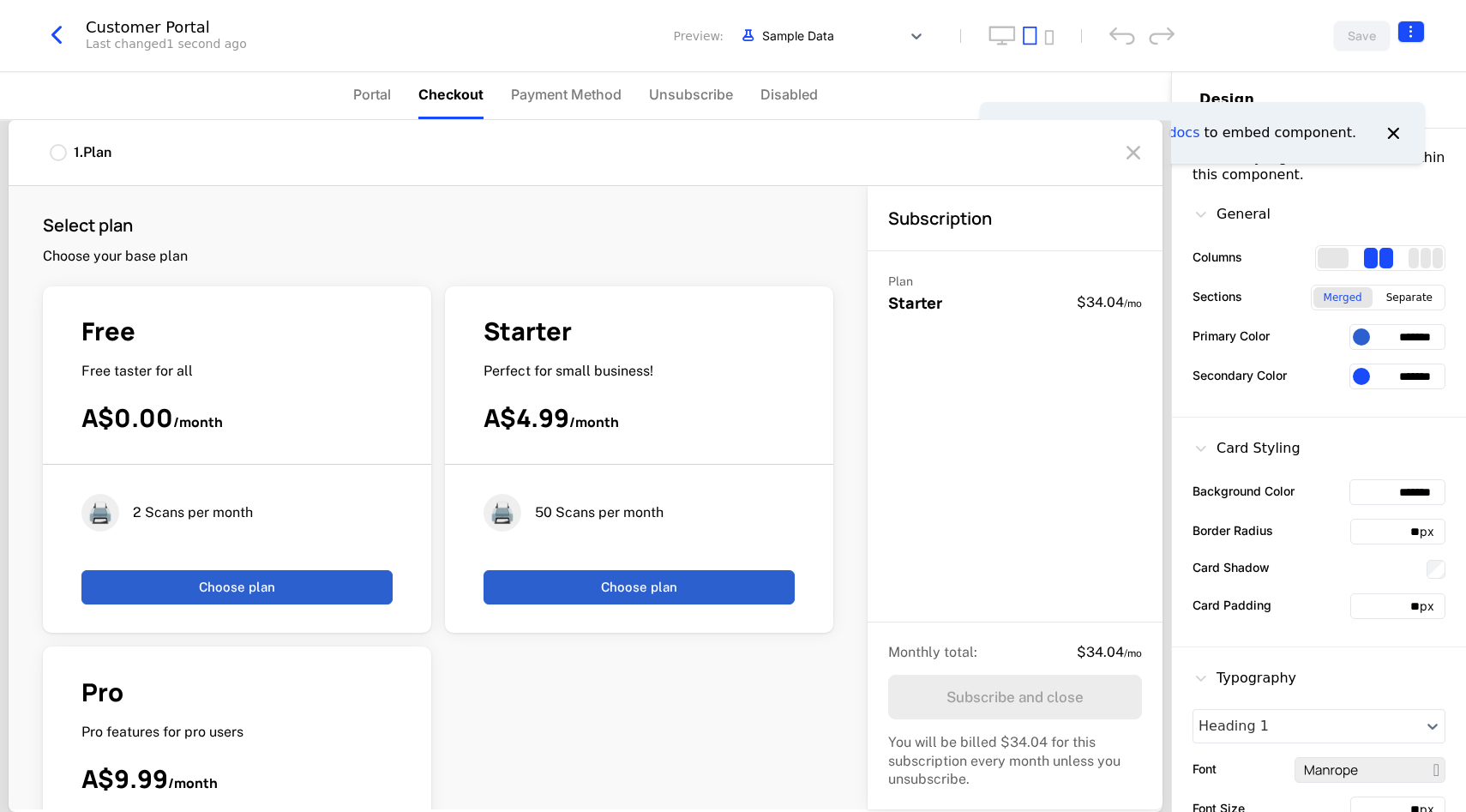
click at [1410, 34] on html "PAPAFAM Development Dev Quickstart Features Features Flags Catalog Plans Add On…" at bounding box center [733, 406] width 1466 height 812
click at [1384, 137] on icon "button" at bounding box center [1375, 140] width 18 height 18
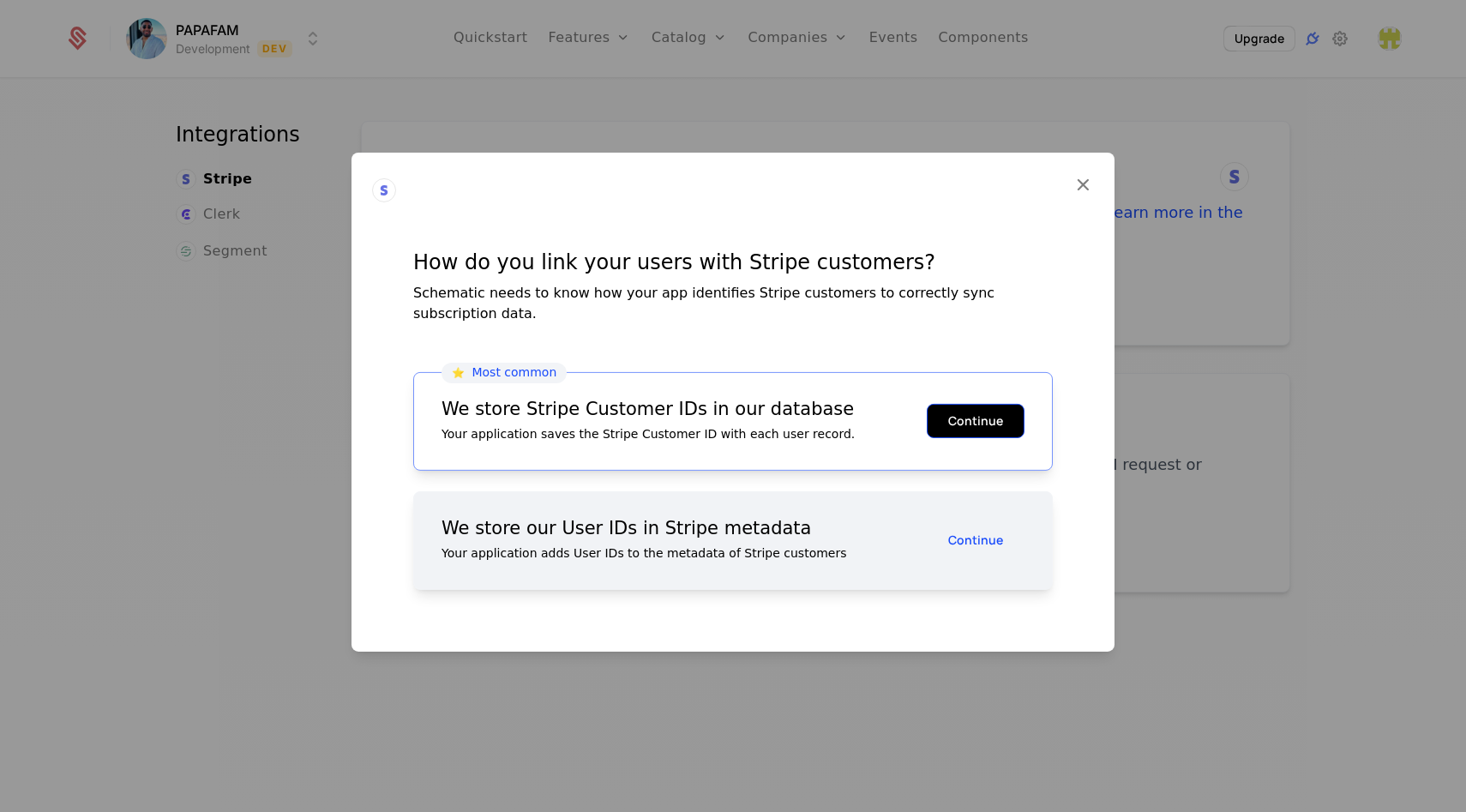
click at [992, 409] on button "Continue" at bounding box center [975, 421] width 98 height 34
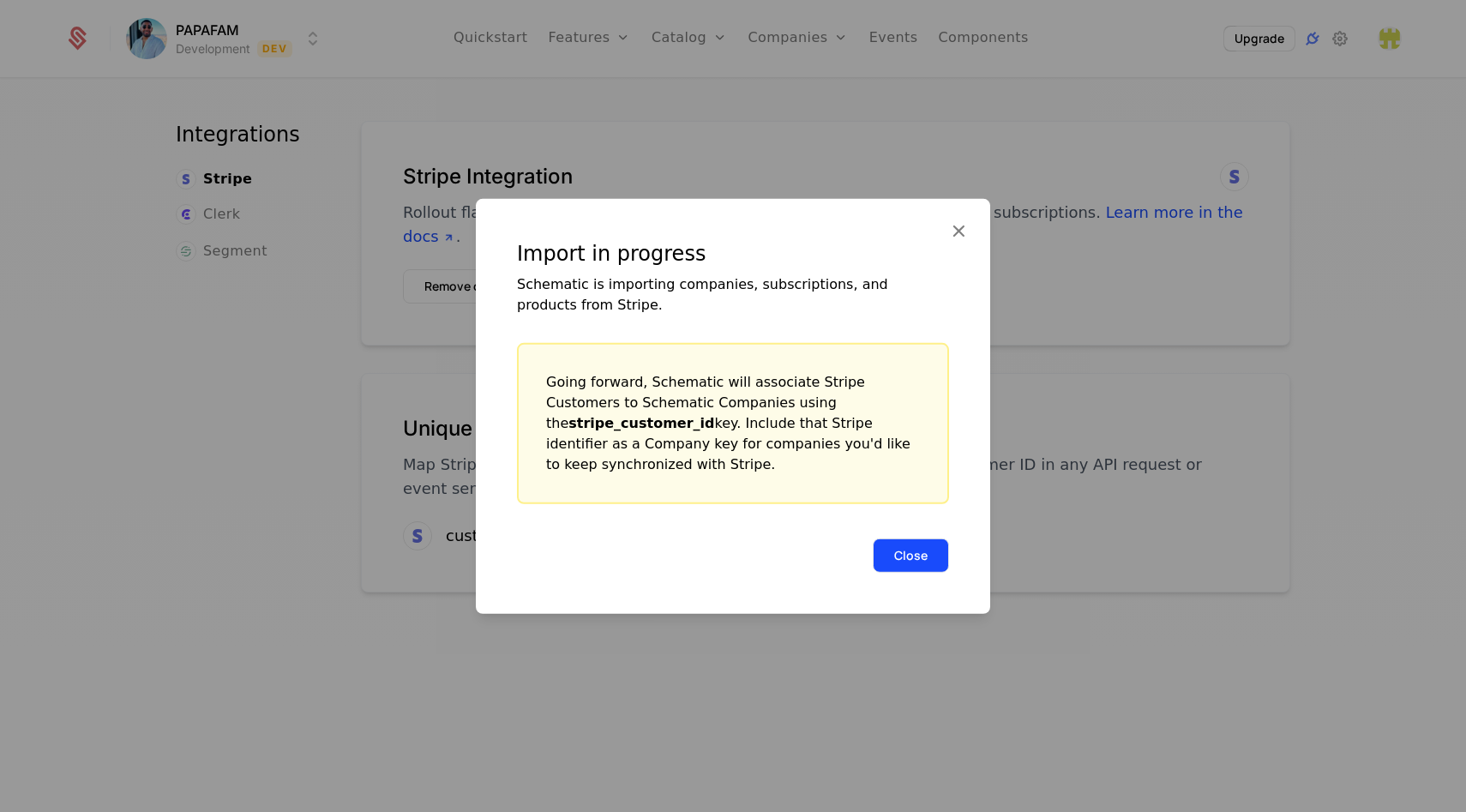
click at [927, 552] on button "Close" at bounding box center [911, 554] width 76 height 34
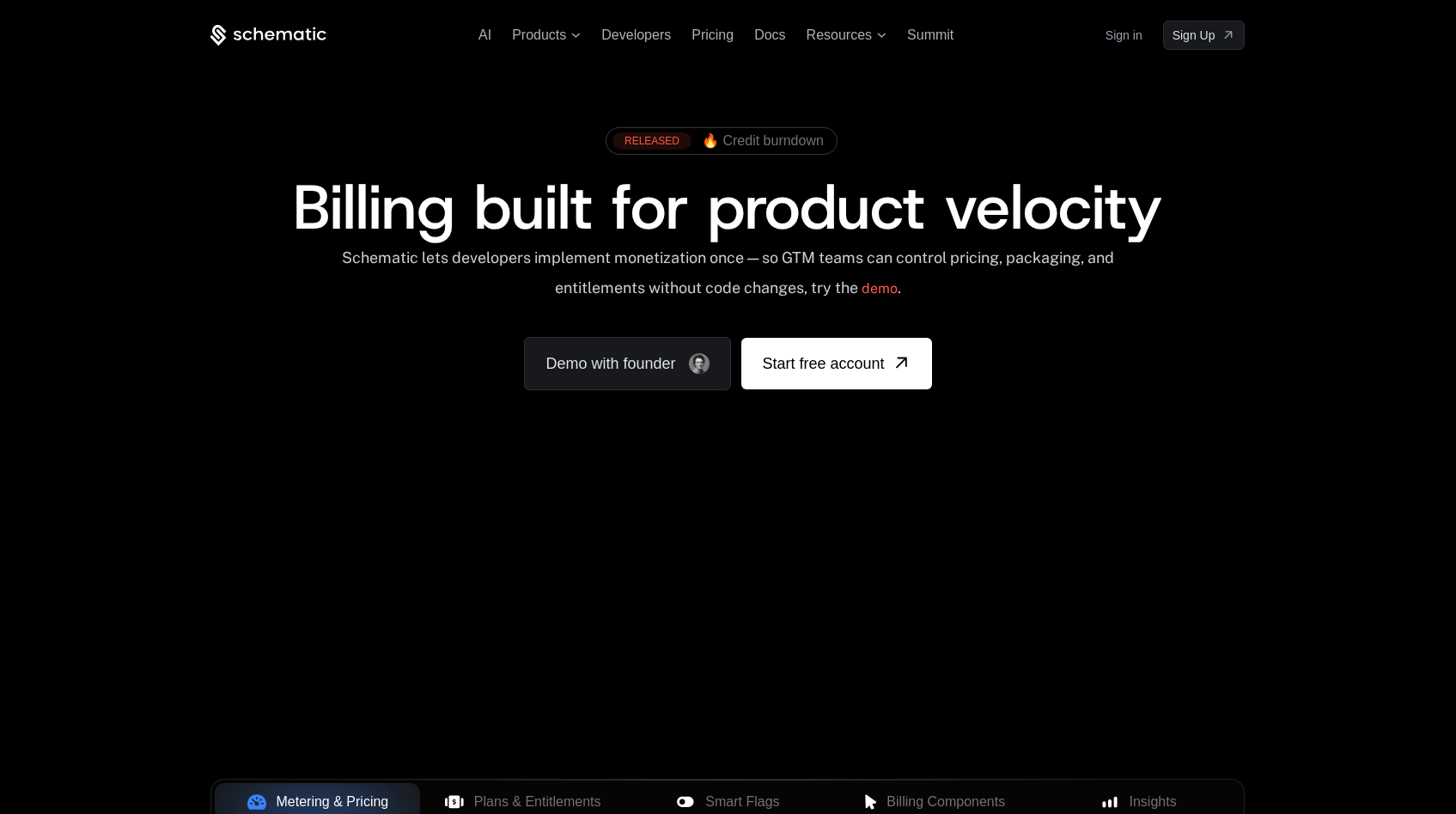
click at [1133, 35] on link "Sign in" at bounding box center [1125, 35] width 37 height 27
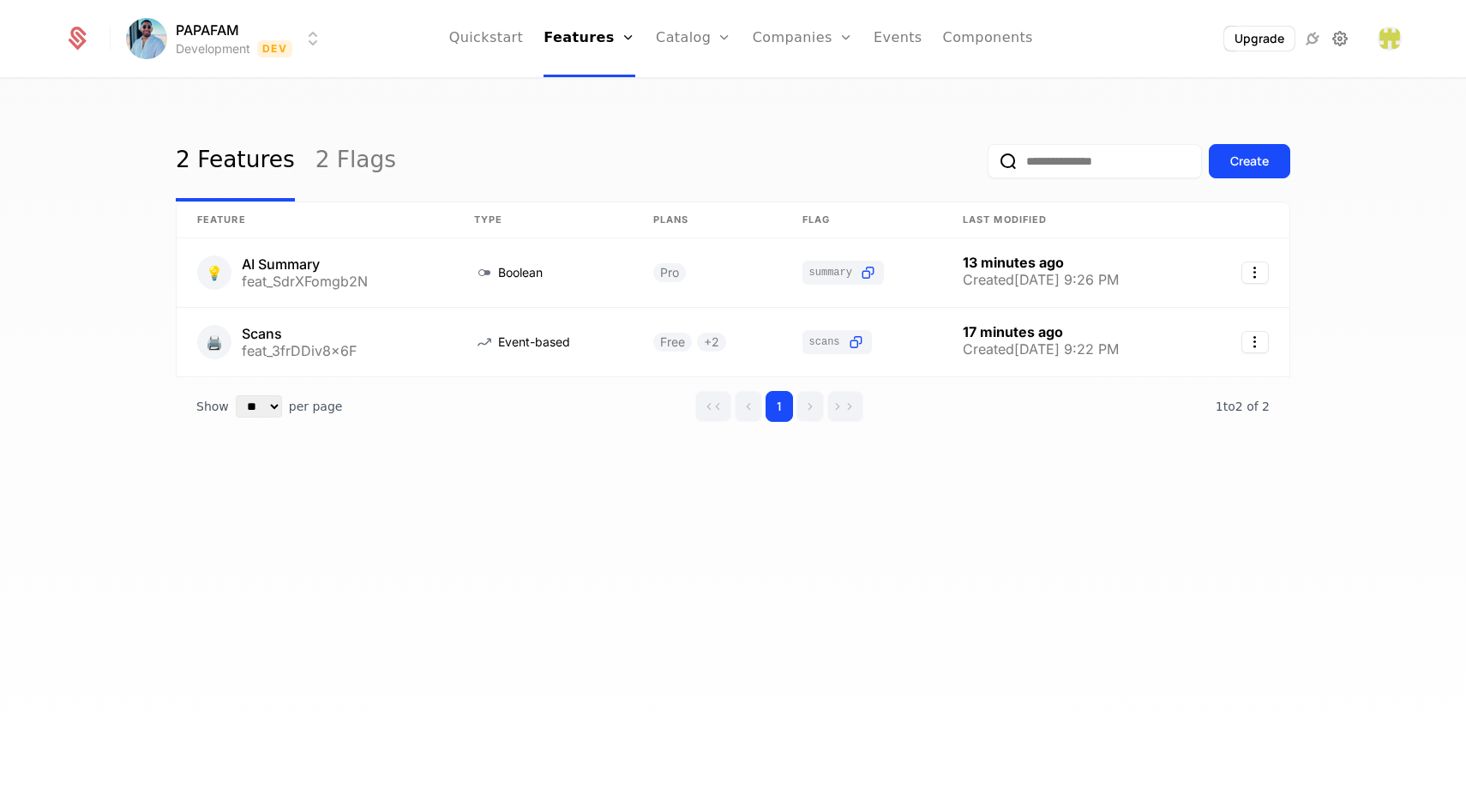
click at [1344, 44] on icon at bounding box center [1340, 38] width 20 height 20
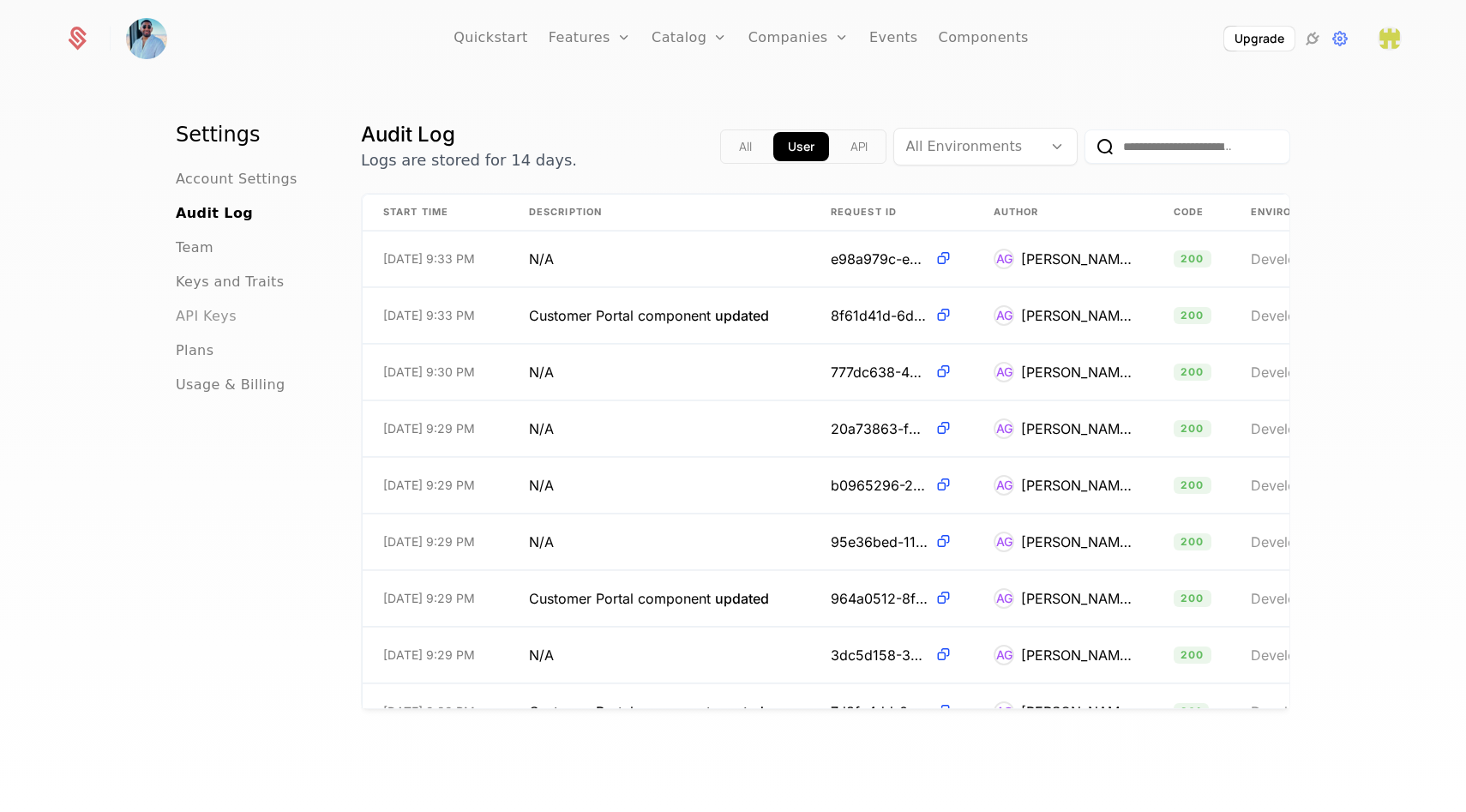
click at [178, 316] on span "API Keys" at bounding box center [206, 317] width 61 height 20
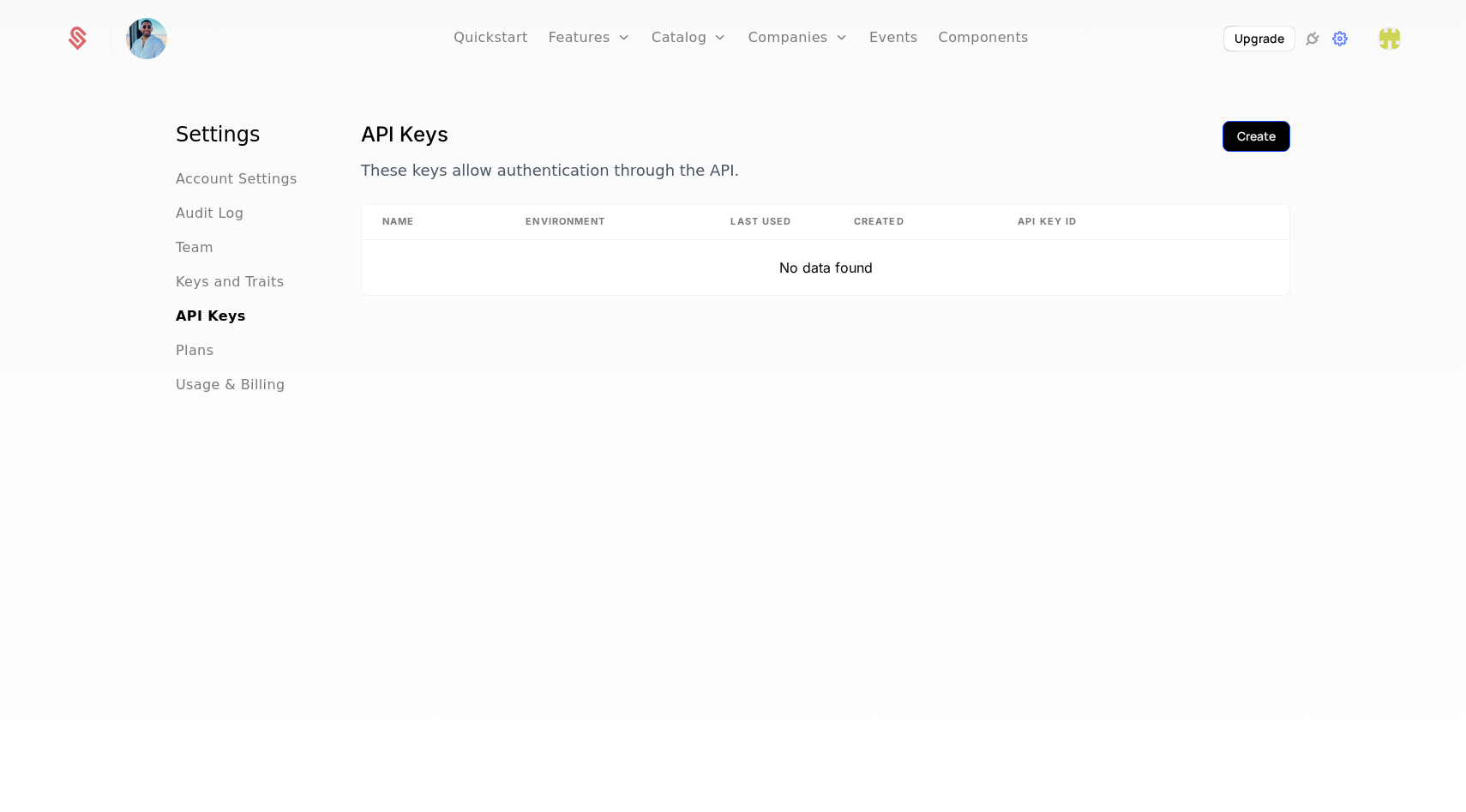
click at [1253, 142] on div "Create" at bounding box center [1256, 136] width 38 height 17
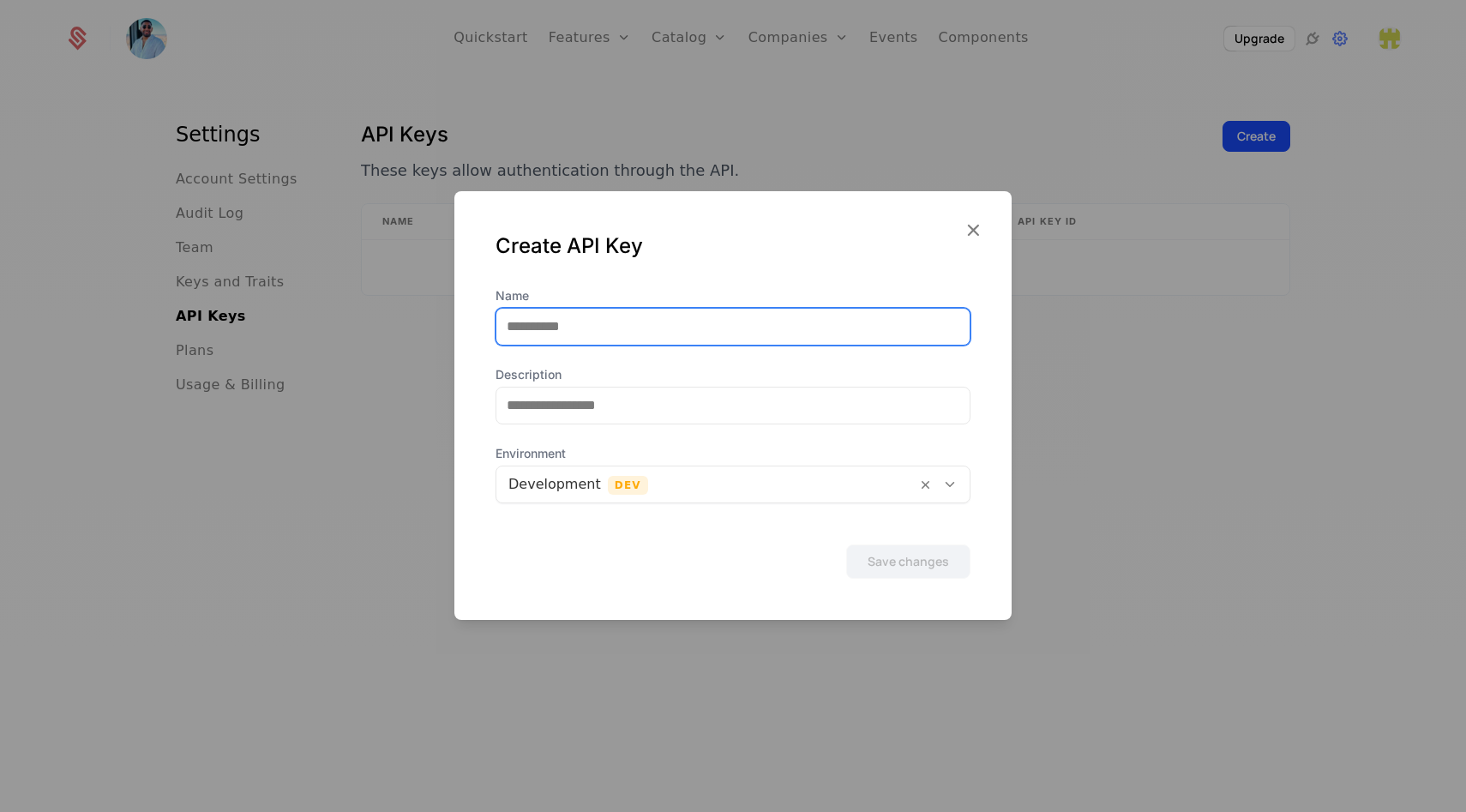
click at [594, 330] on input "Name" at bounding box center [733, 326] width 473 height 36
type input "******"
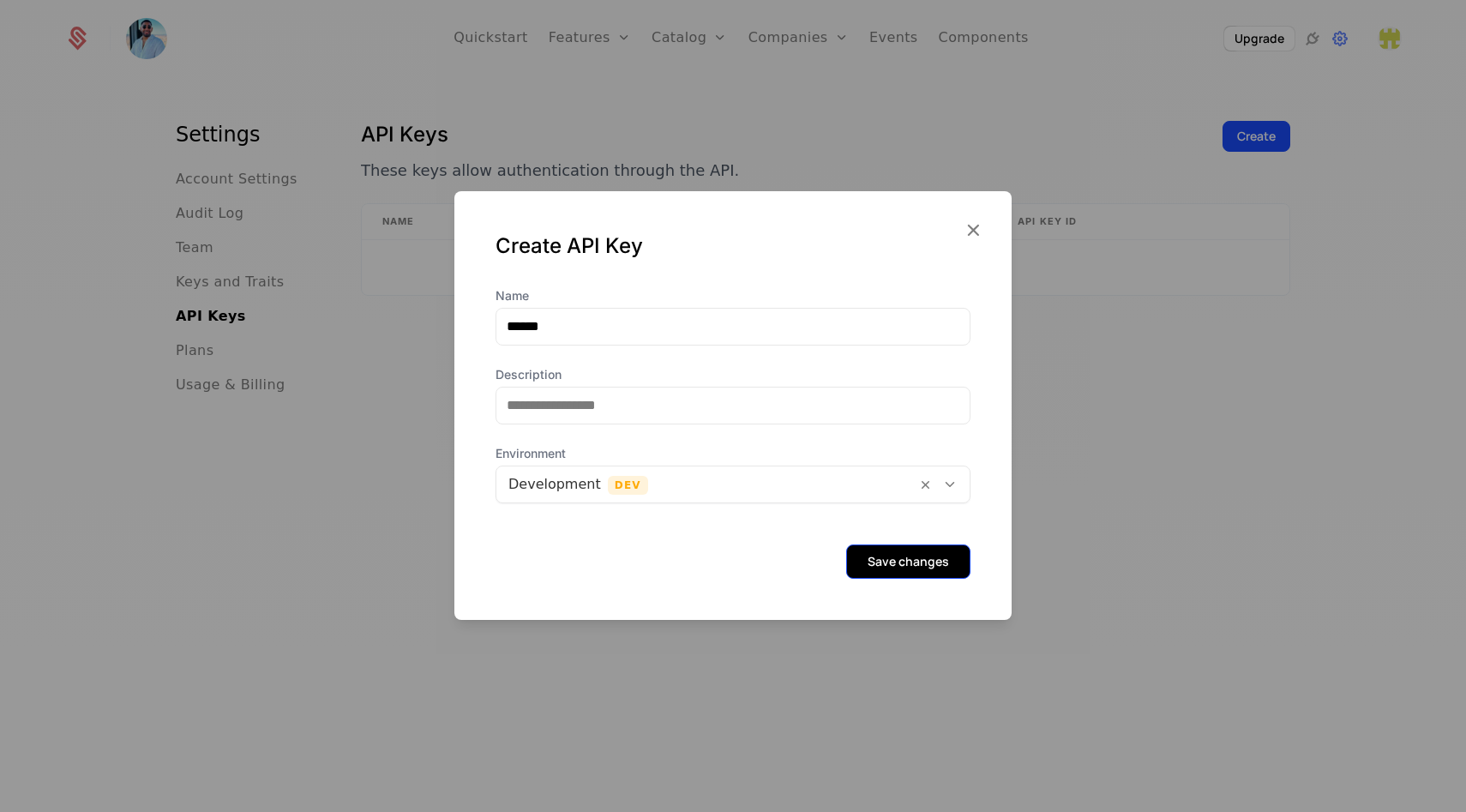
click at [913, 571] on button "Save changes" at bounding box center [908, 562] width 124 height 34
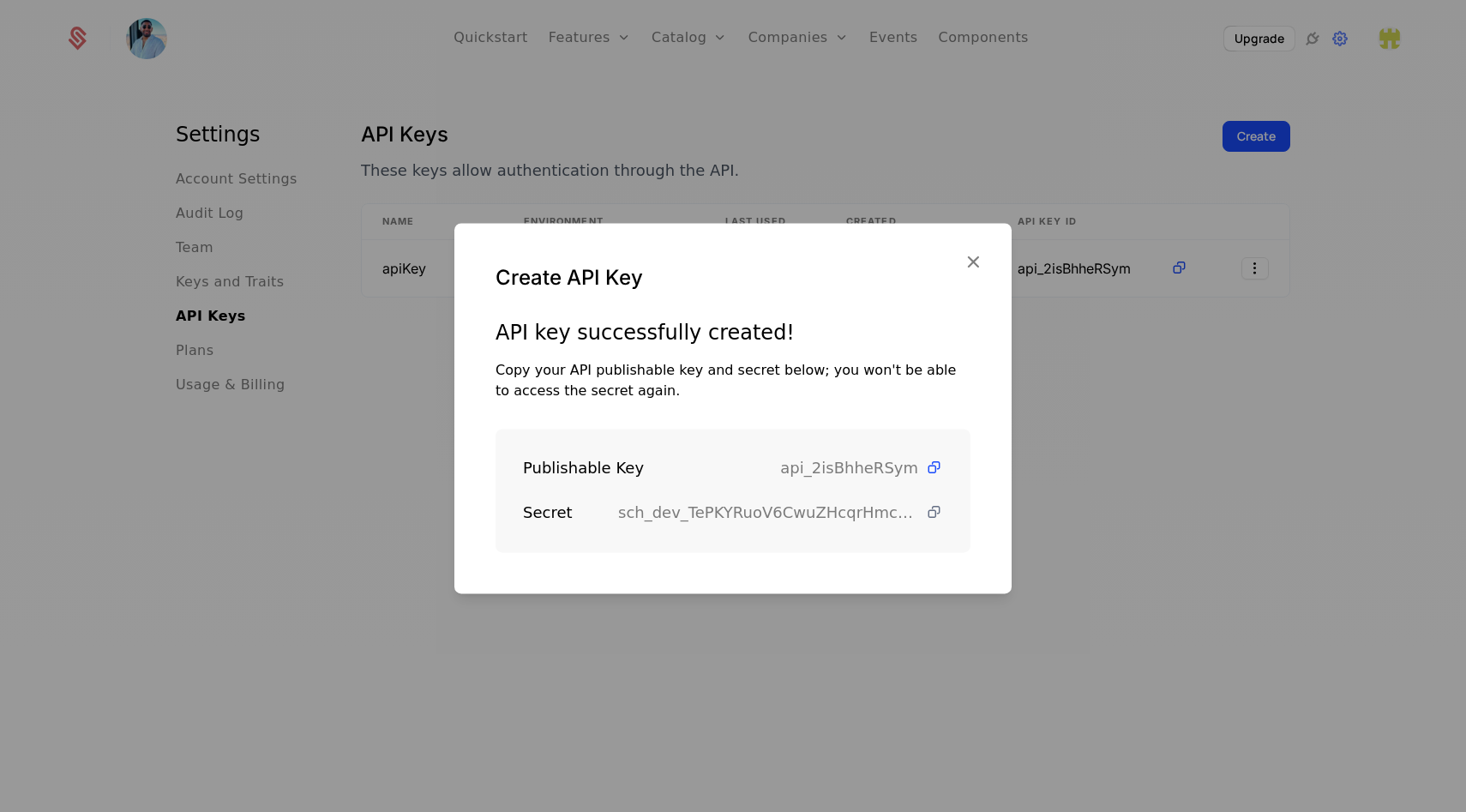
click at [925, 507] on icon at bounding box center [933, 511] width 18 height 18
click at [925, 472] on icon at bounding box center [933, 467] width 18 height 18
click at [1100, 400] on div at bounding box center [733, 406] width 1466 height 812
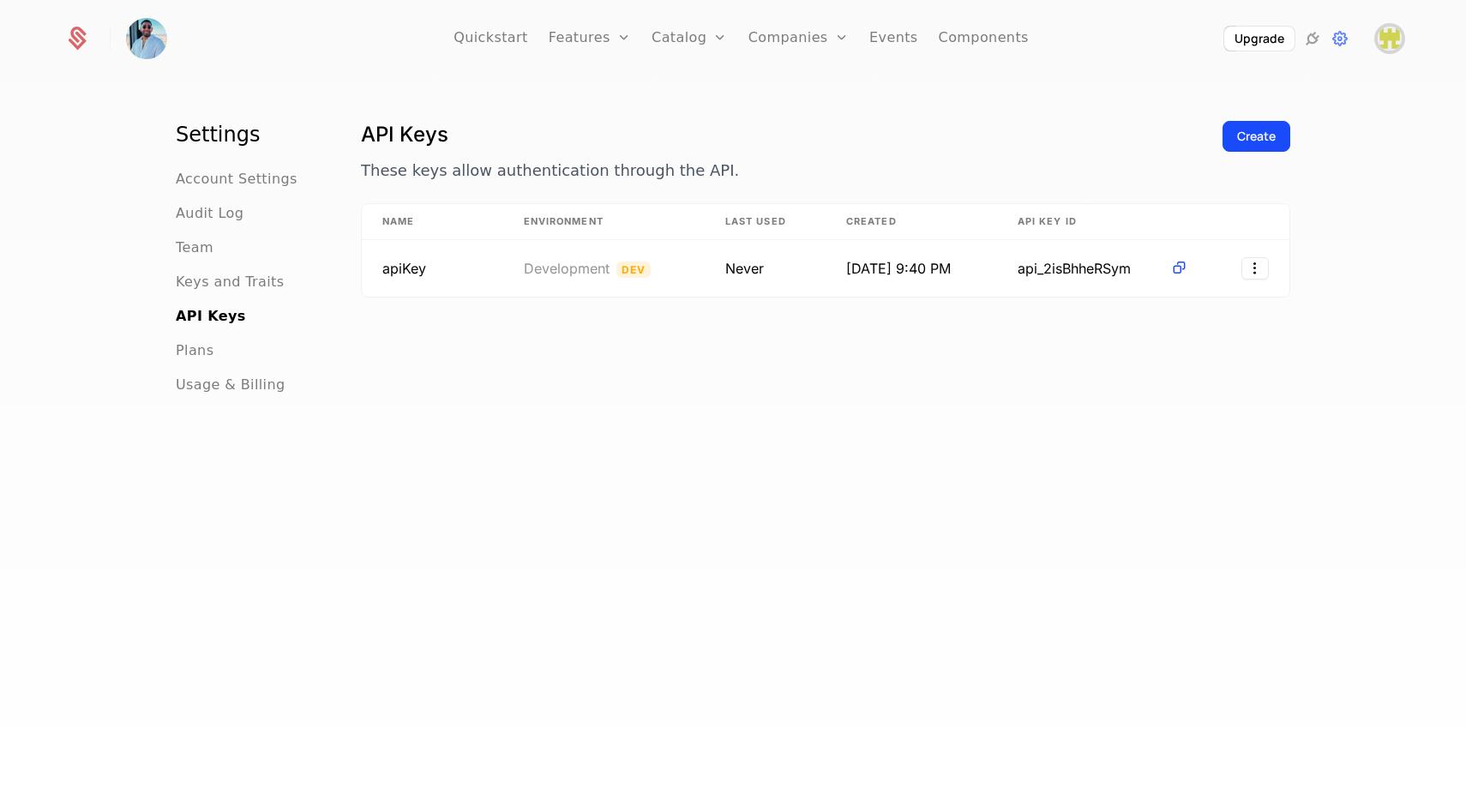
click at [1393, 35] on img "Open user button" at bounding box center [1390, 39] width 24 height 24
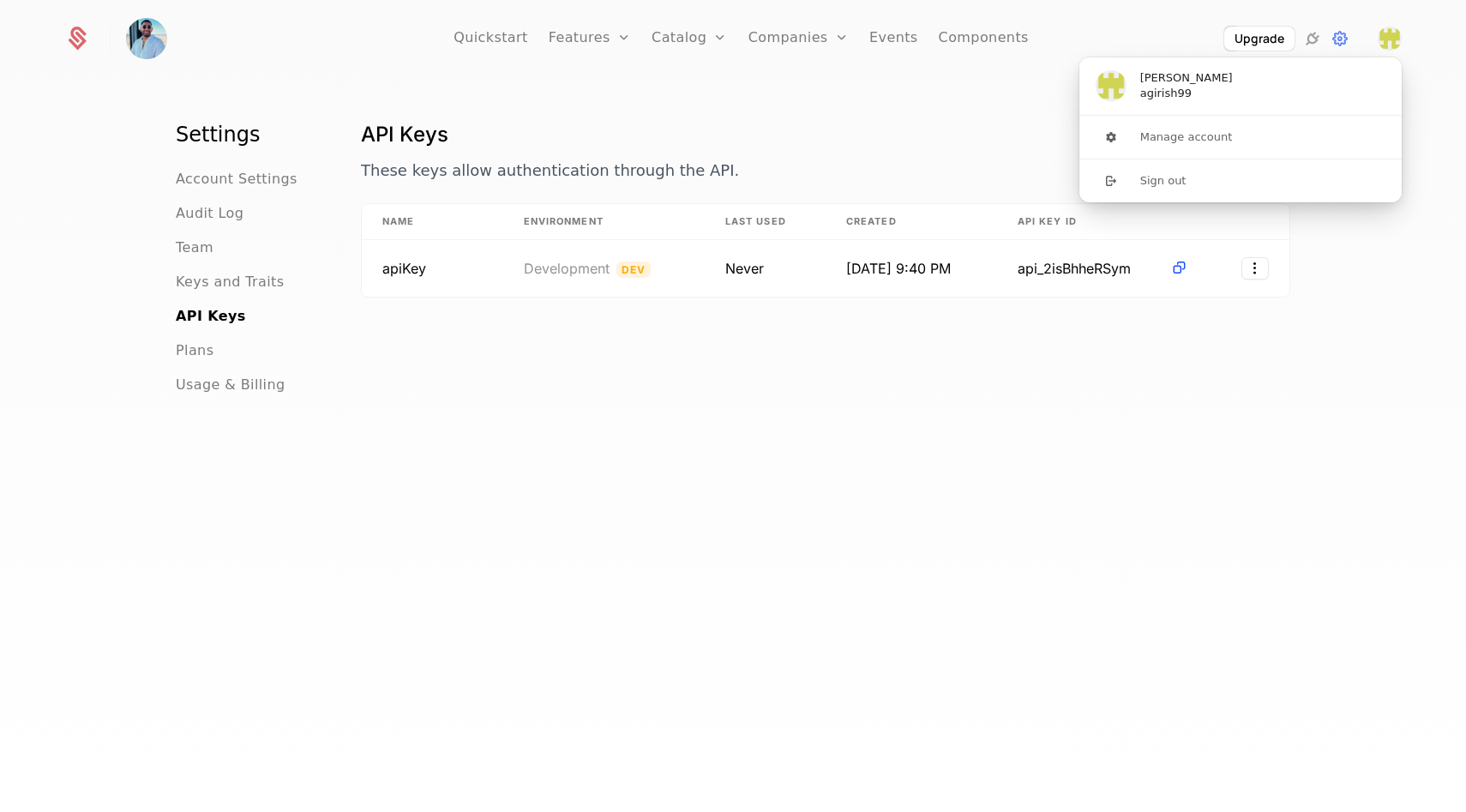
click at [925, 141] on h1 "API Keys" at bounding box center [785, 134] width 848 height 27
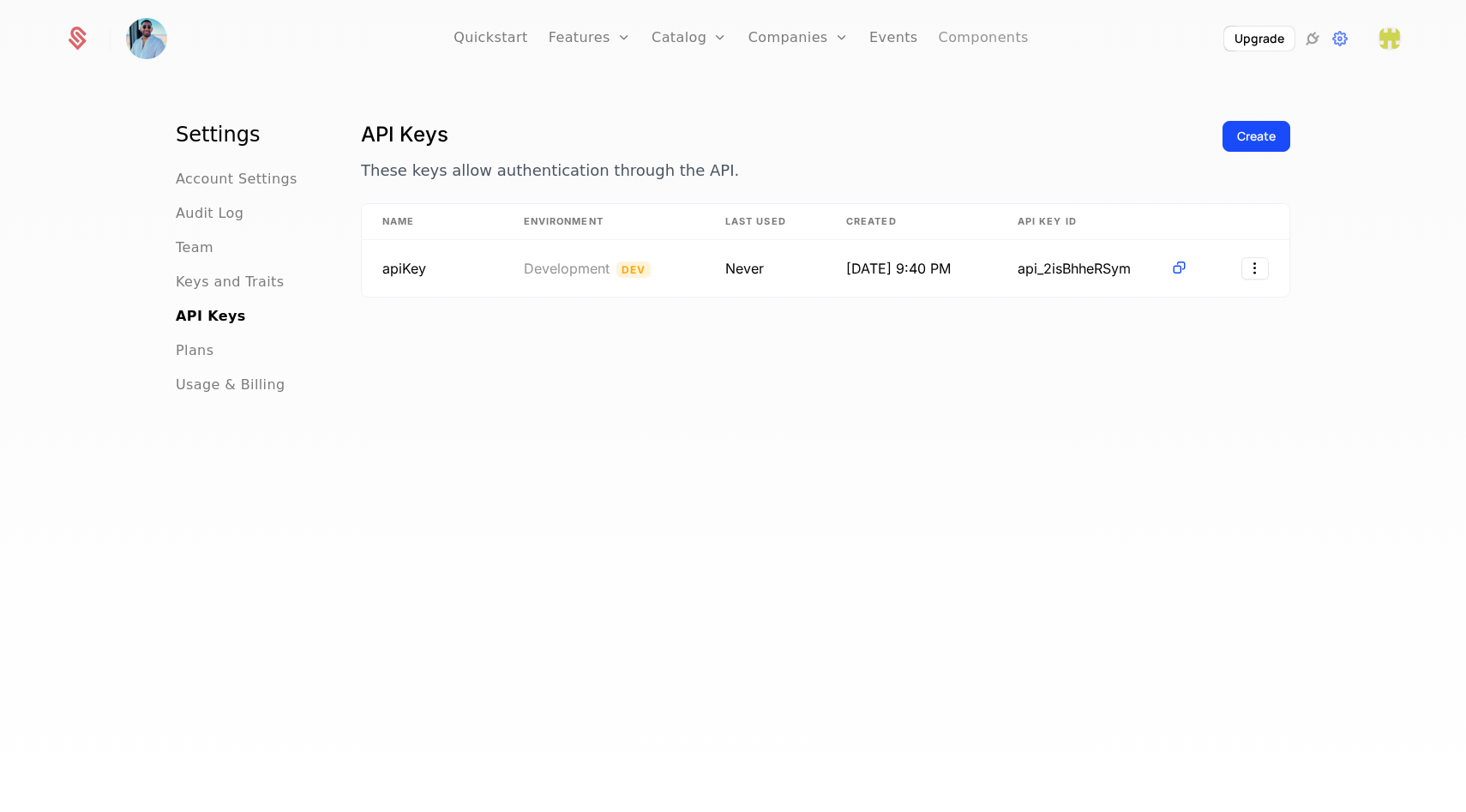
click at [957, 44] on link "Components" at bounding box center [984, 38] width 90 height 77
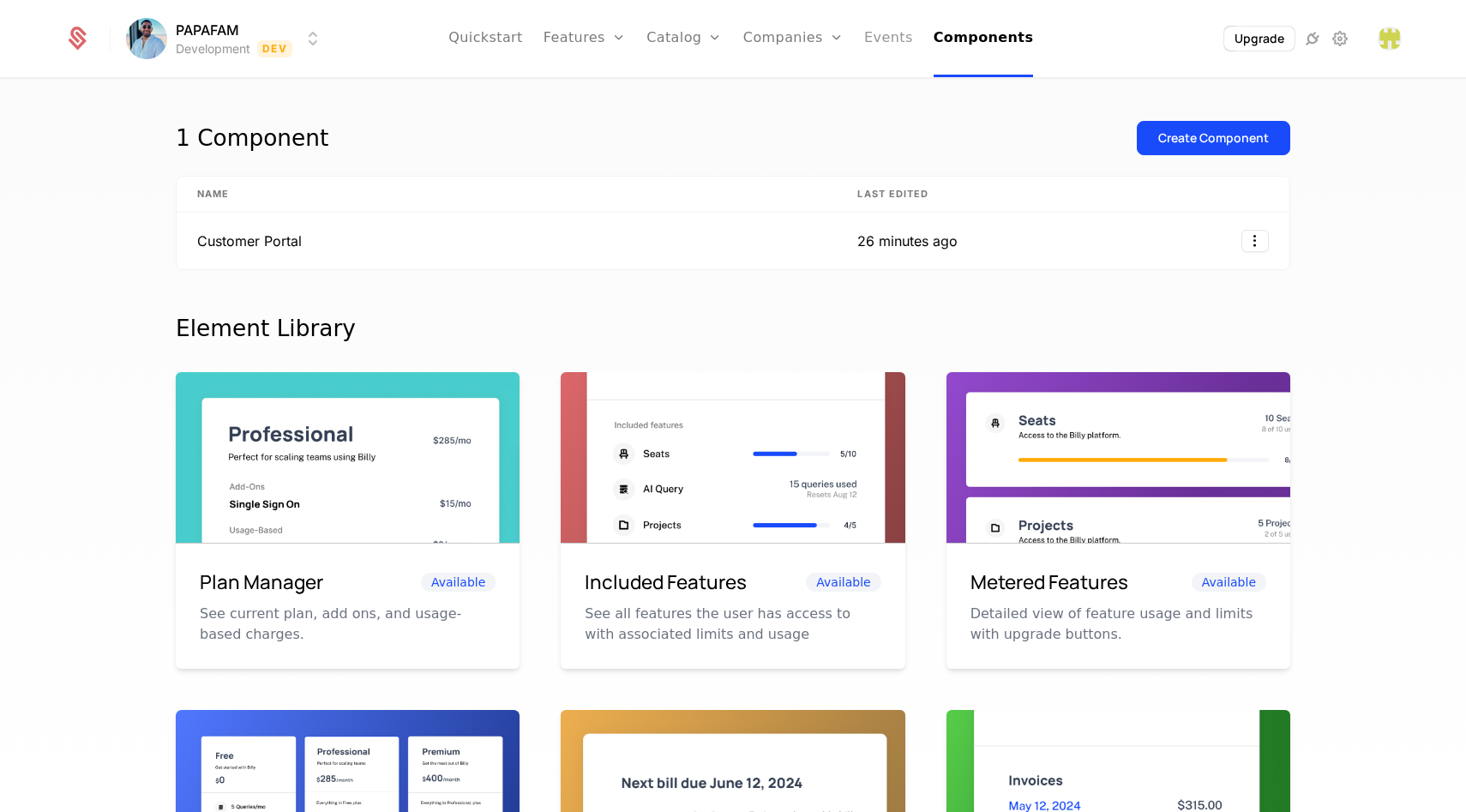
click at [878, 47] on link "Events" at bounding box center [889, 38] width 48 height 77
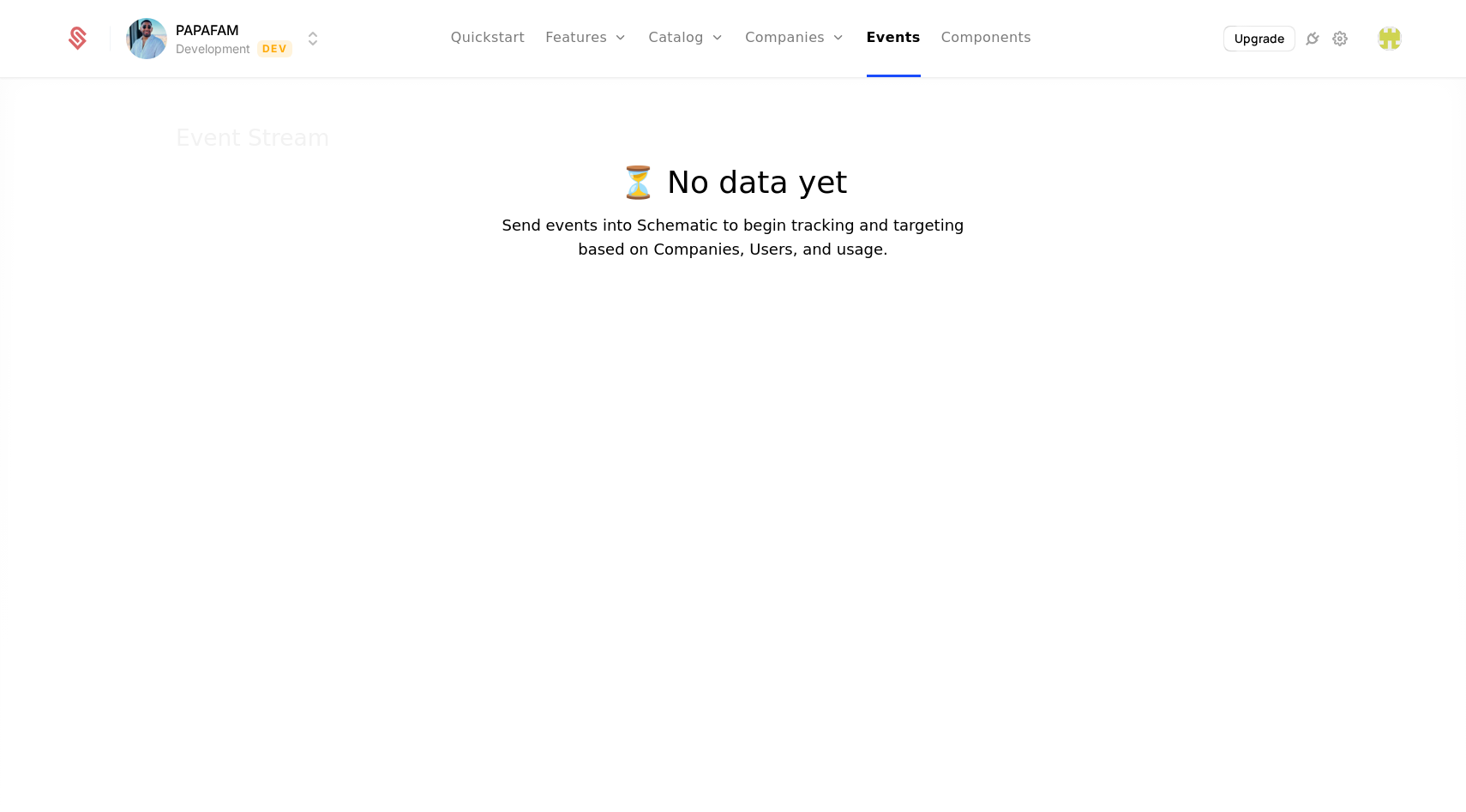
click at [672, 325] on div at bounding box center [733, 476] width 1466 height 812
click at [882, 46] on link "Events" at bounding box center [894, 38] width 54 height 77
